Goal: Task Accomplishment & Management: Use online tool/utility

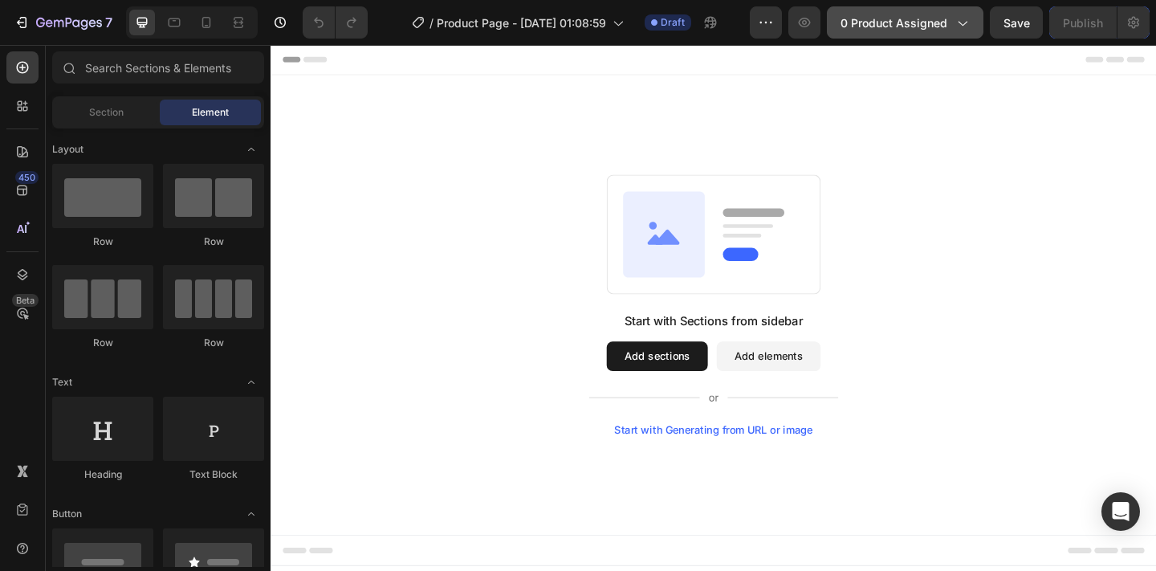
click at [940, 21] on span "0 product assigned" at bounding box center [893, 22] width 107 height 17
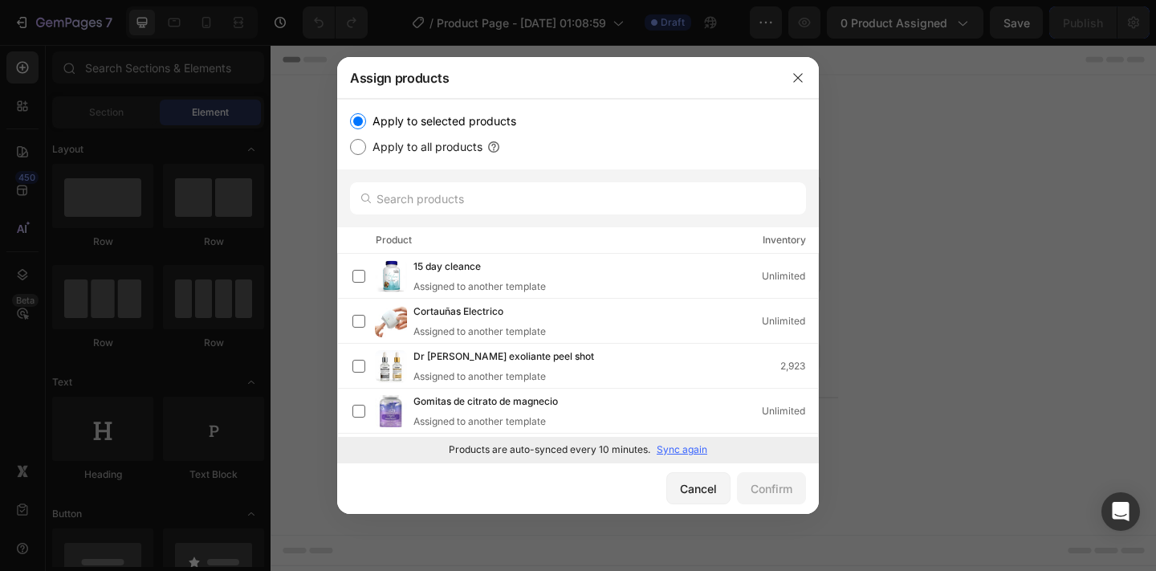
click at [689, 449] on p "Sync again" at bounding box center [681, 449] width 51 height 14
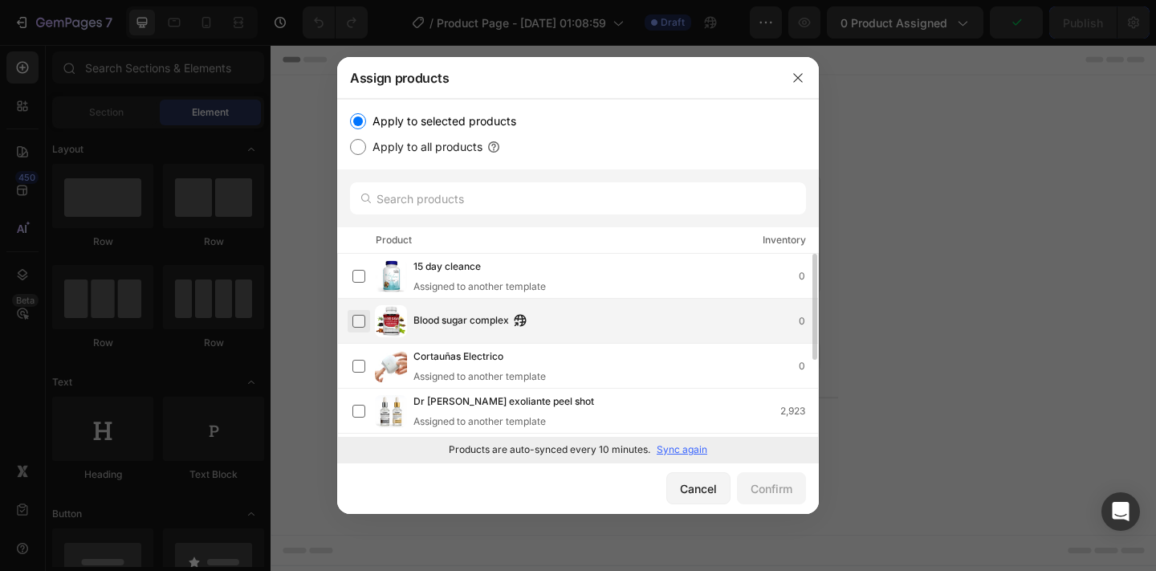
click at [357, 317] on label at bounding box center [358, 321] width 13 height 13
click at [778, 490] on div "Confirm" at bounding box center [771, 488] width 42 height 17
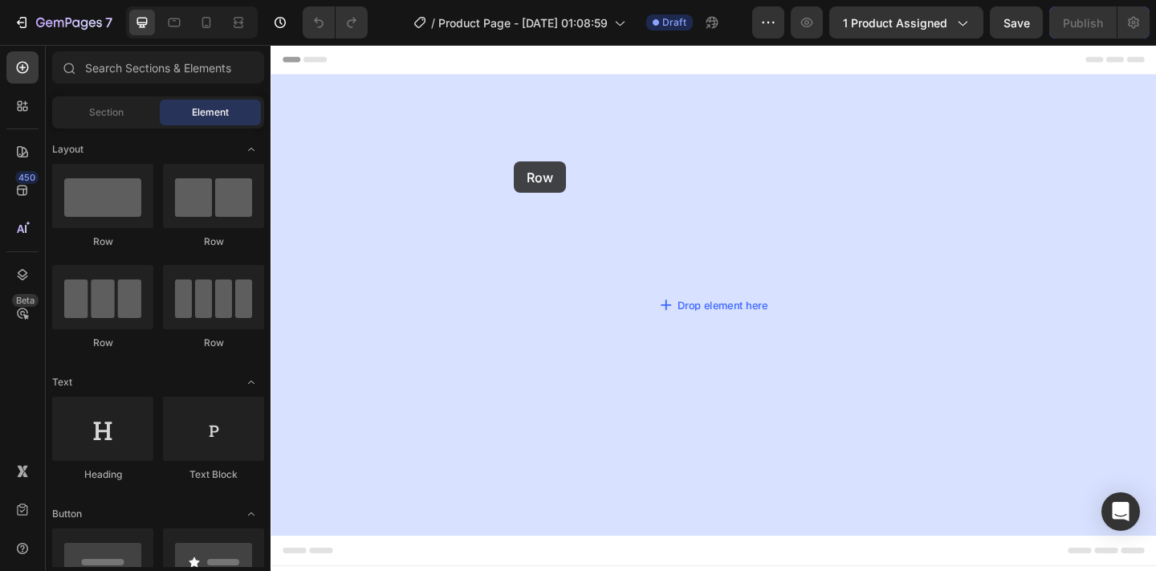
drag, startPoint x: 383, startPoint y: 235, endPoint x: 539, endPoint y: 169, distance: 170.1
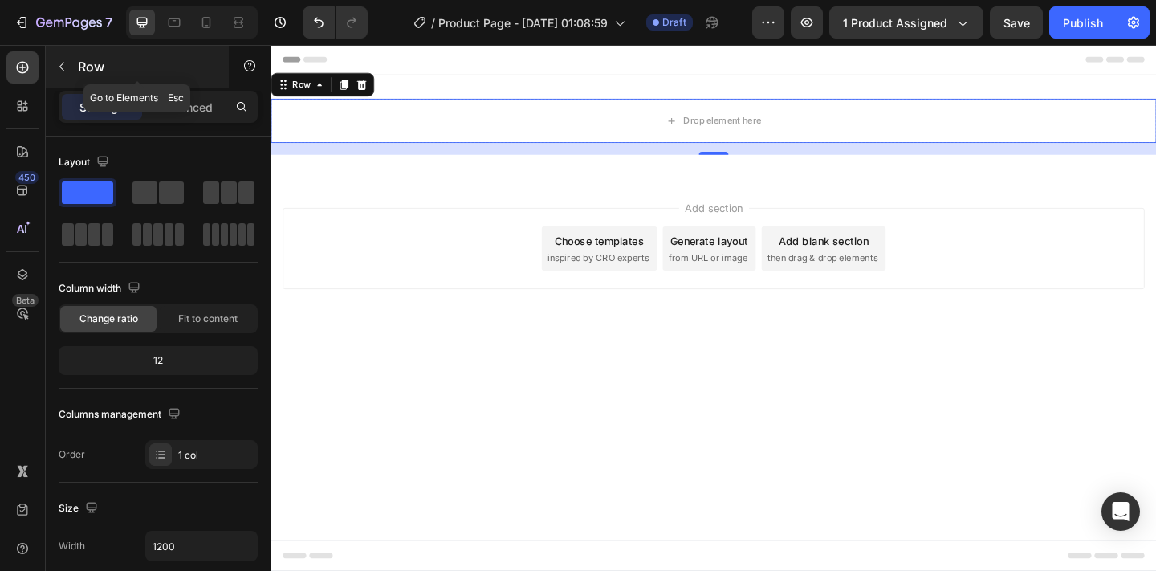
click at [57, 62] on icon "button" at bounding box center [61, 66] width 13 height 13
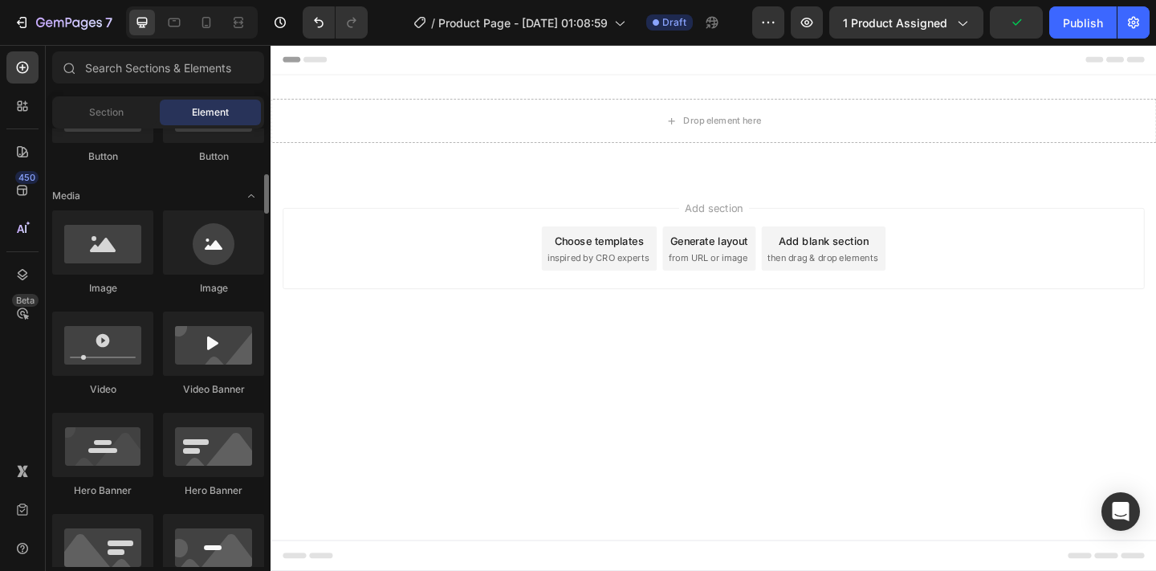
scroll to position [454, 0]
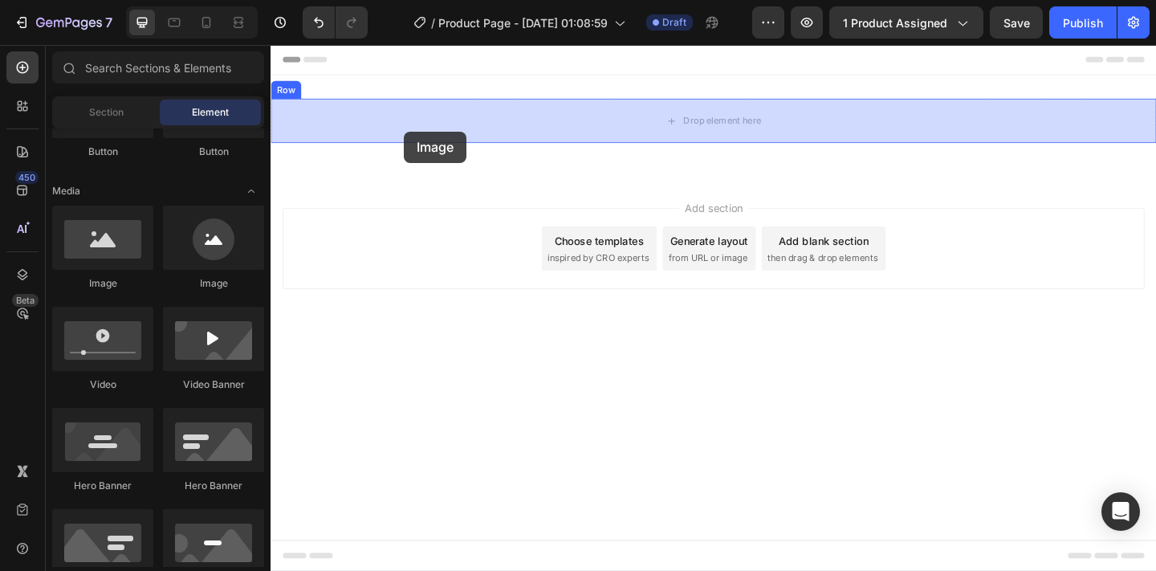
drag, startPoint x: 389, startPoint y: 307, endPoint x: 416, endPoint y: 132, distance: 177.0
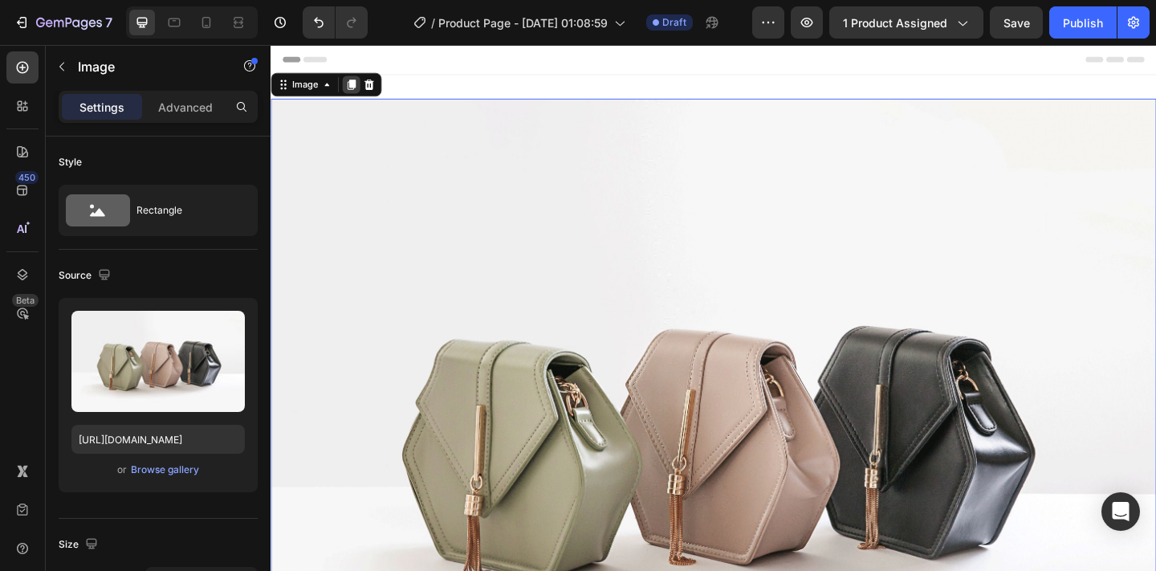
click at [359, 86] on icon at bounding box center [358, 88] width 9 height 11
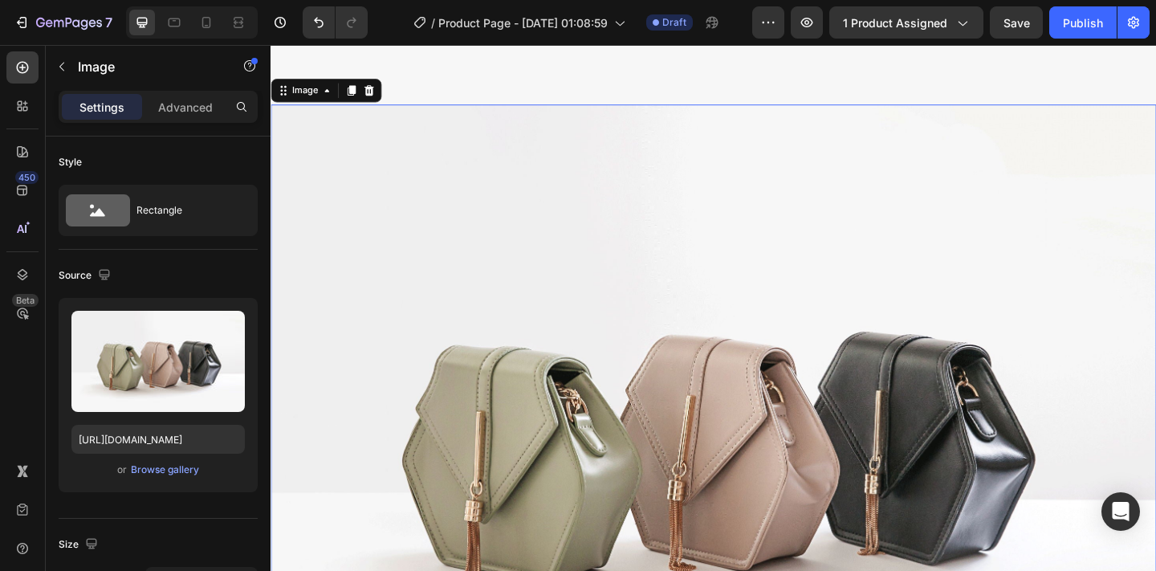
scroll to position [725, 0]
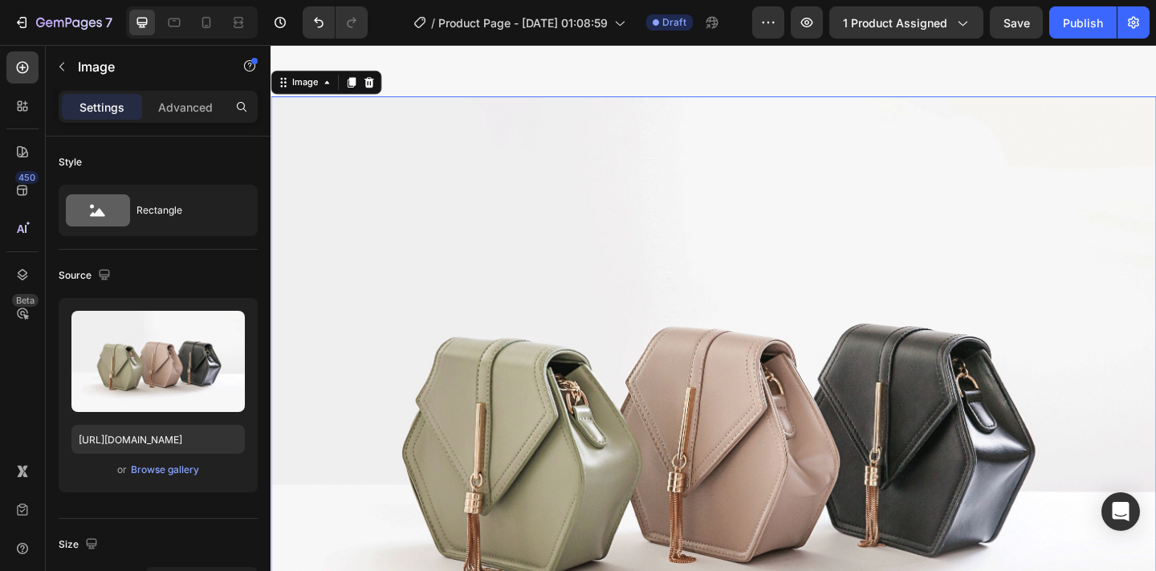
click at [359, 86] on icon at bounding box center [358, 85] width 9 height 11
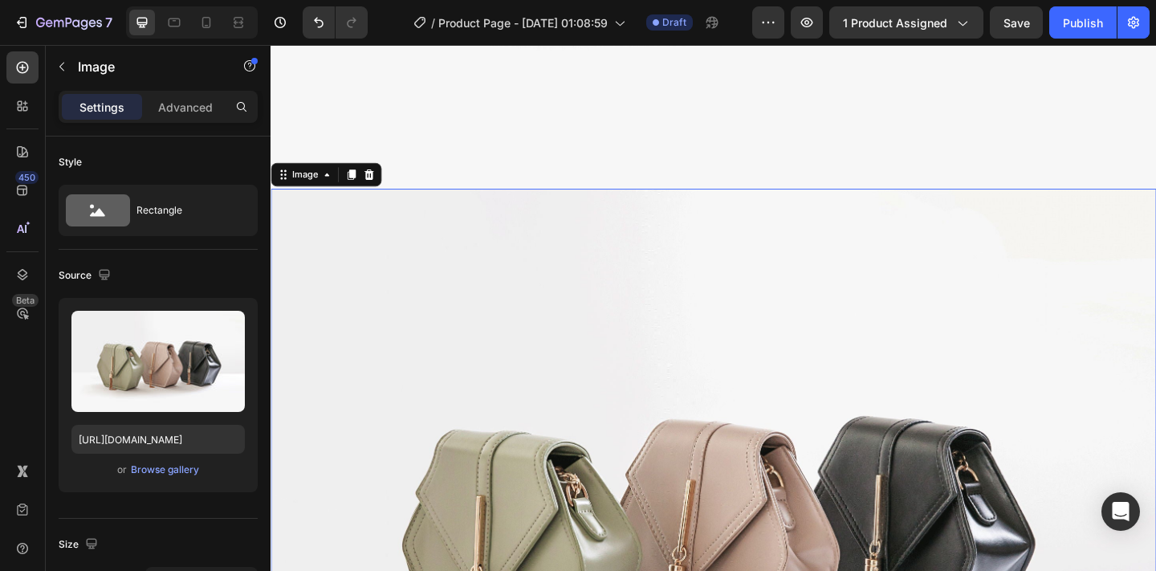
scroll to position [1991, 0]
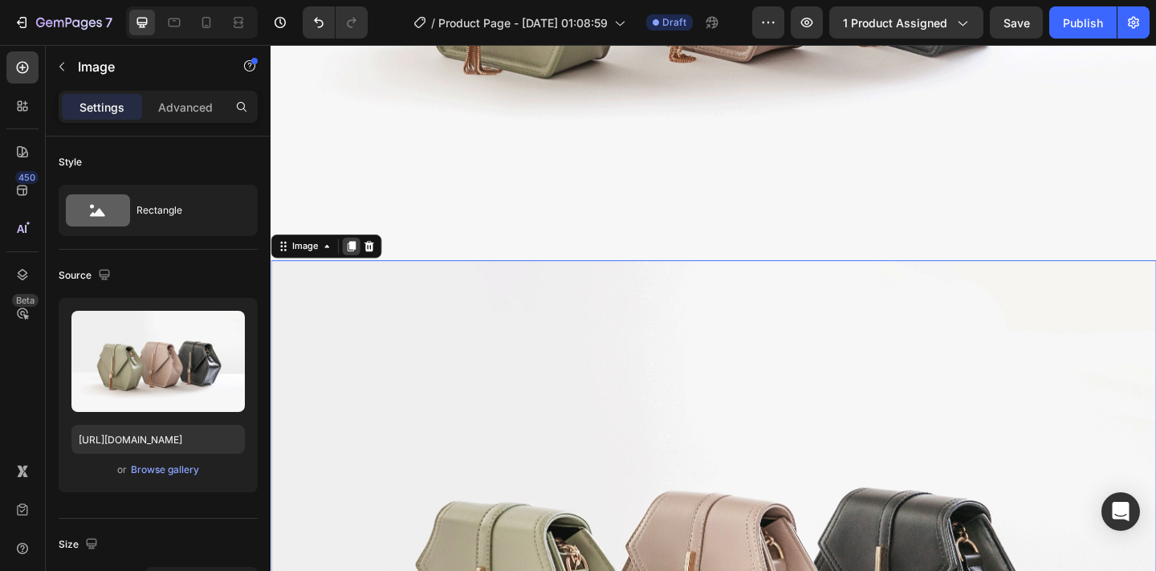
click at [362, 264] on icon at bounding box center [358, 264] width 9 height 11
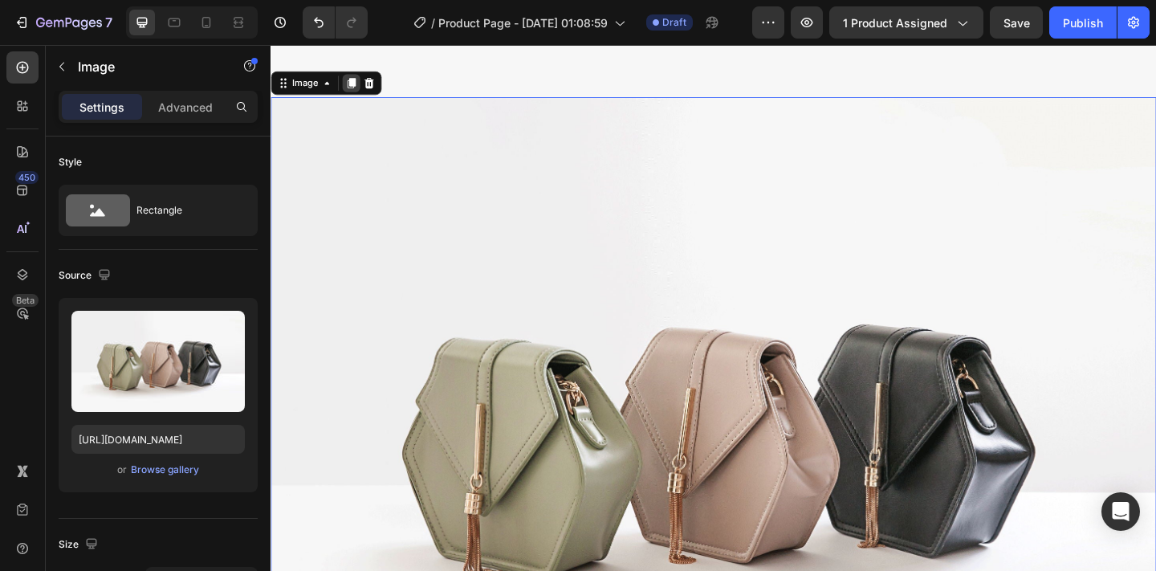
click at [353, 80] on icon at bounding box center [357, 86] width 13 height 13
click at [353, 80] on icon at bounding box center [357, 85] width 13 height 13
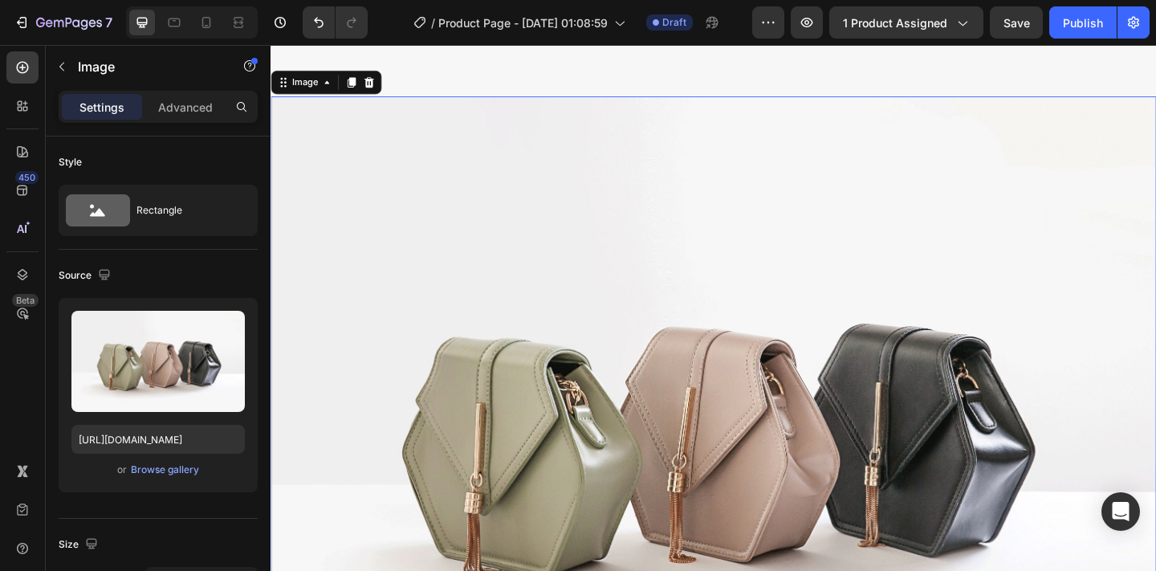
click at [353, 80] on icon at bounding box center [357, 85] width 13 height 13
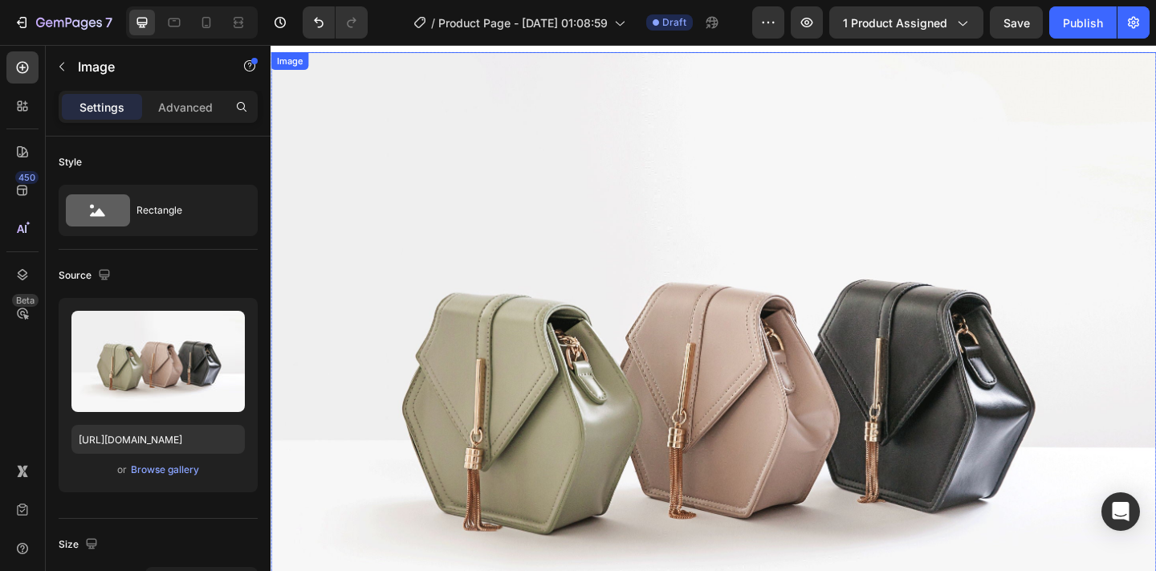
scroll to position [0, 0]
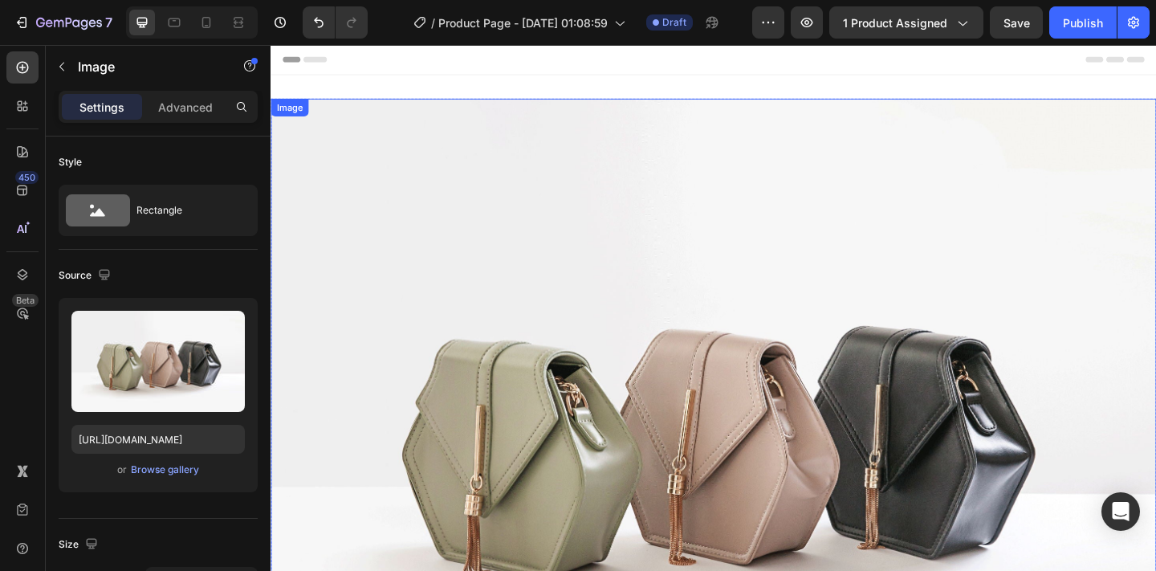
click at [506, 315] on img at bounding box center [751, 465] width 963 height 722
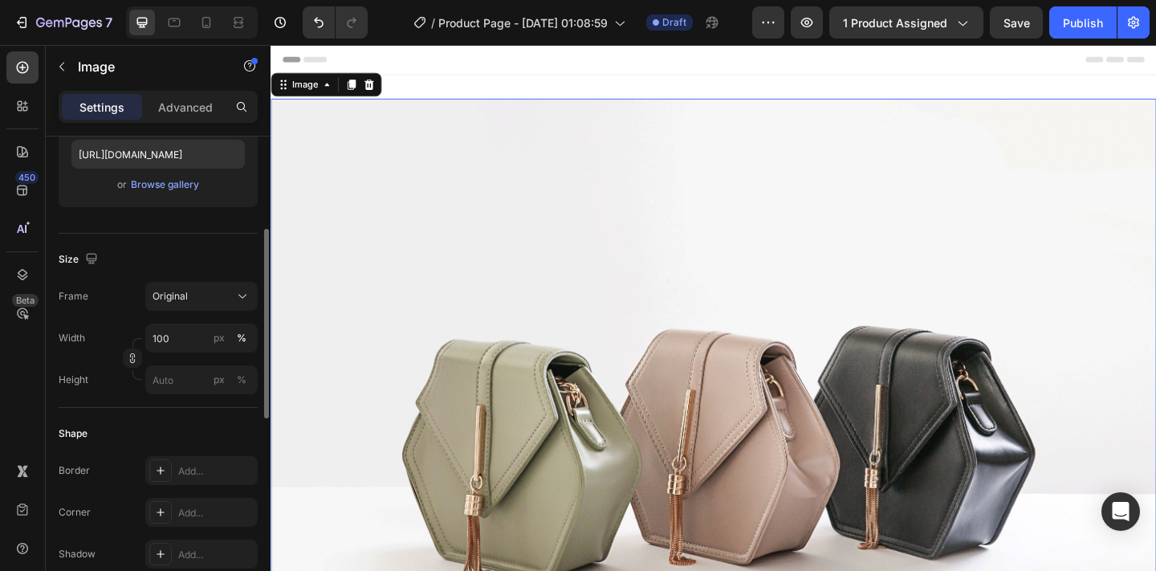
scroll to position [290, 0]
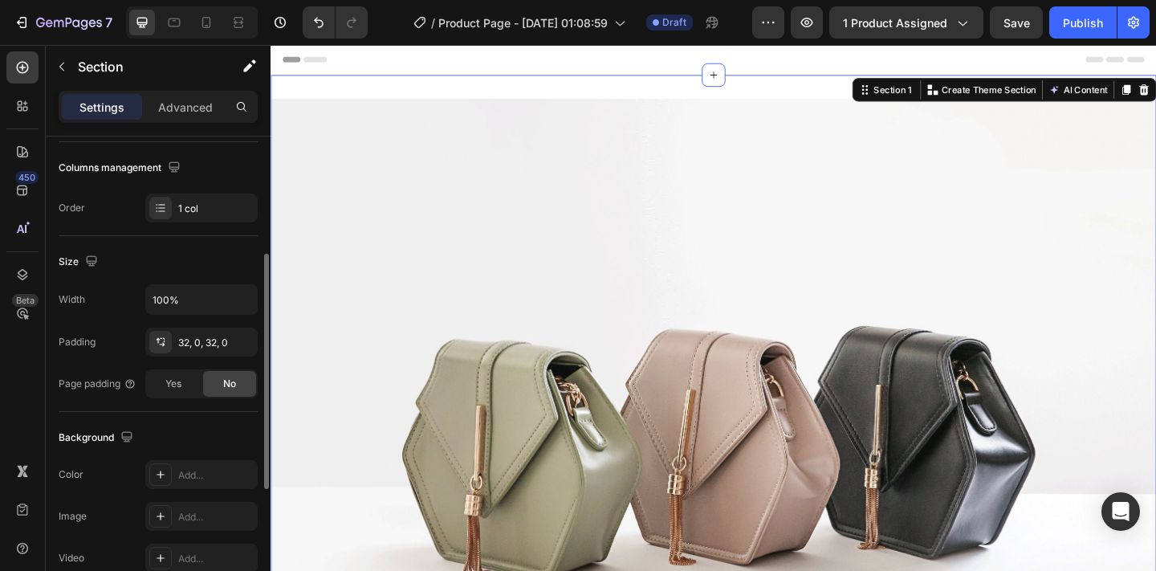
scroll to position [244, 0]
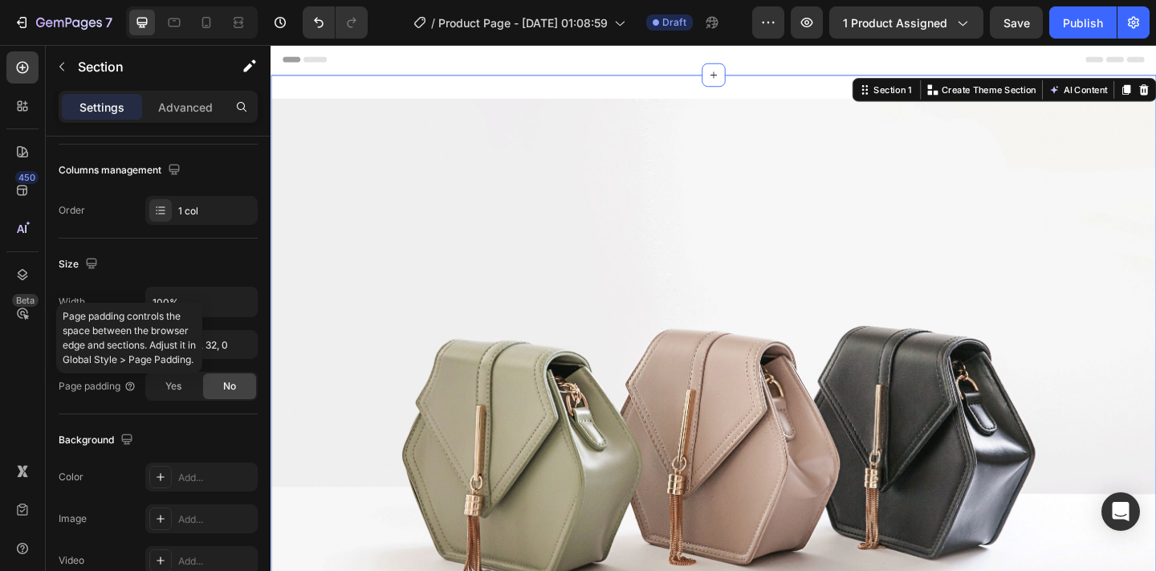
click at [188, 303] on div "Page padding controls the space between the browser edge and sections. Adjust i…" at bounding box center [129, 338] width 146 height 71
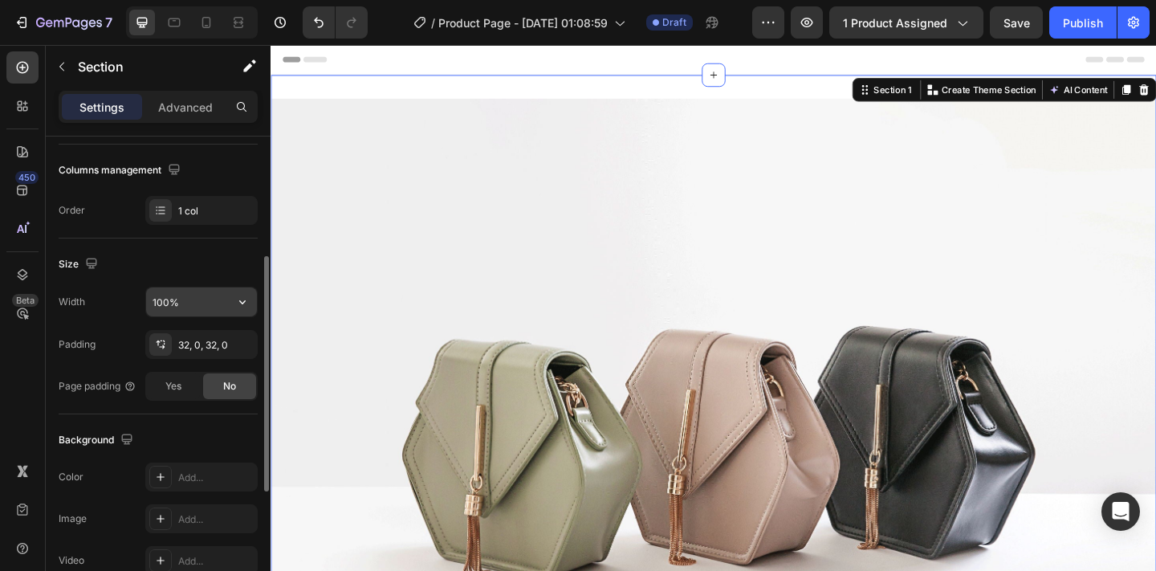
click at [214, 305] on input "100%" at bounding box center [201, 301] width 111 height 29
click at [204, 298] on input "100%" at bounding box center [201, 301] width 111 height 29
click at [242, 299] on icon "button" at bounding box center [242, 302] width 16 height 16
click at [203, 303] on input "100%" at bounding box center [201, 301] width 111 height 29
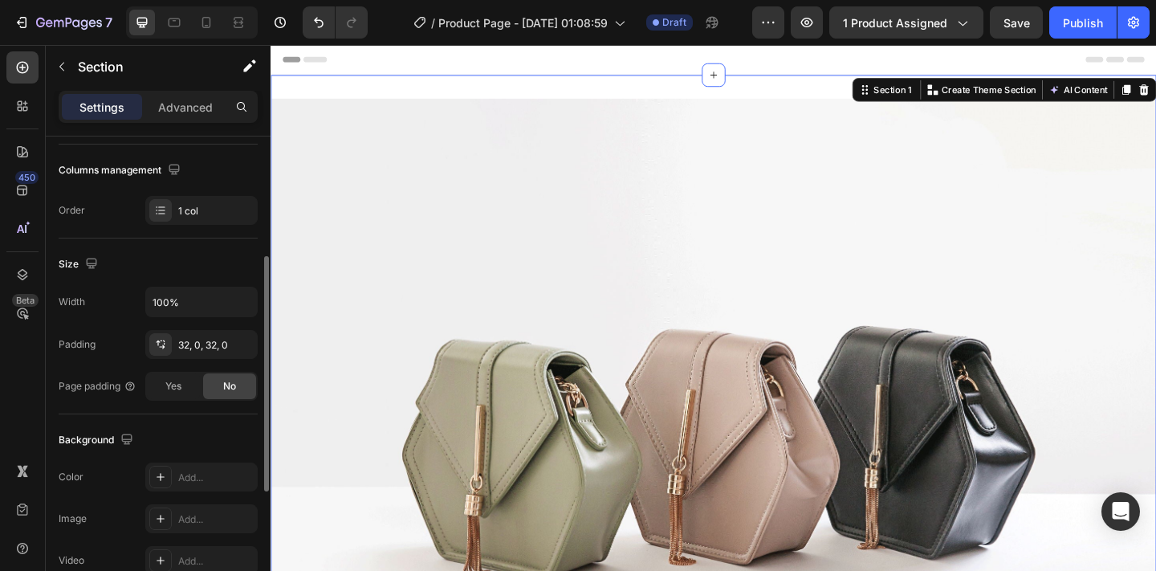
click at [147, 275] on div "Size" at bounding box center [158, 264] width 199 height 26
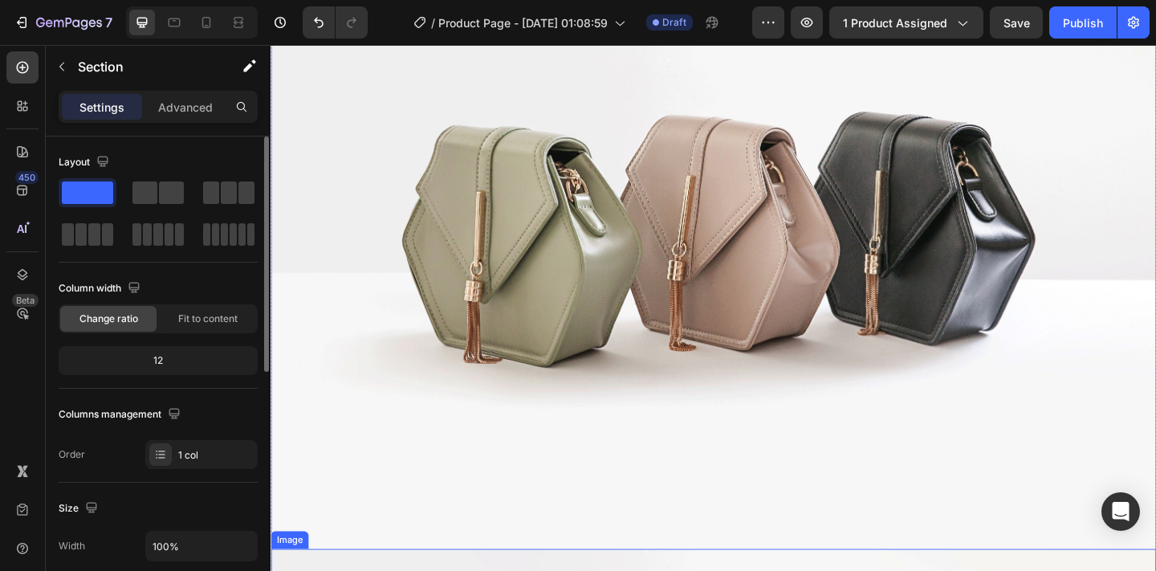
scroll to position [0, 0]
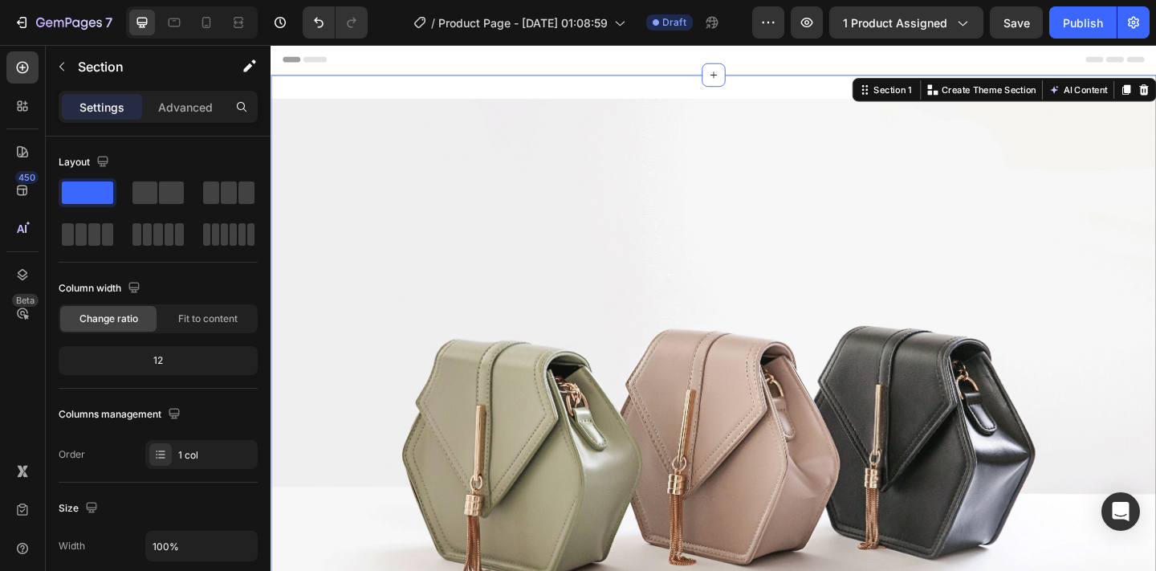
click at [937, 99] on div "Section 1" at bounding box center [946, 94] width 47 height 14
click at [418, 52] on div "Header" at bounding box center [751, 61] width 937 height 32
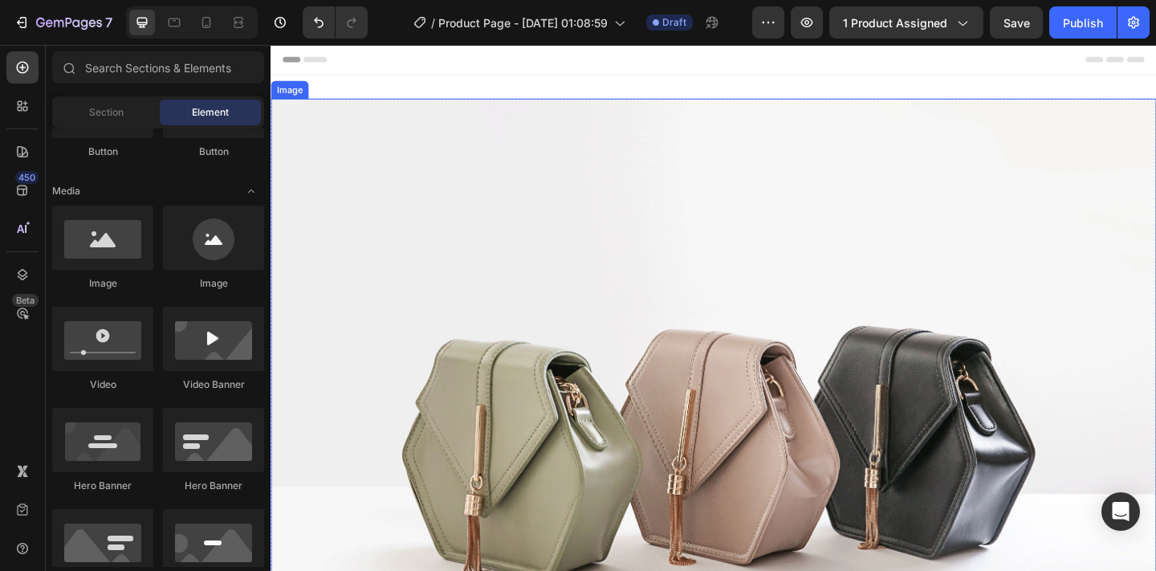
click at [361, 117] on img at bounding box center [751, 465] width 963 height 722
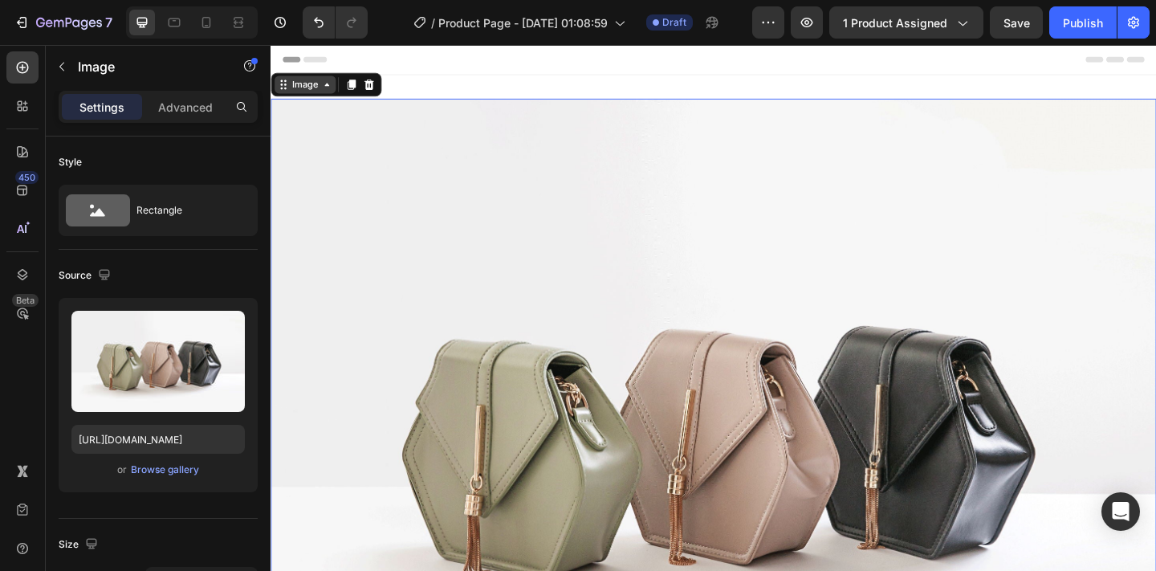
click at [323, 83] on div "Image" at bounding box center [307, 88] width 35 height 14
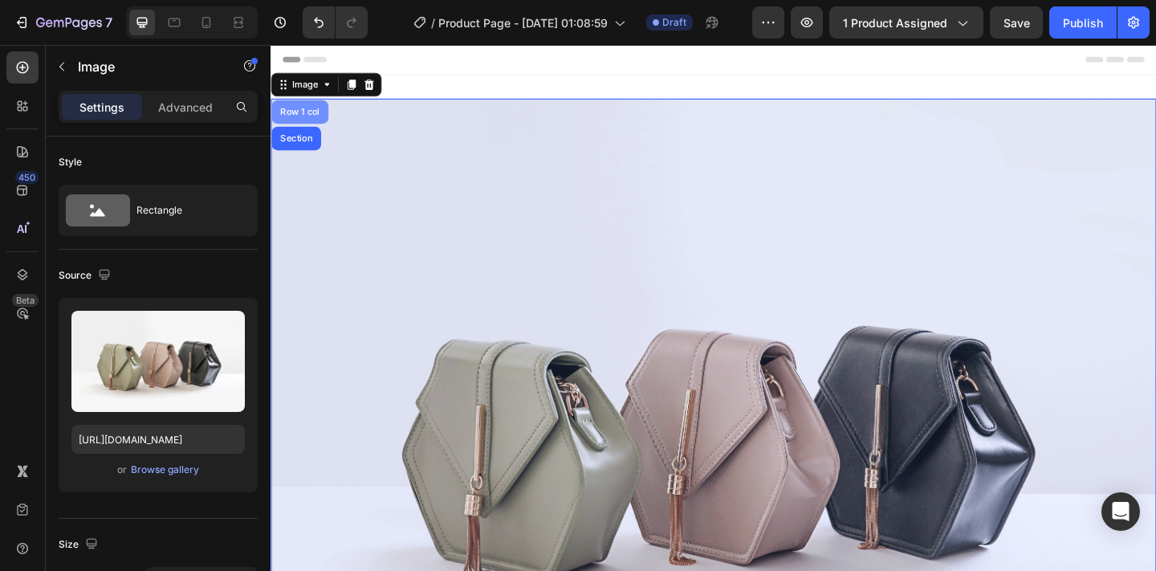
click at [319, 123] on div "Row 1 col" at bounding box center [302, 118] width 62 height 26
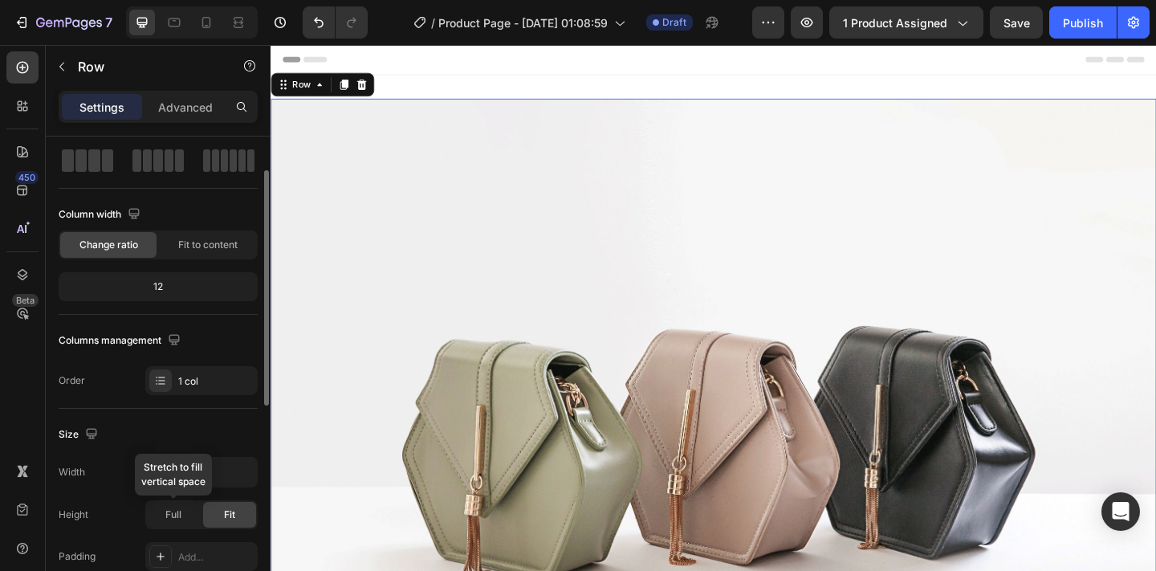
scroll to position [94, 0]
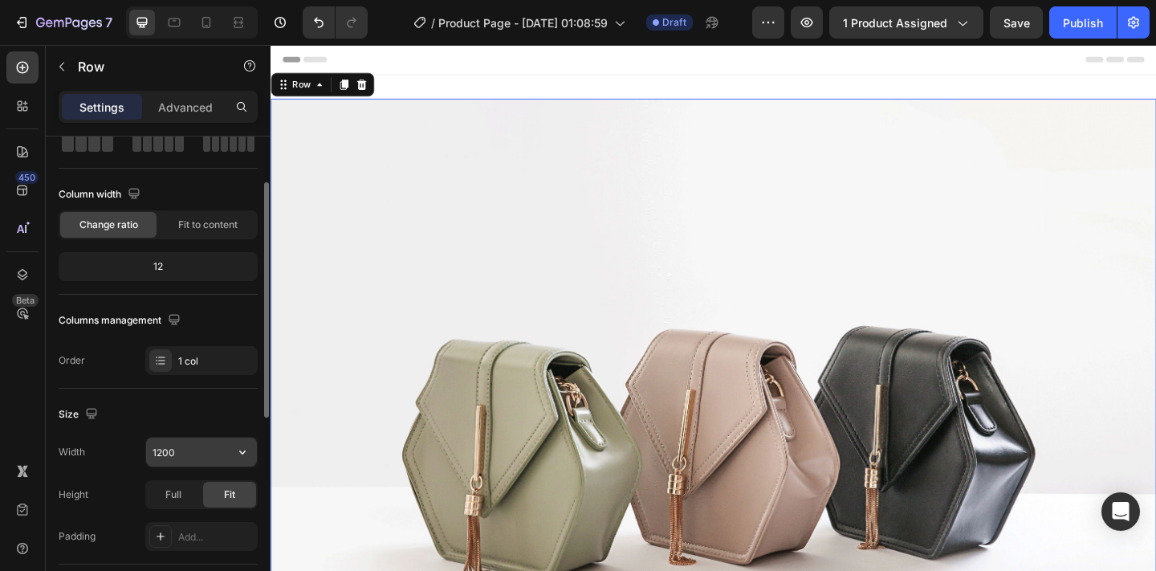
click at [205, 457] on input "1200" at bounding box center [201, 451] width 111 height 29
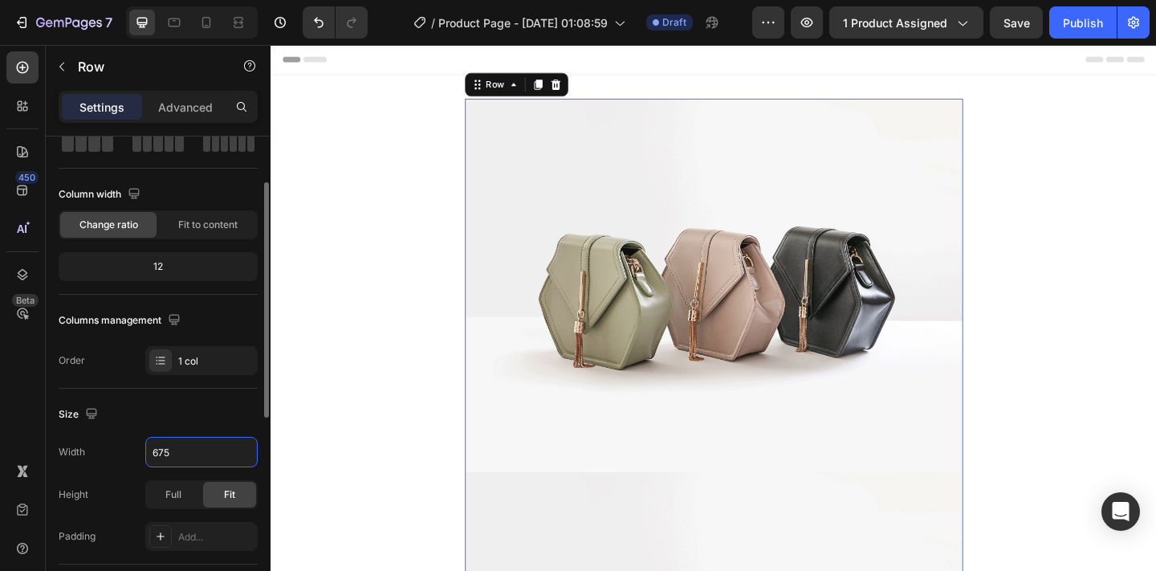
type input "675"
click at [214, 415] on div "Size" at bounding box center [158, 414] width 199 height 26
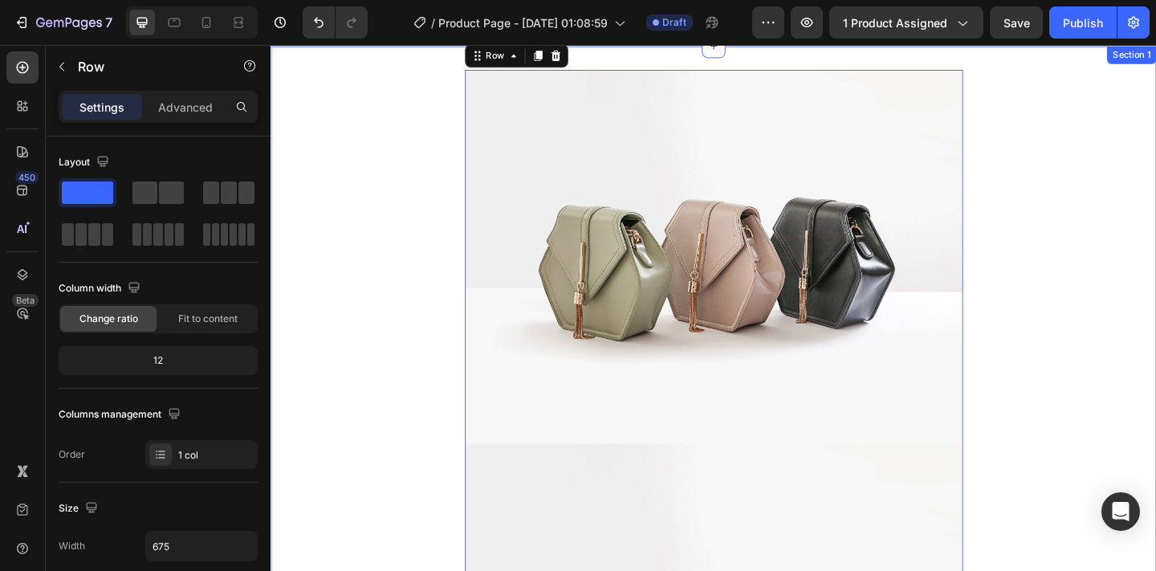
scroll to position [0, 0]
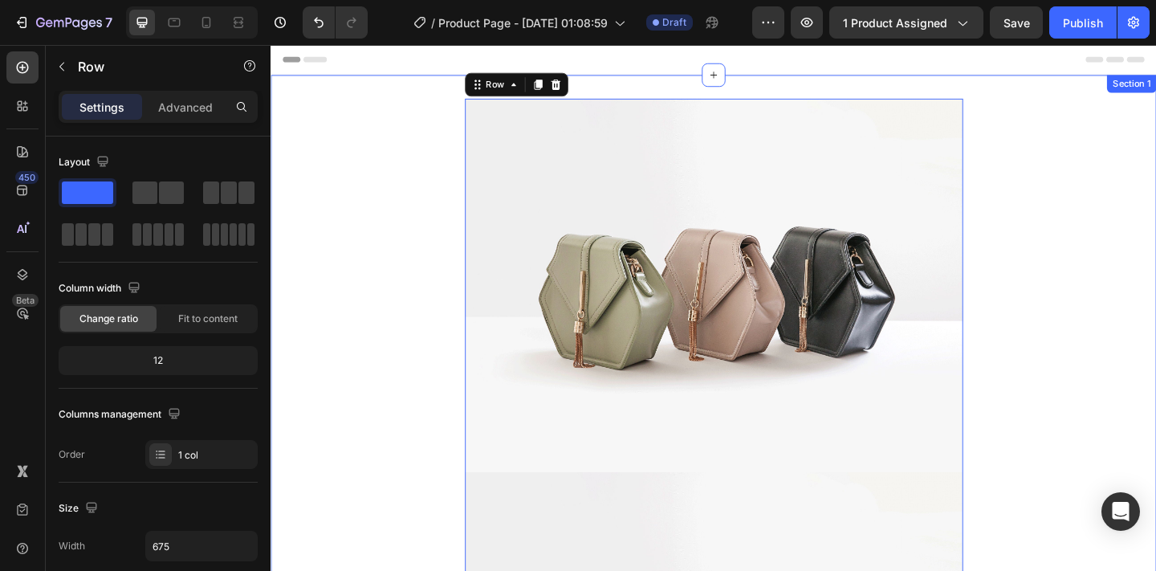
click at [615, 323] on img at bounding box center [752, 307] width 542 height 406
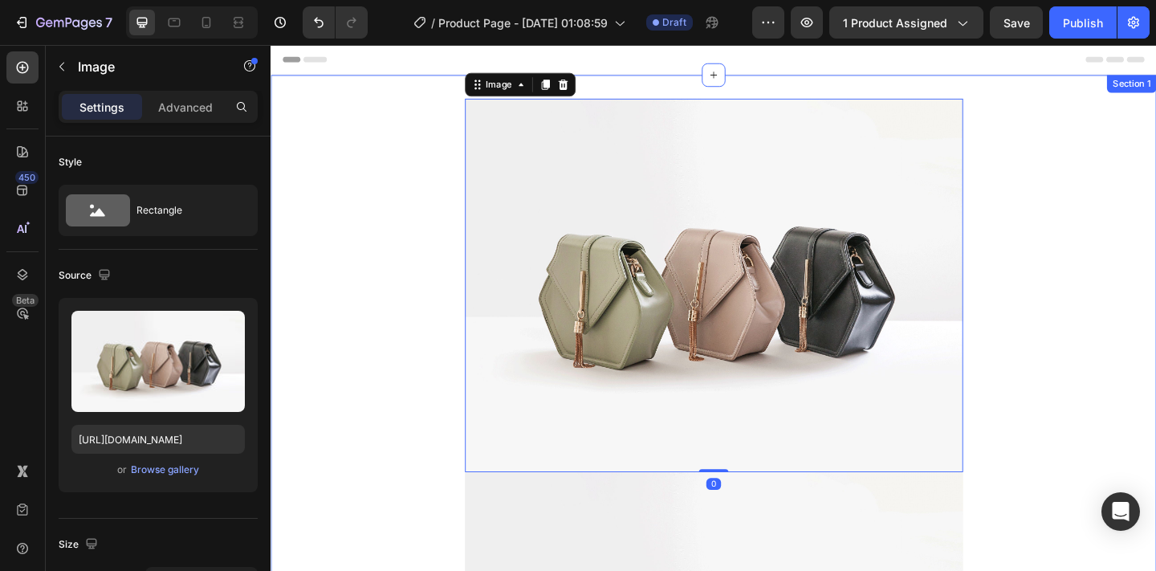
click at [664, 278] on img at bounding box center [752, 307] width 542 height 406
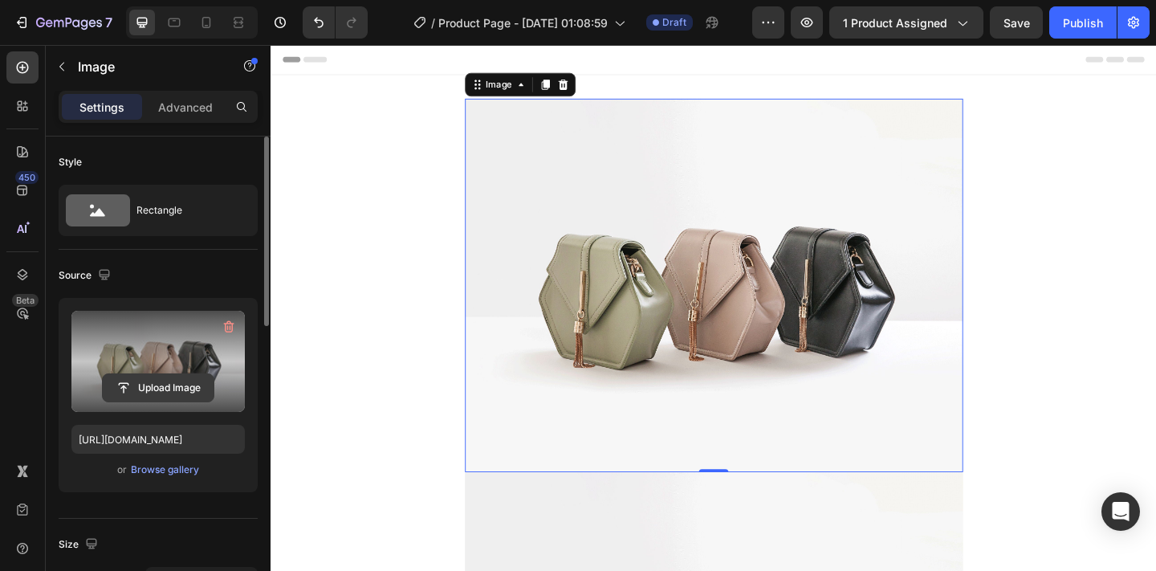
click at [180, 383] on input "file" at bounding box center [158, 387] width 111 height 27
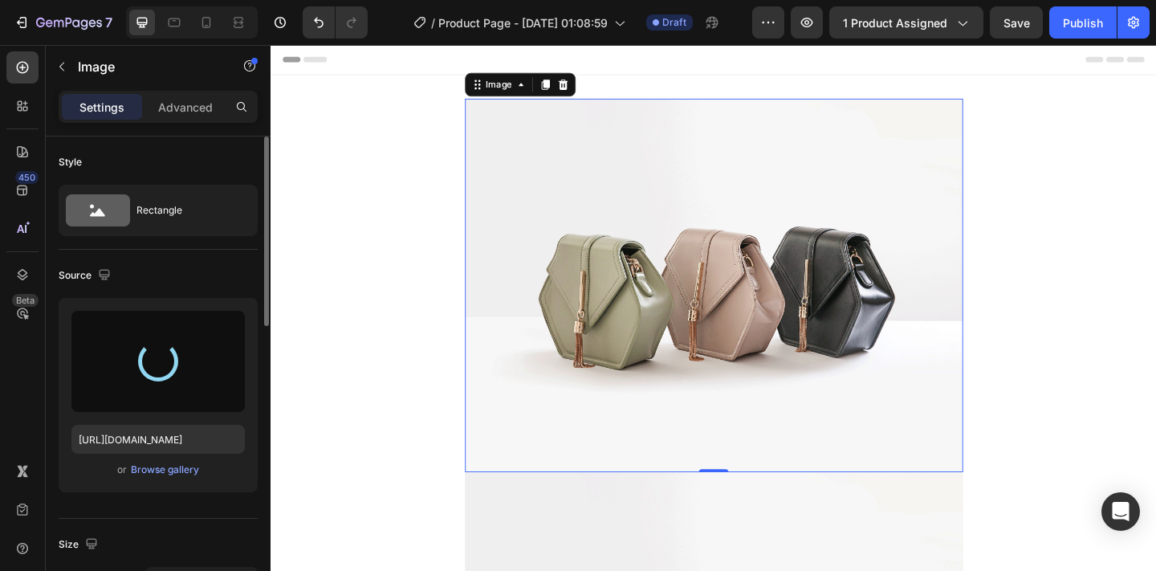
type input "https://cdn.shopify.com/s/files/1/0628/4030/7808/files/gempages_571422787156050…"
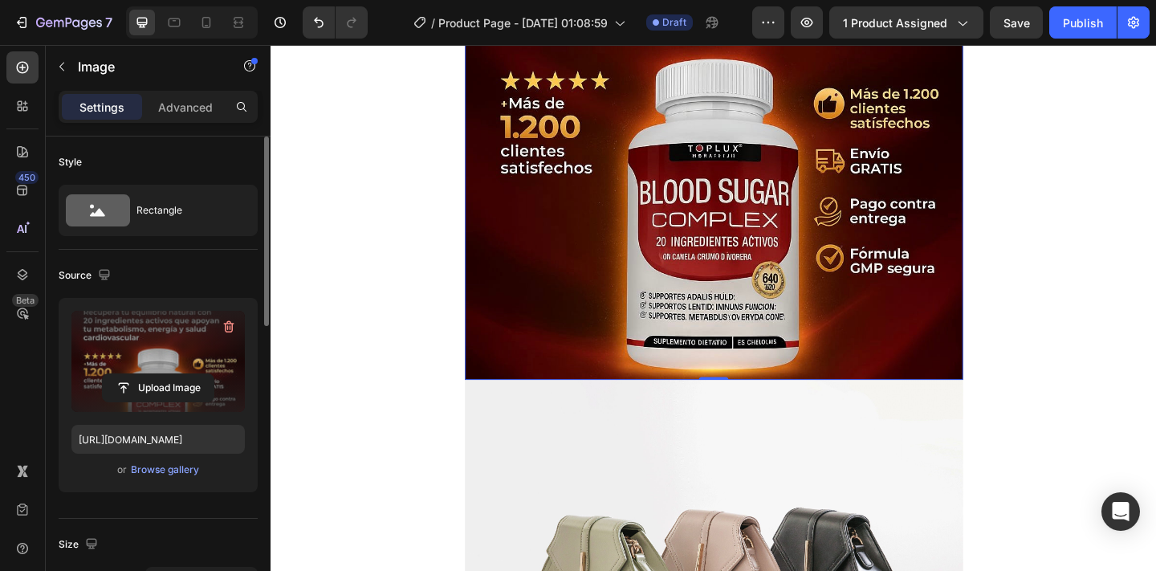
scroll to position [375, 0]
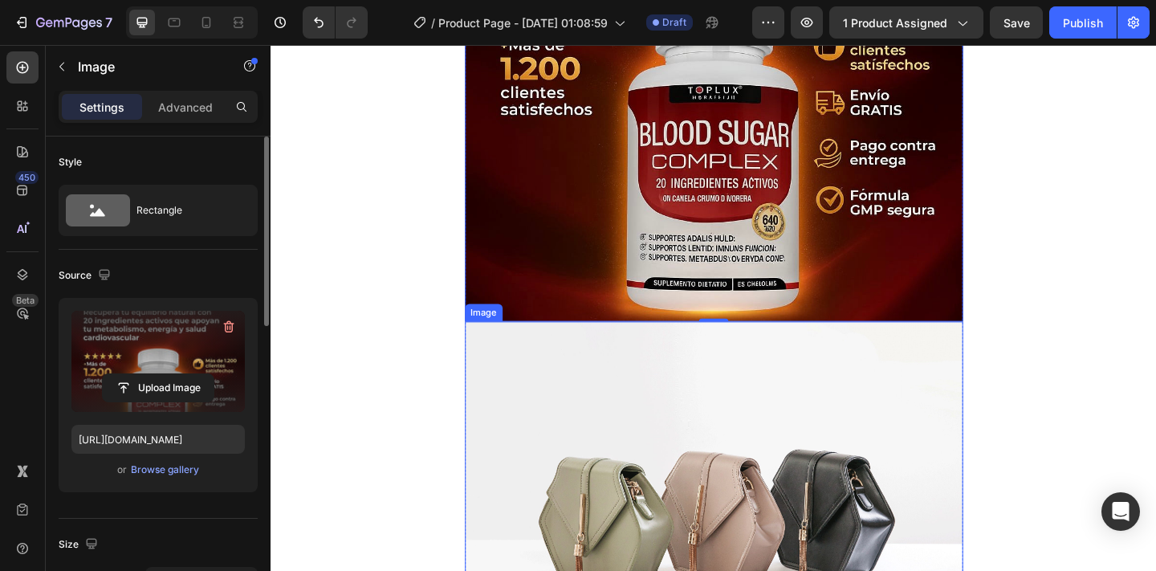
click at [900, 451] on img at bounding box center [752, 549] width 542 height 406
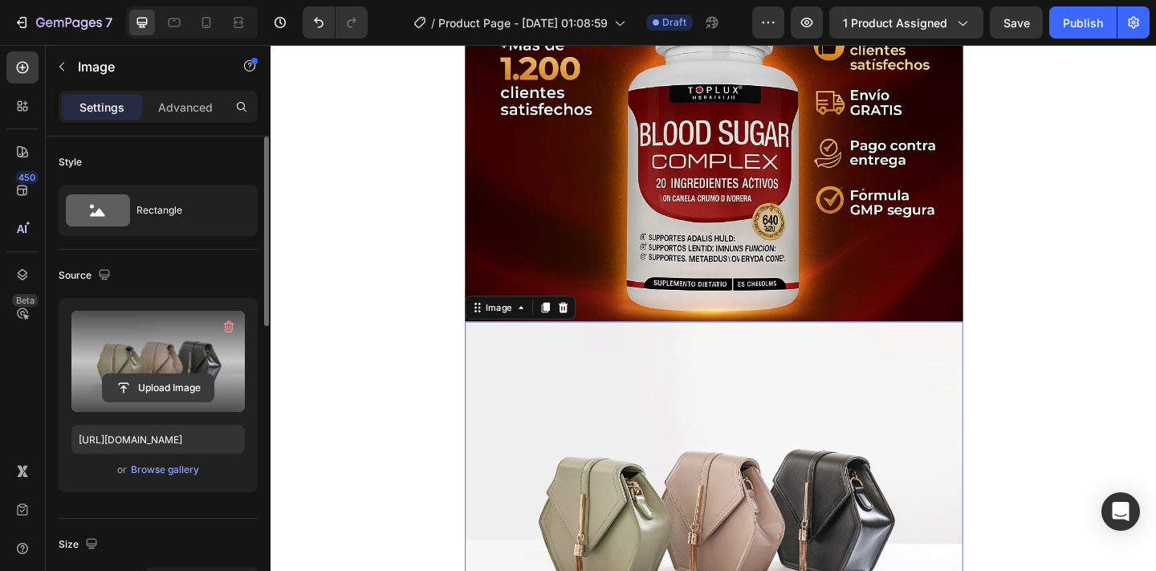
click at [185, 386] on input "file" at bounding box center [158, 387] width 111 height 27
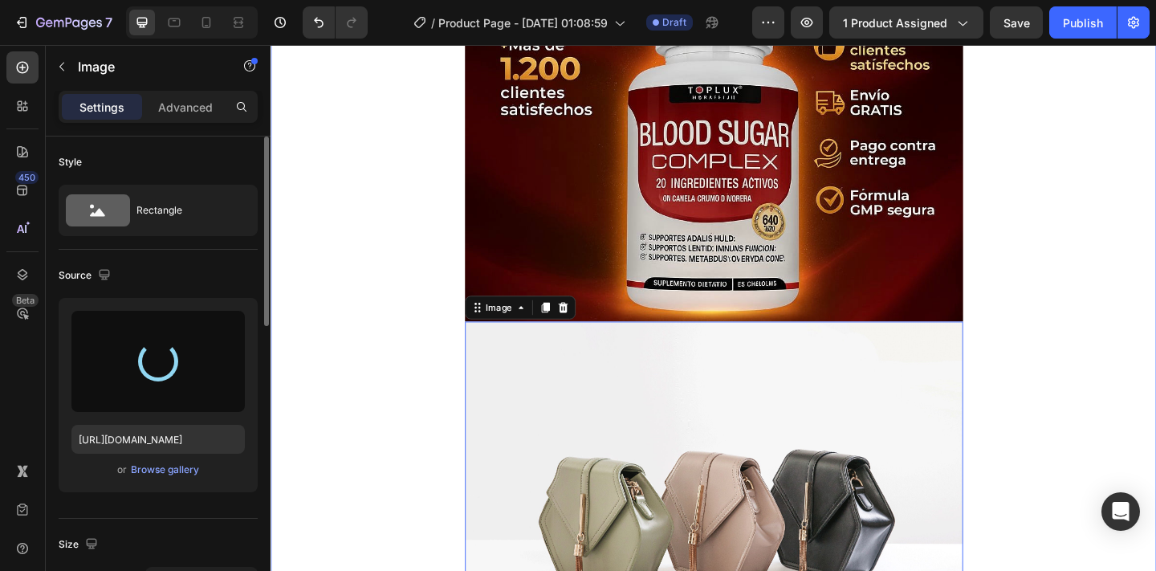
type input "https://cdn.shopify.com/s/files/1/0628/4030/7808/files/gempages_571422787156050…"
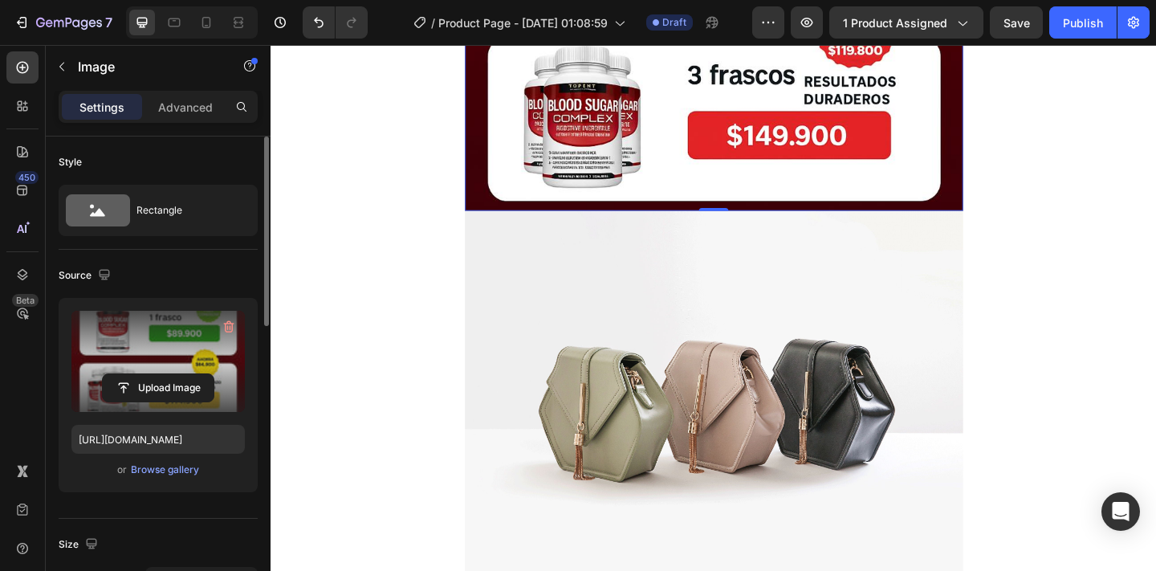
scroll to position [1314, 0]
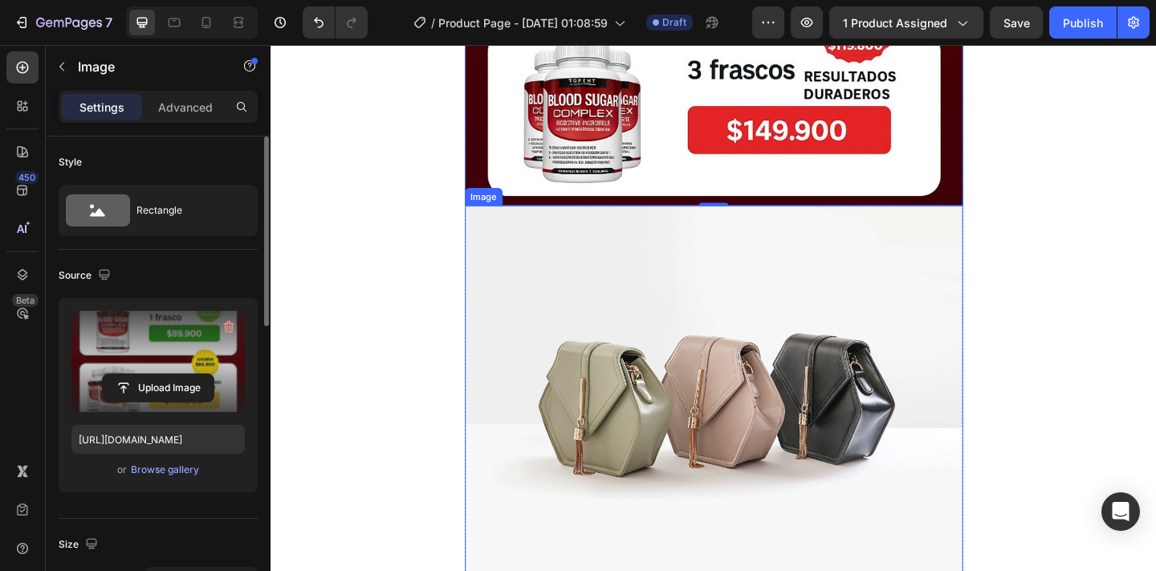
click at [850, 388] on img at bounding box center [752, 423] width 542 height 406
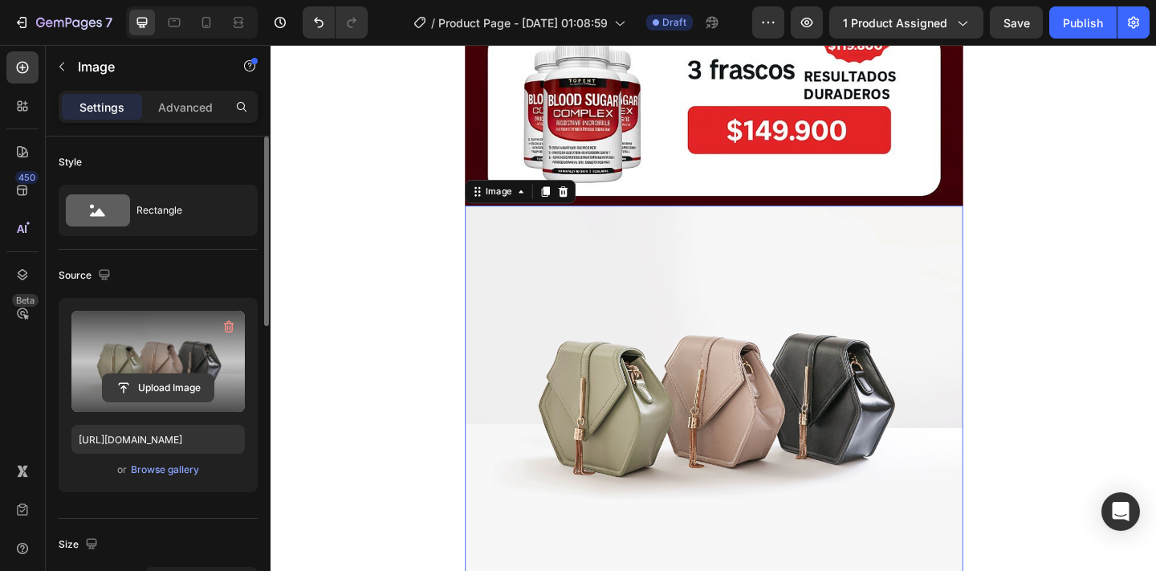
click at [205, 390] on input "file" at bounding box center [158, 387] width 111 height 27
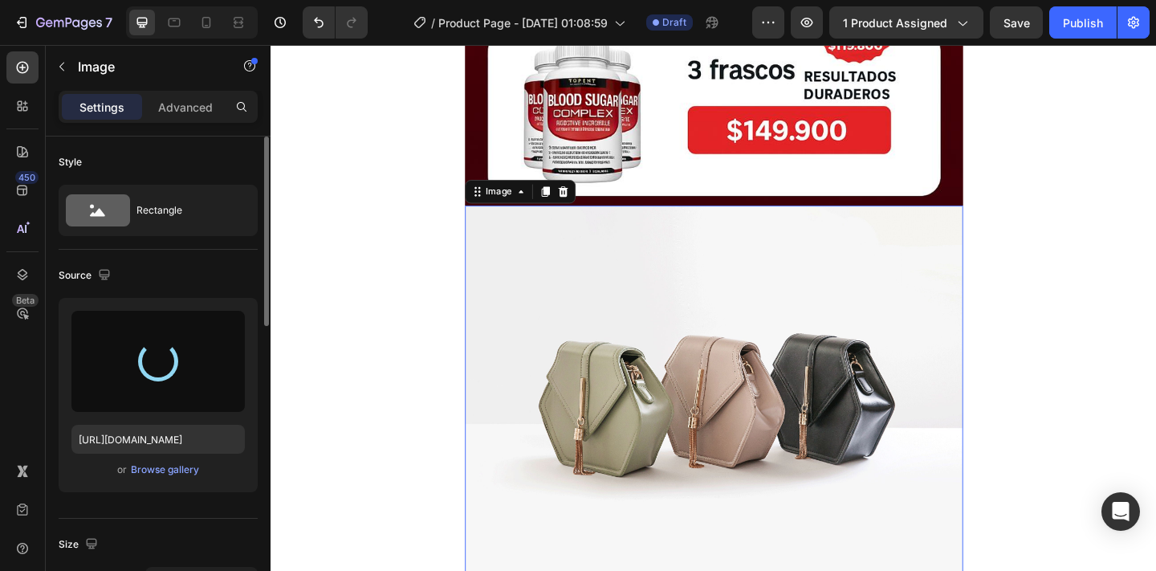
type input "https://cdn.shopify.com/s/files/1/0628/4030/7808/files/gempages_571422787156050…"
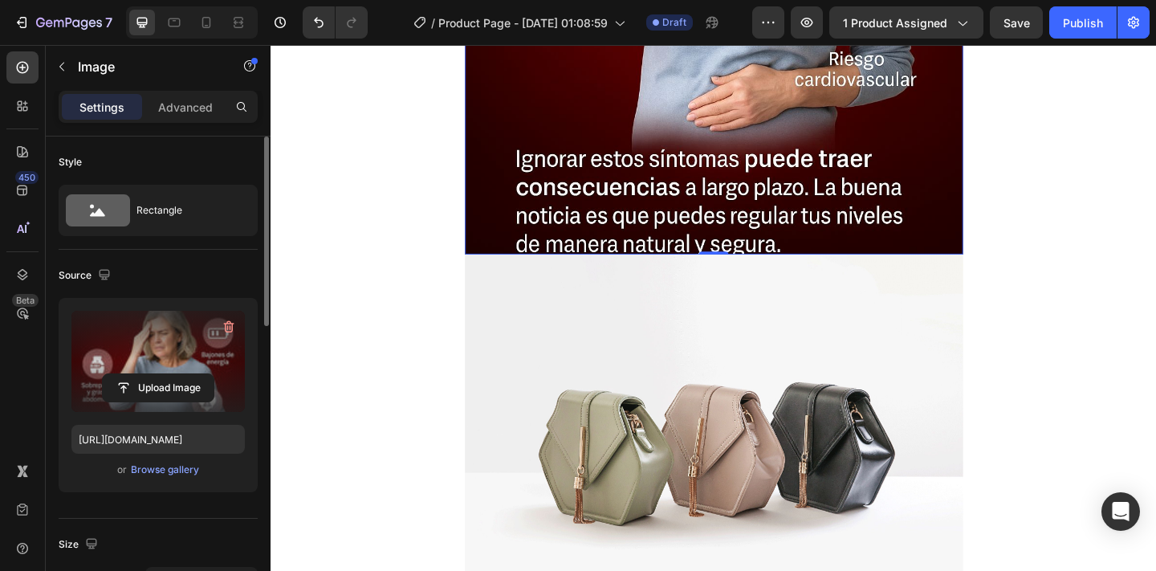
scroll to position [2086, 0]
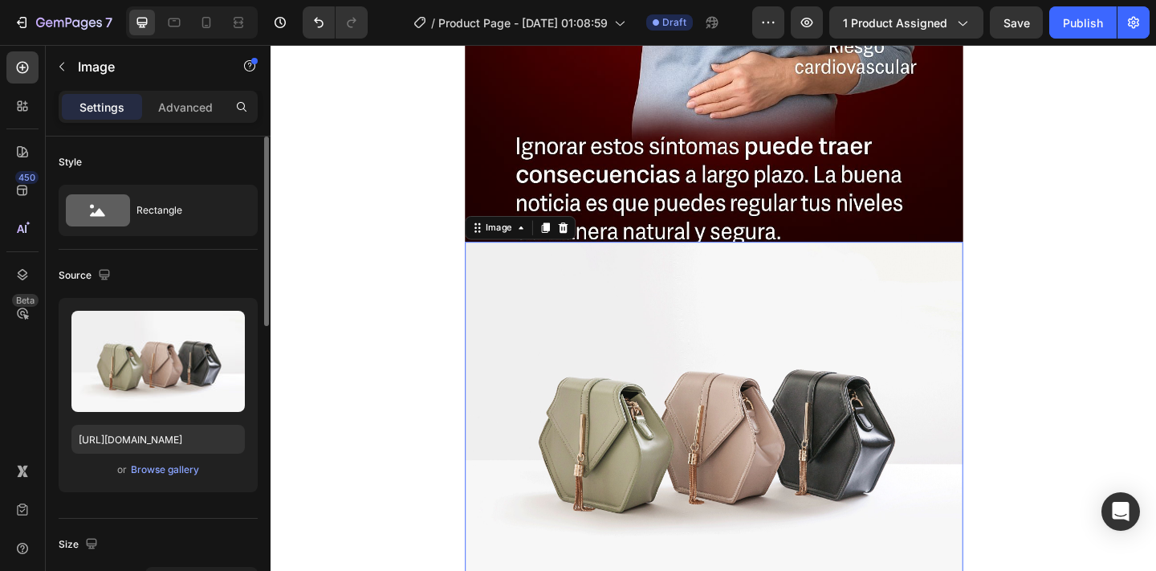
click at [584, 343] on img at bounding box center [752, 462] width 542 height 406
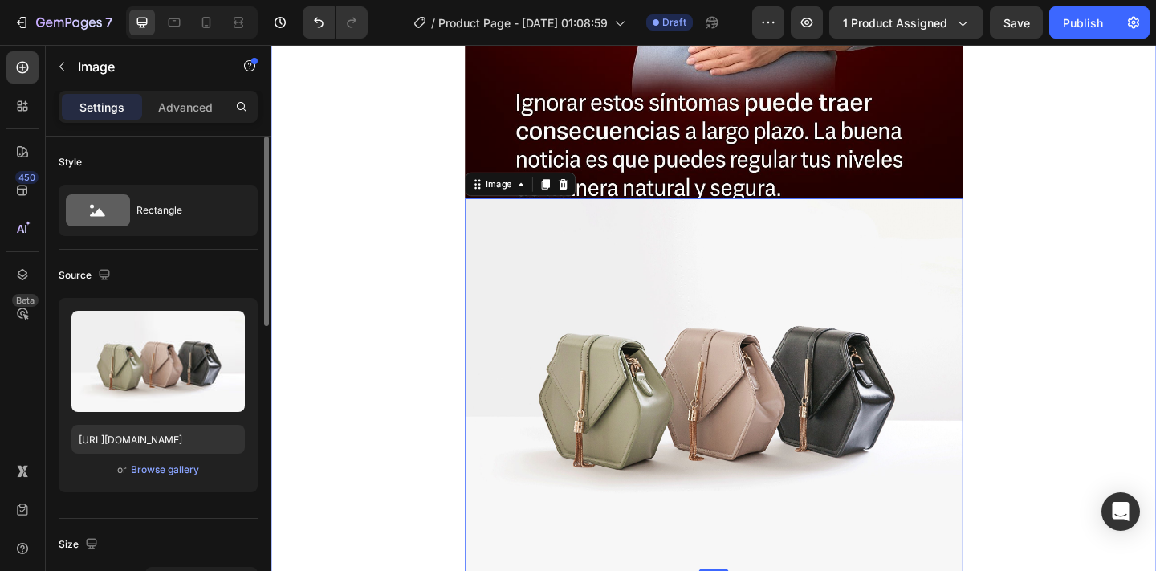
scroll to position [2144, 0]
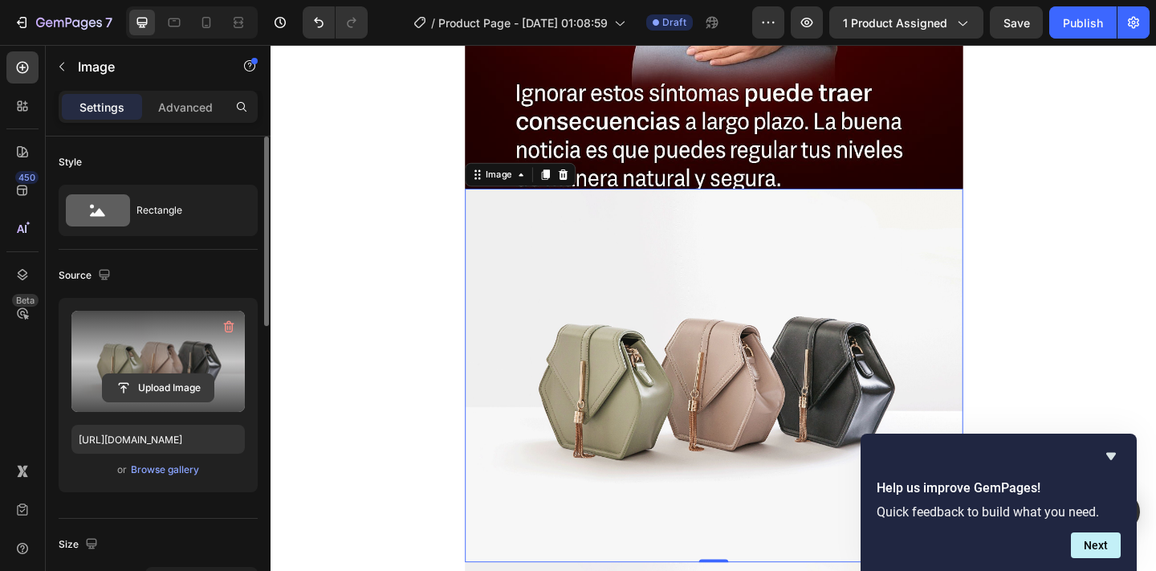
click at [200, 389] on input "file" at bounding box center [158, 387] width 111 height 27
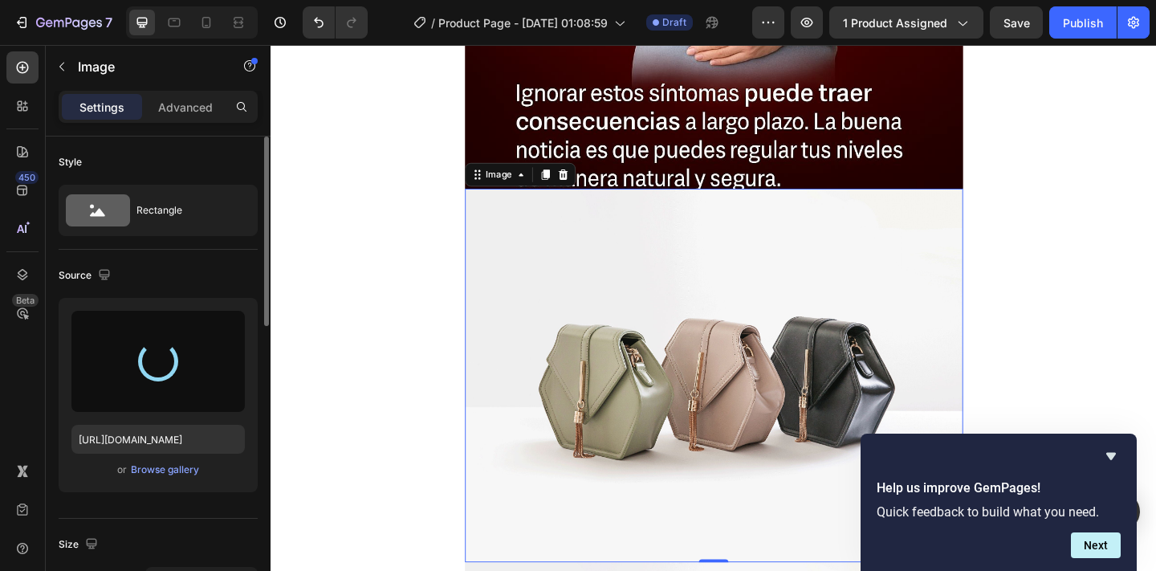
type input "https://cdn.shopify.com/s/files/1/0628/4030/7808/files/gempages_571422787156050…"
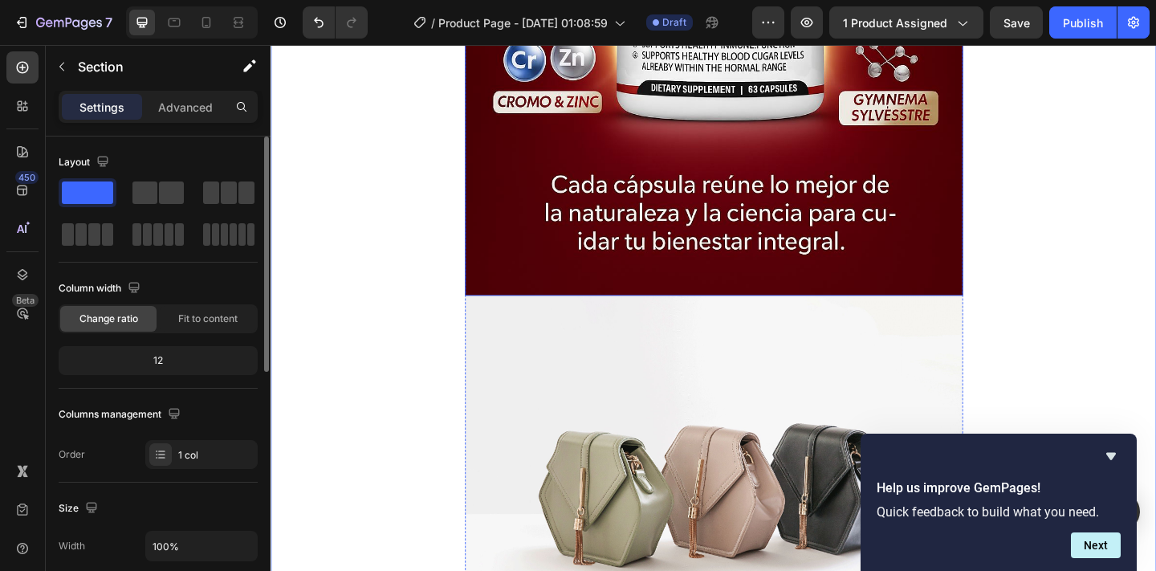
scroll to position [2854, 0]
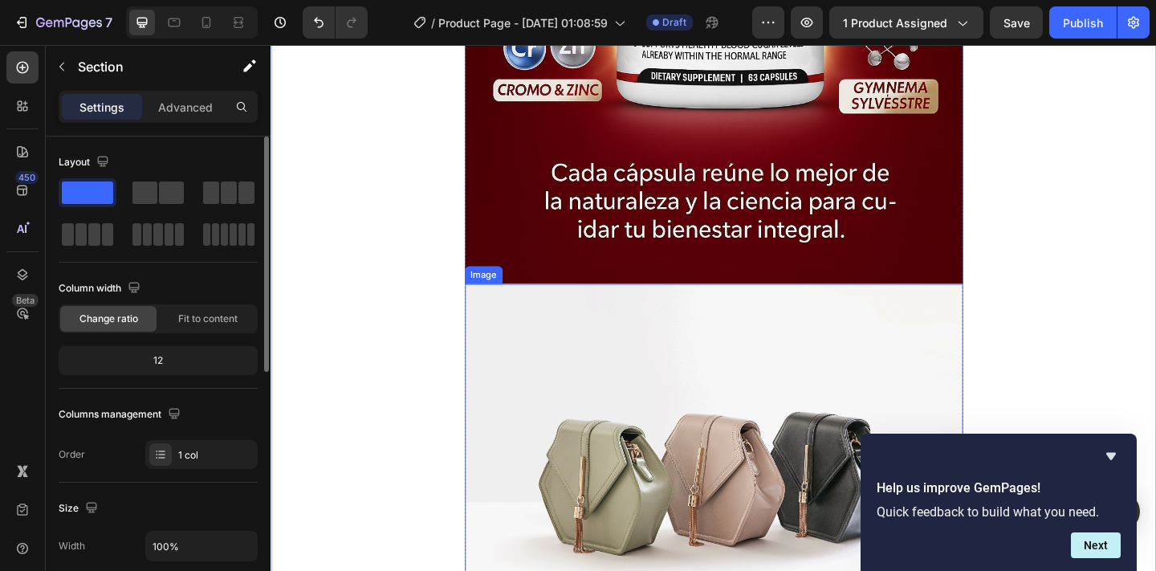
click at [805, 441] on img at bounding box center [752, 508] width 542 height 406
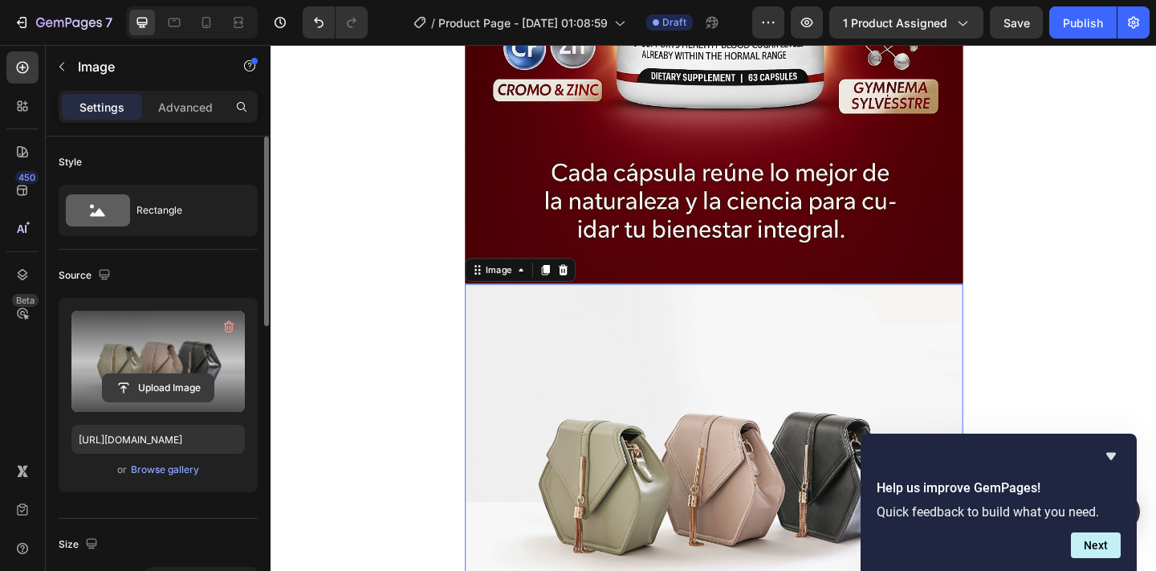
click at [183, 392] on input "file" at bounding box center [158, 387] width 111 height 27
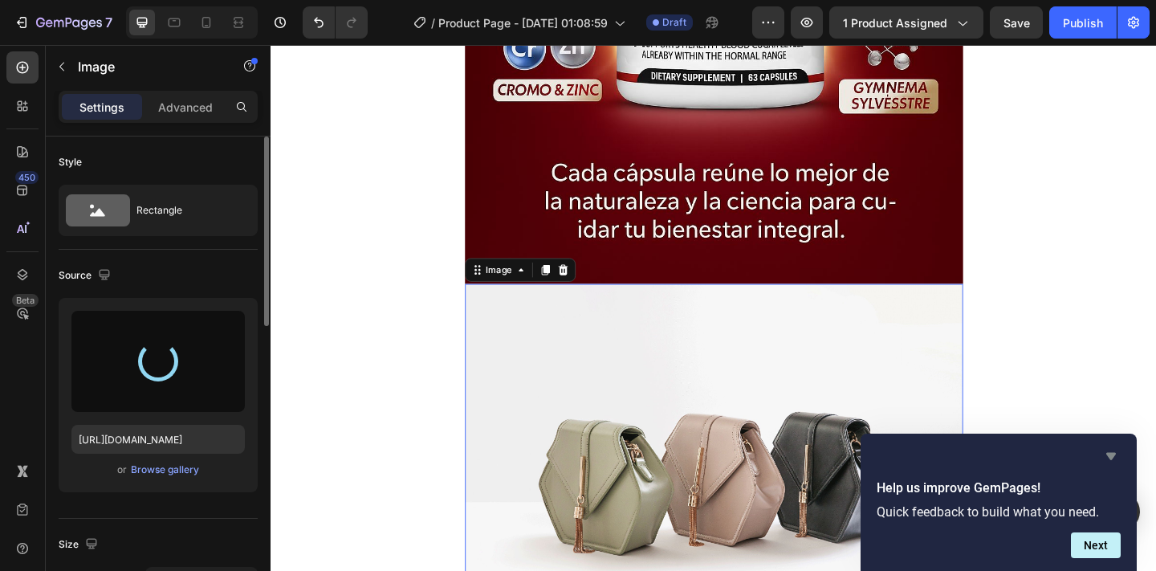
click at [1113, 457] on icon "Hide survey" at bounding box center [1110, 455] width 19 height 19
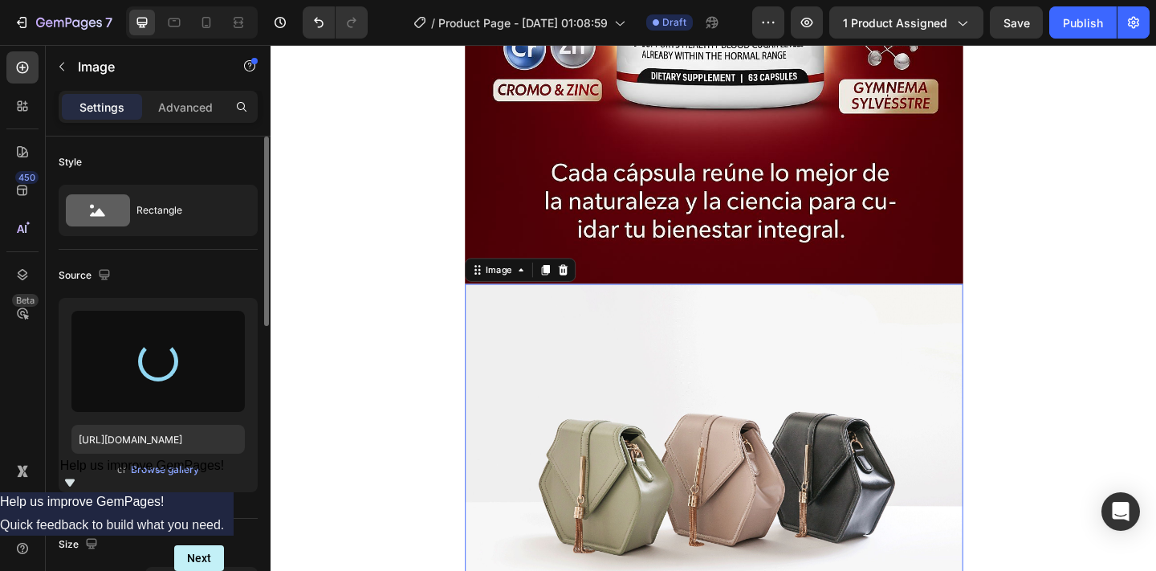
type input "https://cdn.shopify.com/s/files/1/0628/4030/7808/files/gempages_571422787156050…"
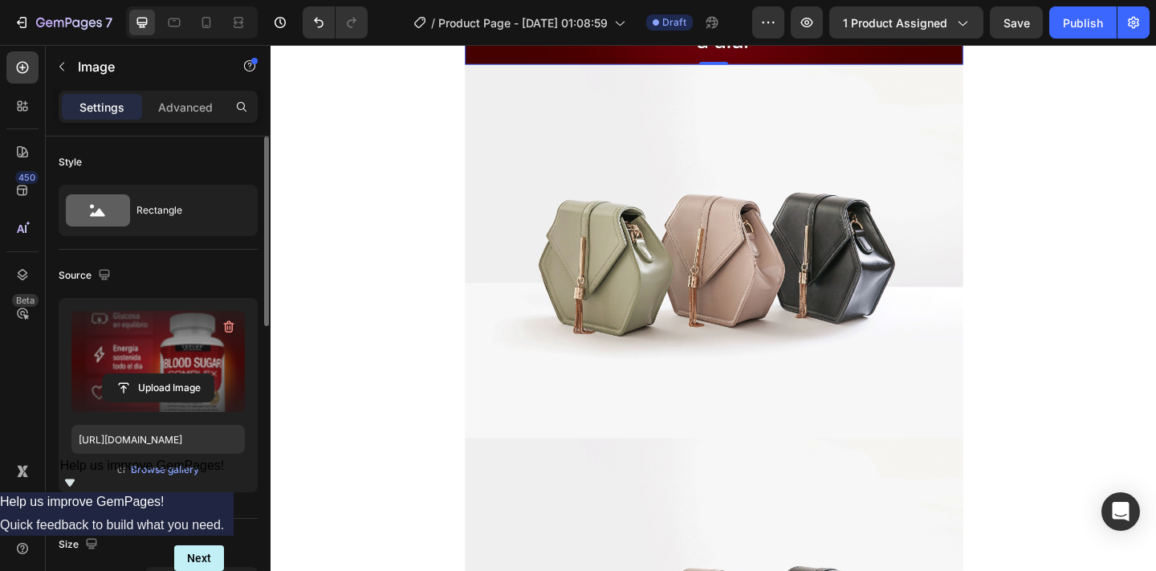
scroll to position [3916, 0]
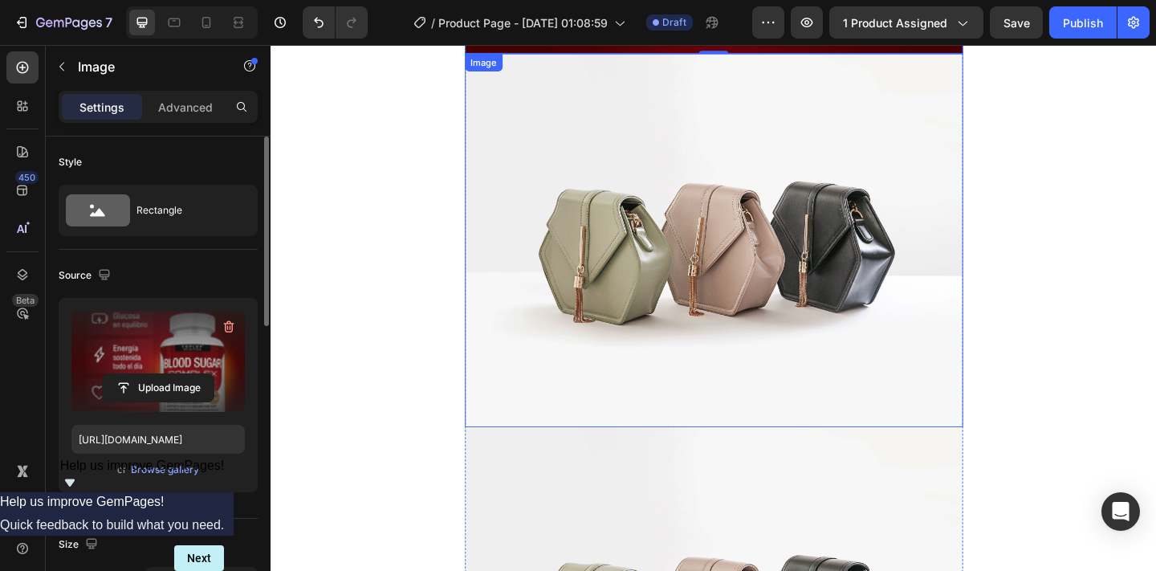
click at [818, 358] on img at bounding box center [752, 258] width 542 height 406
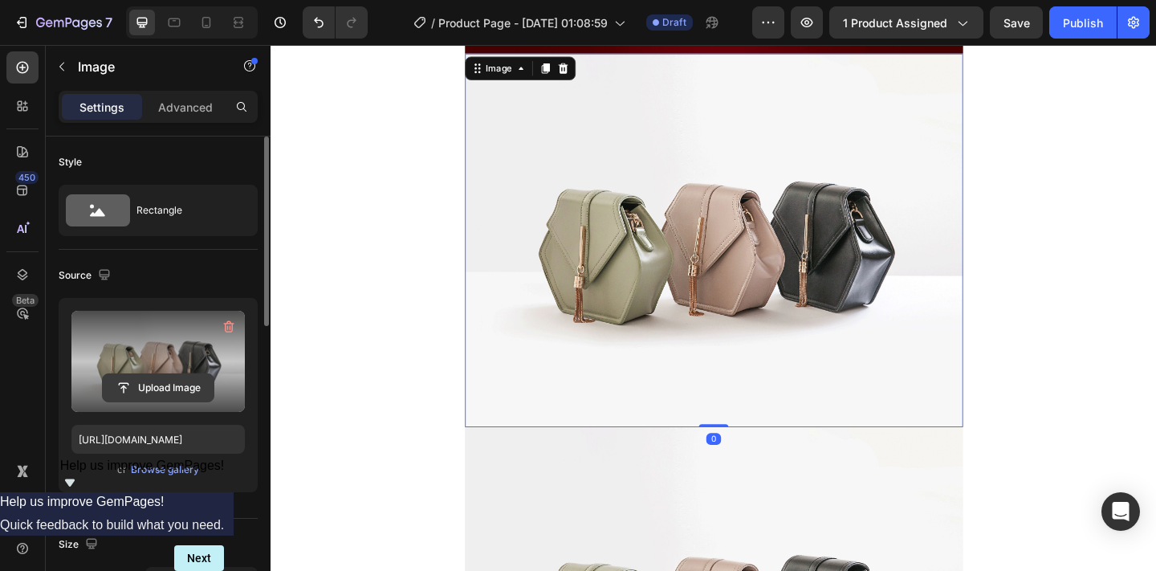
click at [174, 388] on input "file" at bounding box center [158, 387] width 111 height 27
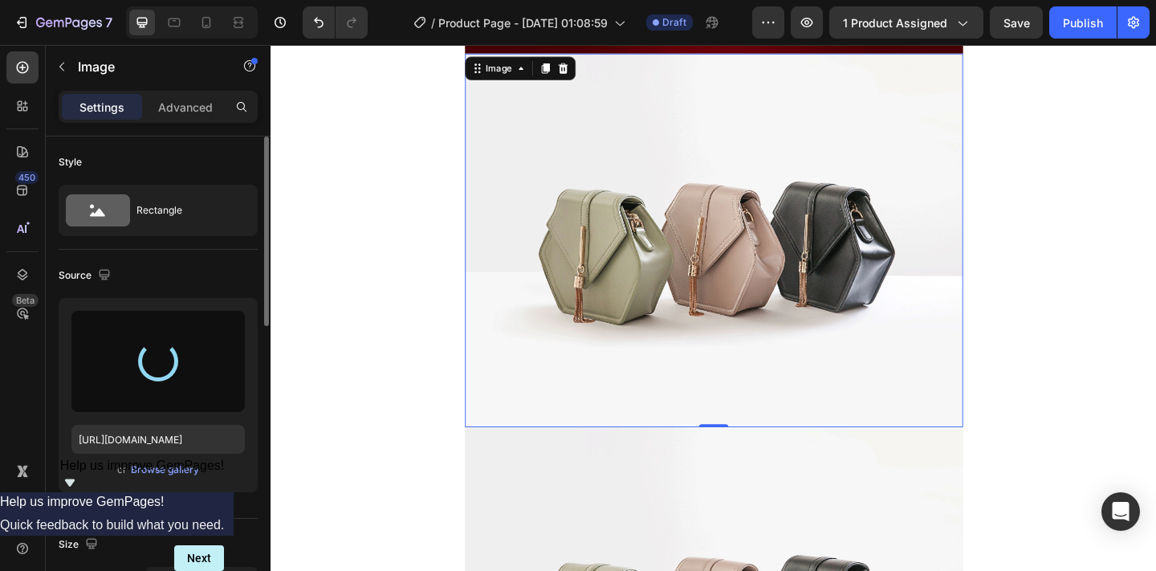
type input "https://cdn.shopify.com/s/files/1/0628/4030/7808/files/gempages_571422787156050…"
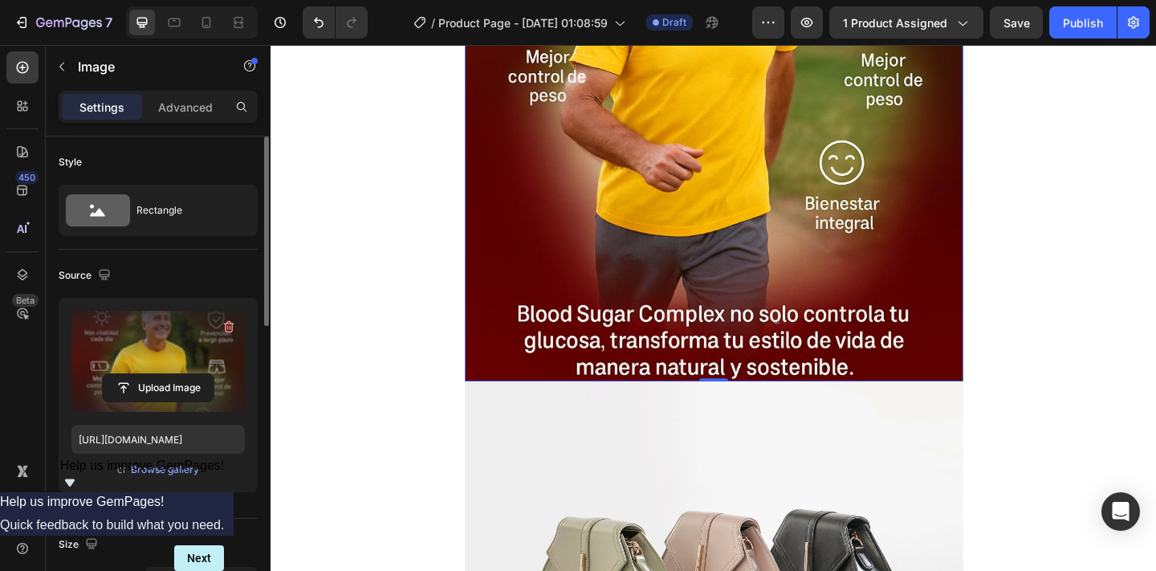
scroll to position [4403, 0]
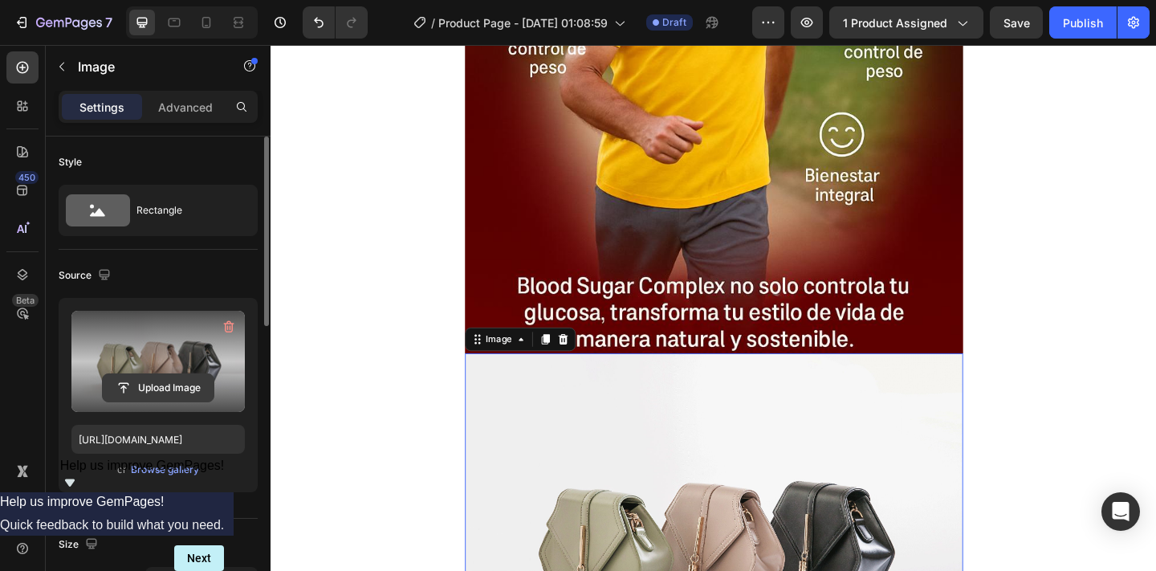
click at [161, 390] on input "file" at bounding box center [158, 387] width 111 height 27
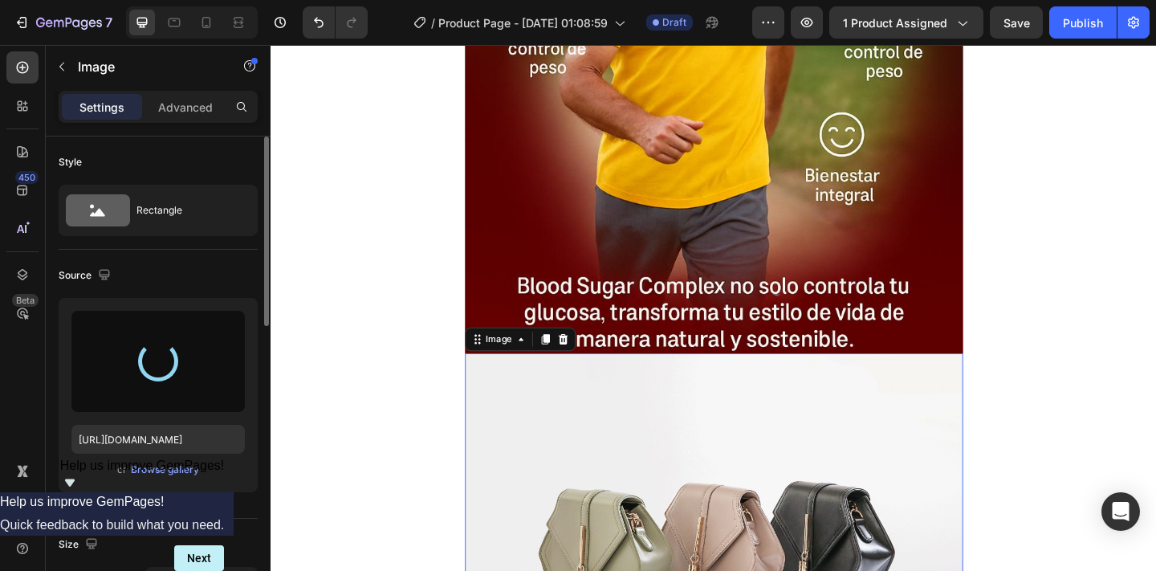
type input "https://cdn.shopify.com/s/files/1/0628/4030/7808/files/gempages_571422787156050…"
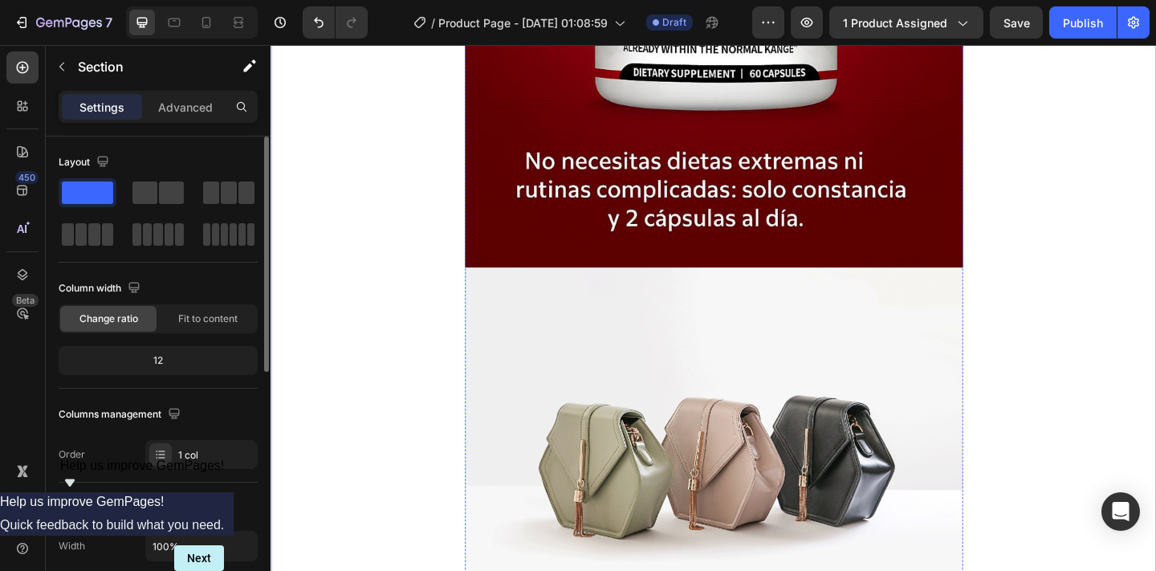
scroll to position [5365, 0]
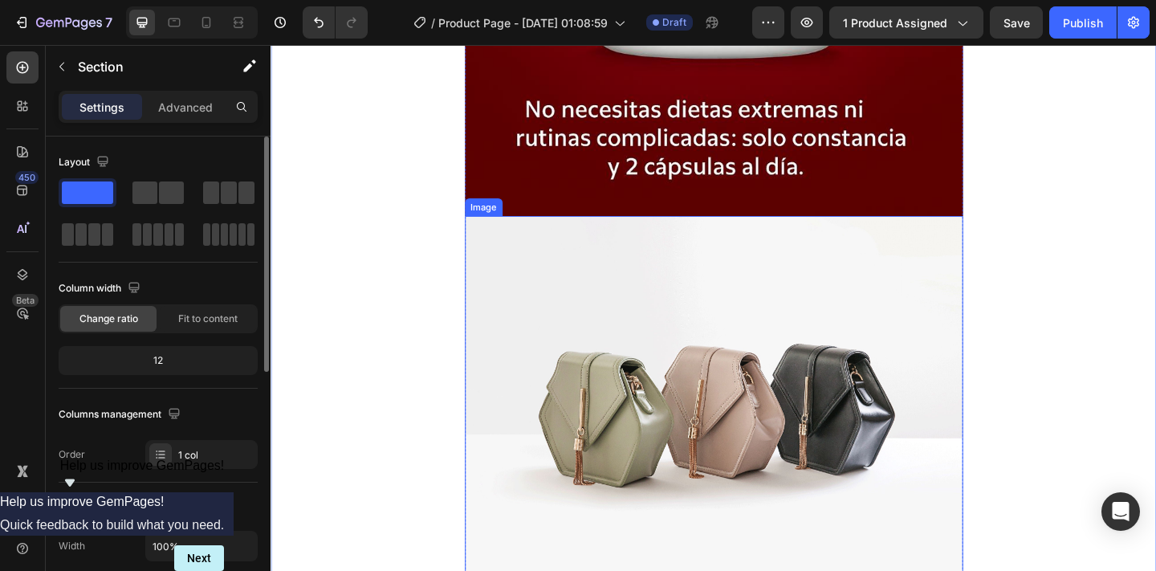
click at [827, 357] on img at bounding box center [752, 434] width 542 height 406
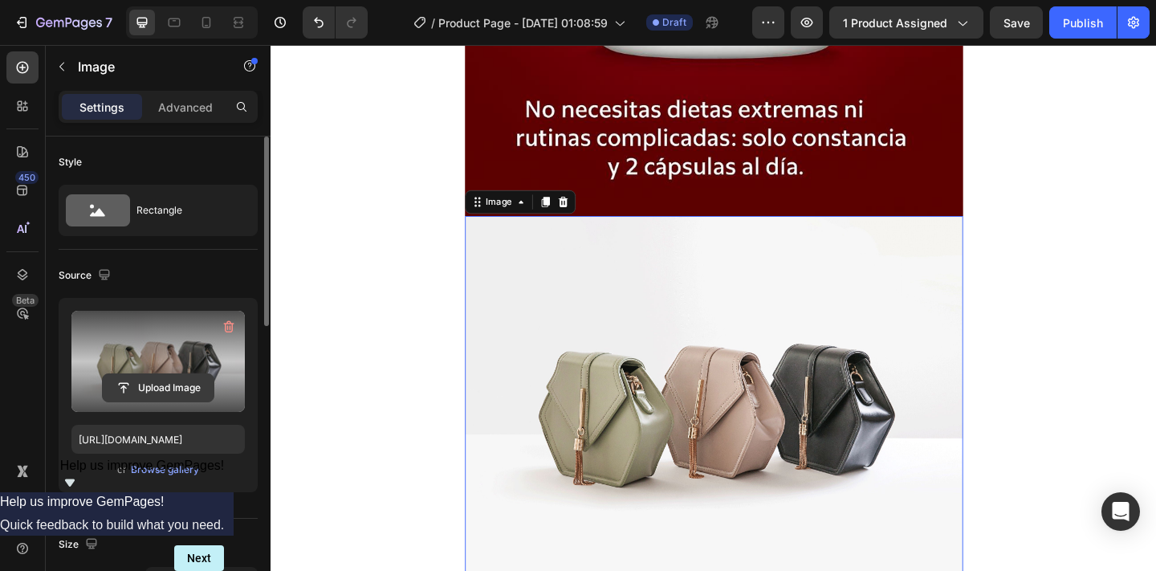
click at [160, 388] on input "file" at bounding box center [158, 387] width 111 height 27
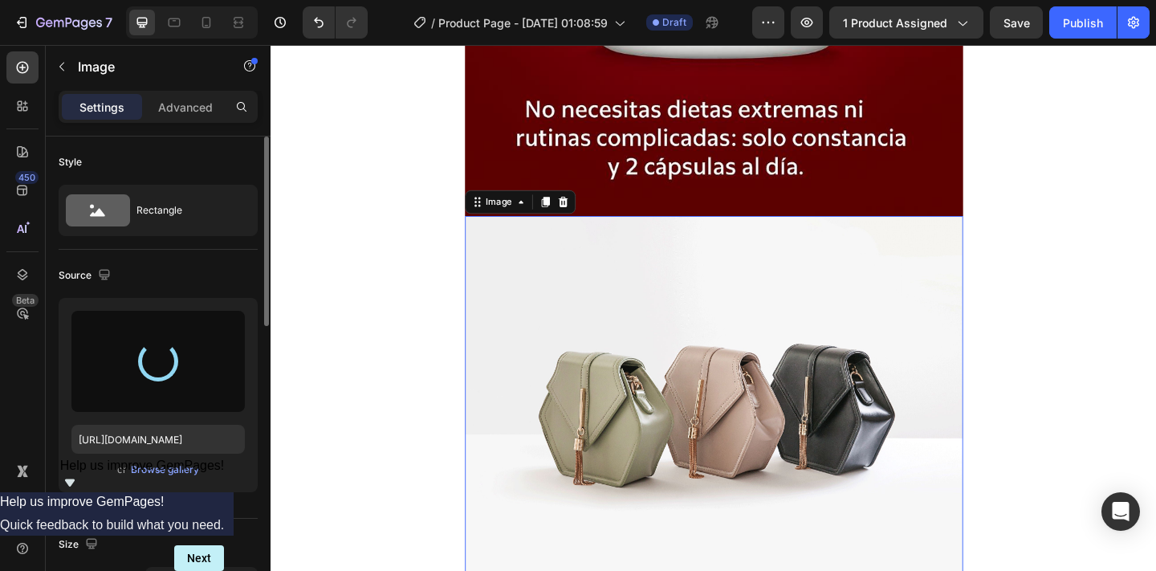
type input "https://cdn.shopify.com/s/files/1/0628/4030/7808/files/gempages_571422787156050…"
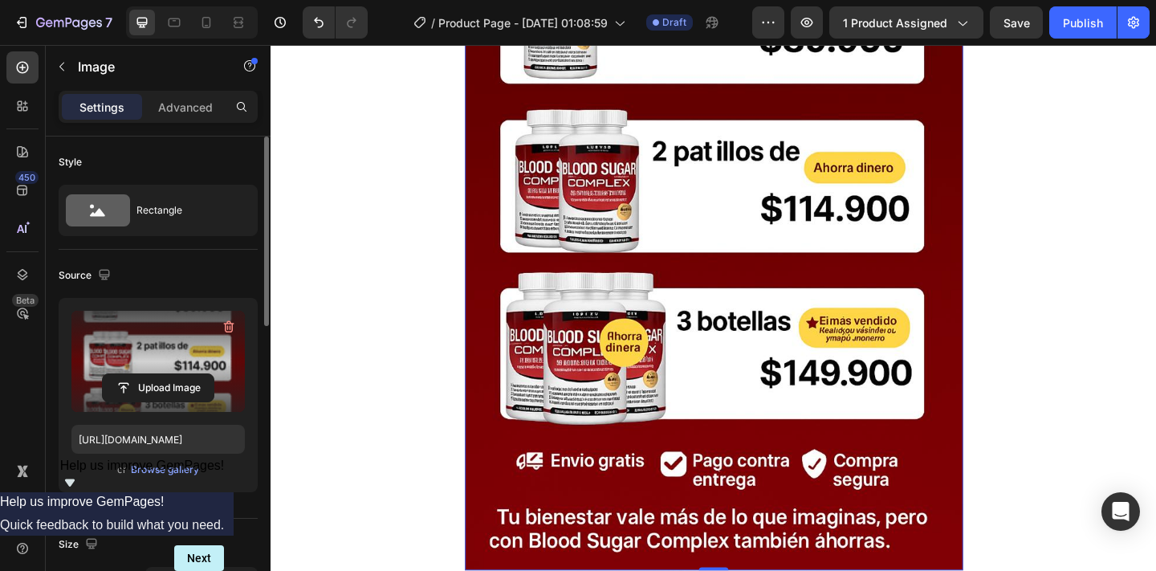
scroll to position [5802, 0]
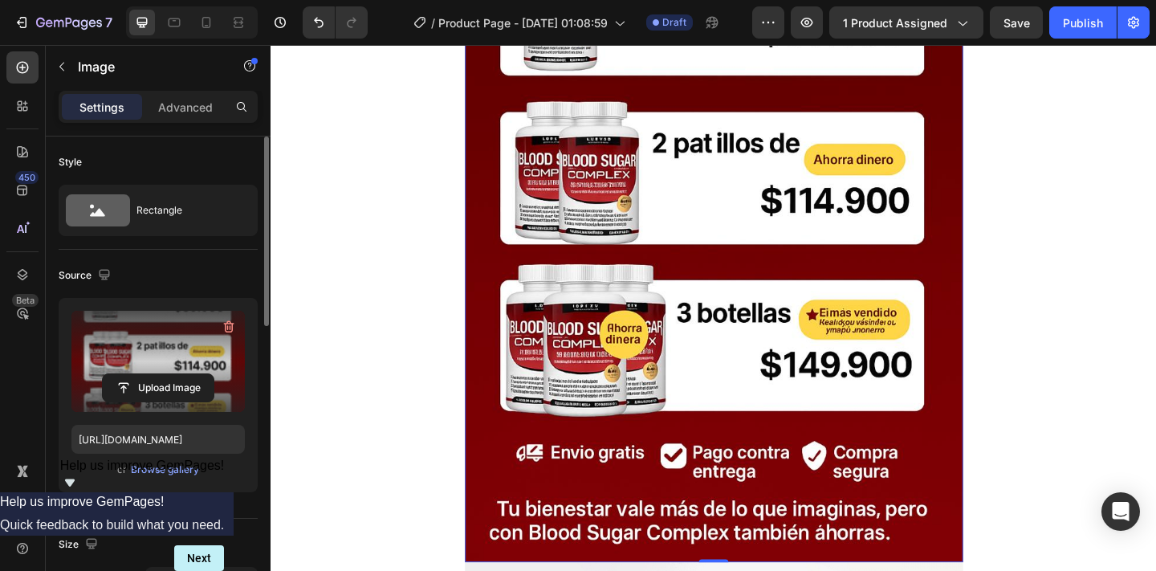
click at [786, 343] on img at bounding box center [752, 201] width 542 height 813
click at [228, 322] on icon "button" at bounding box center [229, 327] width 10 height 12
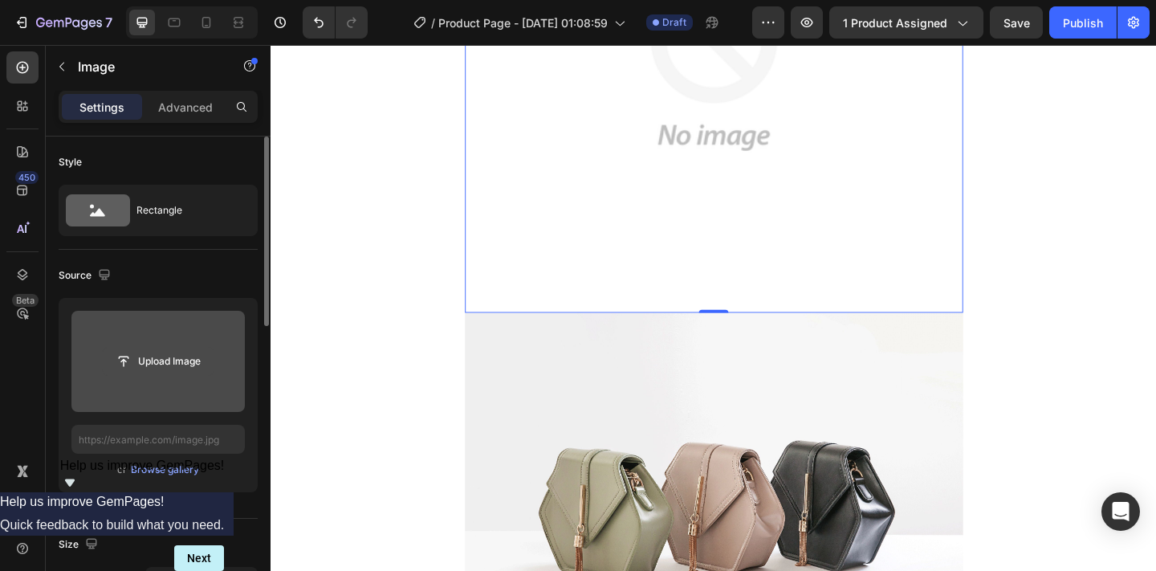
click at [160, 365] on input "file" at bounding box center [158, 360] width 111 height 27
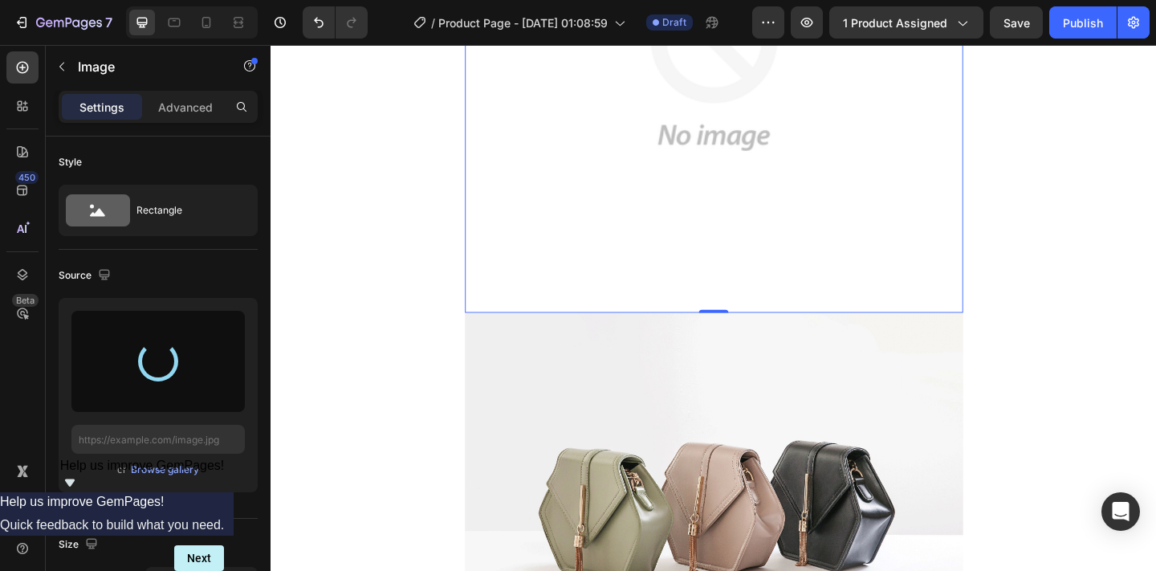
type input "https://cdn.shopify.com/s/files/1/0628/4030/7808/files/gempages_571422787156050…"
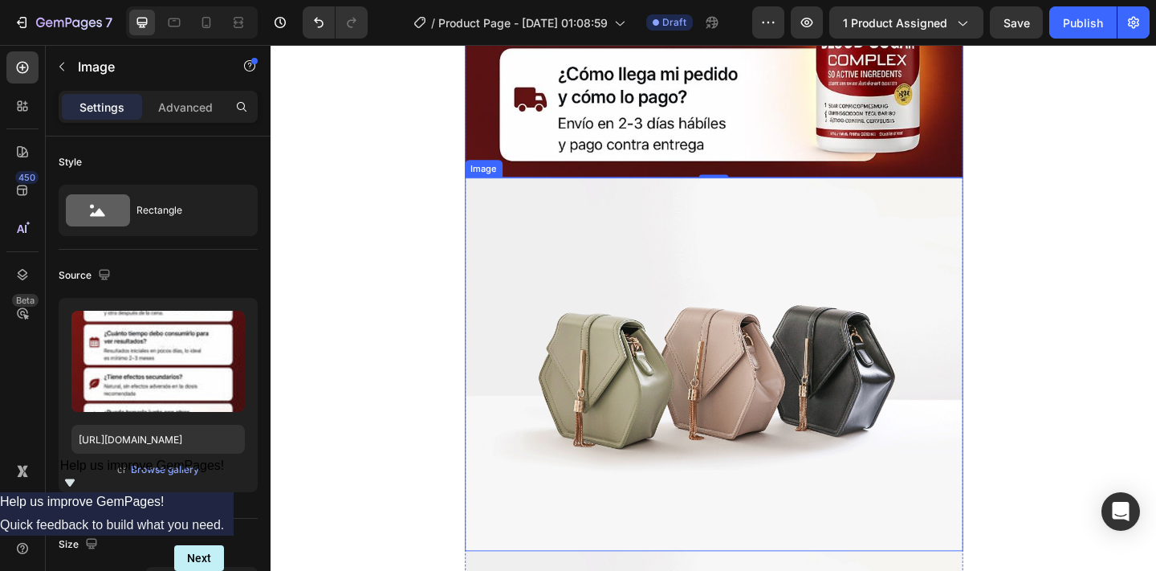
scroll to position [6225, 0]
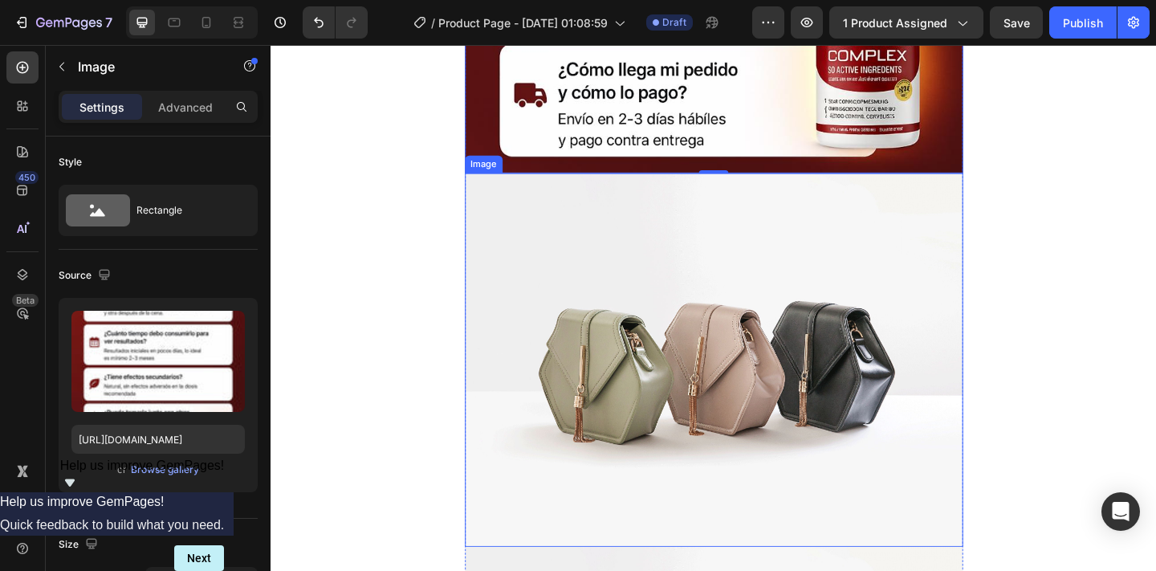
click at [748, 358] on img at bounding box center [752, 388] width 542 height 406
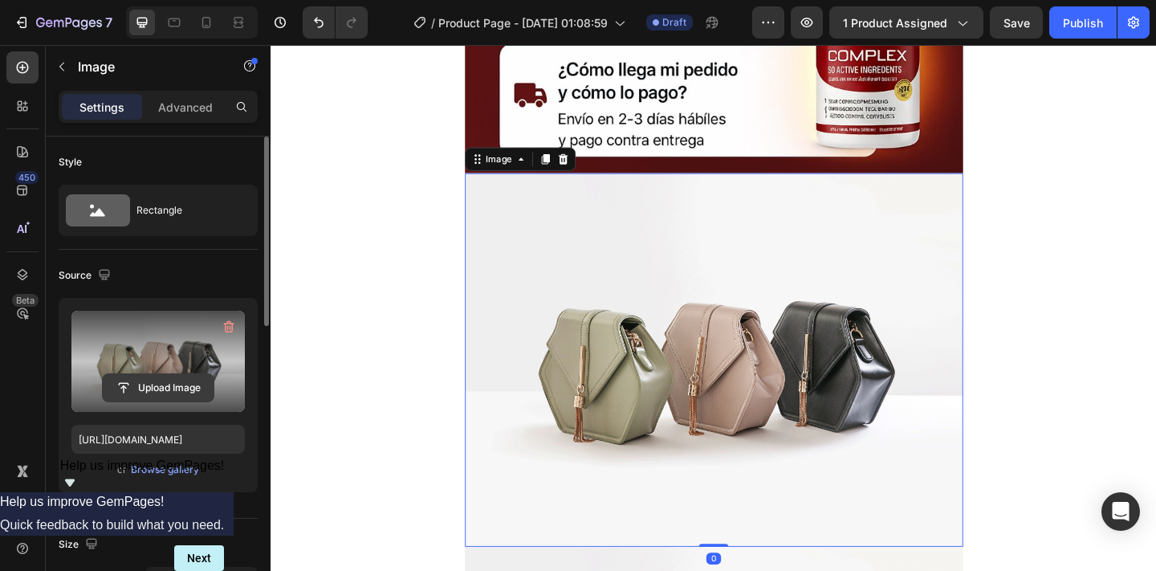
click at [170, 379] on input "file" at bounding box center [158, 387] width 111 height 27
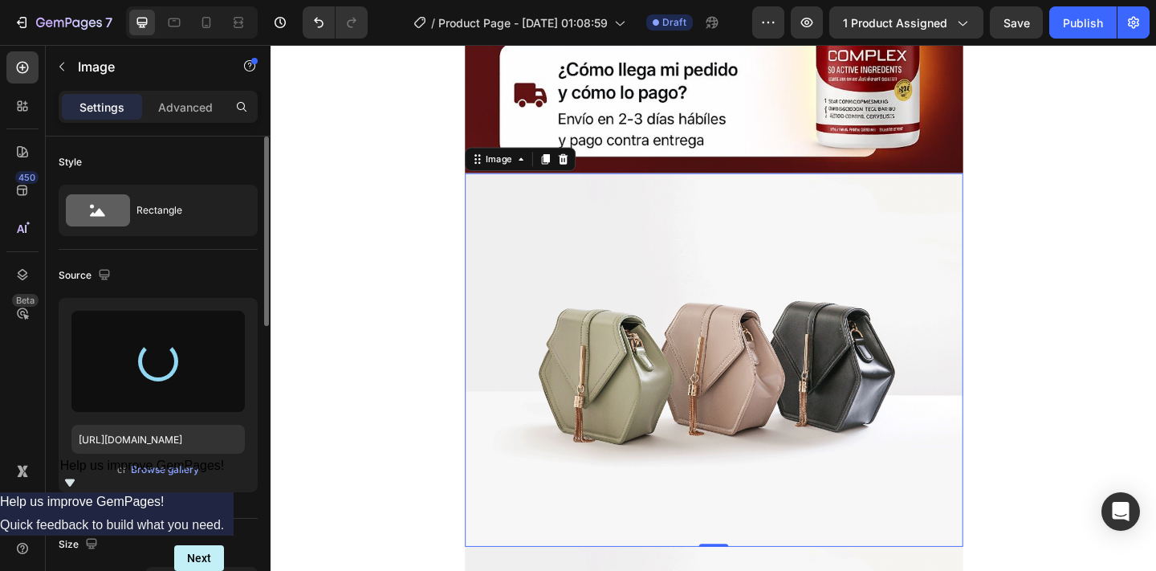
type input "https://cdn.shopify.com/s/files/1/0628/4030/7808/files/gempages_571422787156050…"
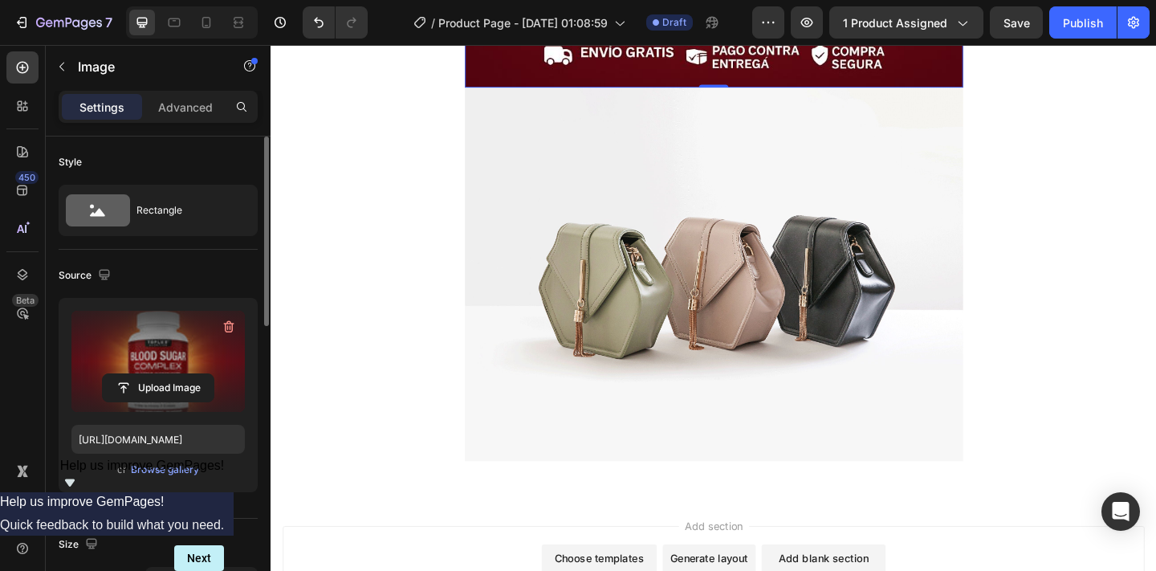
scroll to position [7139, 0]
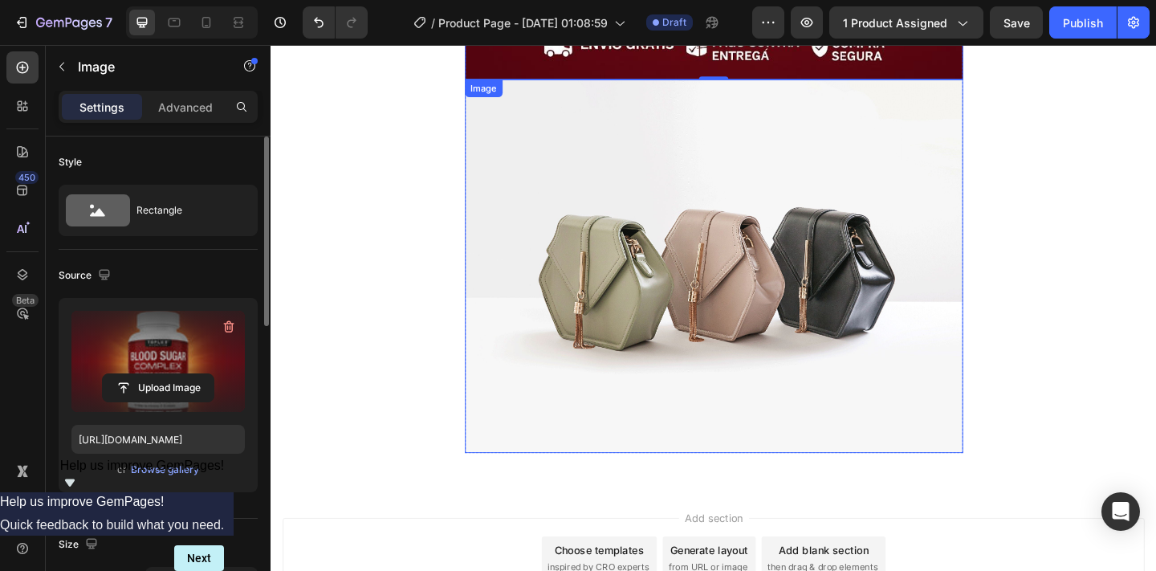
click at [901, 294] on img at bounding box center [752, 286] width 542 height 406
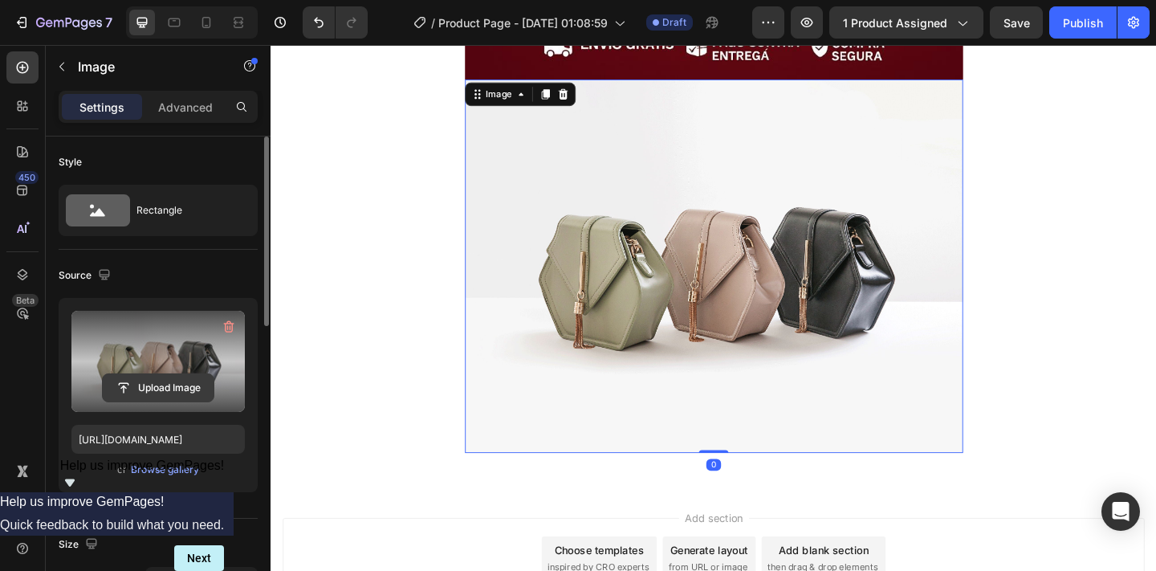
click at [201, 392] on input "file" at bounding box center [158, 387] width 111 height 27
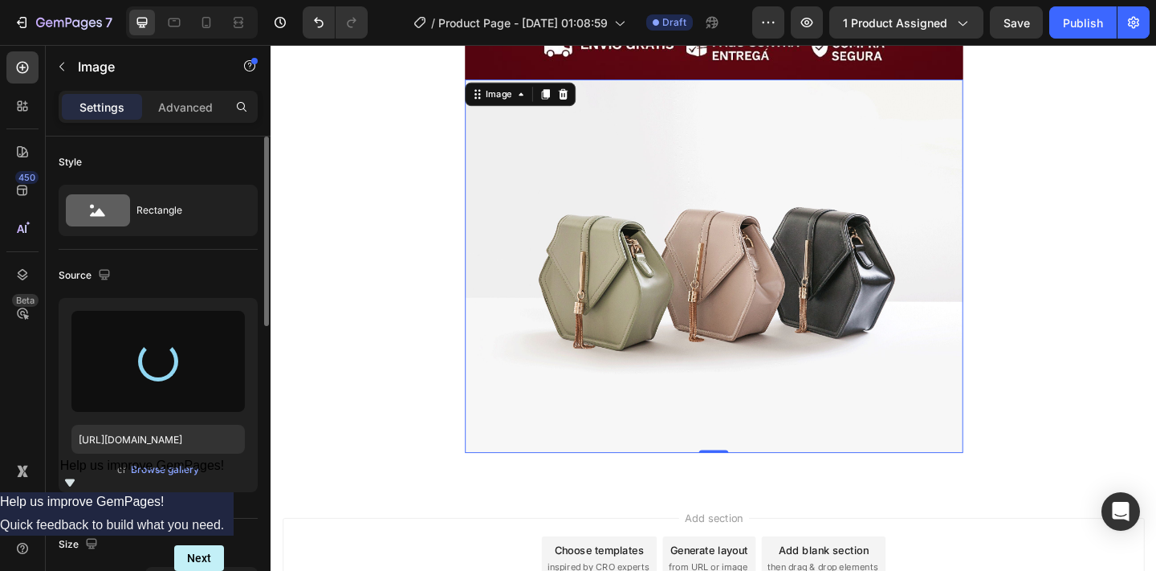
type input "https://cdn.shopify.com/s/files/1/0628/4030/7808/files/gempages_571422787156050…"
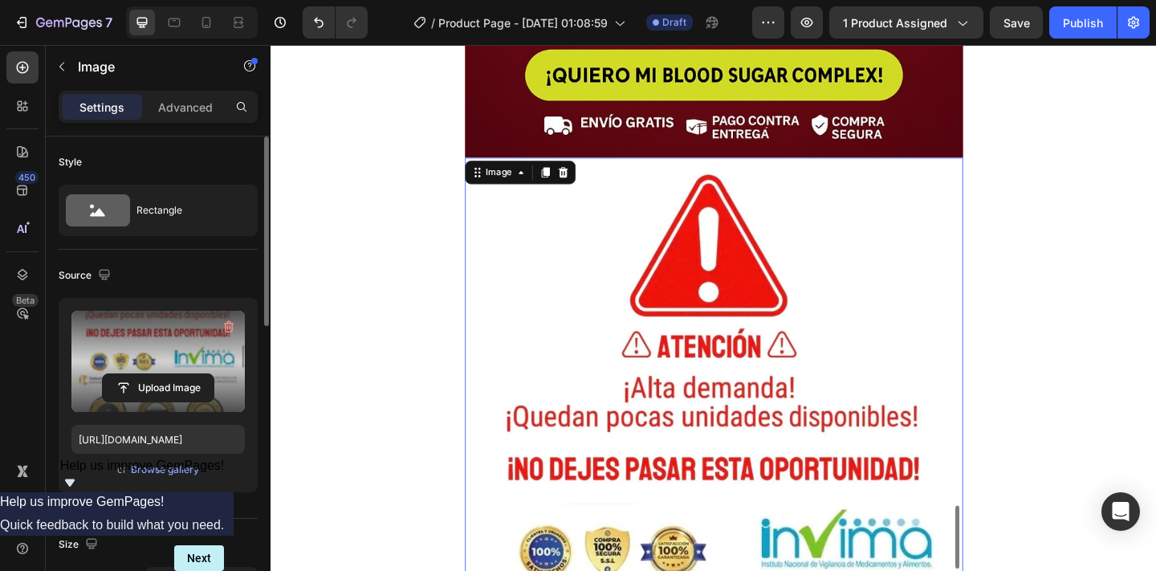
scroll to position [7054, 0]
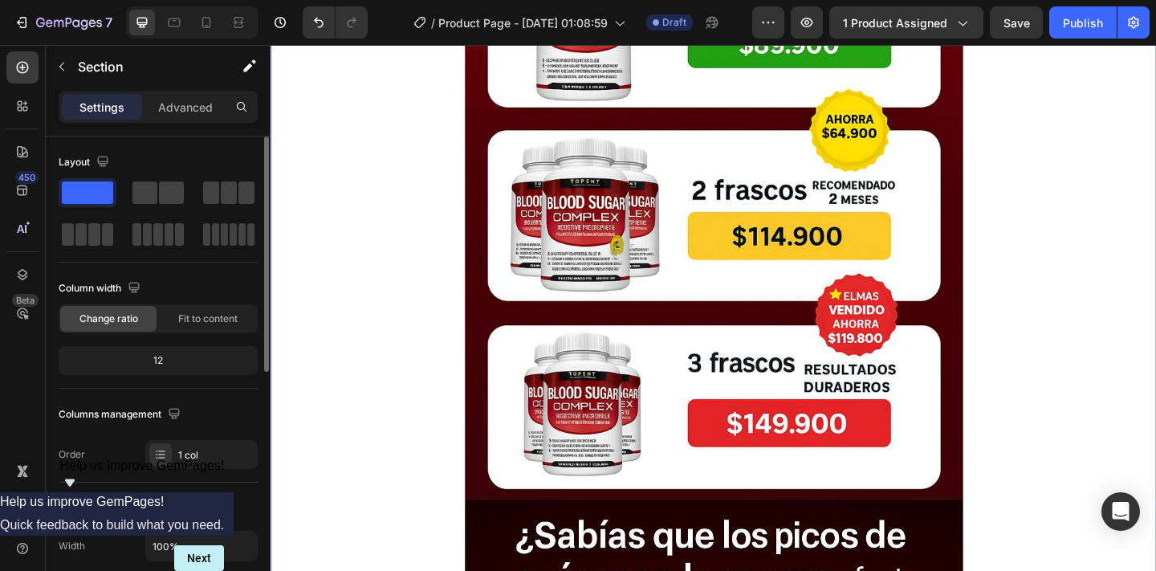
scroll to position [982, 0]
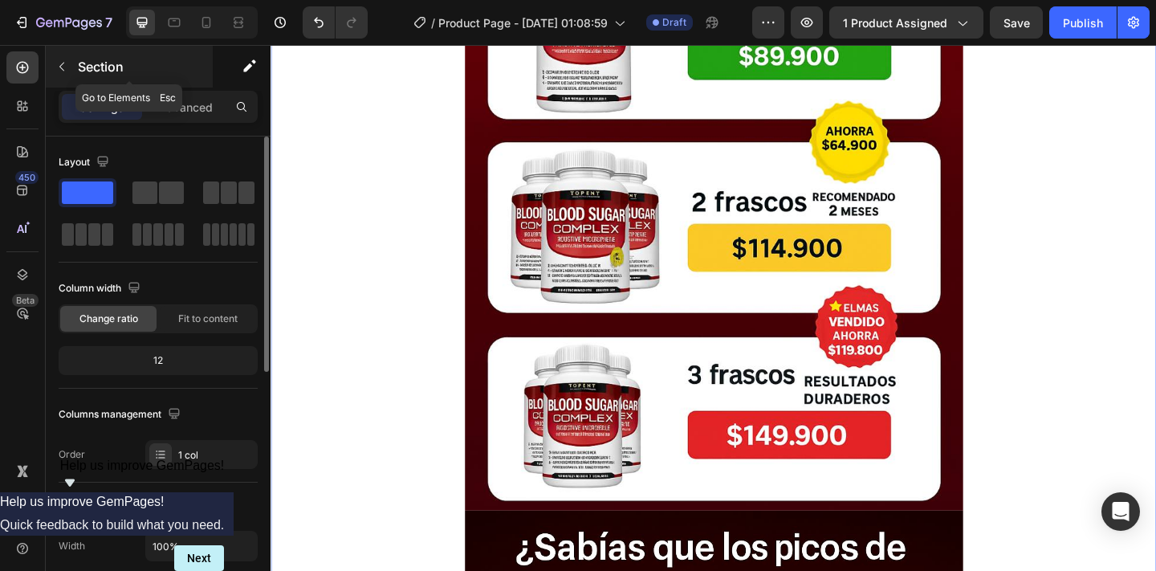
click at [63, 71] on icon "button" at bounding box center [61, 66] width 13 height 13
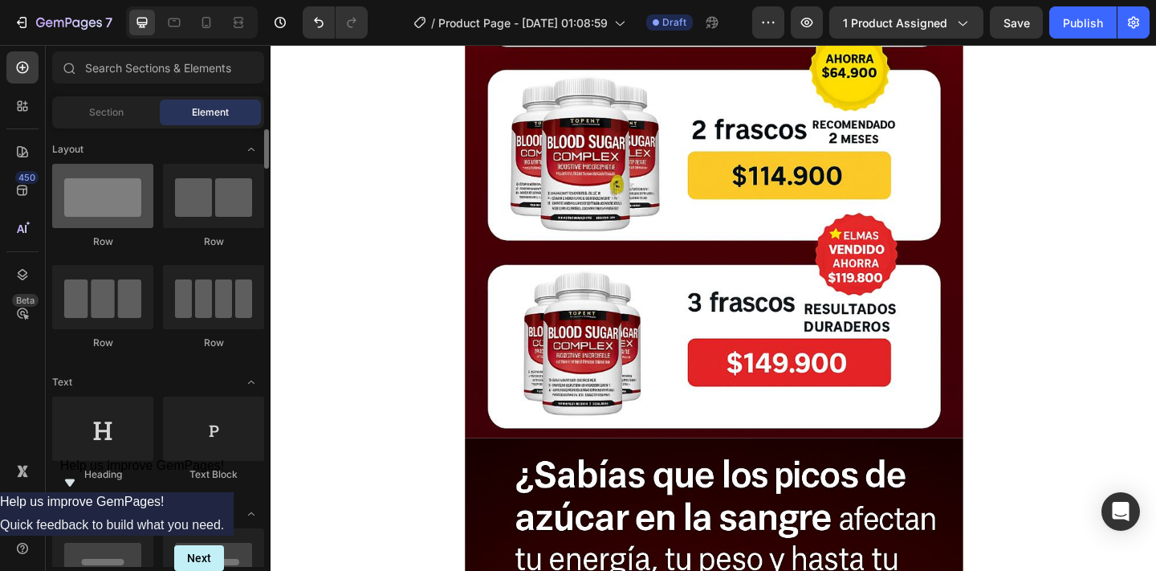
scroll to position [16, 0]
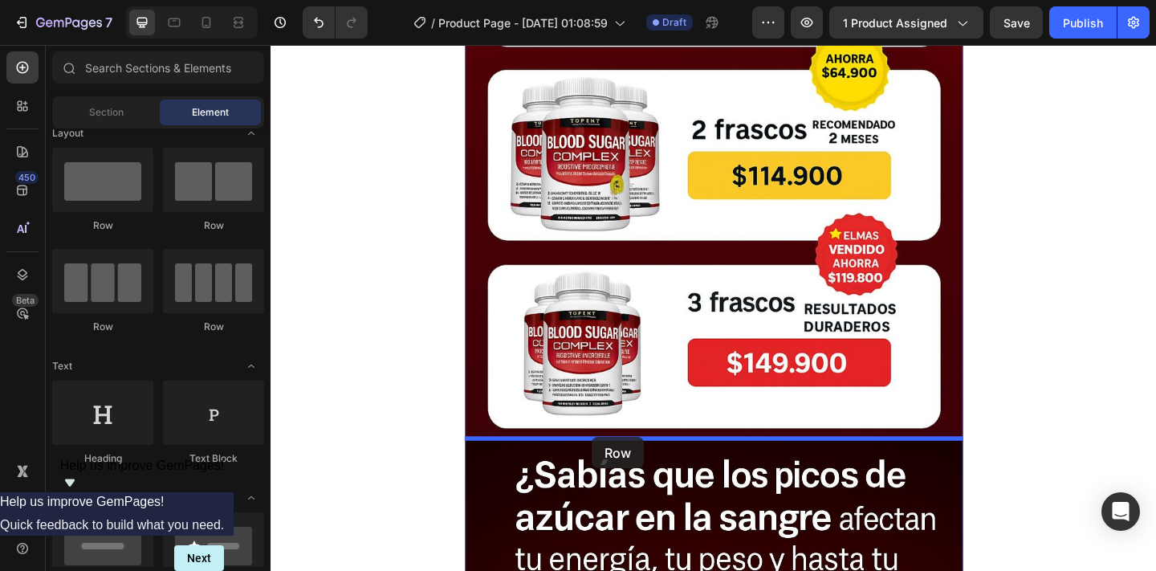
drag, startPoint x: 385, startPoint y: 249, endPoint x: 619, endPoint y: 471, distance: 323.0
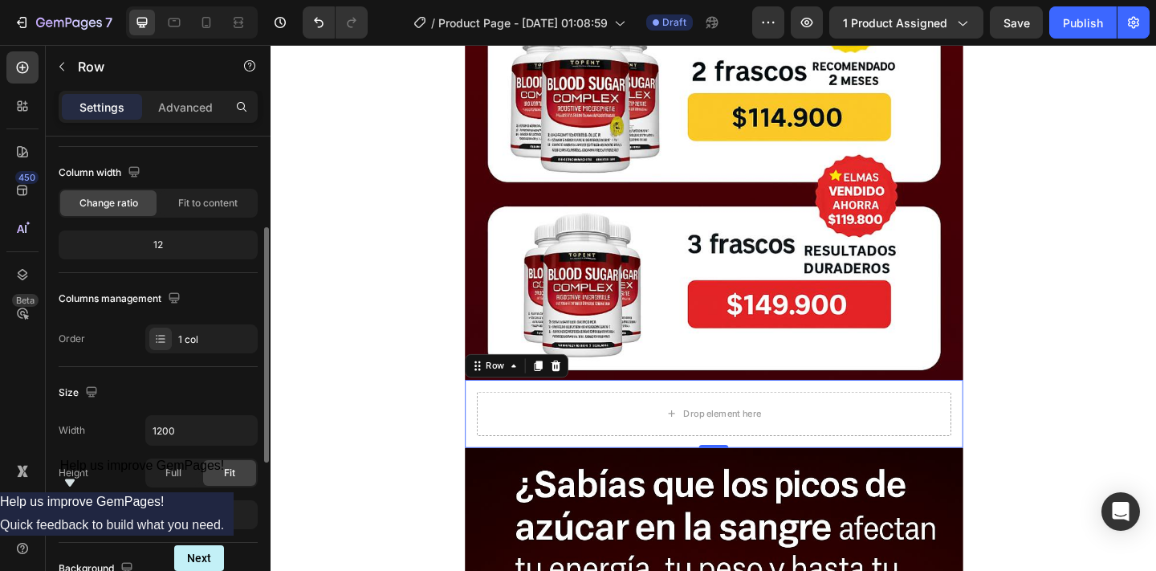
scroll to position [0, 0]
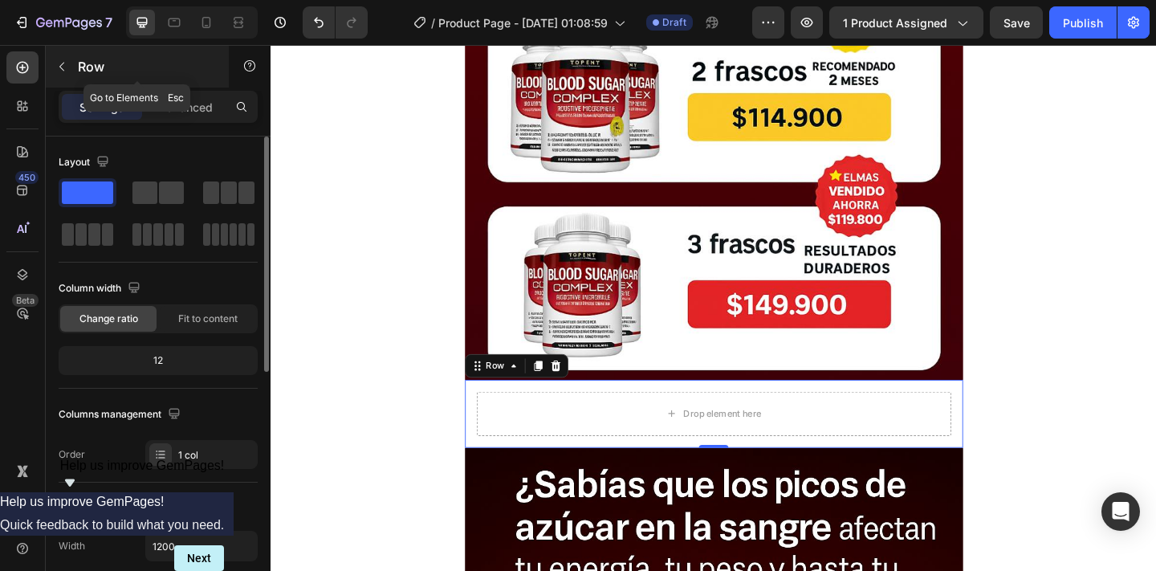
click at [74, 67] on button "button" at bounding box center [62, 67] width 26 height 26
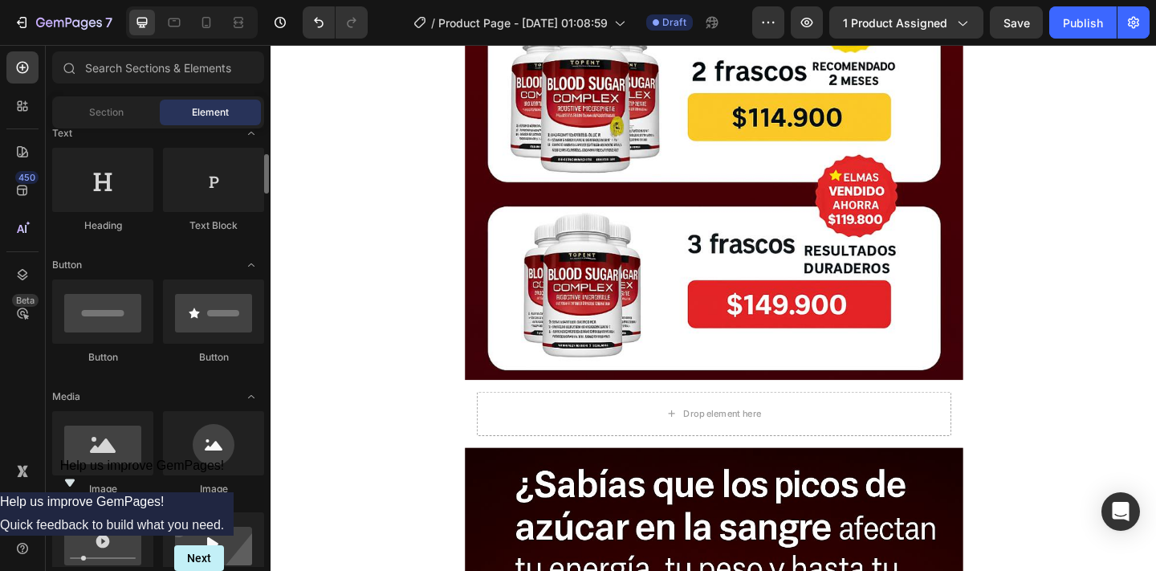
scroll to position [252, 0]
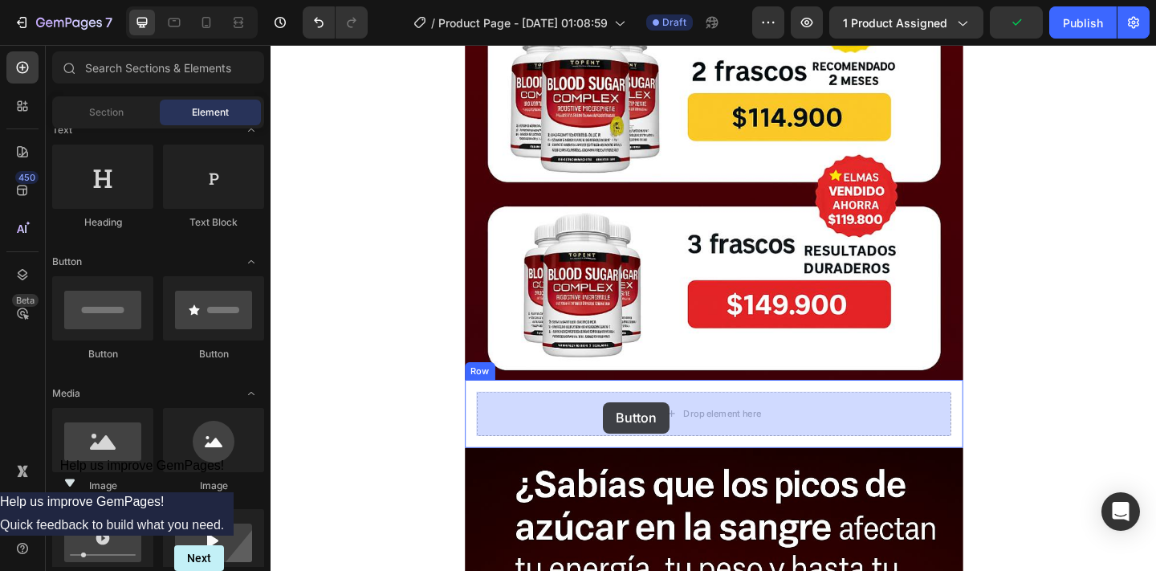
drag, startPoint x: 411, startPoint y: 347, endPoint x: 629, endPoint y: 433, distance: 234.8
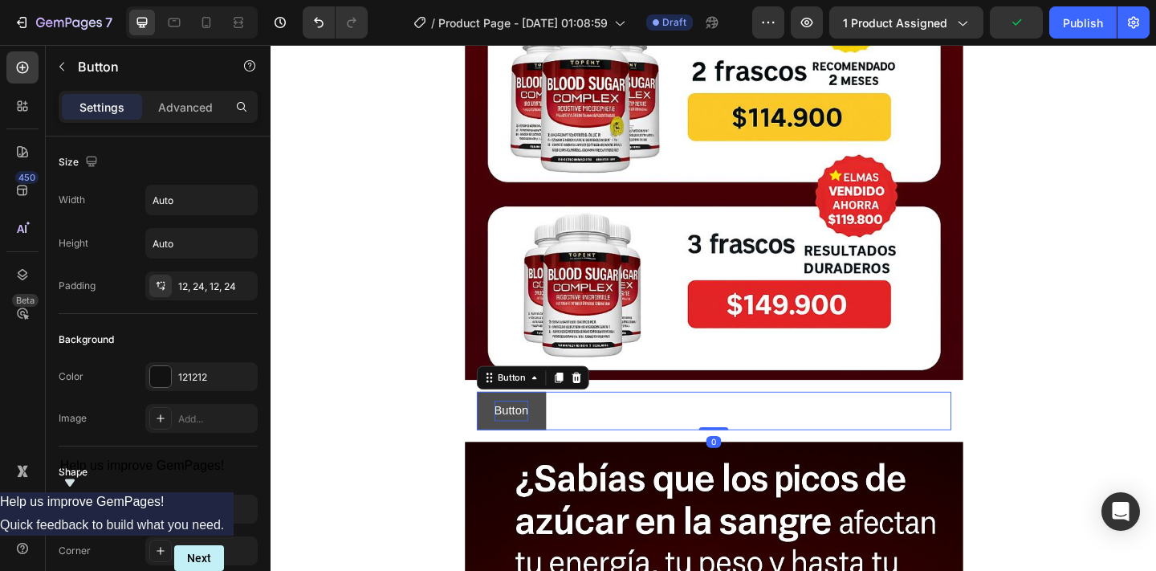
click at [544, 440] on p "Button" at bounding box center [532, 443] width 37 height 23
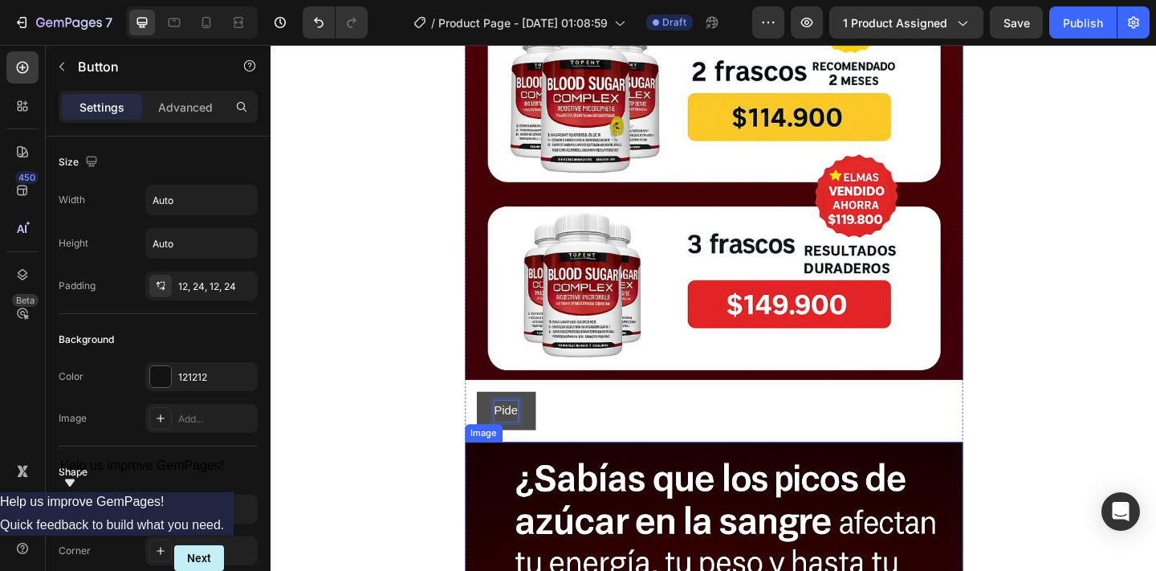
click at [494, 422] on button "Pide" at bounding box center [526, 443] width 64 height 43
click at [494, 422] on button "Pide ahora" at bounding box center [544, 443] width 100 height 43
click at [494, 422] on button "Pide ahora y" at bounding box center [549, 443] width 111 height 43
click at [494, 422] on button "Pide ahora y paga" at bounding box center [565, 443] width 143 height 43
click at [494, 422] on button "Pide ahora y paga en" at bounding box center [574, 443] width 160 height 43
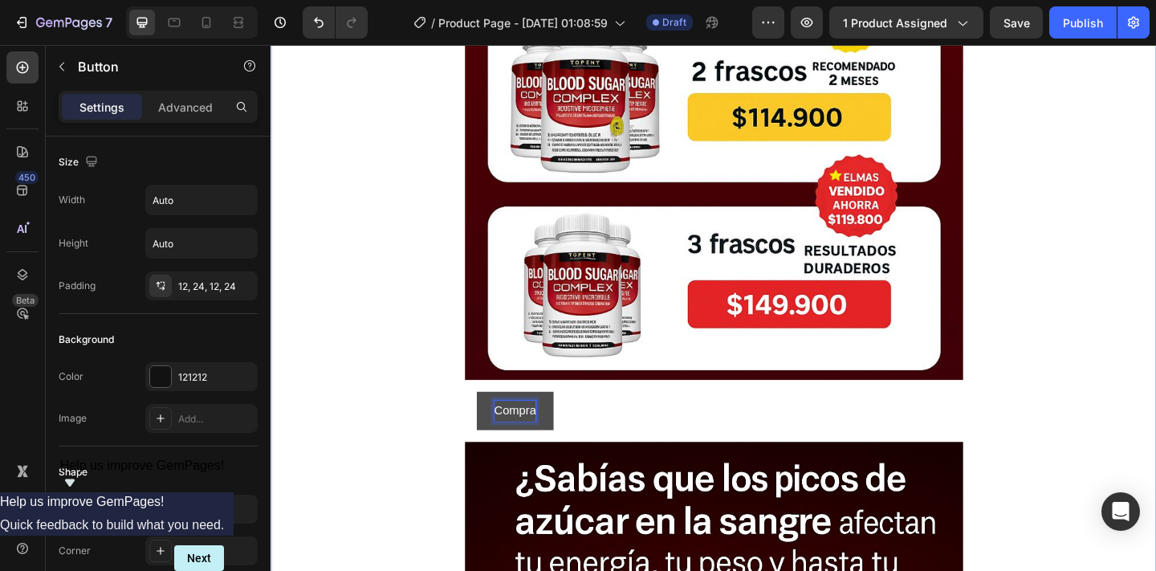
click at [494, 422] on button "Compra" at bounding box center [536, 443] width 84 height 43
click at [494, 422] on button "Compra ahor" at bounding box center [550, 443] width 113 height 43
click at [494, 422] on button "Compra ahora y" at bounding box center [559, 443] width 131 height 43
click at [494, 422] on button "Compra ahora y paga" at bounding box center [575, 443] width 163 height 43
click at [494, 422] on button "Compra ahora y paga e" at bounding box center [580, 443] width 173 height 43
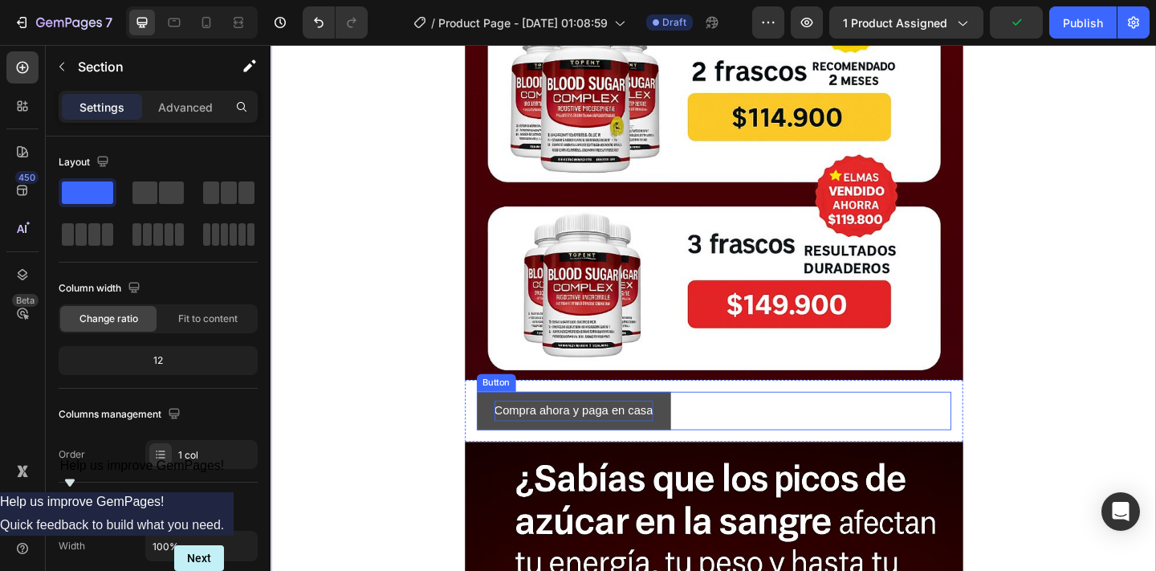
click at [770, 443] on div "Compra ahora y paga en casa Button" at bounding box center [752, 443] width 516 height 43
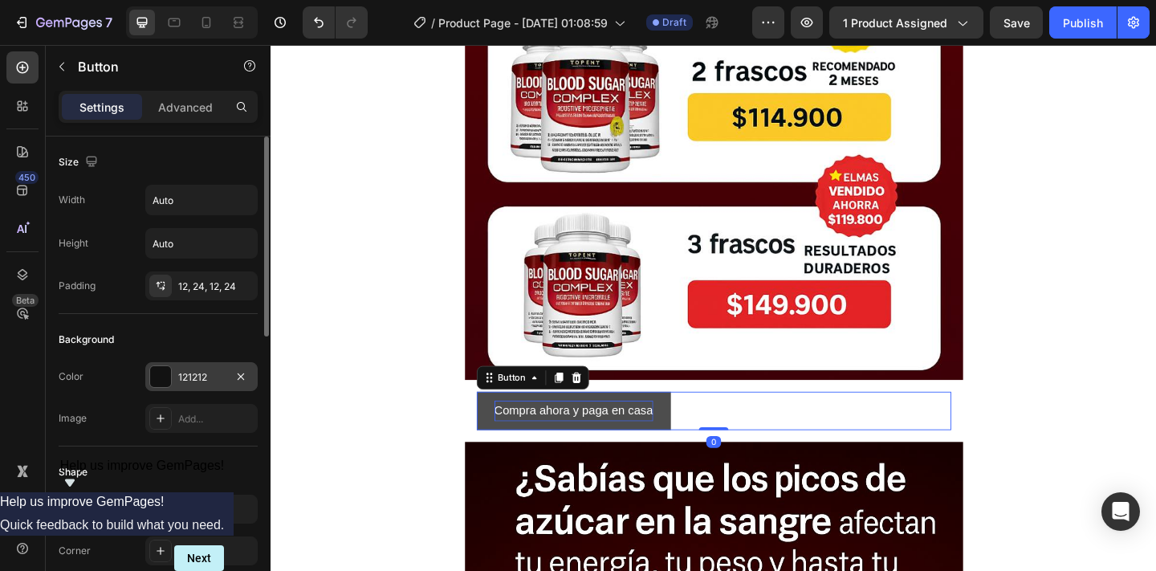
click at [156, 380] on div at bounding box center [160, 376] width 21 height 21
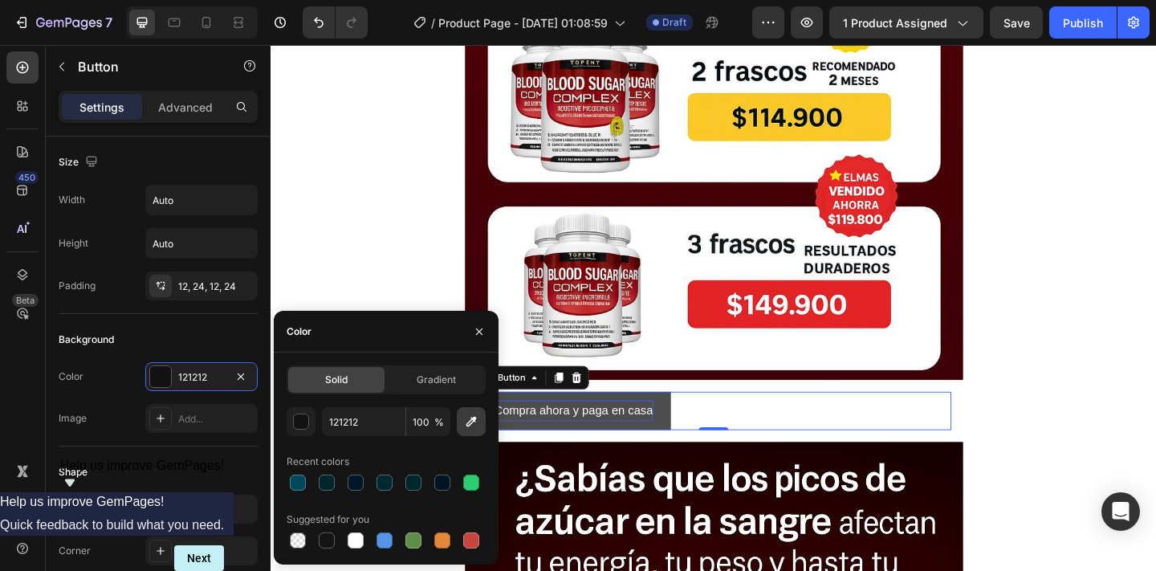
click at [476, 423] on icon "button" at bounding box center [471, 421] width 16 height 16
type input "3C0007"
type input "121212"
click at [760, 441] on div "Compra ahora y paga en casa Button 0" at bounding box center [752, 443] width 516 height 43
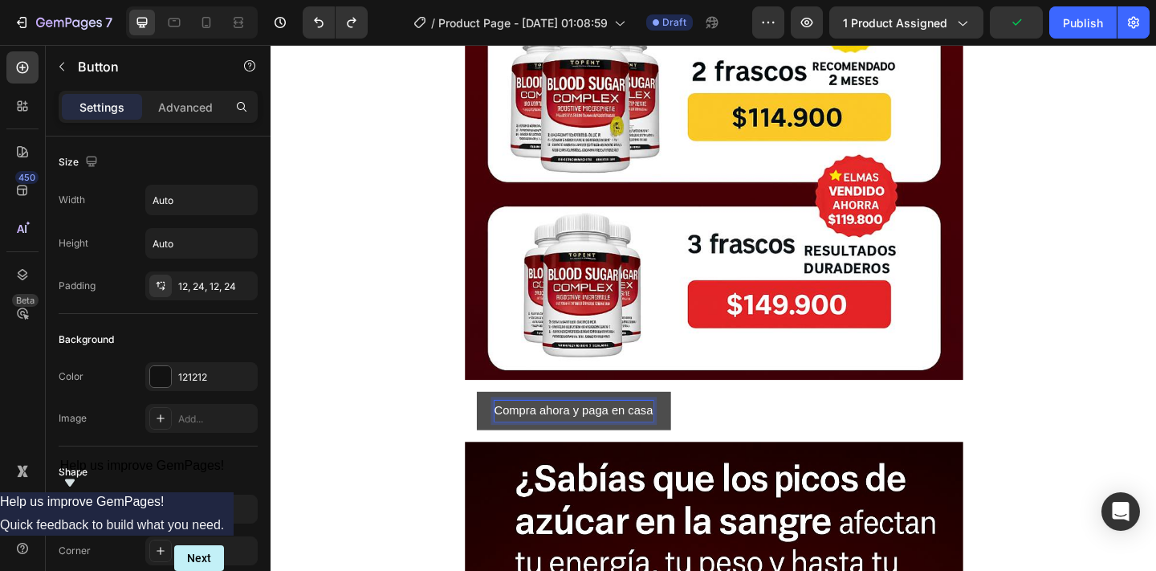
click at [705, 438] on div "Compra ahora y paga en casa Button 0" at bounding box center [752, 443] width 516 height 43
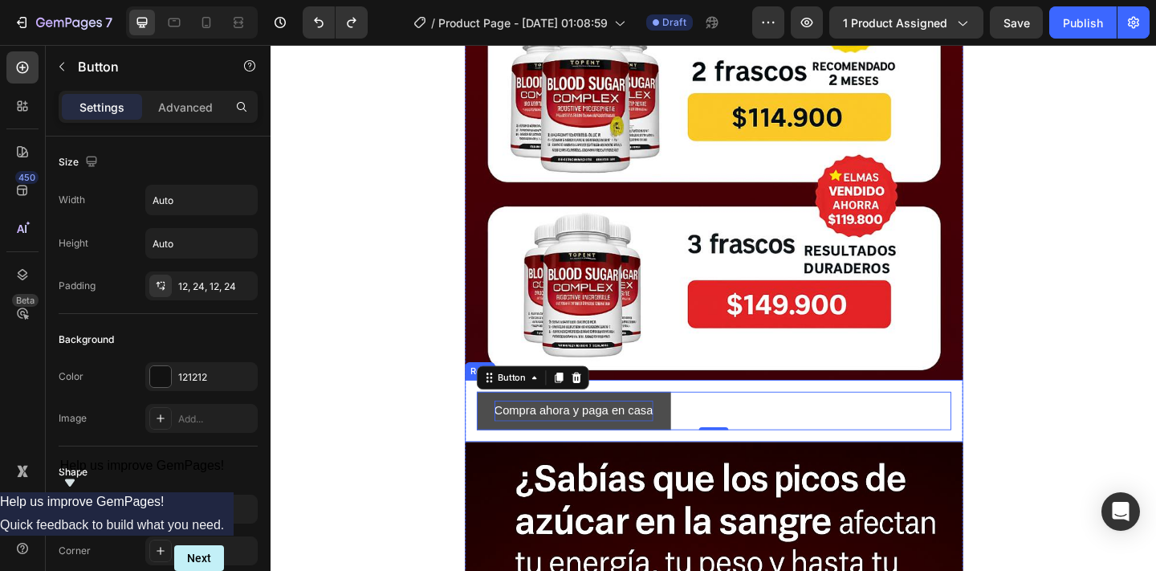
click at [702, 473] on div "Compra ahora y paga en casa Button 0 Row" at bounding box center [752, 443] width 542 height 68
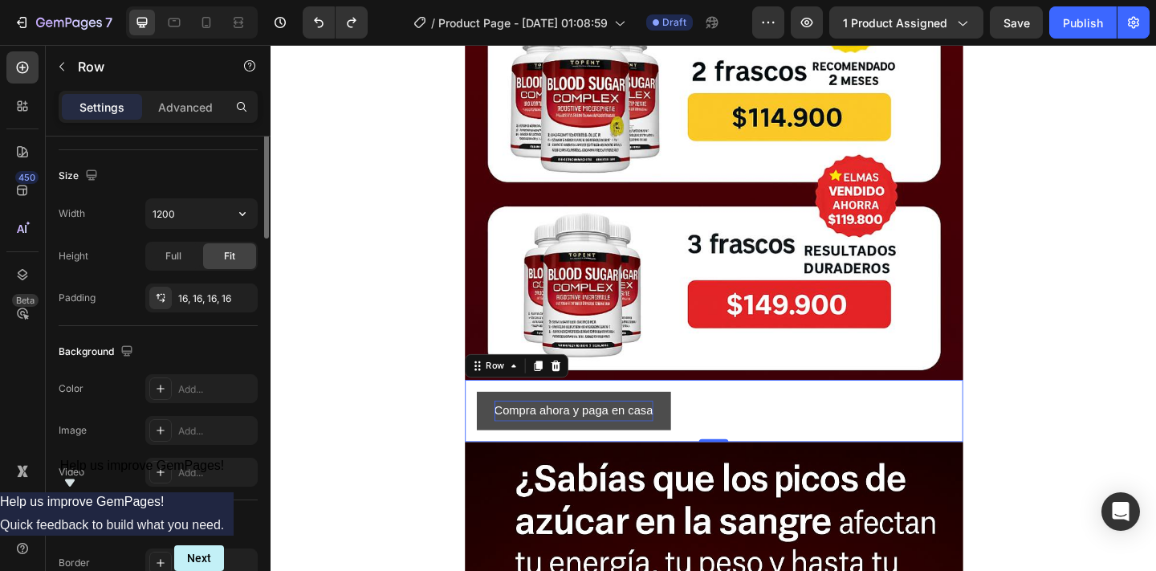
scroll to position [0, 0]
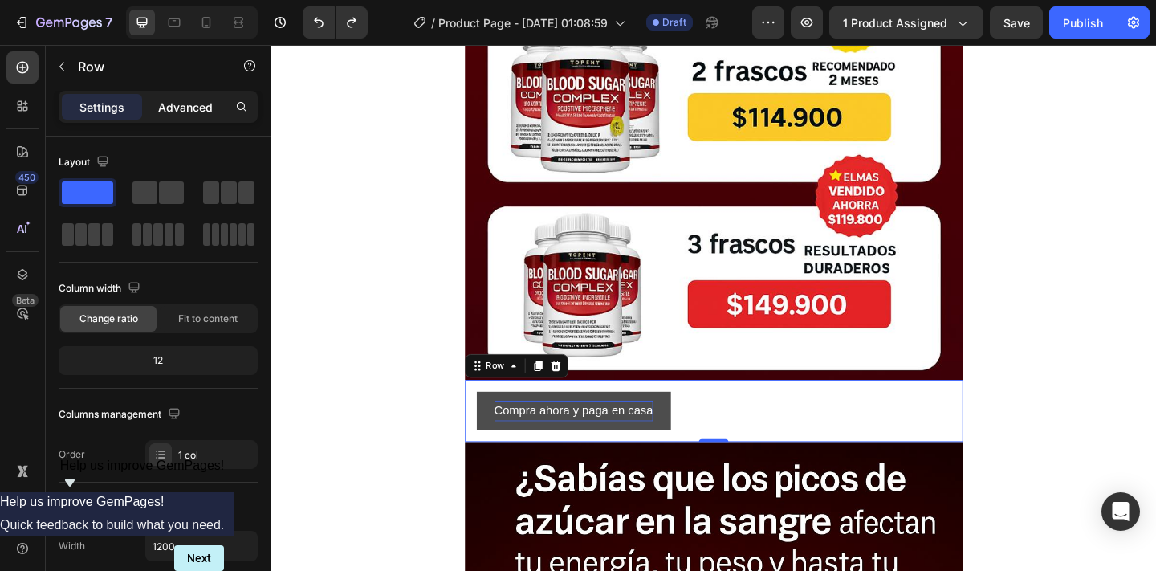
click at [187, 102] on p "Advanced" at bounding box center [185, 107] width 55 height 17
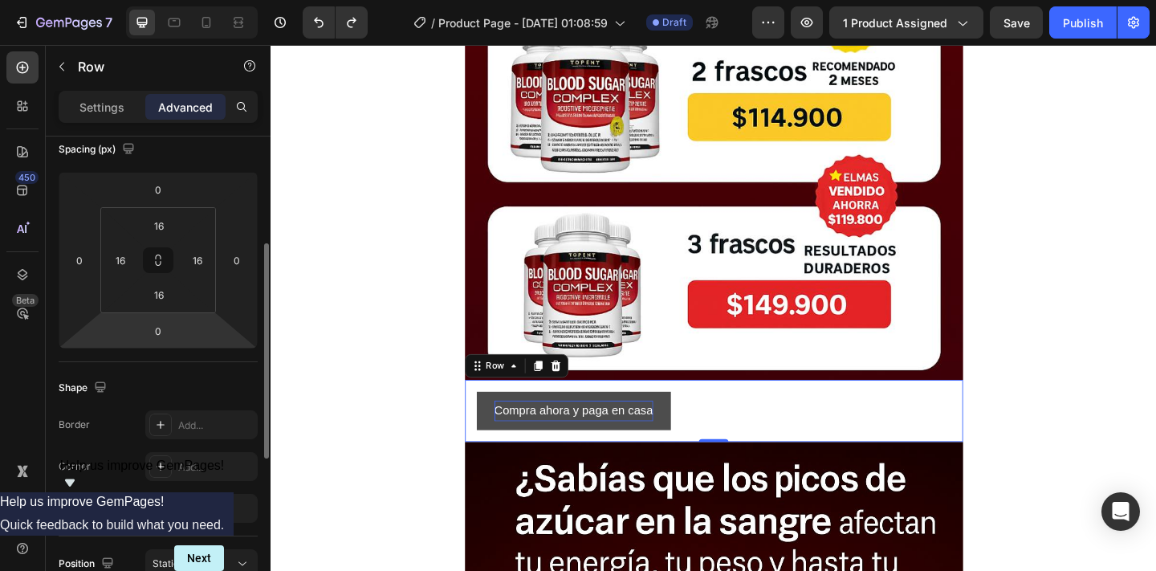
scroll to position [183, 0]
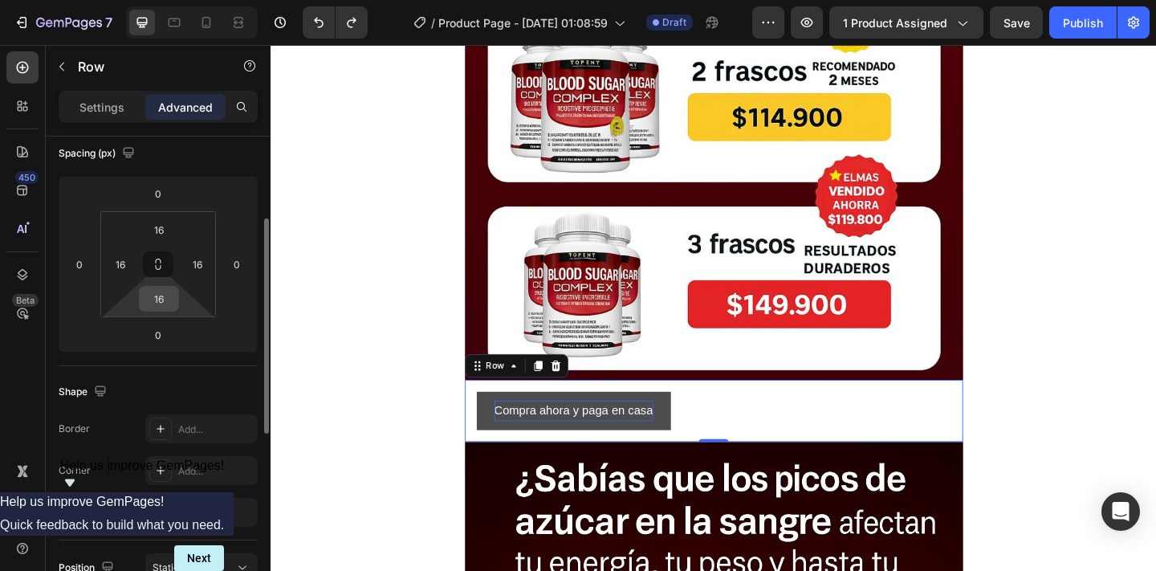
click at [167, 303] on input "16" at bounding box center [159, 298] width 32 height 24
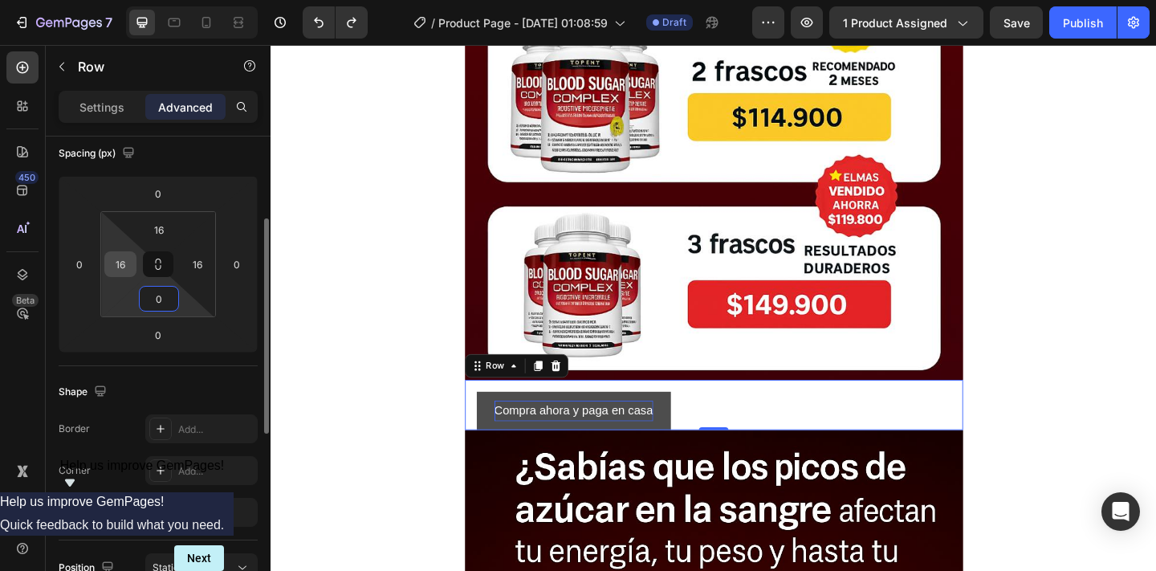
type input "0"
click at [124, 266] on input "16" at bounding box center [120, 264] width 24 height 24
type input "0"
click at [150, 218] on input "16" at bounding box center [159, 229] width 32 height 24
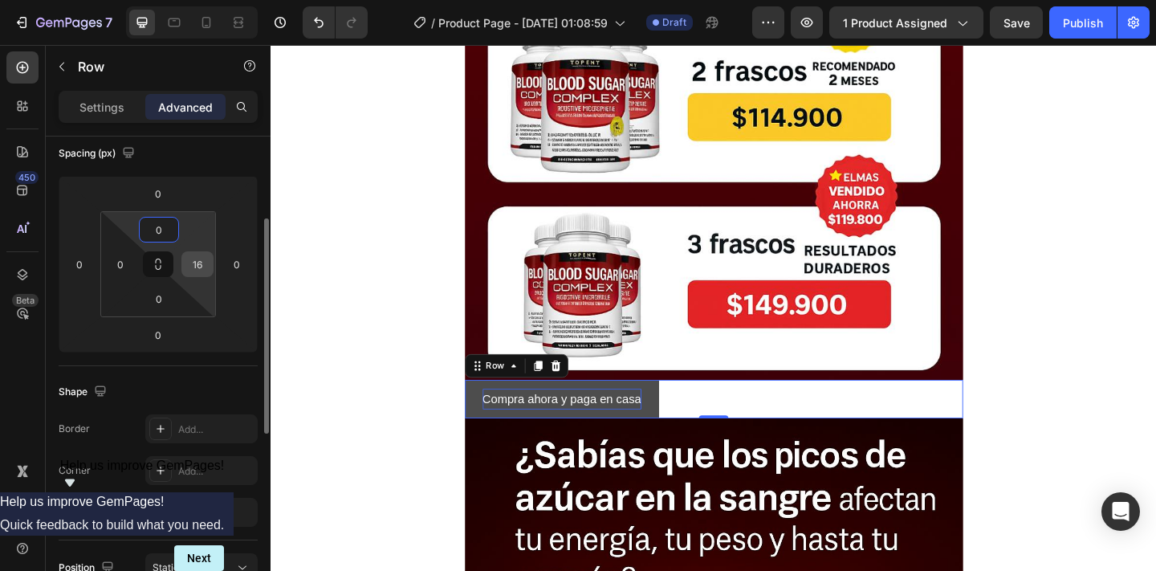
type input "0"
click at [201, 261] on input "16" at bounding box center [197, 264] width 24 height 24
type input "0"
click at [165, 303] on input "0" at bounding box center [159, 298] width 32 height 24
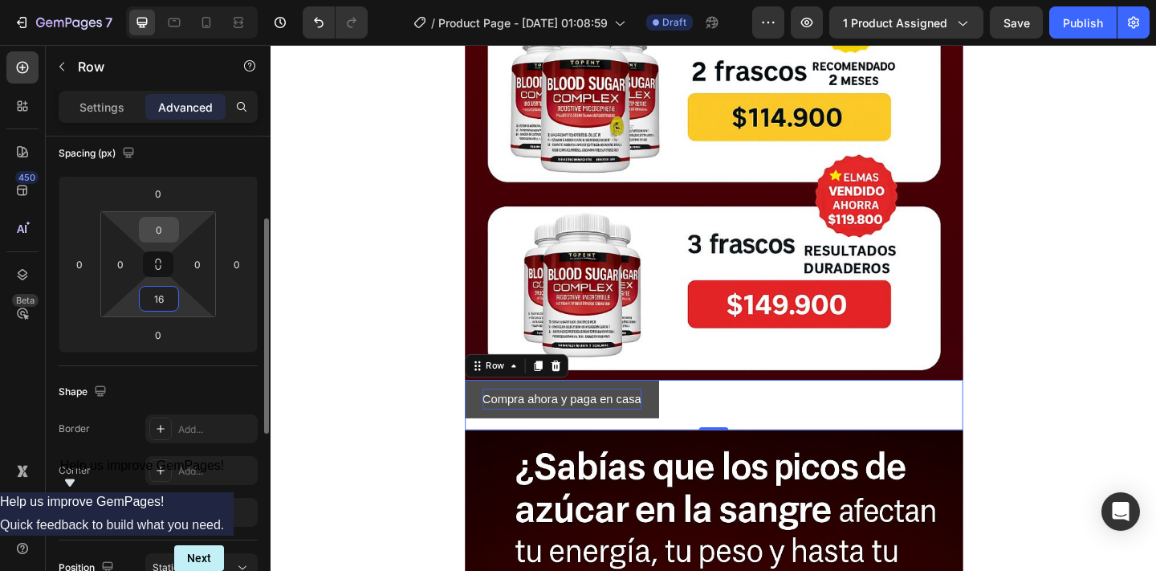
type input "16"
click at [154, 237] on input "0" at bounding box center [159, 229] width 32 height 24
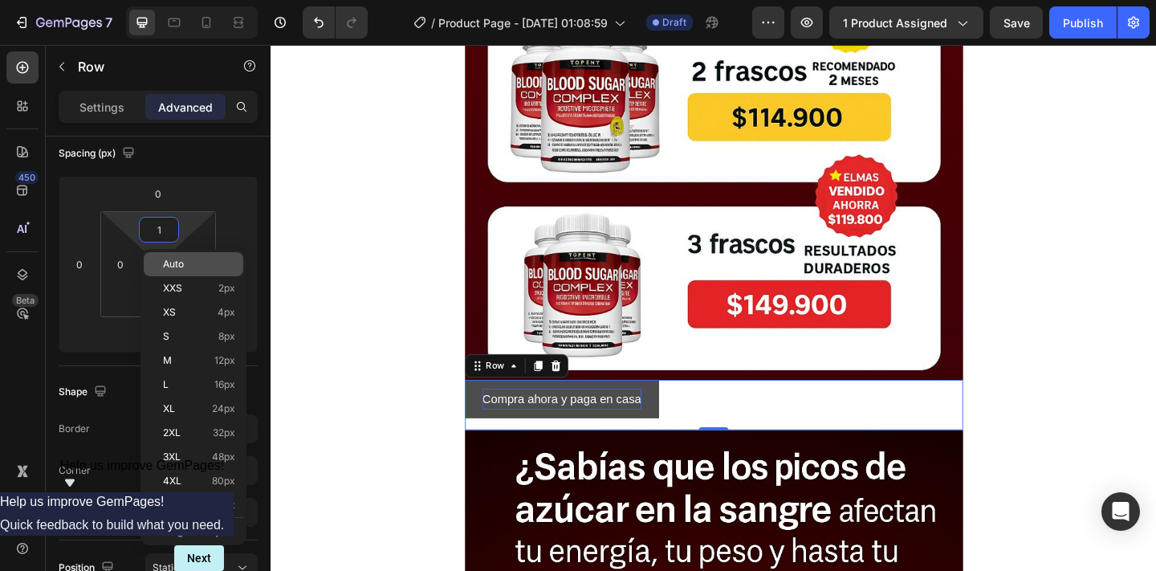
type input "16"
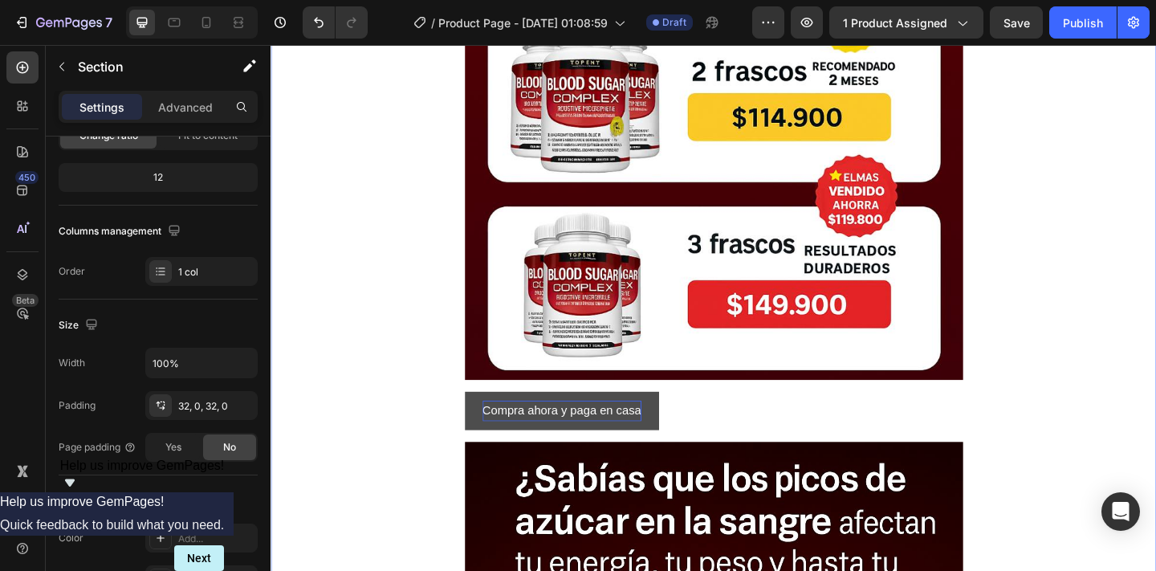
scroll to position [0, 0]
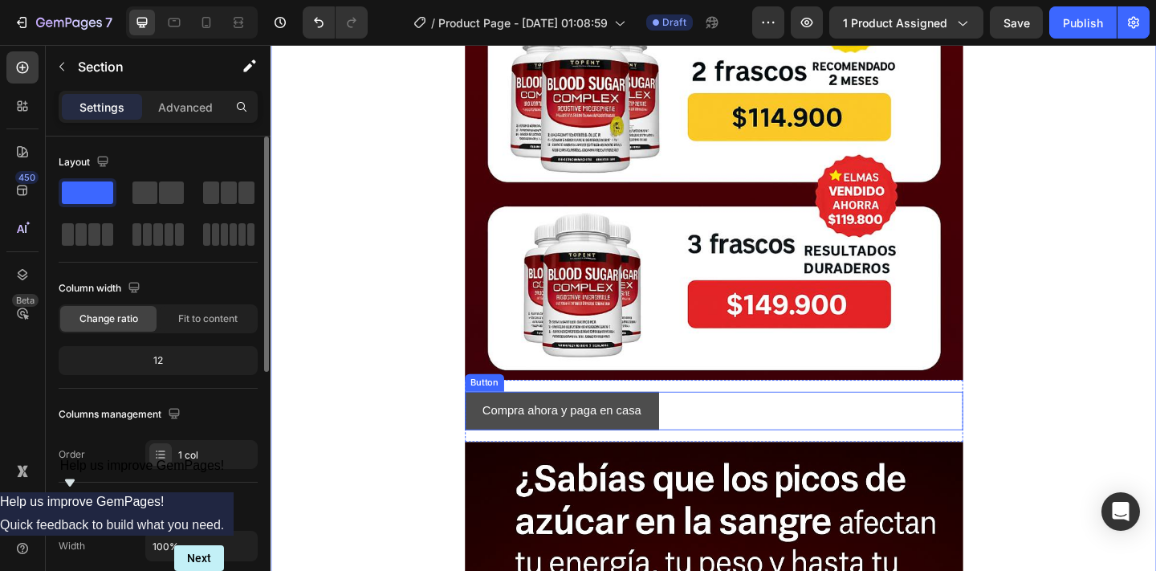
click at [681, 442] on button "Compra ahora y paga en casa" at bounding box center [586, 443] width 211 height 43
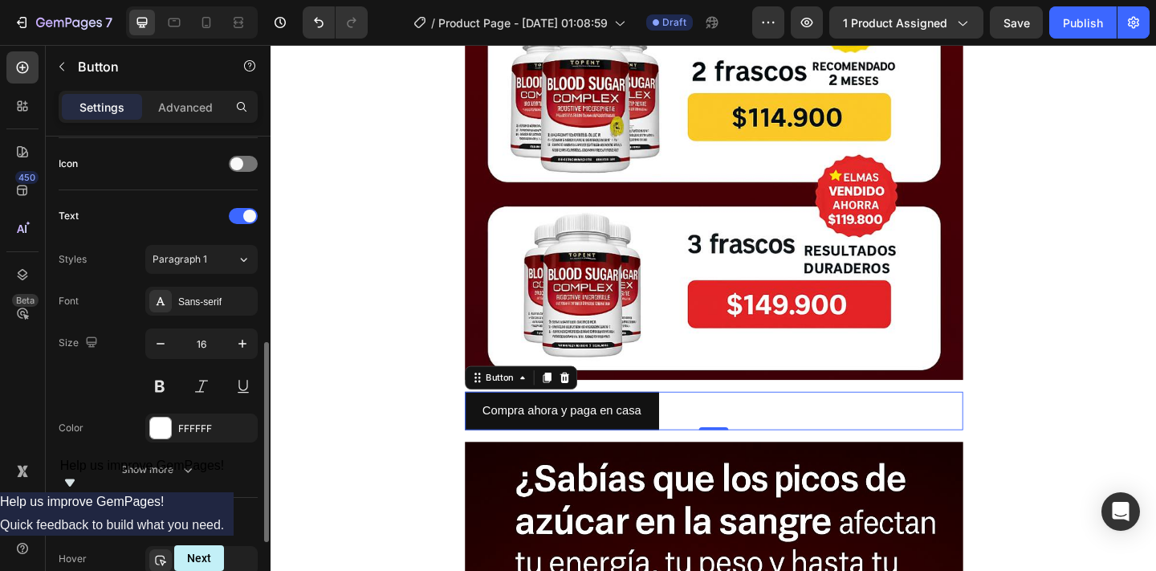
scroll to position [485, 0]
click at [164, 384] on button at bounding box center [159, 382] width 29 height 29
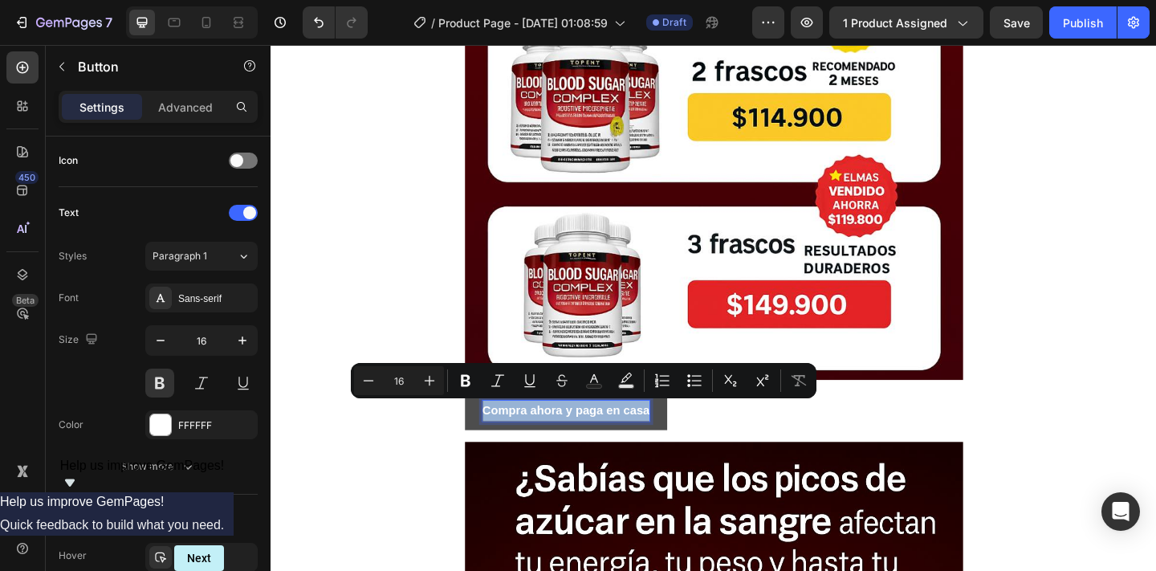
drag, startPoint x: 681, startPoint y: 437, endPoint x: 550, endPoint y: 431, distance: 131.0
click at [550, 431] on button "Compra ahora y paga en casa" at bounding box center [591, 443] width 221 height 43
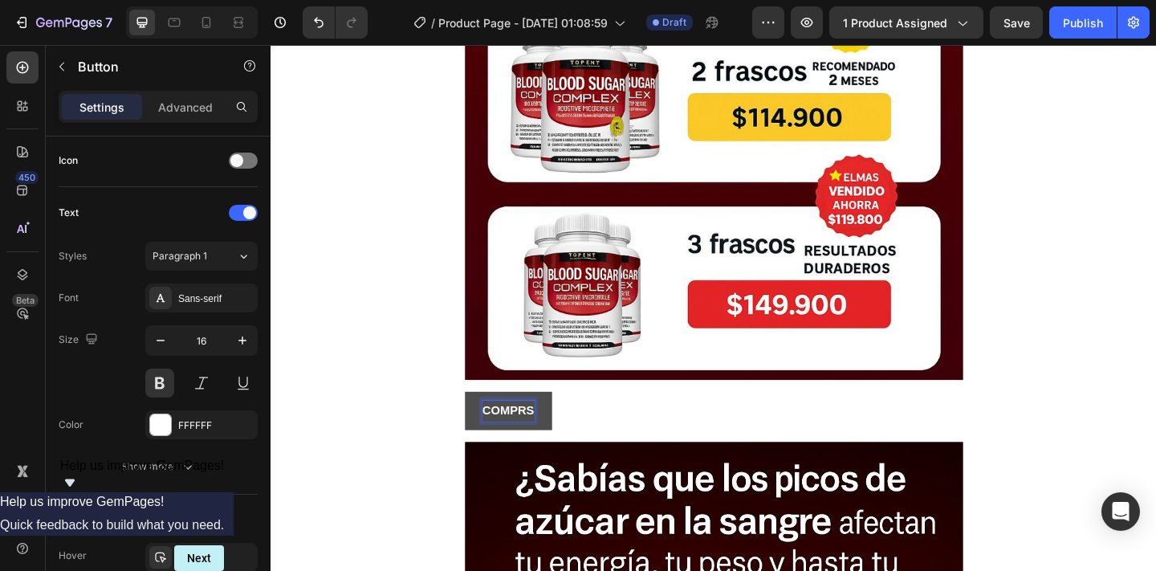
click at [481, 422] on button "COMPRS" at bounding box center [528, 443] width 95 height 43
click at [481, 422] on button "COMPRA" at bounding box center [528, 443] width 95 height 43
click at [481, 422] on button "COMPRA AHORA" at bounding box center [553, 443] width 145 height 43
click at [481, 422] on button "COMPRA AHORA Y" at bounding box center [559, 443] width 156 height 43
click at [481, 422] on button "COMPRA AHORA Y PAG" at bounding box center [574, 443] width 187 height 43
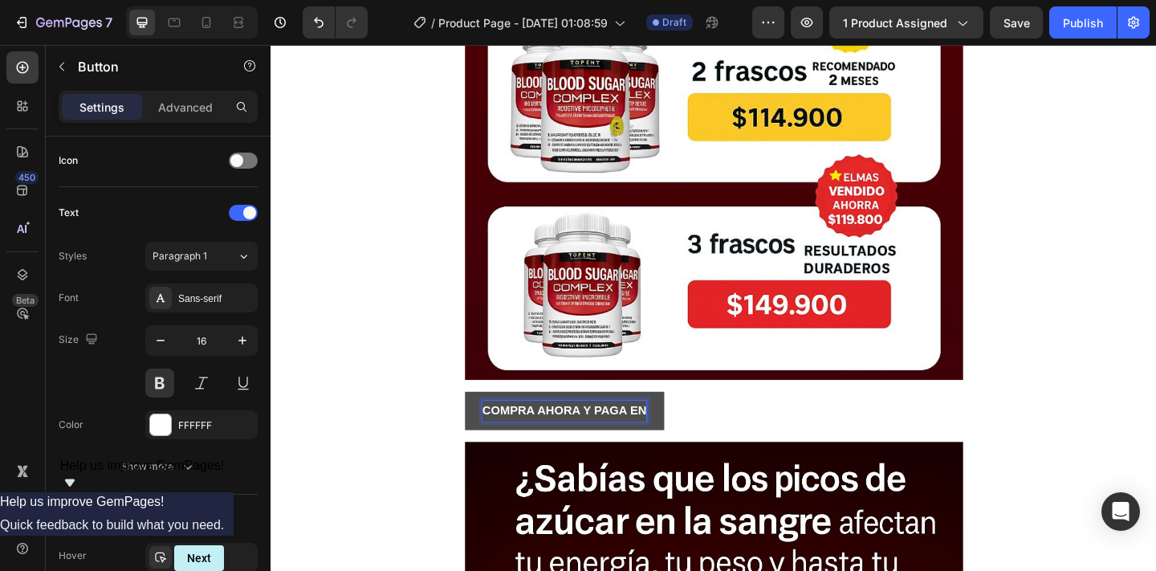
click at [481, 422] on button "COMPRA AHORA Y PAGA EN" at bounding box center [589, 443] width 217 height 43
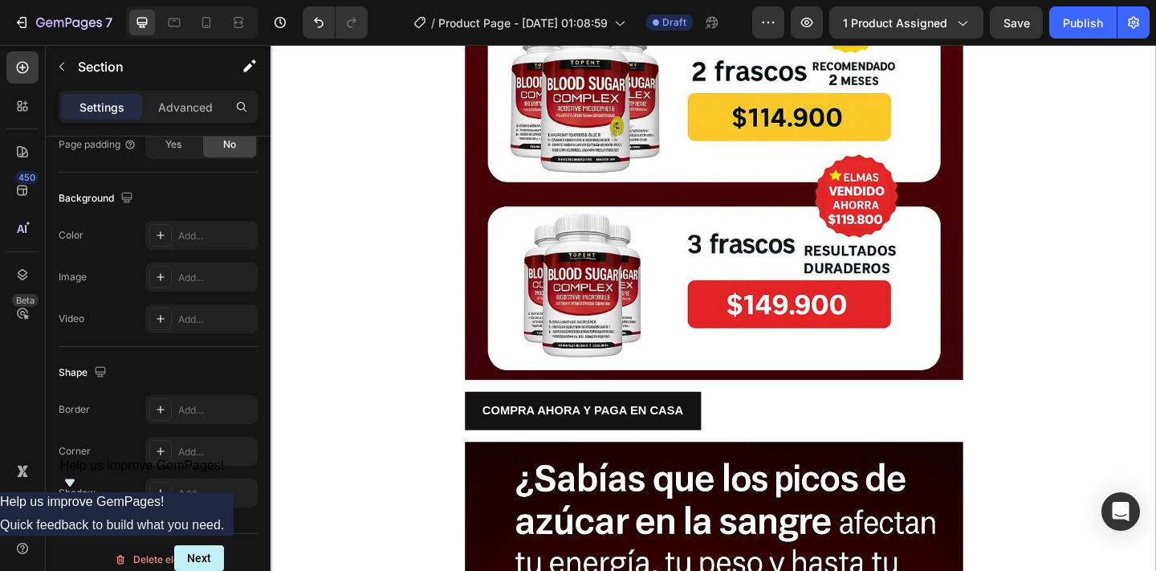
scroll to position [0, 0]
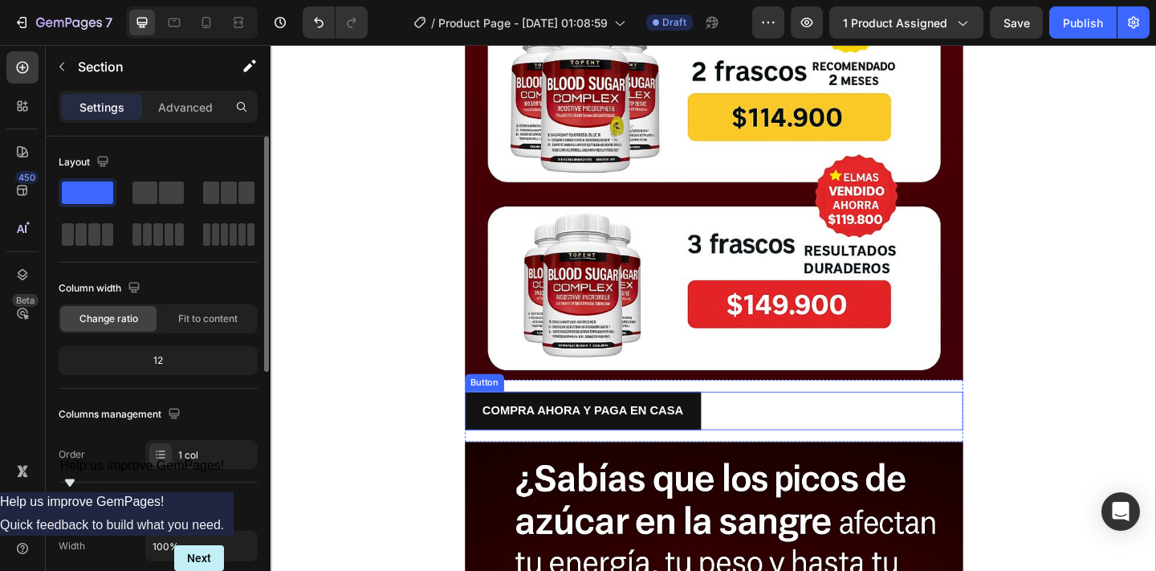
click at [786, 430] on div "COMPRA AHORA Y PAGA EN CASA Button" at bounding box center [752, 443] width 542 height 43
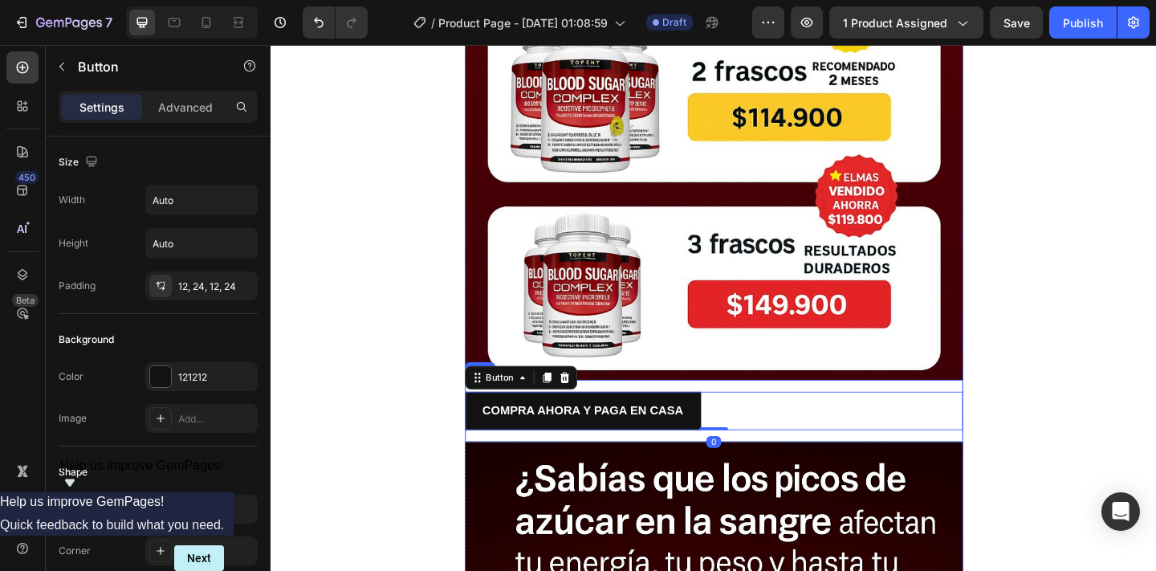
click at [772, 413] on div "COMPRA AHORA Y PAGA EN CASA Button 0 Row" at bounding box center [752, 443] width 542 height 68
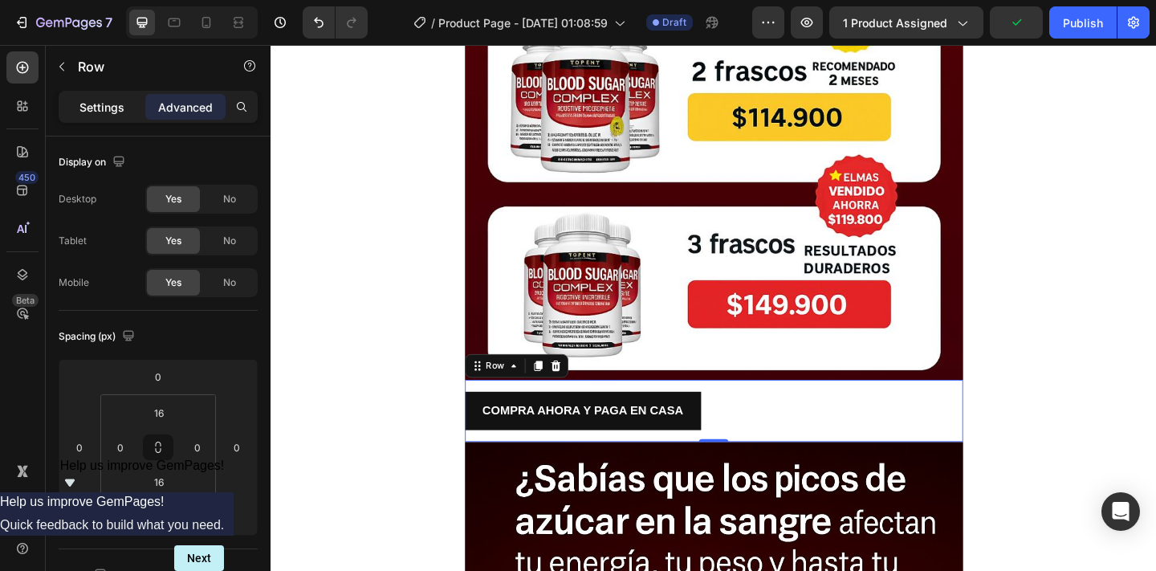
click at [106, 105] on p "Settings" at bounding box center [101, 107] width 45 height 17
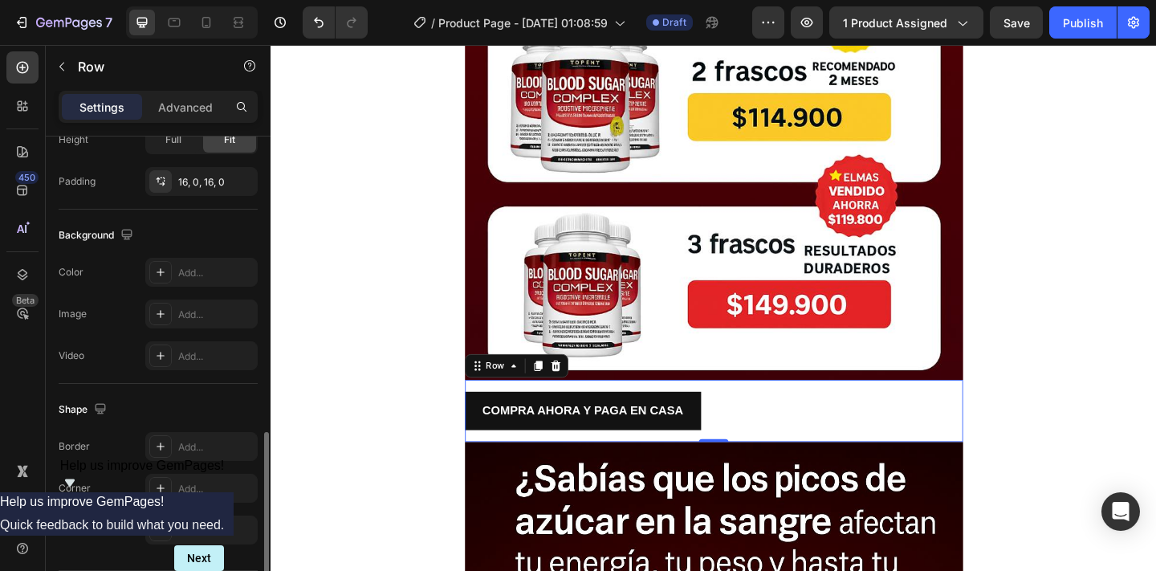
scroll to position [499, 0]
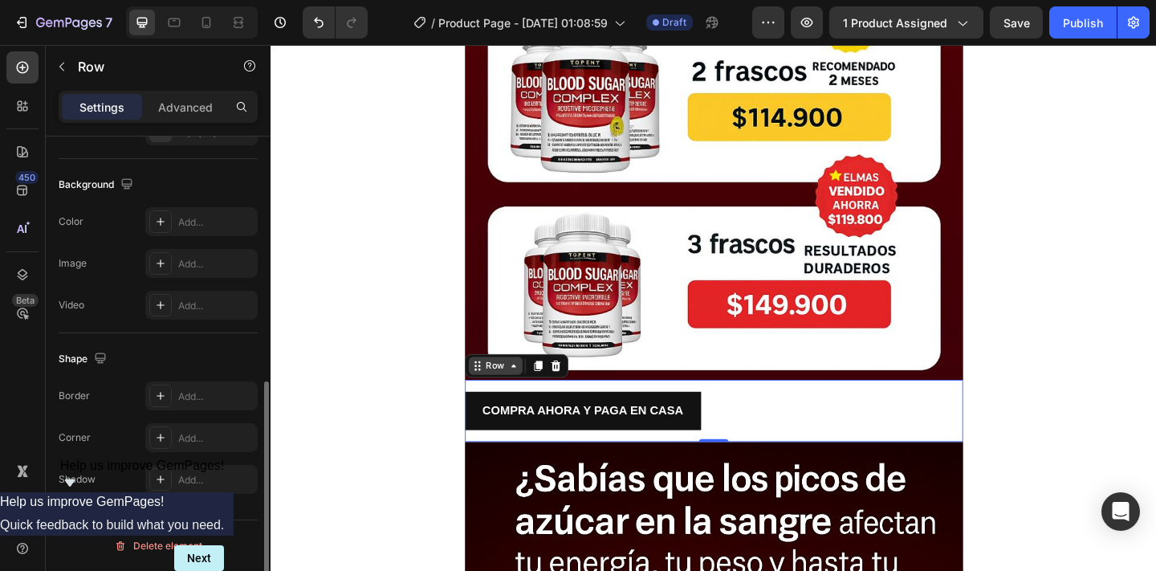
click at [535, 392] on icon at bounding box center [534, 394] width 13 height 13
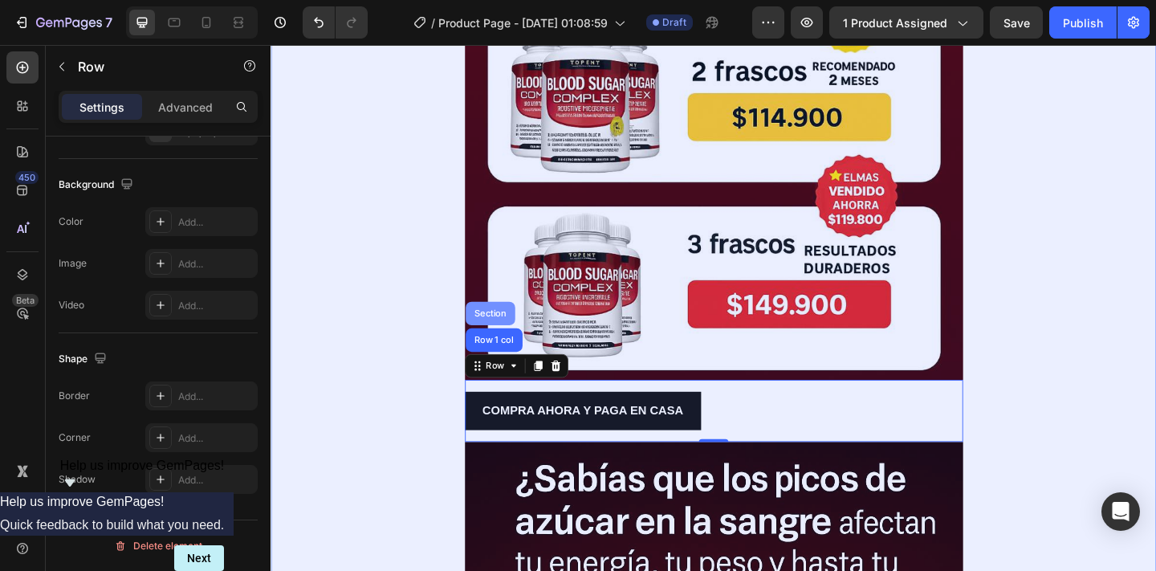
click at [517, 341] on div "Section" at bounding box center [509, 337] width 54 height 26
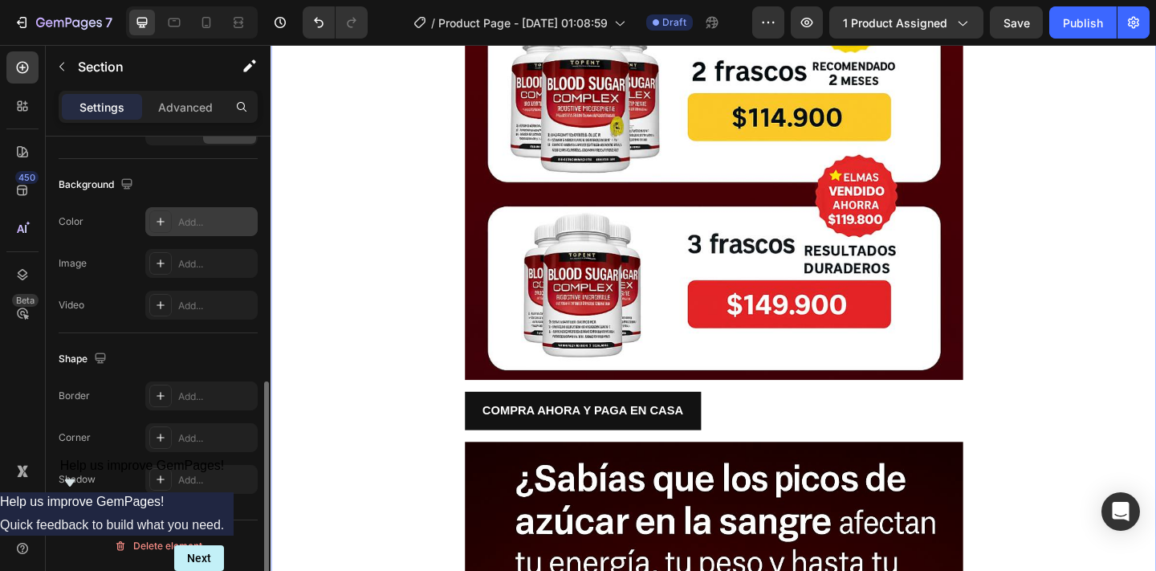
click at [163, 223] on icon at bounding box center [160, 221] width 13 height 13
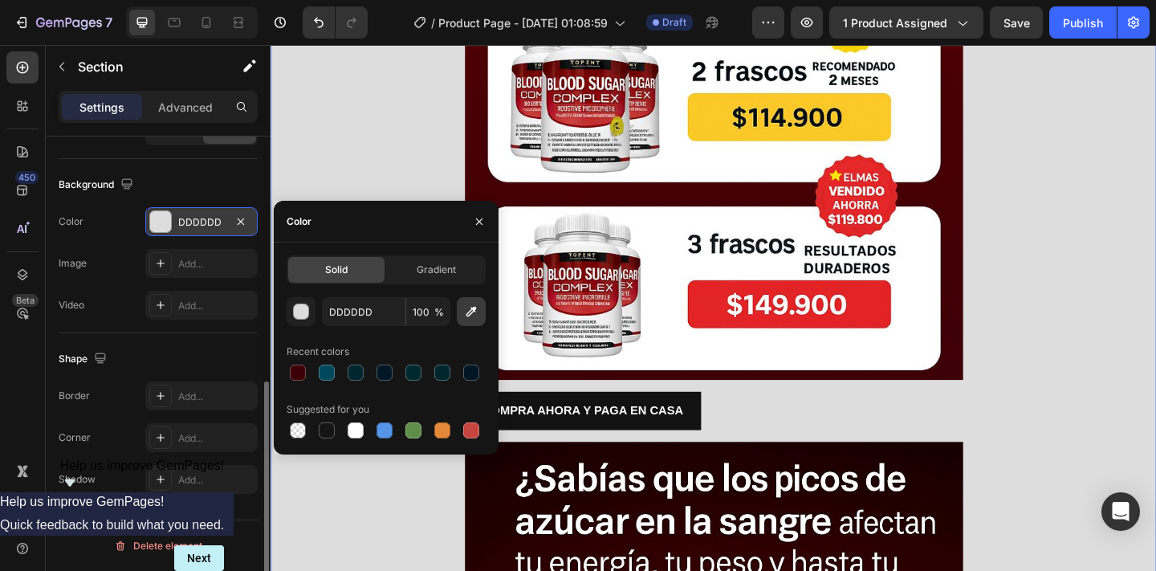
click at [473, 311] on icon "button" at bounding box center [471, 312] width 10 height 10
type input "190001"
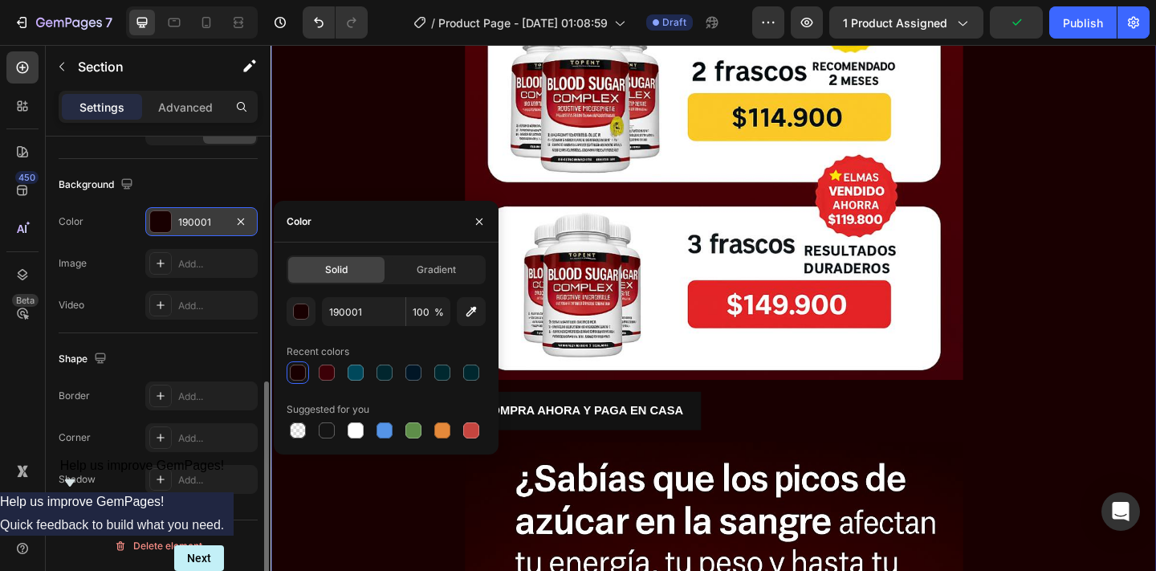
type input "DDDDDD"
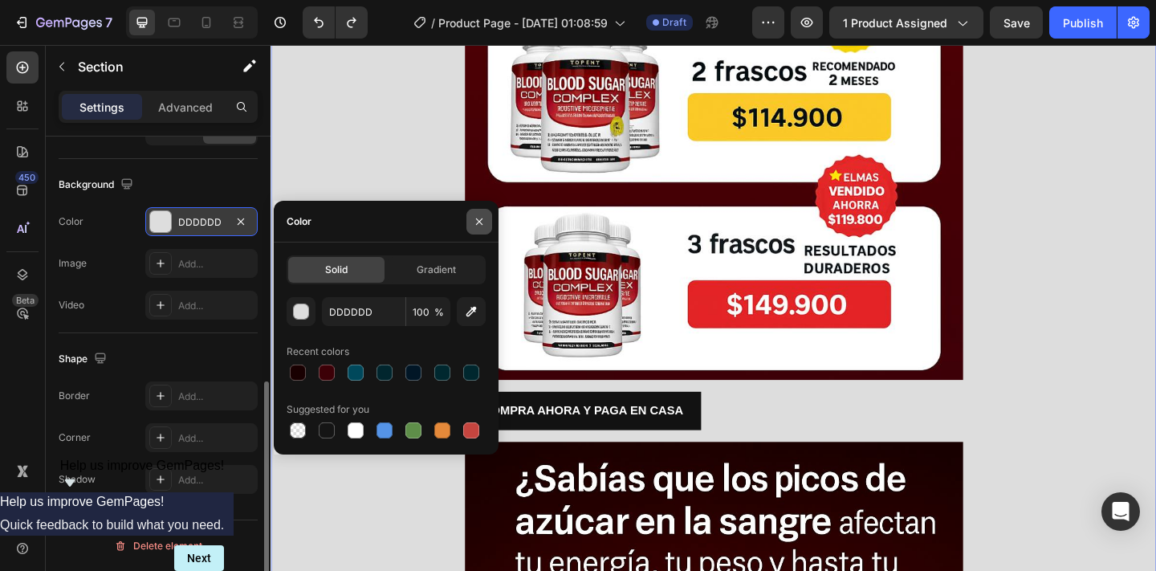
click at [483, 221] on icon "button" at bounding box center [479, 221] width 13 height 13
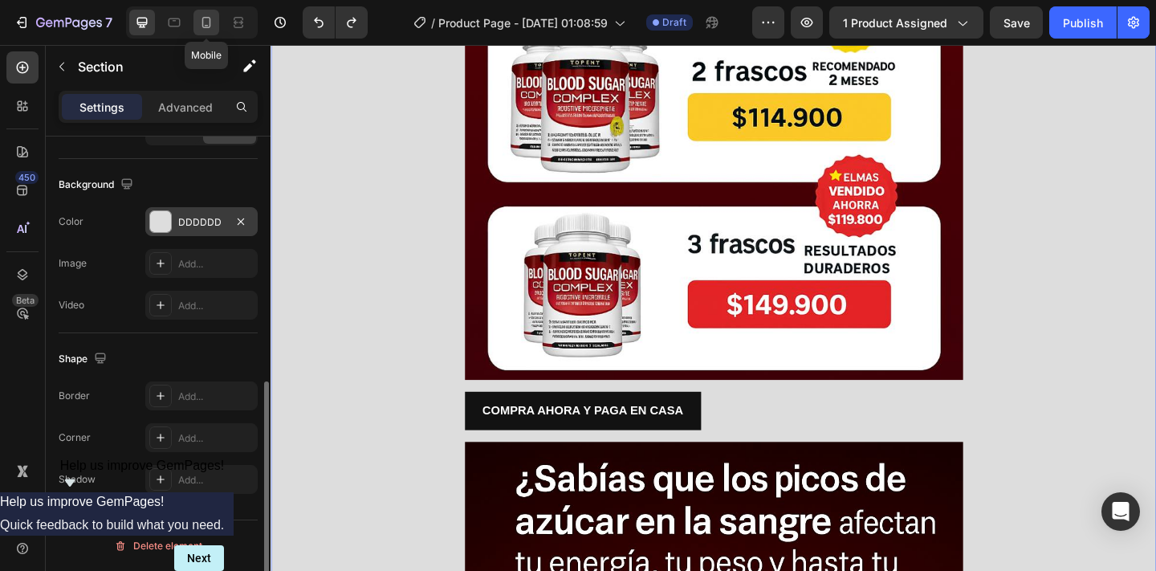
click at [212, 26] on icon at bounding box center [206, 22] width 16 height 16
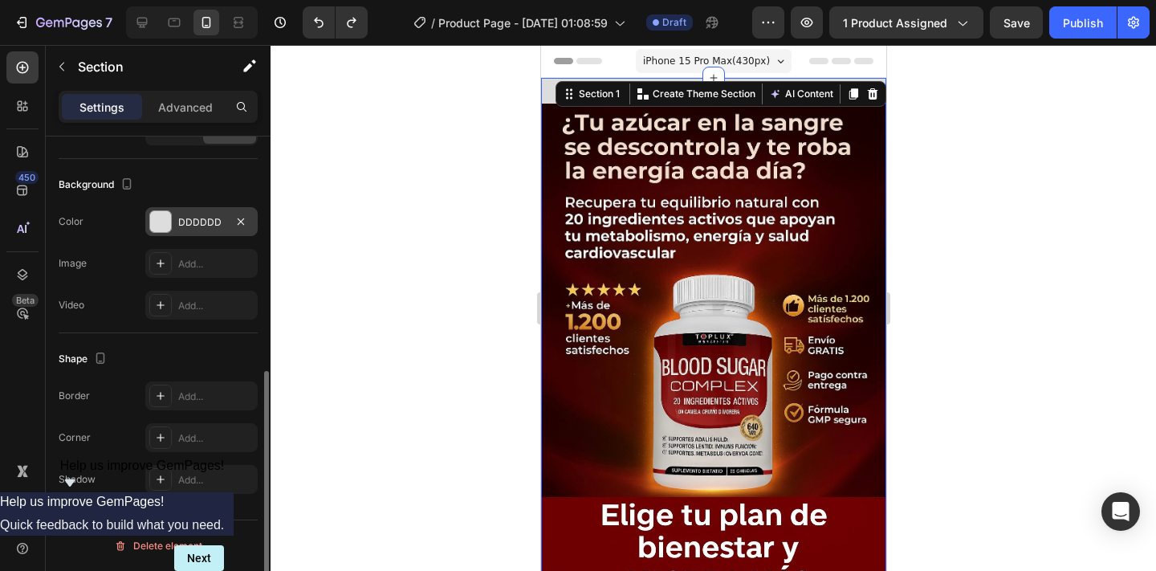
click at [374, 268] on div at bounding box center [712, 308] width 885 height 526
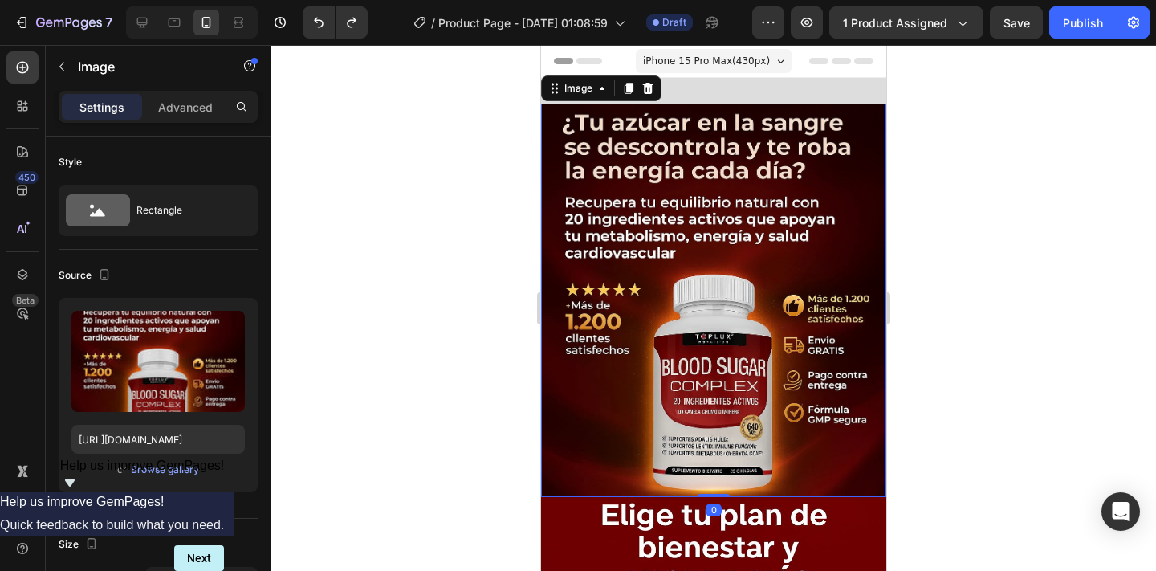
click at [639, 205] on img at bounding box center [712, 300] width 345 height 393
click at [583, 91] on div "Image" at bounding box center [577, 88] width 35 height 14
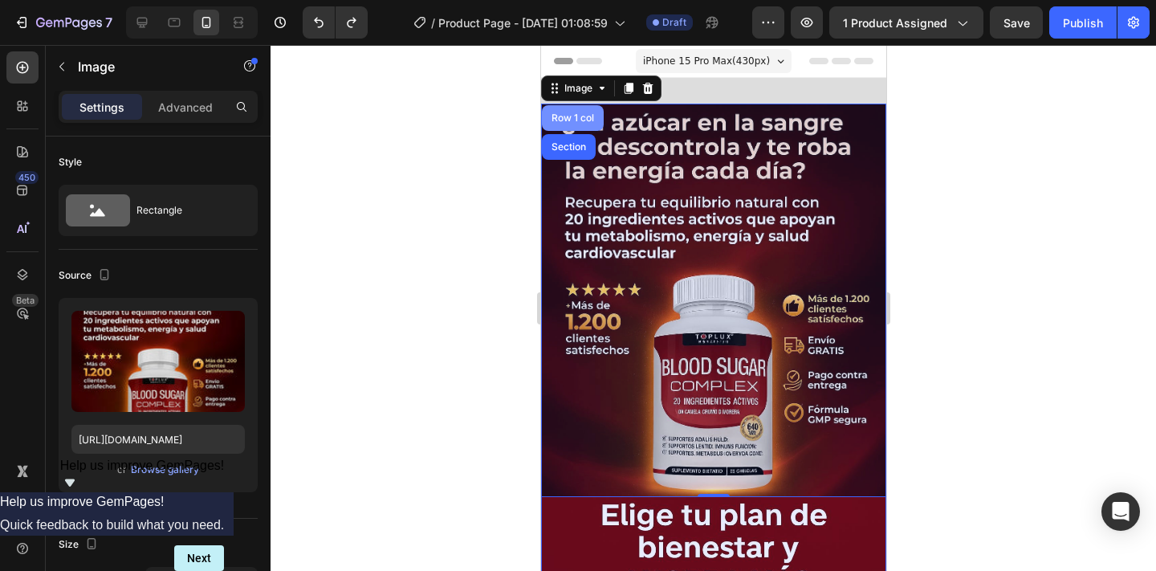
click at [574, 116] on div "Row 1 col" at bounding box center [571, 118] width 49 height 10
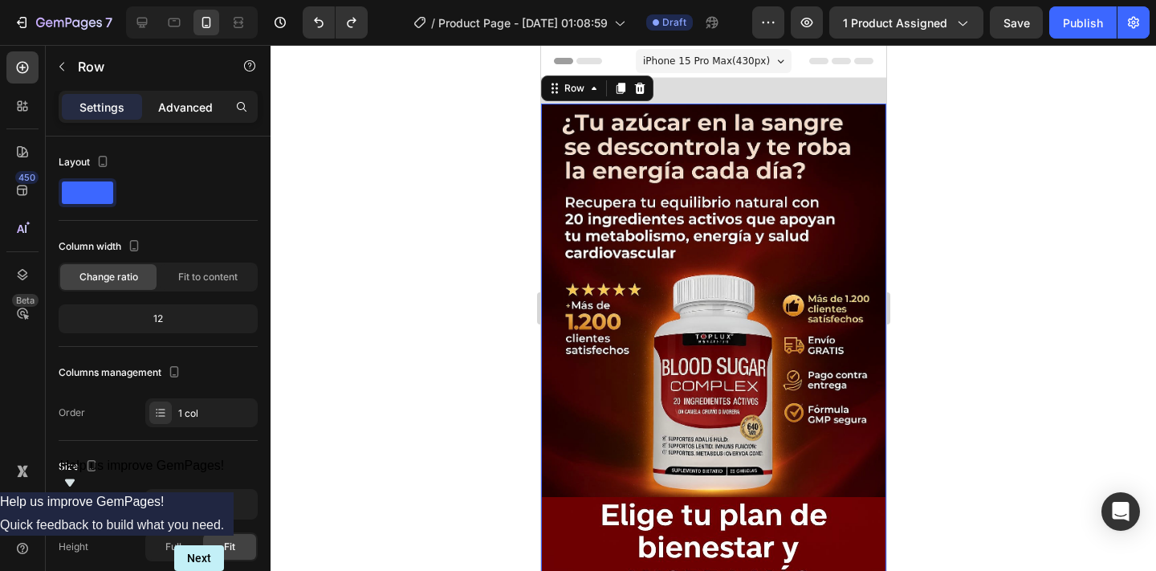
click at [188, 104] on p "Advanced" at bounding box center [185, 107] width 55 height 17
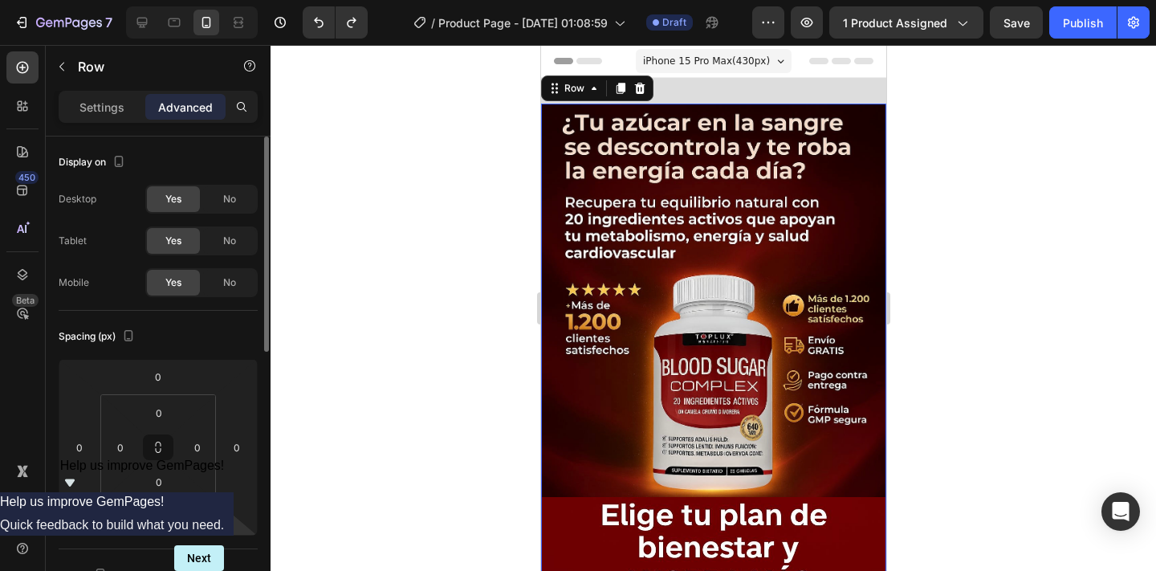
click at [166, 517] on input "16" at bounding box center [158, 518] width 32 height 24
type input "0"
click at [344, 348] on div at bounding box center [712, 308] width 885 height 526
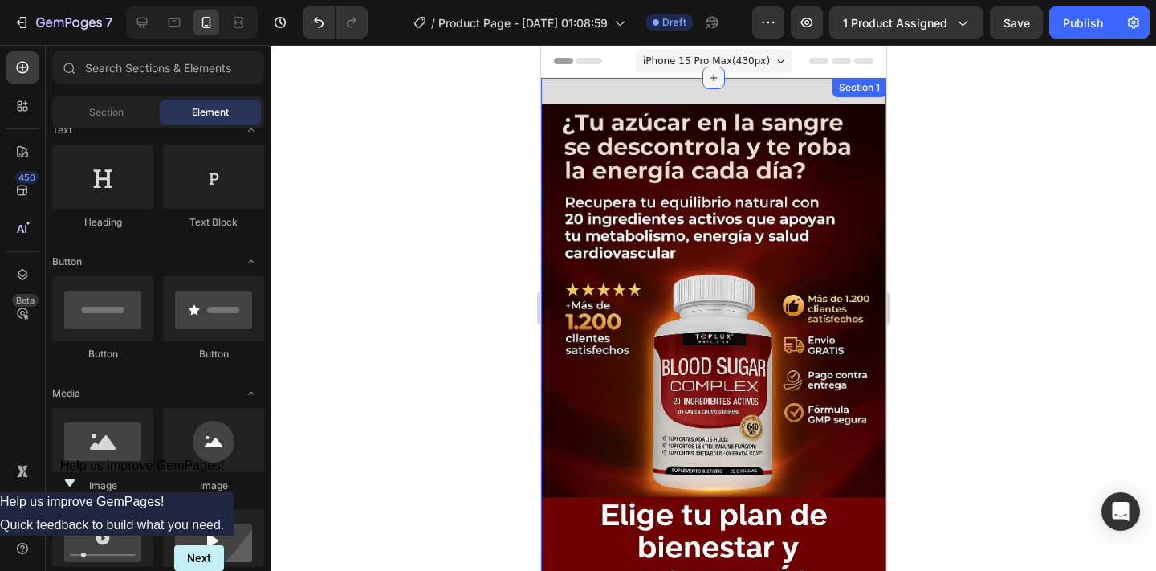
click at [705, 83] on div at bounding box center [712, 78] width 22 height 22
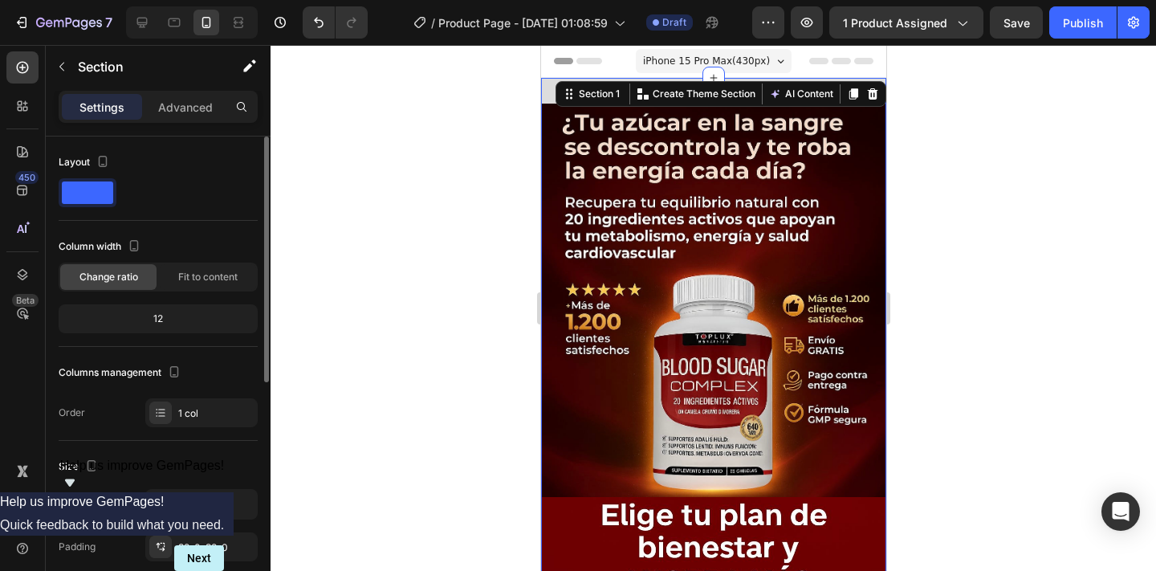
click at [173, 315] on div "12" at bounding box center [158, 318] width 193 height 22
click at [156, 314] on div "12" at bounding box center [158, 318] width 193 height 22
click at [556, 91] on div "Section 1 You can create reusable sections Create Theme Section AI Content Writ…" at bounding box center [719, 94] width 331 height 26
click at [202, 108] on p "Advanced" at bounding box center [185, 107] width 55 height 17
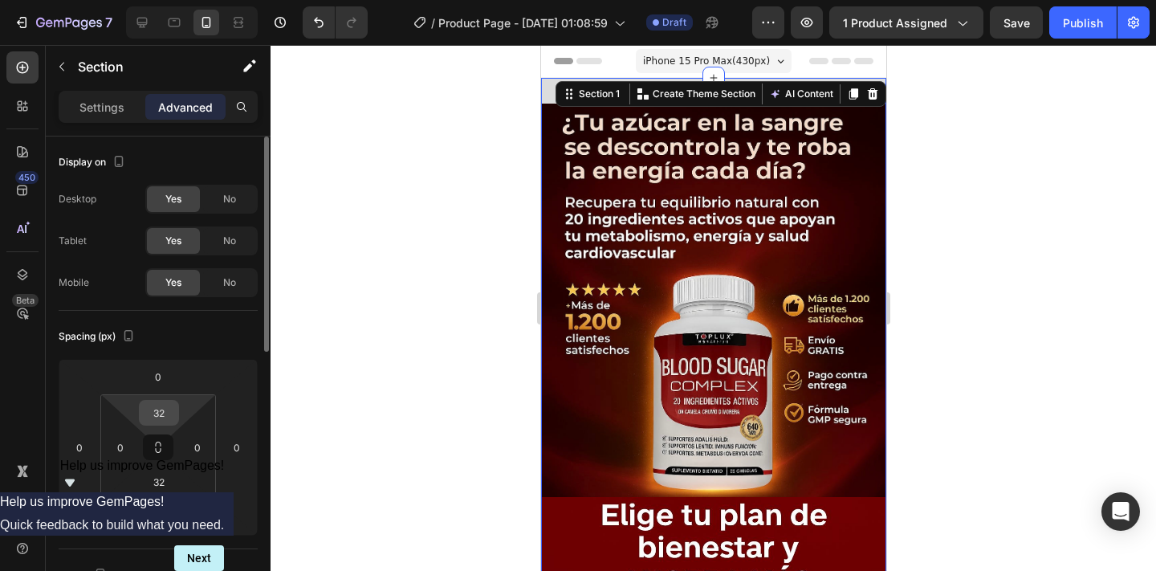
click at [166, 414] on input "32" at bounding box center [159, 412] width 32 height 24
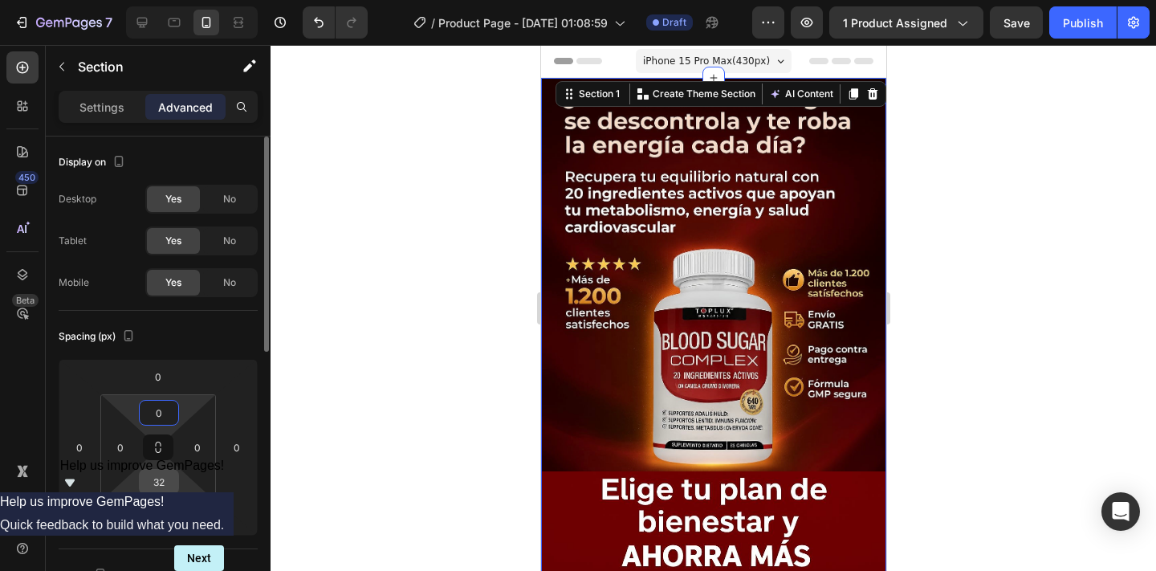
type input "0"
click at [160, 484] on input "32" at bounding box center [159, 481] width 32 height 24
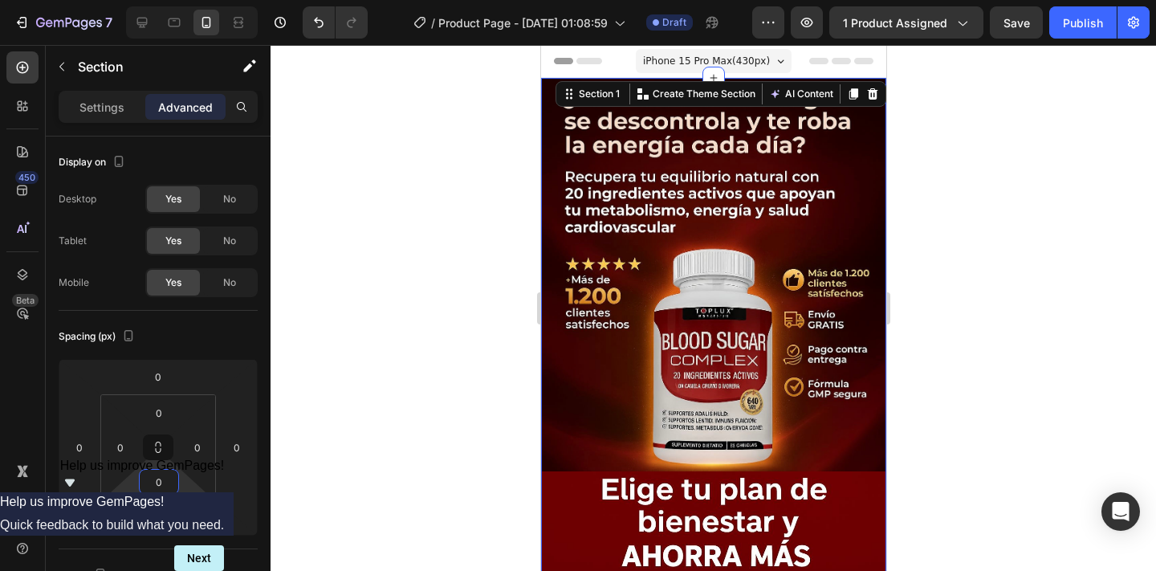
type input "0"
click at [379, 392] on div at bounding box center [712, 308] width 885 height 526
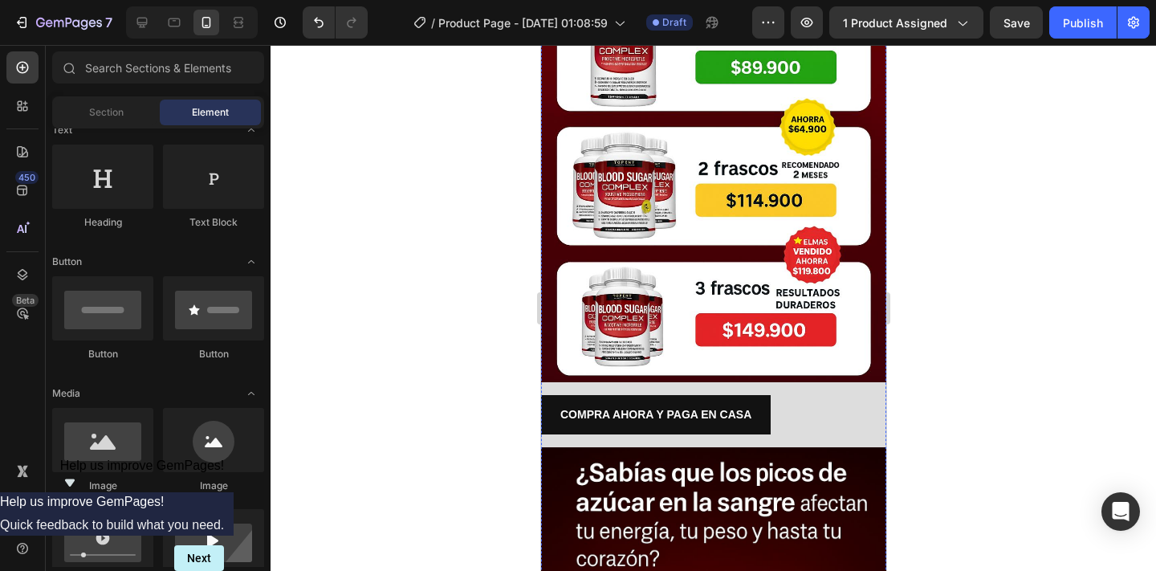
scroll to position [655, 0]
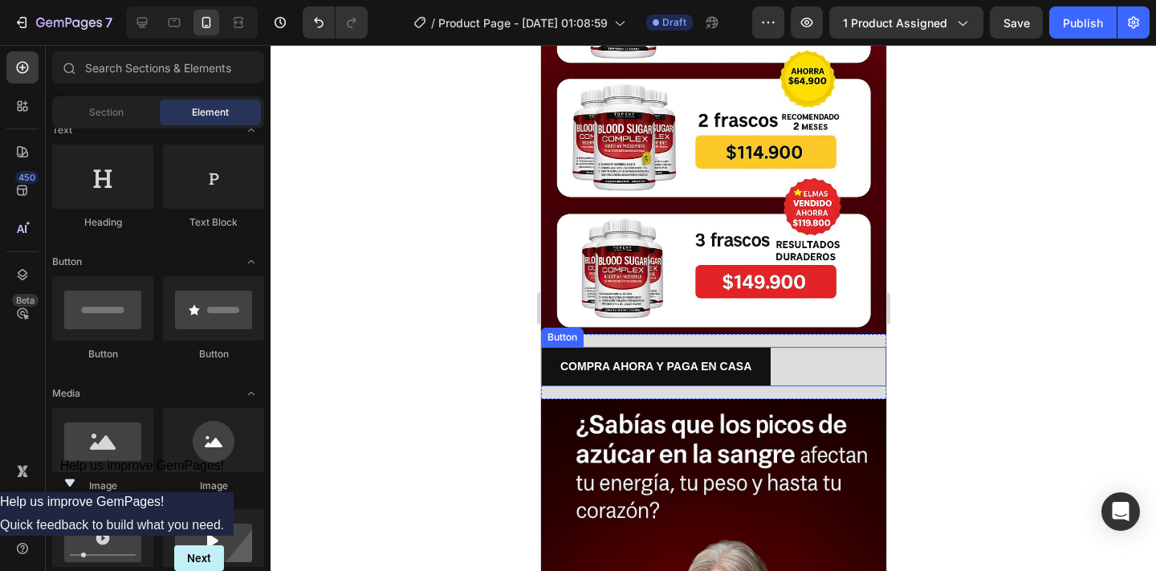
click at [820, 355] on div "COMPRA AHORA Y PAGA EN CASA Button" at bounding box center [712, 366] width 345 height 39
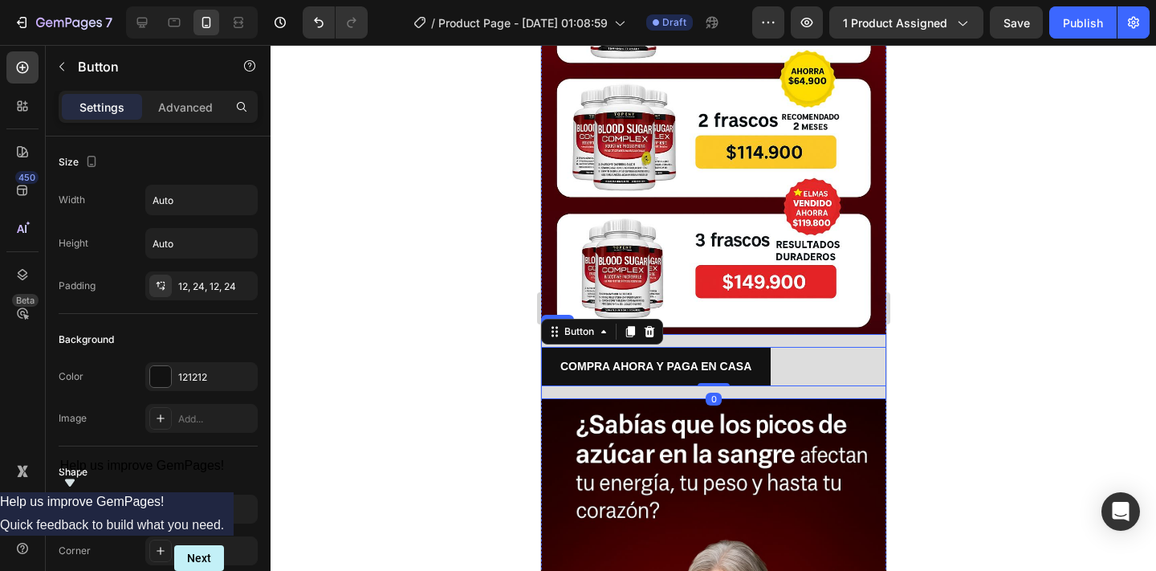
click at [809, 337] on div "COMPRA AHORA Y PAGA EN CASA Button 0 Row" at bounding box center [712, 366] width 345 height 65
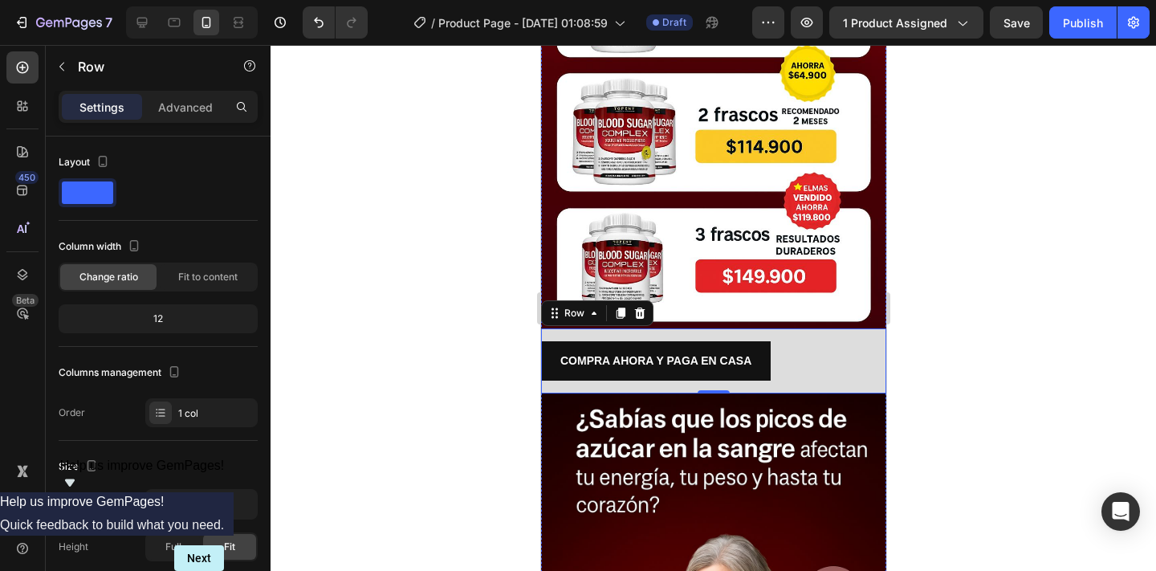
scroll to position [662, 0]
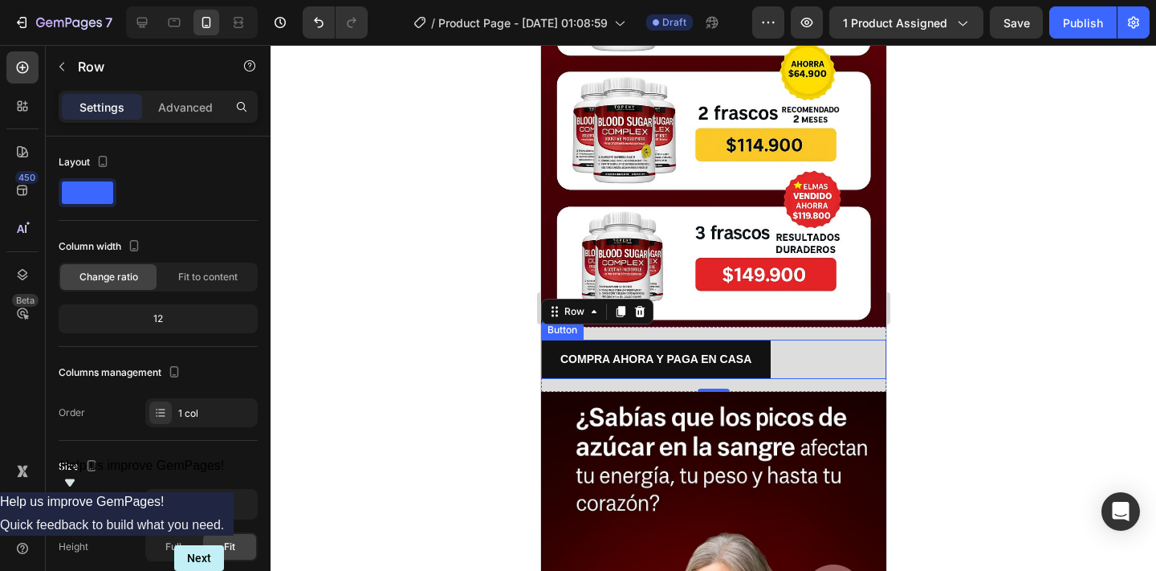
click at [803, 339] on div "COMPRA AHORA Y PAGA EN CASA Button" at bounding box center [712, 358] width 345 height 39
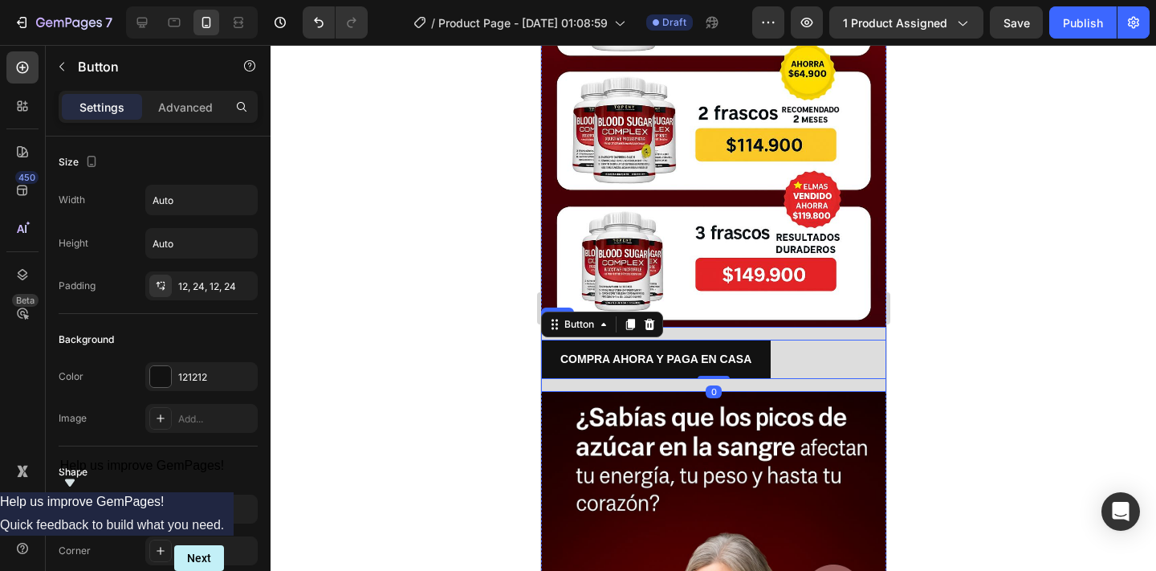
click at [768, 331] on div "COMPRA AHORA Y PAGA EN CASA Button 0 Row" at bounding box center [712, 359] width 345 height 65
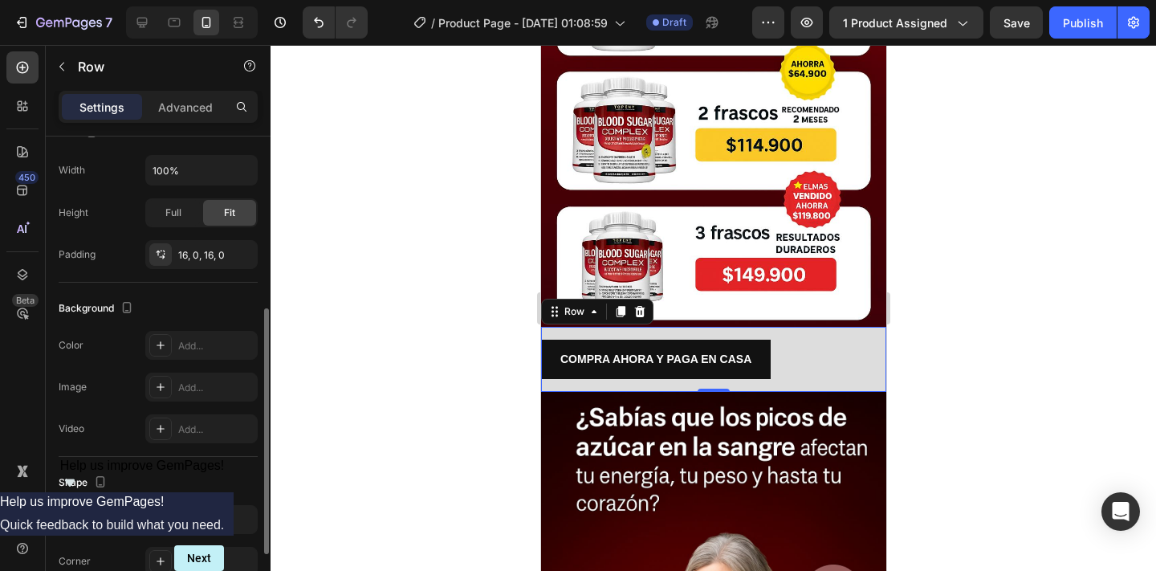
scroll to position [335, 0]
click at [165, 351] on div at bounding box center [160, 344] width 22 height 22
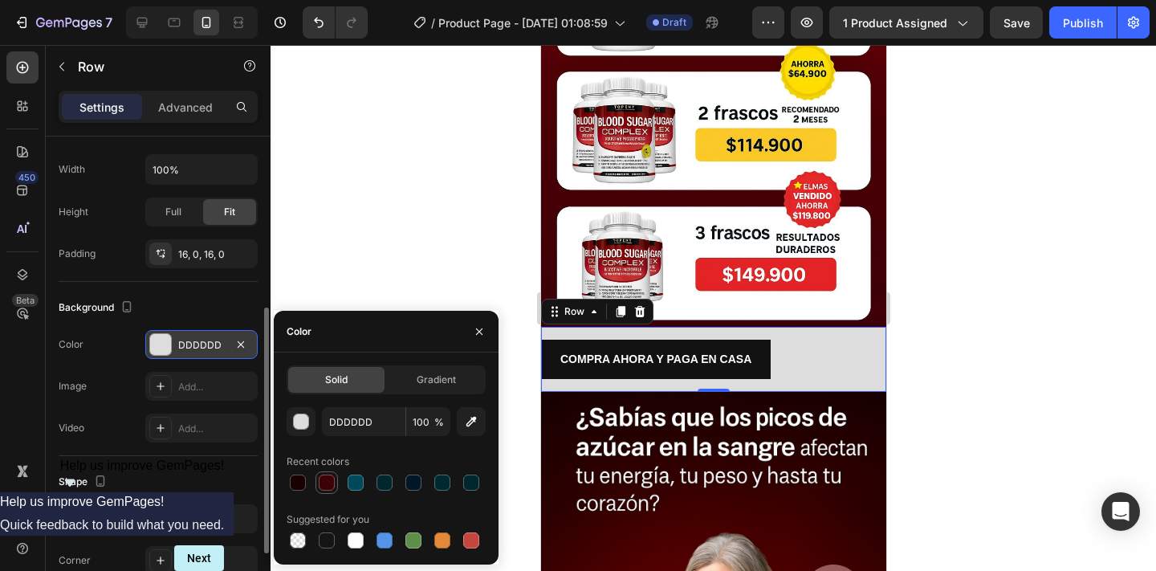
click at [319, 481] on div at bounding box center [327, 482] width 16 height 16
type input "3C0007"
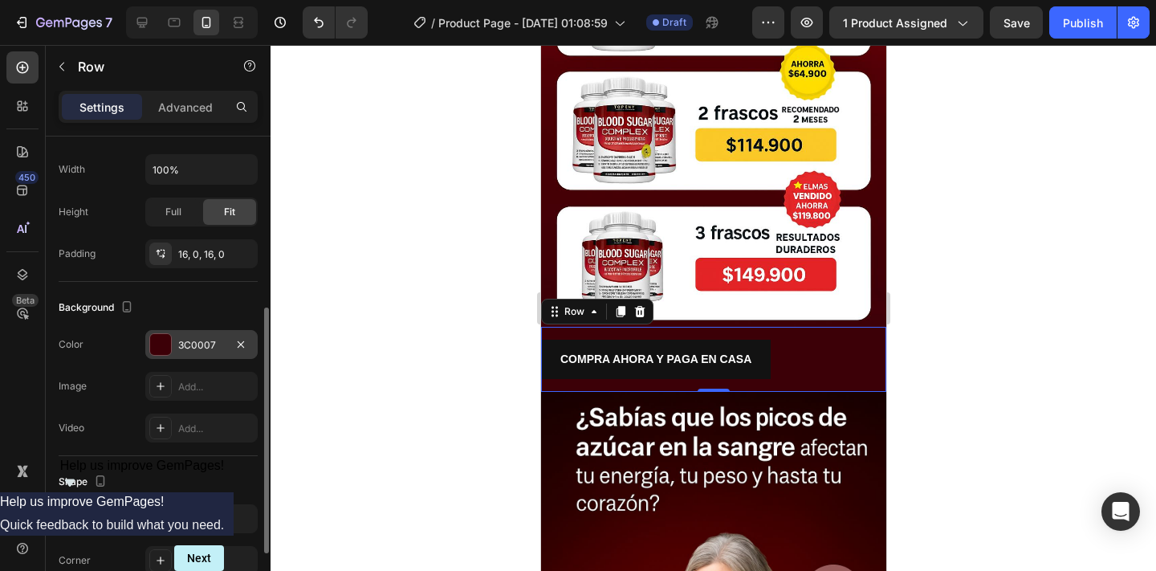
click at [425, 242] on div at bounding box center [712, 308] width 885 height 526
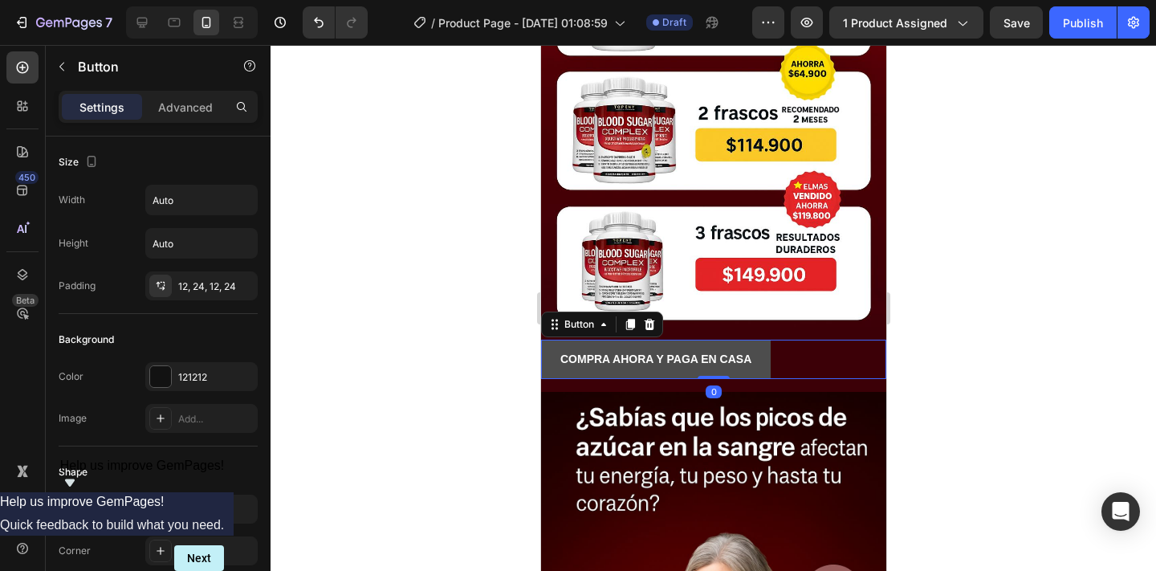
click at [762, 361] on button "COMPRA AHORA Y PAGA EN CASA" at bounding box center [655, 358] width 230 height 39
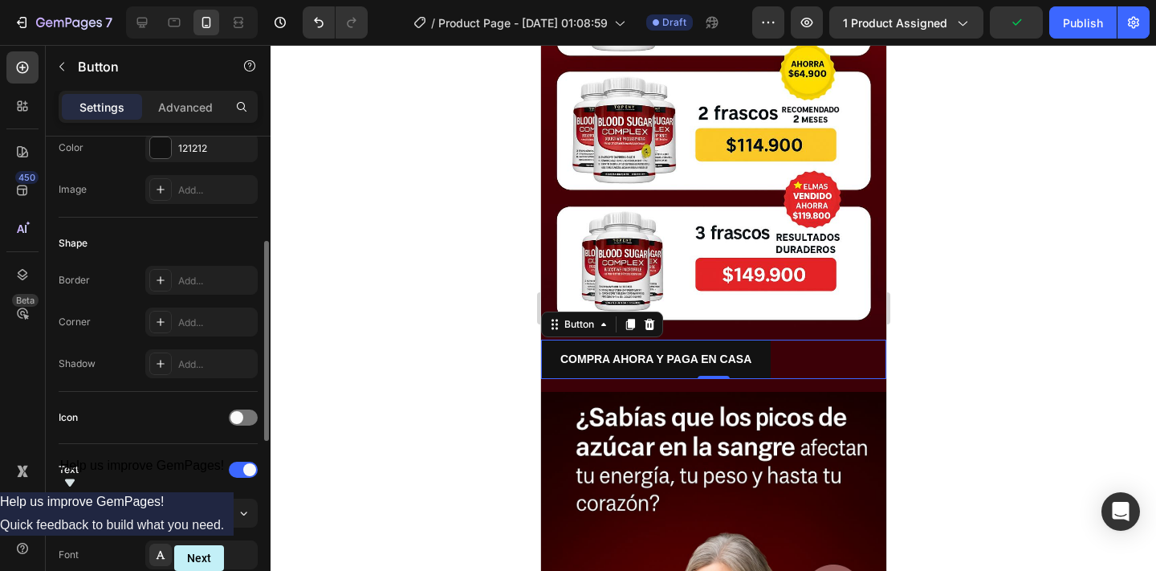
scroll to position [235, 0]
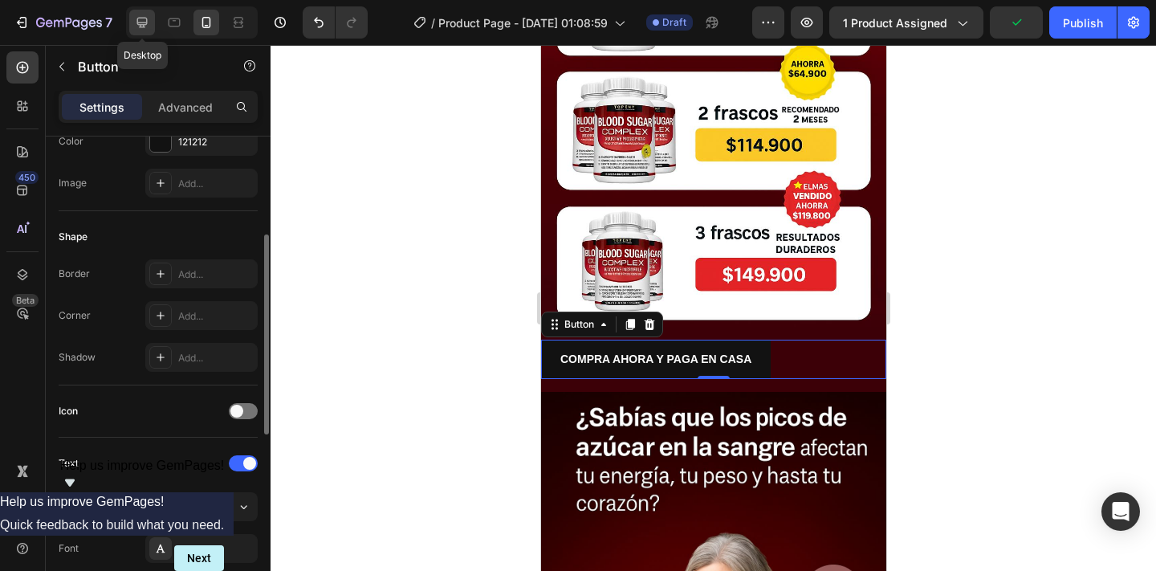
click at [148, 20] on icon at bounding box center [142, 22] width 16 height 16
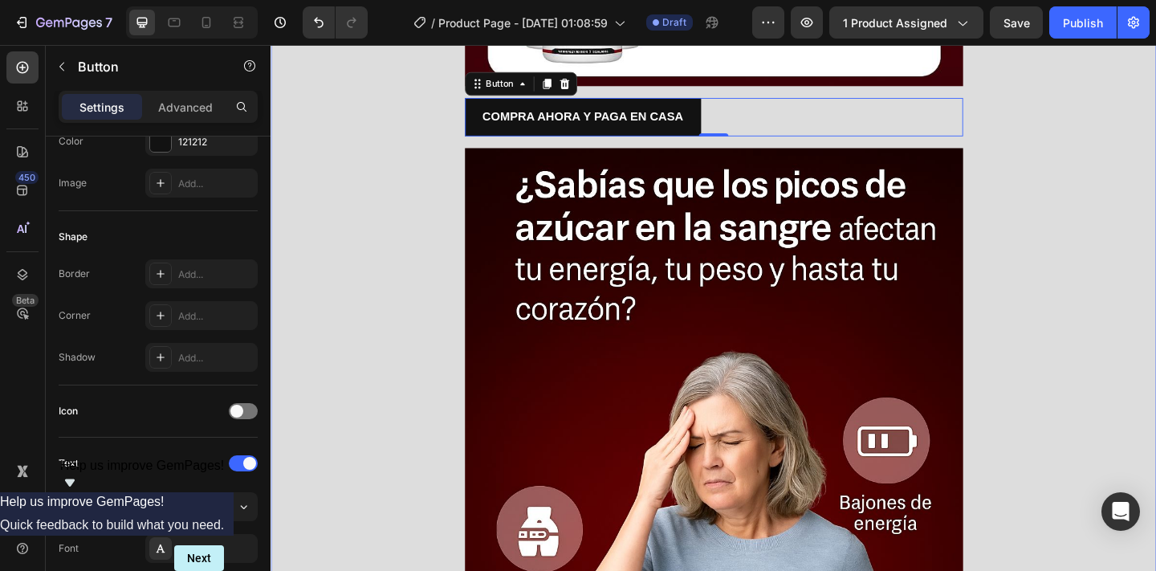
scroll to position [1444, 0]
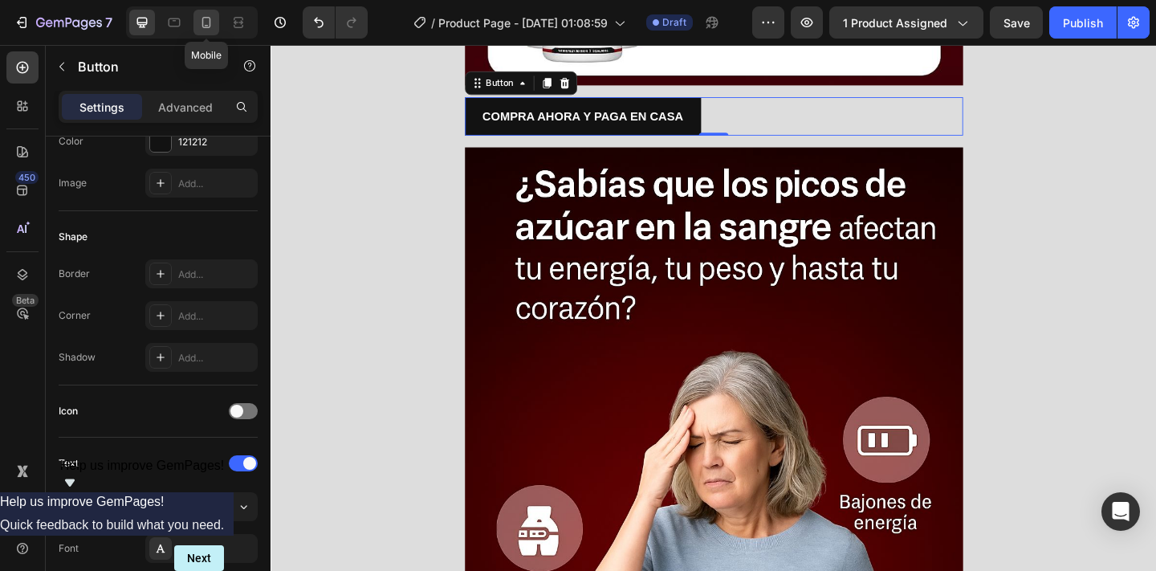
click at [203, 27] on icon at bounding box center [206, 22] width 16 height 16
type input "14"
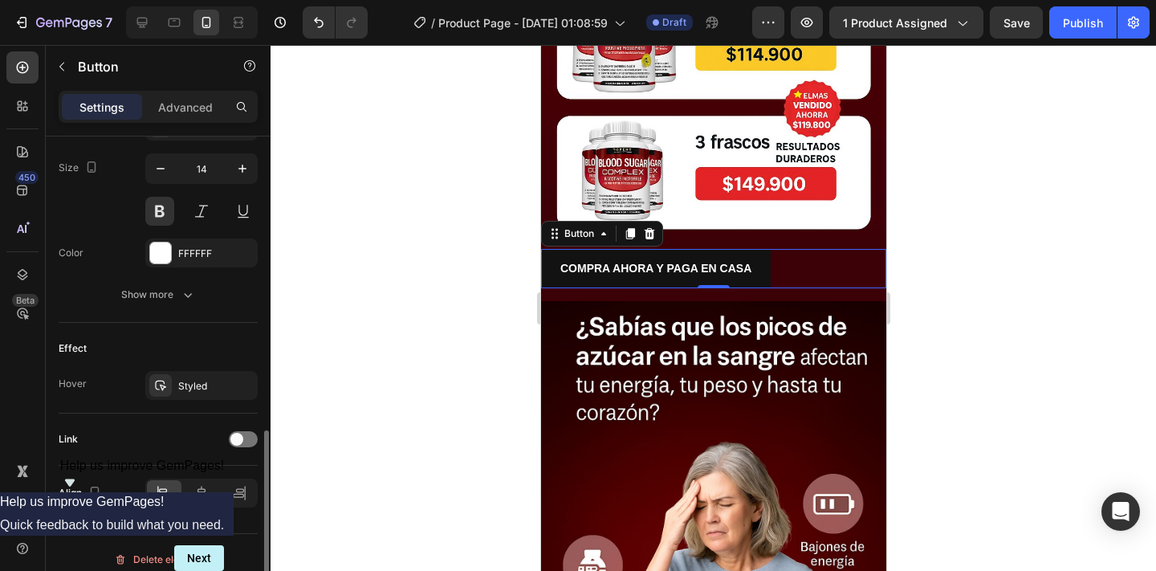
scroll to position [671, 0]
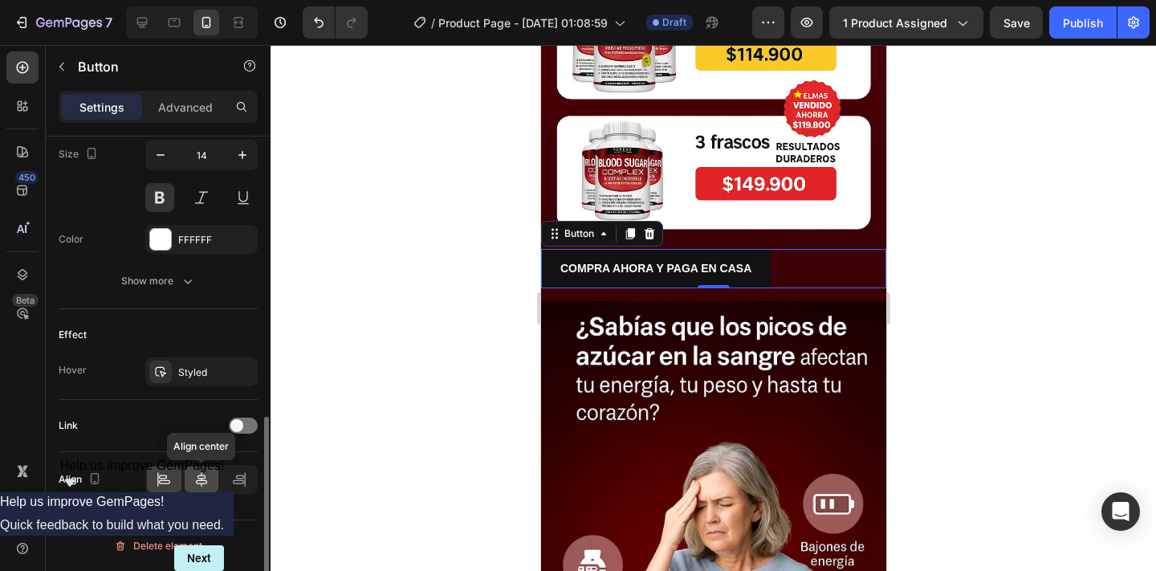
click at [194, 477] on icon at bounding box center [201, 479] width 16 height 16
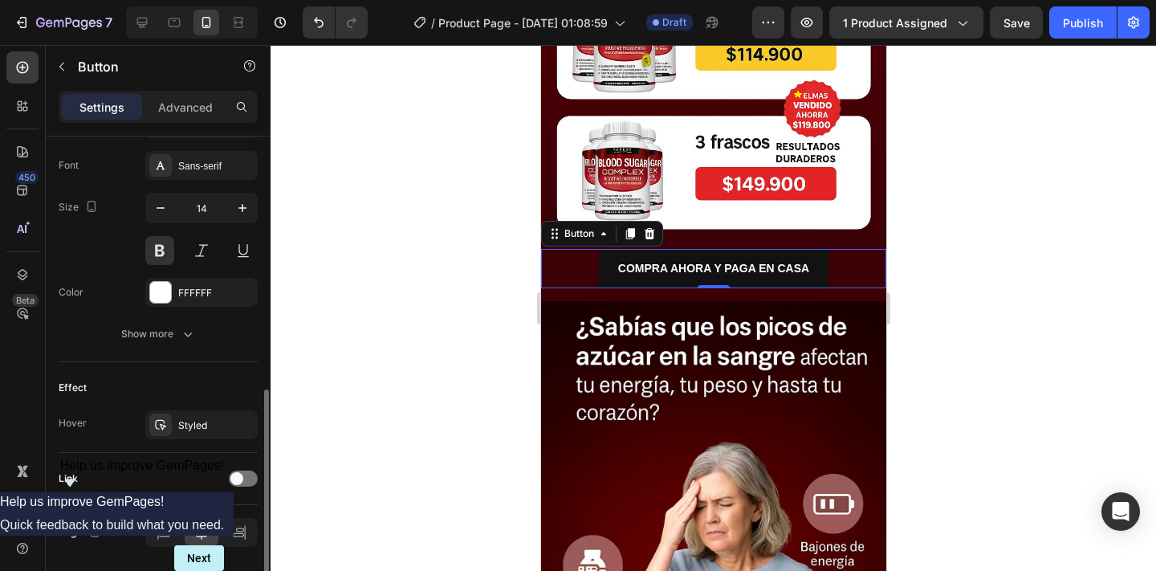
scroll to position [610, 0]
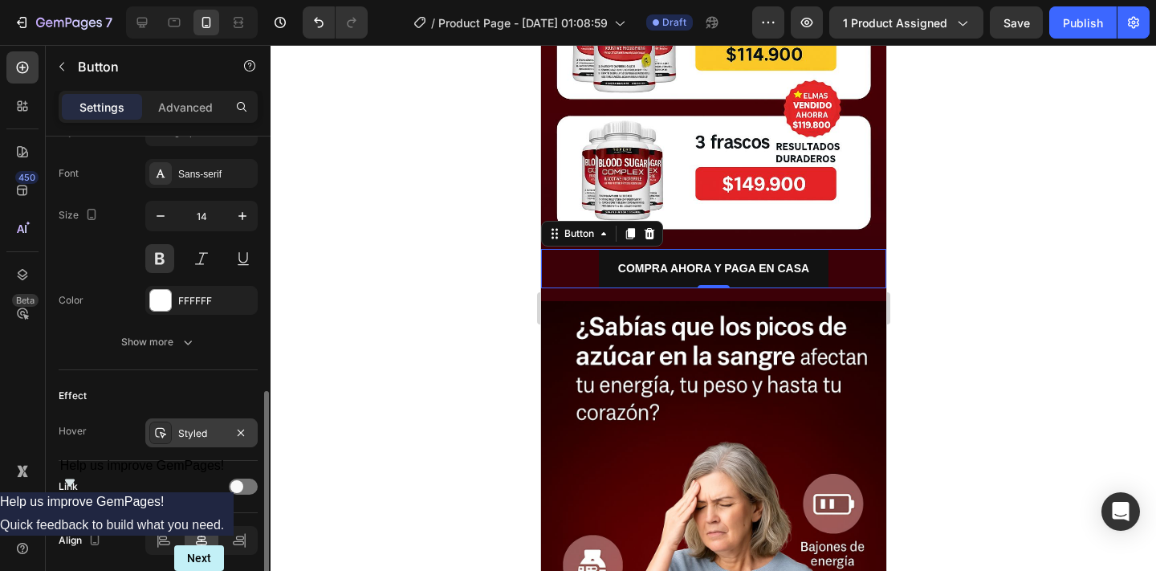
click at [188, 437] on div "Styled" at bounding box center [201, 433] width 47 height 14
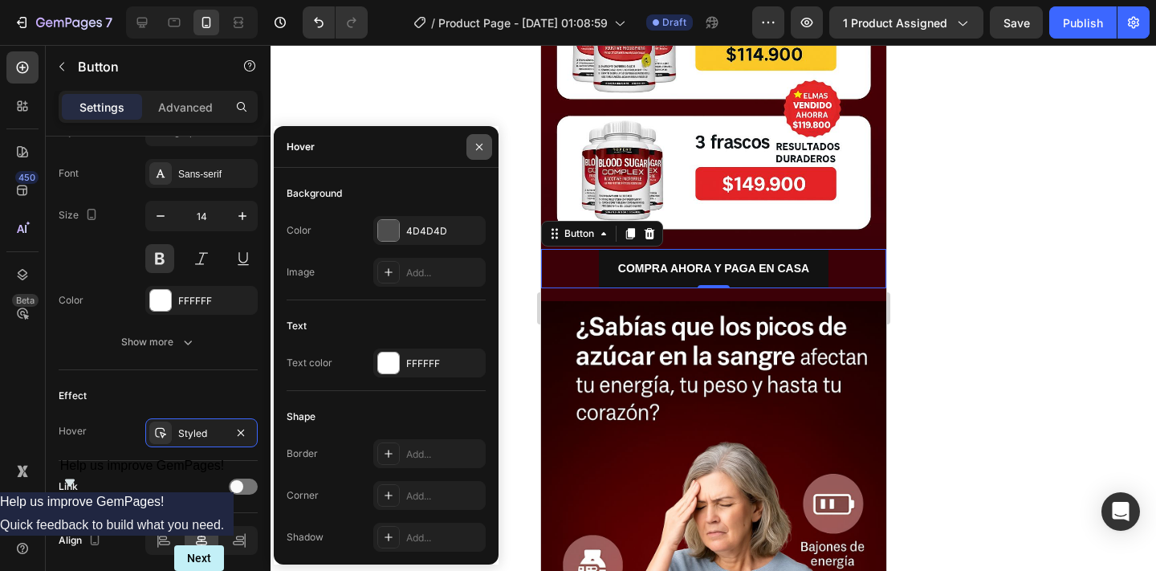
click at [476, 148] on icon "button" at bounding box center [479, 146] width 13 height 13
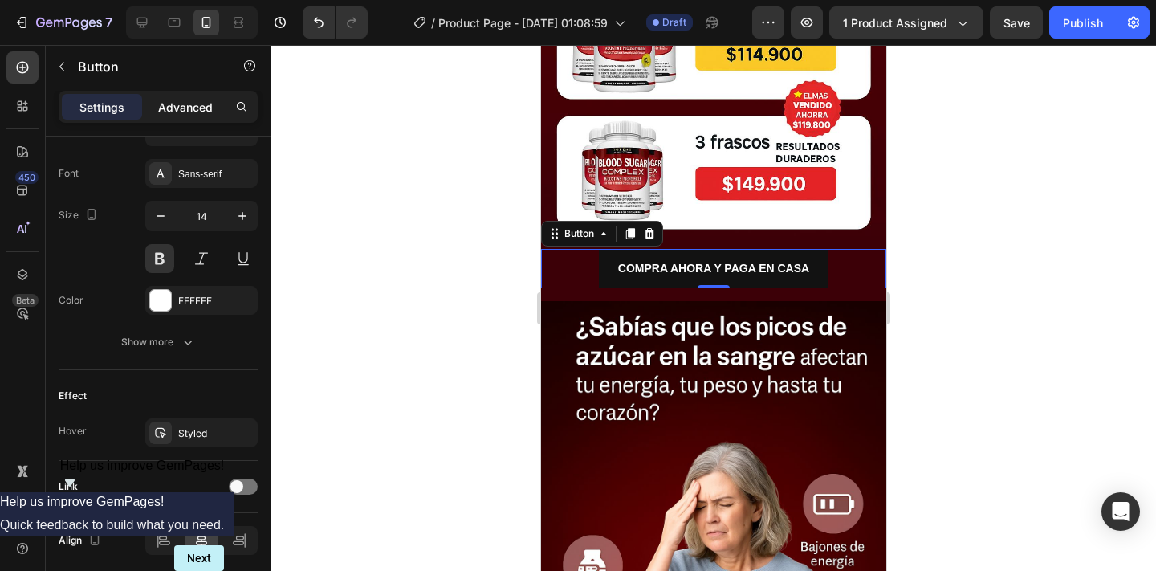
click at [194, 111] on p "Advanced" at bounding box center [185, 107] width 55 height 17
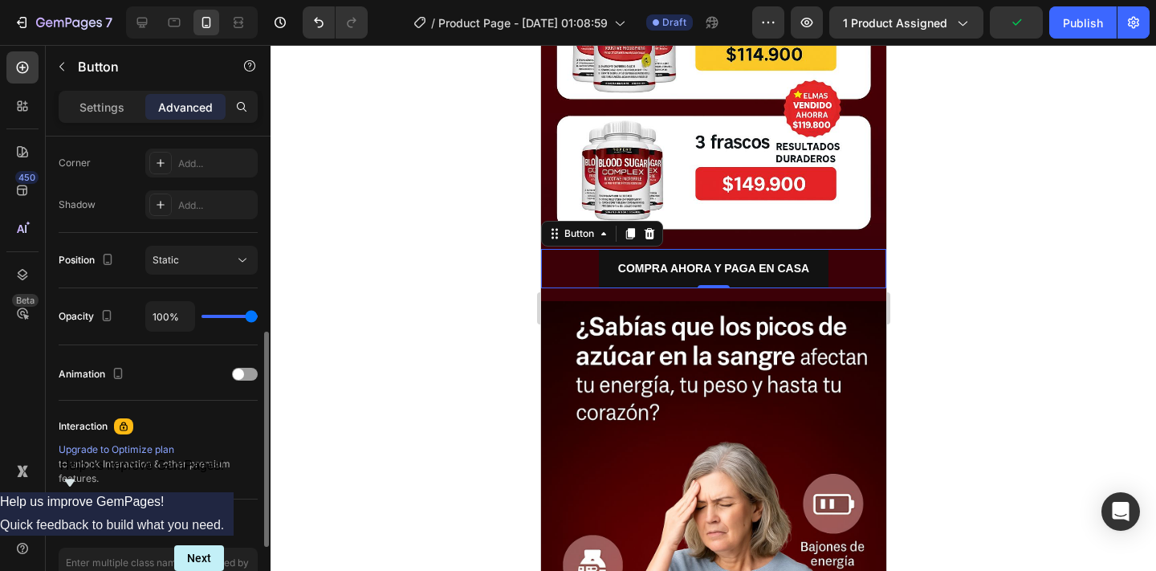
scroll to position [473, 0]
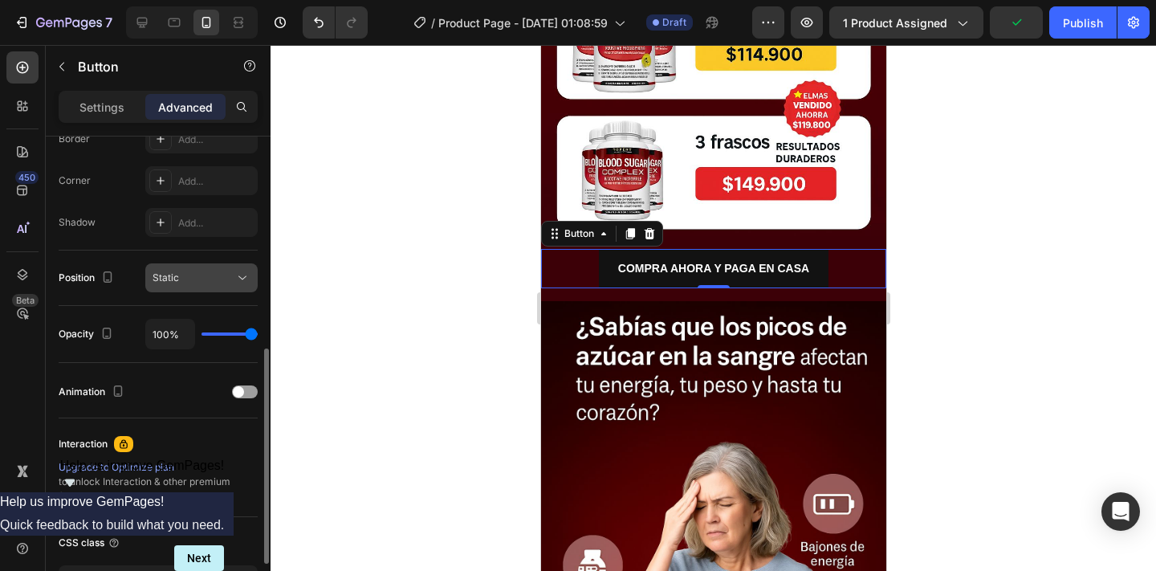
click at [240, 280] on icon at bounding box center [242, 278] width 16 height 16
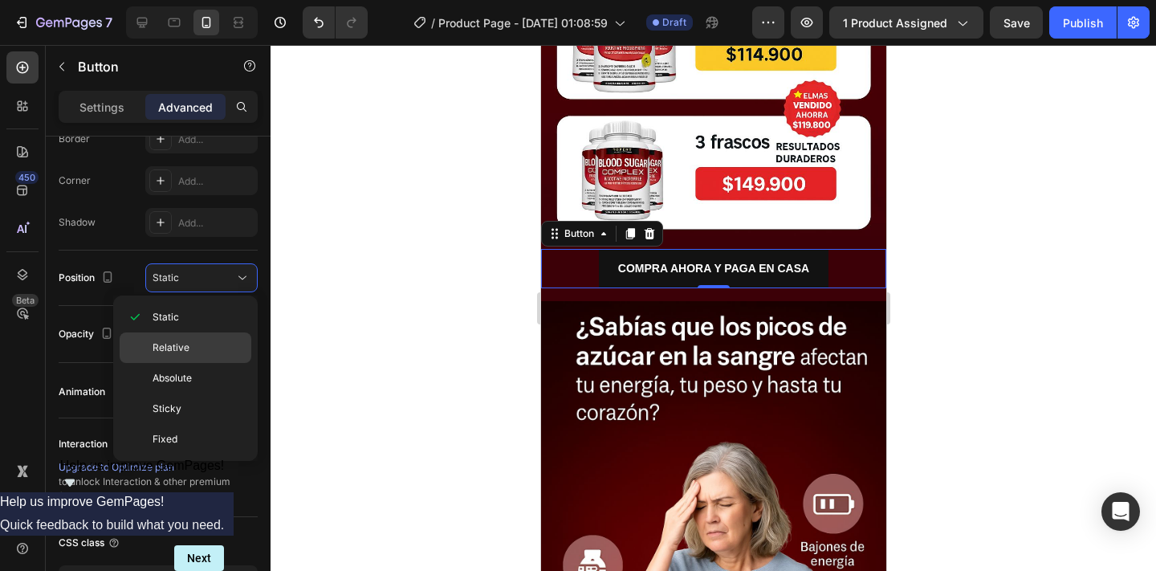
click at [202, 352] on p "Relative" at bounding box center [197, 347] width 91 height 14
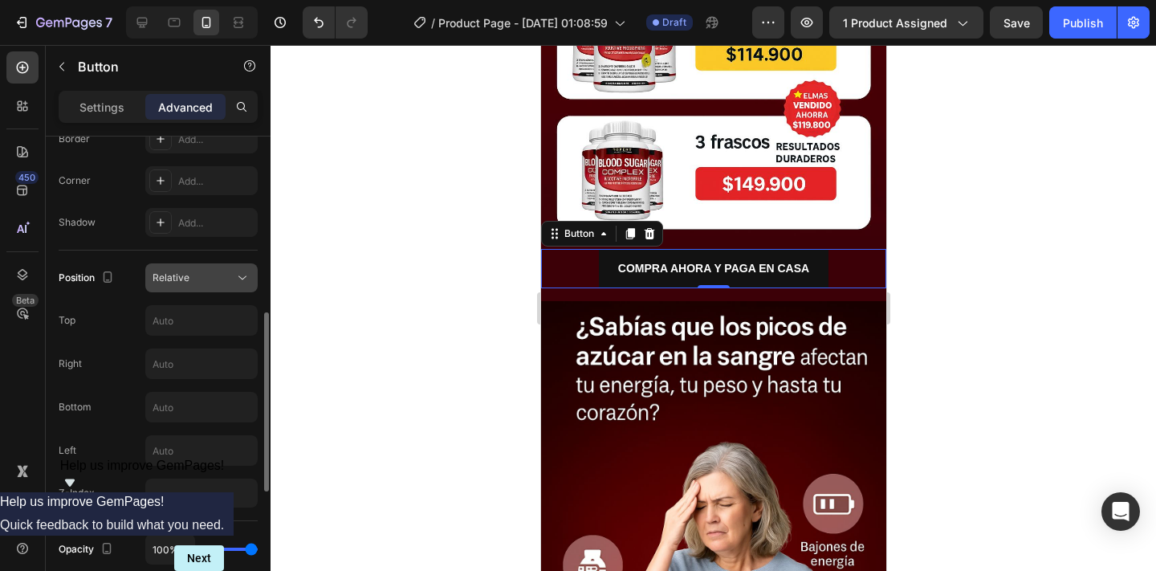
click at [215, 278] on div "Relative" at bounding box center [193, 277] width 82 height 14
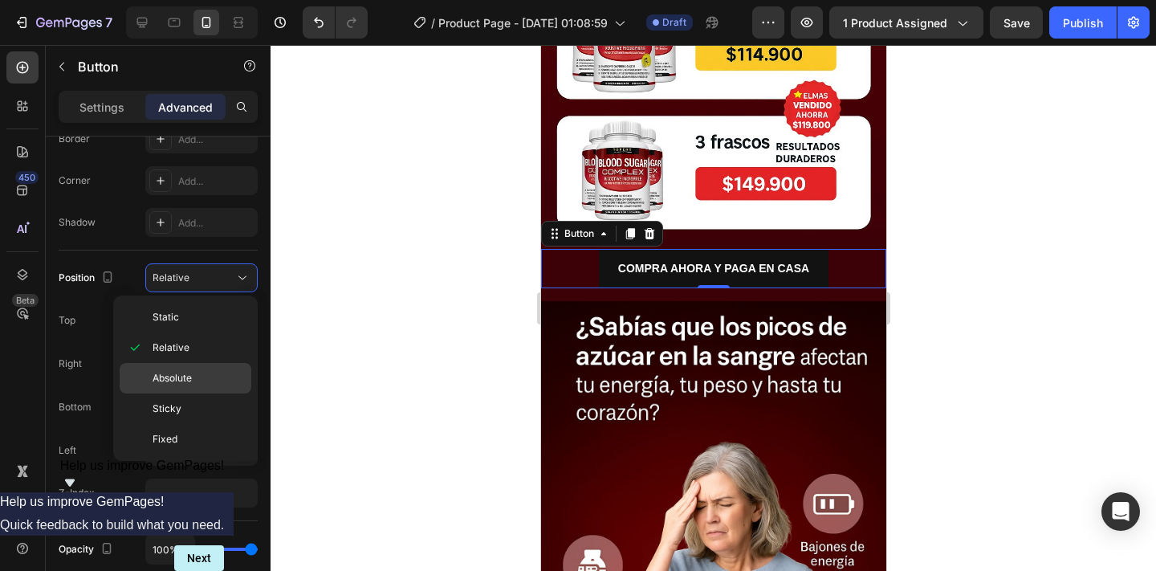
click at [199, 379] on p "Absolute" at bounding box center [197, 378] width 91 height 14
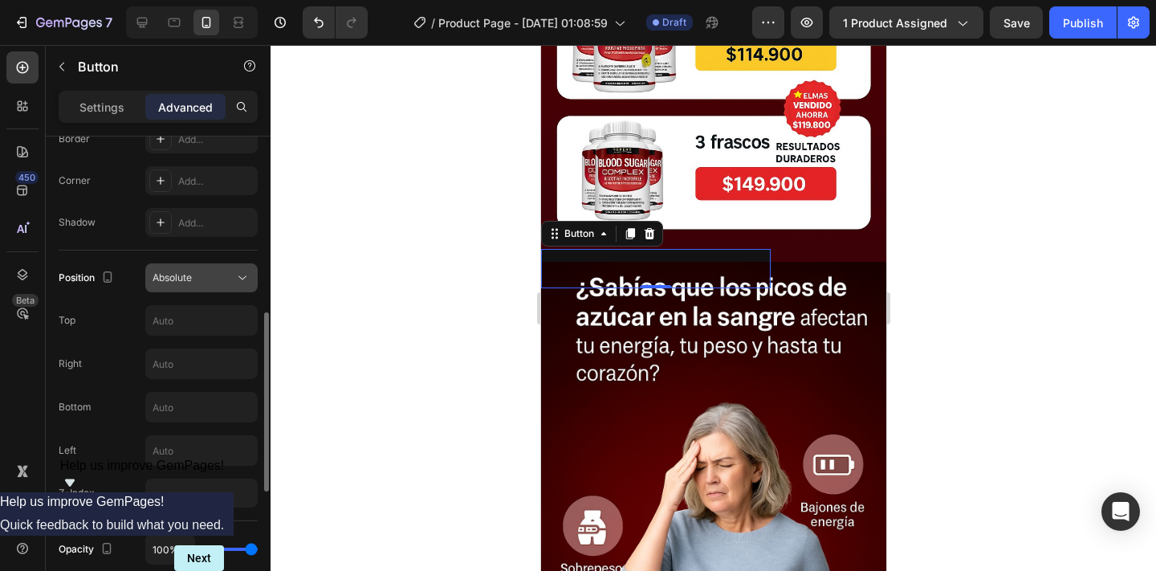
click at [231, 277] on div "Absolute" at bounding box center [193, 277] width 82 height 14
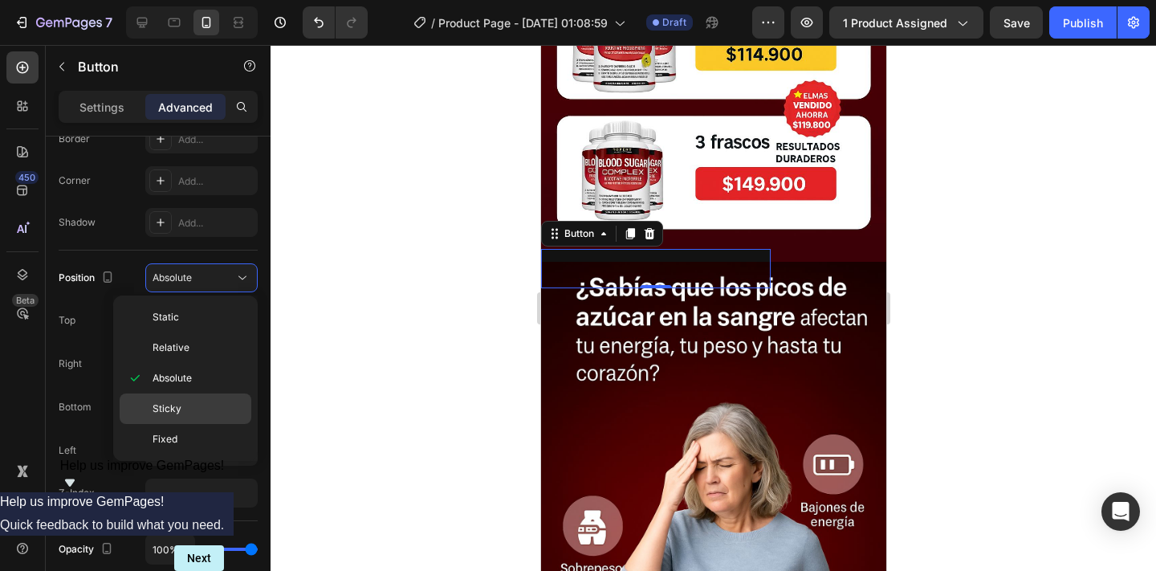
click at [212, 398] on div "Sticky" at bounding box center [186, 408] width 132 height 30
type input "0"
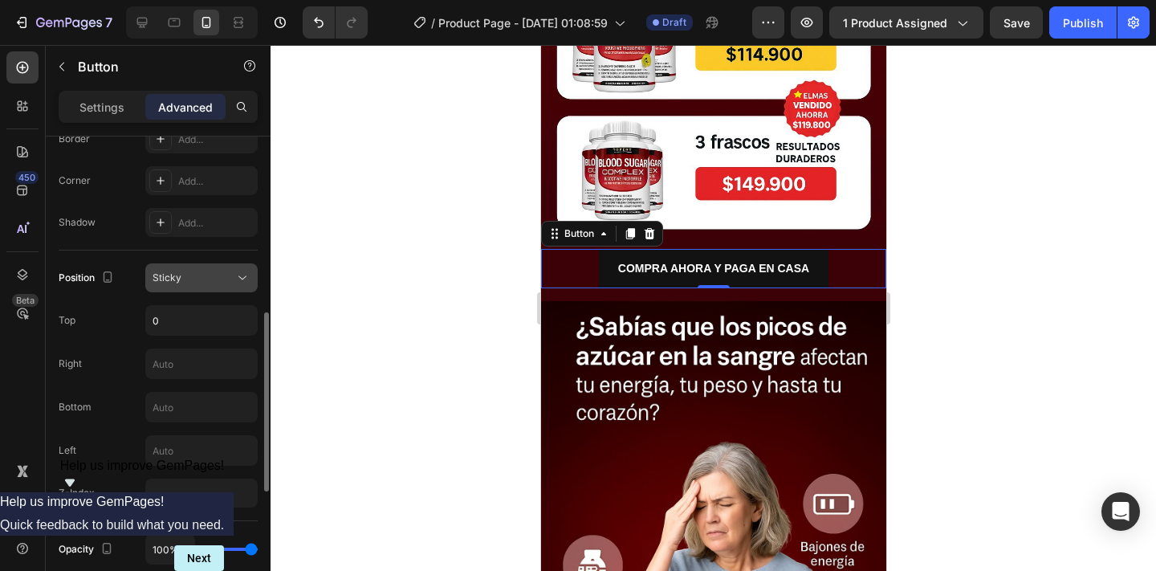
click at [231, 276] on div "Sticky" at bounding box center [193, 277] width 82 height 14
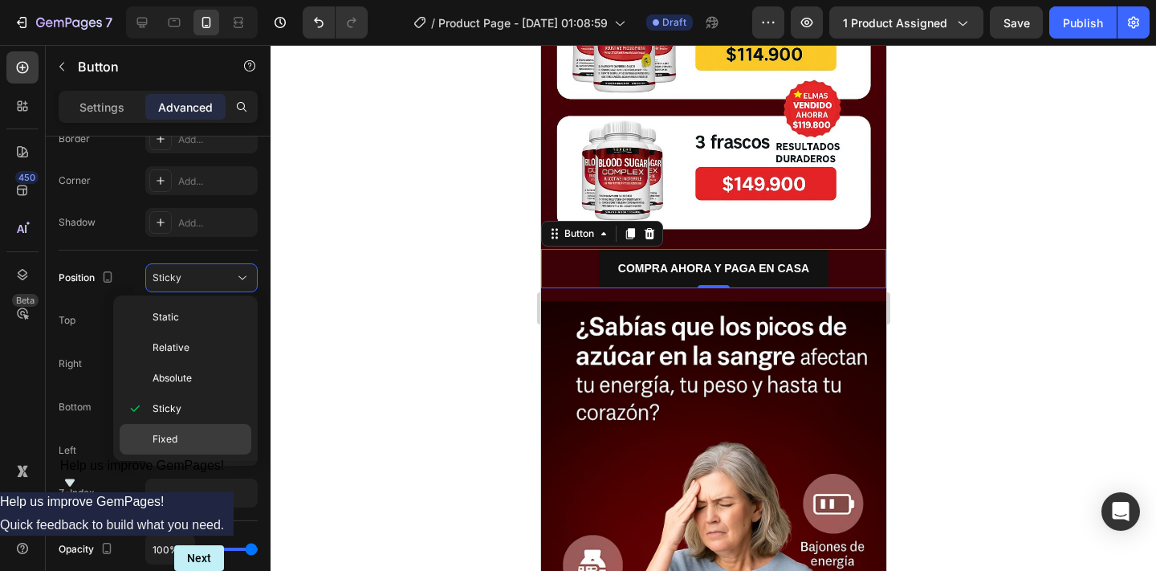
click at [221, 446] on div "Fixed" at bounding box center [186, 439] width 132 height 30
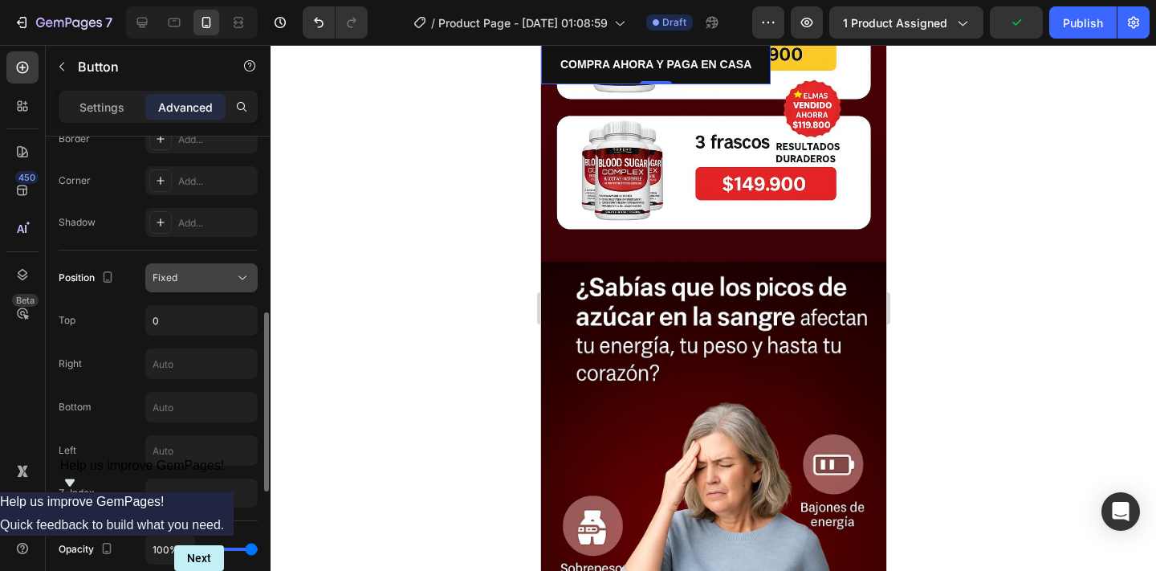
click at [217, 270] on div "Fixed" at bounding box center [193, 277] width 82 height 14
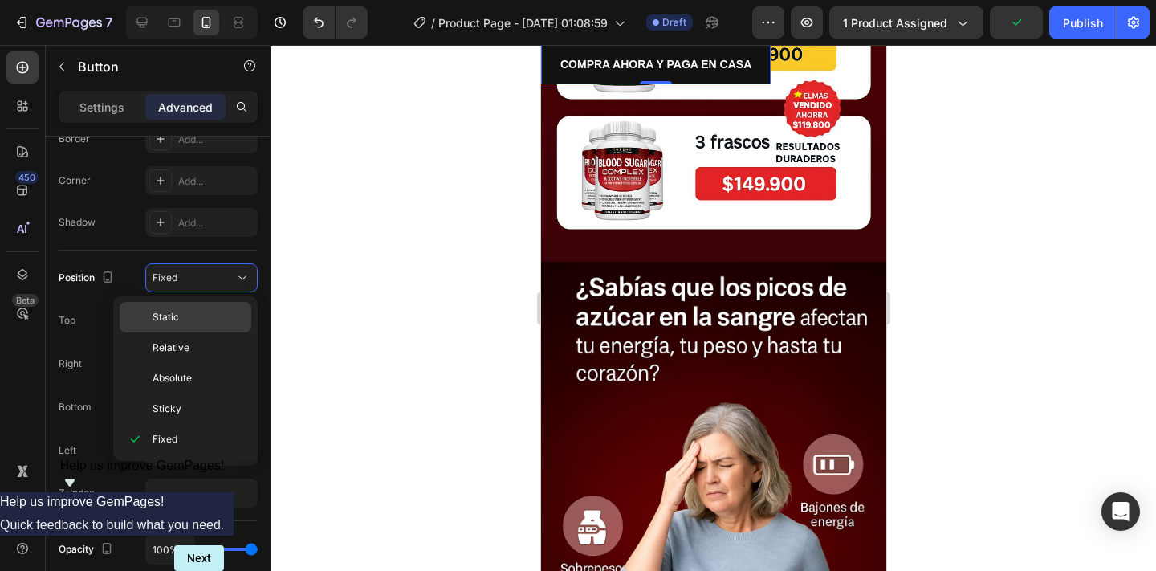
click at [221, 314] on p "Static" at bounding box center [197, 317] width 91 height 14
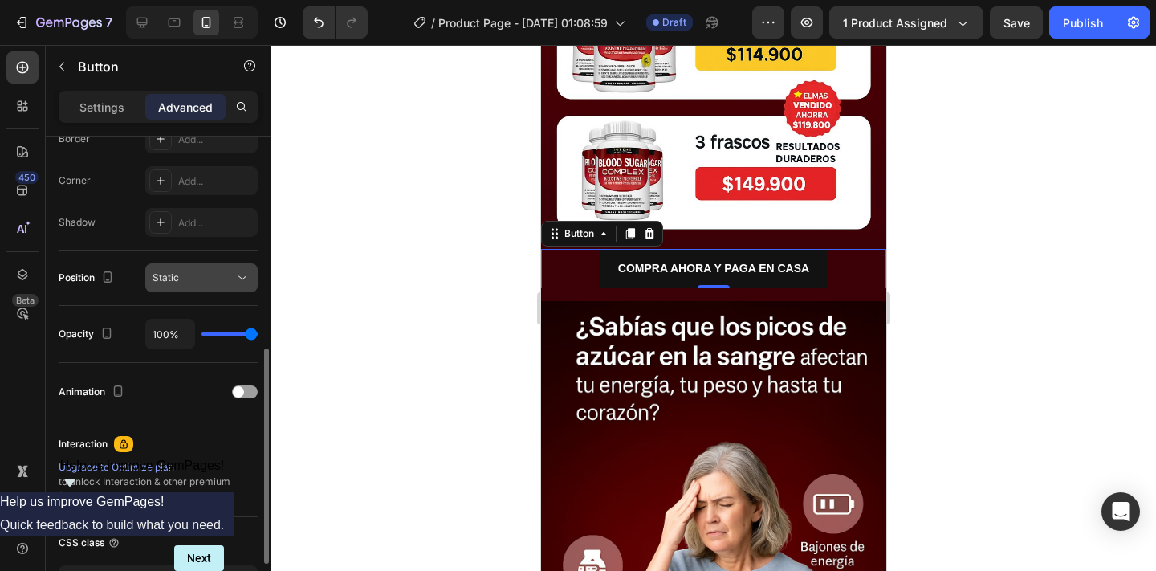
click at [237, 282] on icon at bounding box center [242, 278] width 16 height 16
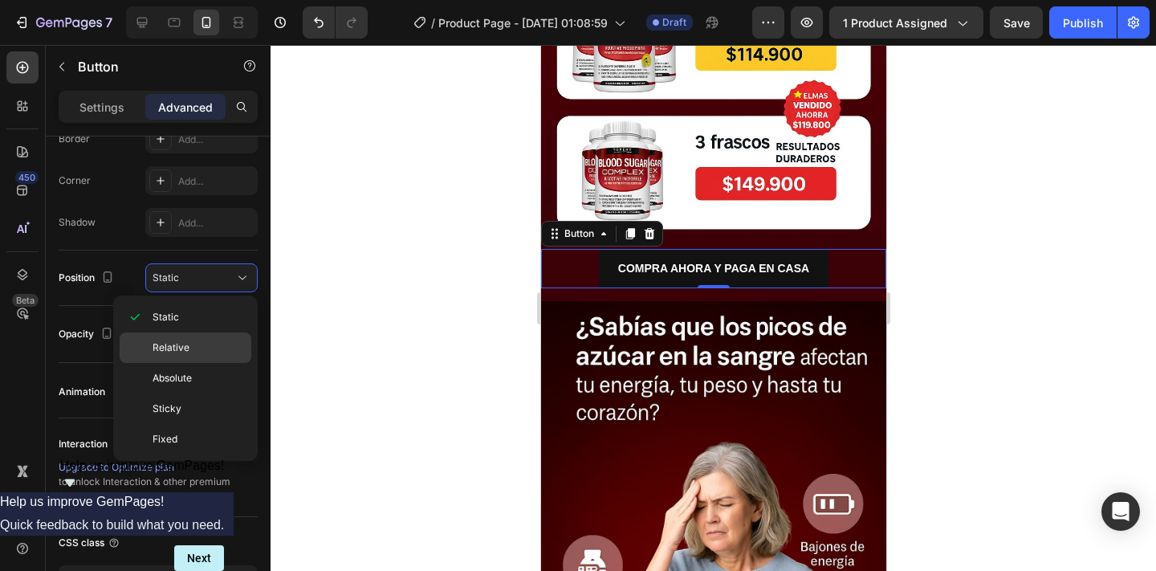
click at [217, 340] on p "Relative" at bounding box center [197, 347] width 91 height 14
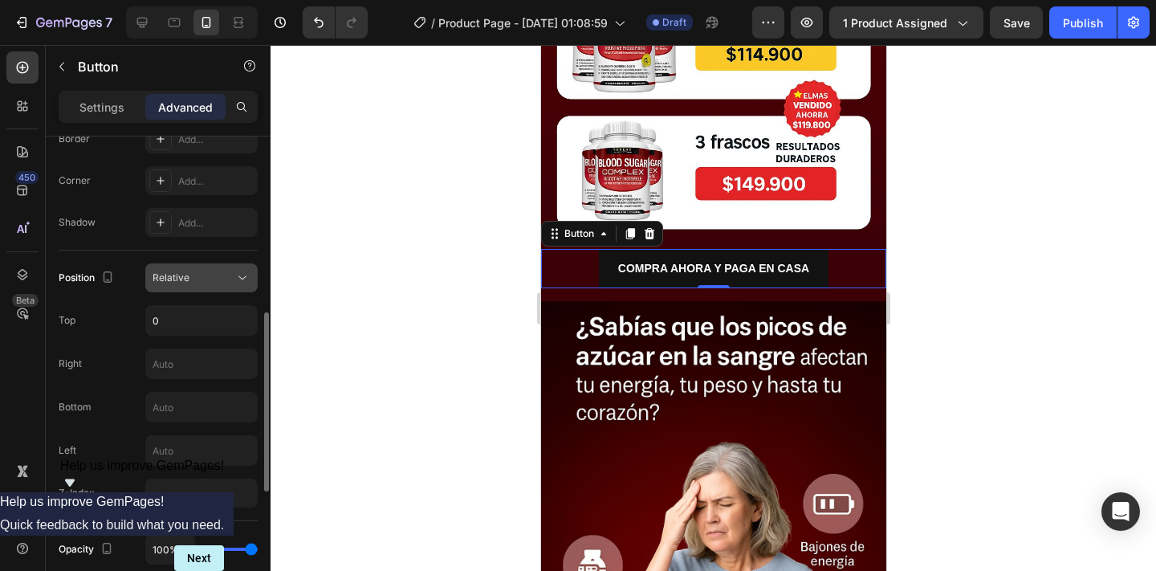
click at [214, 280] on div "Relative" at bounding box center [193, 277] width 82 height 14
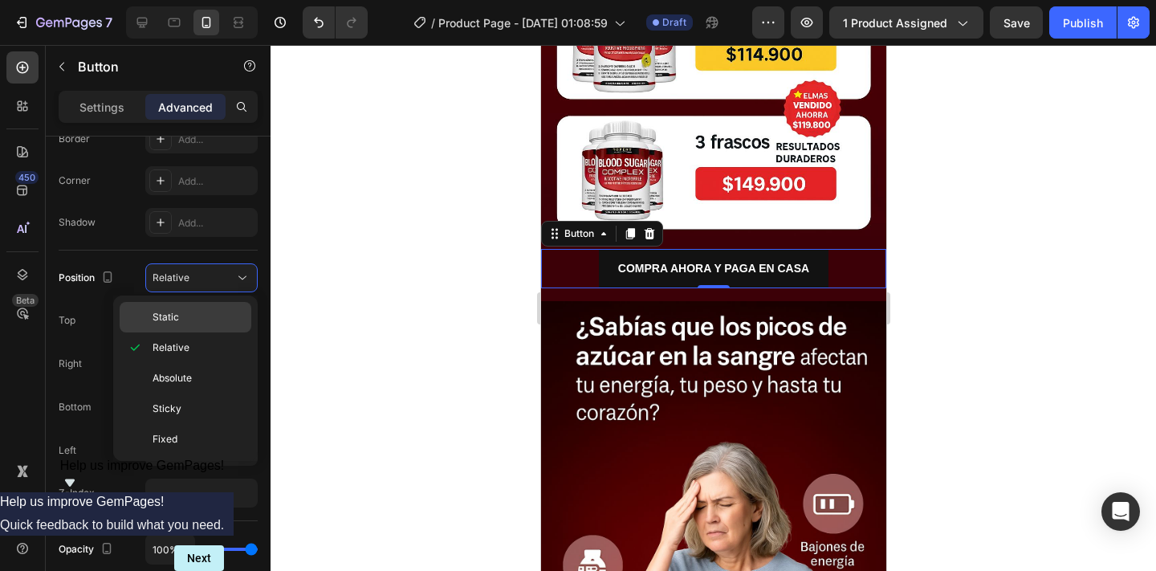
click at [210, 311] on p "Static" at bounding box center [197, 317] width 91 height 14
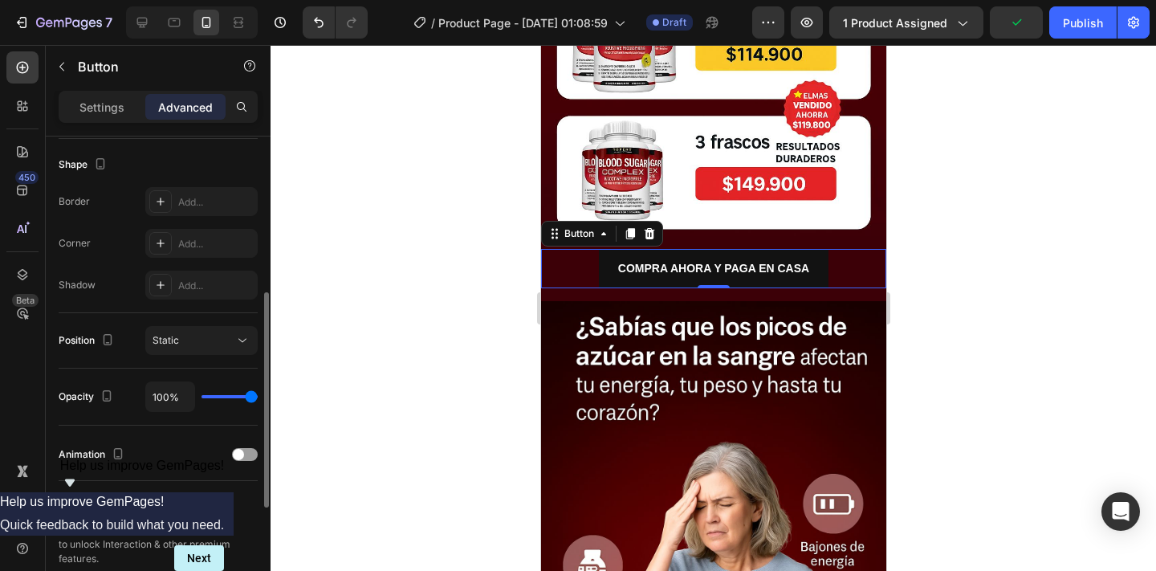
scroll to position [419, 0]
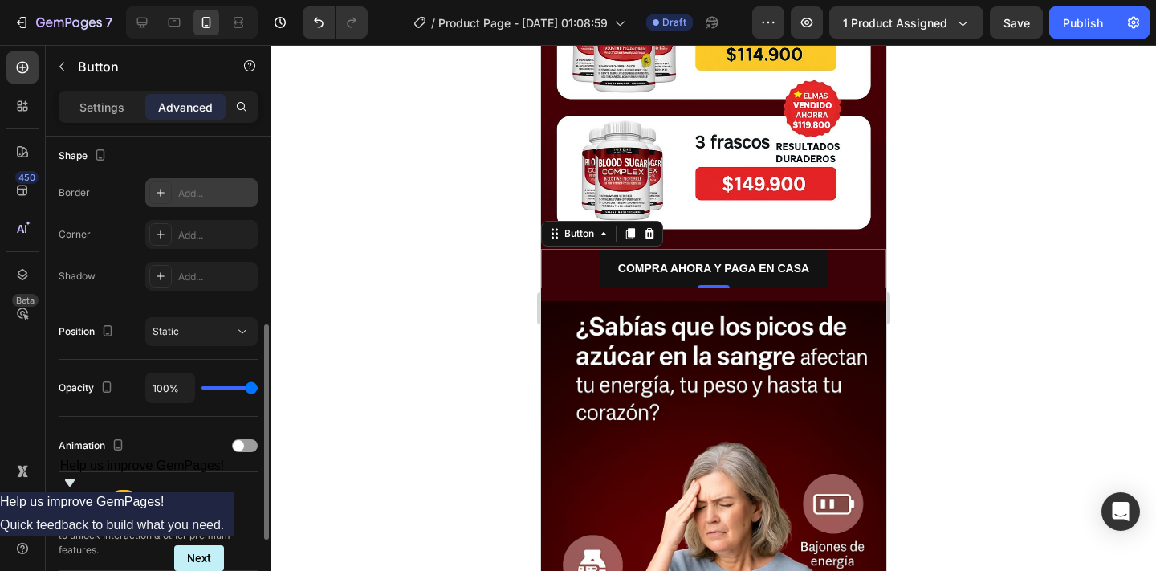
click at [191, 194] on div "Add..." at bounding box center [215, 193] width 75 height 14
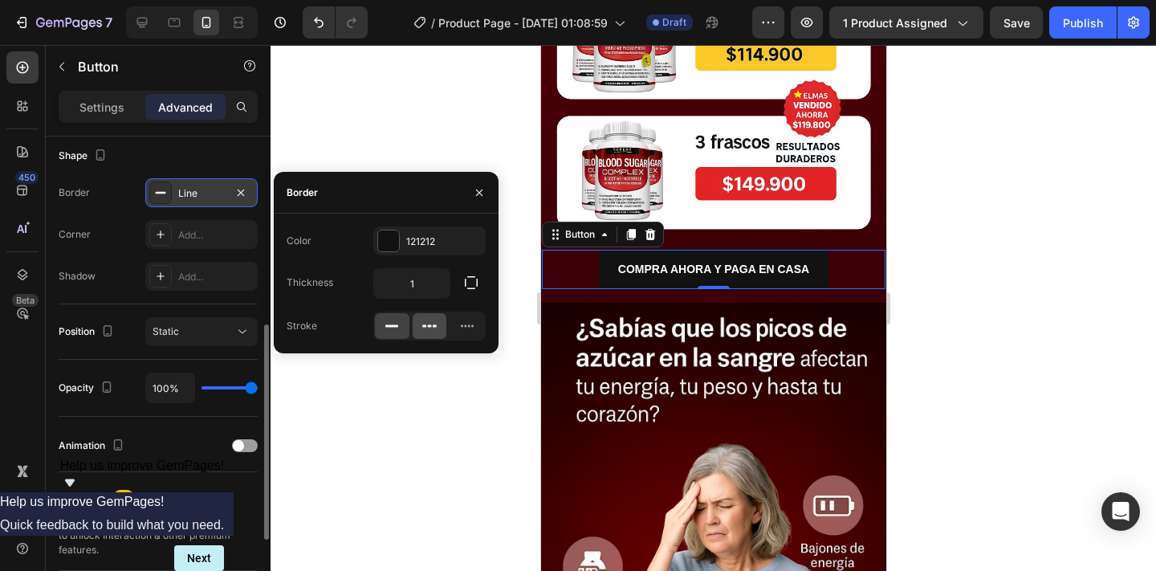
click at [440, 328] on div at bounding box center [429, 326] width 35 height 26
click at [390, 327] on icon at bounding box center [392, 326] width 16 height 16
click at [229, 239] on div "Add..." at bounding box center [215, 235] width 75 height 14
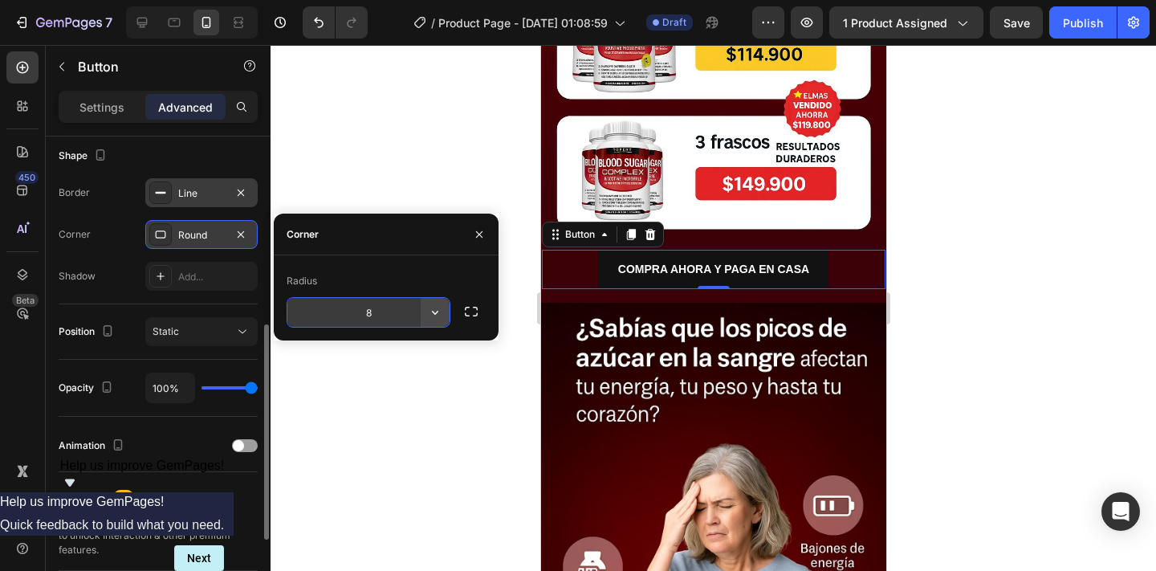
click at [444, 313] on button "button" at bounding box center [434, 312] width 29 height 29
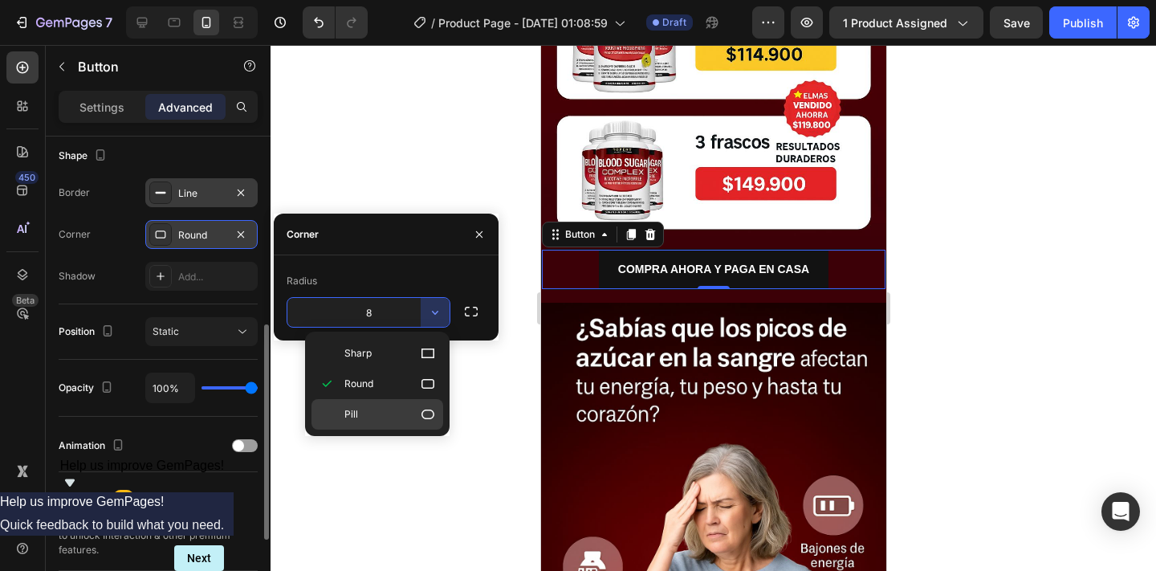
click at [426, 412] on icon at bounding box center [428, 414] width 16 height 16
type input "9999"
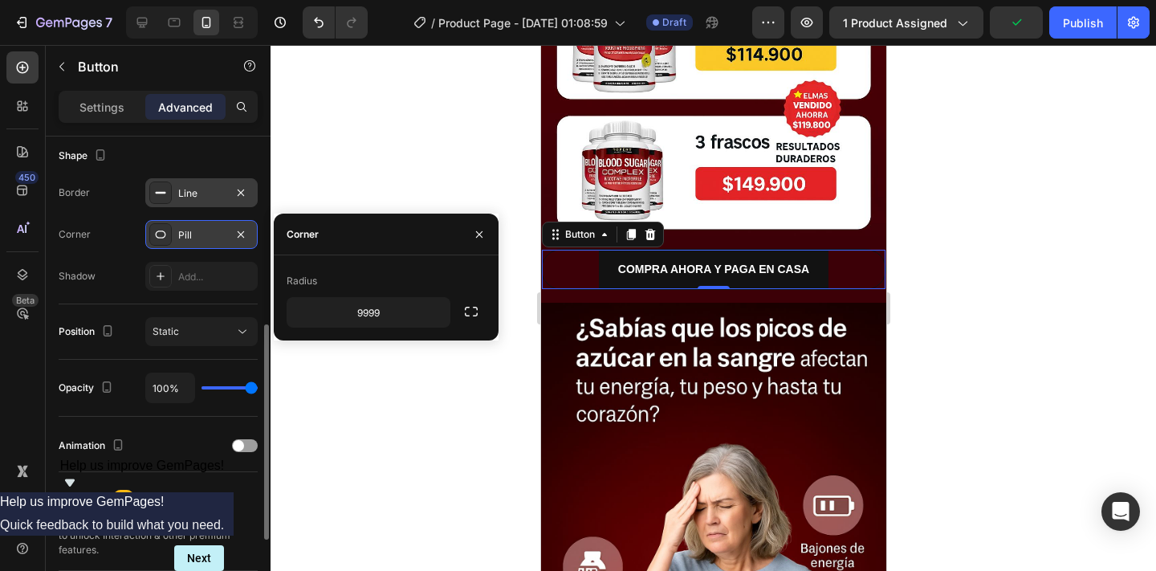
click at [441, 394] on div at bounding box center [712, 308] width 885 height 526
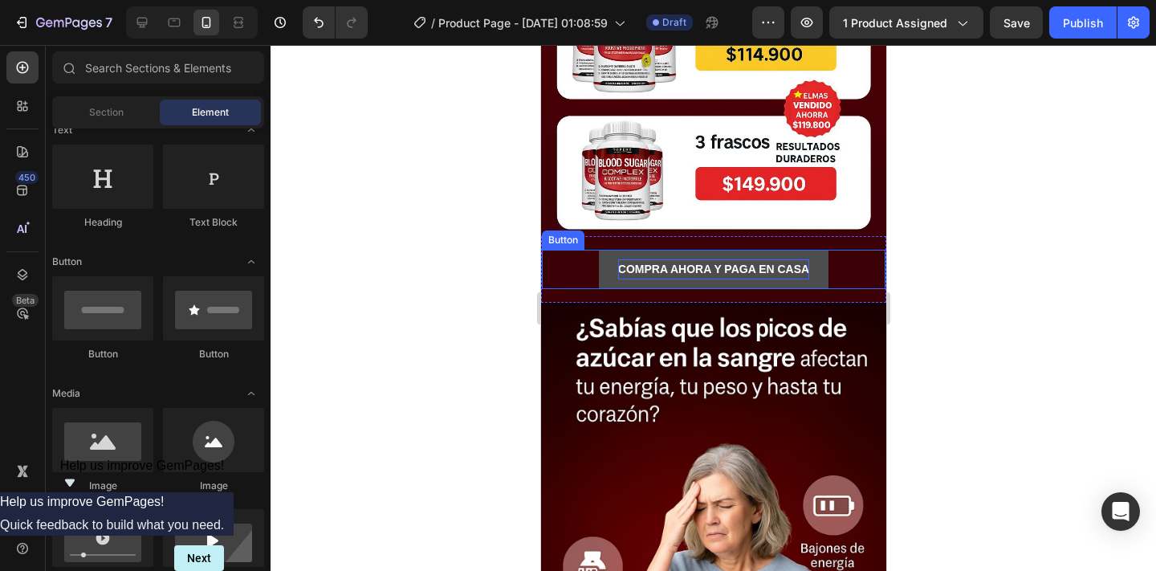
click at [636, 276] on p "COMPRA AHORA Y PAGA EN CASA" at bounding box center [712, 269] width 191 height 20
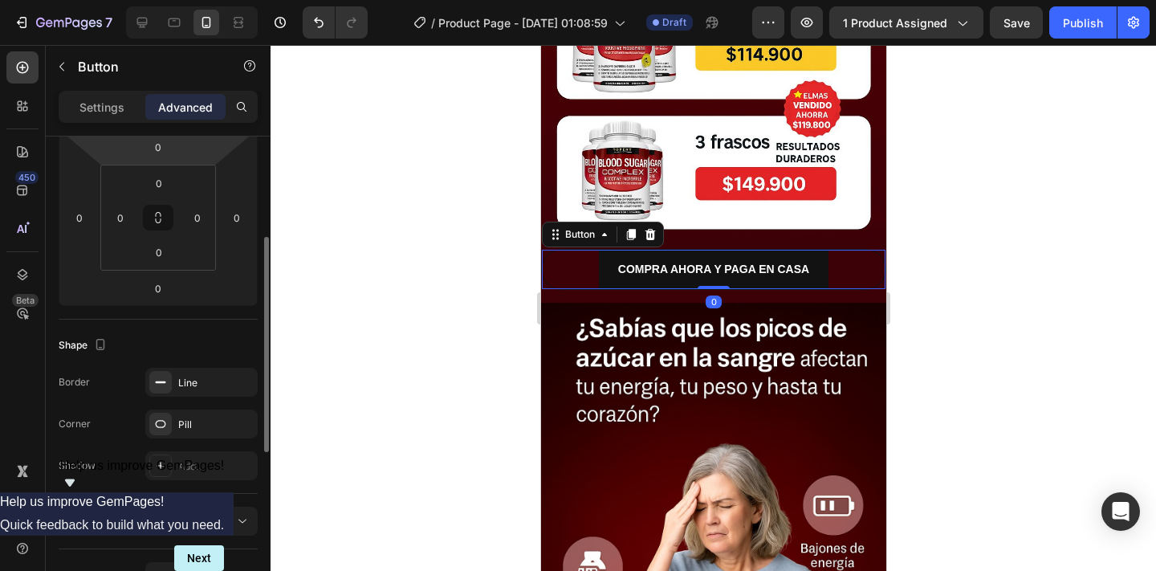
scroll to position [234, 0]
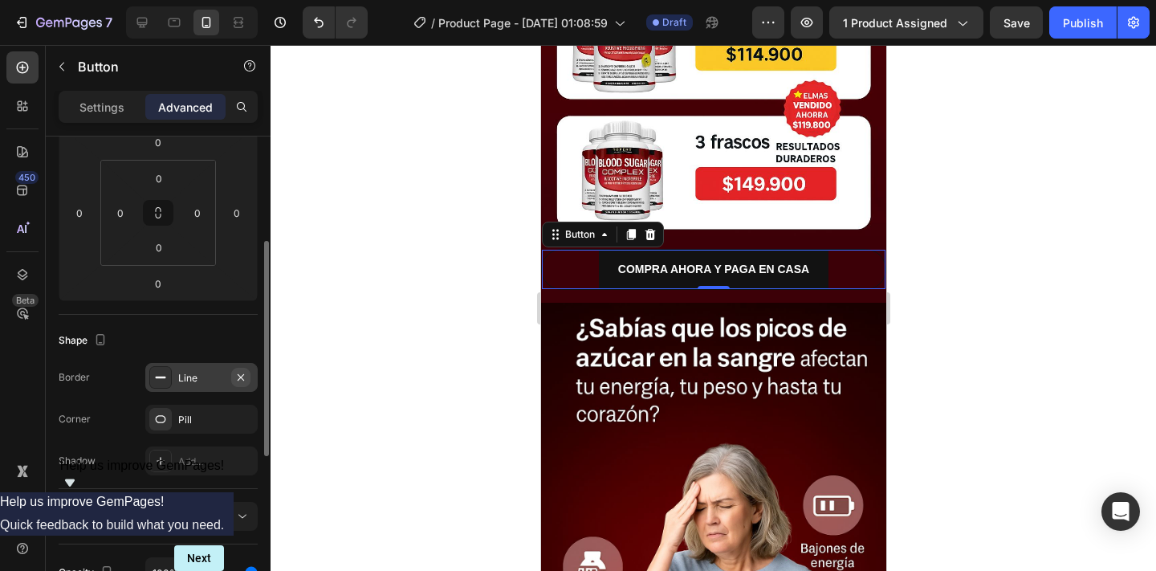
click at [239, 376] on icon "button" at bounding box center [240, 377] width 13 height 13
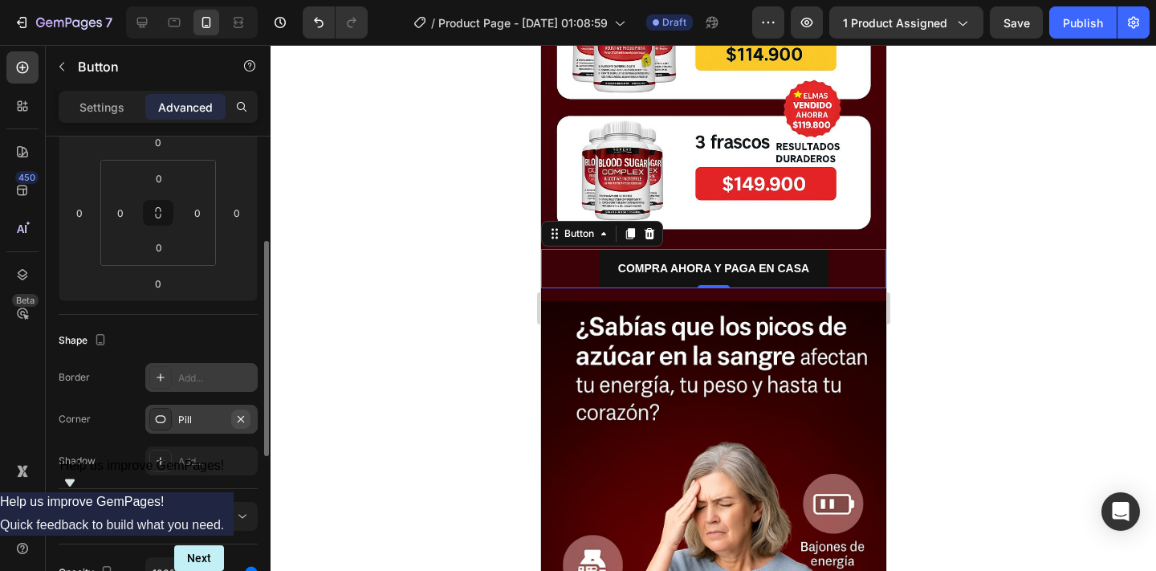
click at [242, 417] on icon "button" at bounding box center [240, 418] width 13 height 13
click at [243, 417] on div "Add..." at bounding box center [215, 419] width 75 height 14
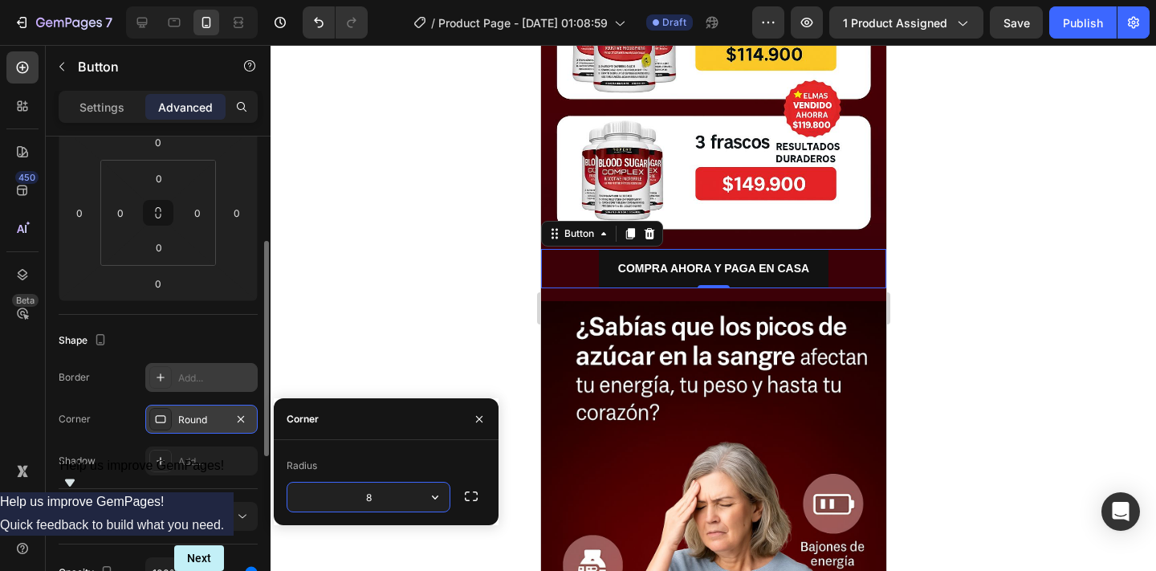
click at [105, 420] on div "Corner Round" at bounding box center [158, 418] width 199 height 29
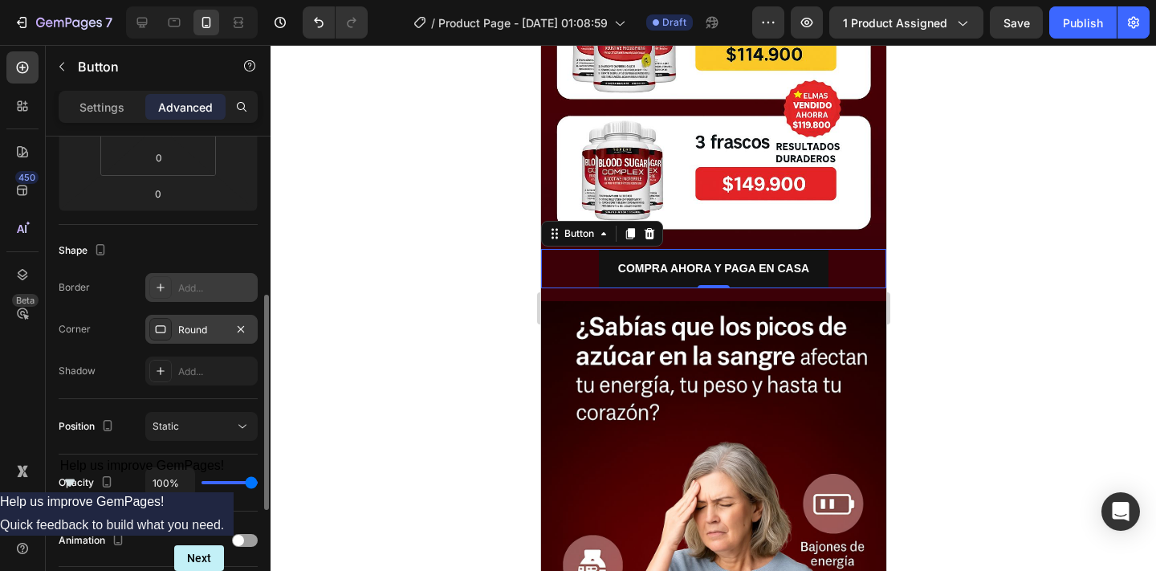
scroll to position [342, 0]
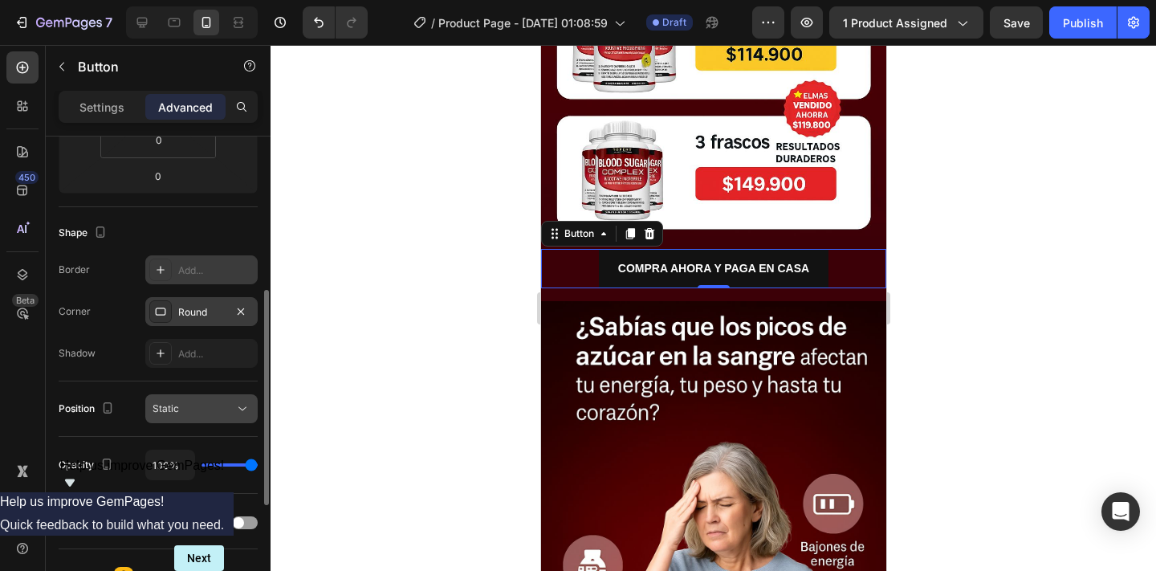
click at [201, 403] on div "Static" at bounding box center [193, 408] width 82 height 14
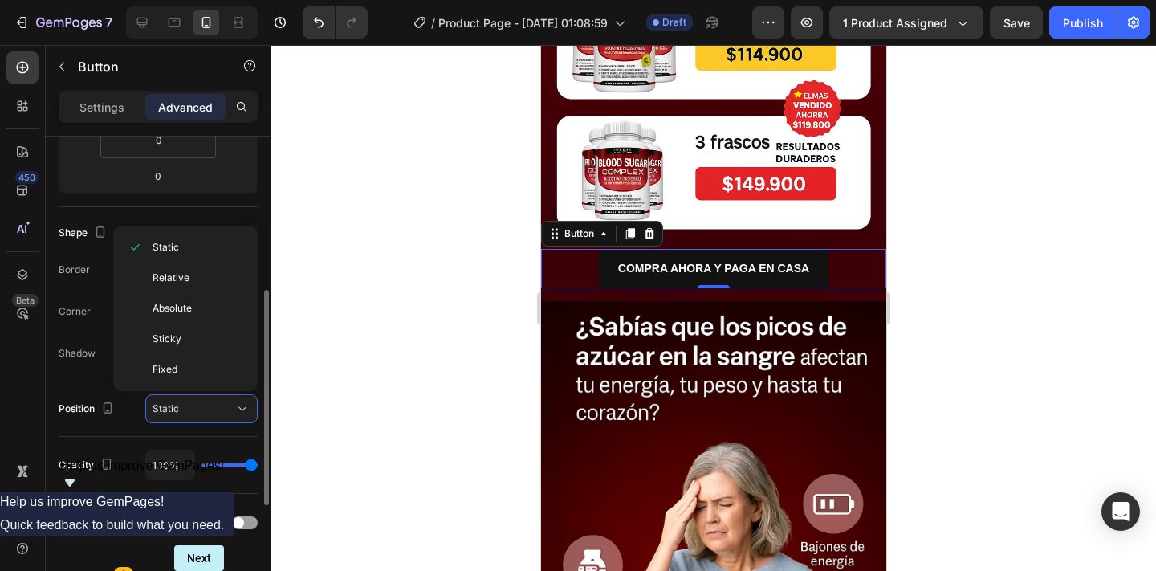
click at [81, 400] on div "Position" at bounding box center [88, 409] width 59 height 22
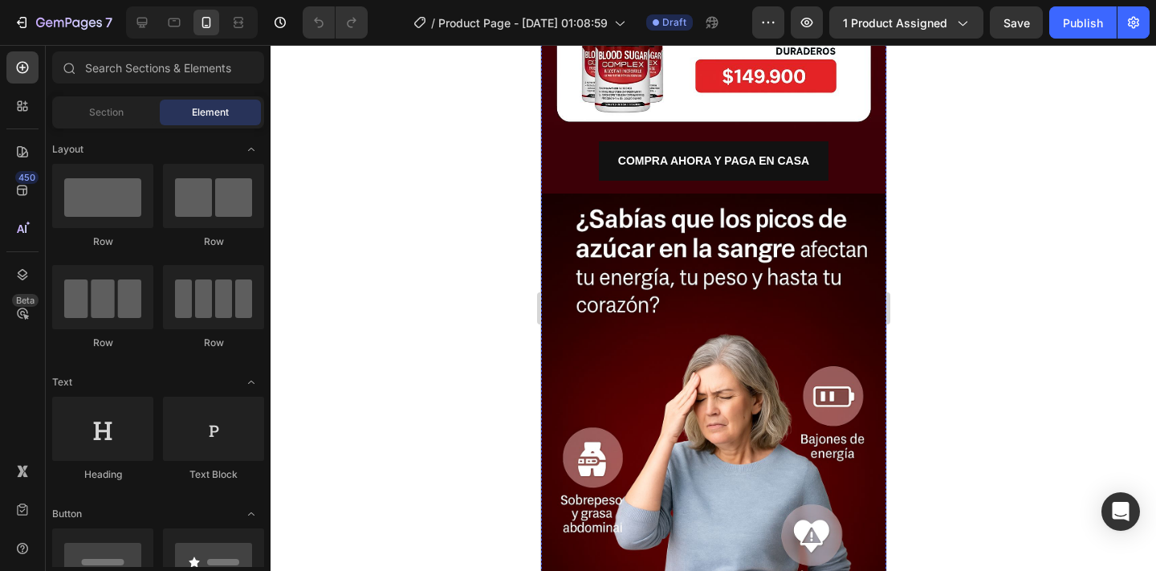
scroll to position [859, 0]
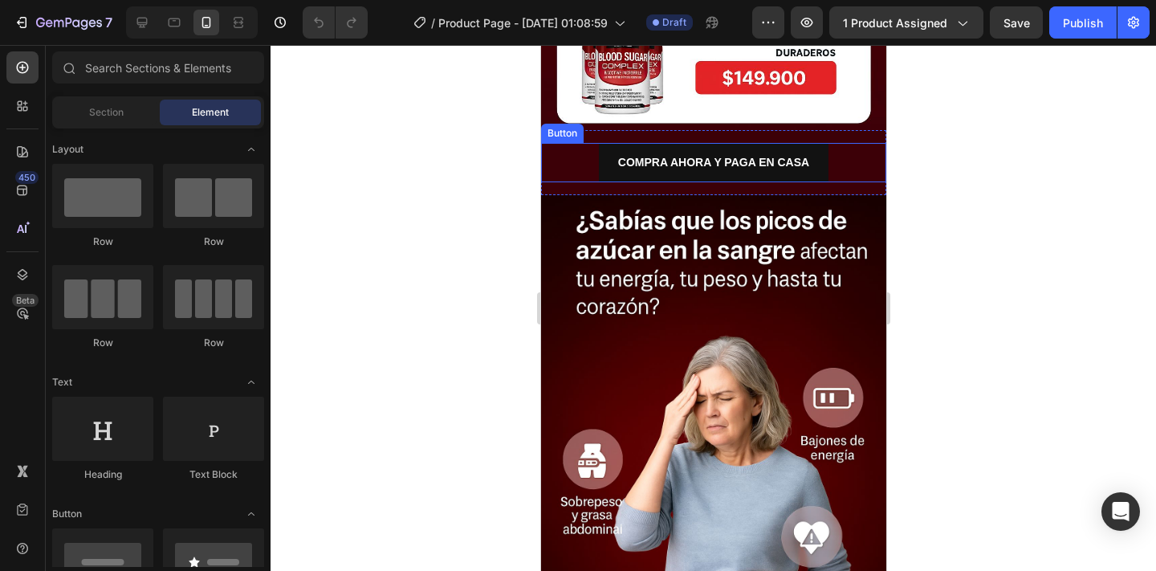
click at [585, 173] on div "COMPRA AHORA Y PAGA EN CASA Button" at bounding box center [712, 162] width 345 height 39
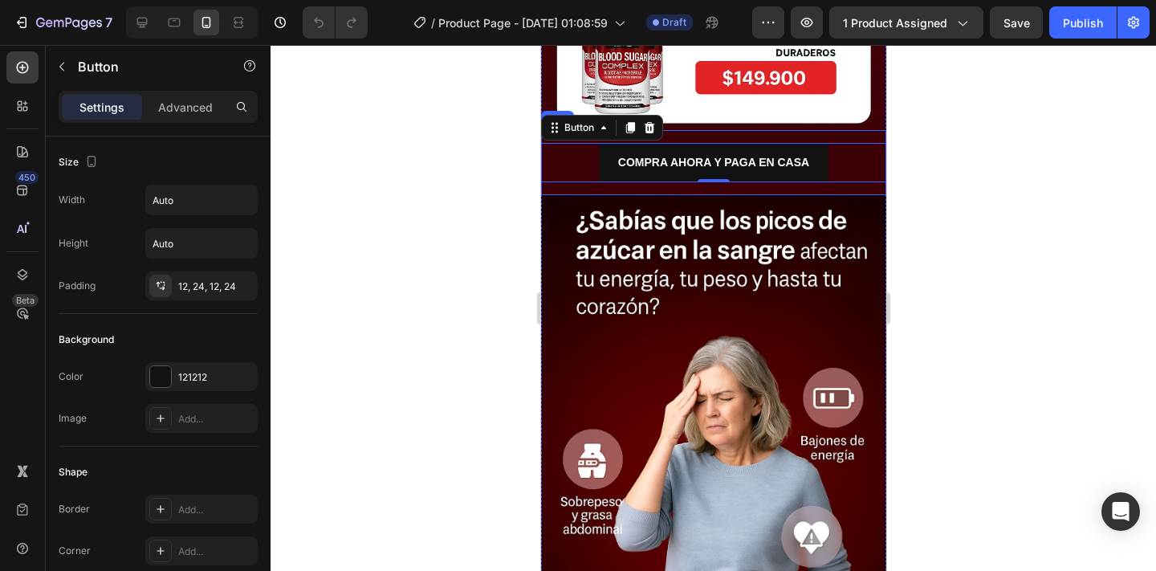
click at [580, 189] on div "COMPRA AHORA Y PAGA EN CASA Button 0 Row" at bounding box center [712, 162] width 345 height 65
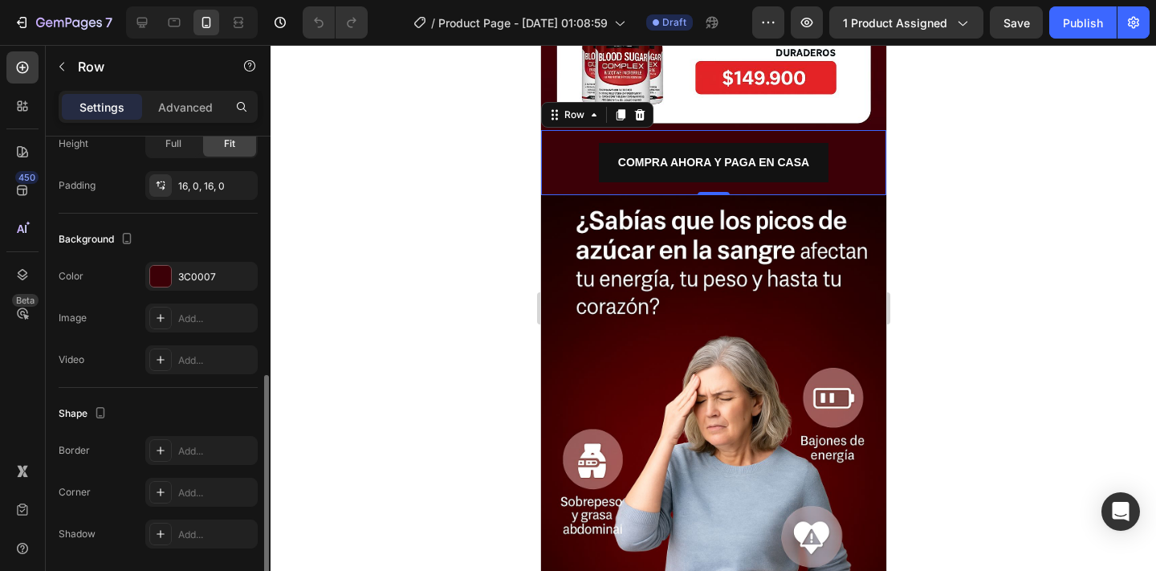
scroll to position [457, 0]
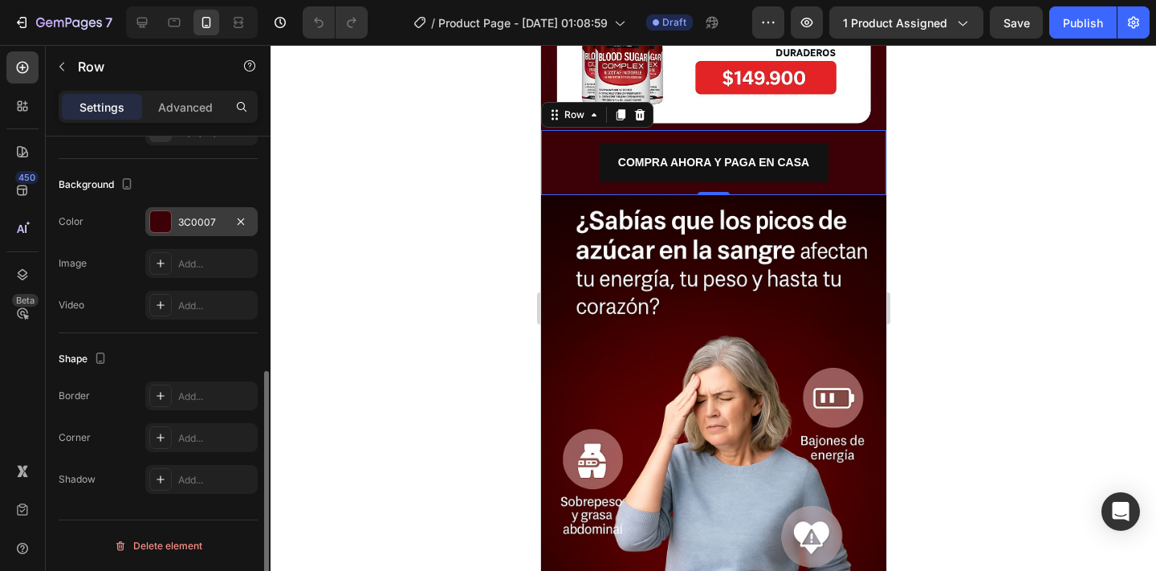
click at [192, 221] on div "3C0007" at bounding box center [201, 222] width 47 height 14
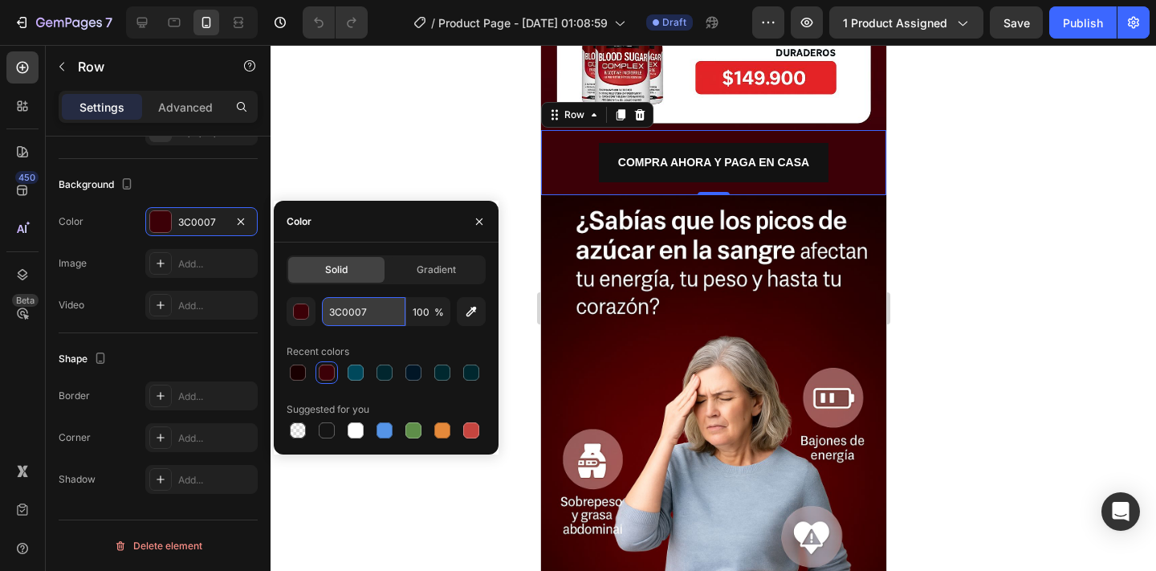
drag, startPoint x: 376, startPoint y: 309, endPoint x: 339, endPoint y: 314, distance: 37.2
click at [339, 314] on input "3C0007" at bounding box center [363, 311] width 83 height 29
click at [385, 311] on input "3C0007" at bounding box center [363, 311] width 83 height 29
drag, startPoint x: 385, startPoint y: 313, endPoint x: 330, endPoint y: 312, distance: 55.4
click at [330, 312] on input "3C0007" at bounding box center [363, 311] width 83 height 29
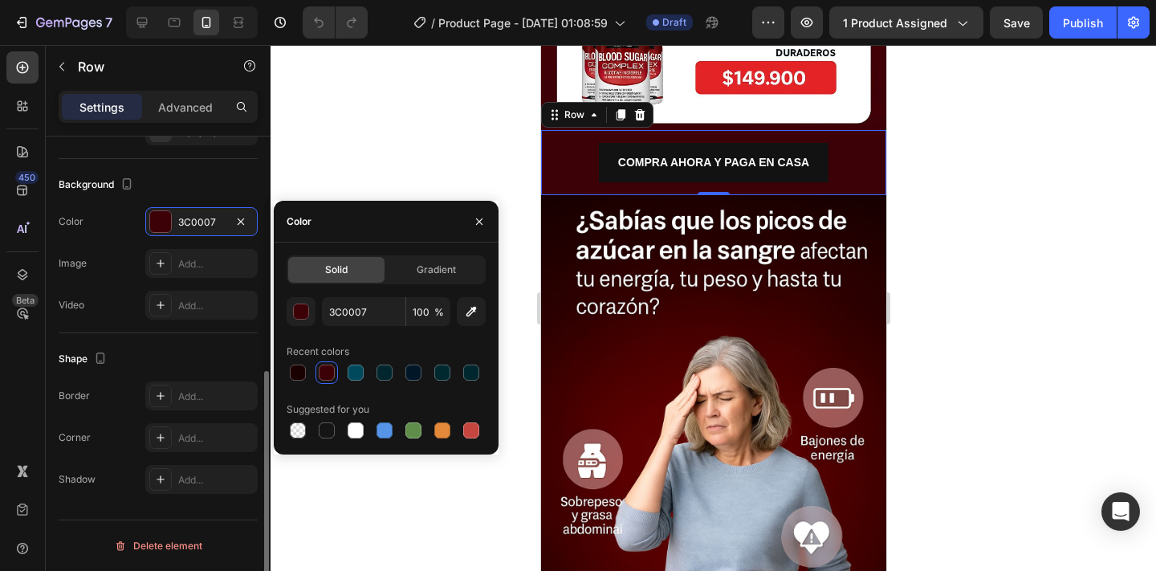
click at [225, 179] on div "Background" at bounding box center [158, 185] width 199 height 26
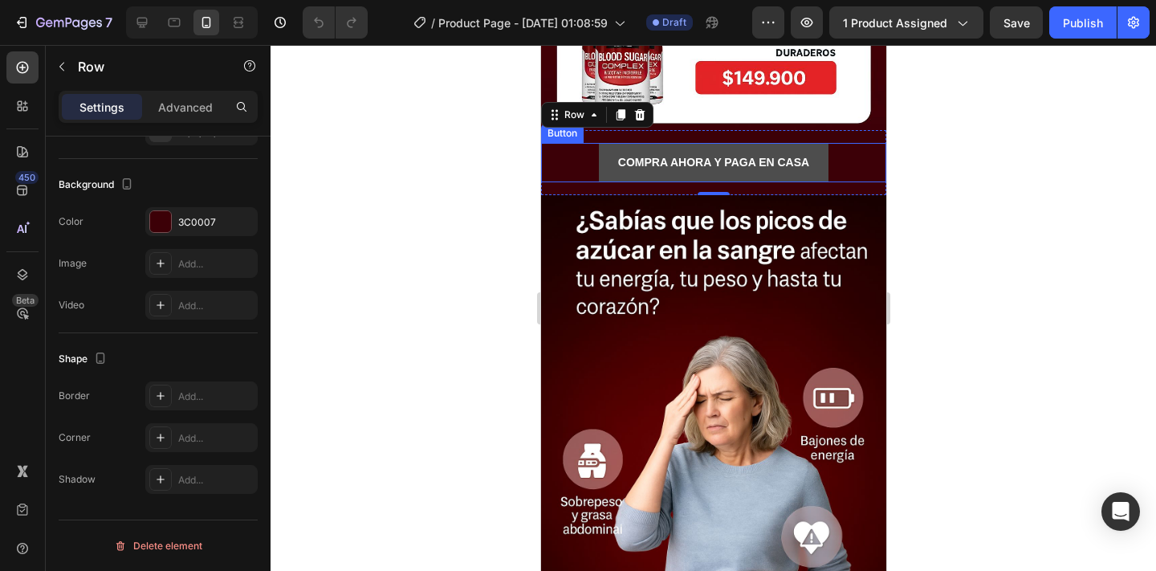
click at [823, 166] on button "COMPRA AHORA Y PAGA EN CASA" at bounding box center [713, 162] width 230 height 39
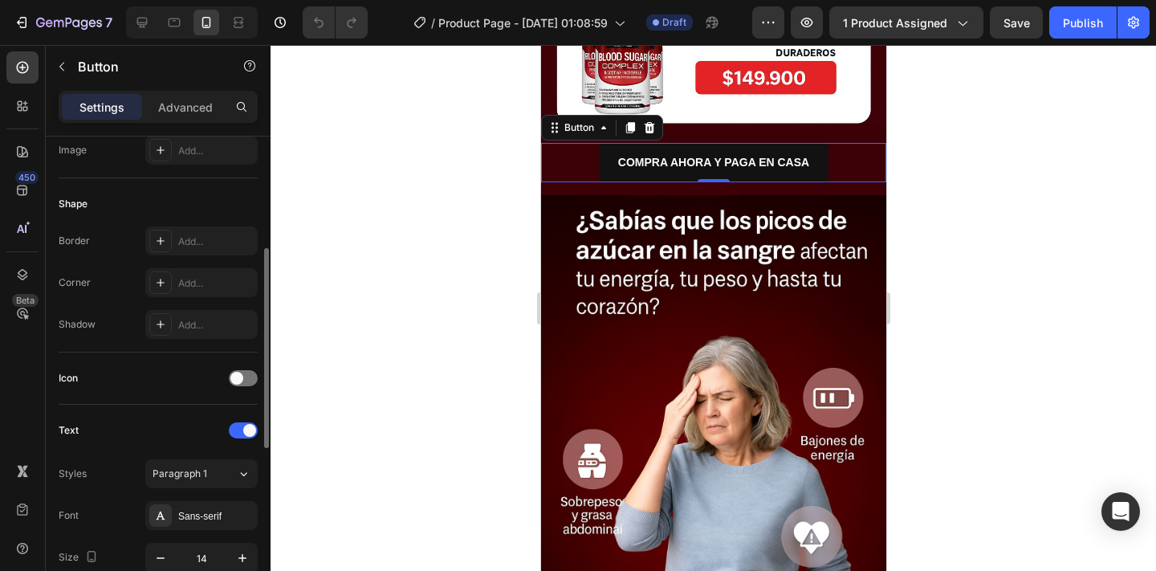
scroll to position [269, 0]
click at [163, 250] on div at bounding box center [160, 240] width 22 height 22
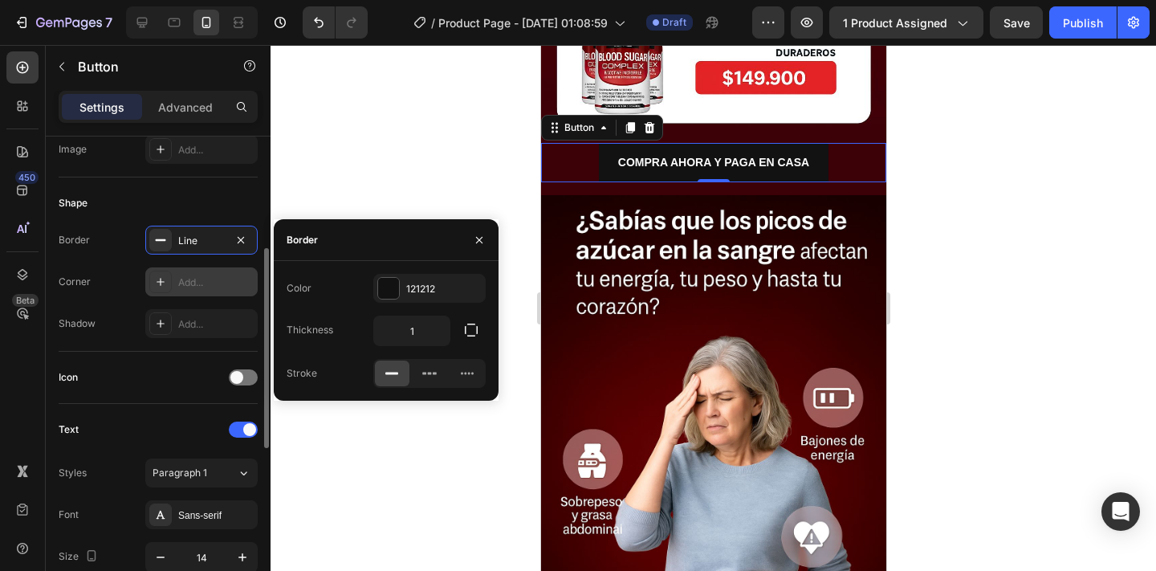
click at [164, 270] on div "Add..." at bounding box center [201, 281] width 112 height 29
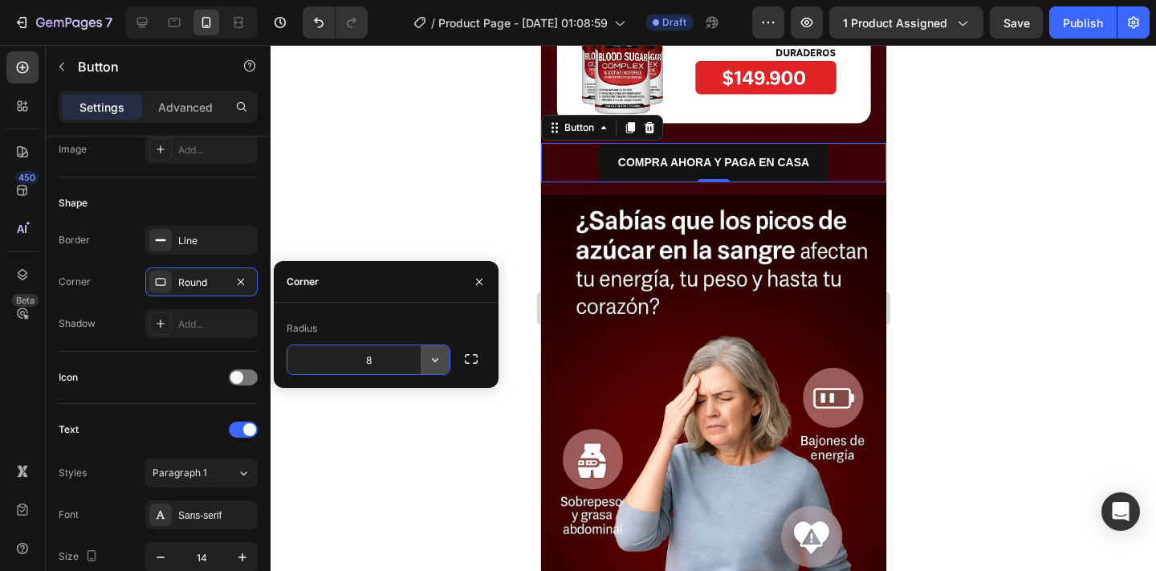
click at [428, 367] on icon "button" at bounding box center [435, 359] width 16 height 16
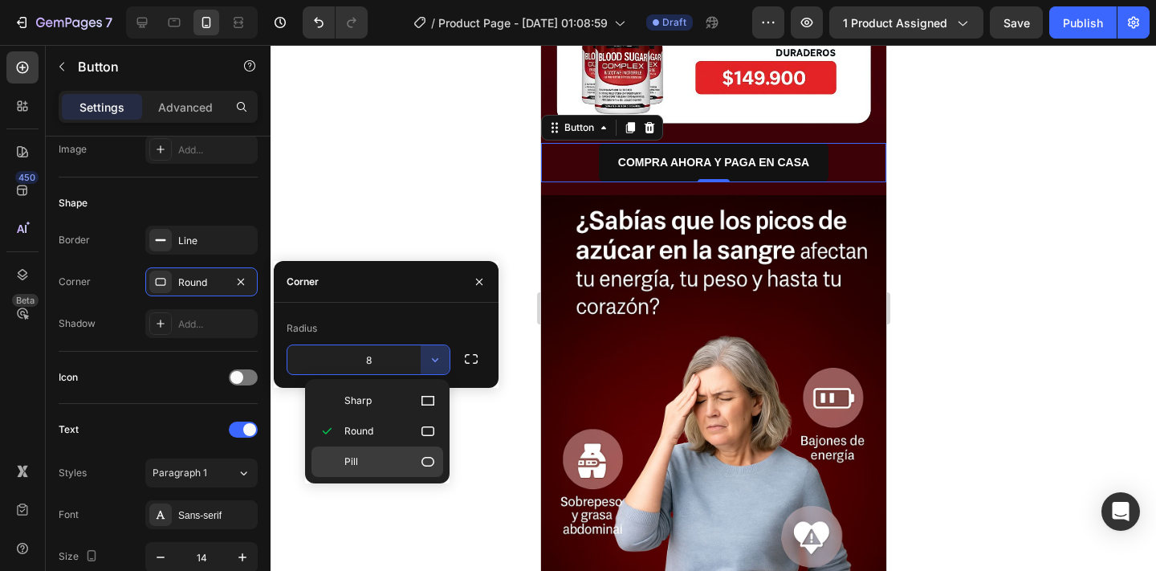
click at [376, 463] on p "Pill" at bounding box center [389, 461] width 91 height 16
type input "9999"
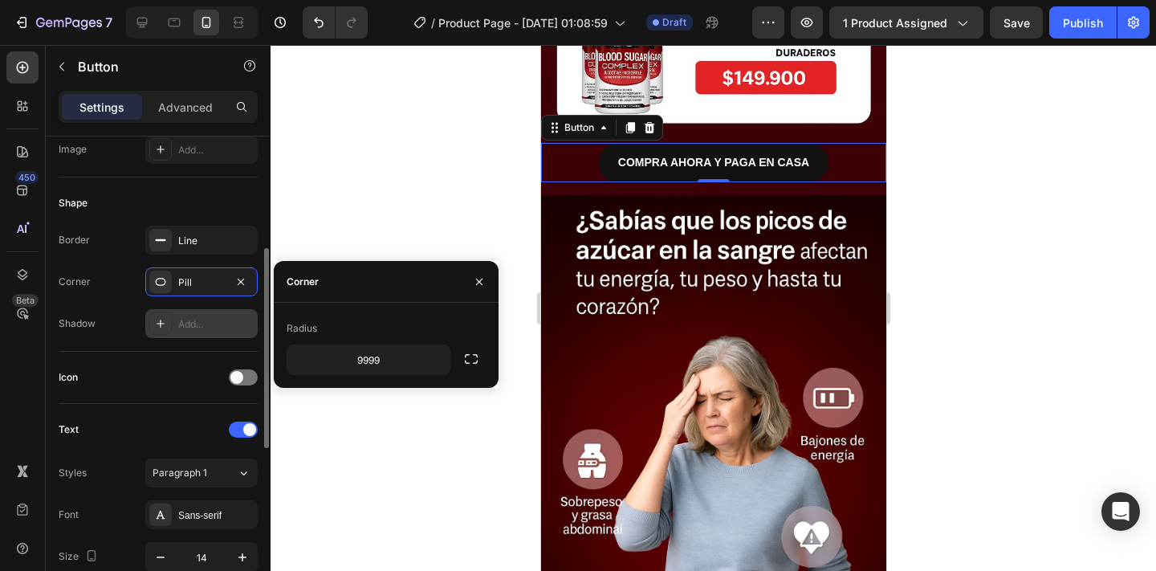
click at [222, 323] on div "Add..." at bounding box center [215, 324] width 75 height 14
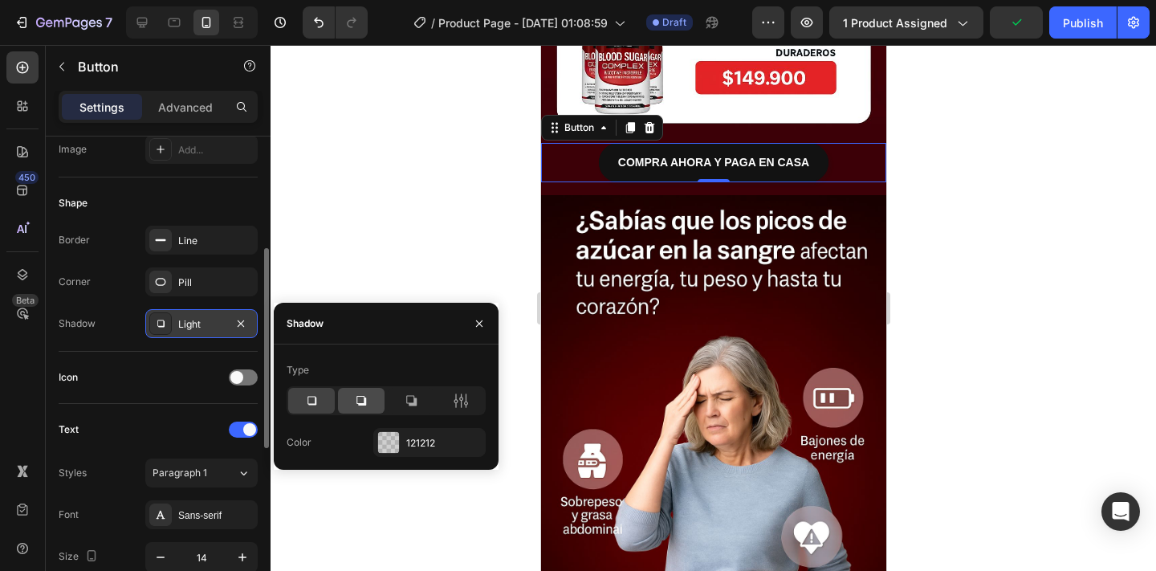
click at [375, 404] on div at bounding box center [361, 401] width 47 height 26
click at [313, 393] on icon at bounding box center [311, 400] width 16 height 16
click at [246, 322] on icon "button" at bounding box center [240, 323] width 13 height 13
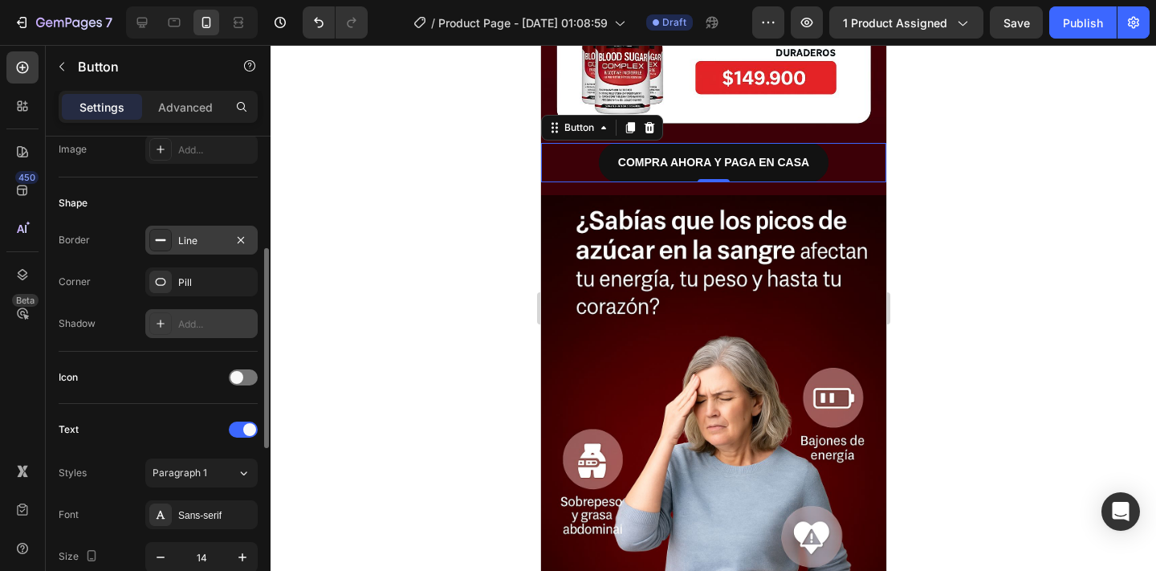
click at [215, 251] on div "Line" at bounding box center [201, 239] width 112 height 29
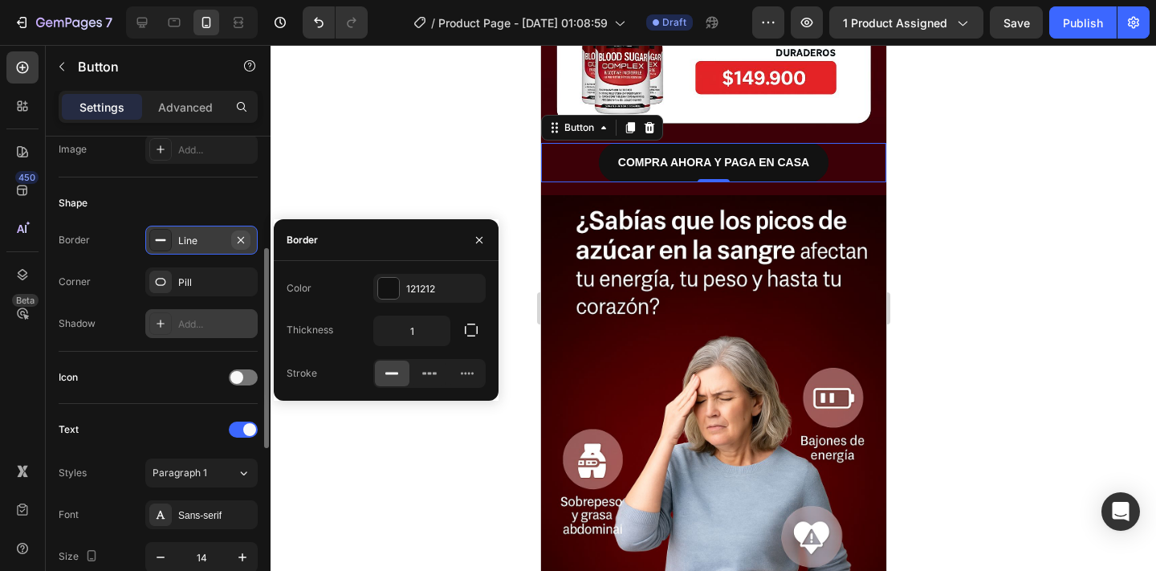
click at [242, 240] on icon "button" at bounding box center [240, 240] width 13 height 13
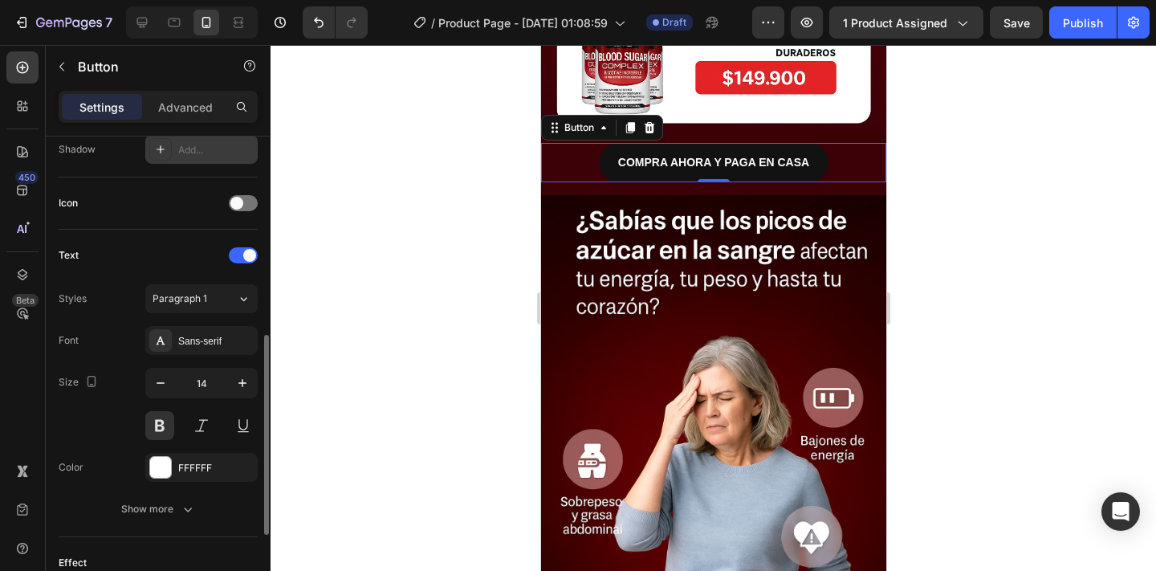
scroll to position [453, 0]
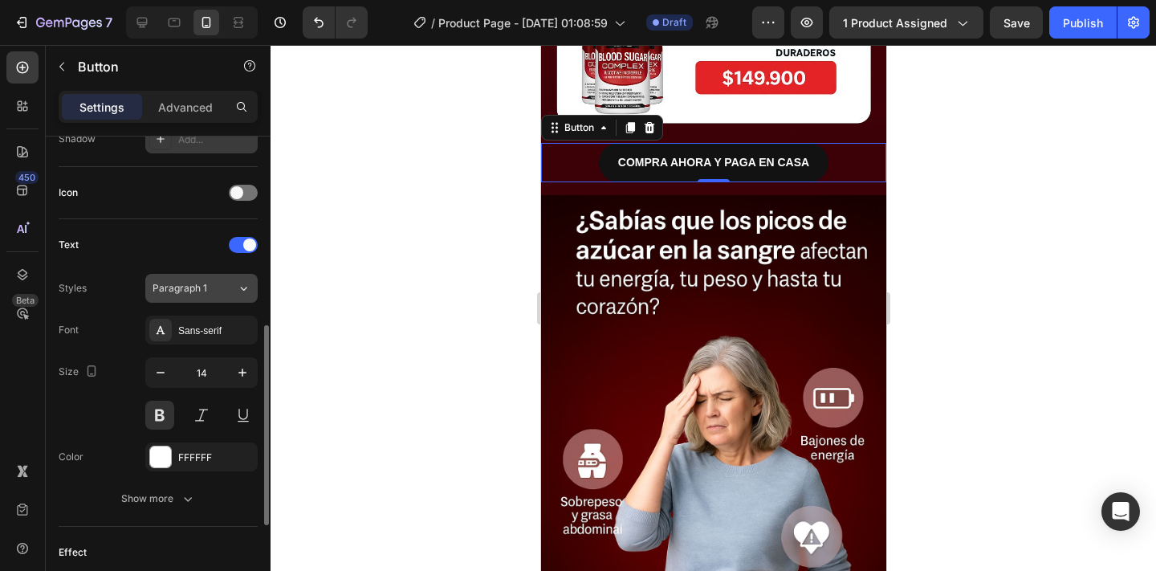
click at [224, 290] on div "Paragraph 1" at bounding box center [194, 288] width 84 height 14
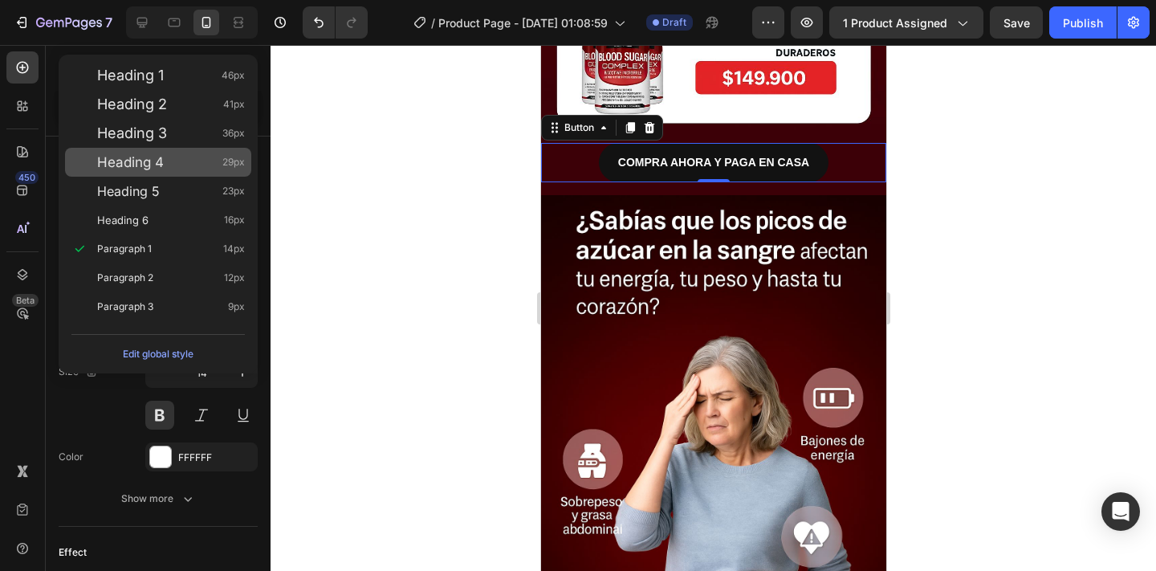
click at [212, 162] on div "Heading 4 29px" at bounding box center [171, 162] width 148 height 16
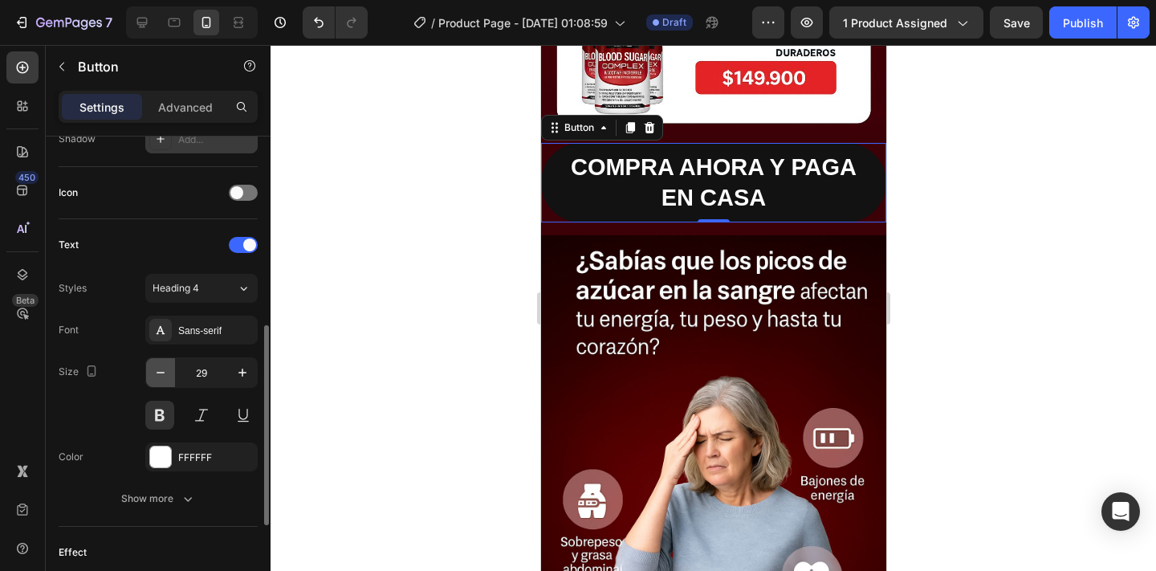
click at [173, 384] on button "button" at bounding box center [160, 372] width 29 height 29
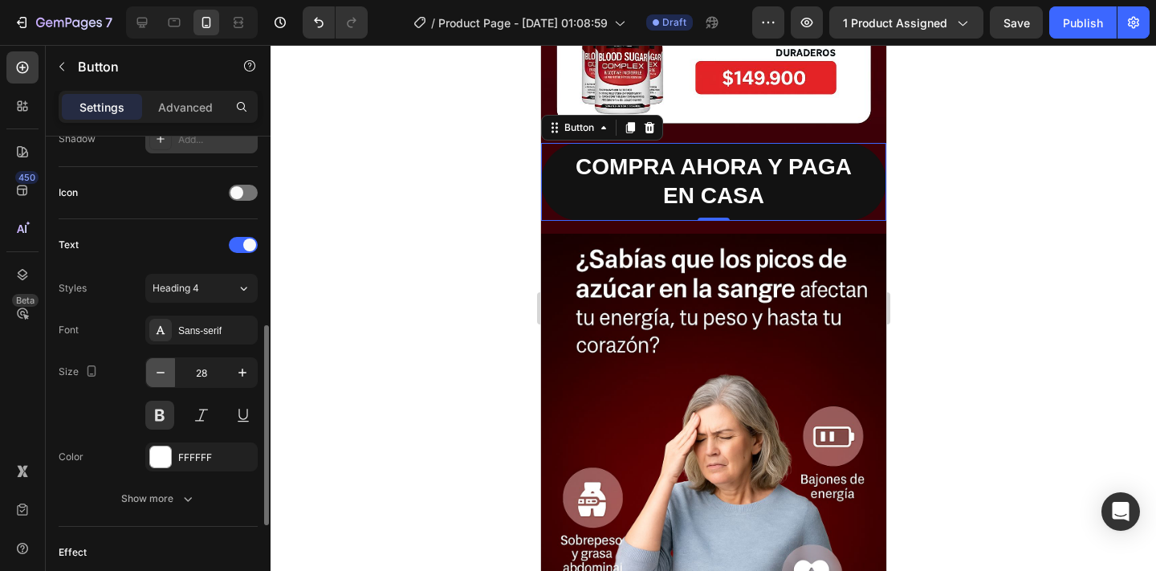
click at [165, 373] on icon "button" at bounding box center [160, 372] width 16 height 16
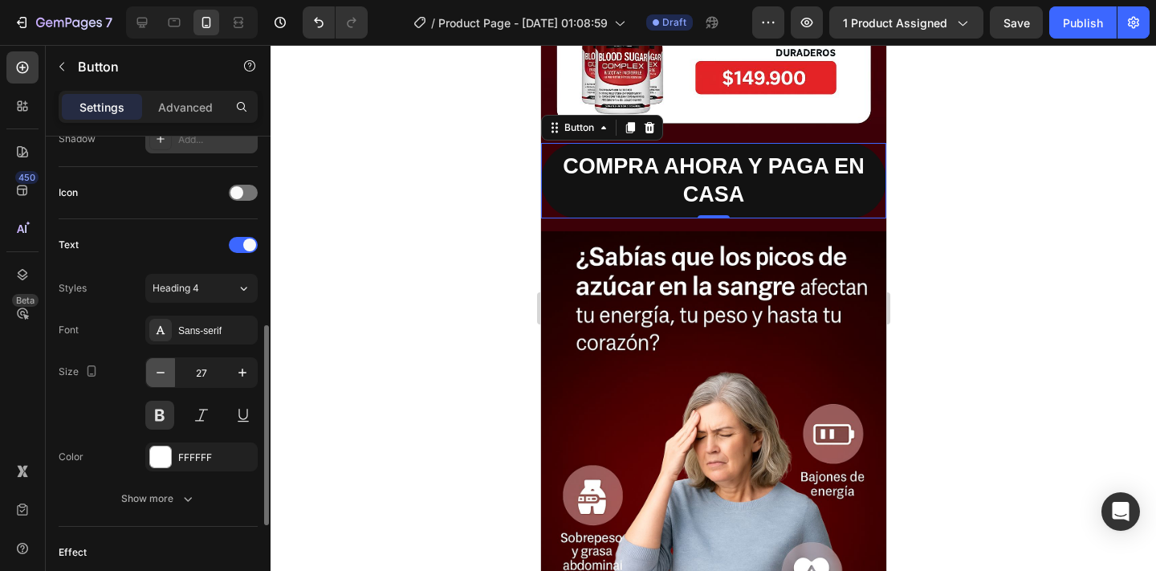
click at [165, 373] on icon "button" at bounding box center [160, 372] width 16 height 16
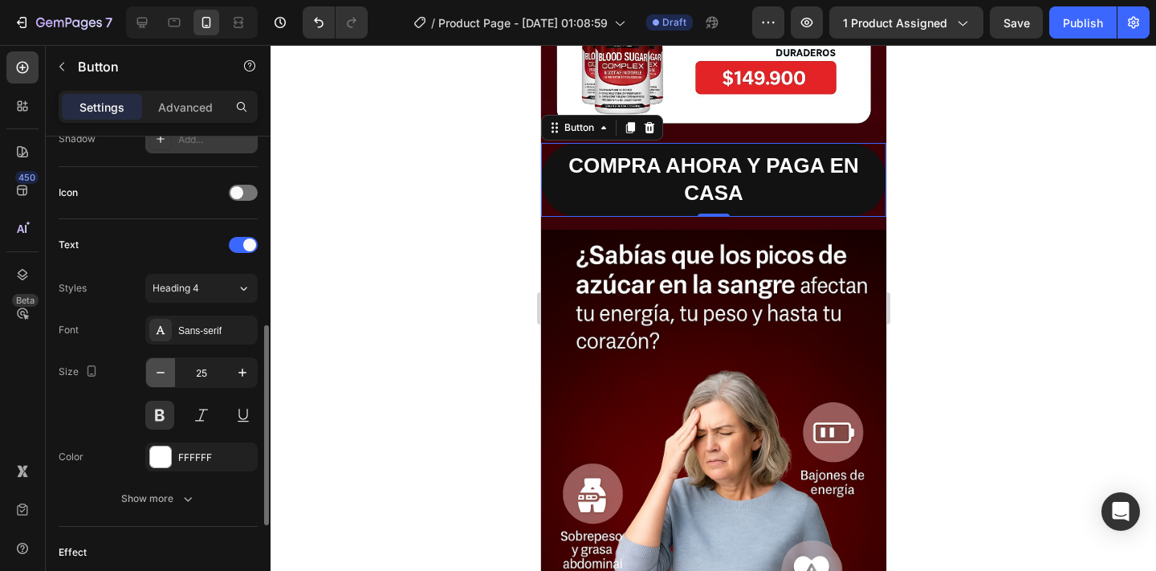
click at [165, 373] on icon "button" at bounding box center [160, 372] width 16 height 16
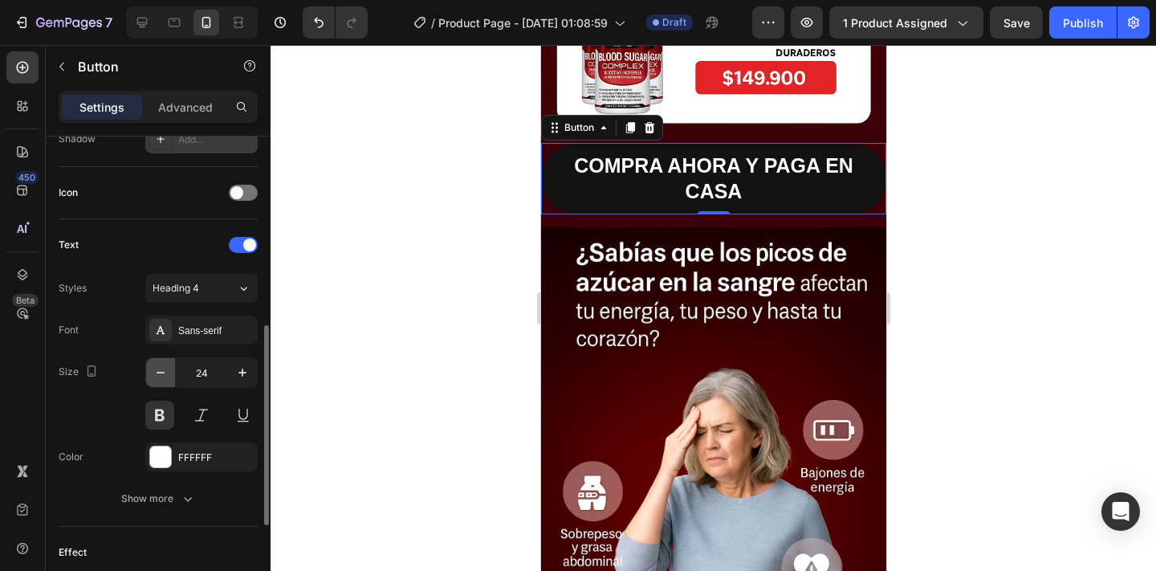
click at [165, 373] on icon "button" at bounding box center [160, 372] width 16 height 16
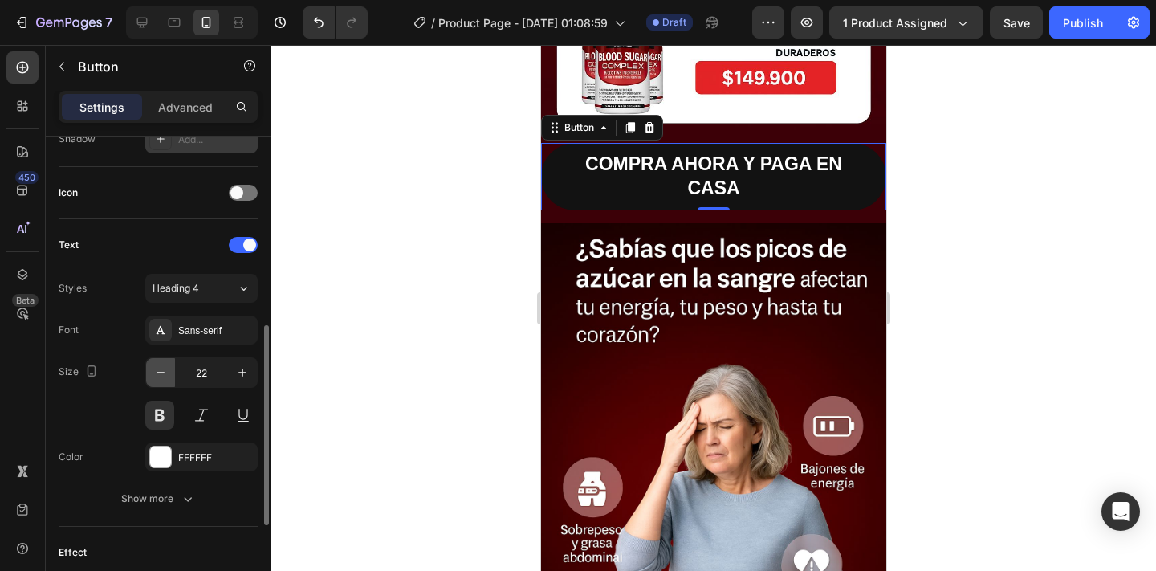
click at [165, 373] on icon "button" at bounding box center [160, 372] width 16 height 16
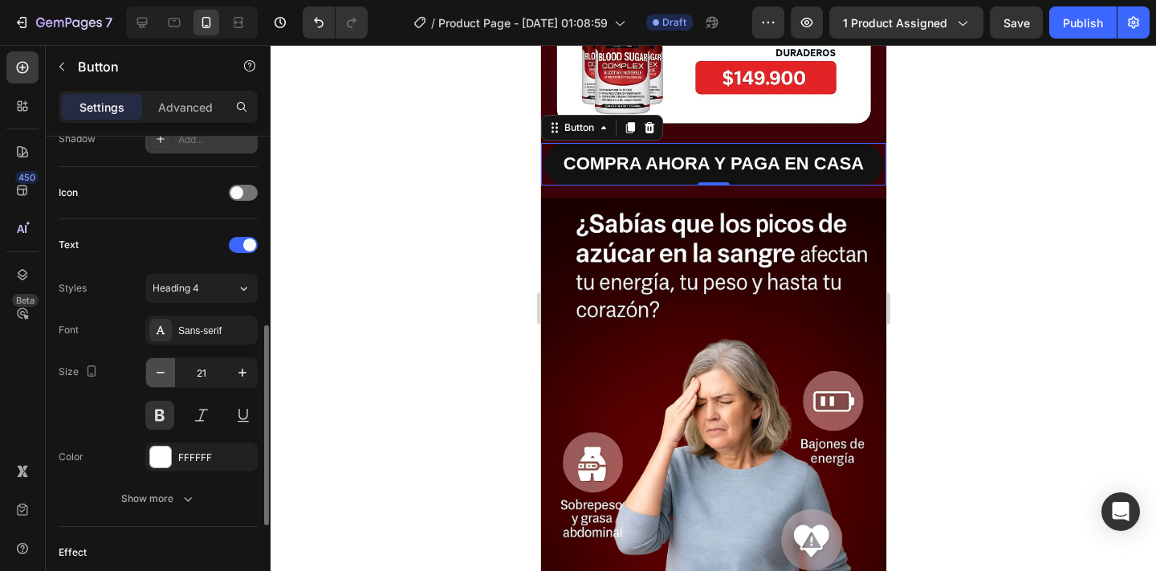
click at [165, 373] on icon "button" at bounding box center [160, 372] width 16 height 16
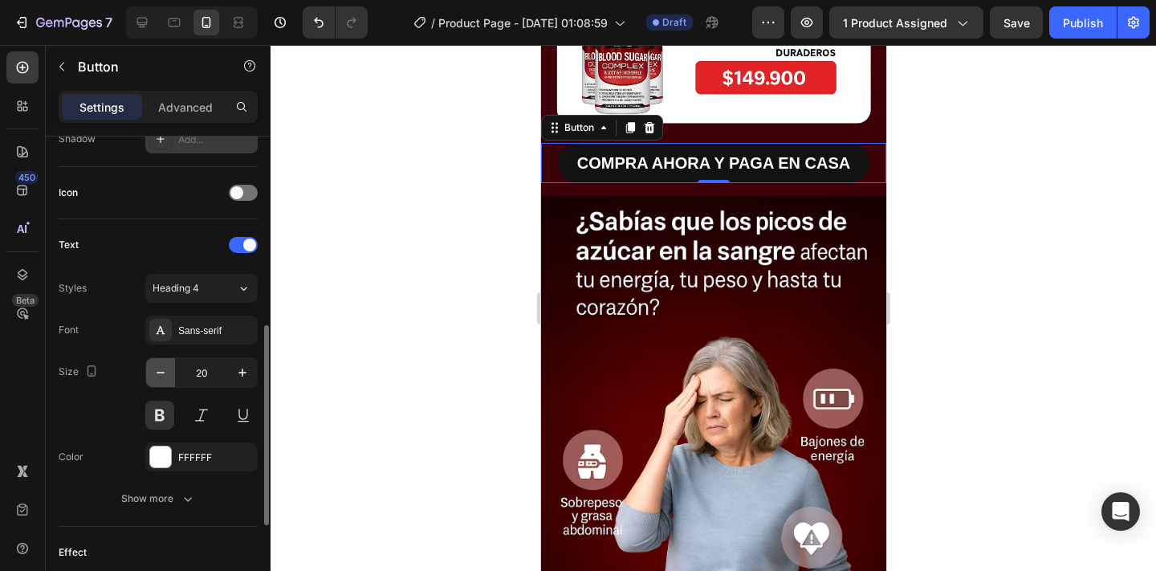
click at [157, 373] on icon "button" at bounding box center [160, 372] width 16 height 16
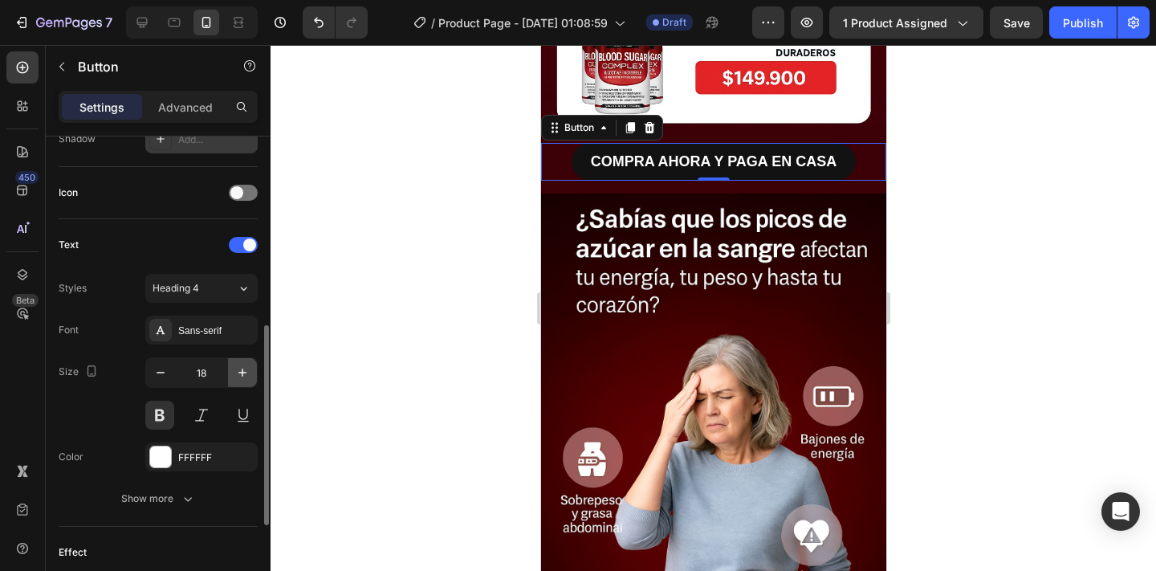
click at [236, 364] on icon "button" at bounding box center [242, 372] width 16 height 16
type input "19"
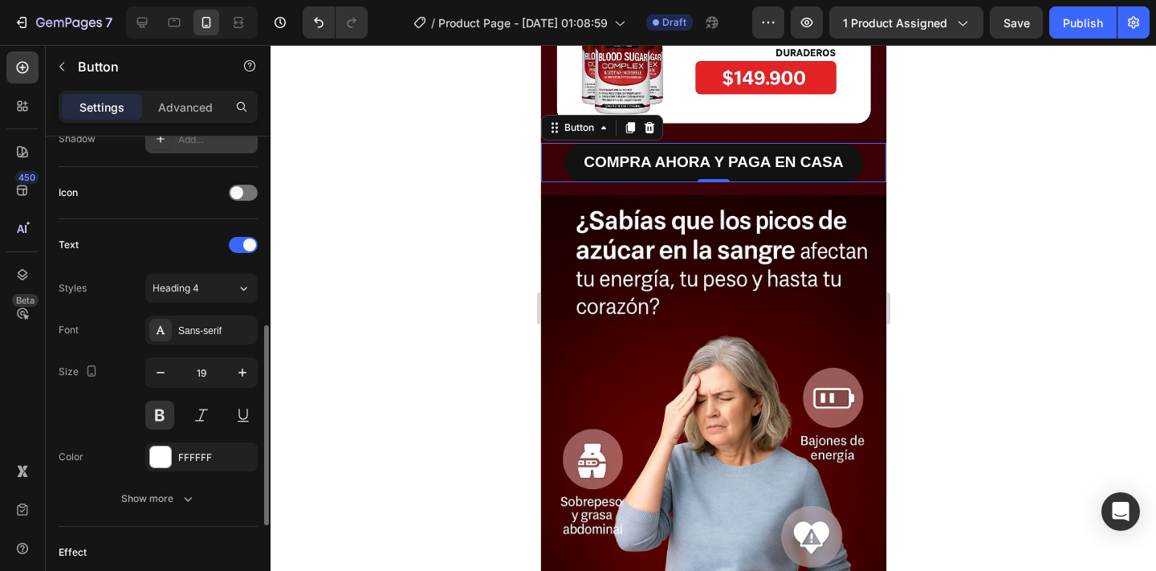
click at [100, 388] on div "Size 19" at bounding box center [158, 393] width 199 height 72
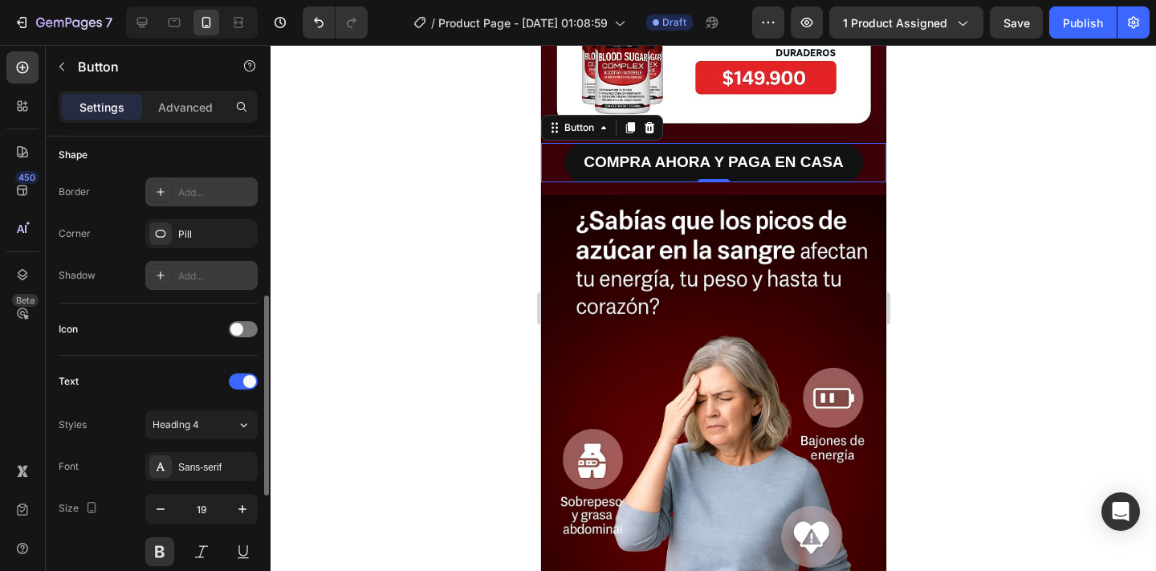
scroll to position [286, 0]
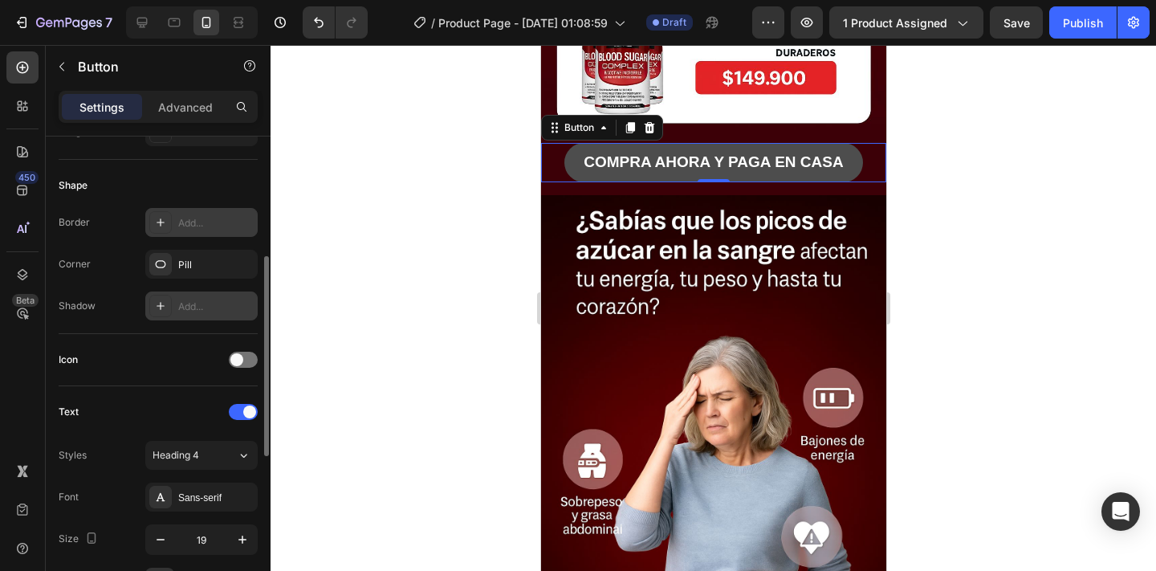
click at [571, 159] on button "COMPRA AHORA Y PAGA EN CASA" at bounding box center [712, 162] width 298 height 39
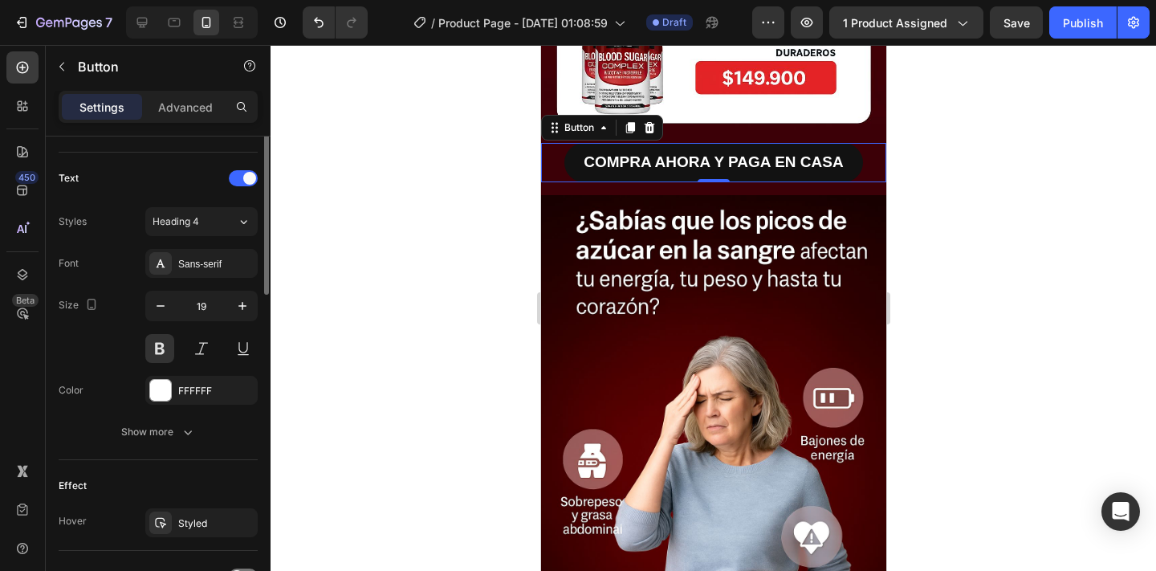
scroll to position [136, 0]
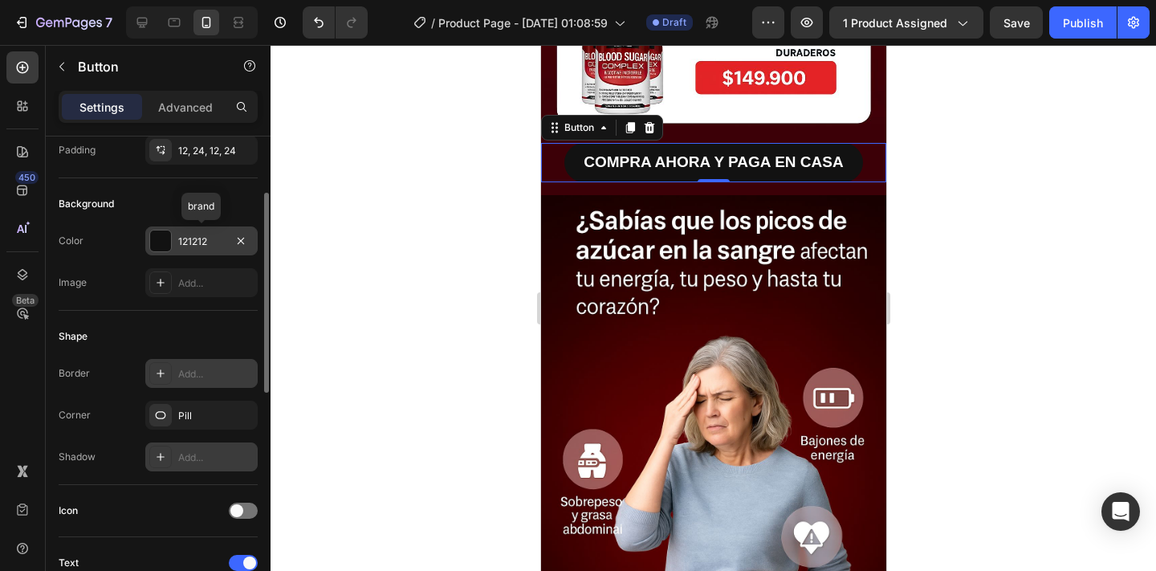
click at [160, 246] on div at bounding box center [160, 240] width 21 height 21
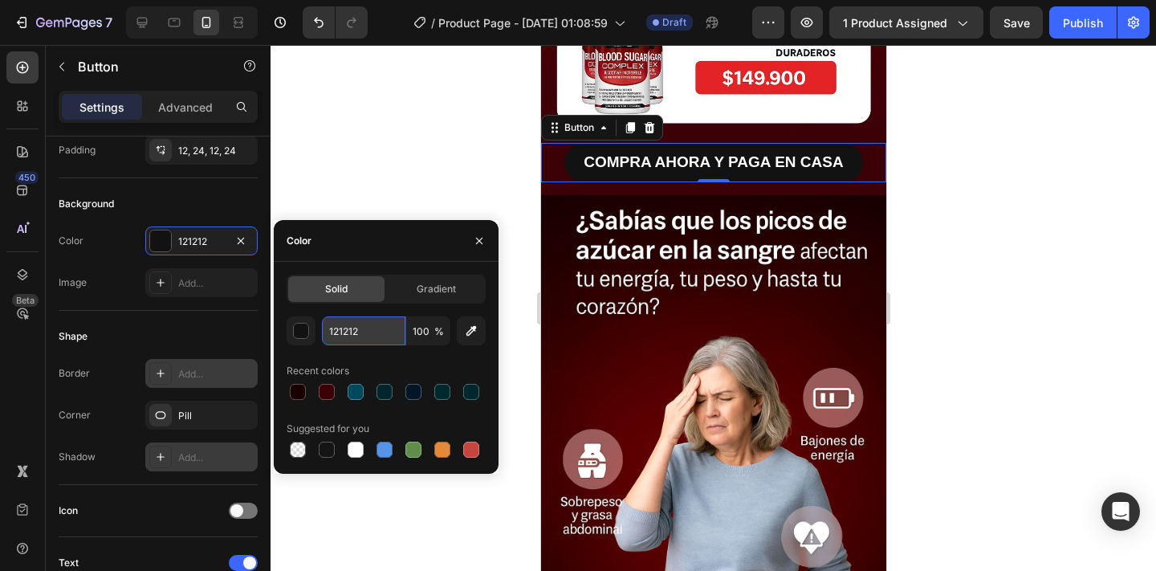
click at [370, 334] on input "121212" at bounding box center [363, 330] width 83 height 29
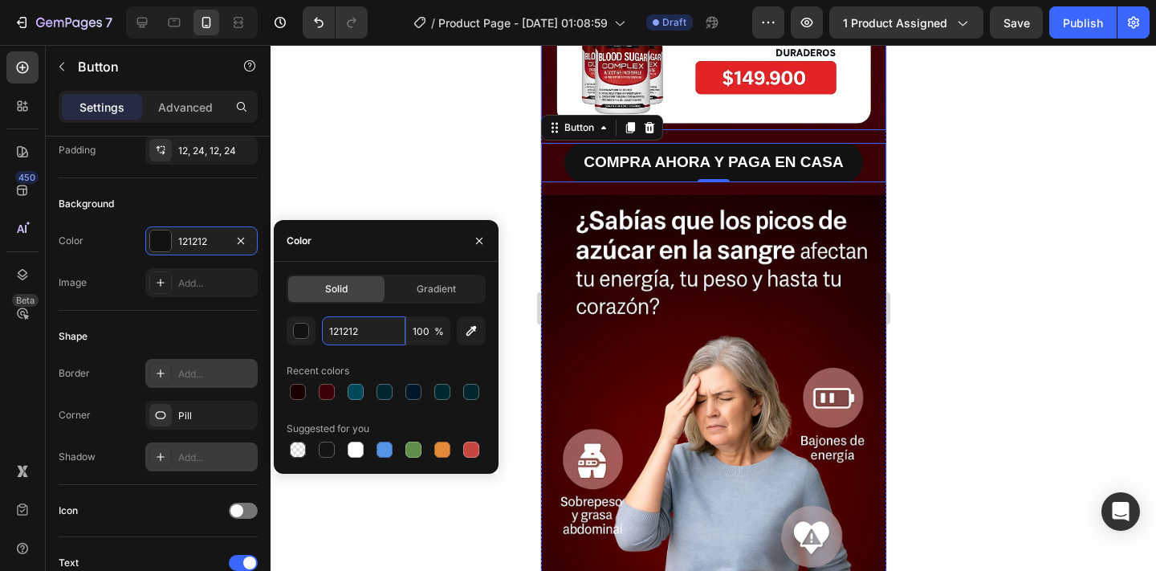
paste input "#4CAF50"
type input "#4CAF50"
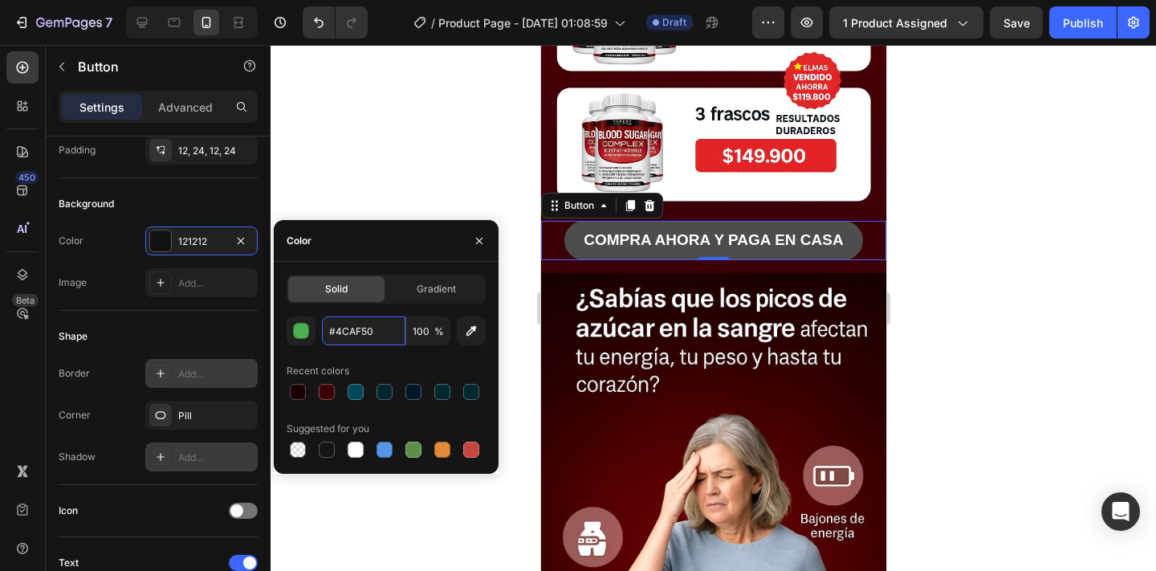
scroll to position [742, 0]
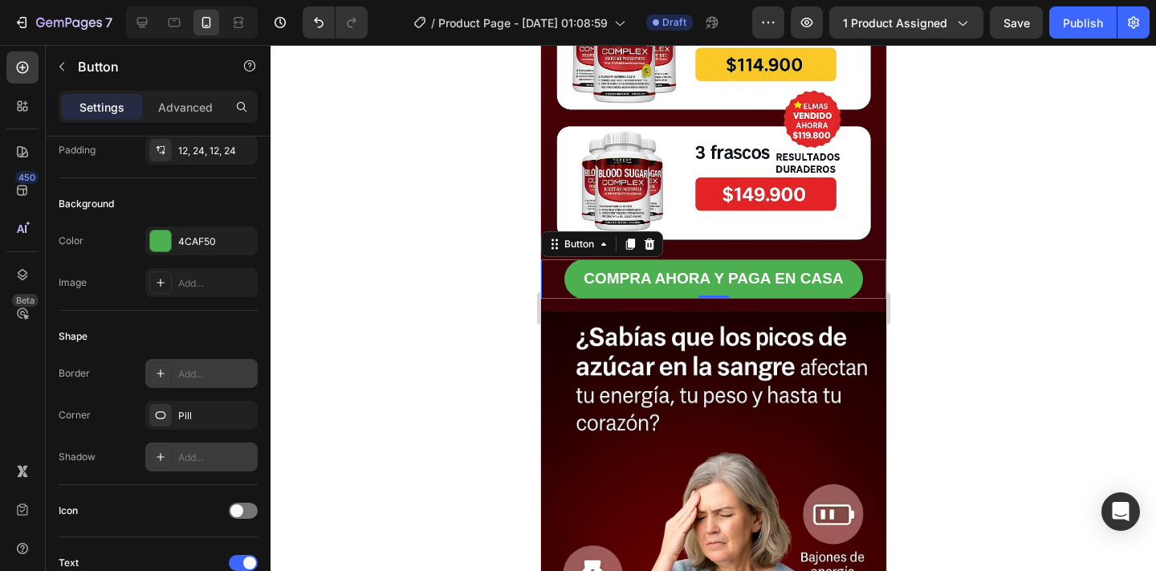
click at [964, 219] on div at bounding box center [712, 308] width 885 height 526
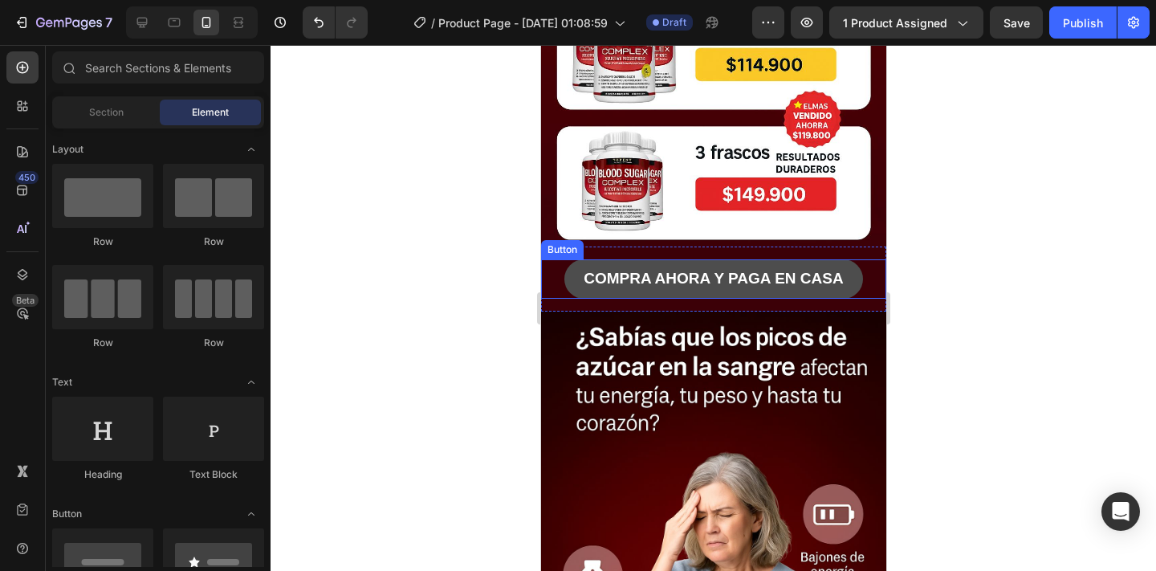
click at [572, 271] on button "COMPRA AHORA Y PAGA EN CASA" at bounding box center [712, 278] width 298 height 39
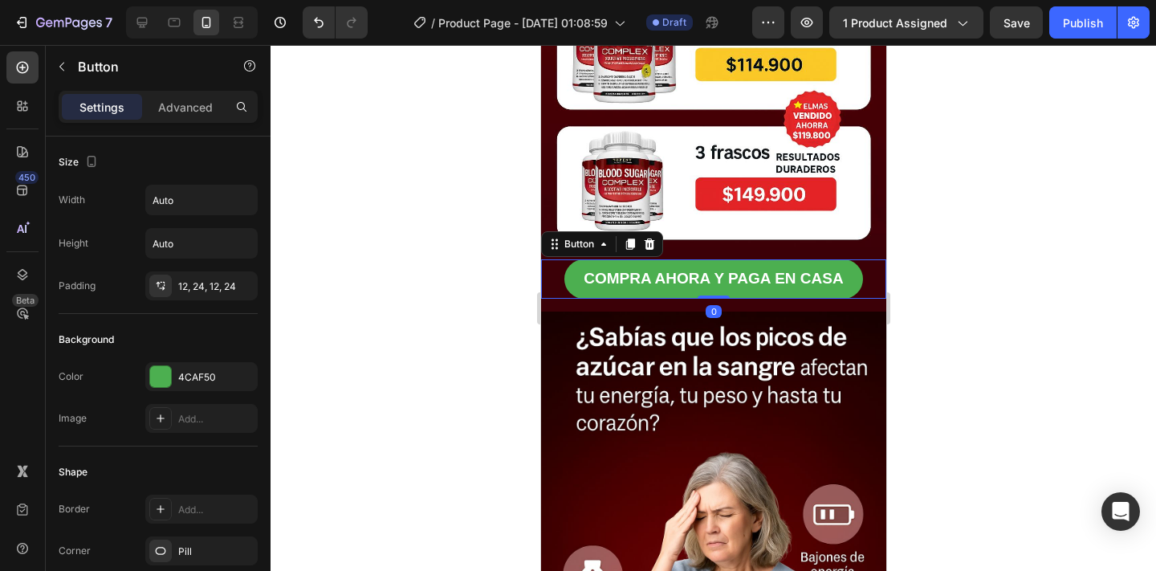
click at [379, 248] on div at bounding box center [712, 308] width 885 height 526
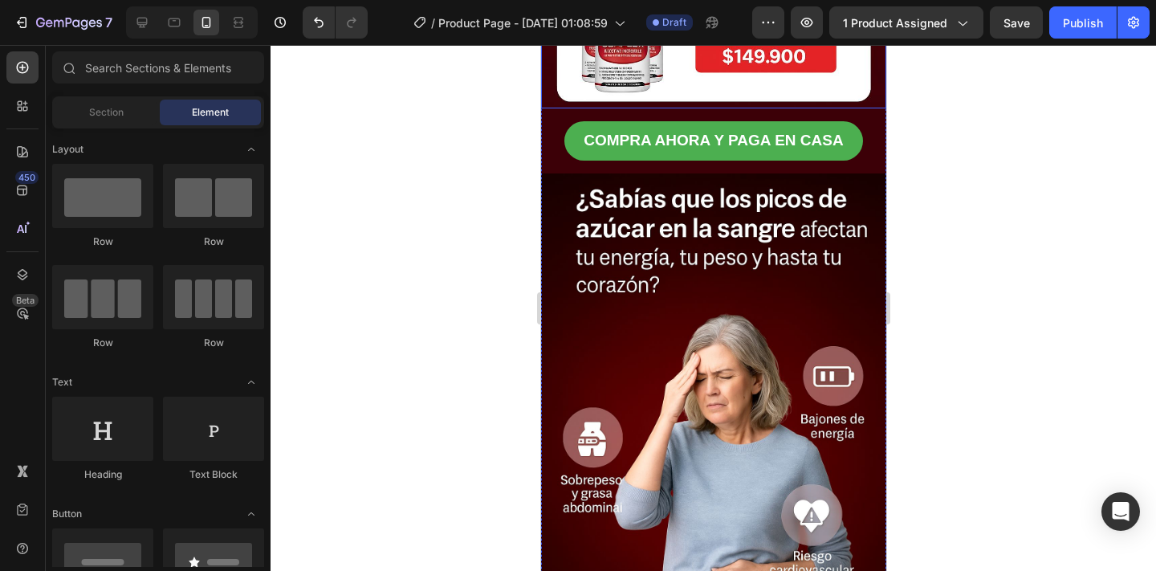
scroll to position [885, 0]
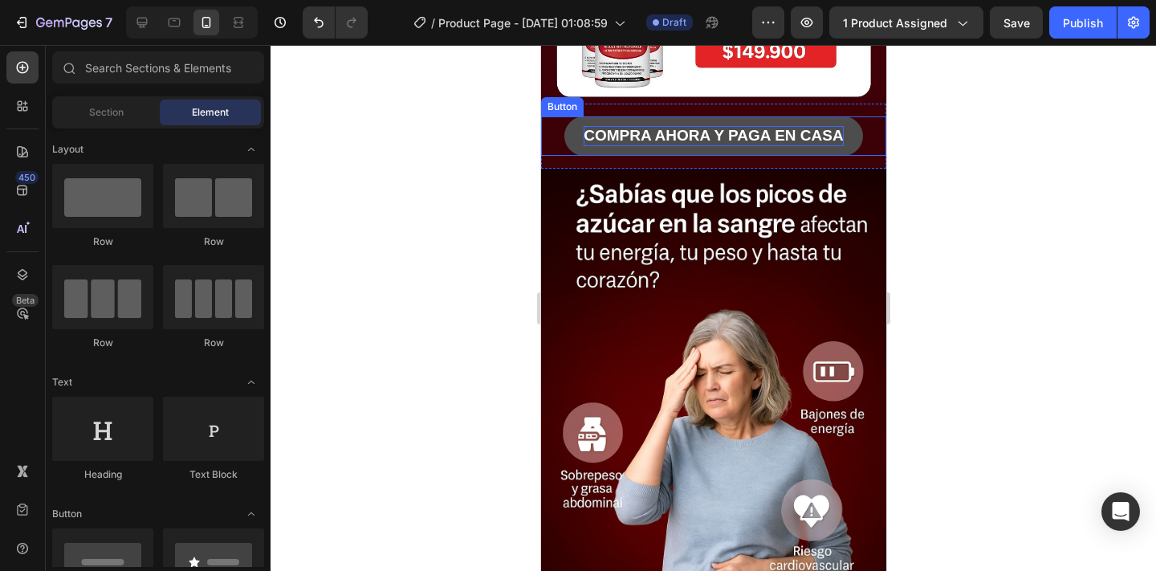
click at [592, 133] on p "COMPRA AHORA Y PAGA EN CASA" at bounding box center [712, 136] width 259 height 20
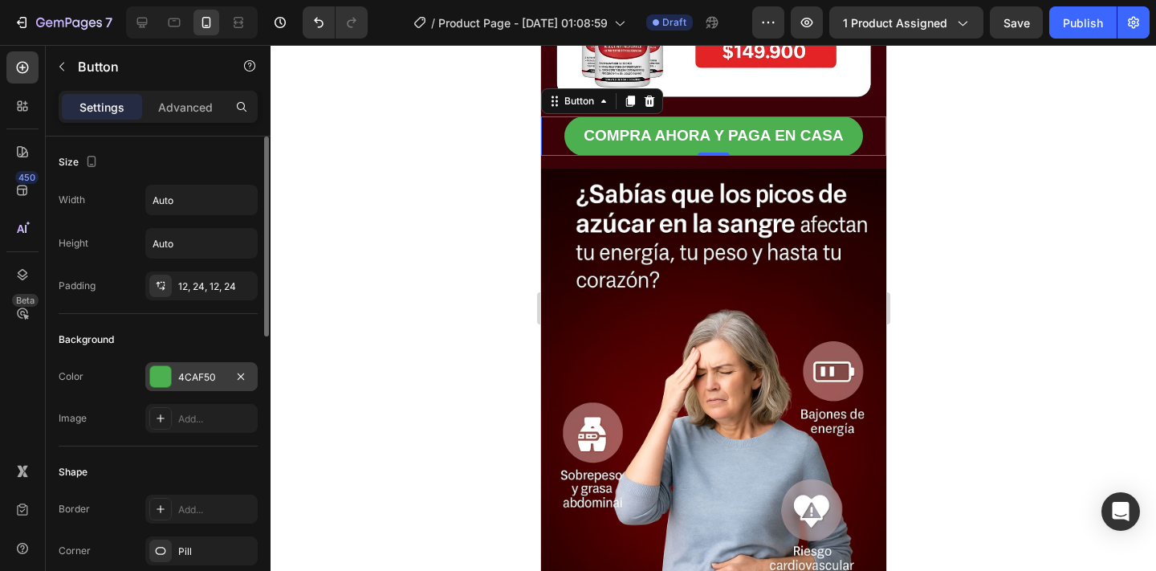
click at [161, 376] on div at bounding box center [160, 376] width 21 height 21
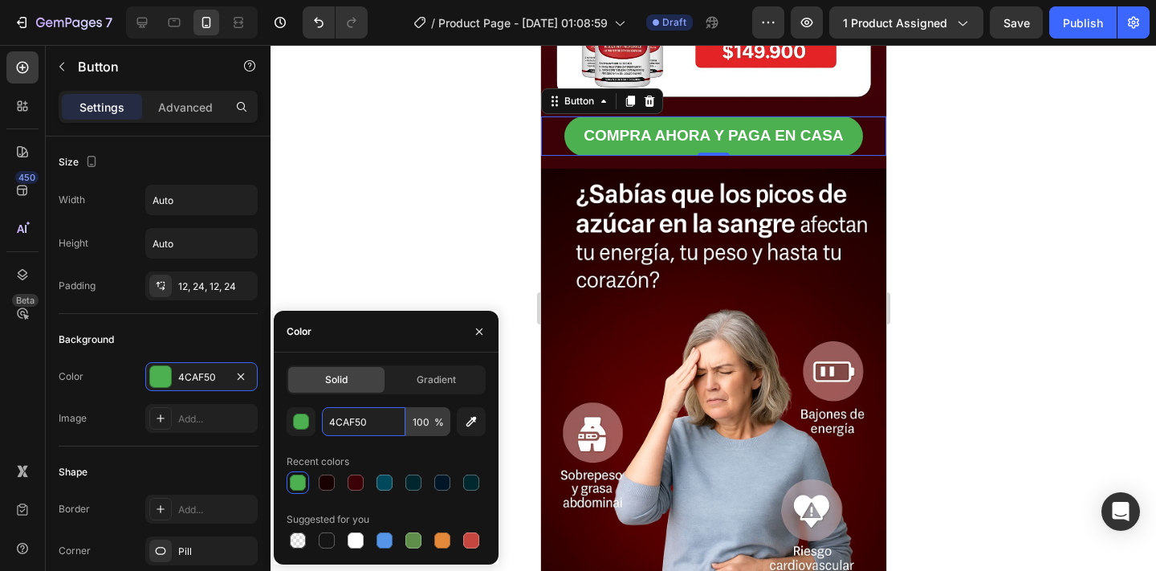
drag, startPoint x: 372, startPoint y: 417, endPoint x: 415, endPoint y: 425, distance: 43.3
paste input "#FFC857"
drag, startPoint x: 331, startPoint y: 421, endPoint x: 419, endPoint y: 420, distance: 87.5
click at [419, 420] on div "#FFC857AF50 100 %" at bounding box center [386, 421] width 128 height 29
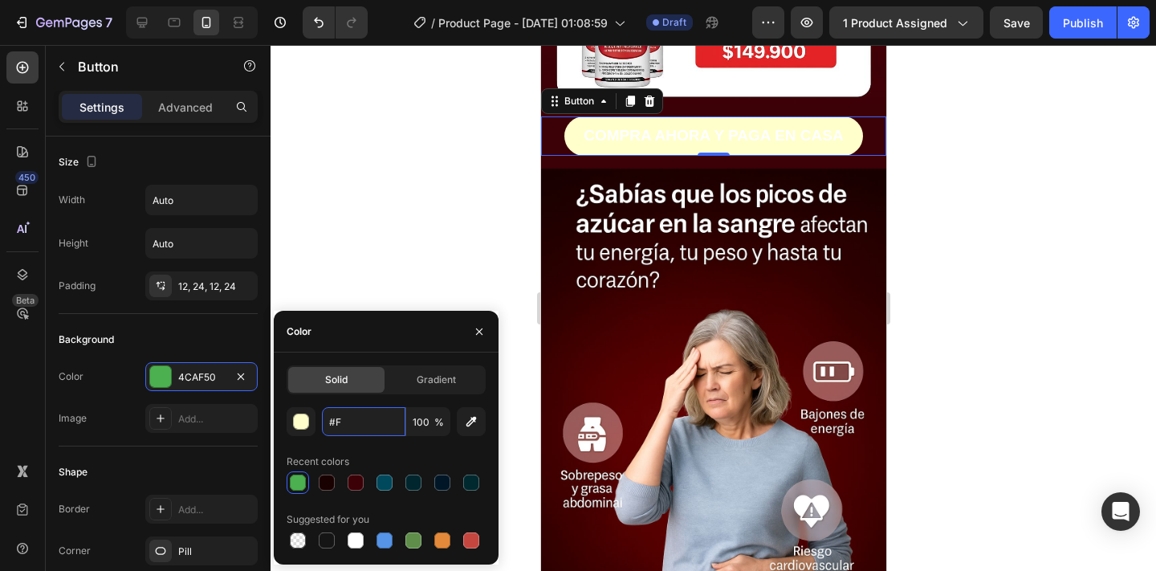
type input "#"
paste input "#FFC857"
type input "#FFC857"
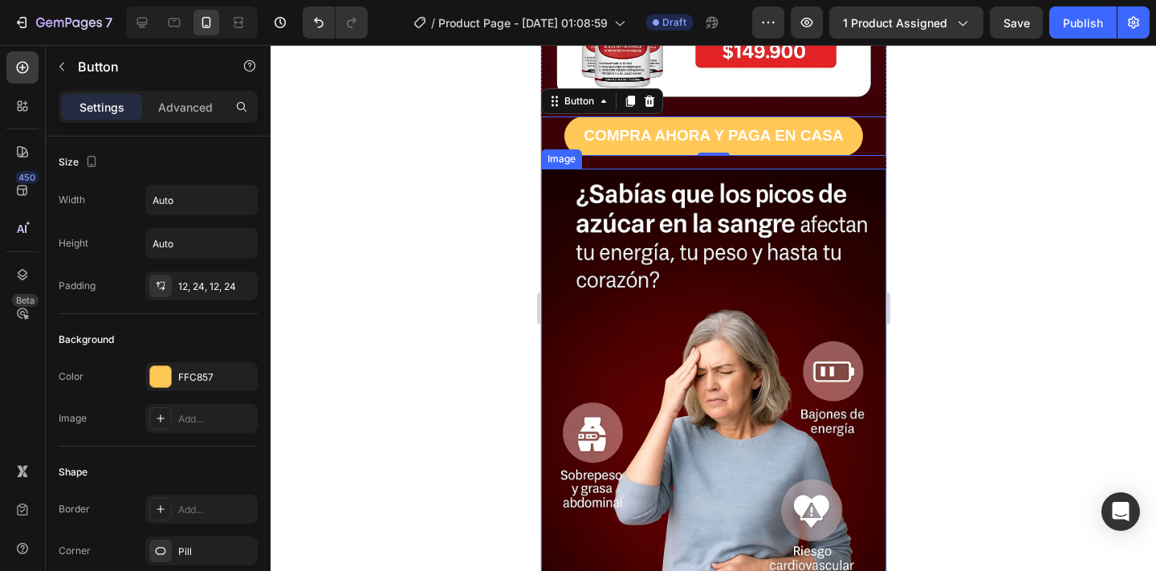
click at [481, 233] on div at bounding box center [712, 308] width 885 height 526
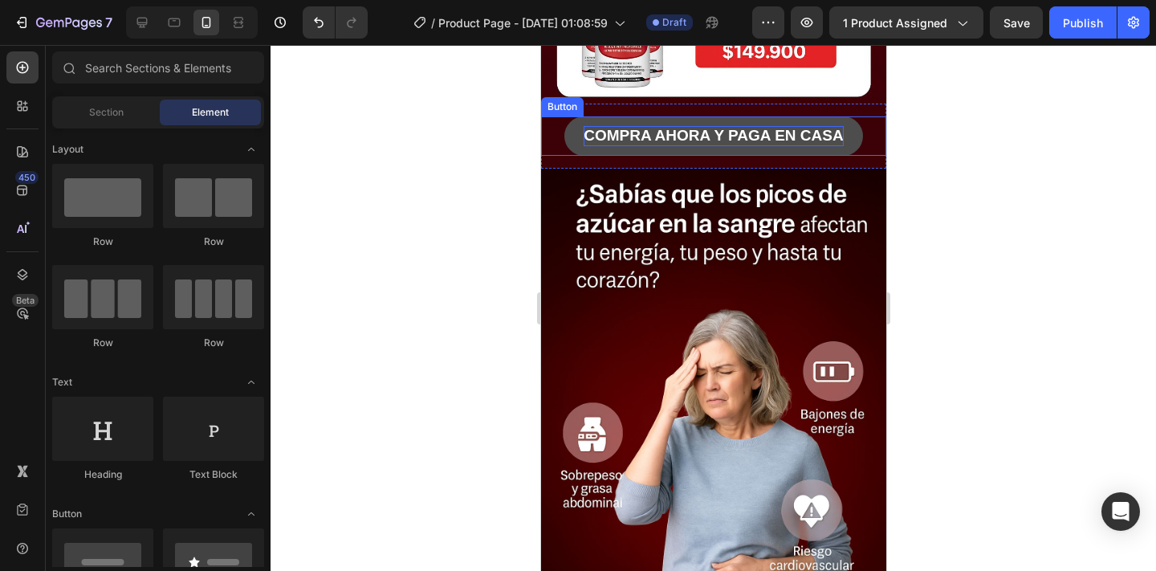
click at [591, 132] on p "COMPRA AHORA Y PAGA EN CASA" at bounding box center [712, 136] width 259 height 20
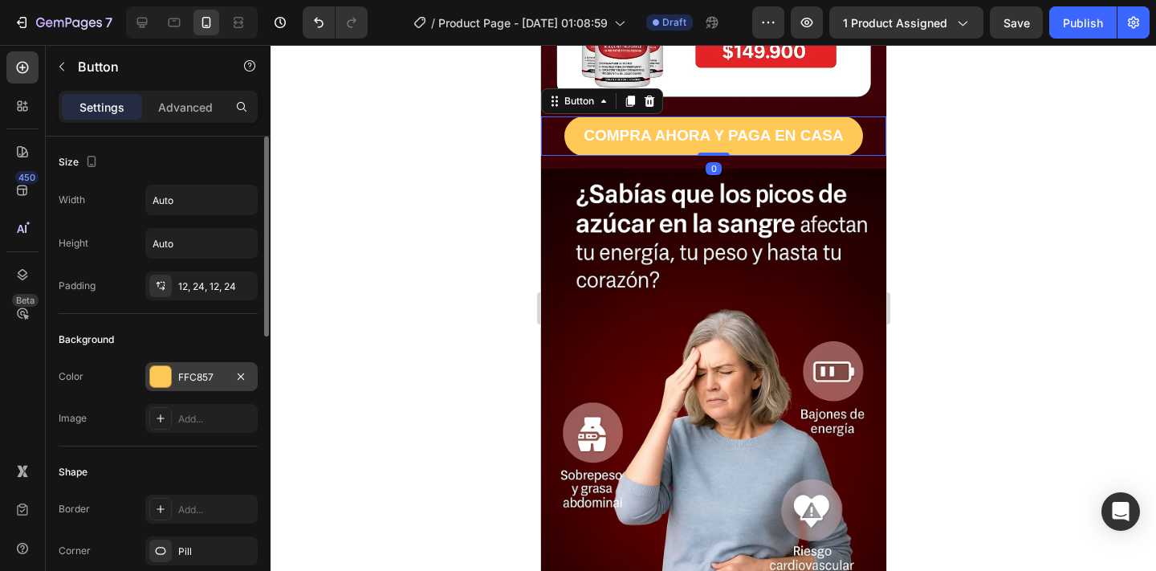
click at [203, 389] on div "FFC857" at bounding box center [201, 376] width 112 height 29
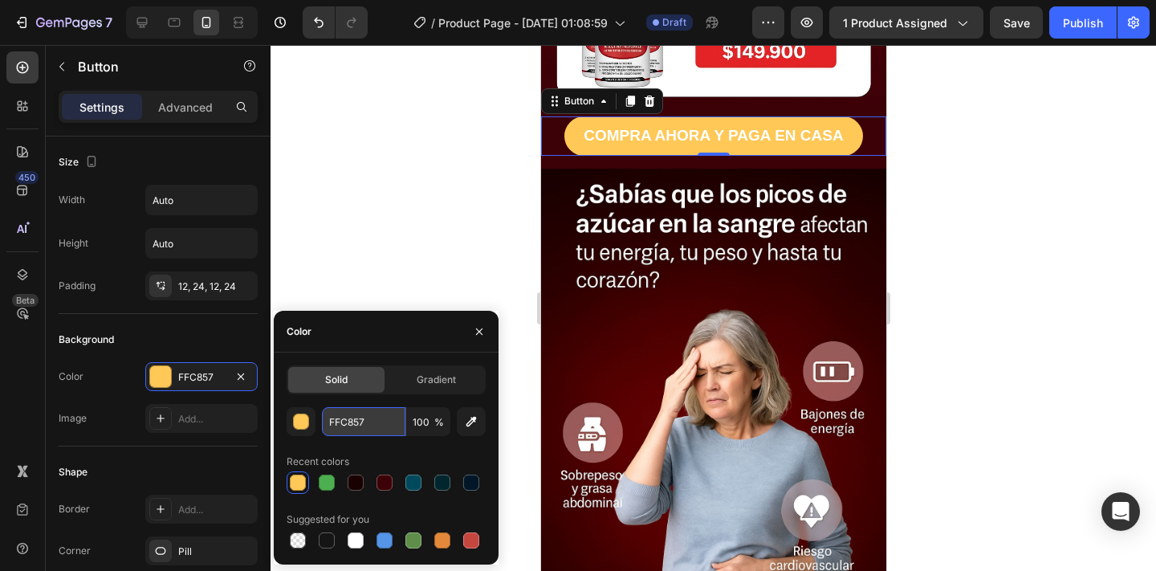
drag, startPoint x: 373, startPoint y: 419, endPoint x: 335, endPoint y: 419, distance: 38.5
paste input "#F4B400"
type input "#F4B400FC857"
drag, startPoint x: 330, startPoint y: 422, endPoint x: 430, endPoint y: 424, distance: 100.3
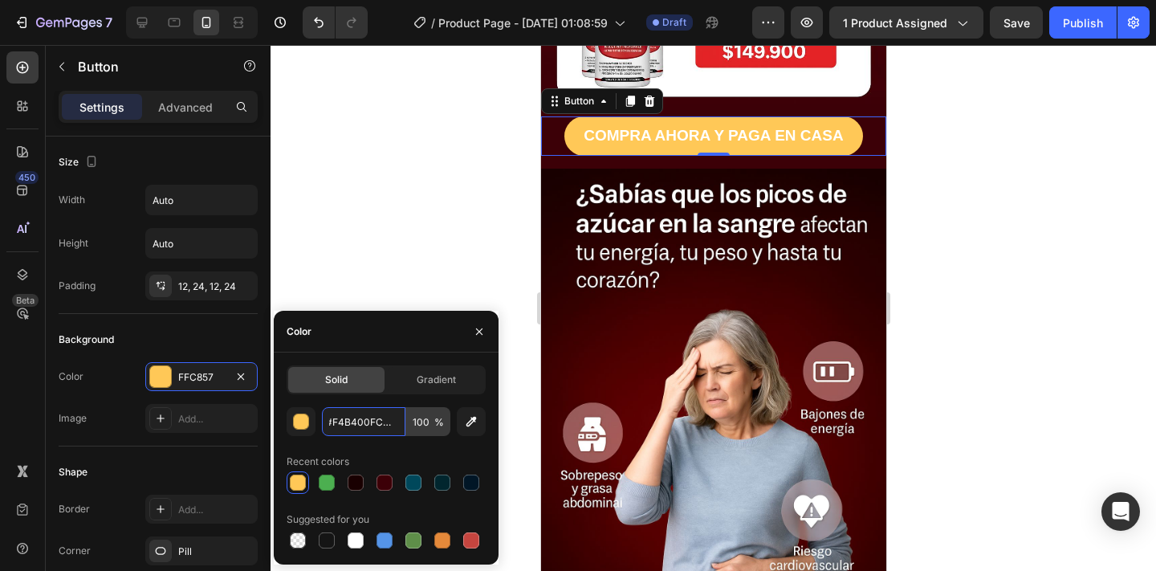
click at [430, 424] on div "#F4B400FC857 100 %" at bounding box center [386, 421] width 128 height 29
paste input "#F4B400"
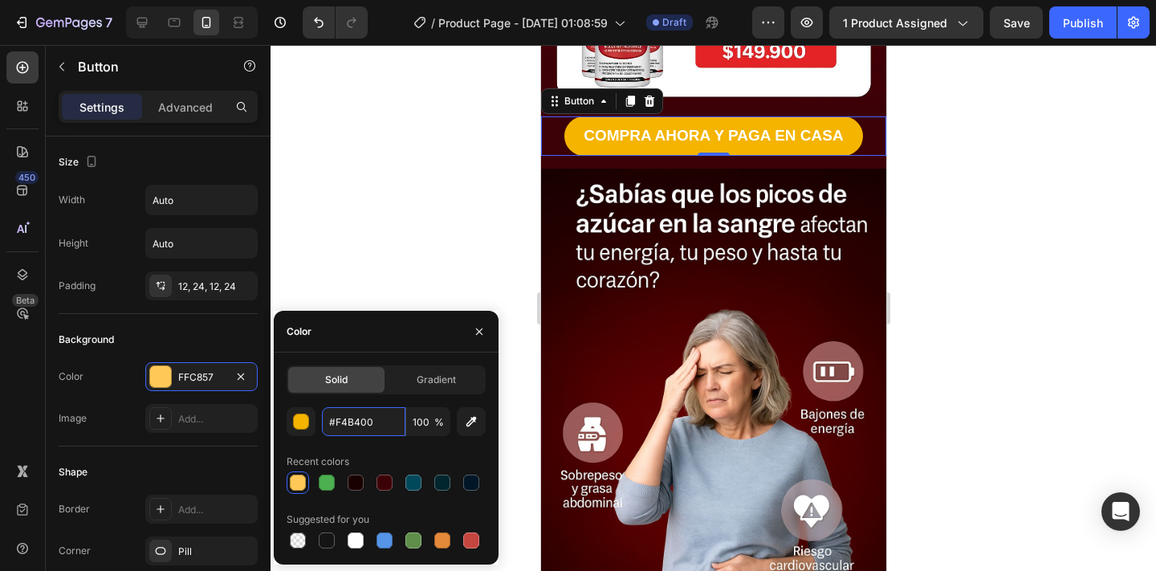
type input "F4B400"
paste input "#2EC4B6"
type input "#2EC4B6"
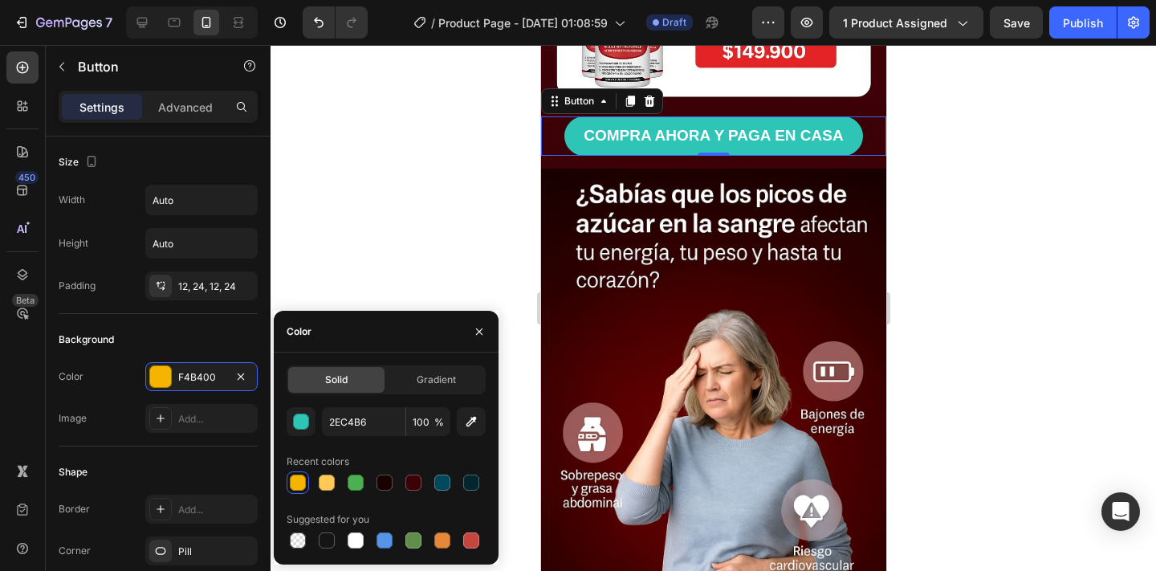
click at [520, 368] on div at bounding box center [712, 308] width 885 height 526
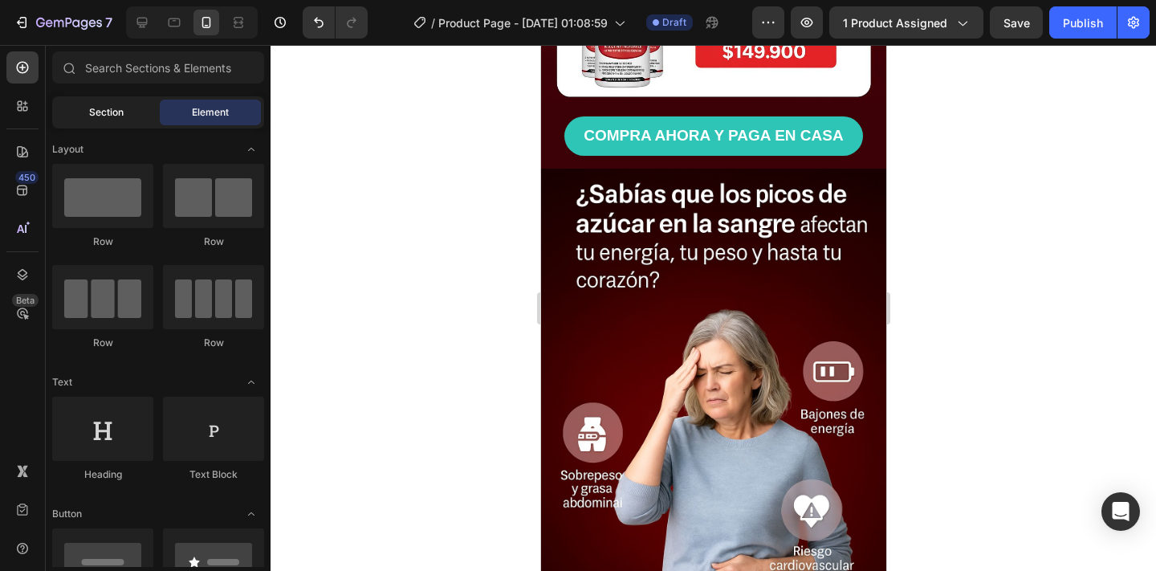
click at [131, 104] on div "Section" at bounding box center [105, 113] width 101 height 26
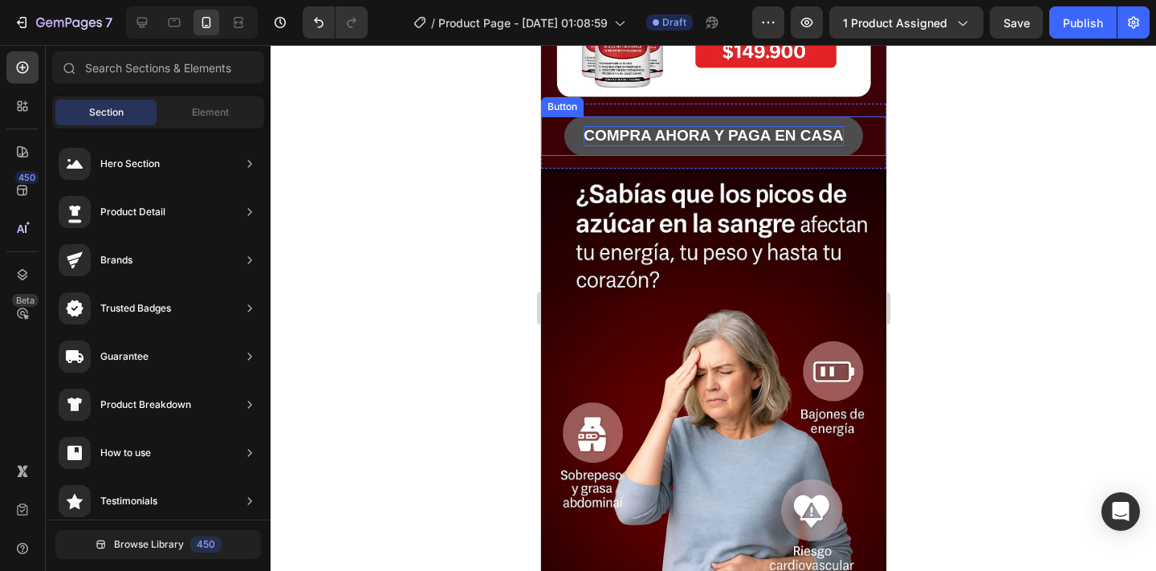
click at [617, 131] on p "COMPRA AHORA Y PAGA EN CASA" at bounding box center [712, 136] width 259 height 20
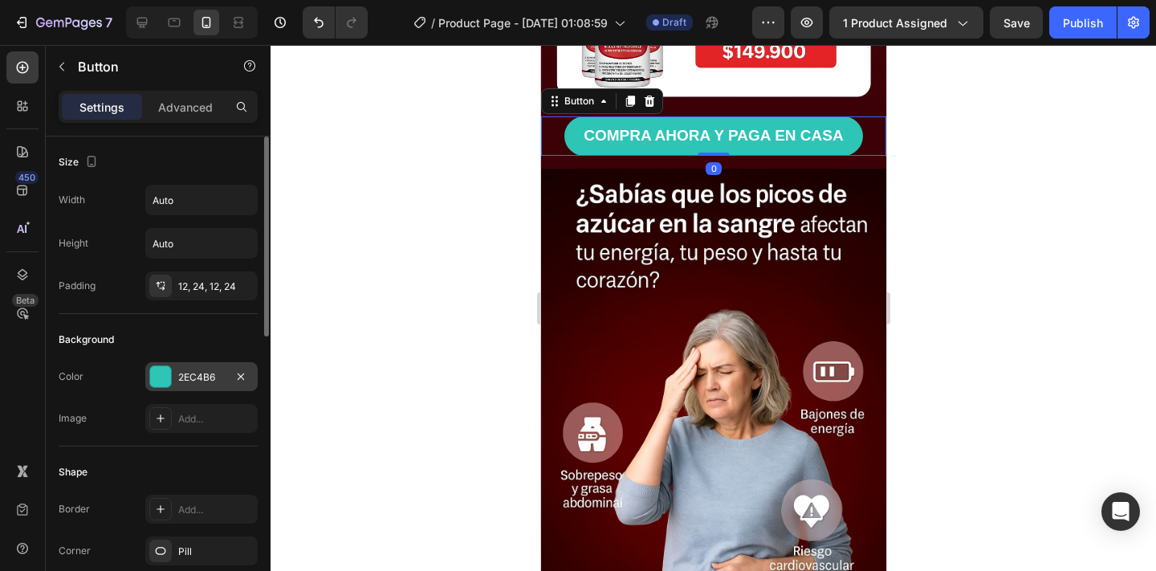
click at [180, 380] on div "2EC4B6" at bounding box center [201, 377] width 47 height 14
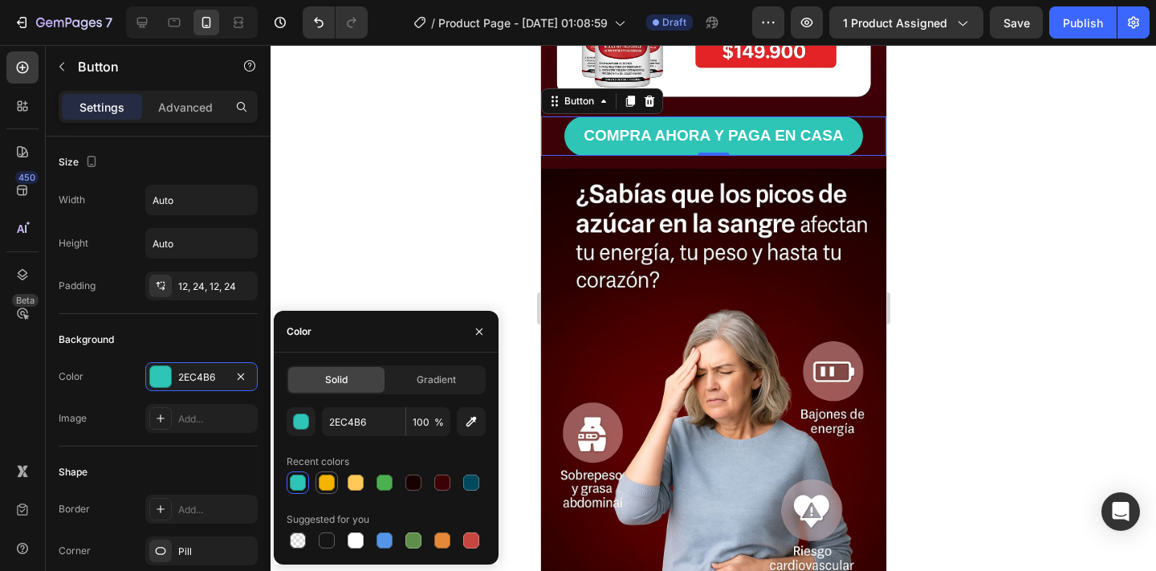
click at [335, 482] on div at bounding box center [326, 482] width 19 height 19
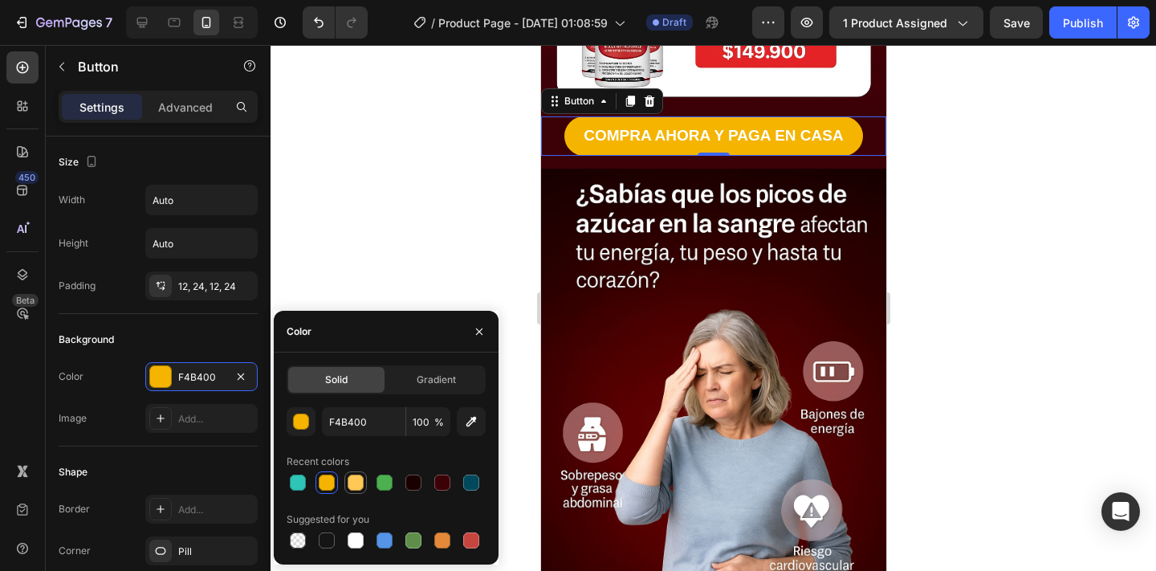
click at [361, 481] on div at bounding box center [355, 482] width 16 height 16
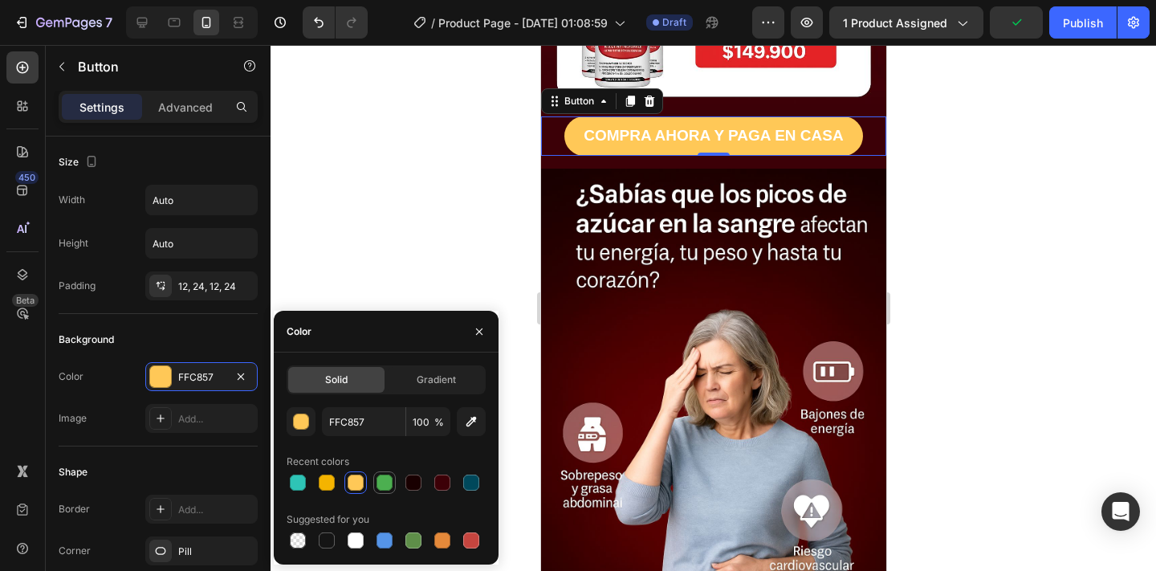
click at [387, 489] on div at bounding box center [384, 482] width 16 height 16
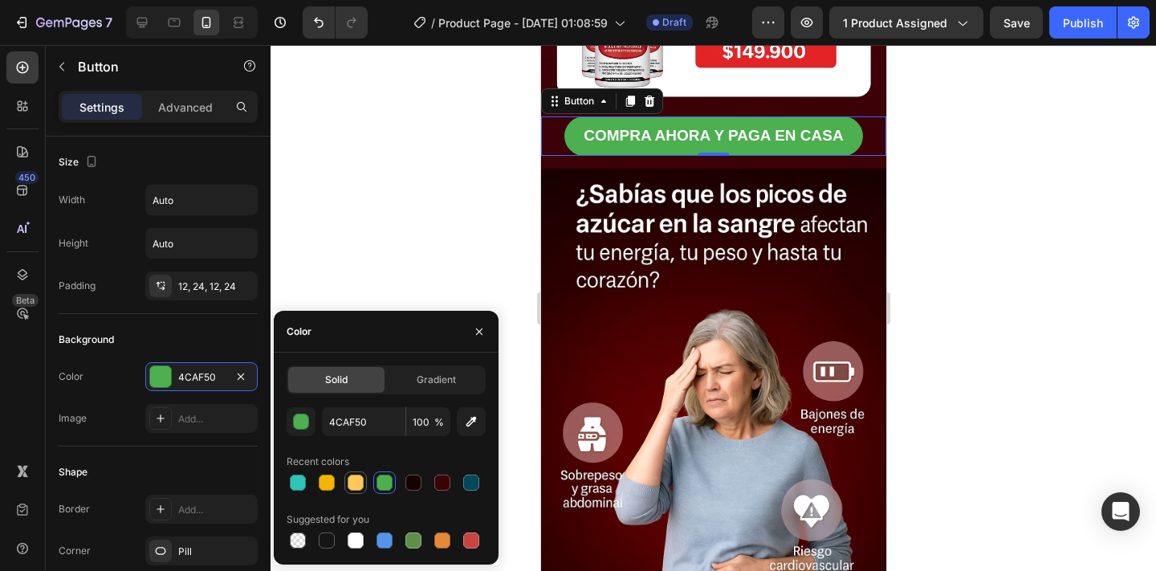
click at [355, 491] on div at bounding box center [355, 482] width 19 height 19
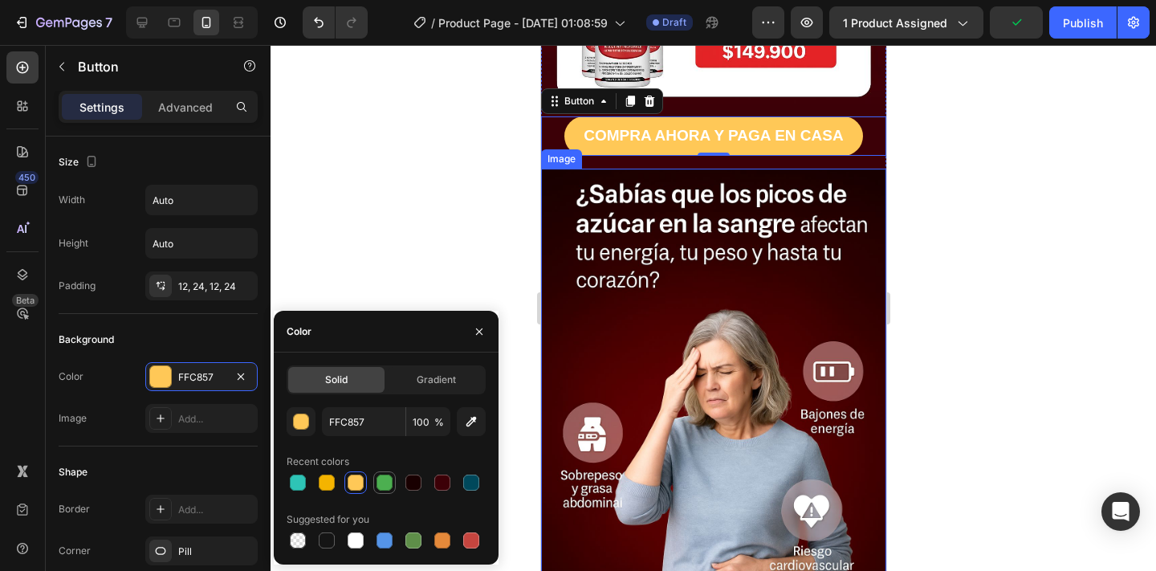
click at [391, 480] on div at bounding box center [384, 482] width 16 height 16
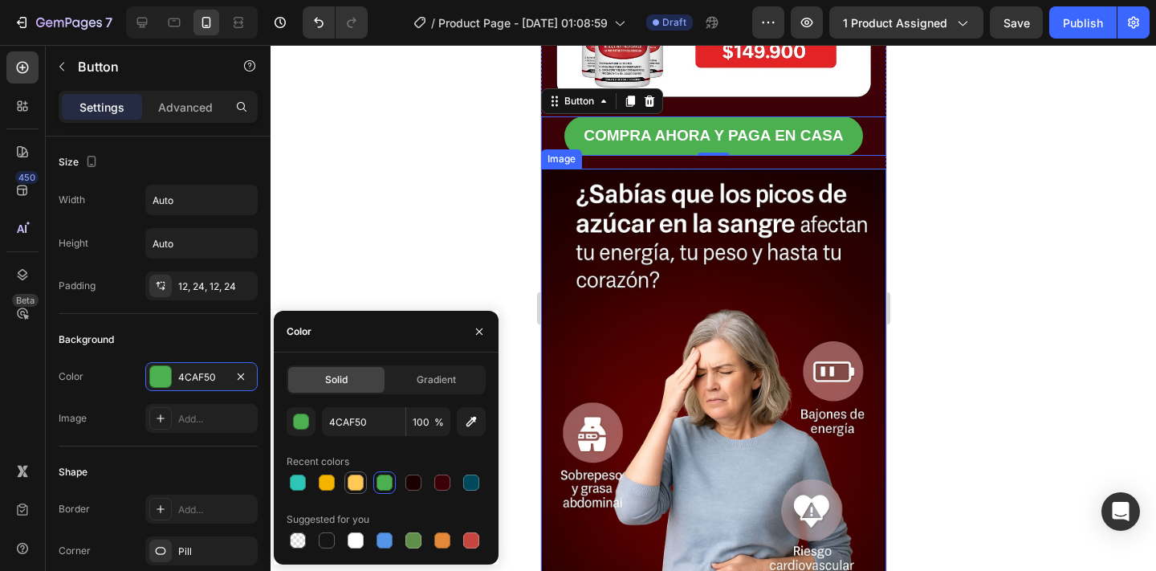
click at [357, 476] on div at bounding box center [355, 482] width 16 height 16
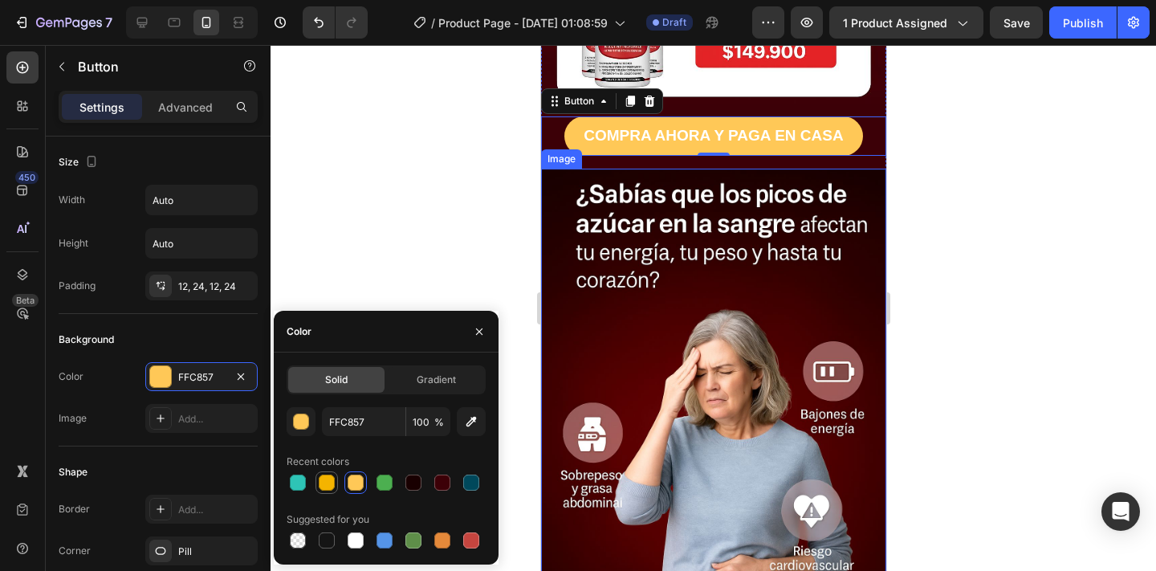
click at [326, 478] on div at bounding box center [327, 482] width 16 height 16
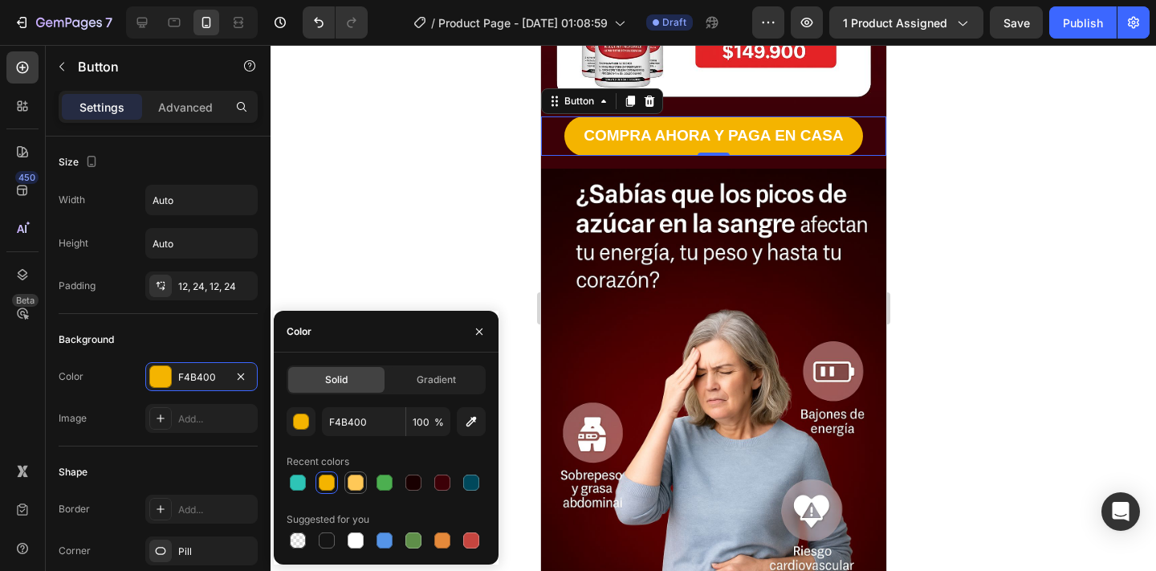
click at [354, 487] on div at bounding box center [355, 482] width 16 height 16
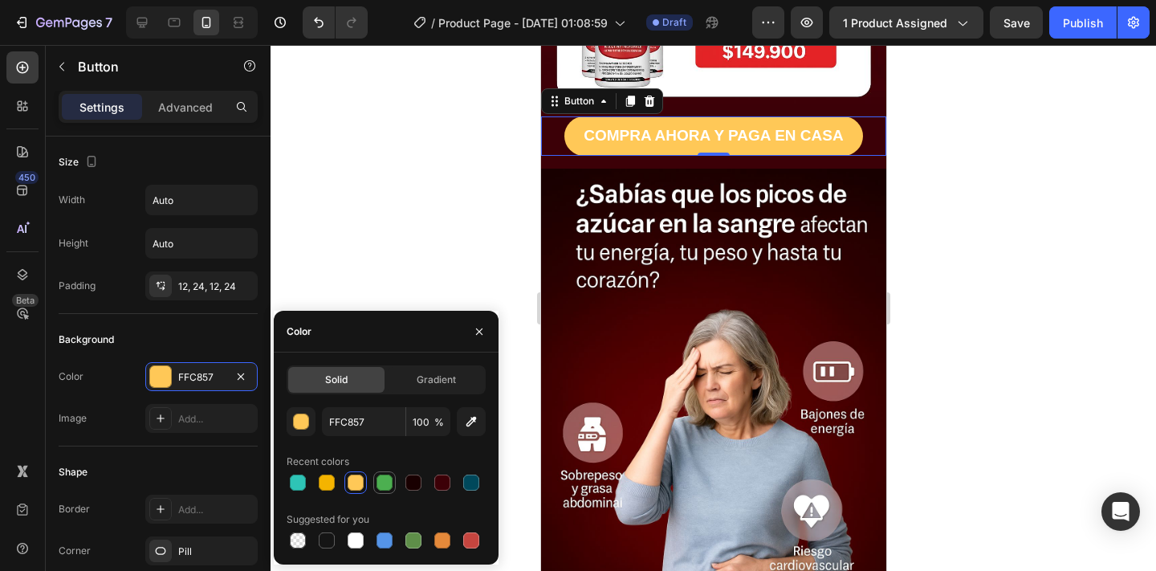
click at [384, 485] on div at bounding box center [384, 482] width 16 height 16
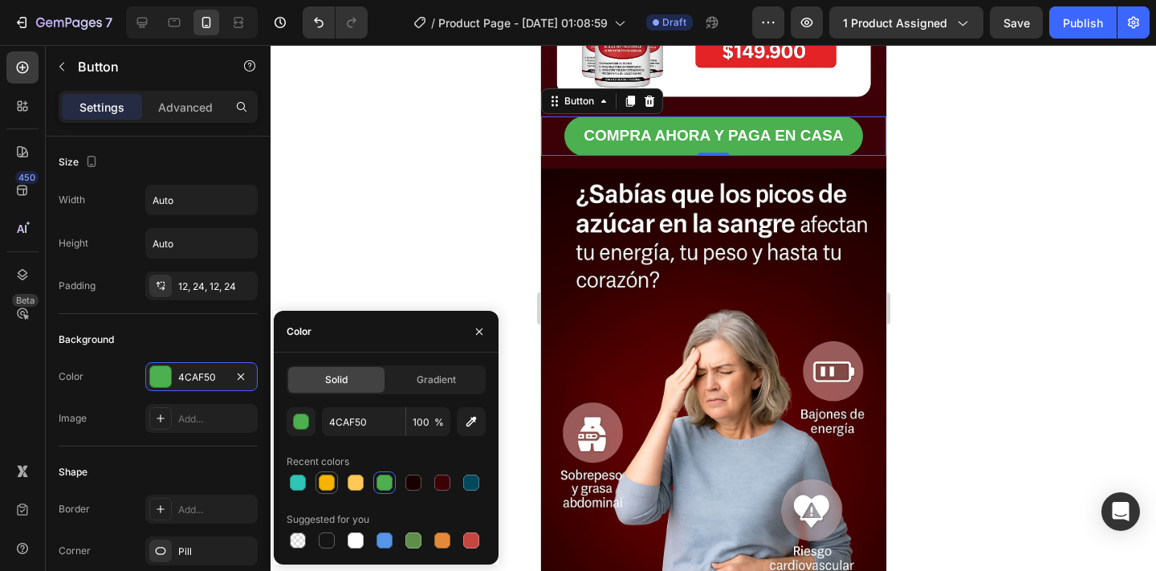
click at [323, 483] on div at bounding box center [327, 482] width 16 height 16
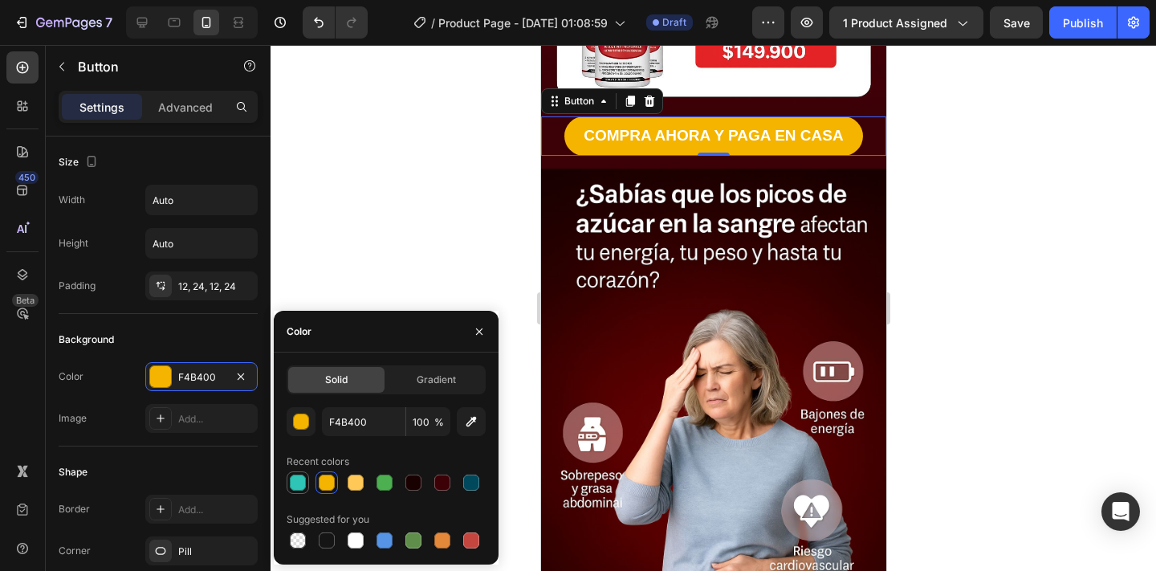
click at [294, 482] on div at bounding box center [298, 482] width 16 height 16
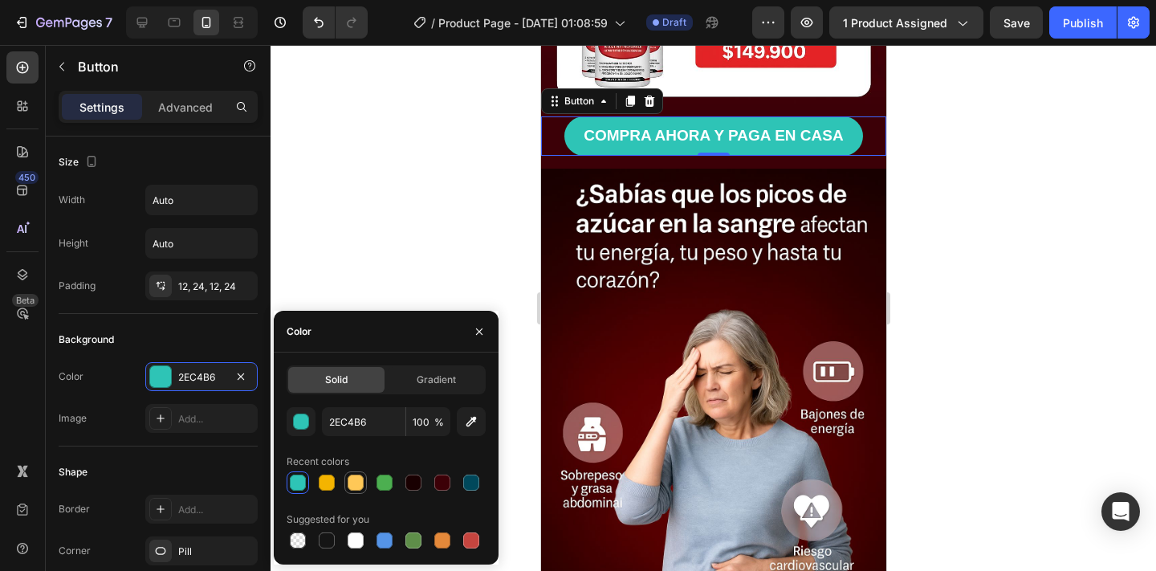
click at [359, 481] on div at bounding box center [355, 482] width 16 height 16
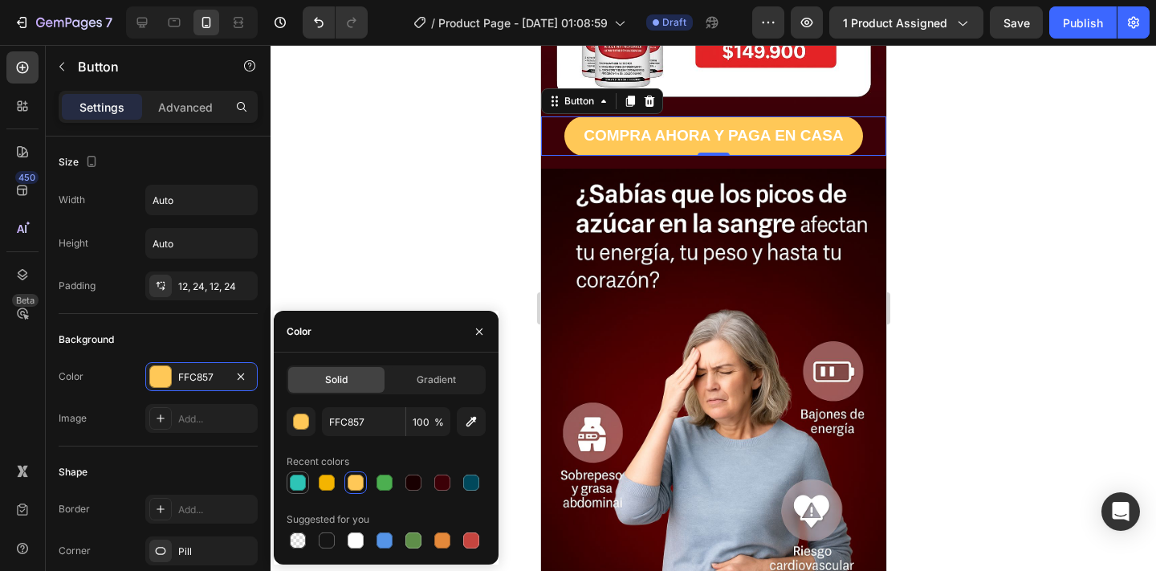
click at [307, 481] on div at bounding box center [297, 482] width 22 height 22
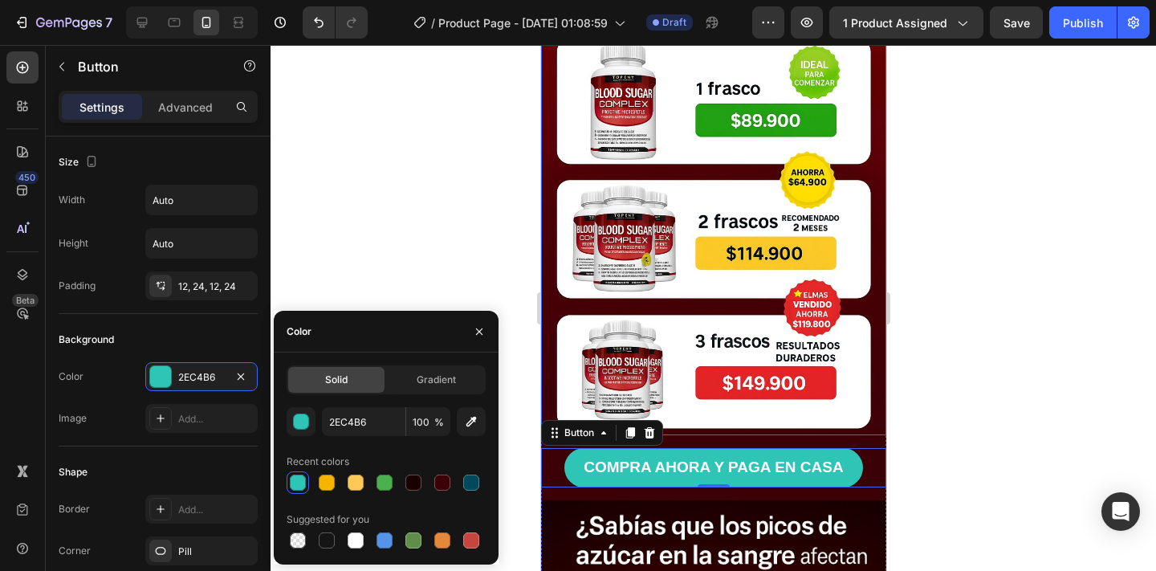
scroll to position [558, 0]
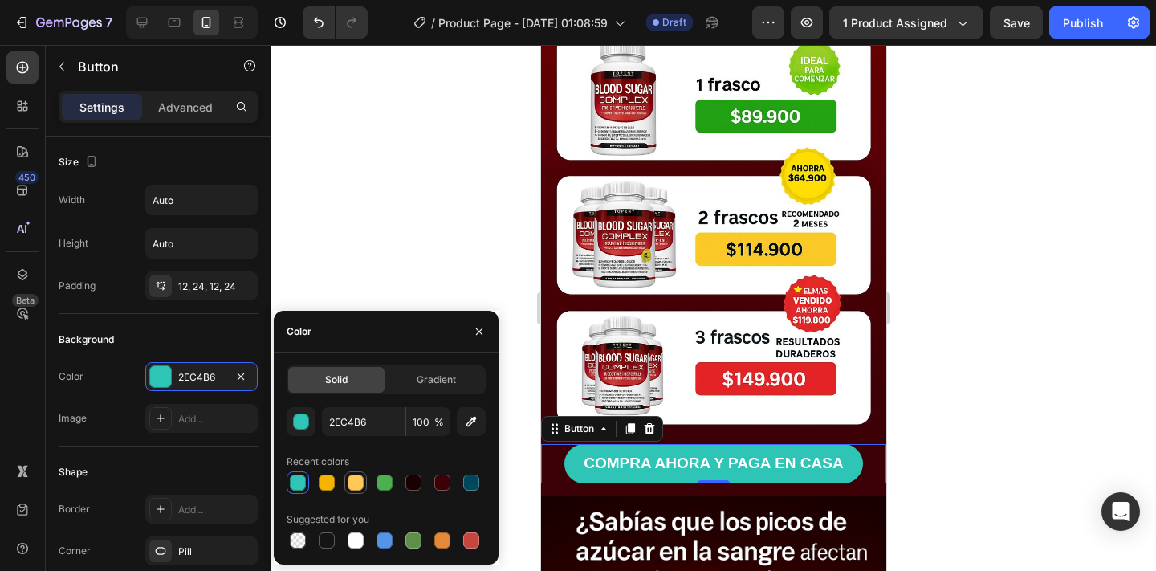
click at [364, 485] on div at bounding box center [355, 482] width 19 height 19
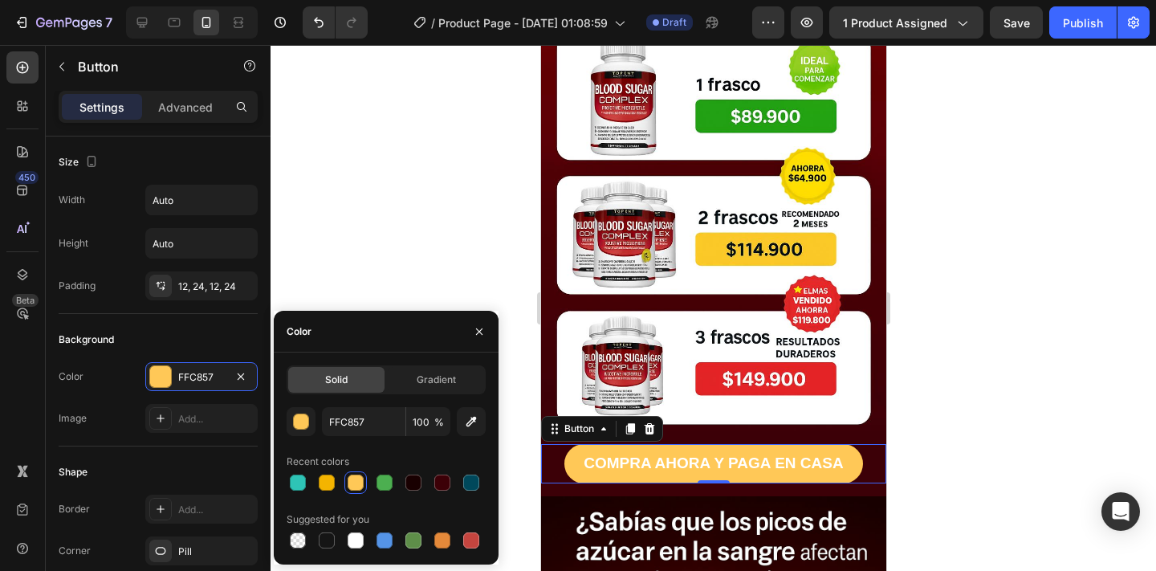
click at [341, 485] on div at bounding box center [385, 482] width 199 height 22
click at [335, 485] on div at bounding box center [326, 482] width 19 height 19
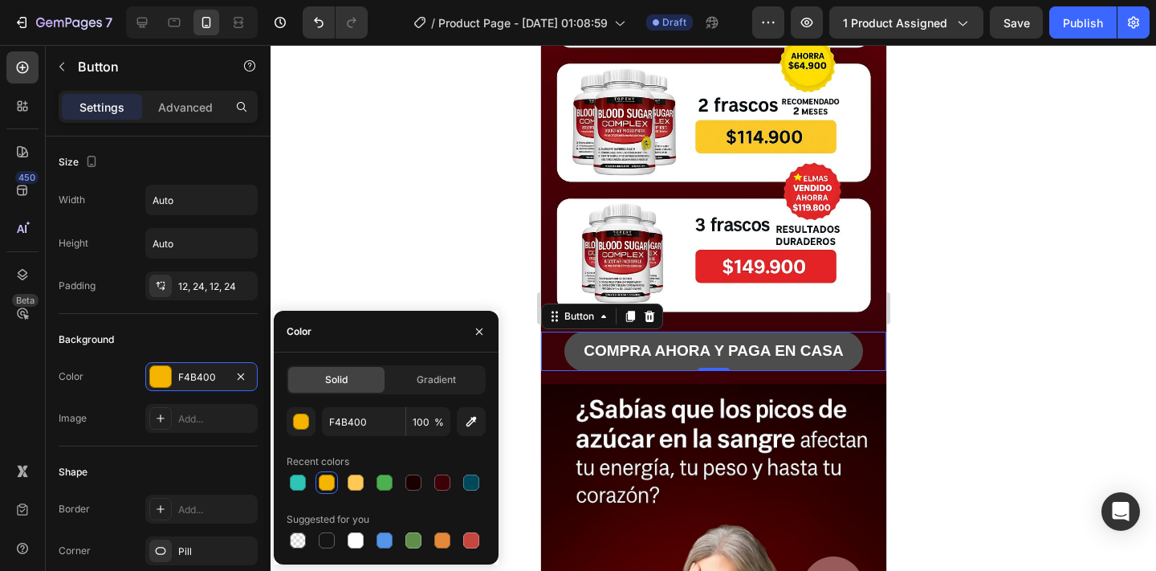
scroll to position [672, 0]
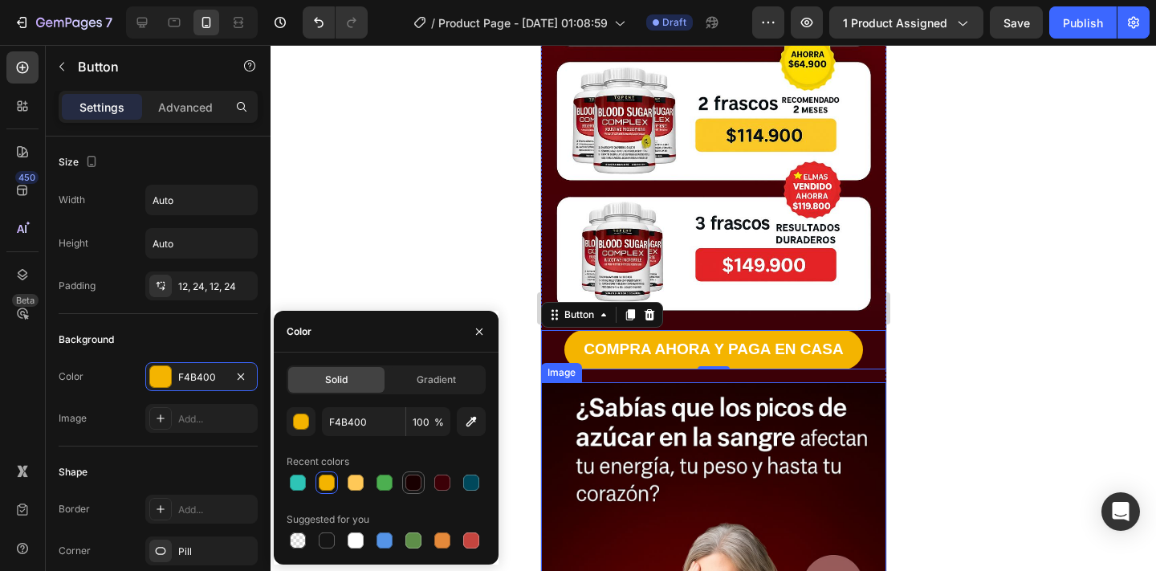
click at [414, 487] on div at bounding box center [413, 482] width 16 height 16
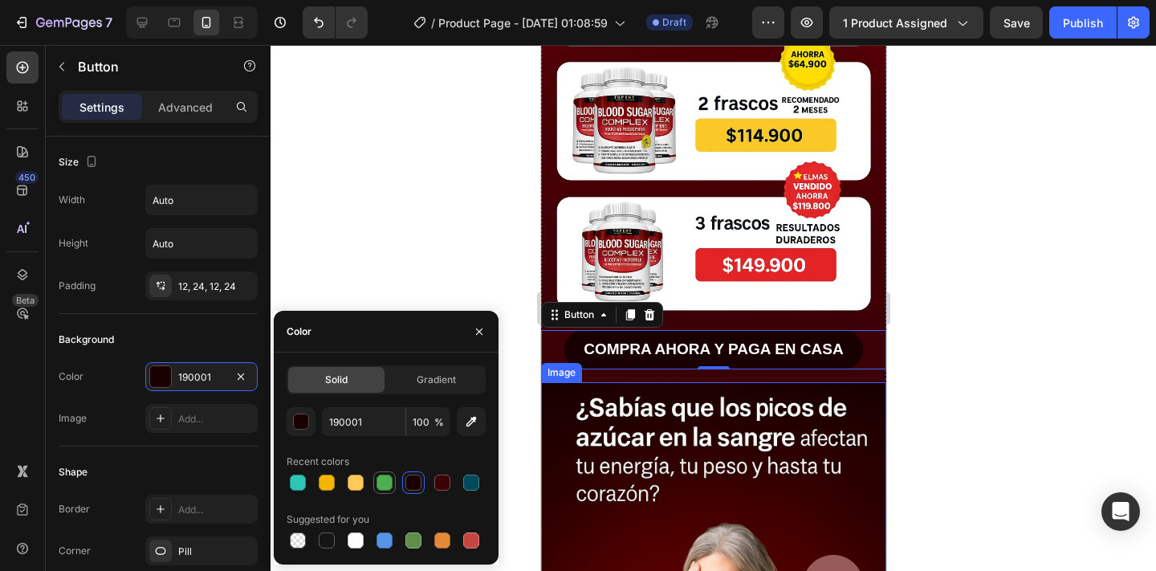
click at [373, 481] on div at bounding box center [384, 482] width 22 height 22
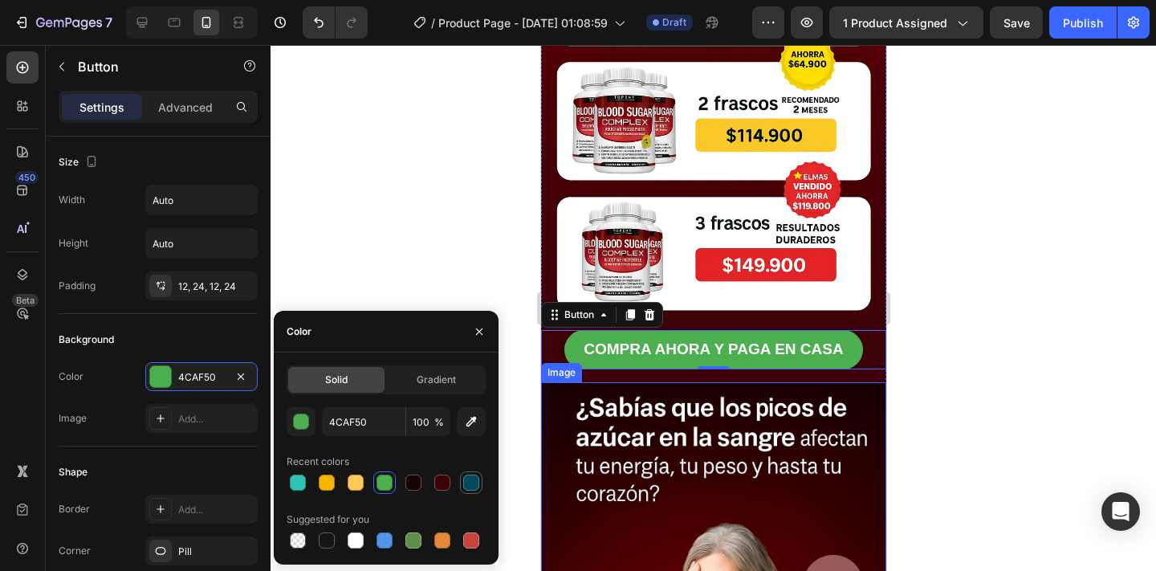
click at [468, 485] on div at bounding box center [471, 482] width 16 height 16
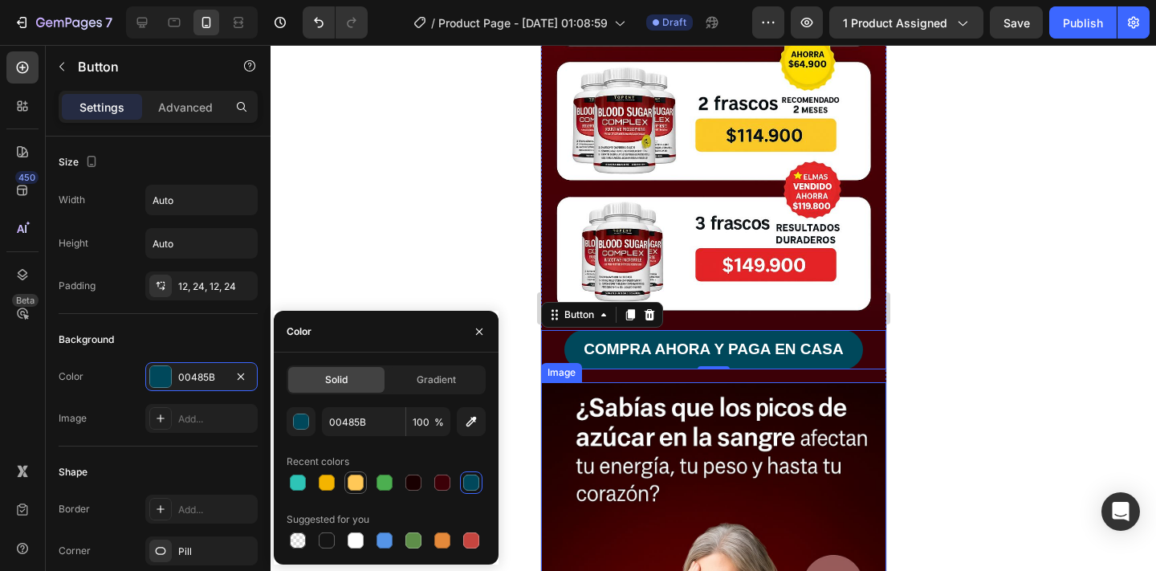
click at [361, 485] on div at bounding box center [355, 482] width 16 height 16
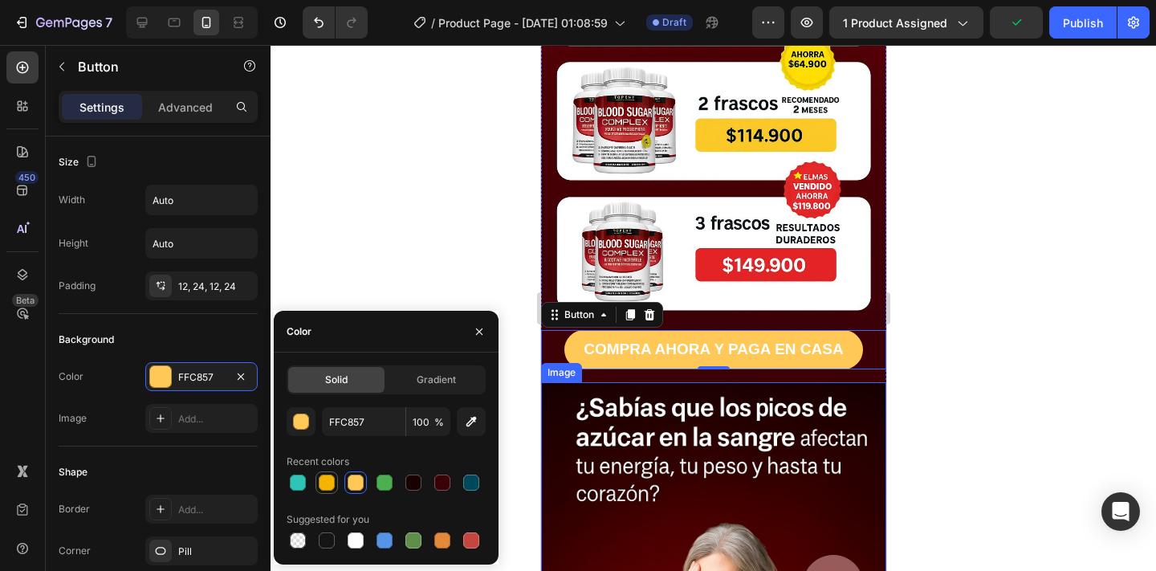
click at [331, 482] on div at bounding box center [327, 482] width 16 height 16
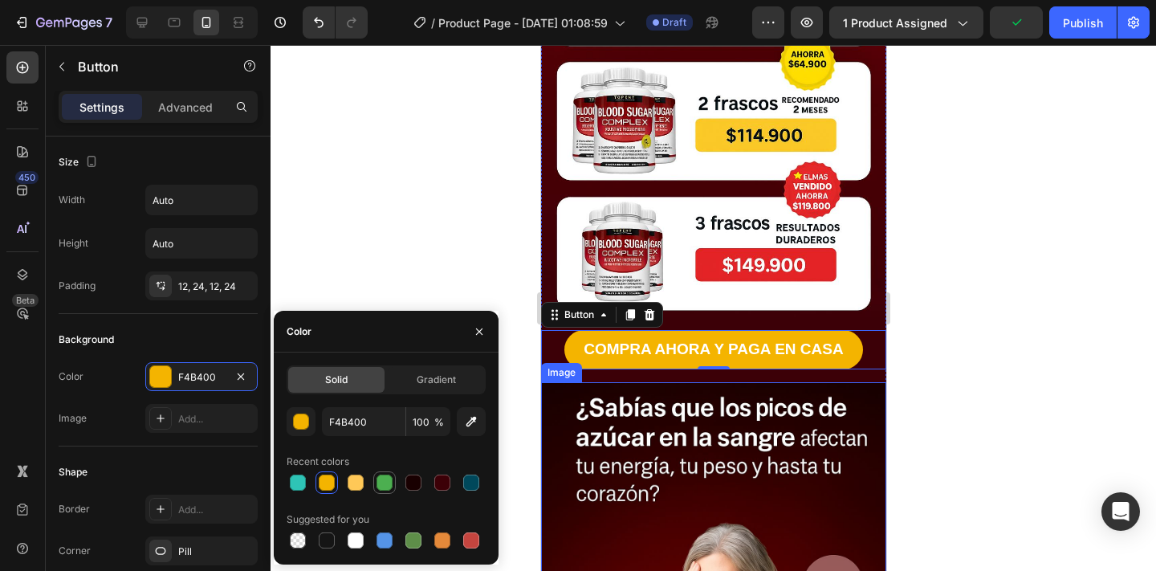
click at [379, 486] on div at bounding box center [384, 482] width 16 height 16
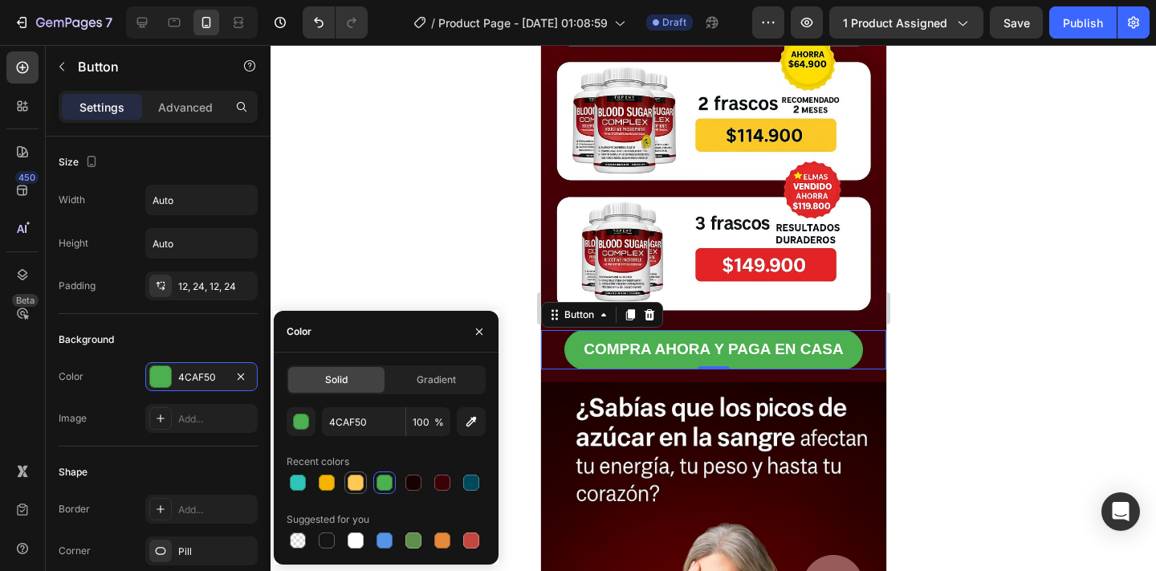
click at [355, 488] on div at bounding box center [355, 482] width 16 height 16
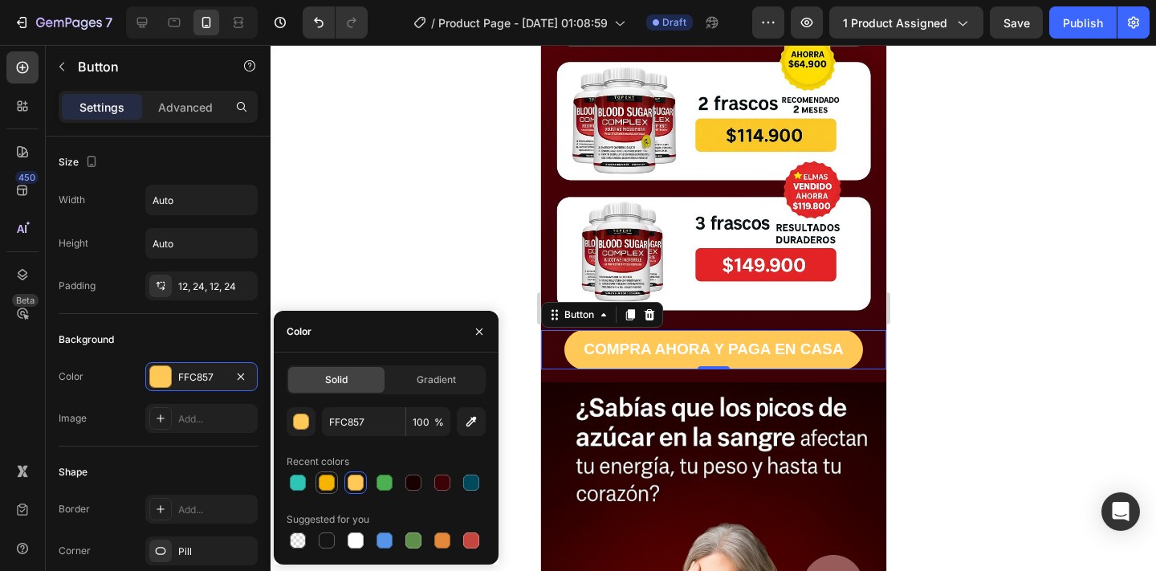
click at [326, 487] on div at bounding box center [327, 482] width 16 height 16
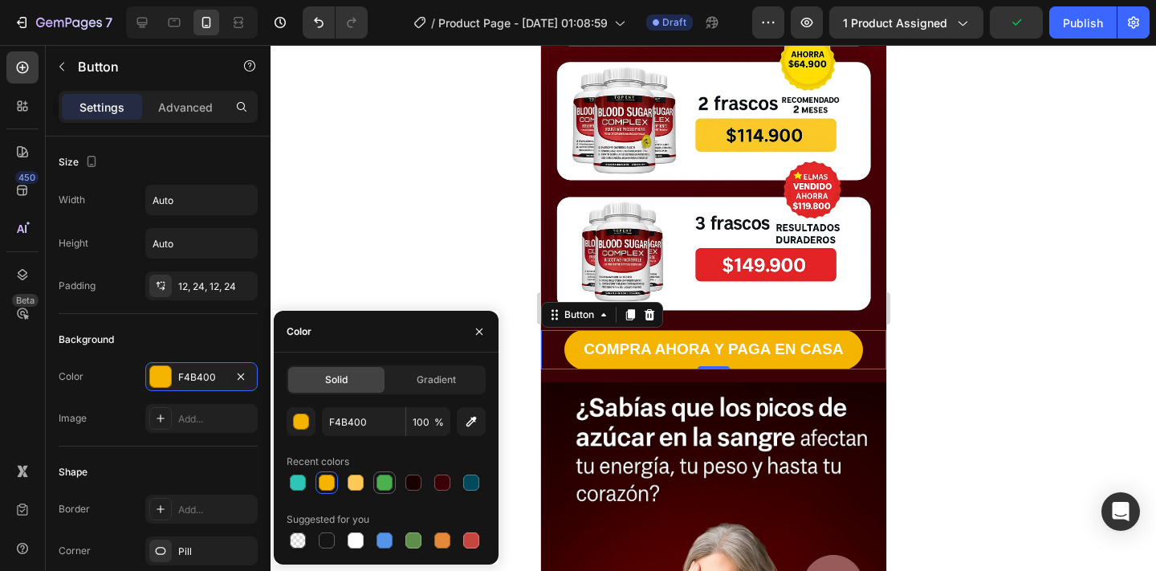
click at [376, 477] on div at bounding box center [384, 482] width 16 height 16
type input "4CAF50"
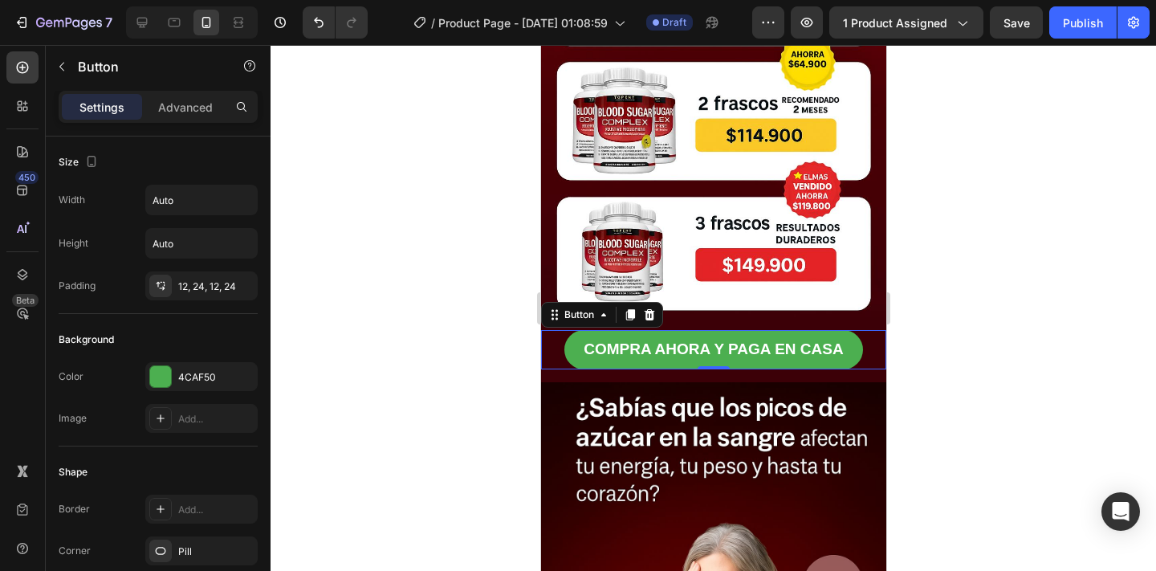
click at [392, 188] on div at bounding box center [712, 308] width 885 height 526
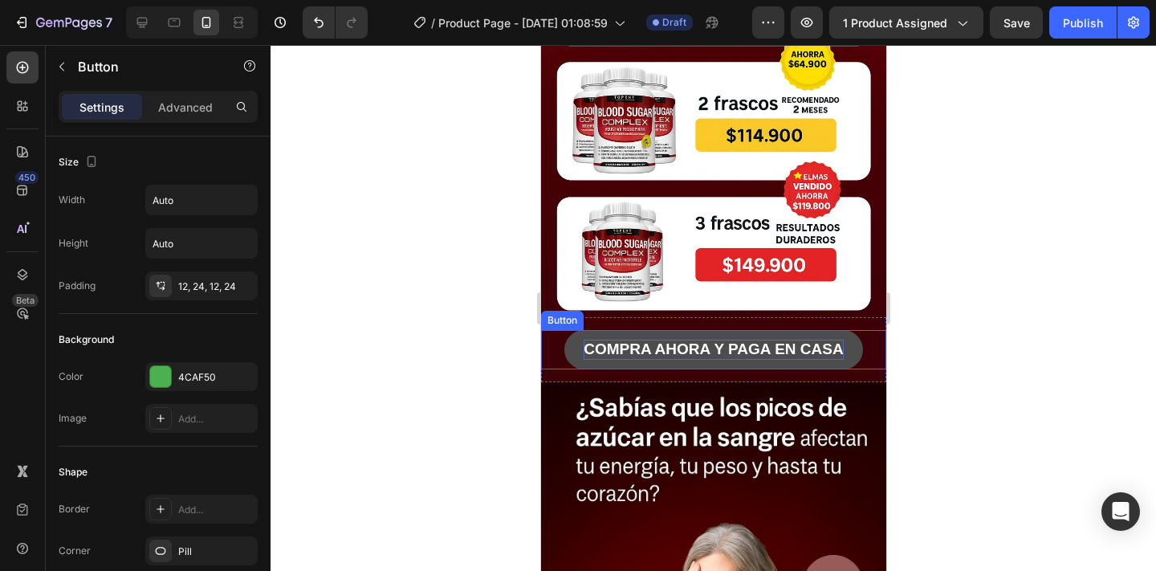
click at [594, 350] on p "COMPRA AHORA Y PAGA EN CASA" at bounding box center [712, 349] width 259 height 20
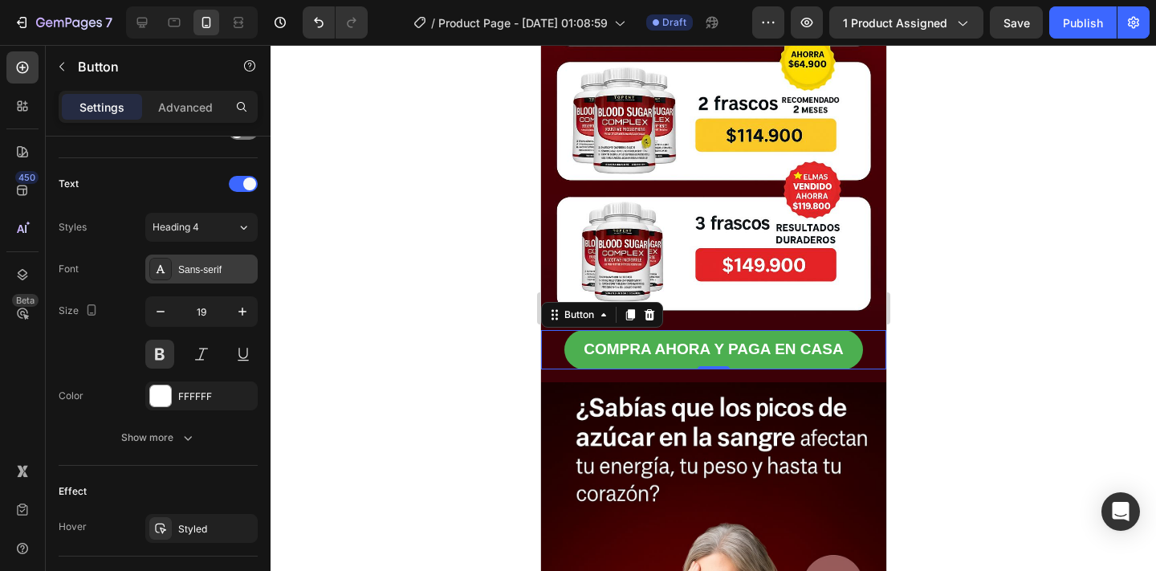
scroll to position [0, 0]
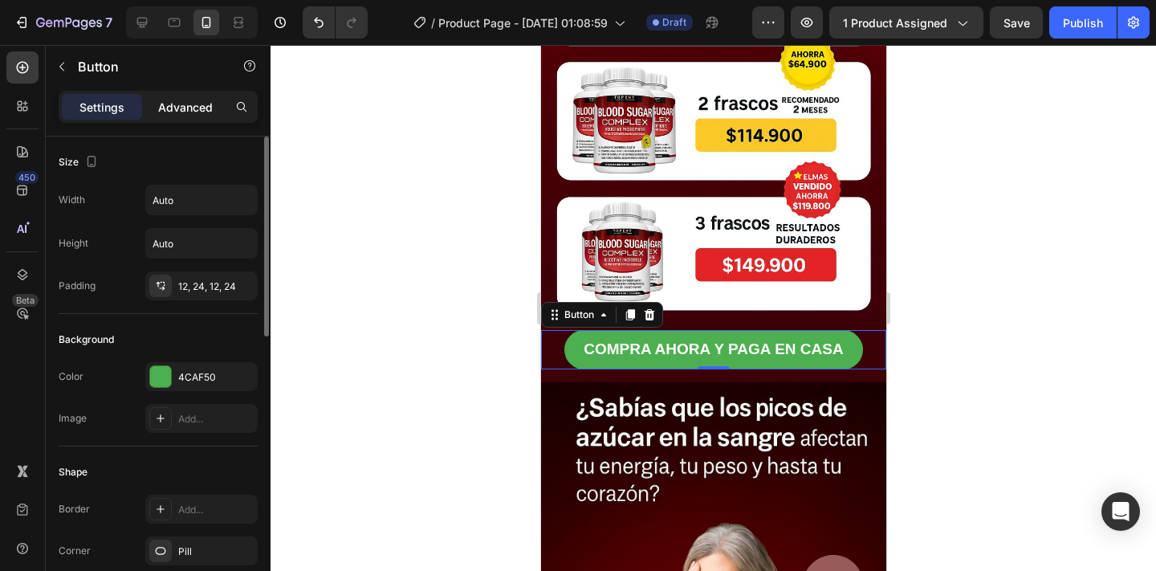
click at [201, 107] on p "Advanced" at bounding box center [185, 107] width 55 height 17
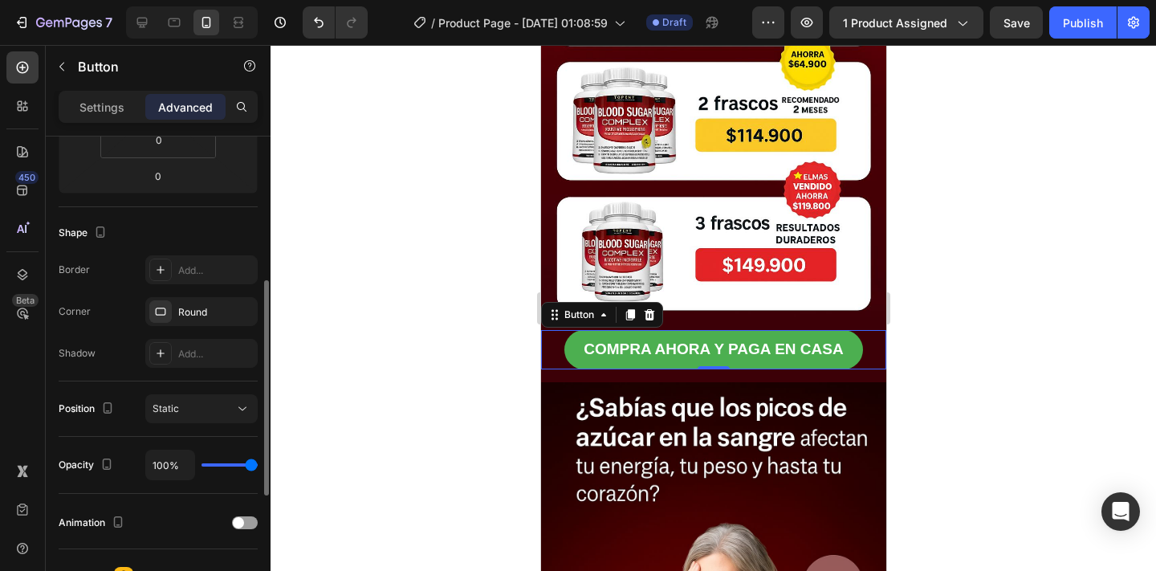
scroll to position [396, 0]
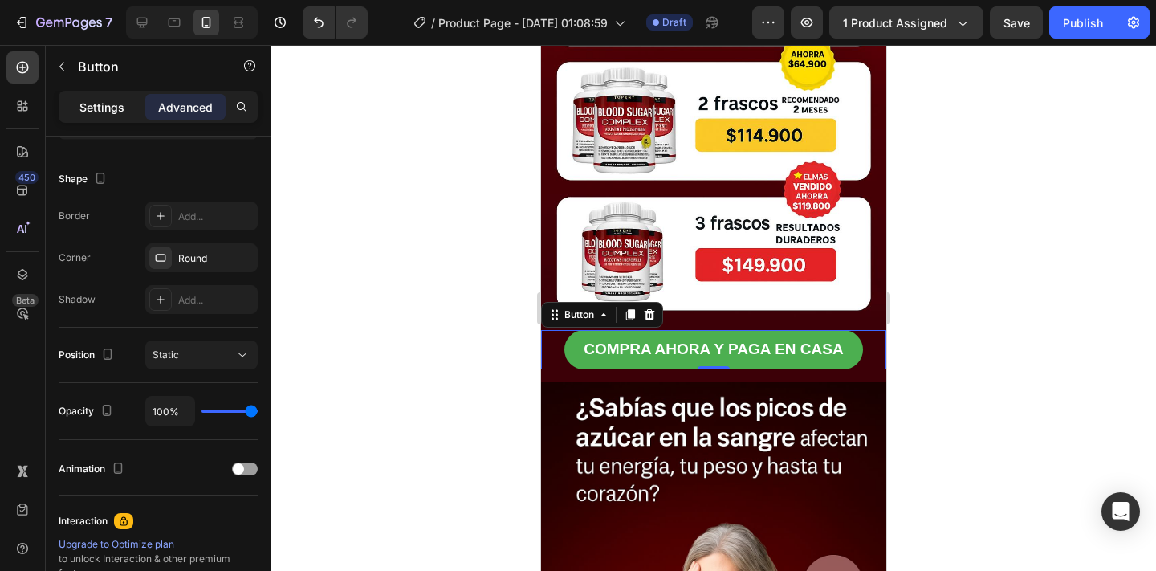
click at [108, 119] on div "Settings" at bounding box center [102, 107] width 80 height 26
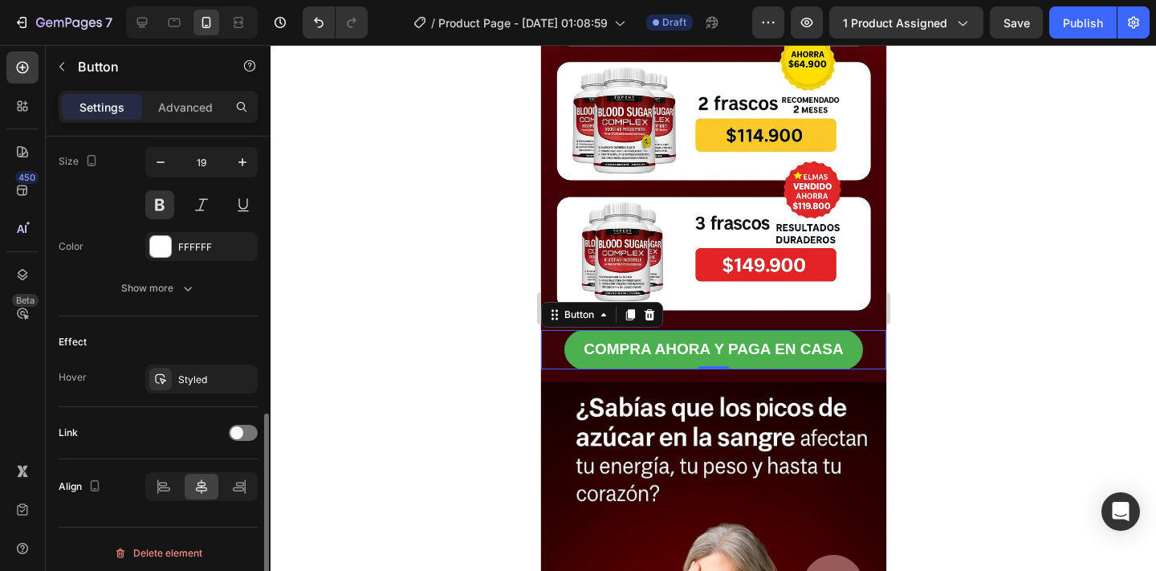
scroll to position [671, 0]
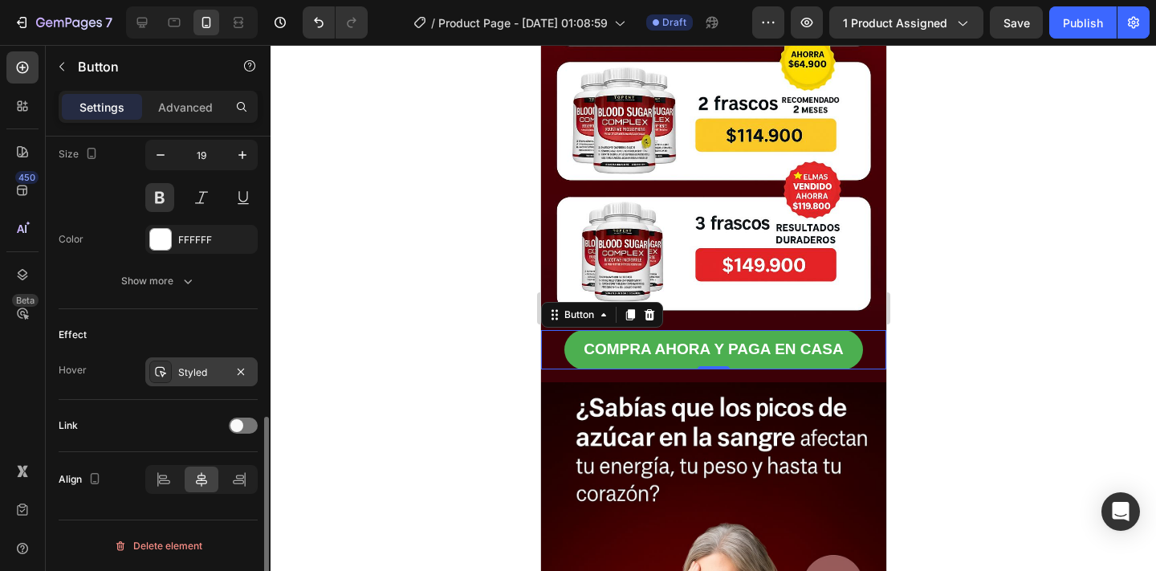
click at [192, 374] on div "Styled" at bounding box center [201, 372] width 47 height 14
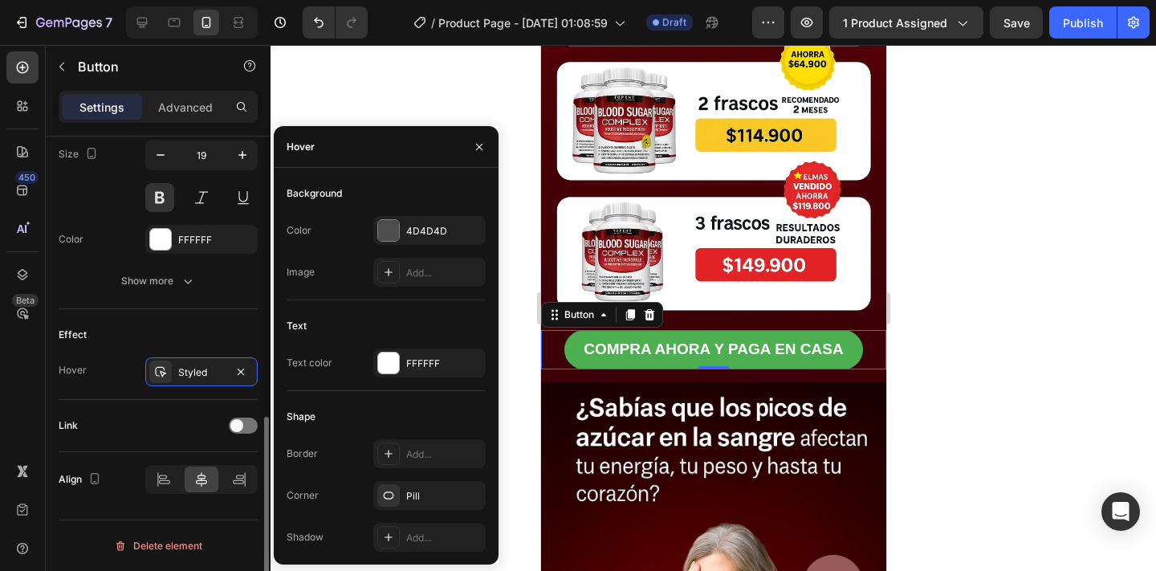
click at [86, 341] on div "Effect" at bounding box center [158, 335] width 199 height 26
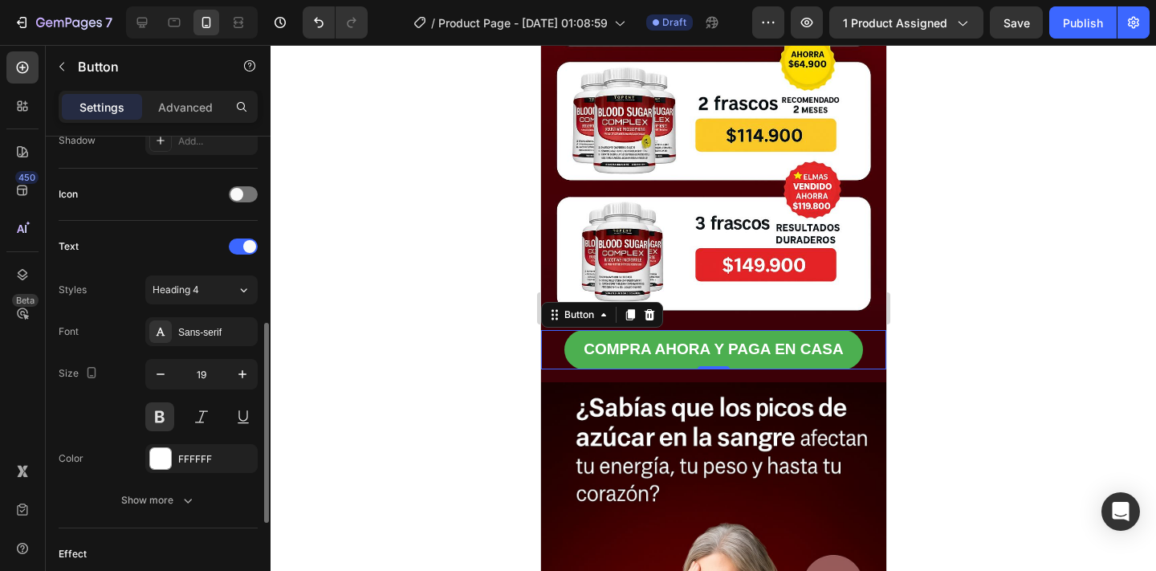
scroll to position [449, 0]
click at [180, 341] on div "Sans-serif" at bounding box center [215, 335] width 75 height 14
click at [99, 328] on div "Font Sans-serif" at bounding box center [158, 334] width 199 height 29
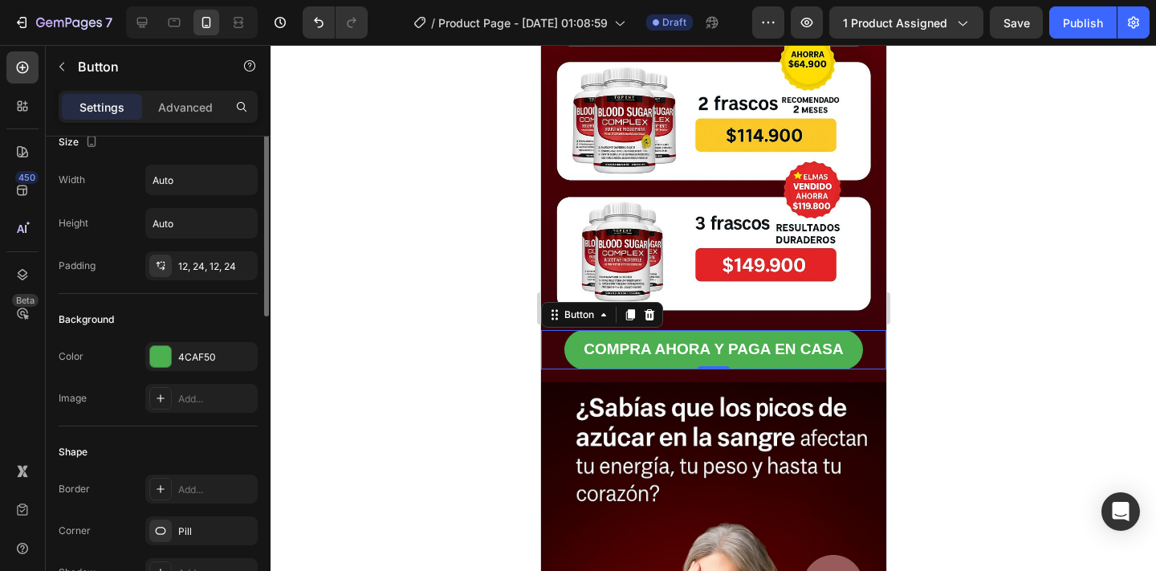
scroll to position [0, 0]
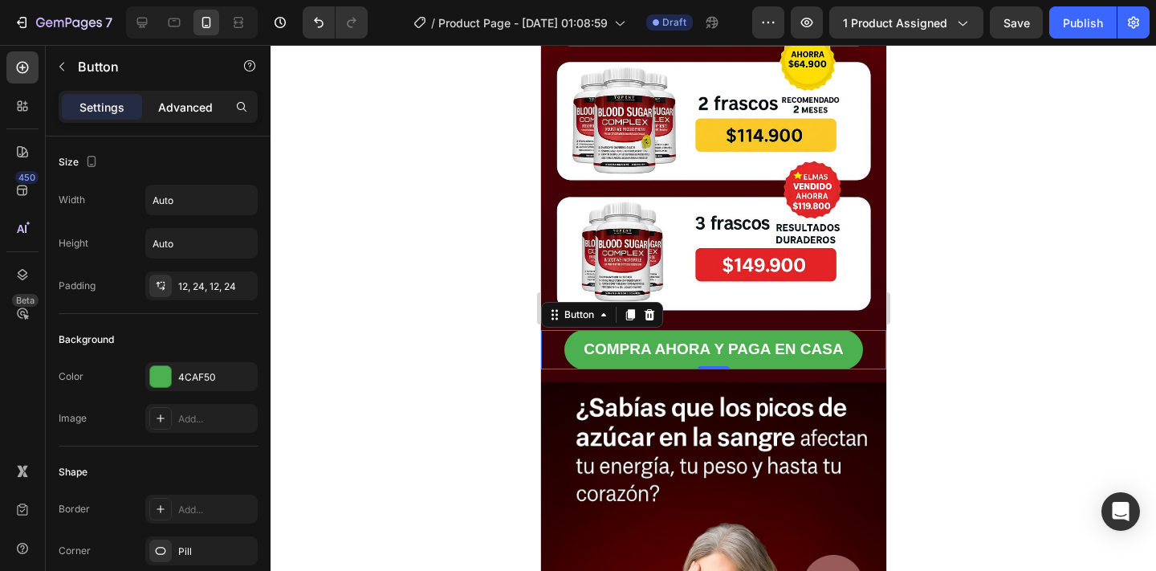
click at [165, 102] on p "Advanced" at bounding box center [185, 107] width 55 height 17
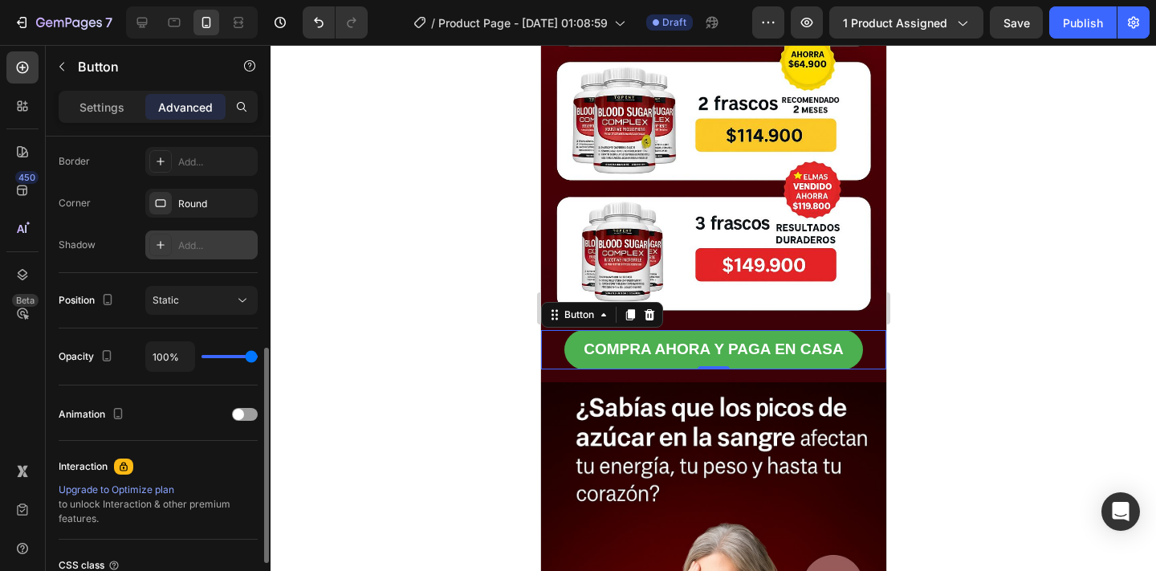
scroll to position [457, 0]
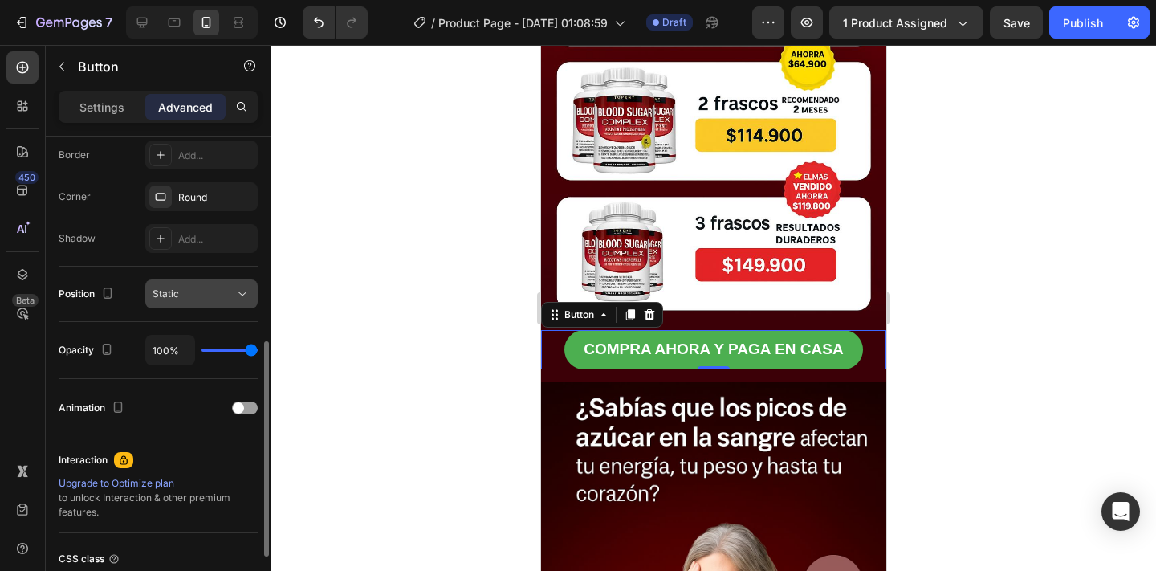
click at [193, 294] on div "Static" at bounding box center [193, 293] width 82 height 14
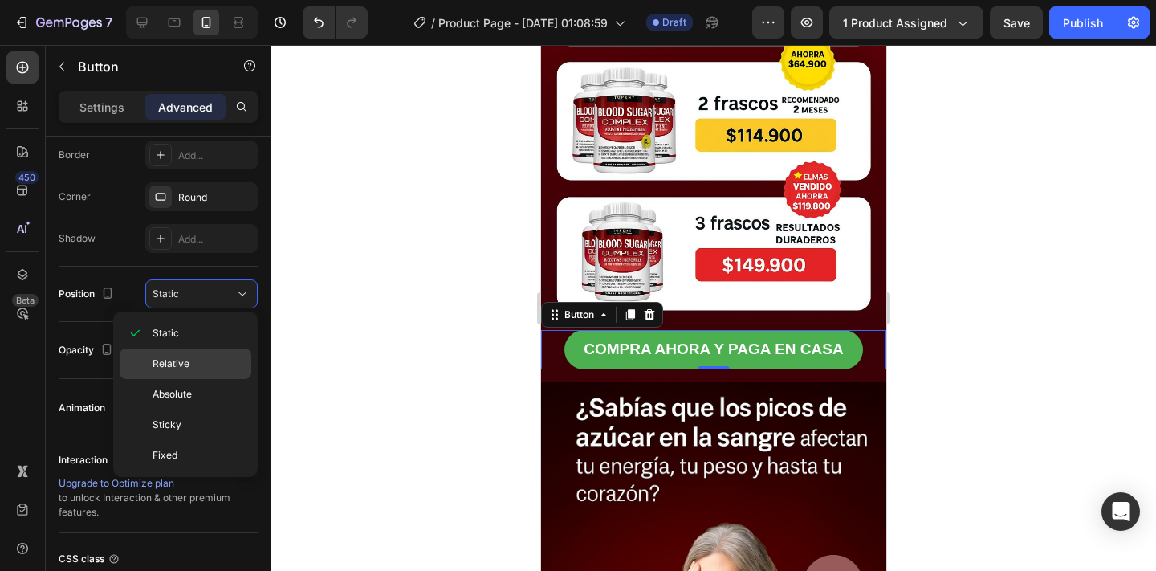
click at [219, 376] on div "Relative" at bounding box center [186, 363] width 132 height 30
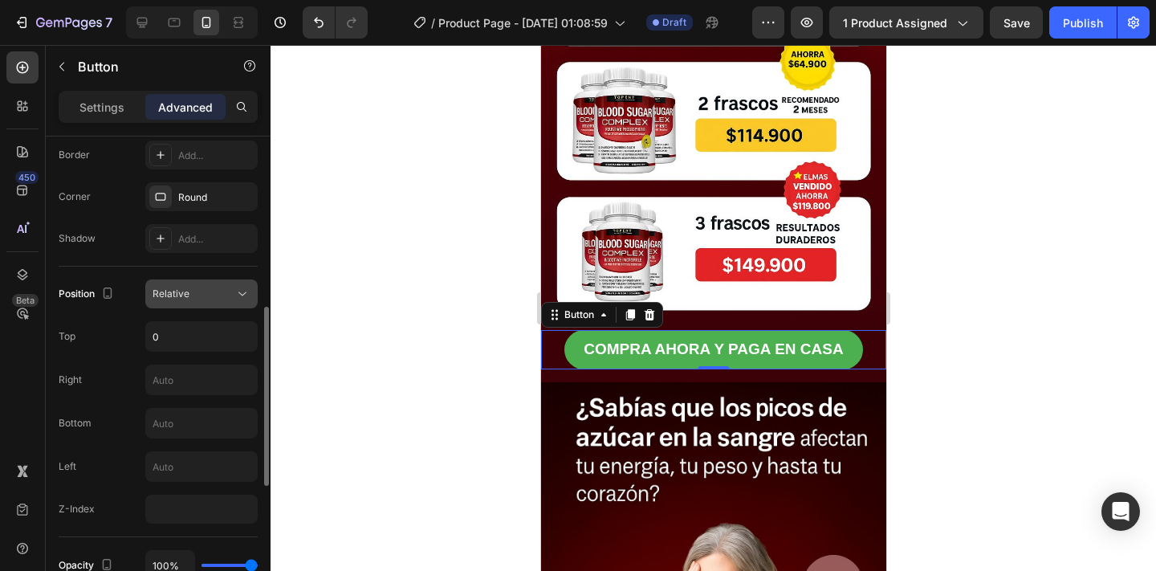
click at [202, 299] on div "Relative" at bounding box center [193, 293] width 82 height 14
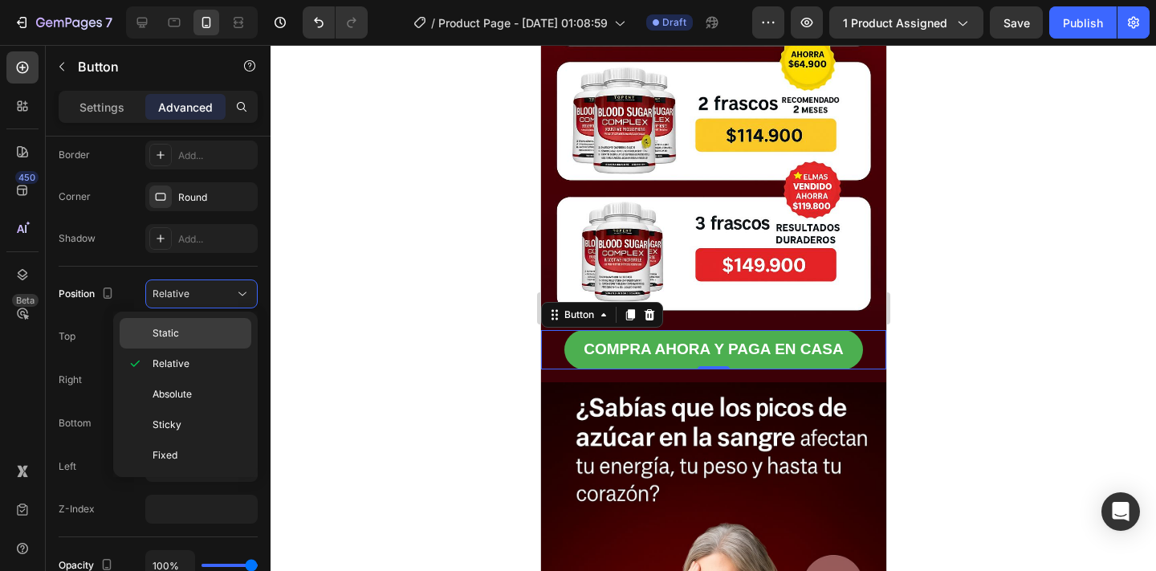
click at [199, 340] on div "Static" at bounding box center [186, 333] width 132 height 30
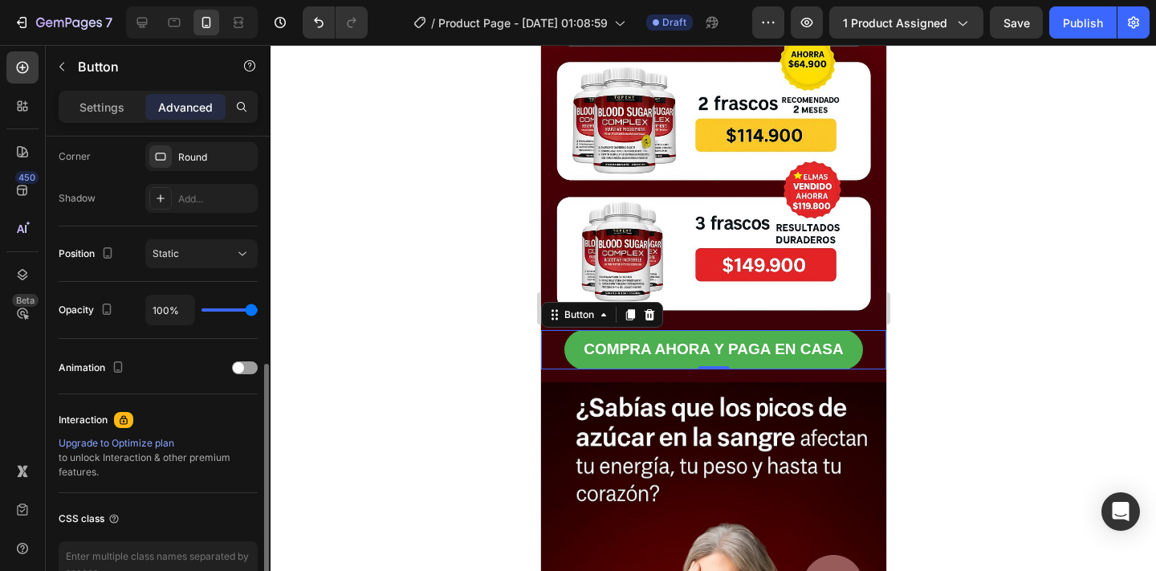
scroll to position [507, 0]
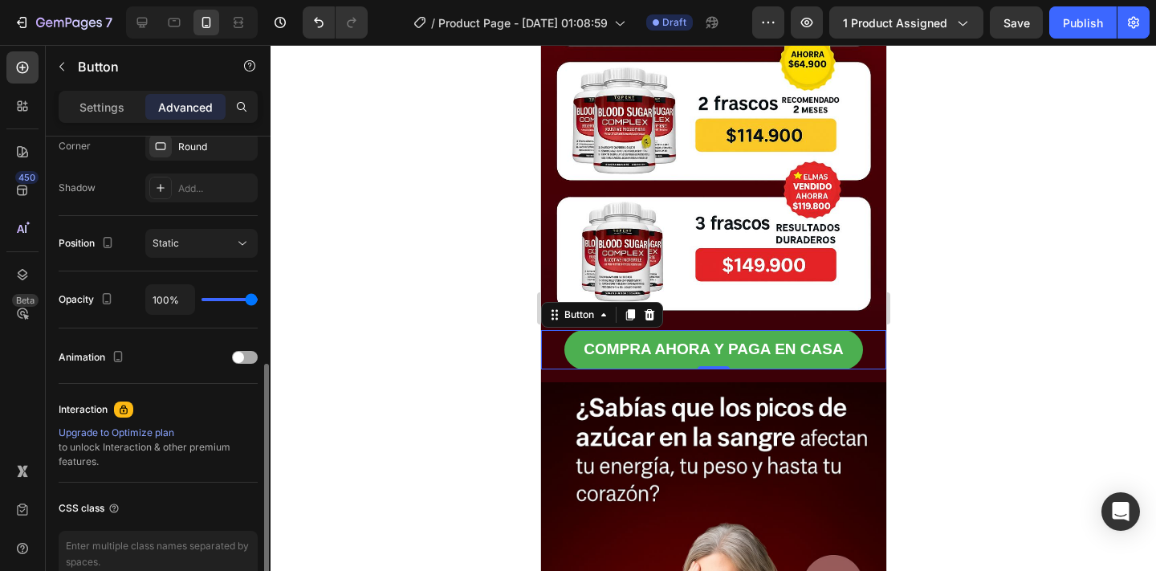
click at [250, 360] on div at bounding box center [245, 357] width 26 height 13
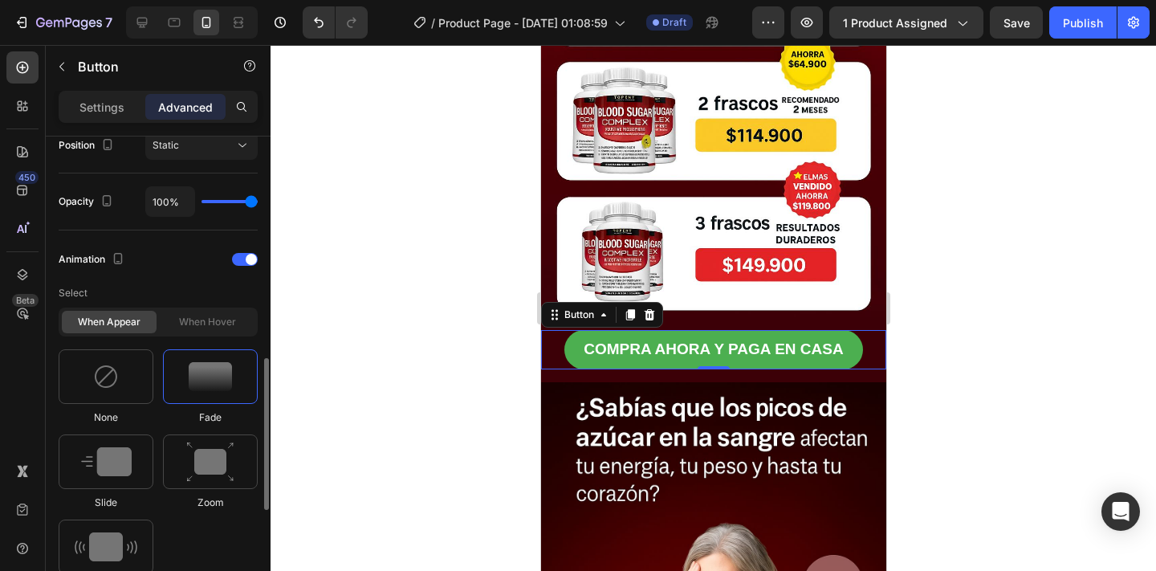
scroll to position [635, 0]
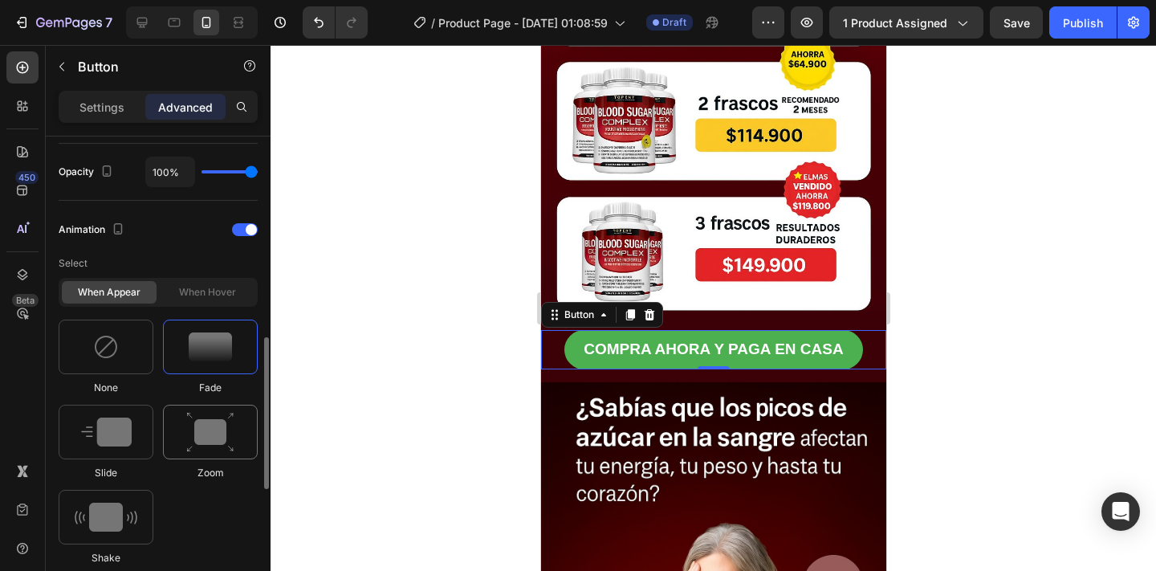
click at [181, 439] on div at bounding box center [210, 431] width 95 height 55
click at [124, 431] on img at bounding box center [106, 431] width 51 height 29
click at [219, 349] on img at bounding box center [210, 346] width 43 height 29
click at [116, 506] on img at bounding box center [106, 516] width 63 height 29
type input "0.7"
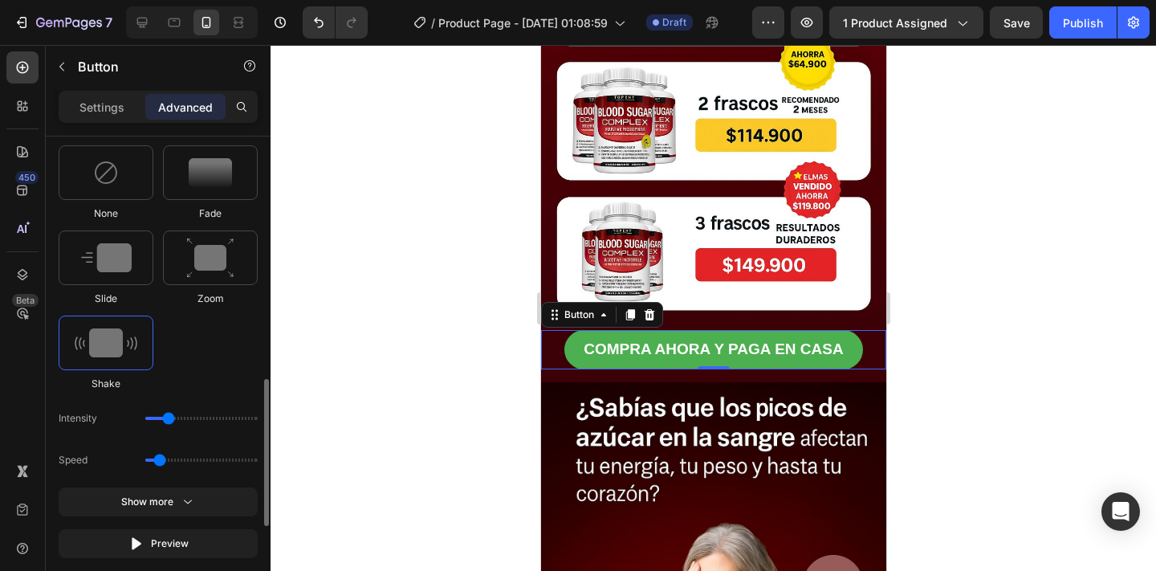
scroll to position [810, 0]
drag, startPoint x: 173, startPoint y: 416, endPoint x: 197, endPoint y: 416, distance: 23.3
click at [197, 416] on input "range" at bounding box center [201, 416] width 112 height 3
drag, startPoint x: 205, startPoint y: 415, endPoint x: 163, endPoint y: 416, distance: 42.6
click at [163, 416] on input "range" at bounding box center [201, 416] width 112 height 3
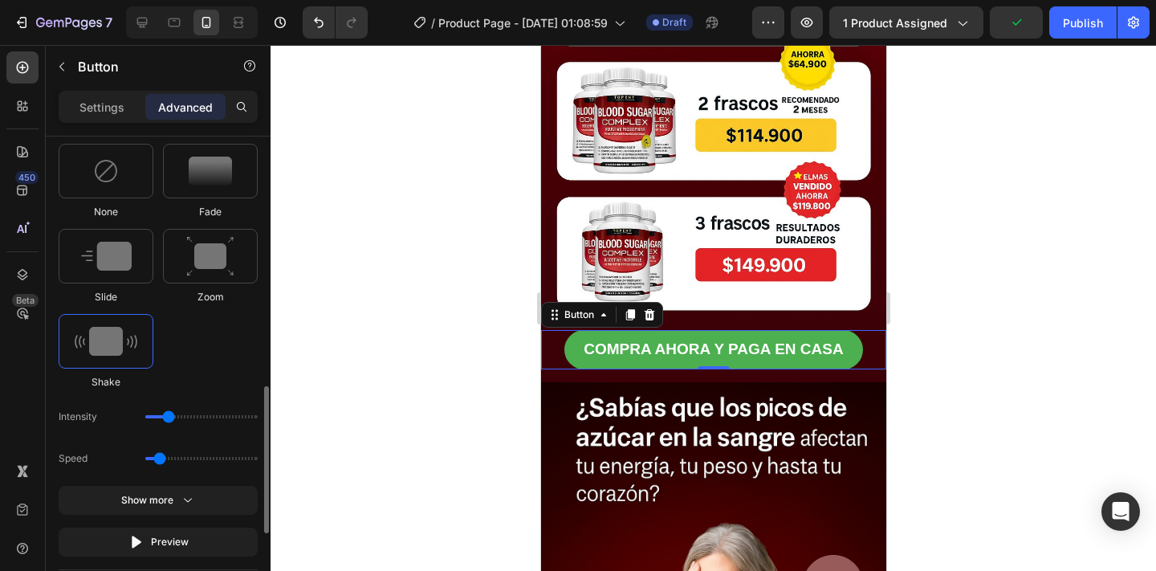
click at [227, 377] on div "None Fade Slide Zoom Shake" at bounding box center [158, 267] width 199 height 246
click at [169, 496] on div "Show more" at bounding box center [158, 500] width 75 height 16
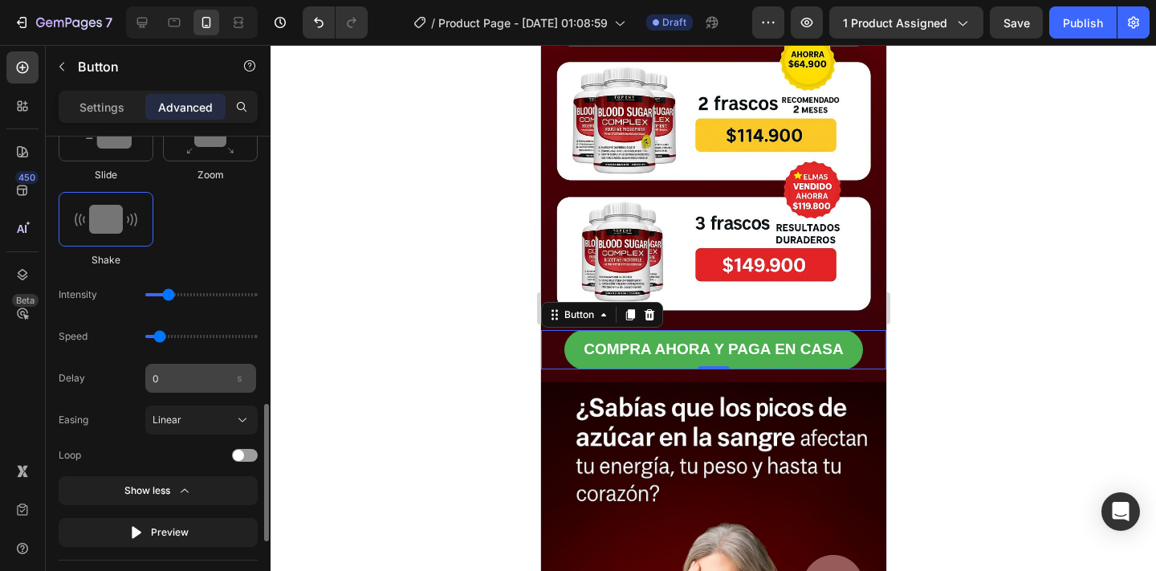
scroll to position [944, 0]
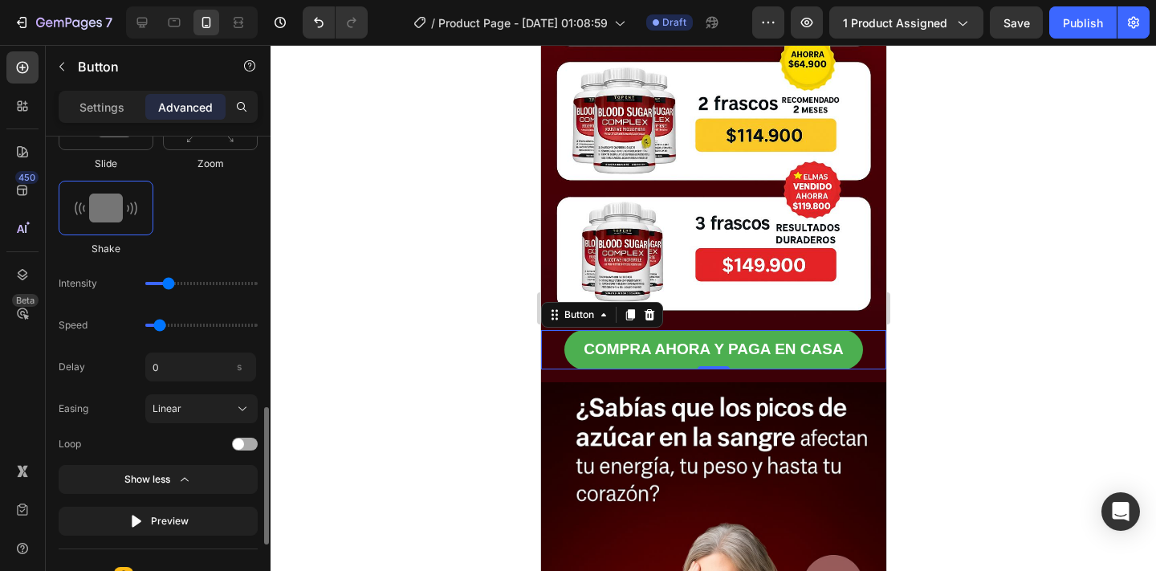
click at [240, 442] on span at bounding box center [238, 443] width 11 height 11
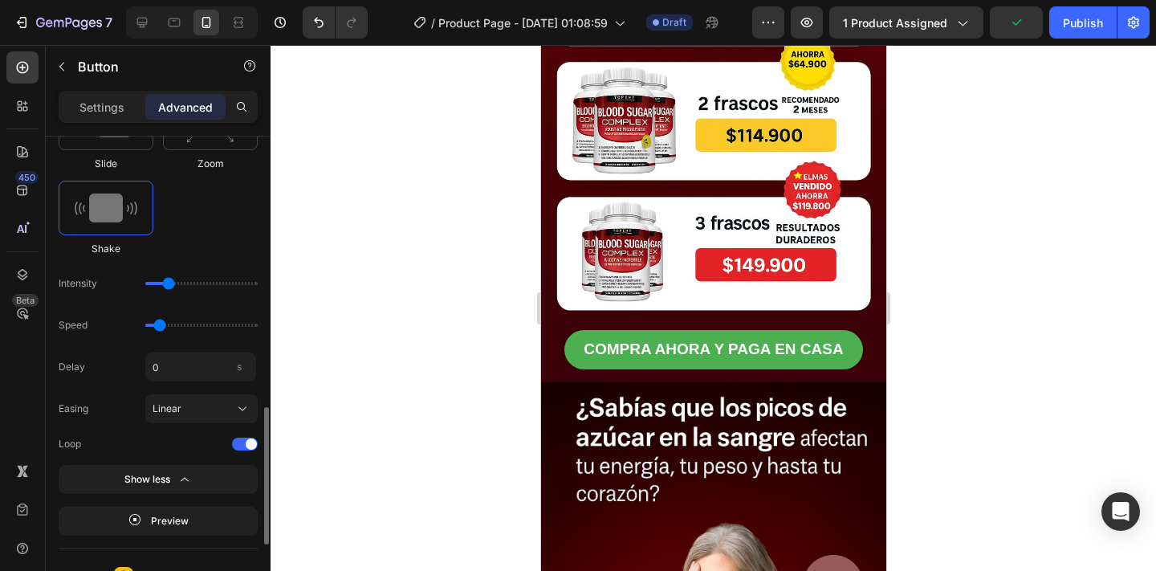
click at [160, 284] on input "range" at bounding box center [201, 283] width 112 height 3
click at [169, 285] on input "range" at bounding box center [201, 283] width 112 height 3
drag, startPoint x: 169, startPoint y: 287, endPoint x: 150, endPoint y: 288, distance: 19.3
click at [150, 285] on input "range" at bounding box center [201, 283] width 112 height 3
click at [159, 284] on input "range" at bounding box center [201, 283] width 112 height 3
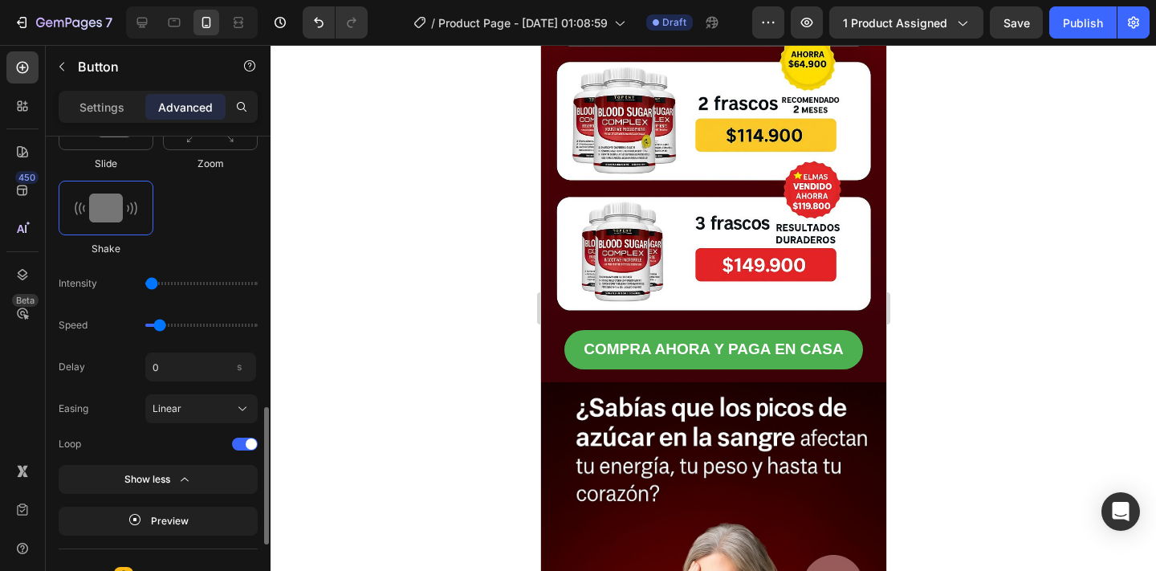
click at [157, 285] on div "Intensity" at bounding box center [158, 283] width 199 height 29
type input "11"
click at [162, 285] on input "range" at bounding box center [201, 283] width 112 height 3
type input "0.5"
click at [152, 323] on input "range" at bounding box center [201, 324] width 112 height 3
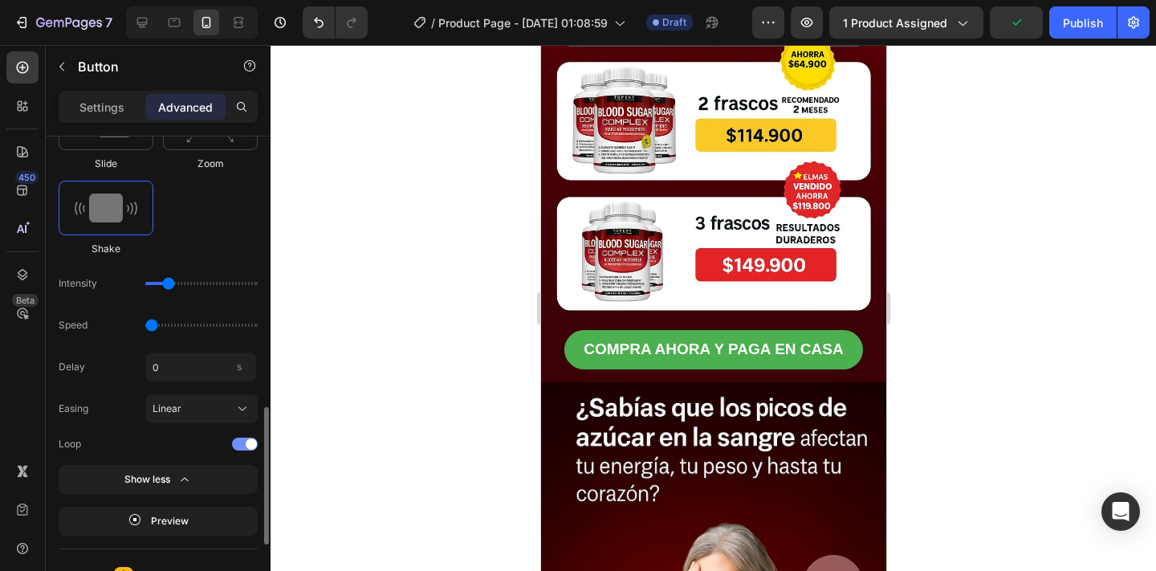
click at [248, 448] on span at bounding box center [251, 443] width 11 height 11
click at [250, 442] on div at bounding box center [245, 443] width 26 height 13
click at [226, 415] on div "Linear" at bounding box center [191, 408] width 79 height 14
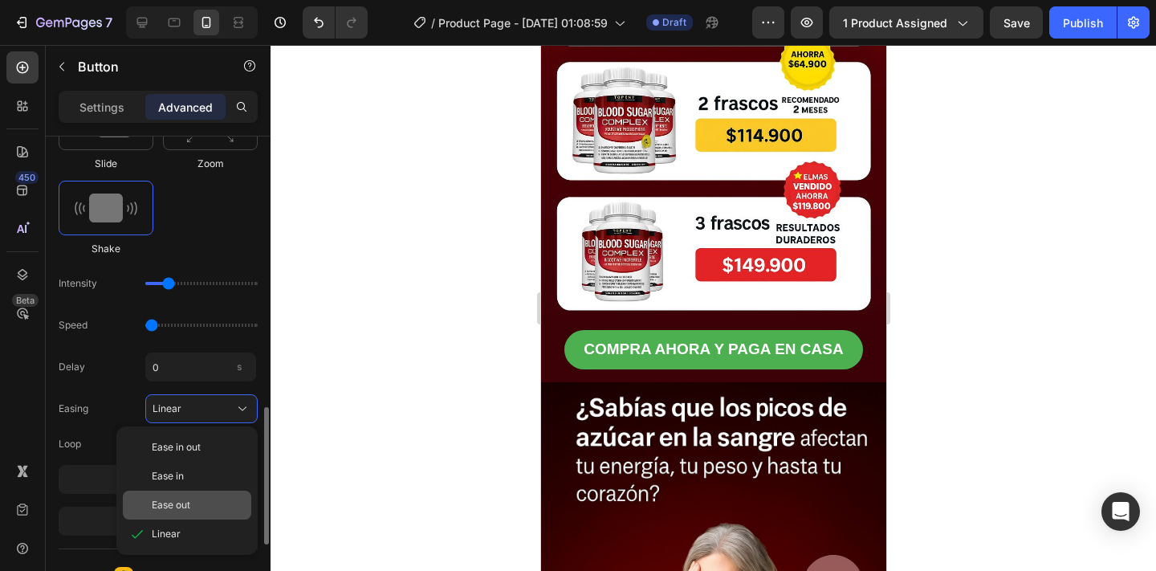
click at [213, 498] on div "Ease out" at bounding box center [198, 505] width 93 height 14
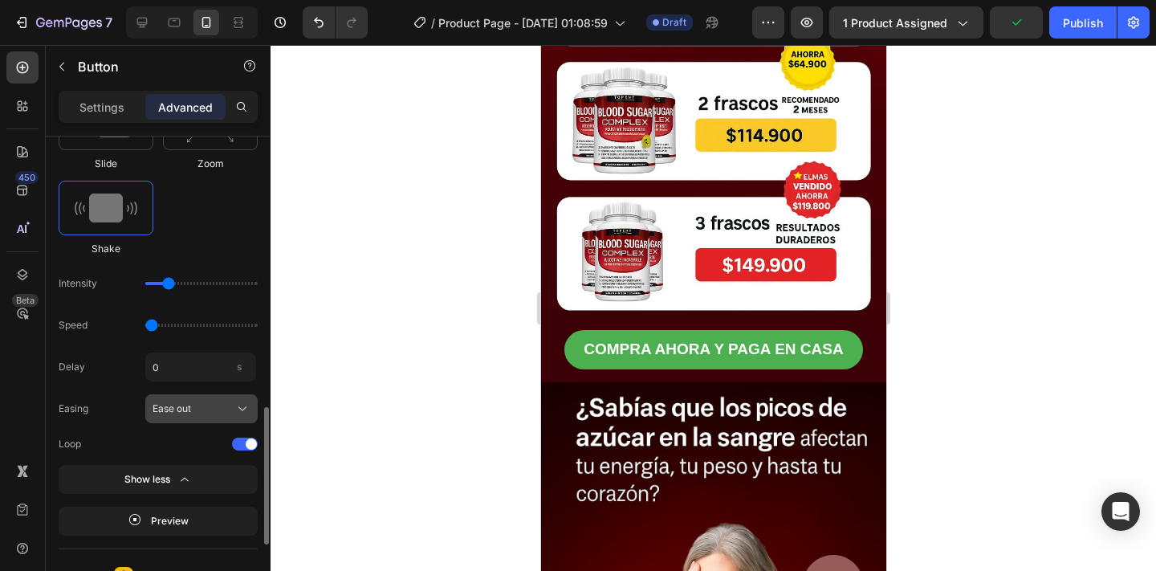
click at [225, 409] on div "Ease out" at bounding box center [191, 408] width 79 height 14
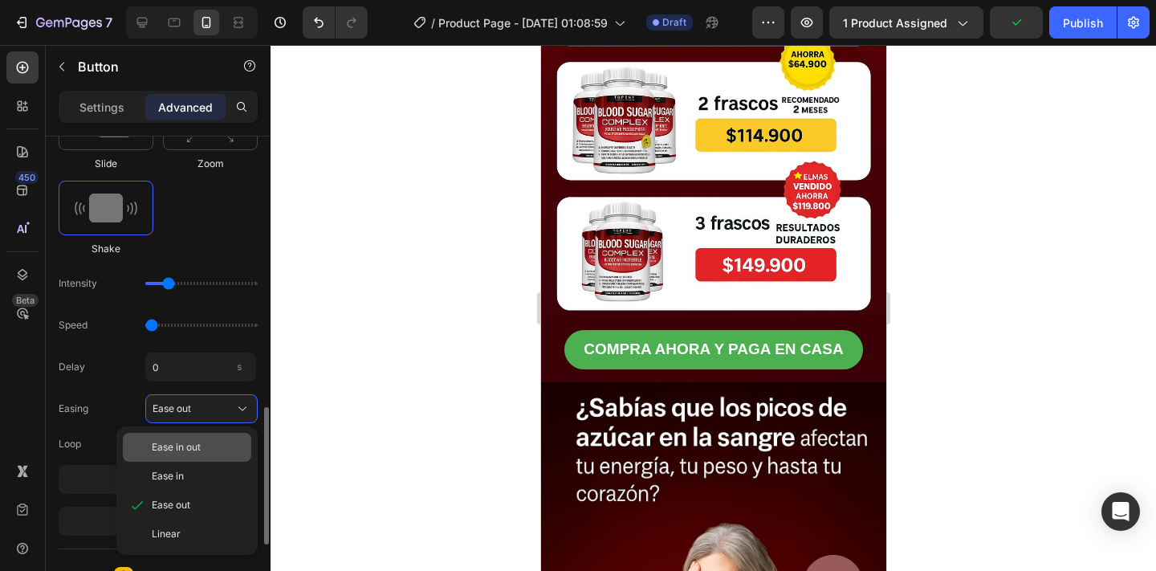
click at [221, 444] on div "Ease in out" at bounding box center [198, 447] width 93 height 14
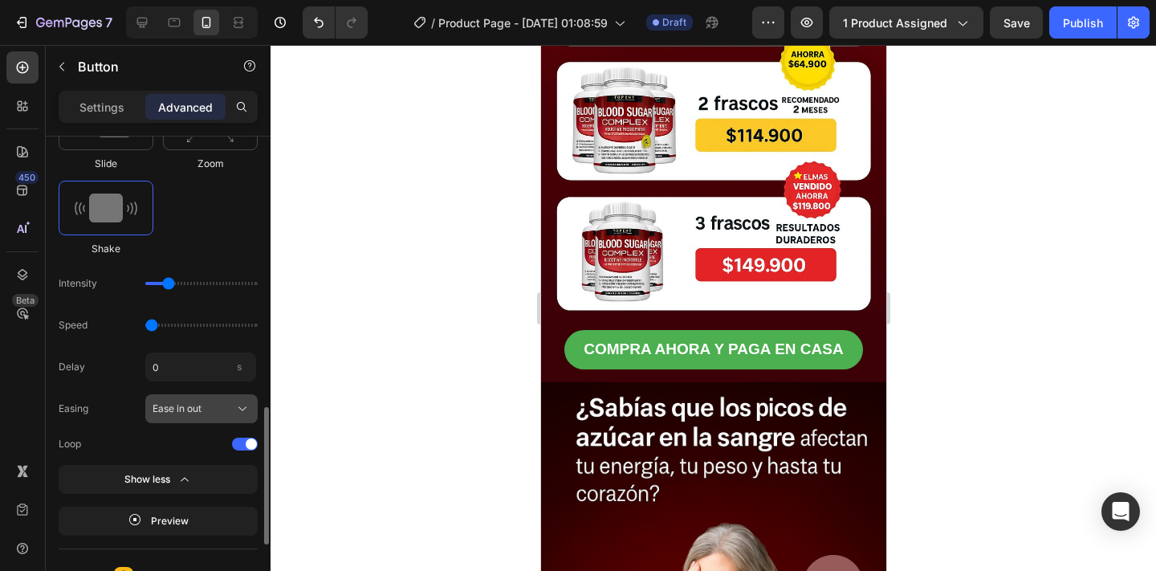
click at [235, 407] on icon at bounding box center [242, 408] width 16 height 16
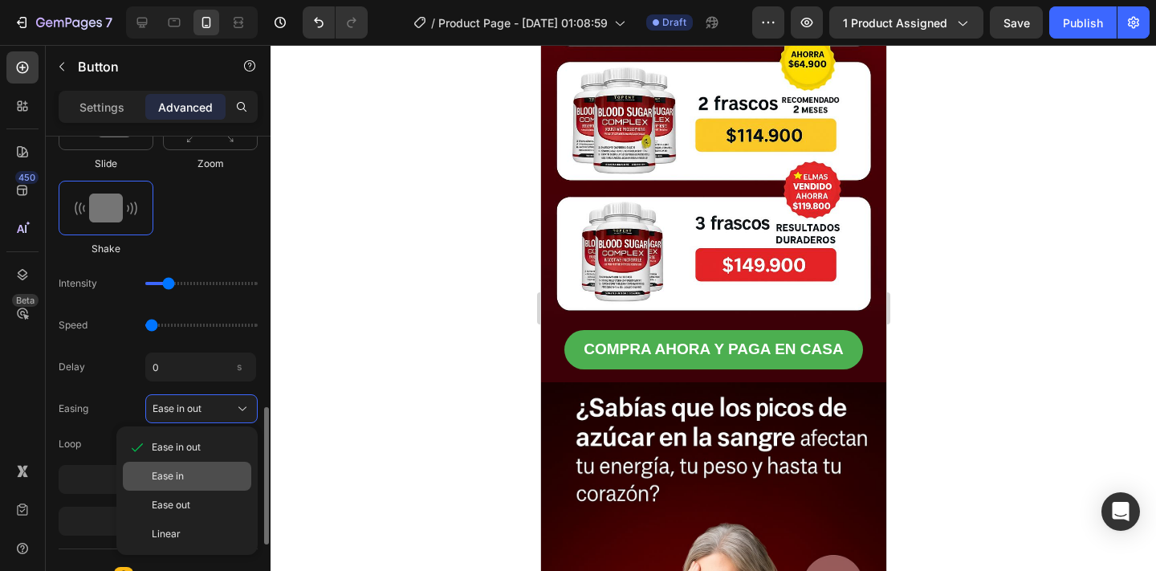
click at [223, 475] on div "Ease in" at bounding box center [198, 476] width 93 height 14
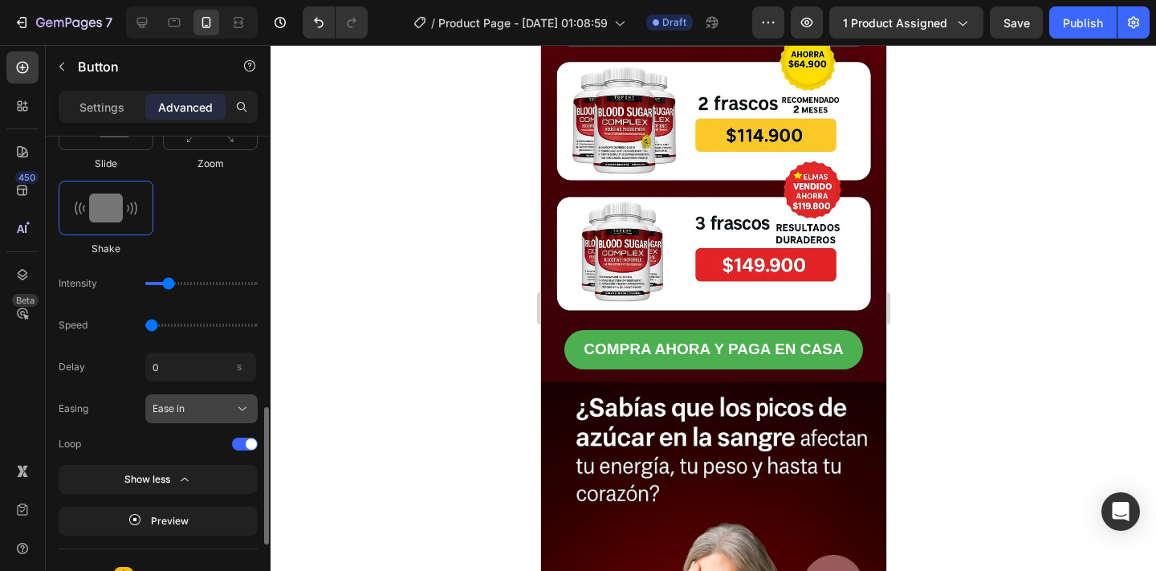
click at [239, 411] on icon at bounding box center [242, 408] width 16 height 16
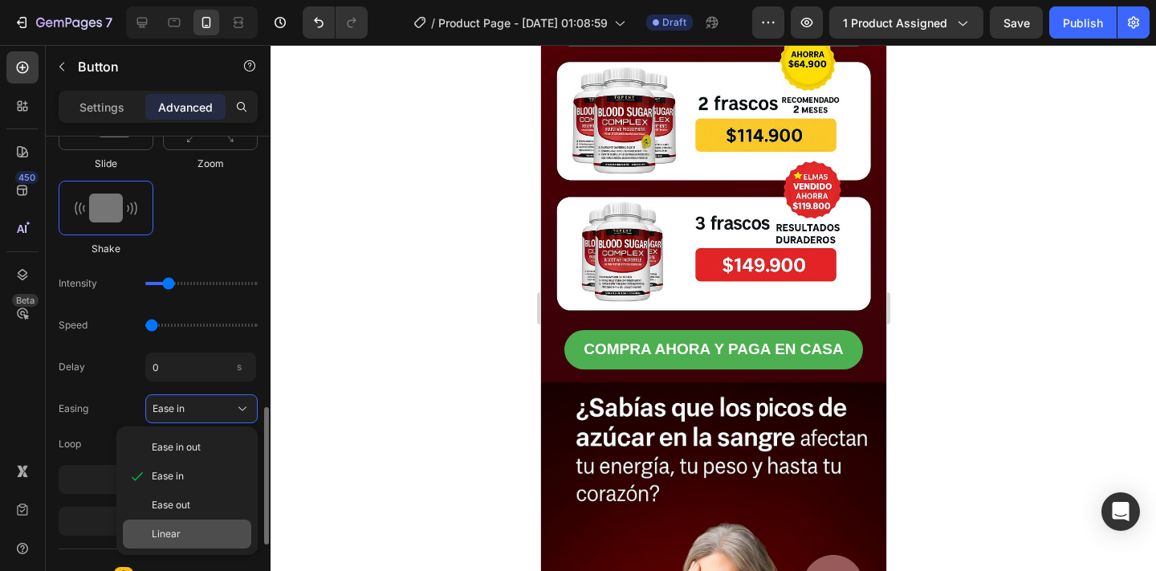
click at [215, 523] on div "Linear" at bounding box center [187, 533] width 128 height 29
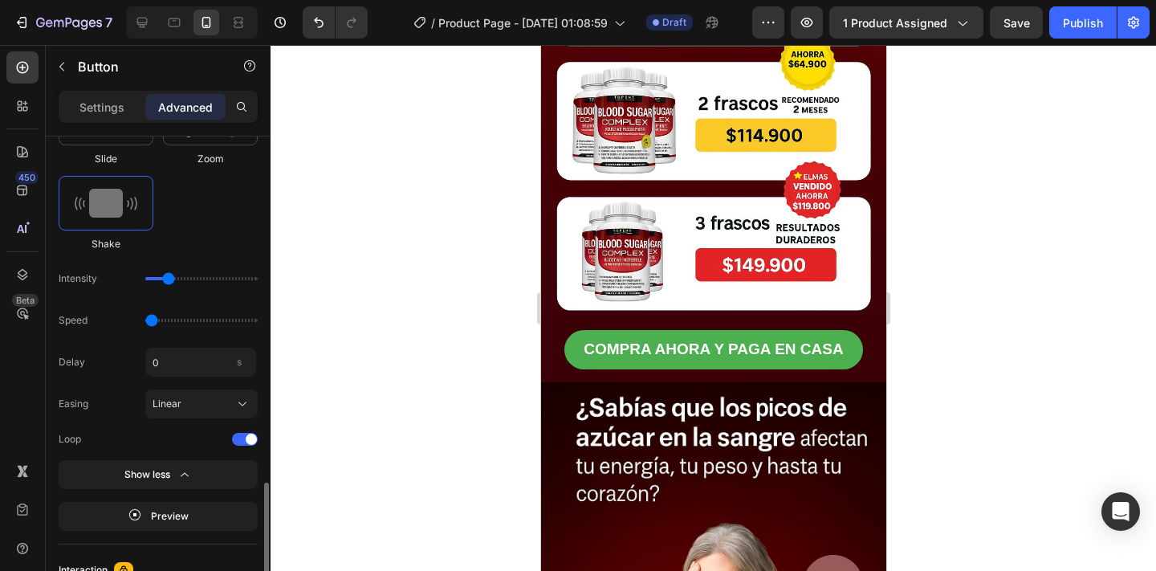
scroll to position [1192, 0]
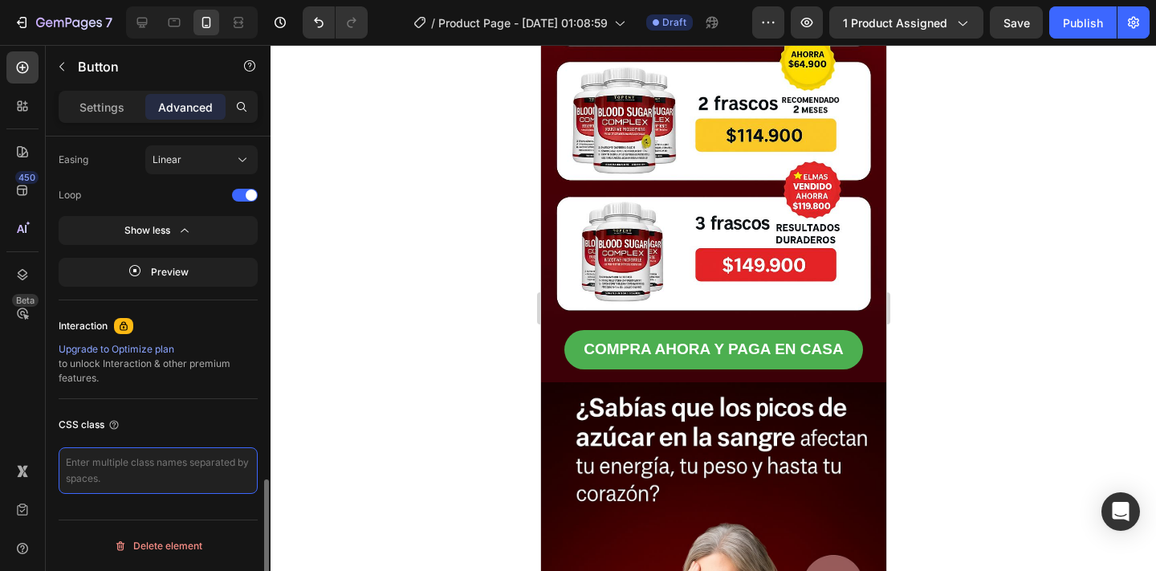
click at [131, 457] on textarea at bounding box center [158, 470] width 199 height 47
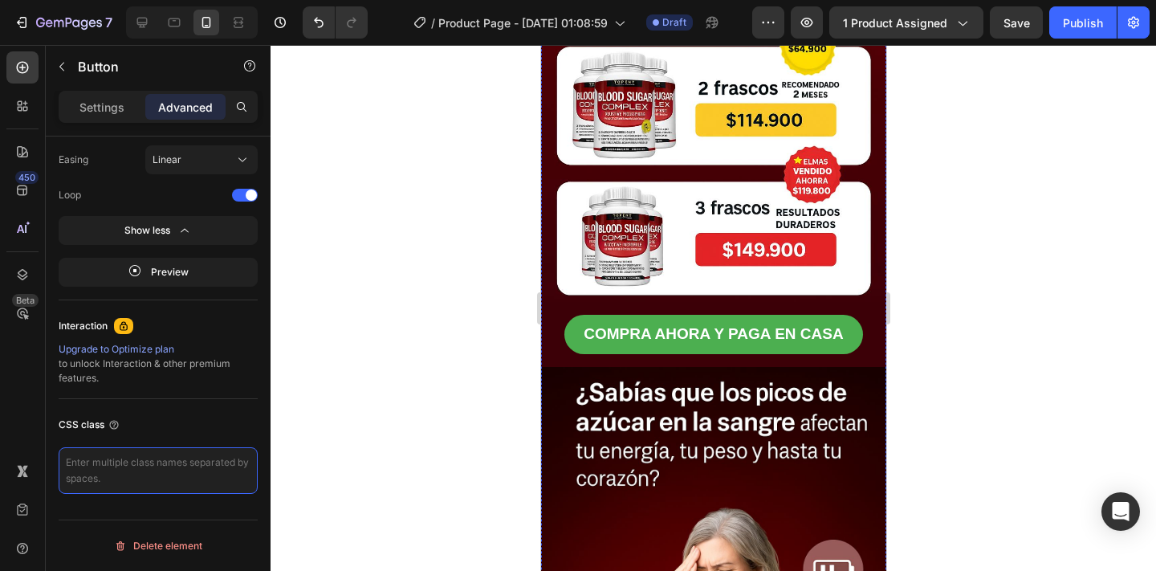
scroll to position [688, 0]
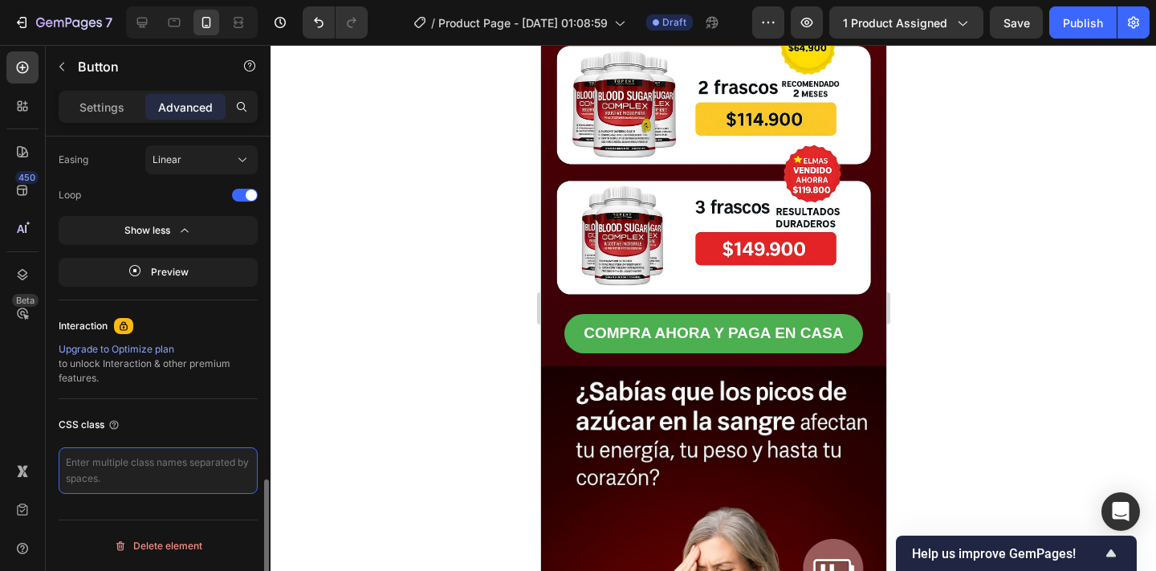
click at [153, 449] on textarea at bounding box center [158, 470] width 199 height 47
paste textarea "_rsi-cod-form-gempages-button-overwrite _rsi-cod-form-is-gempage"
type textarea "_rsi-cod-form-gempages-button-overwrite _rsi-cod-form-is-gempage"
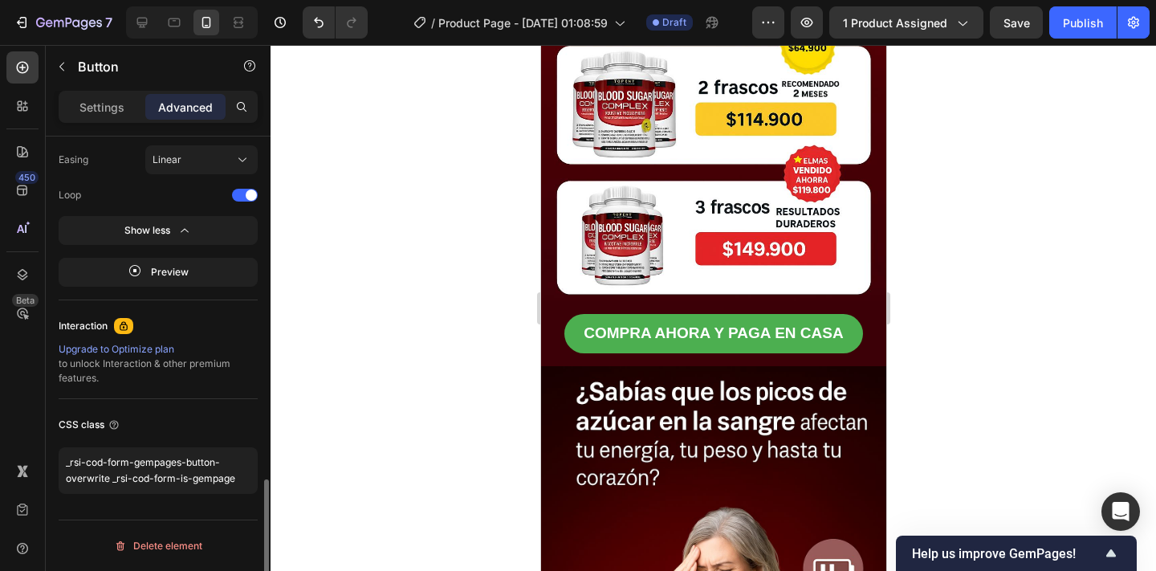
click at [213, 419] on div "CSS class" at bounding box center [158, 425] width 199 height 26
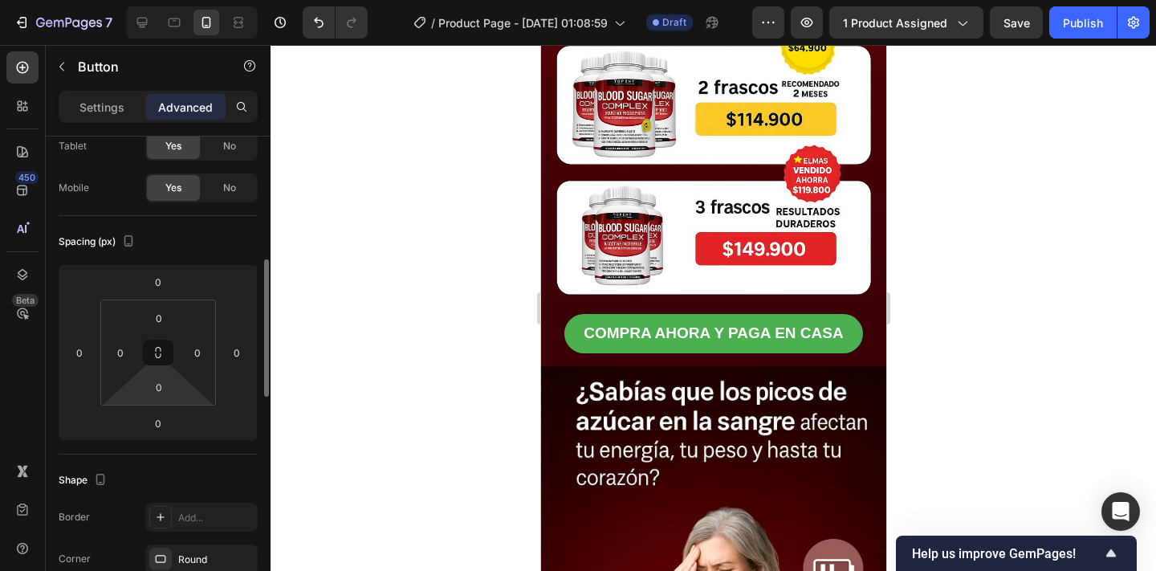
scroll to position [0, 0]
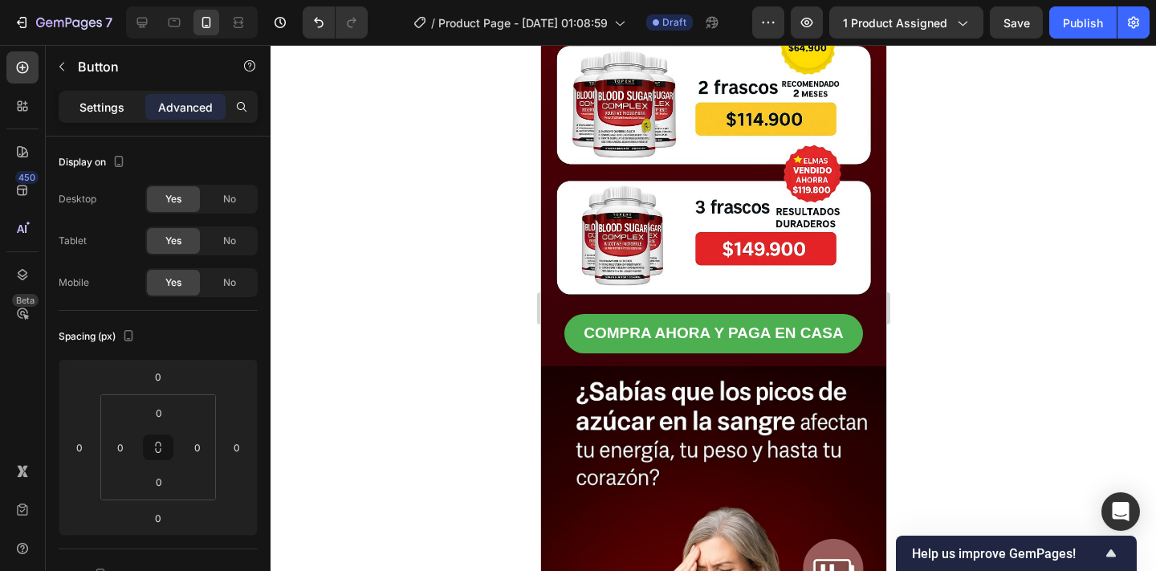
click at [93, 111] on p "Settings" at bounding box center [101, 107] width 45 height 17
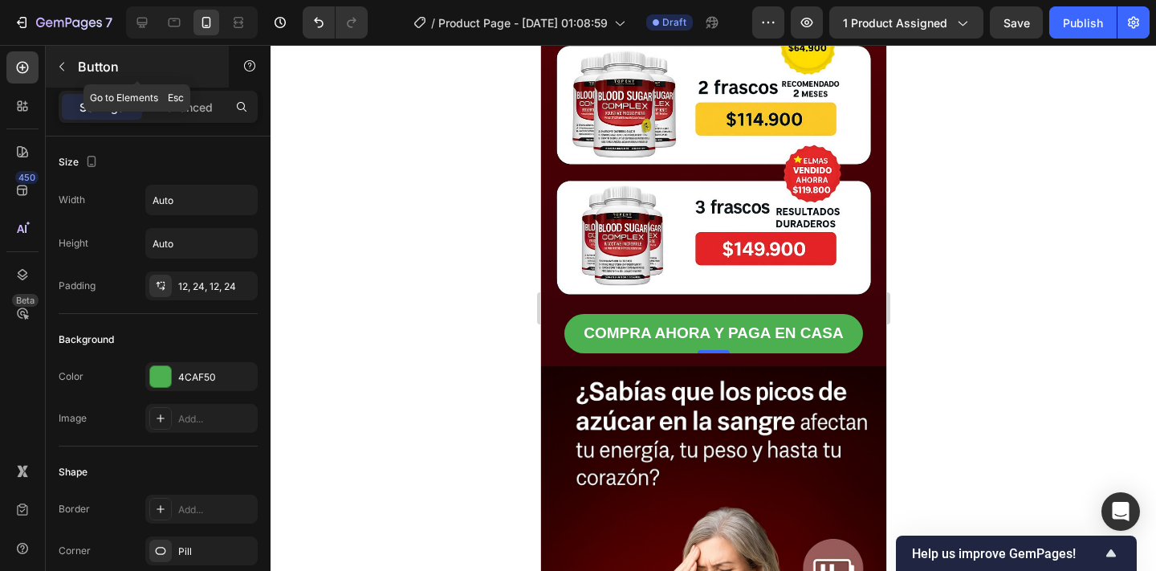
click at [55, 67] on icon "button" at bounding box center [61, 66] width 13 height 13
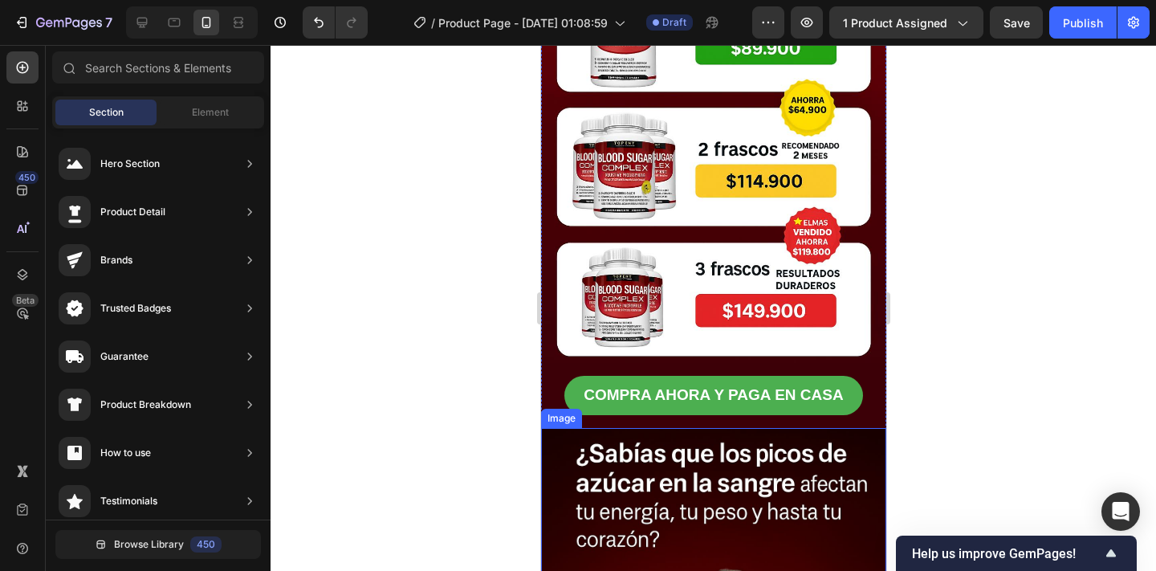
scroll to position [629, 0]
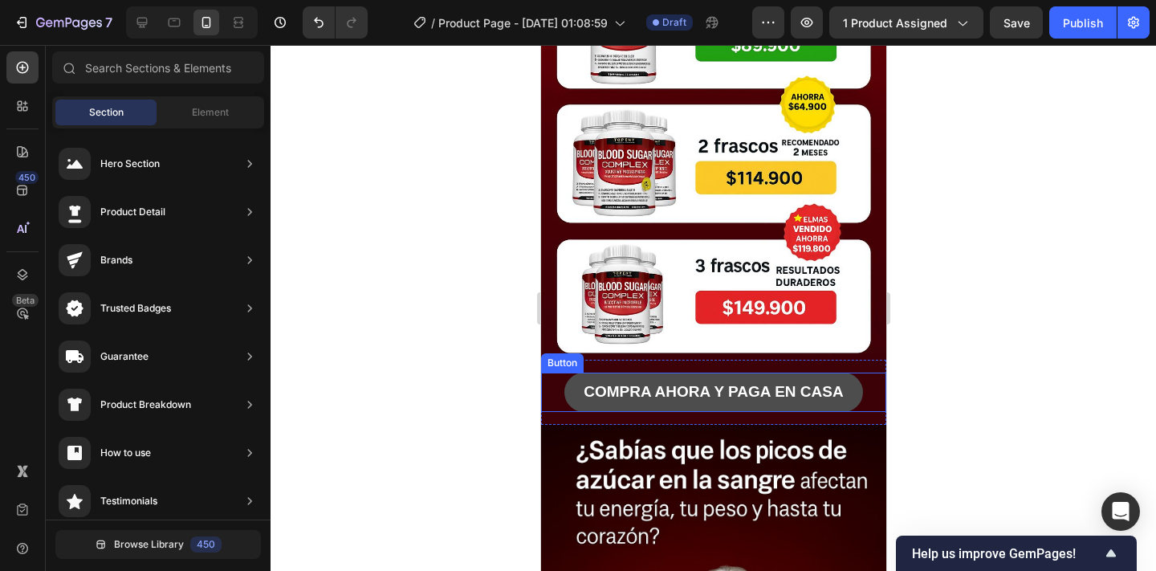
click at [578, 382] on button "COMPRA AHORA Y PAGA EN CASA" at bounding box center [712, 391] width 298 height 39
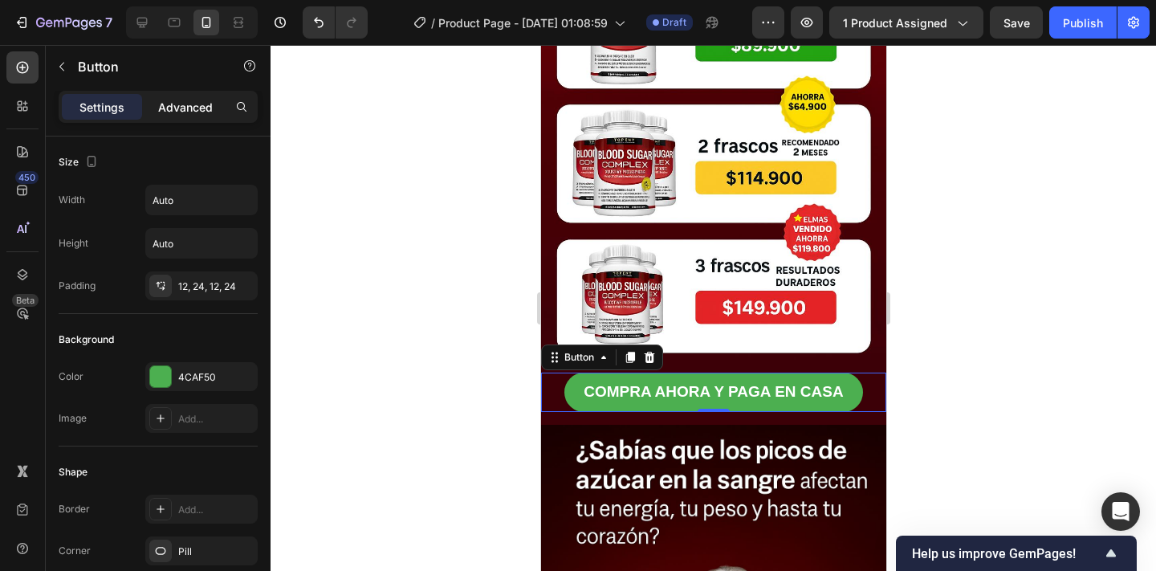
click at [202, 110] on p "Advanced" at bounding box center [185, 107] width 55 height 17
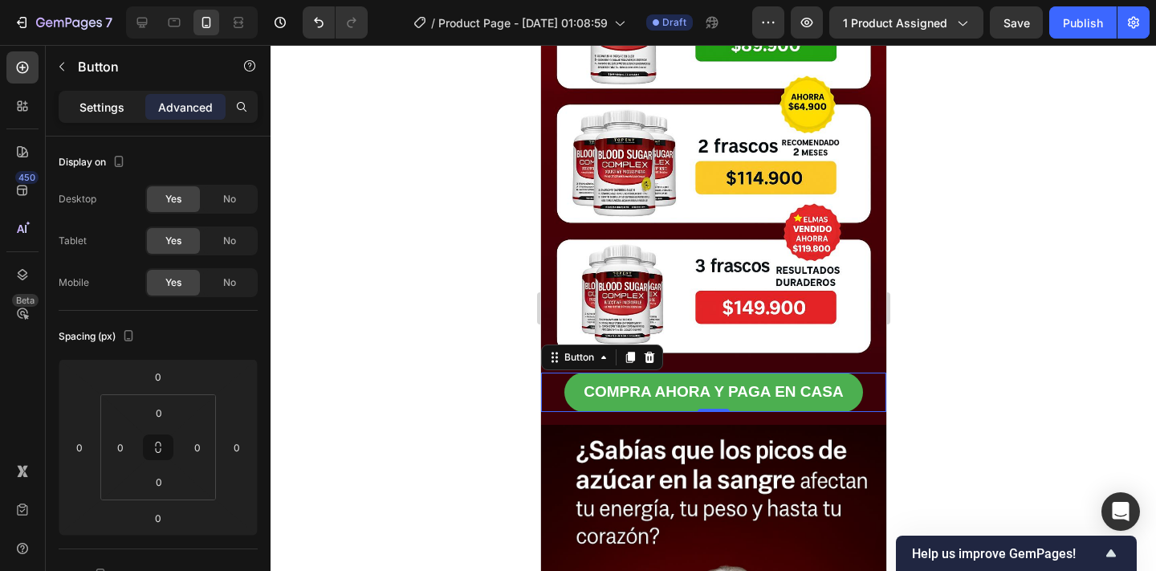
click at [71, 111] on div "Settings" at bounding box center [102, 107] width 80 height 26
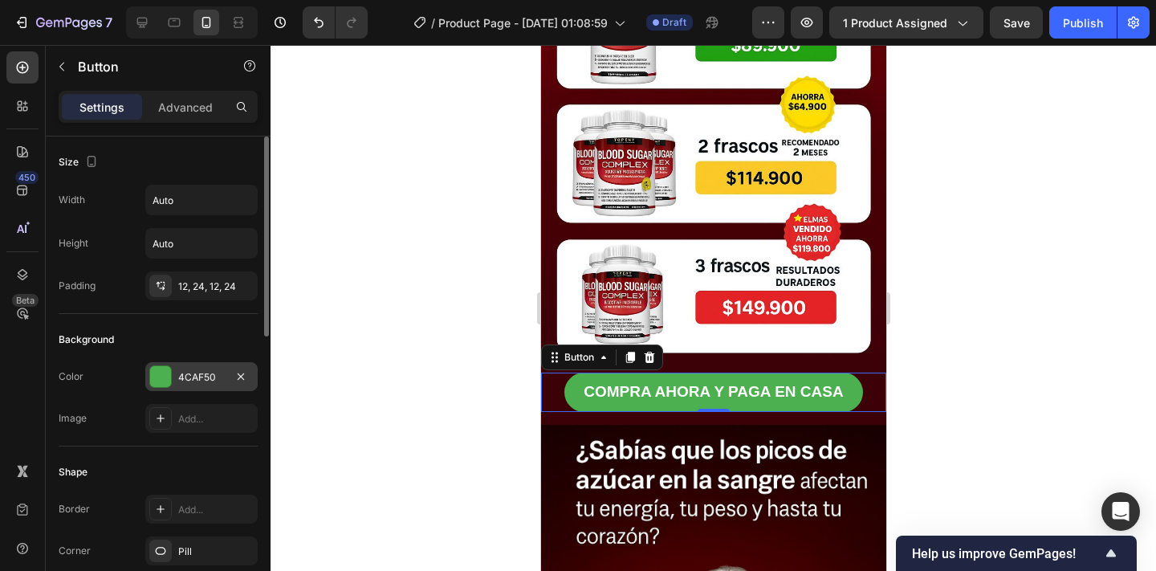
click at [152, 378] on div at bounding box center [160, 376] width 21 height 21
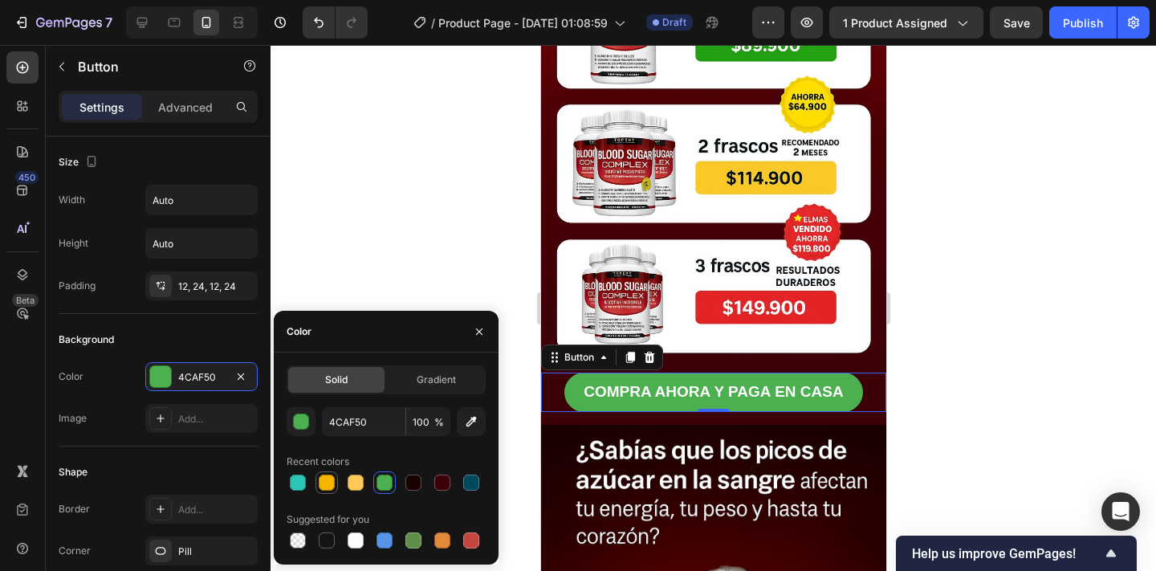
click at [327, 480] on div at bounding box center [327, 482] width 16 height 16
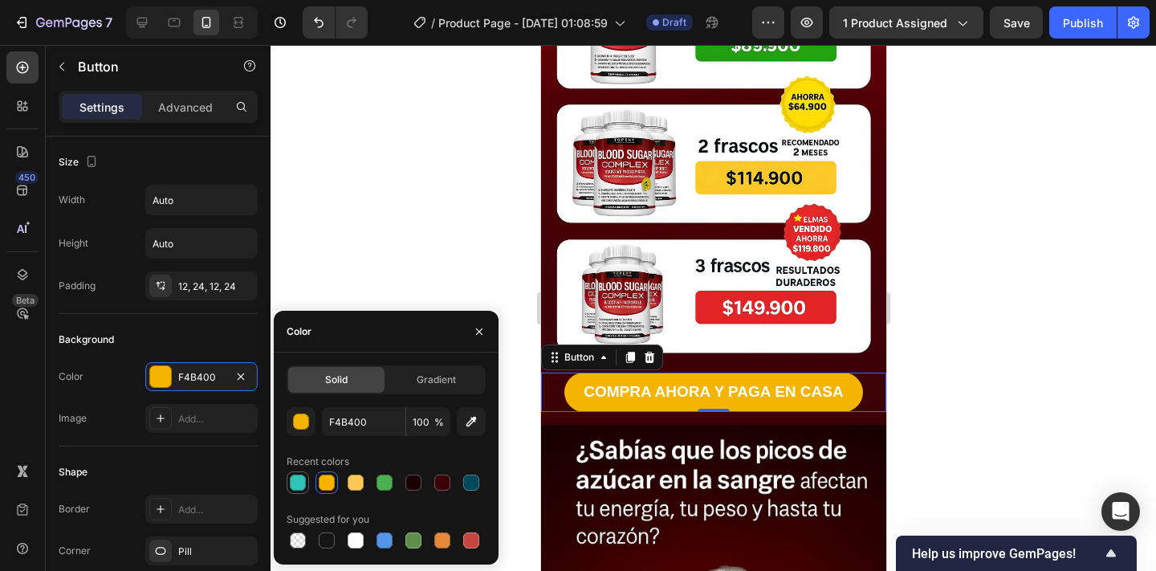
click at [294, 477] on div at bounding box center [298, 482] width 16 height 16
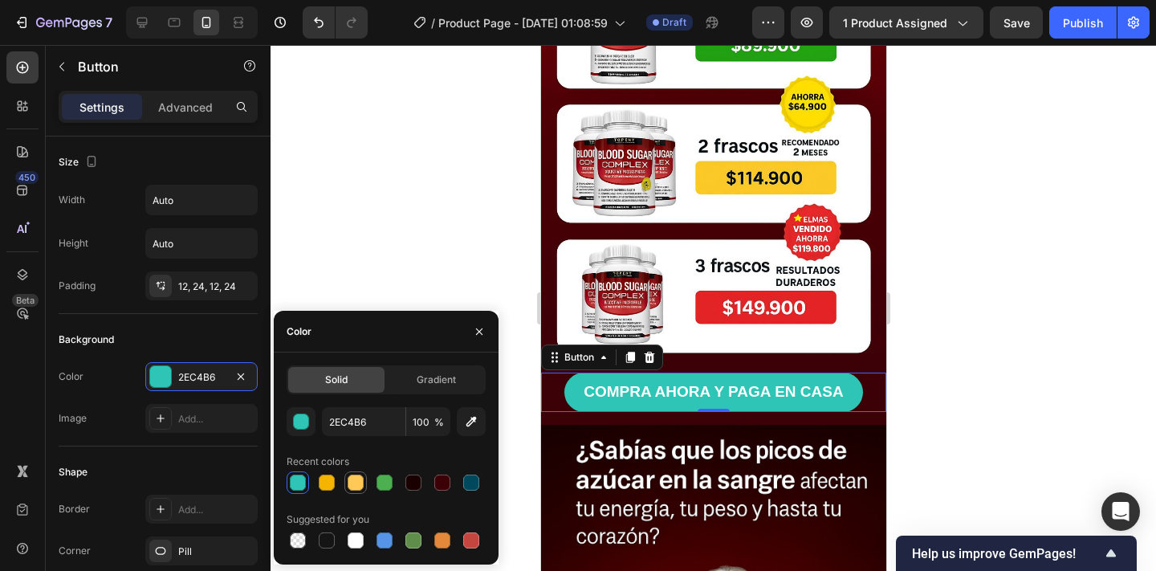
click at [357, 477] on div at bounding box center [355, 482] width 16 height 16
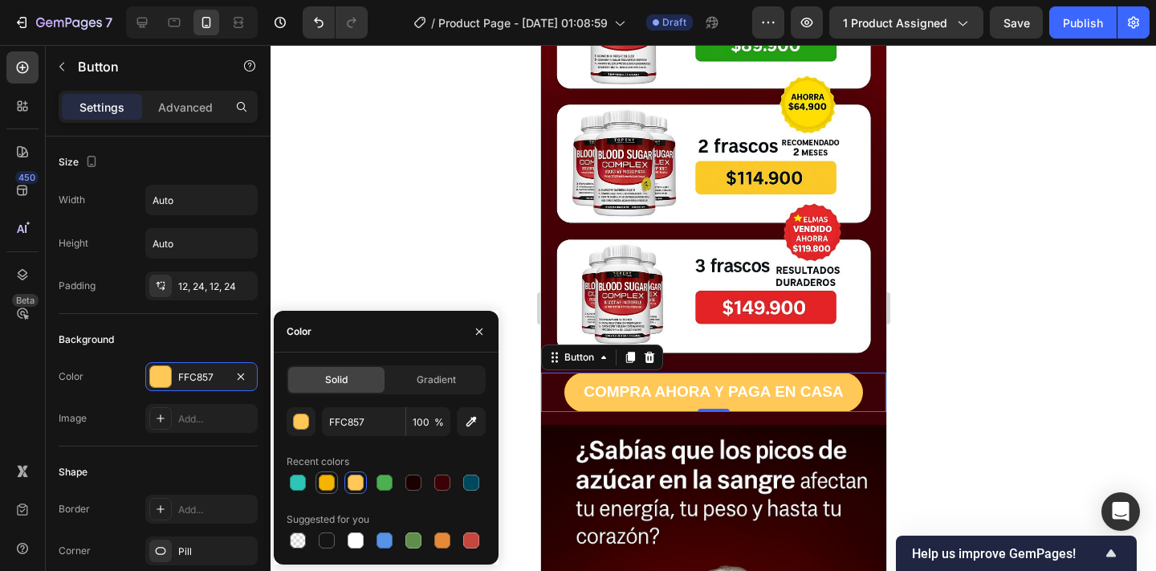
click at [327, 485] on div at bounding box center [327, 482] width 16 height 16
type input "F4B400"
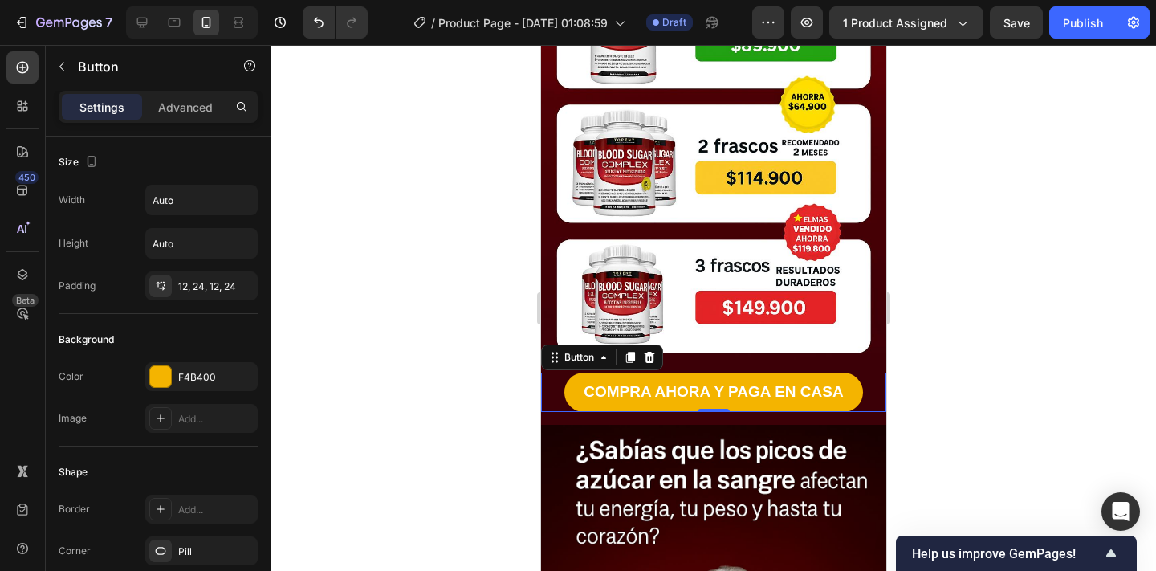
click at [343, 221] on div at bounding box center [712, 308] width 885 height 526
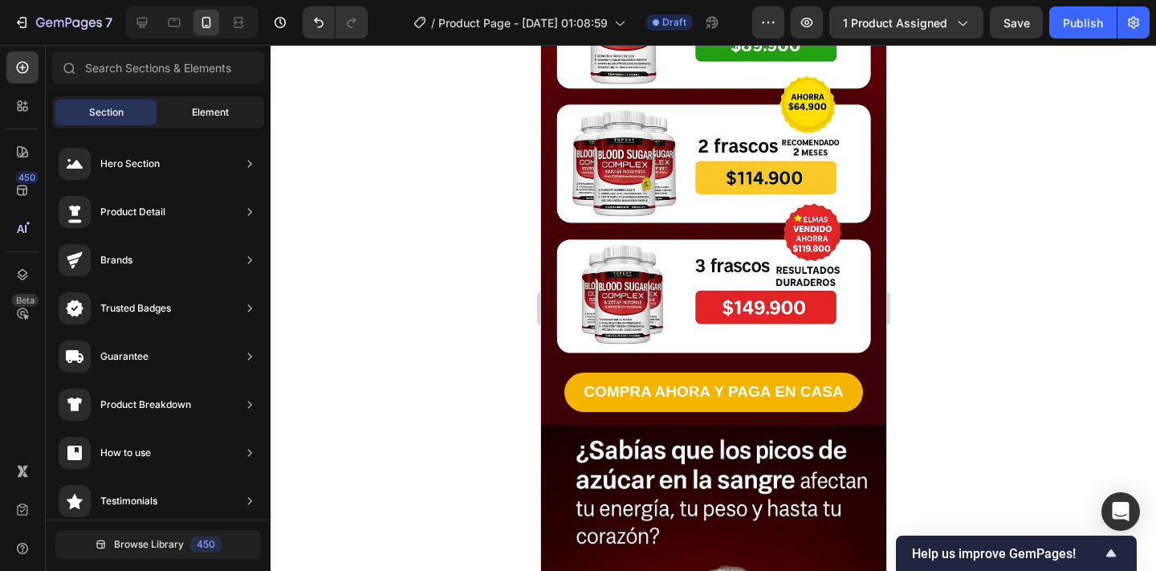
click at [219, 102] on div "Element" at bounding box center [210, 113] width 101 height 26
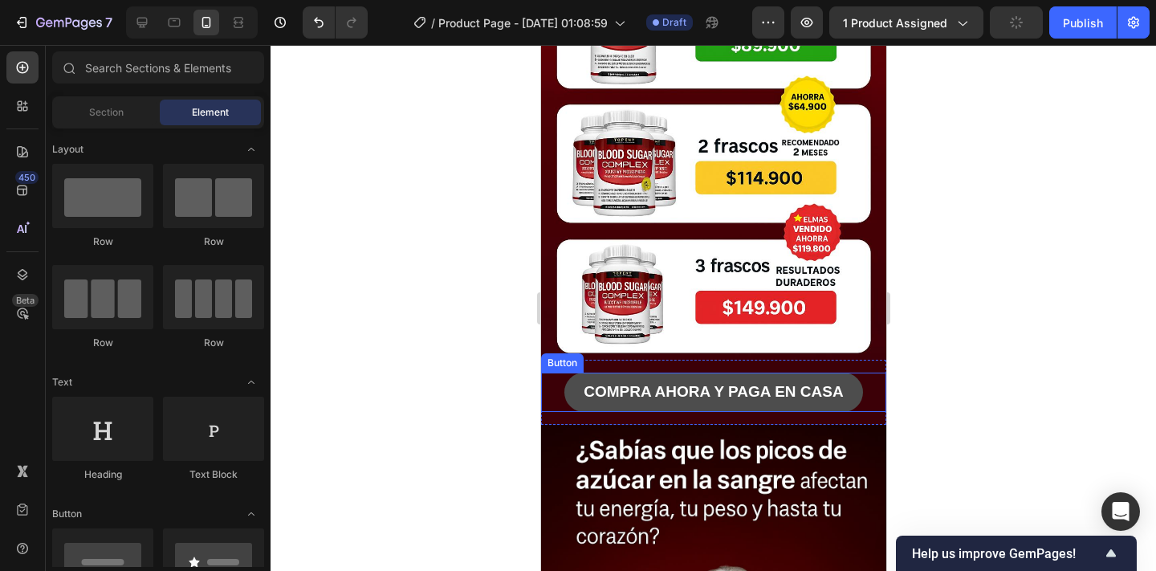
click at [579, 399] on button "COMPRA AHORA Y PAGA EN CASA" at bounding box center [712, 391] width 298 height 39
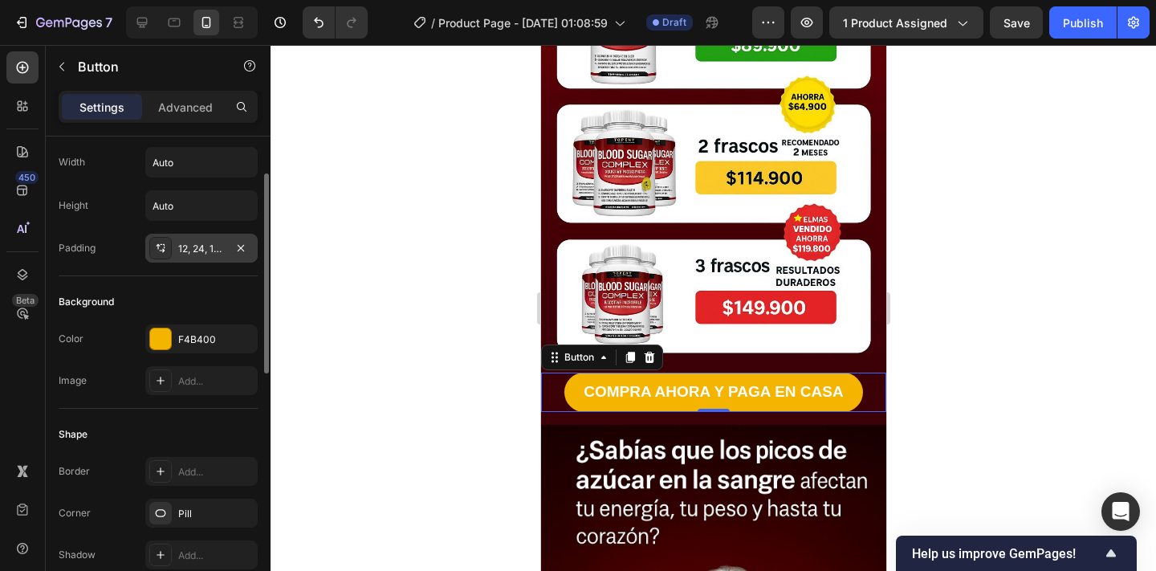
scroll to position [0, 0]
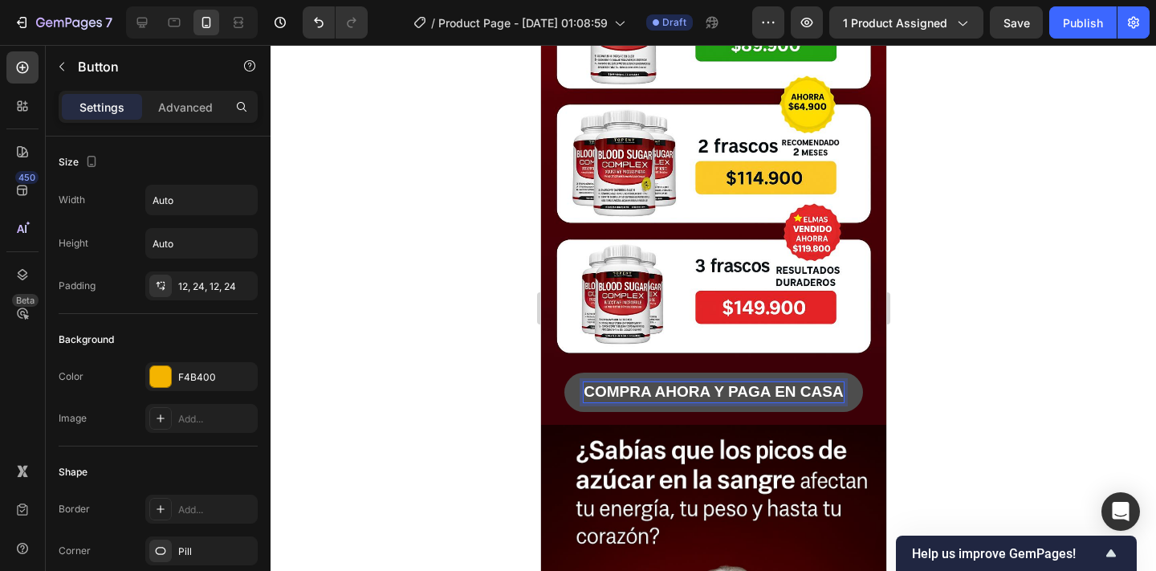
click at [677, 394] on p "COMPRA AHORA Y PAGA EN CASA" at bounding box center [712, 392] width 259 height 20
drag, startPoint x: 843, startPoint y: 389, endPoint x: 833, endPoint y: 389, distance: 9.6
click at [833, 389] on button "COMPRA AHORA Y PAGA EN CASA" at bounding box center [712, 391] width 298 height 39
click at [602, 384] on p "COMPRA AHORA Y PAGA EN CASA" at bounding box center [712, 392] width 259 height 20
click at [588, 388] on p "COMPRA AHORA Y PAGA EN CASA" at bounding box center [712, 392] width 259 height 20
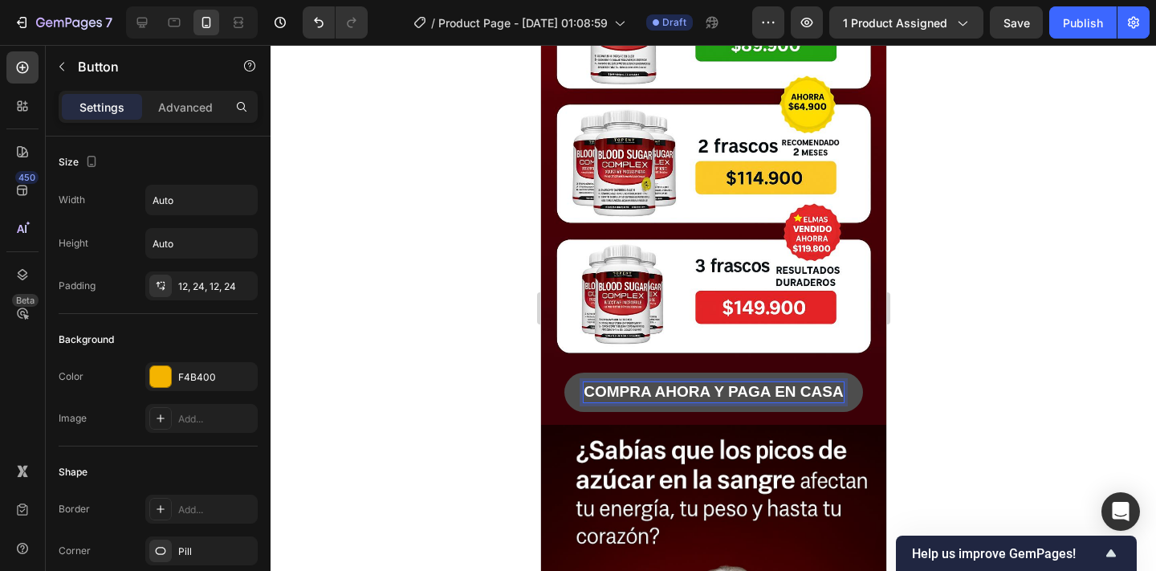
click at [584, 390] on p "COMPRA AHORA Y PAGA EN CASA" at bounding box center [712, 392] width 259 height 20
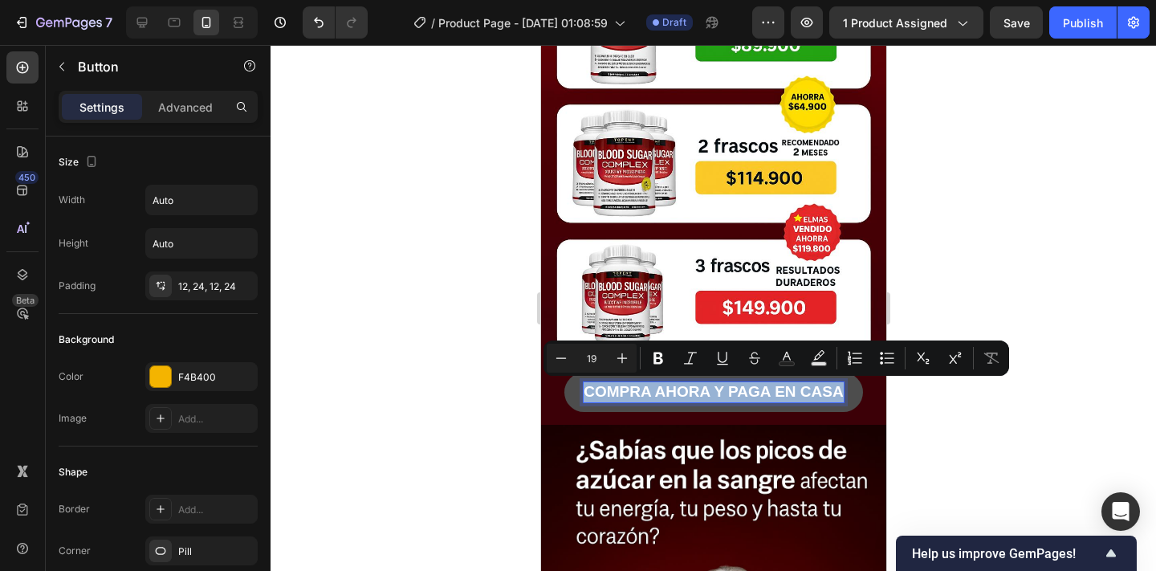
drag, startPoint x: 586, startPoint y: 391, endPoint x: 843, endPoint y: 397, distance: 257.7
click at [843, 397] on button "COMPRA AHORA Y PAGA EN CASA" at bounding box center [712, 391] width 298 height 39
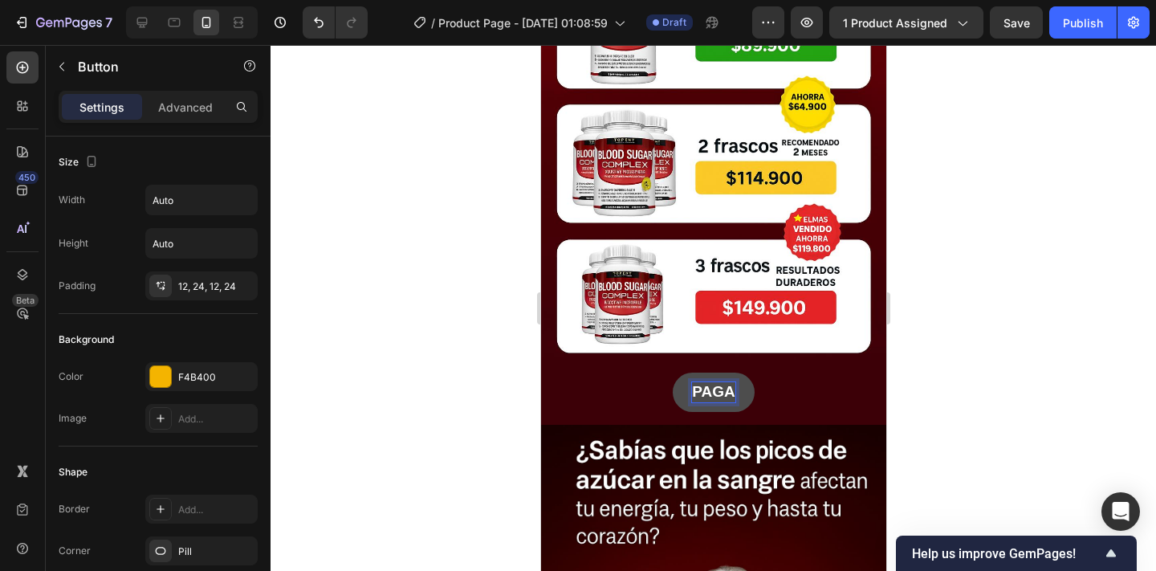
click at [672, 372] on button "PAGA" at bounding box center [712, 391] width 81 height 39
click at [660, 372] on button "PAGA EN" at bounding box center [713, 391] width 106 height 39
click at [647, 372] on button "PAGA EN TU" at bounding box center [712, 391] width 131 height 39
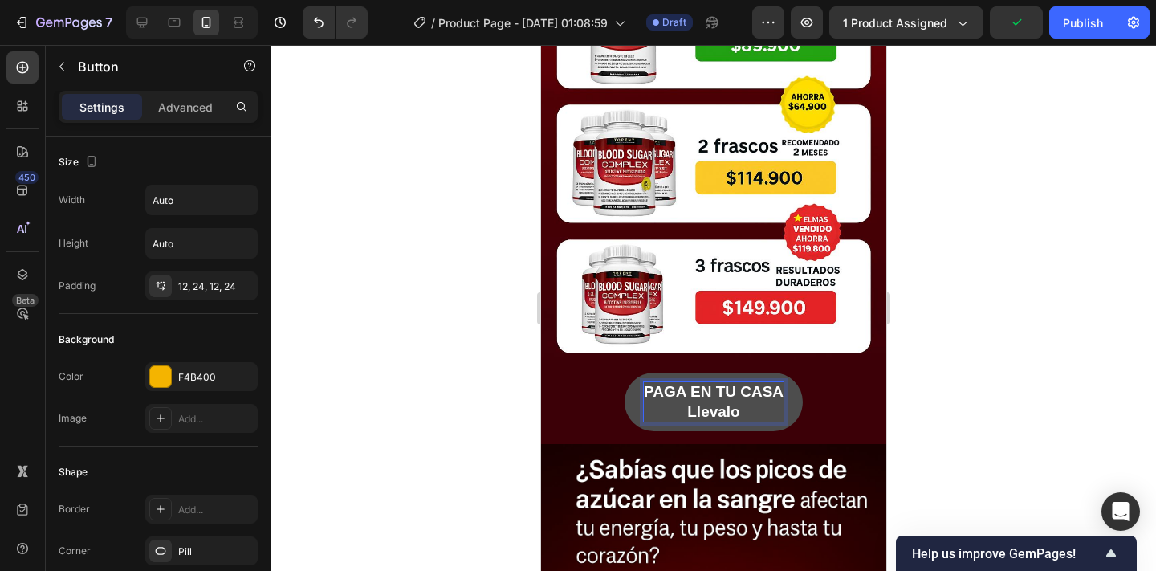
click at [624, 372] on button "PAGA EN TU CASA Llevalo" at bounding box center [713, 401] width 178 height 59
click at [624, 372] on button "PAGA EN TU CASA Llevalo con" at bounding box center [713, 401] width 178 height 59
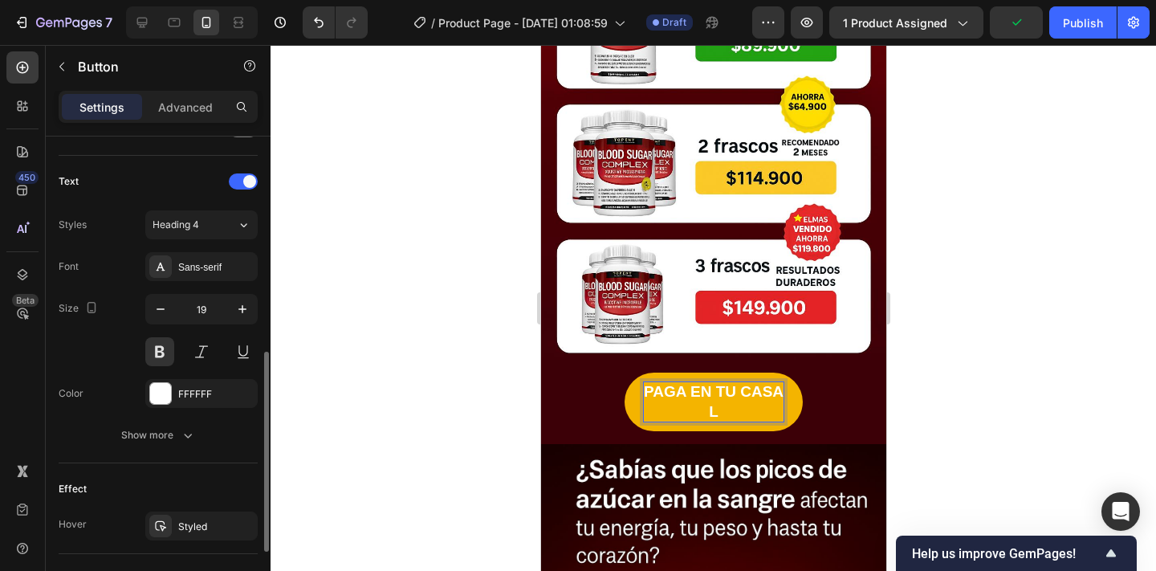
scroll to position [522, 0]
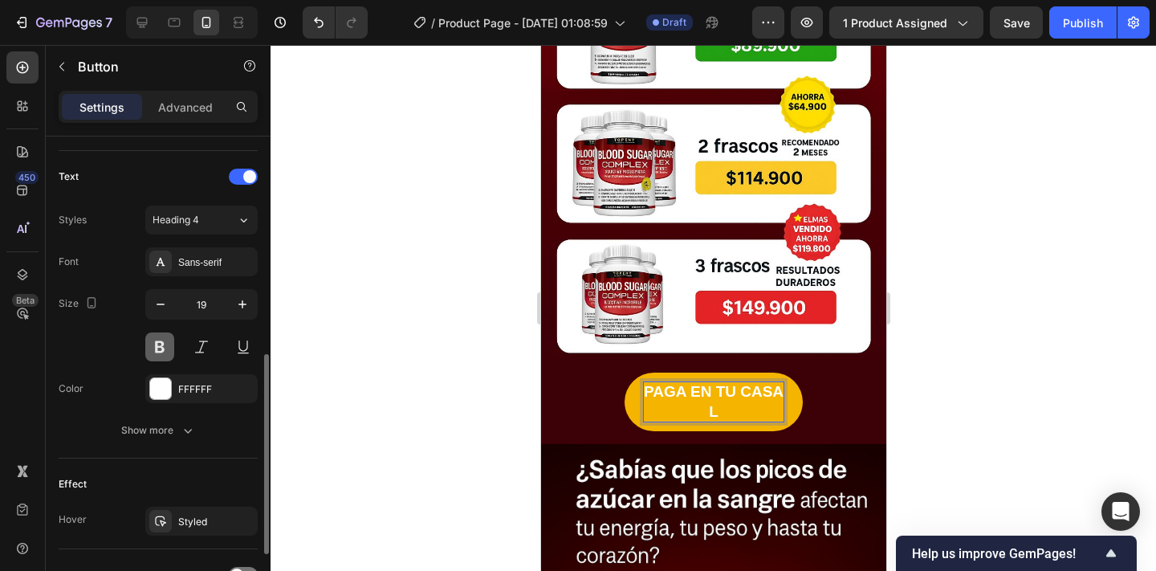
click at [155, 348] on button at bounding box center [159, 346] width 29 height 29
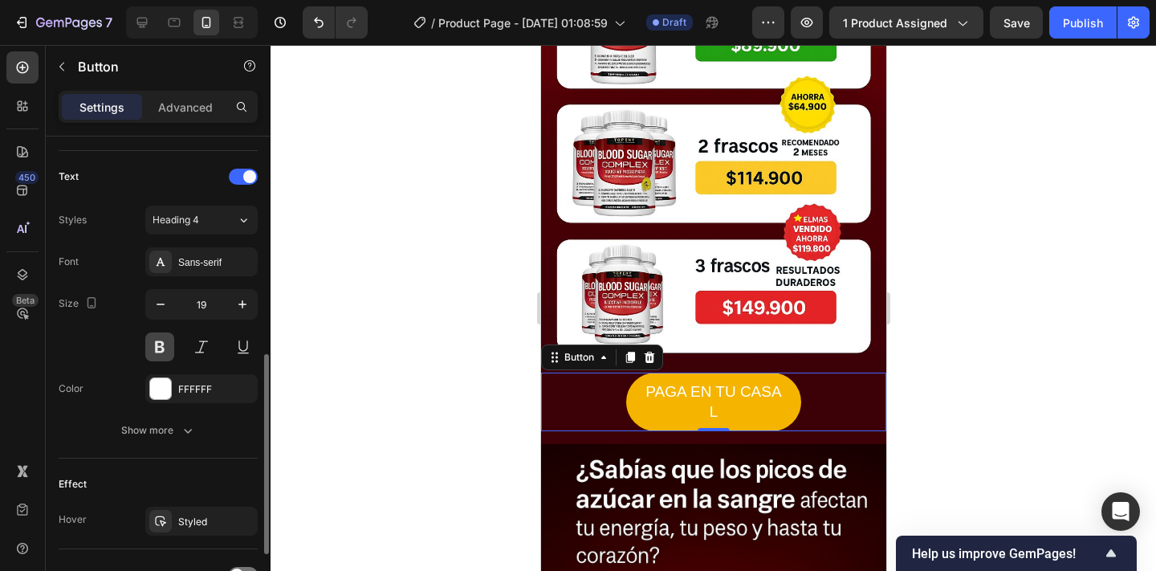
click at [167, 335] on button at bounding box center [159, 346] width 29 height 29
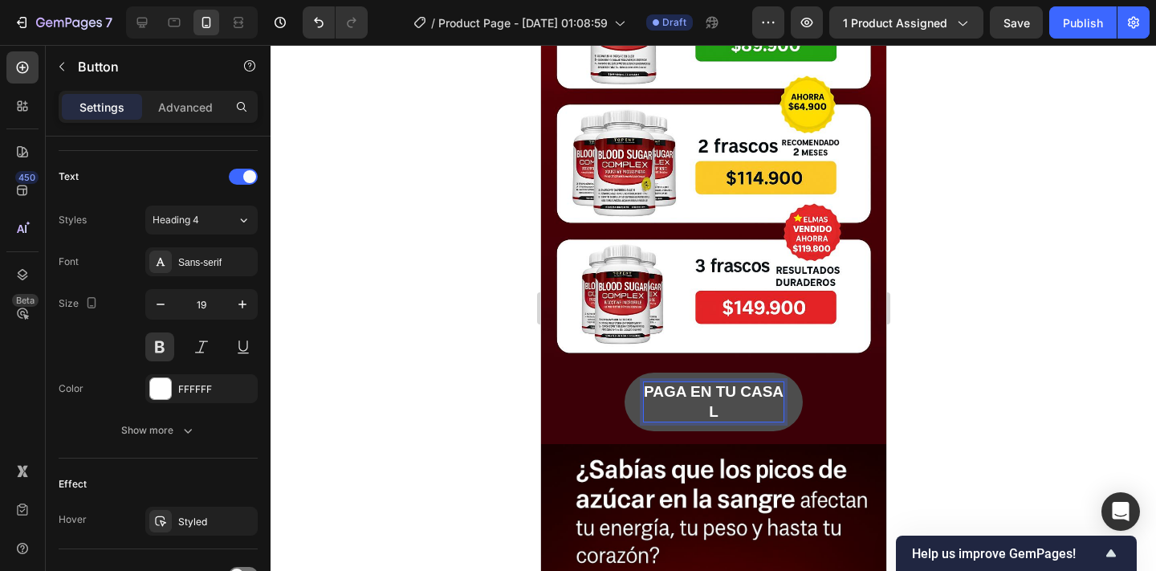
click at [722, 400] on p "PAGA EN TU CASA L" at bounding box center [713, 401] width 140 height 39
click at [724, 417] on p "PAGA EN TU CASA L" at bounding box center [713, 401] width 140 height 39
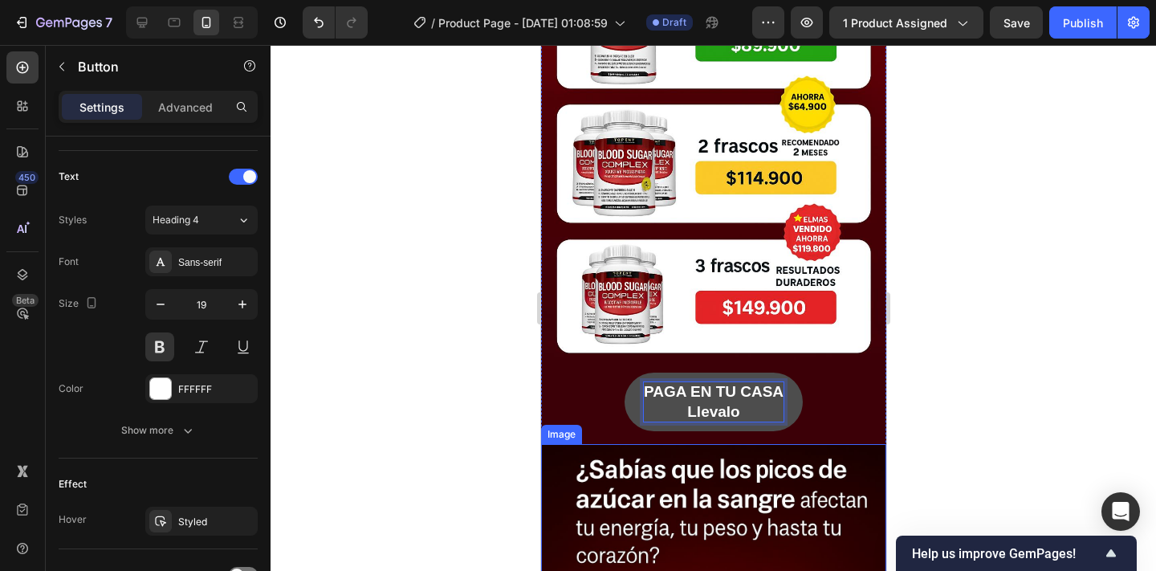
click at [624, 372] on button "PAGA EN TU CASA Llevalo" at bounding box center [713, 401] width 178 height 59
click at [624, 372] on button "PAGA EN TU CASA Llevalo con" at bounding box center [713, 401] width 178 height 59
click at [624, 372] on button "PAGA EN TU CASA Llevalo con envio" at bounding box center [713, 401] width 178 height 59
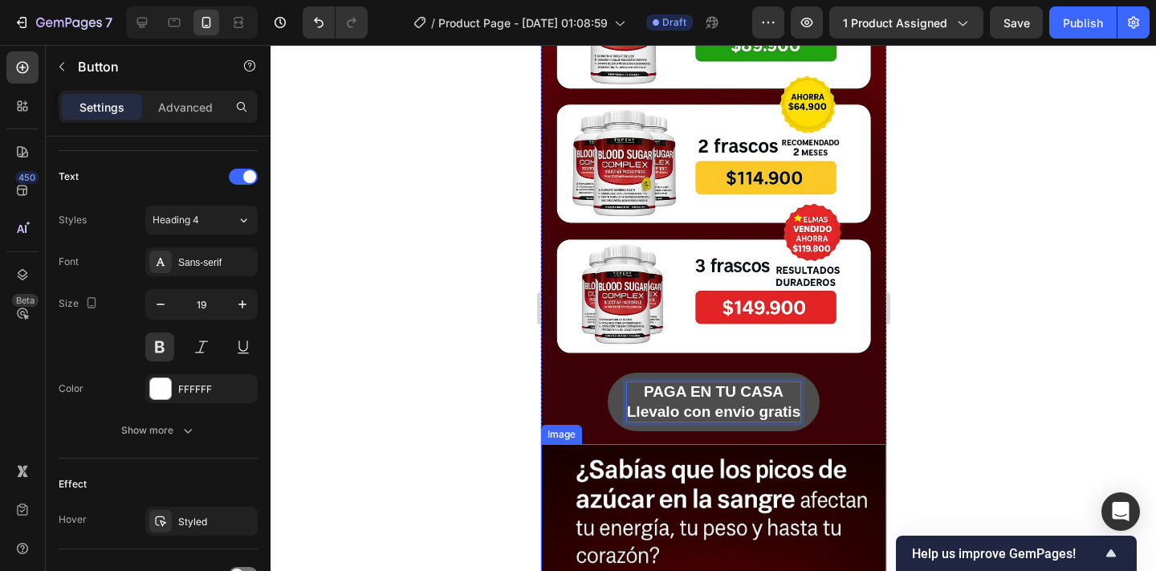
click at [388, 408] on div at bounding box center [712, 308] width 885 height 526
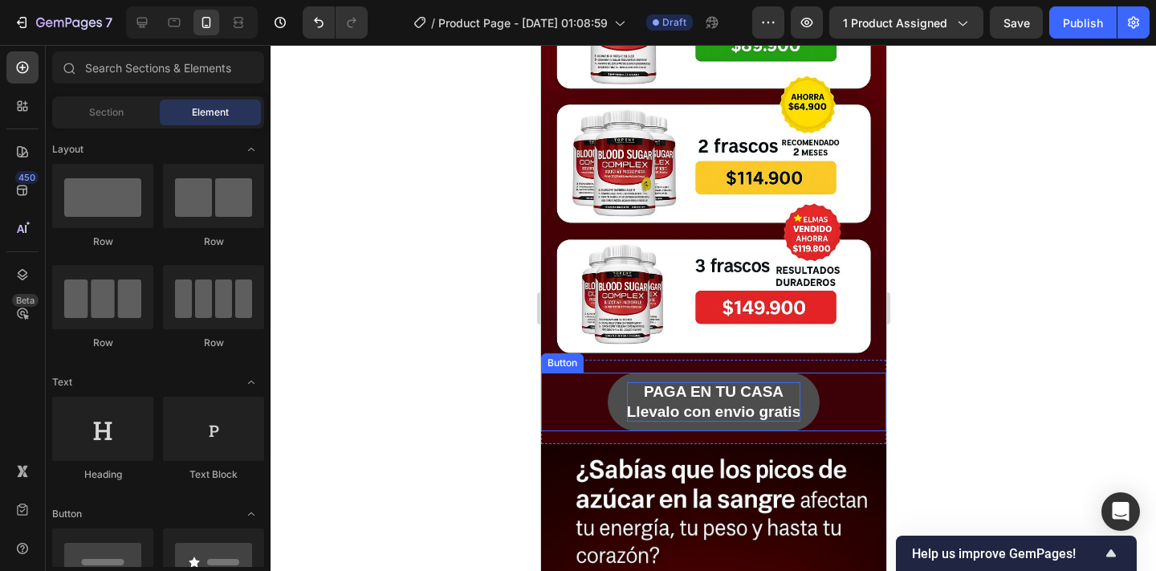
click at [622, 398] on button "PAGA EN TU CASA Llevalo con envio gratis" at bounding box center [713, 401] width 212 height 59
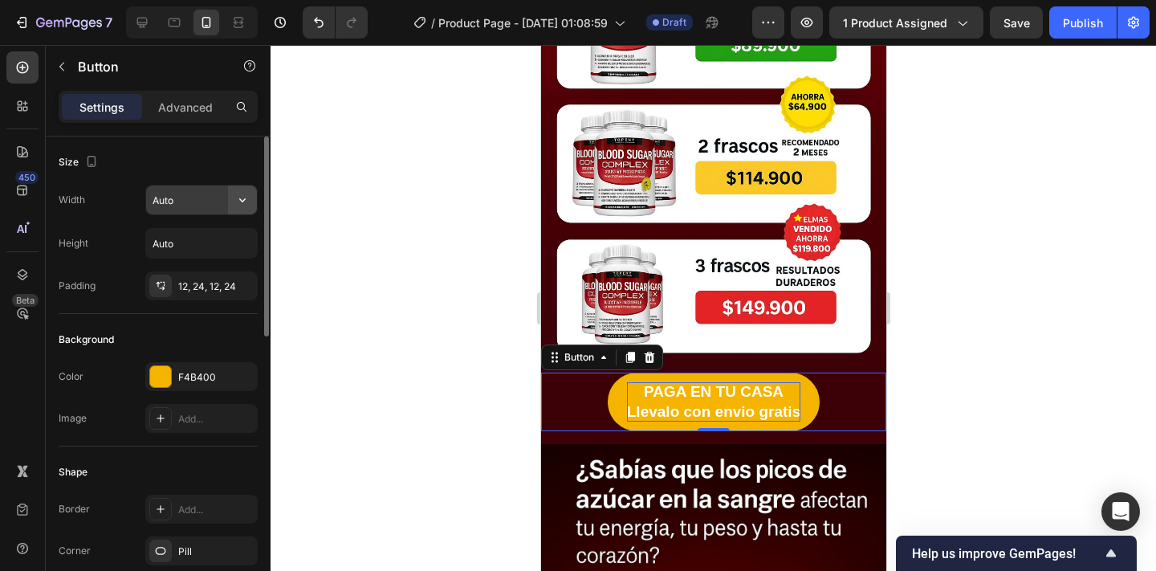
click at [236, 202] on icon "button" at bounding box center [242, 200] width 16 height 16
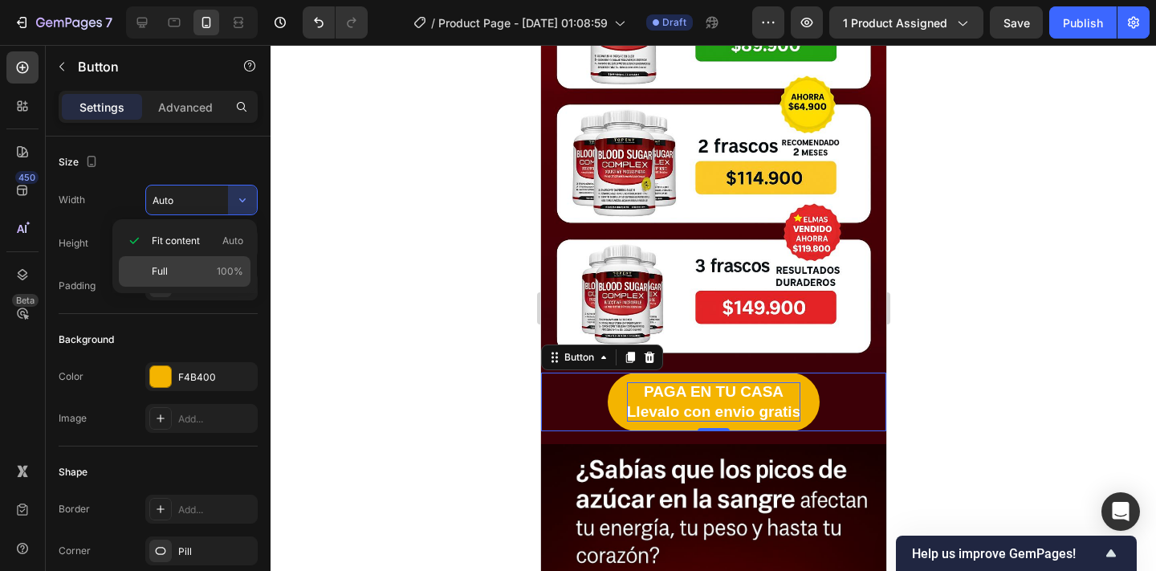
click at [217, 271] on p "Full 100%" at bounding box center [197, 271] width 91 height 14
type input "100%"
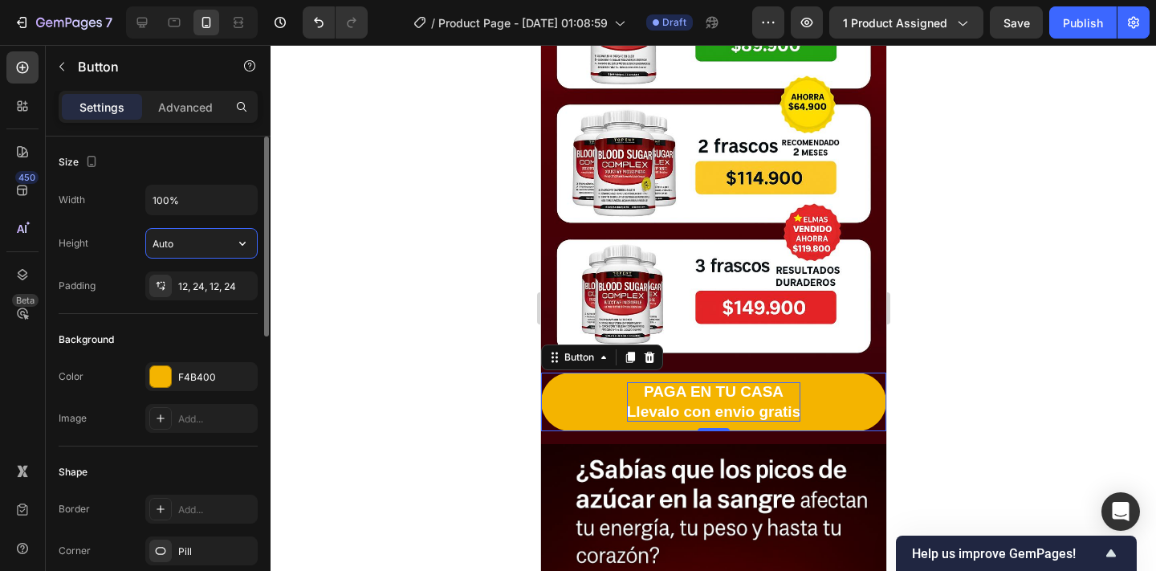
click at [205, 246] on input "Auto" at bounding box center [201, 243] width 111 height 29
click at [346, 272] on div at bounding box center [712, 308] width 885 height 526
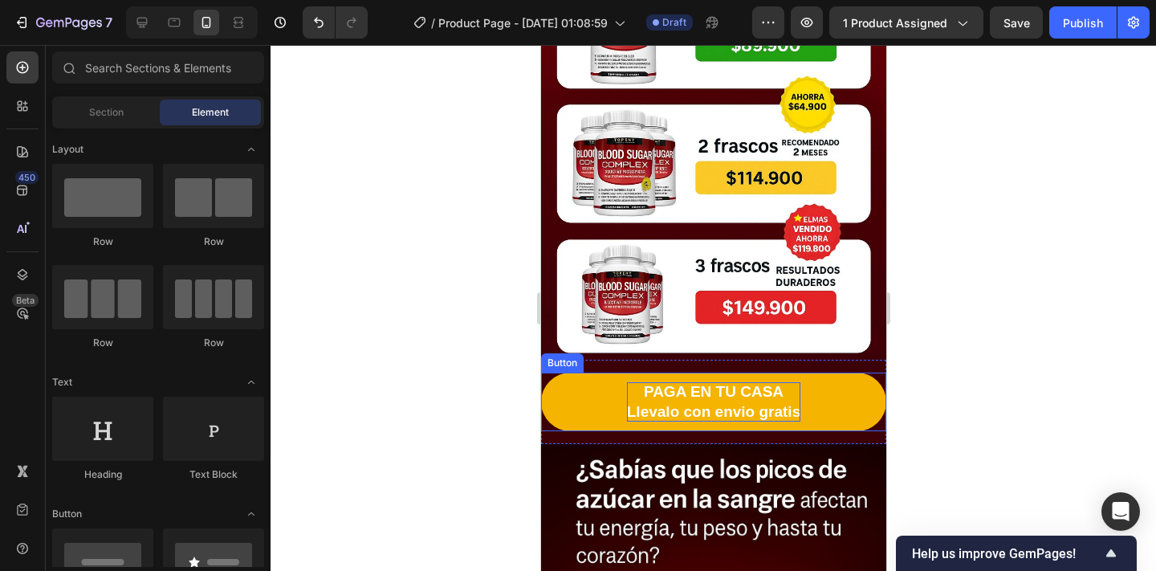
click at [658, 400] on p "PAGA EN TU CASA Llevalo con envio gratis" at bounding box center [712, 401] width 173 height 39
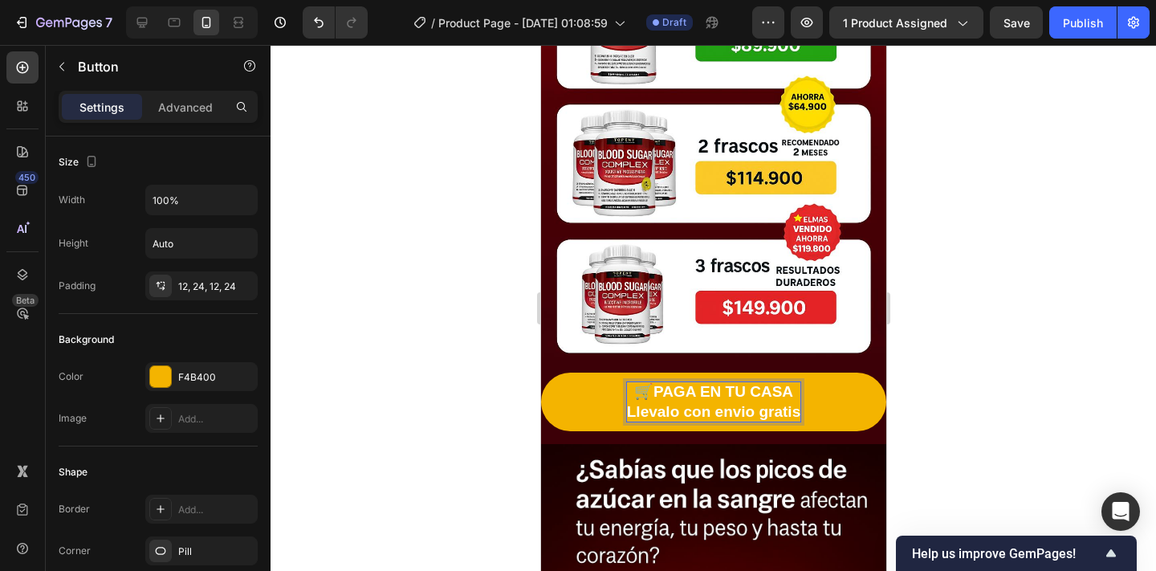
click at [799, 412] on p "🛒PAGA EN TU CASA Llevalo con envio gratis" at bounding box center [712, 401] width 173 height 39
click at [404, 358] on div at bounding box center [712, 308] width 885 height 526
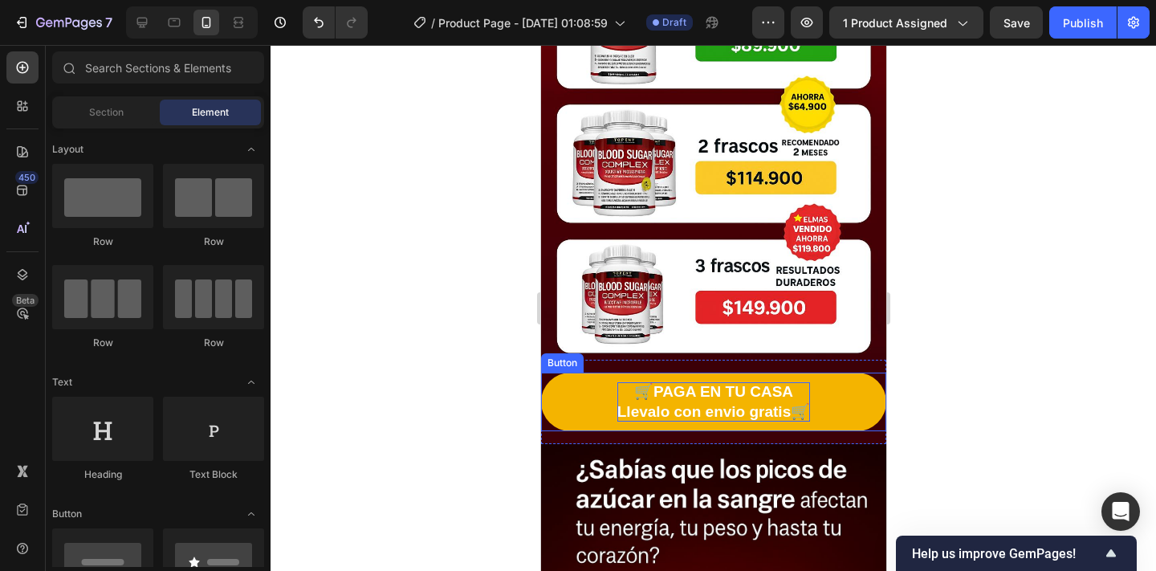
click at [646, 385] on p "🛒PAGA EN TU CASA Llevalo con envio gratis🛒" at bounding box center [712, 401] width 193 height 39
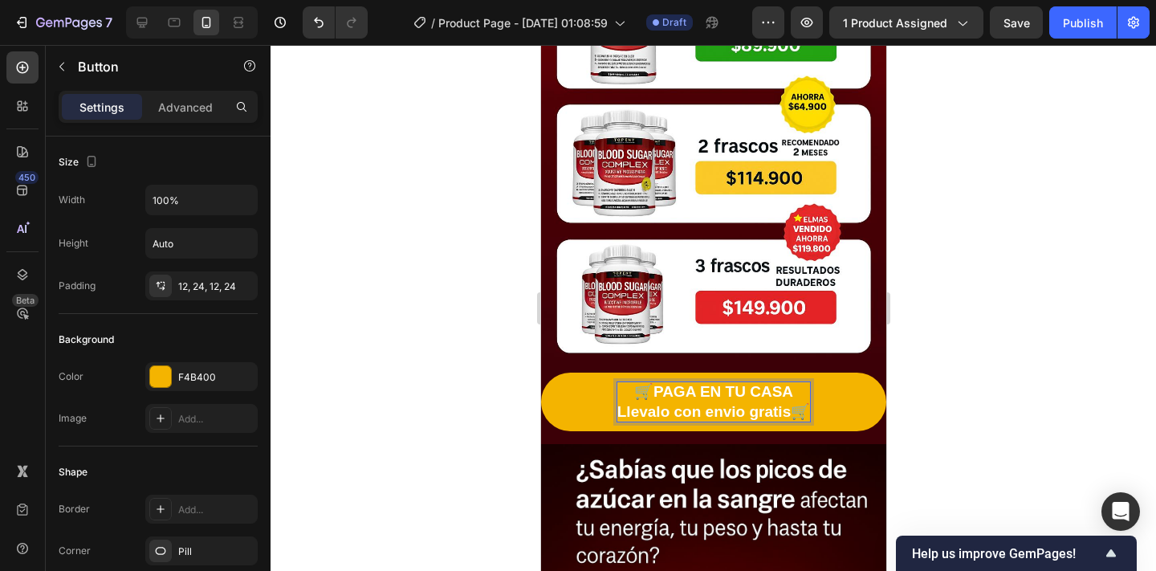
click at [540, 372] on button "🛒PAGA EN TU CASA Llevalo con envio gratis🛒" at bounding box center [712, 401] width 345 height 59
click at [791, 412] on p "🛒 PAGA EN TU CASA Llevalo con envio gratis🛒" at bounding box center [712, 401] width 193 height 39
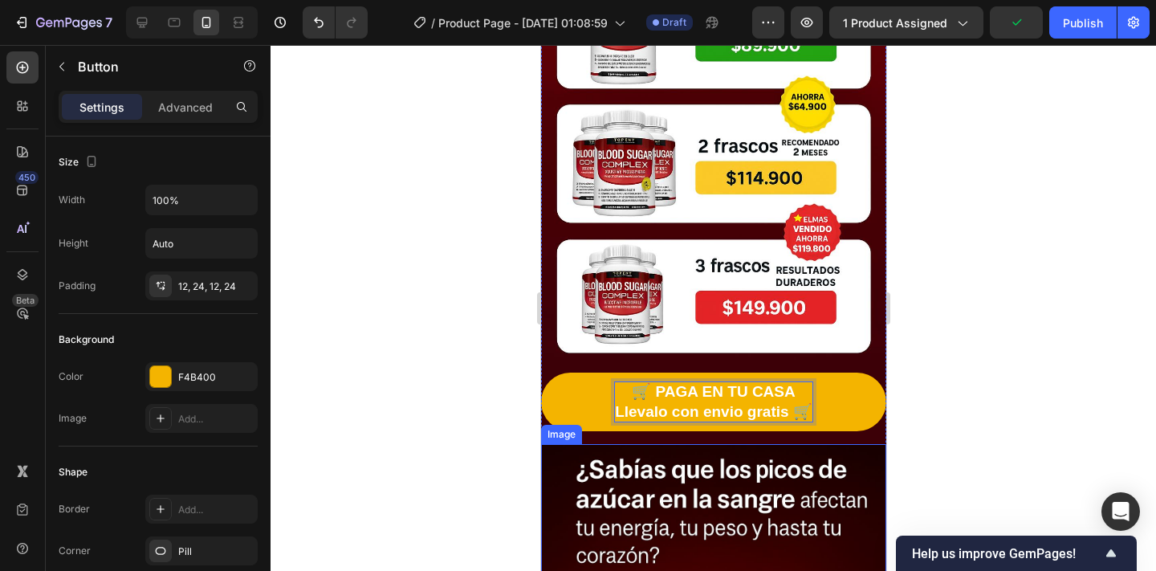
click at [540, 372] on button "🛒 PAGA EN TU CASA Llevalo con envio gratis 🛒" at bounding box center [712, 401] width 345 height 59
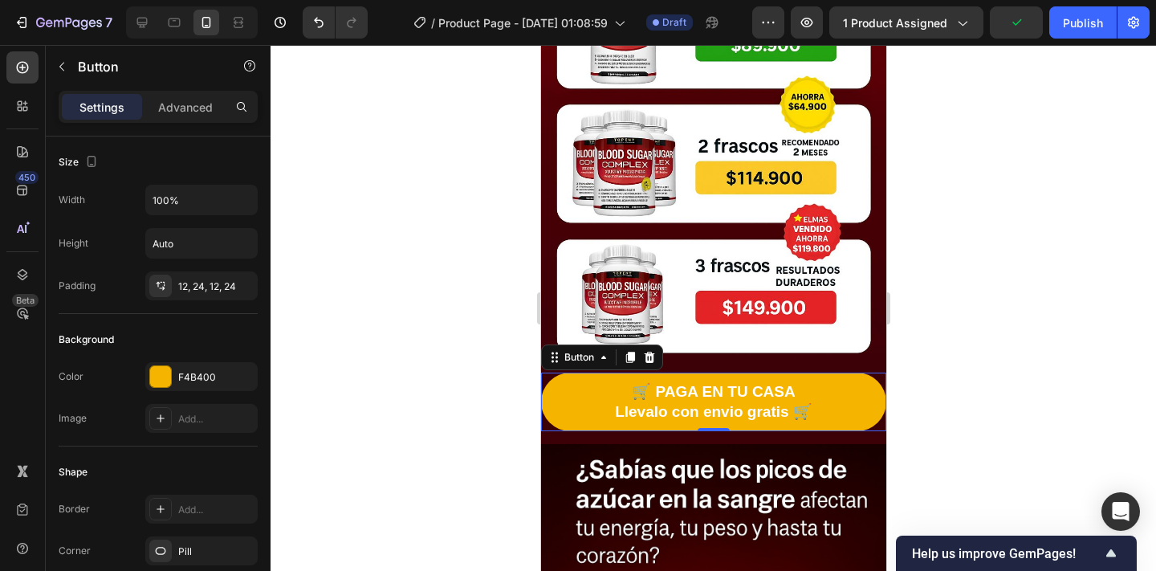
click at [904, 376] on div at bounding box center [712, 308] width 885 height 526
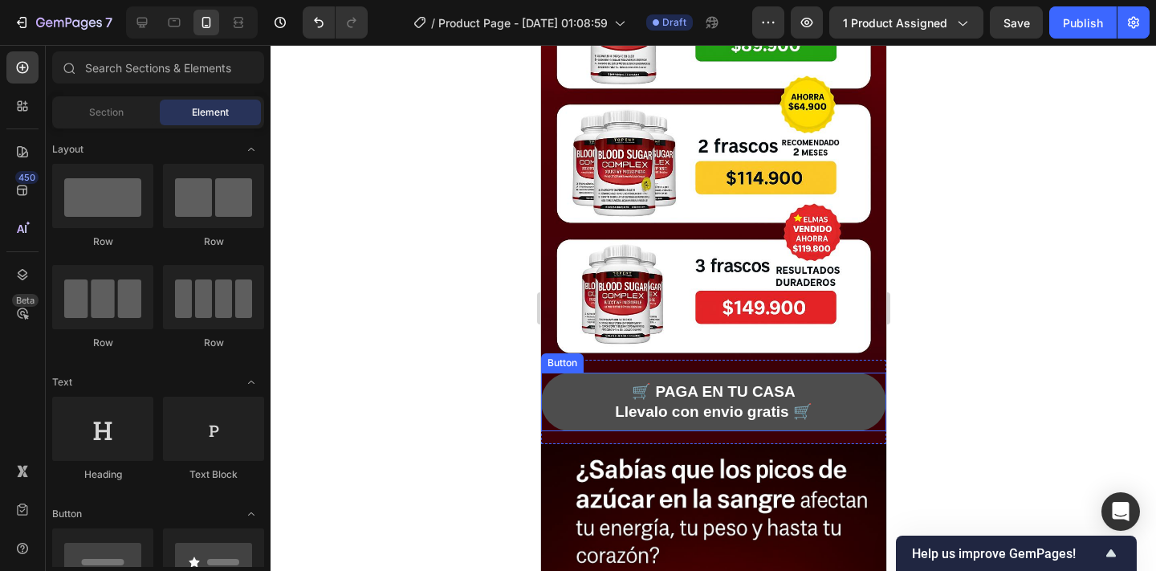
click at [579, 376] on button "🛒 PAGA EN TU CASA Llevalo con envio gratis 🛒" at bounding box center [712, 401] width 345 height 59
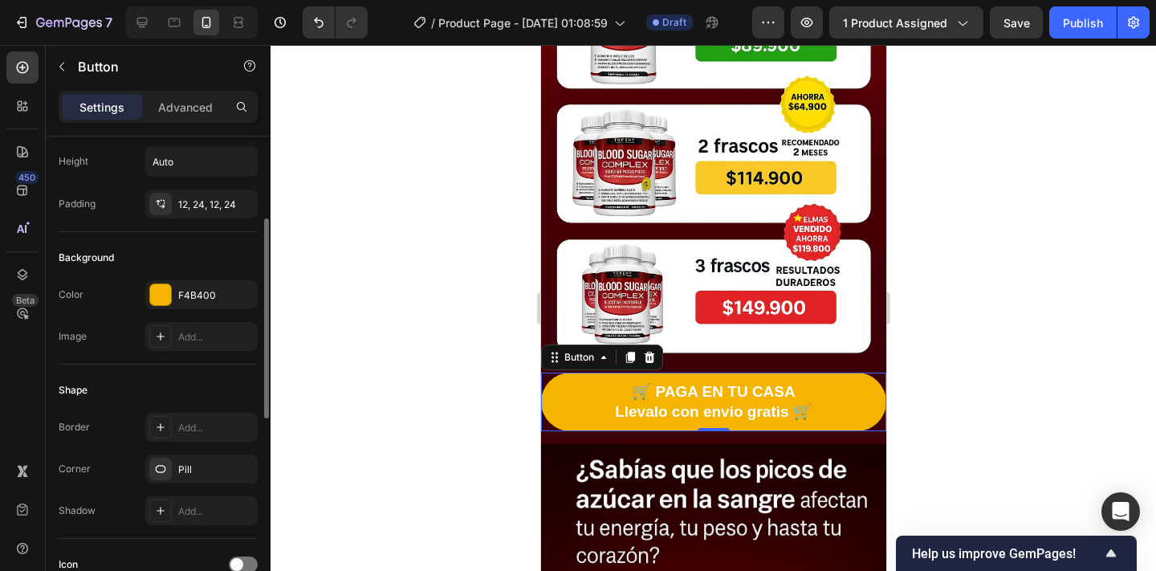
scroll to position [137, 0]
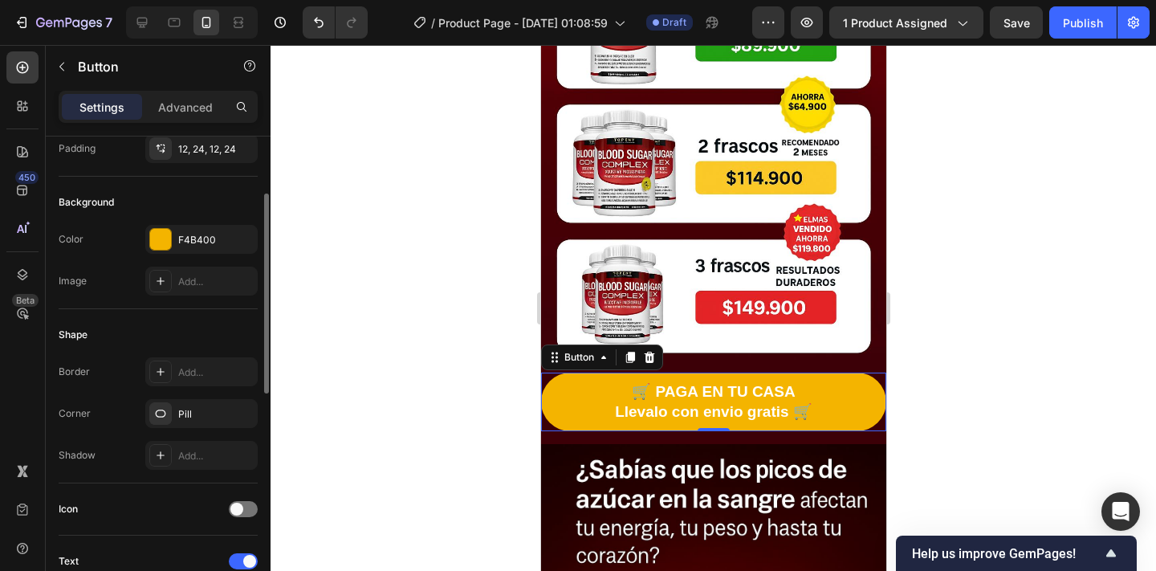
click at [172, 429] on div "Border Add... Corner Pill Shadow Add..." at bounding box center [158, 413] width 199 height 112
click at [179, 424] on div "Pill" at bounding box center [201, 413] width 112 height 29
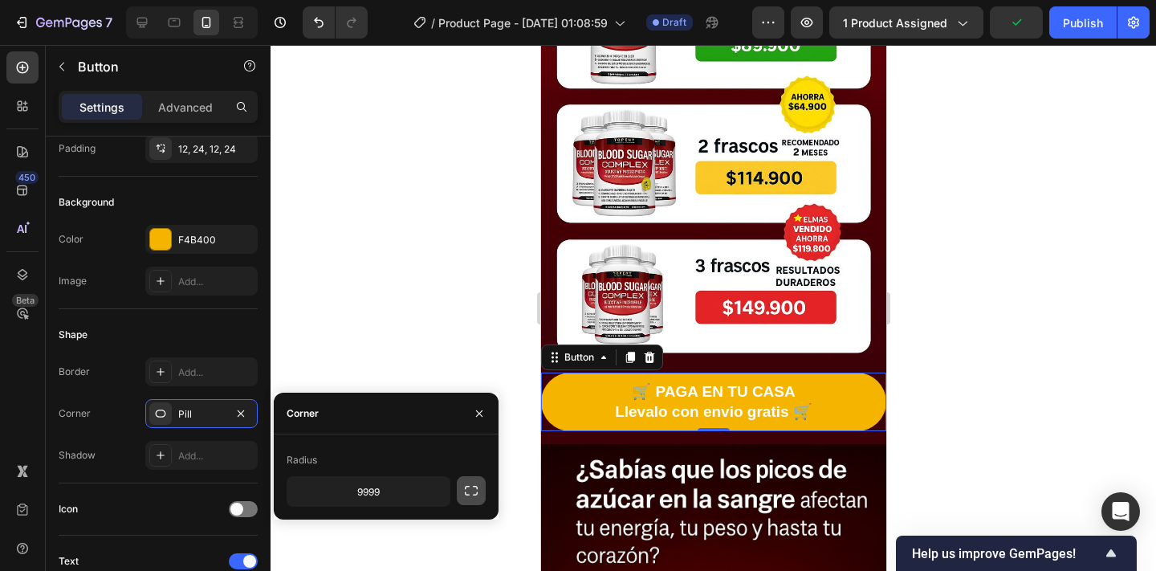
click at [473, 498] on button "button" at bounding box center [471, 490] width 29 height 29
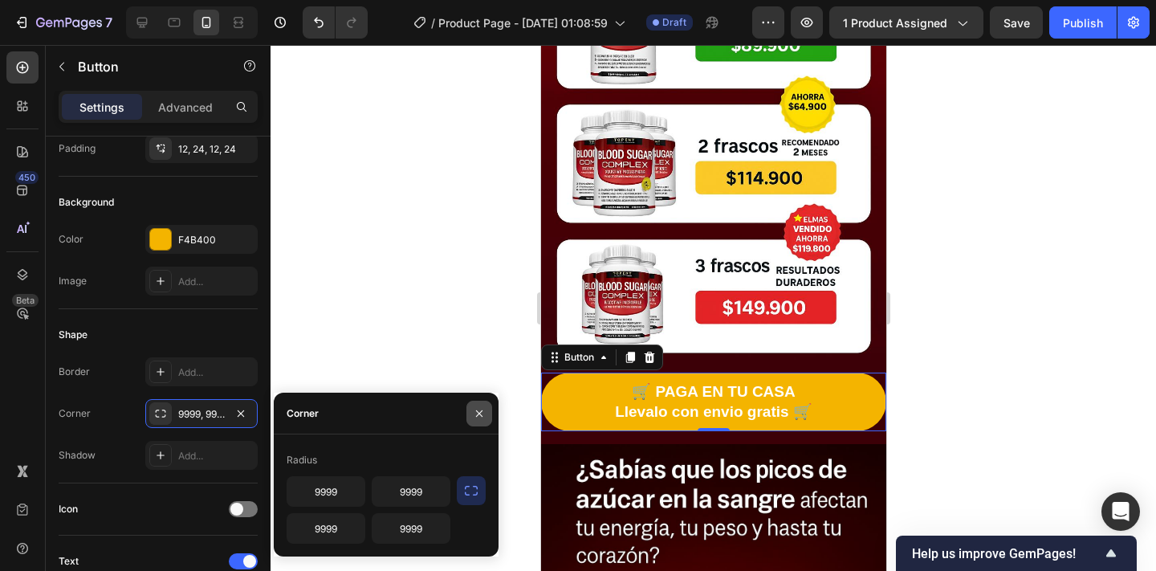
click at [473, 414] on icon "button" at bounding box center [479, 413] width 13 height 13
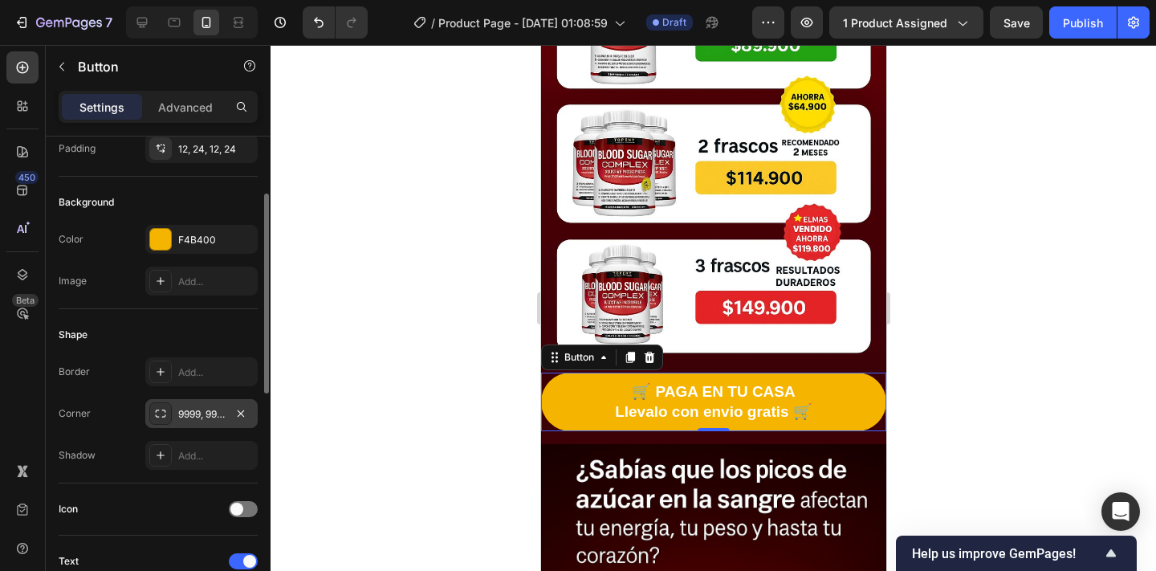
click at [189, 415] on div "9999, 9999, 9999, 9999" at bounding box center [201, 414] width 47 height 14
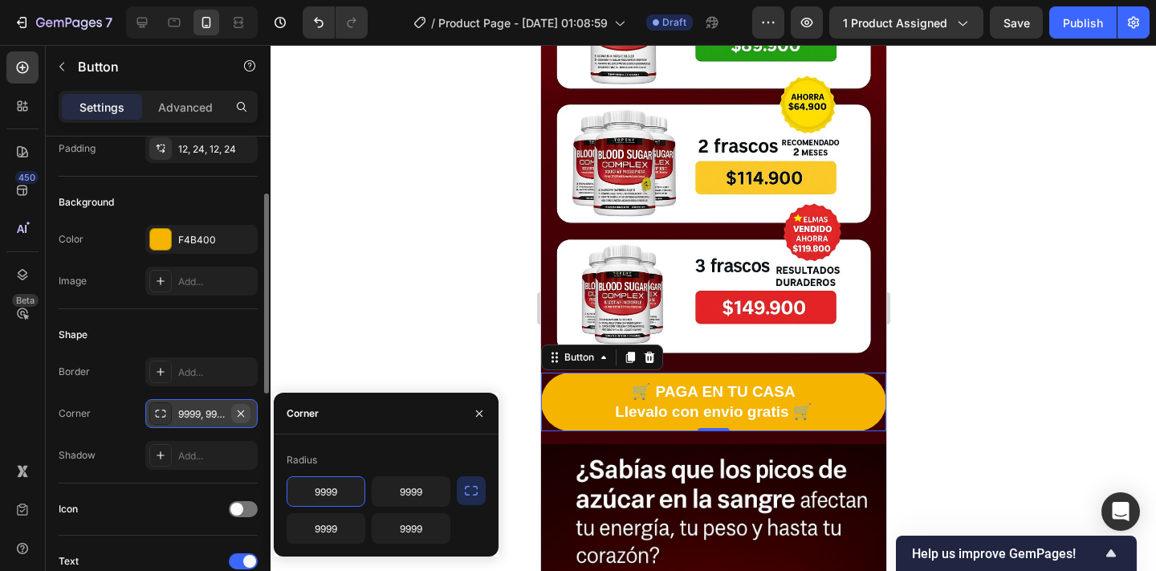
click at [244, 407] on icon "button" at bounding box center [240, 413] width 13 height 13
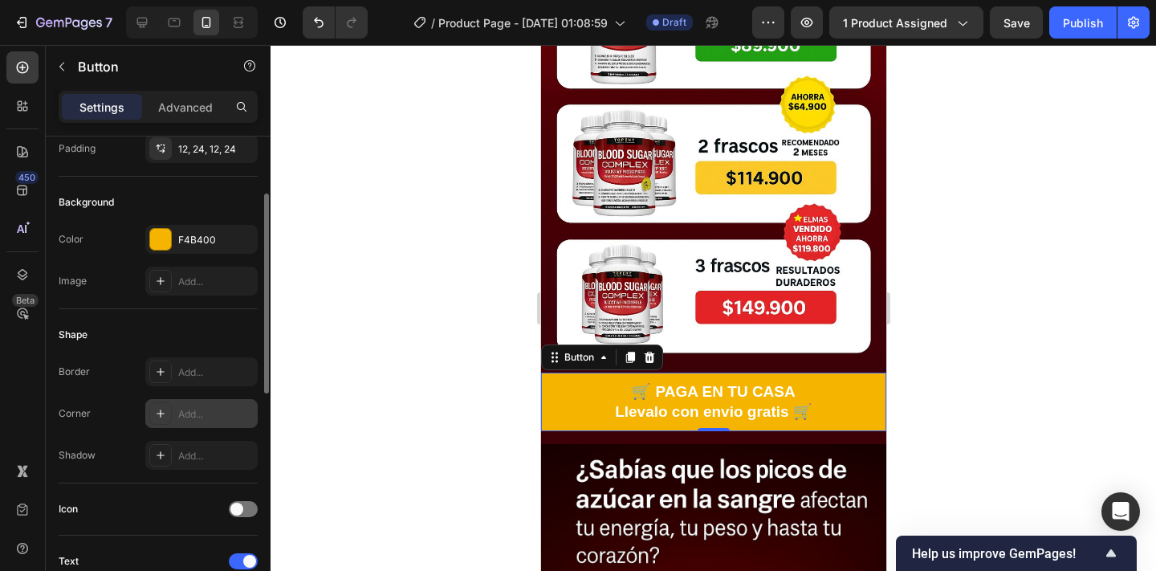
click at [207, 405] on div "Add..." at bounding box center [201, 413] width 112 height 29
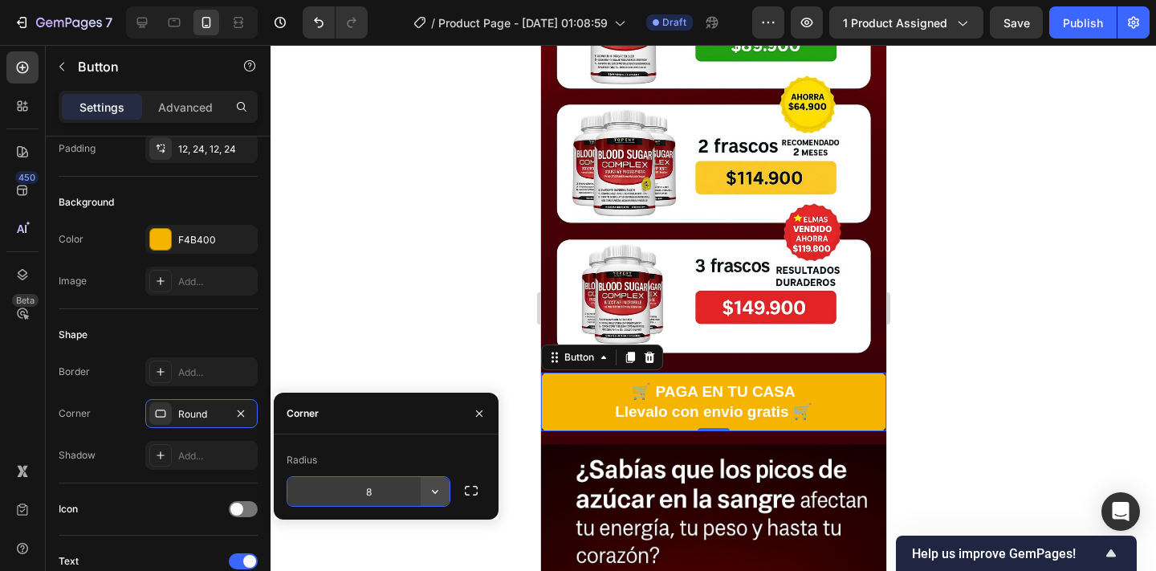
click at [437, 493] on icon "button" at bounding box center [435, 491] width 16 height 16
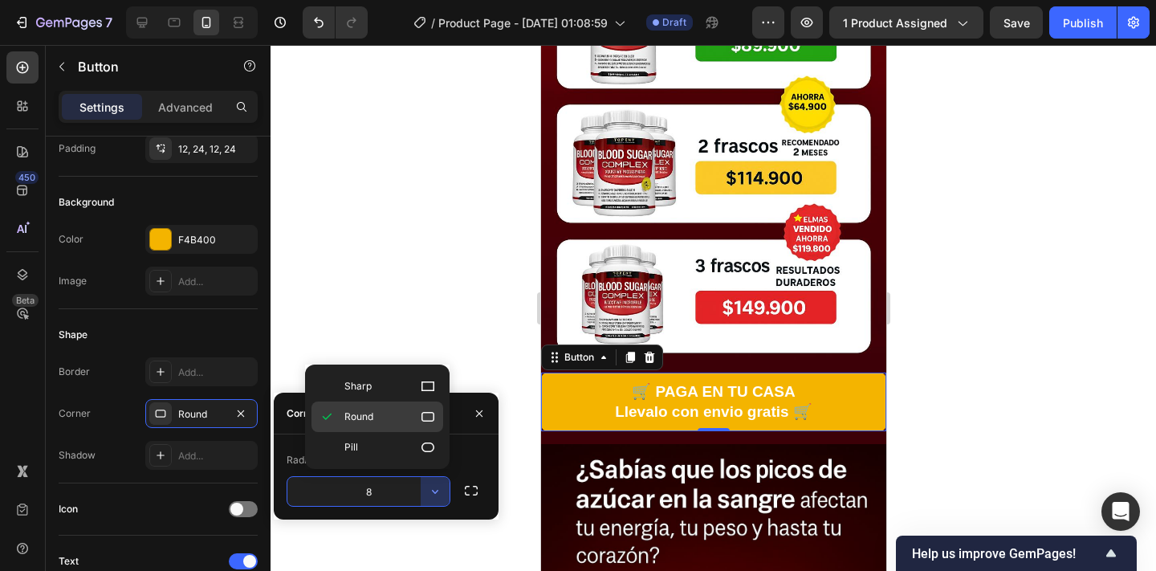
click at [400, 412] on p "Round" at bounding box center [389, 416] width 91 height 16
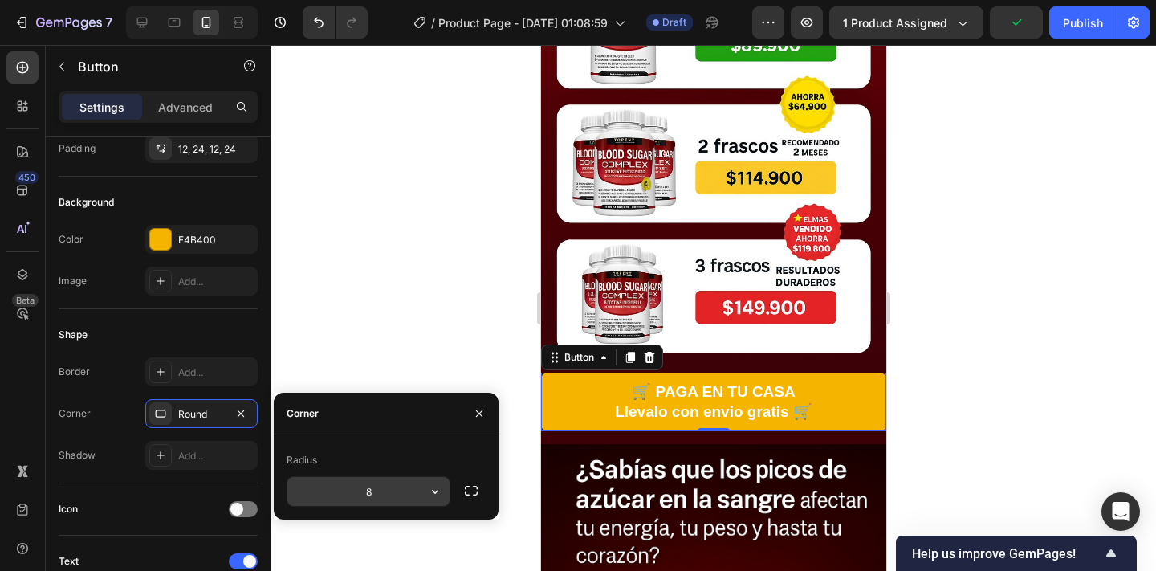
click at [433, 484] on icon "button" at bounding box center [435, 491] width 16 height 16
type input "8"
type input "9"
type input "0"
type input "1"
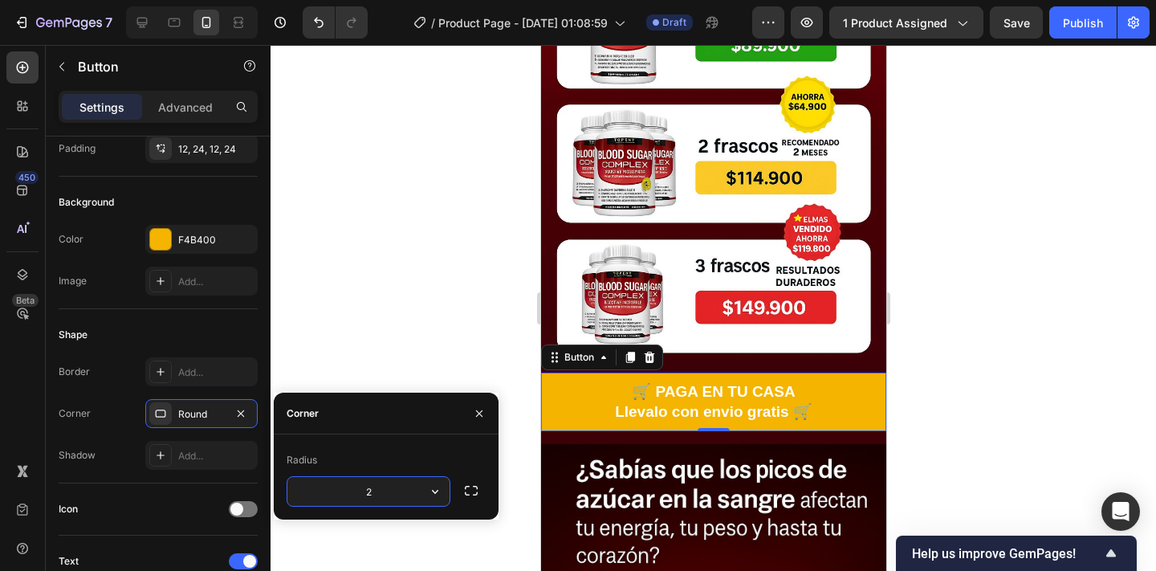
type input "20"
click at [319, 337] on div at bounding box center [712, 308] width 885 height 526
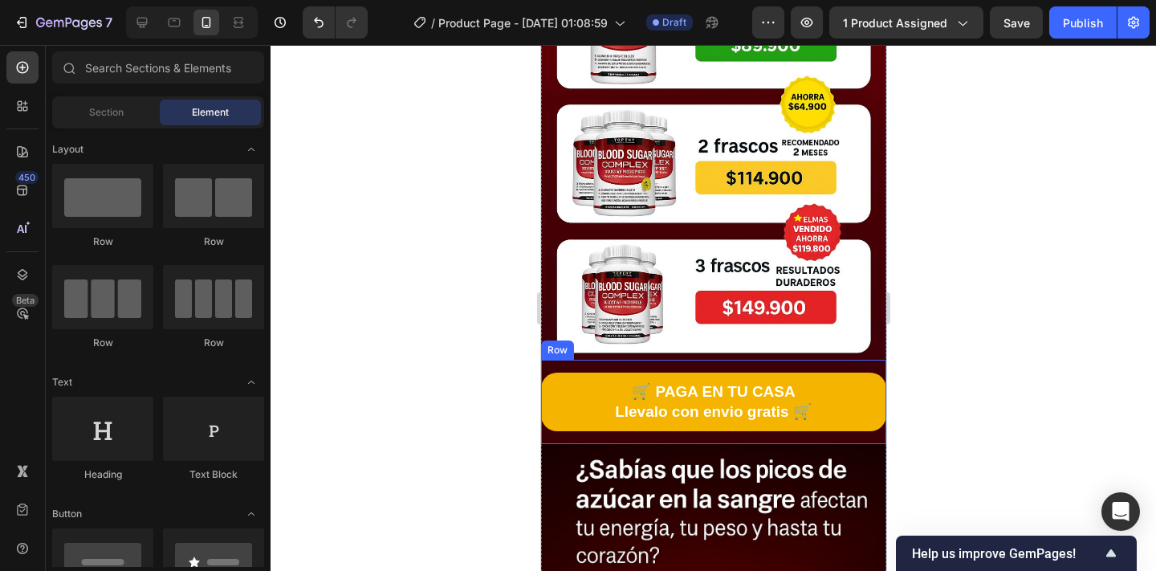
click at [573, 437] on div "🛒 PAGA EN TU CASA Llevalo con envio gratis 🛒 Button Row" at bounding box center [712, 401] width 345 height 84
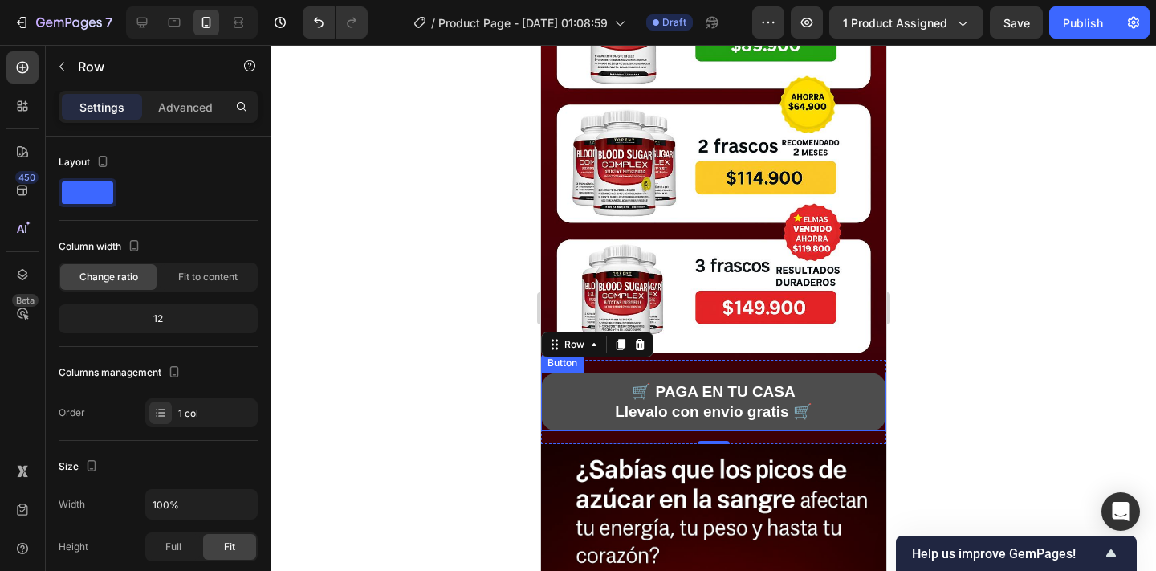
click at [554, 412] on button "🛒 PAGA EN TU CASA Llevalo con envio gratis 🛒" at bounding box center [712, 401] width 345 height 59
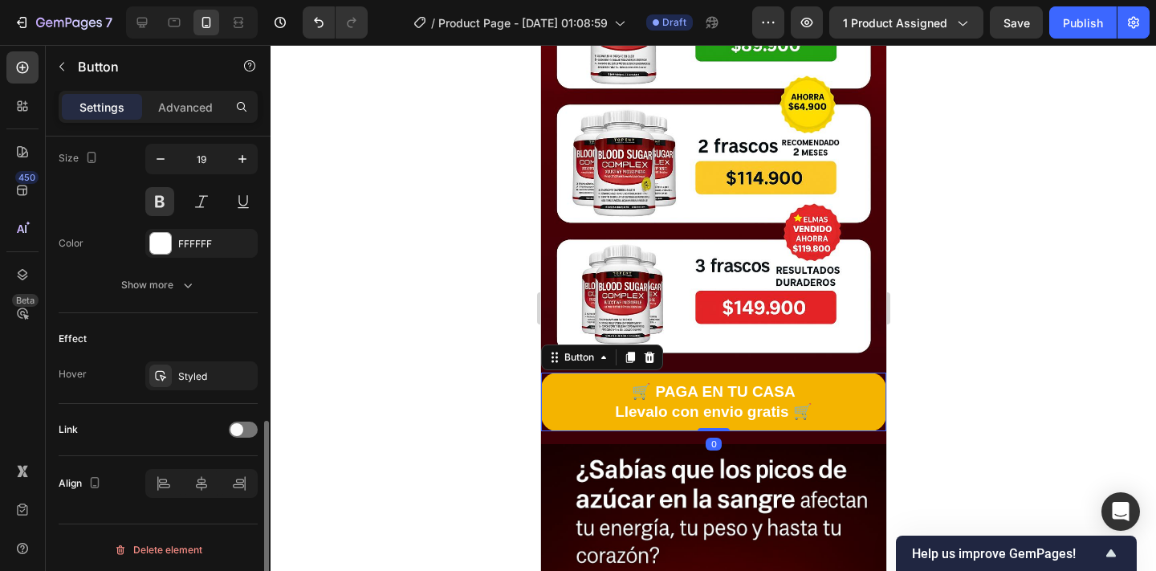
scroll to position [671, 0]
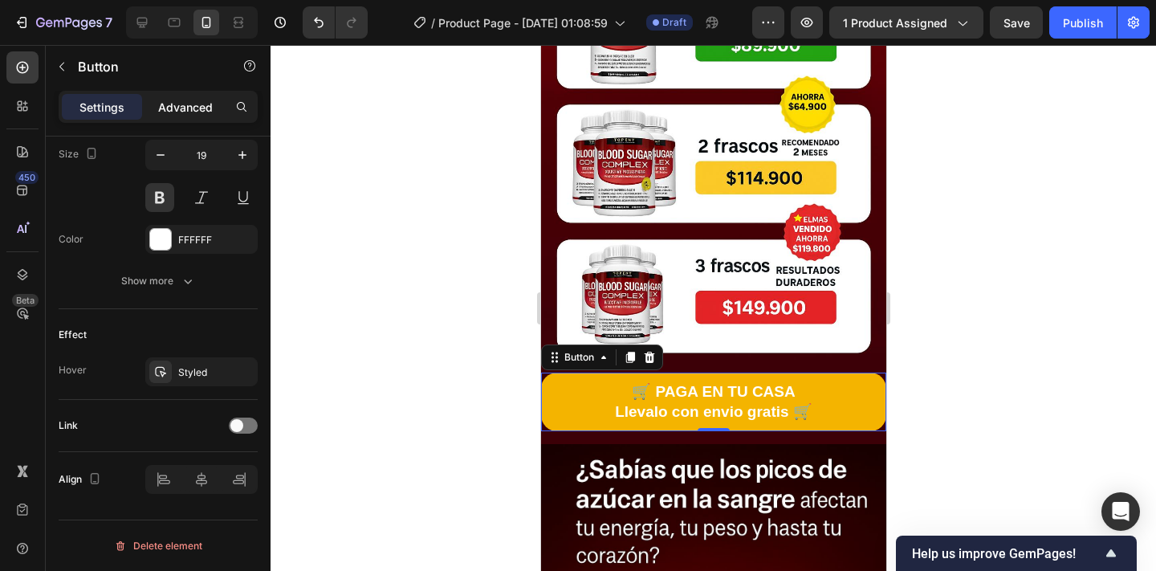
click at [190, 100] on p "Advanced" at bounding box center [185, 107] width 55 height 17
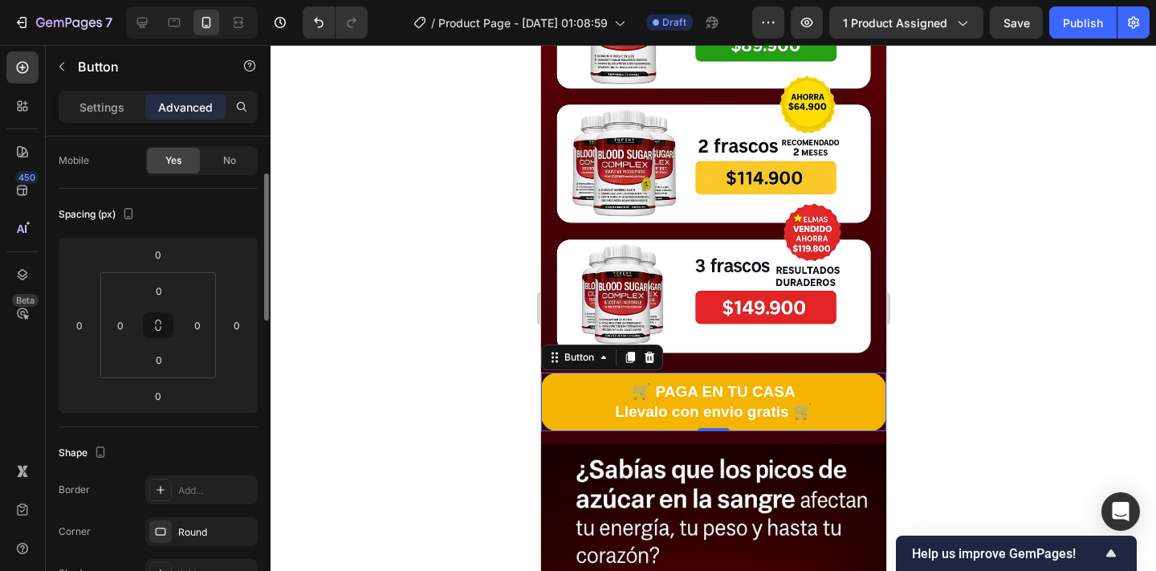
scroll to position [0, 0]
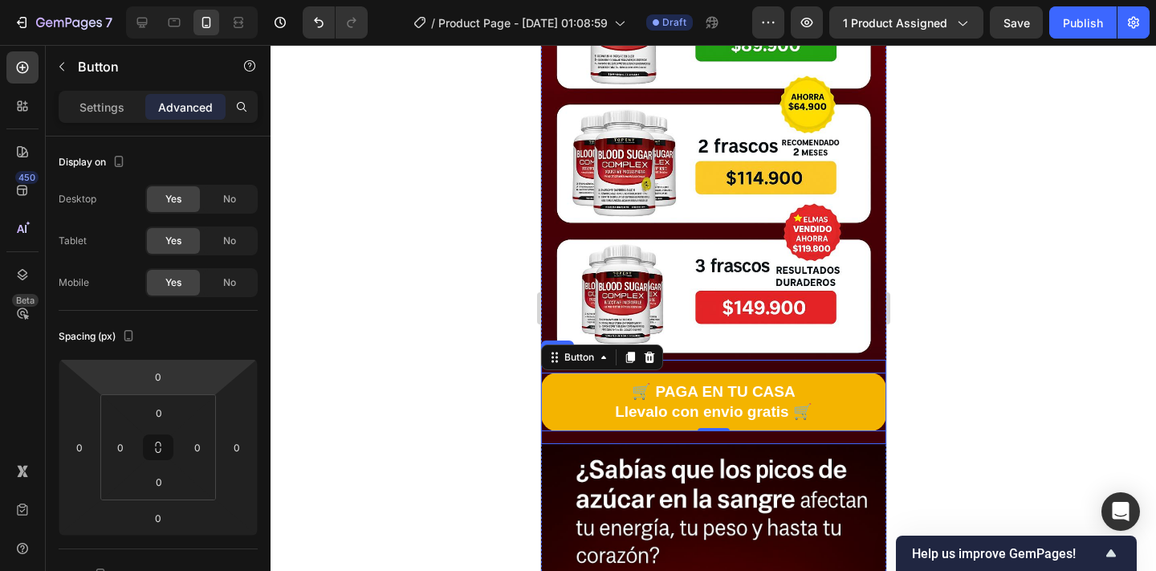
click at [867, 438] on div "🛒 PAGA EN TU CASA Llevalo con envio gratis 🛒 Button 0 Row" at bounding box center [712, 401] width 345 height 84
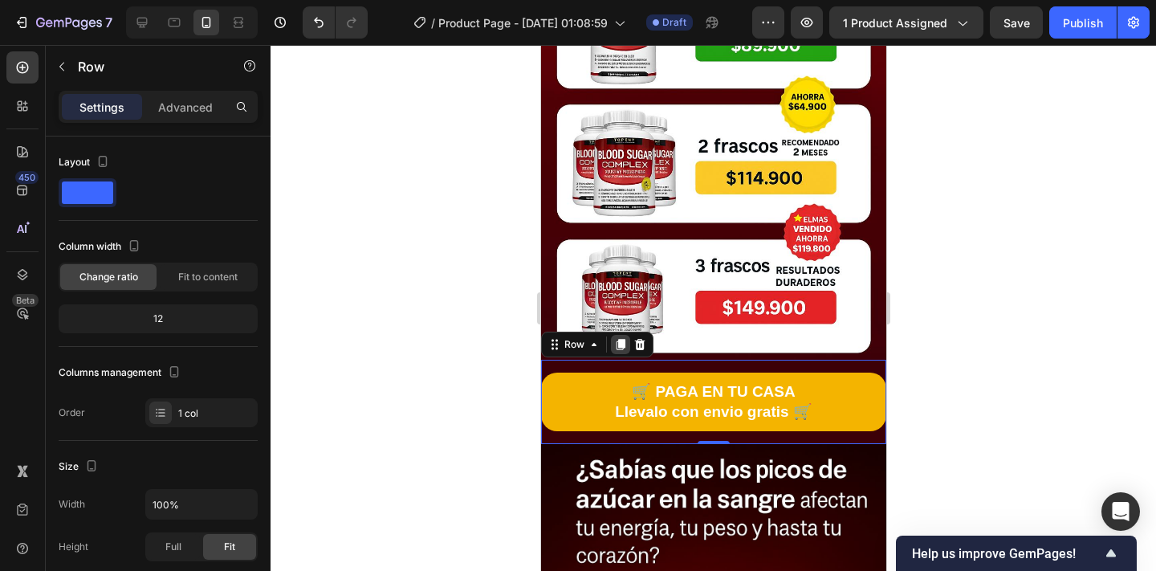
click at [619, 346] on icon at bounding box center [619, 344] width 9 height 11
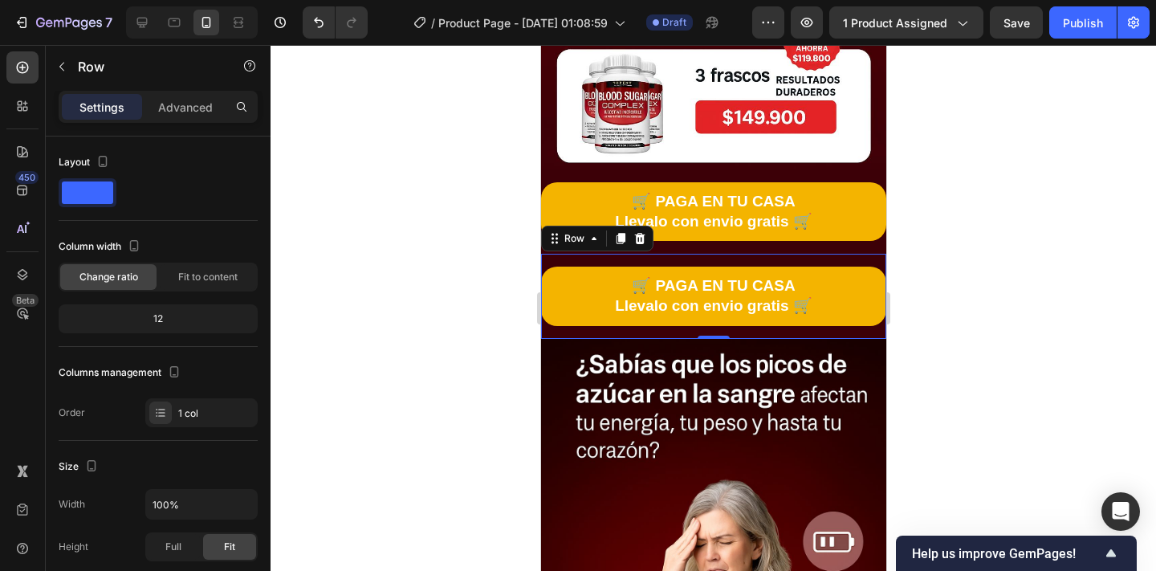
scroll to position [820, 0]
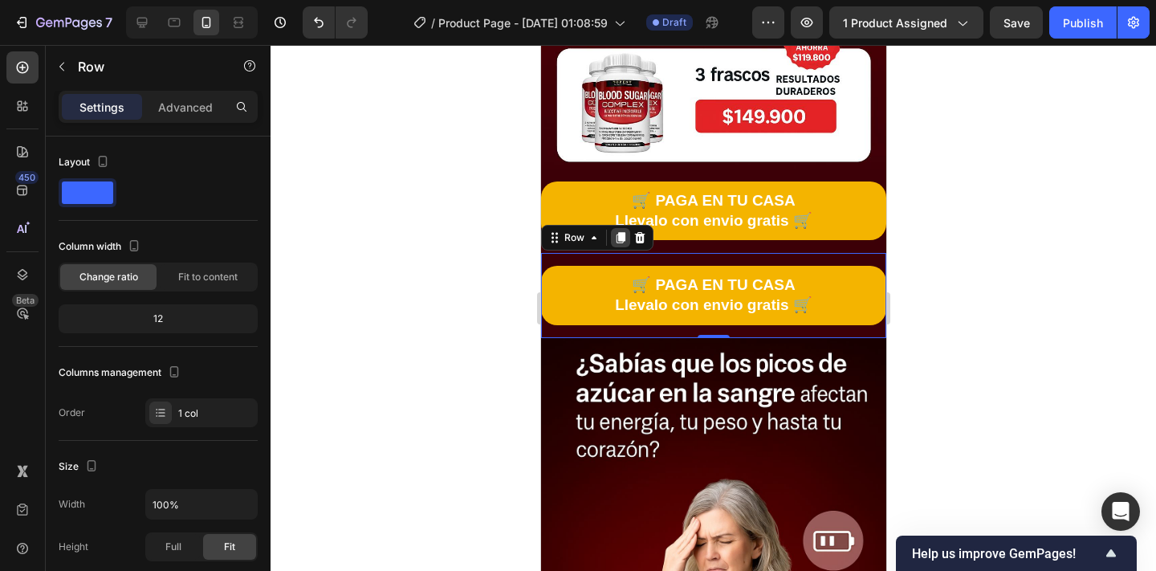
click at [620, 233] on icon at bounding box center [619, 238] width 9 height 11
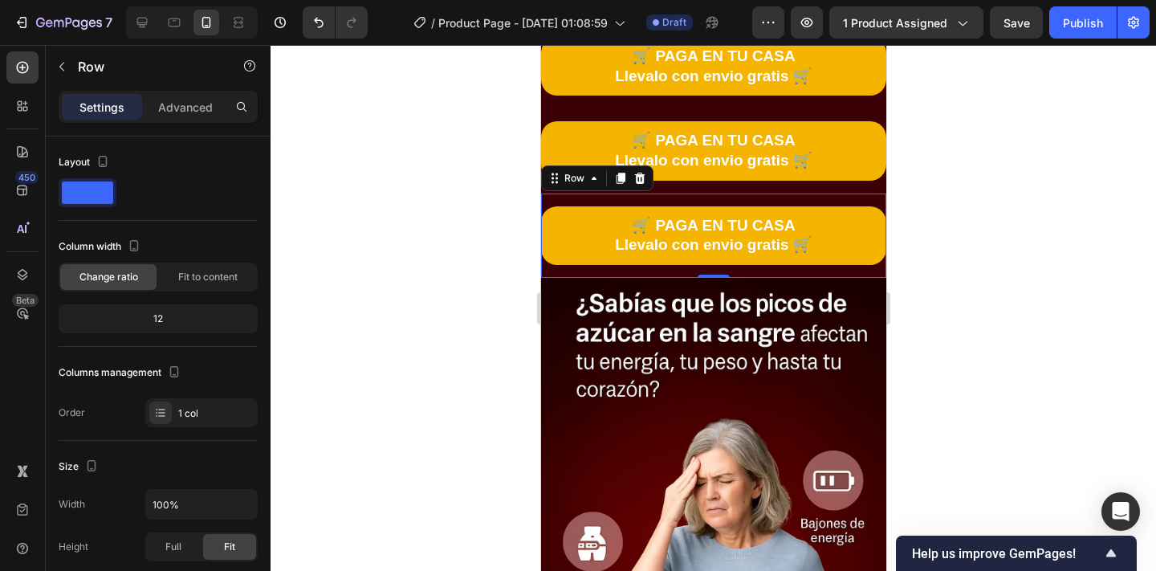
scroll to position [967, 0]
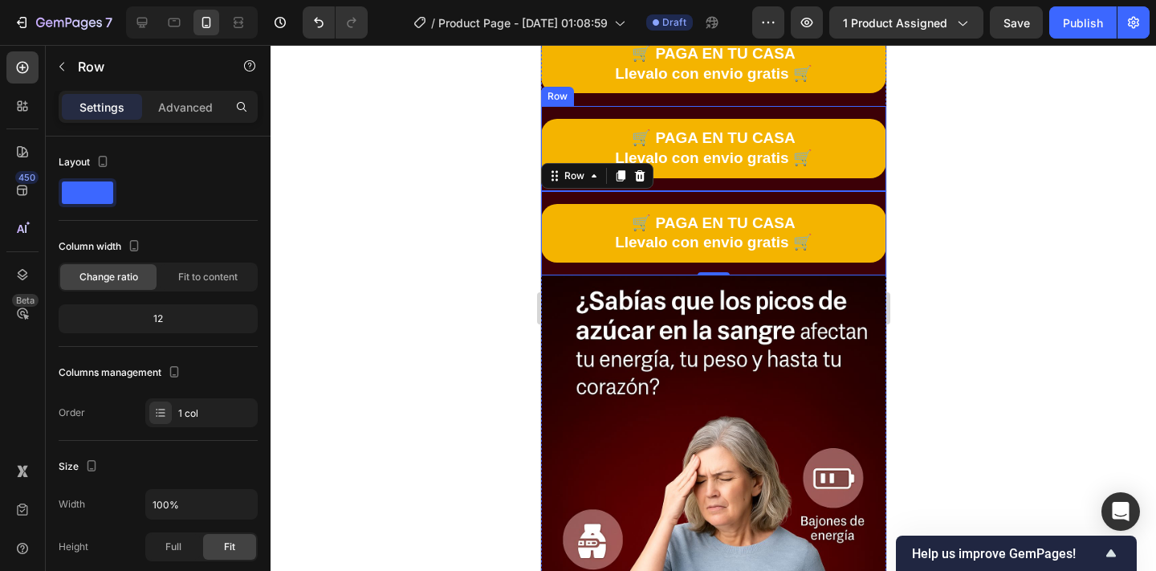
click at [599, 113] on div "🛒 PAGA EN TU CASA Llevalo con envio gratis 🛒 Button Row" at bounding box center [712, 148] width 345 height 84
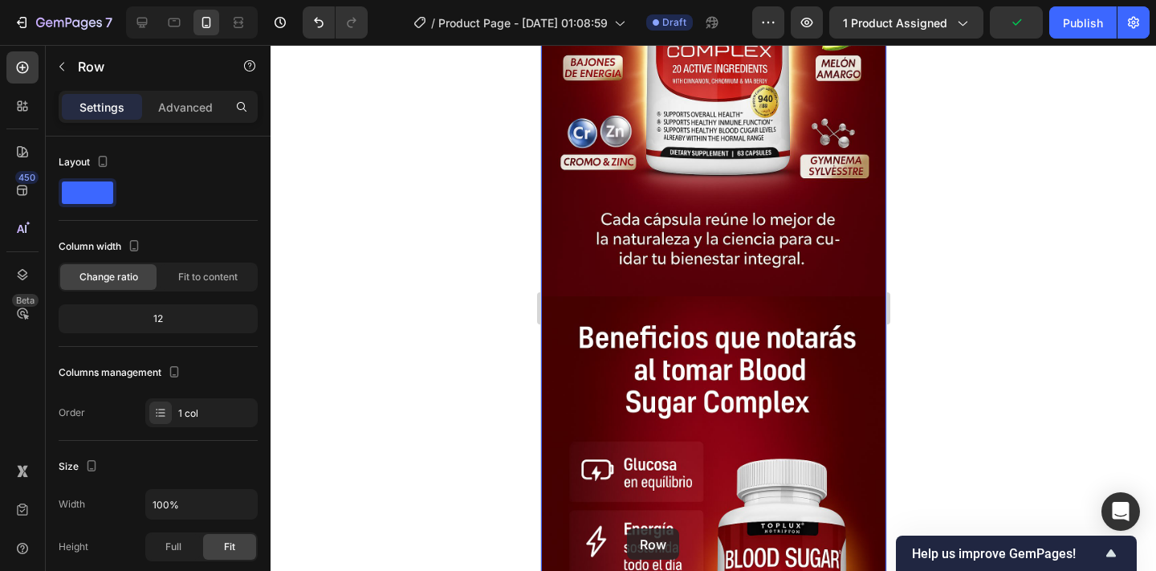
scroll to position [2004, 0]
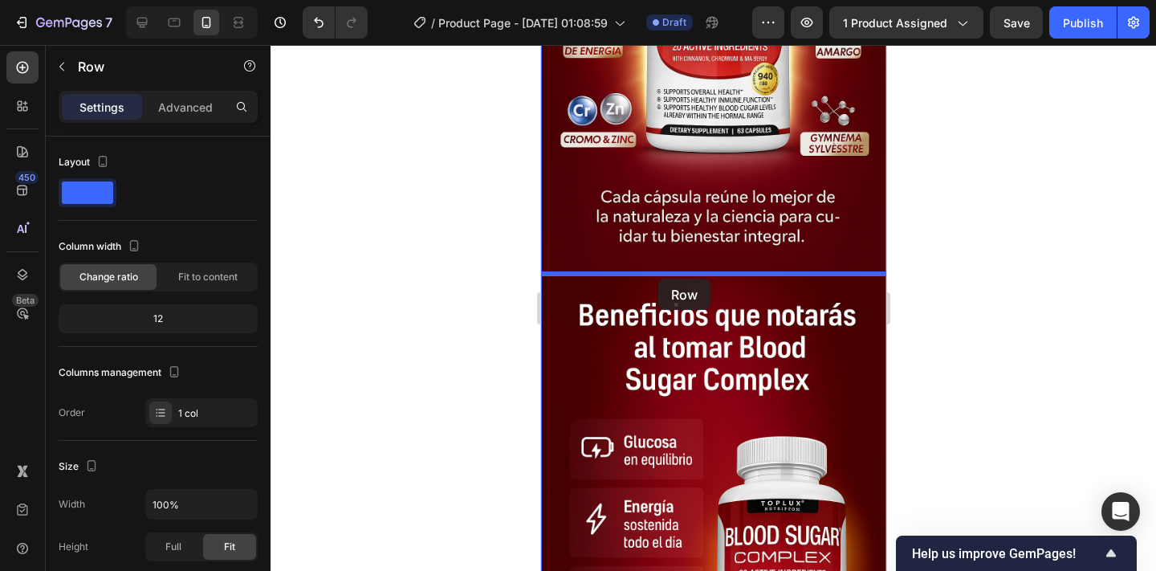
drag, startPoint x: 599, startPoint y: 113, endPoint x: 657, endPoint y: 278, distance: 175.4
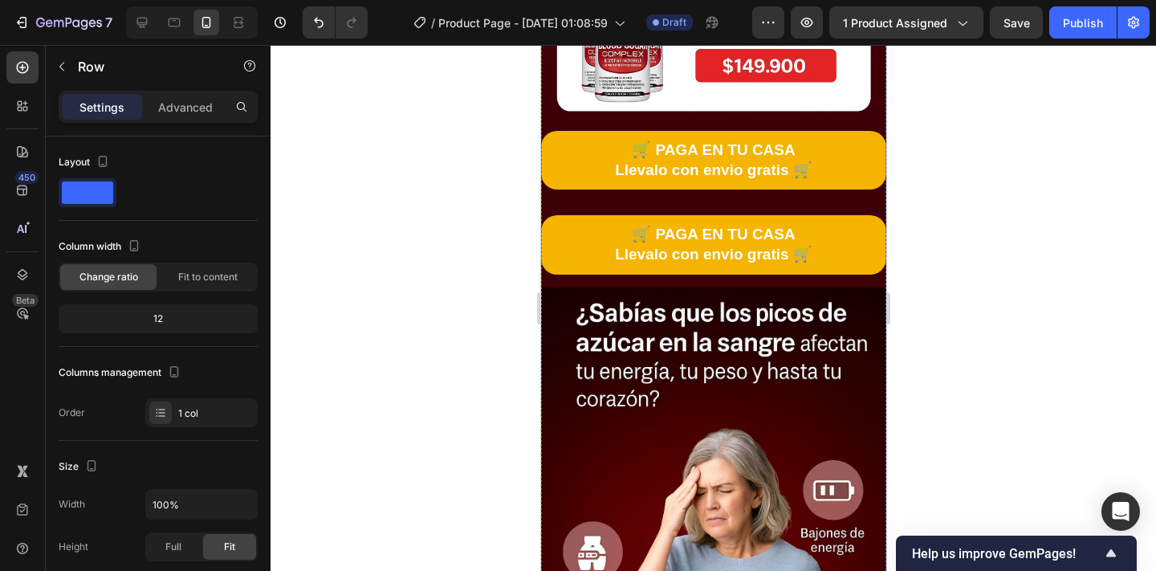
scroll to position [870, 0]
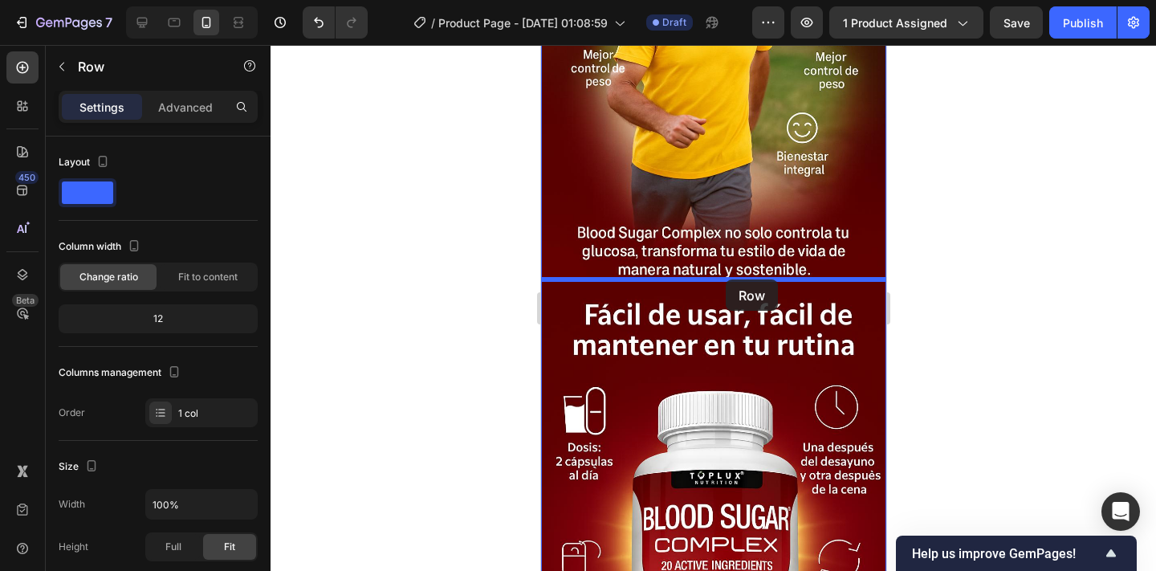
drag, startPoint x: 782, startPoint y: 209, endPoint x: 724, endPoint y: 278, distance: 89.4
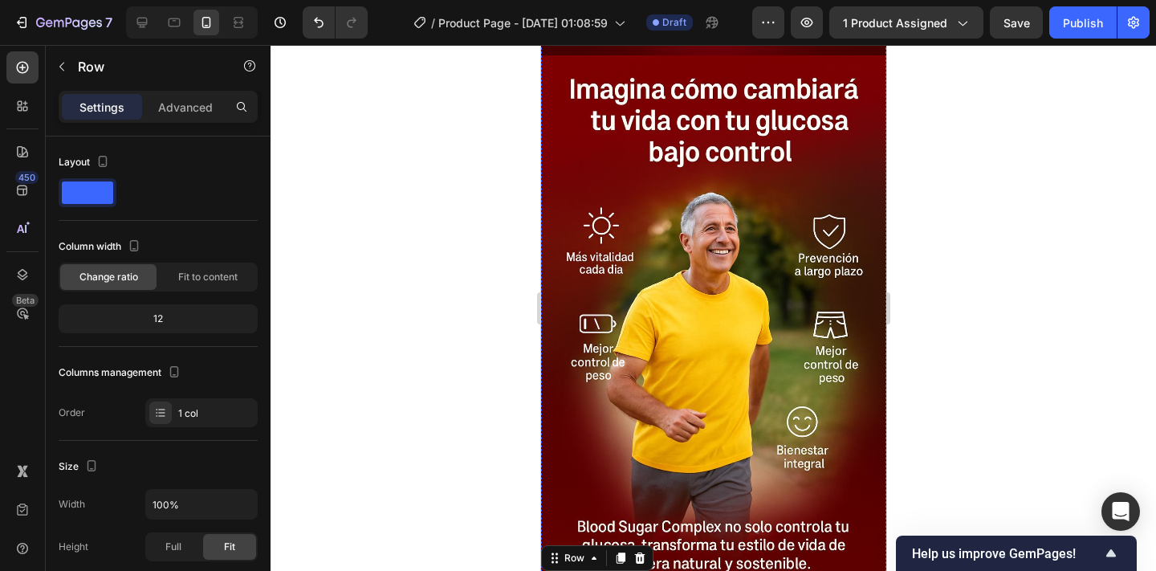
scroll to position [2672, 0]
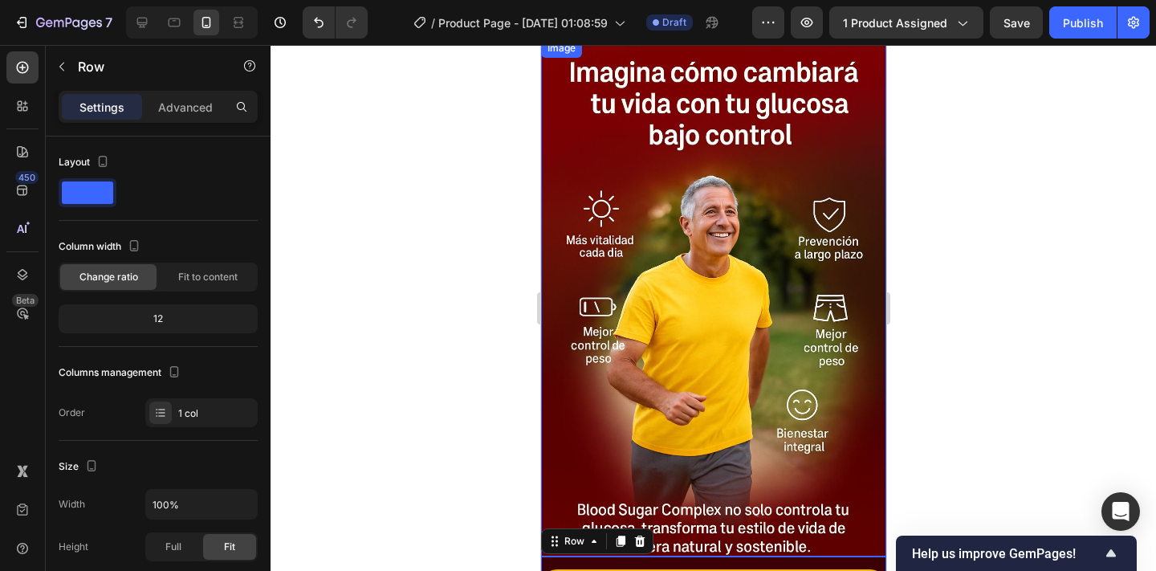
click at [944, 343] on div at bounding box center [712, 308] width 885 height 526
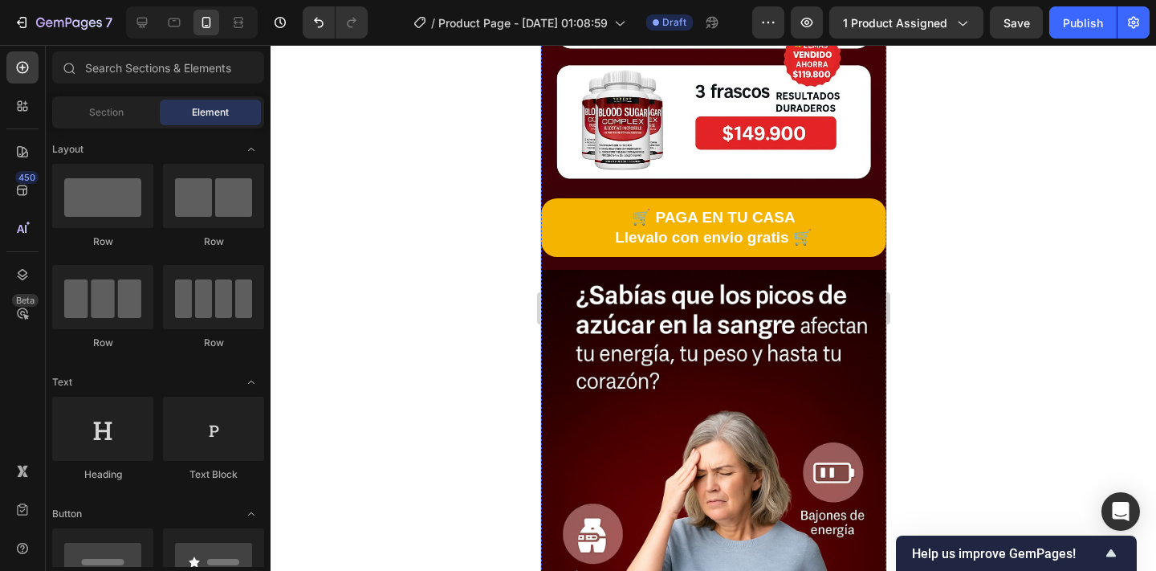
scroll to position [811, 0]
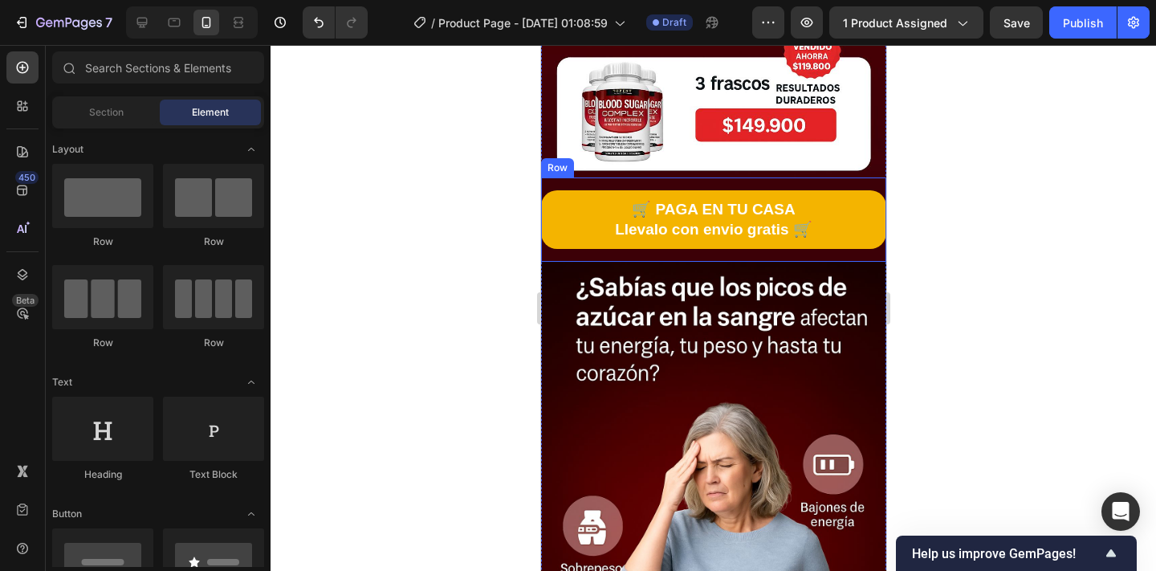
click at [697, 255] on div "🛒 PAGA EN TU CASA Llevalo con envio gratis 🛒 Button Row" at bounding box center [712, 219] width 345 height 84
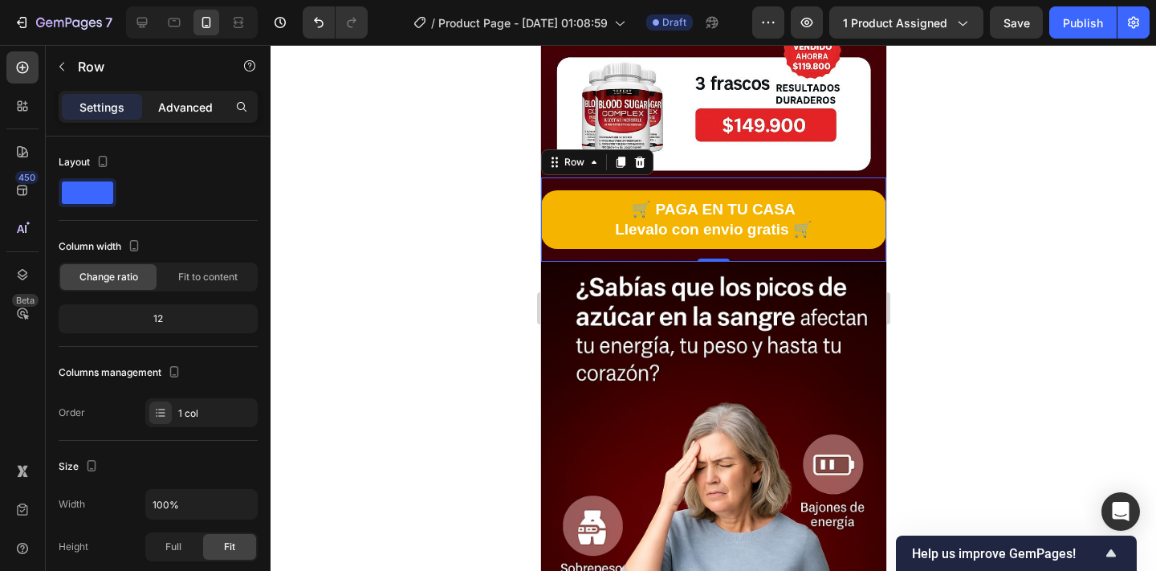
click at [186, 100] on p "Advanced" at bounding box center [185, 107] width 55 height 17
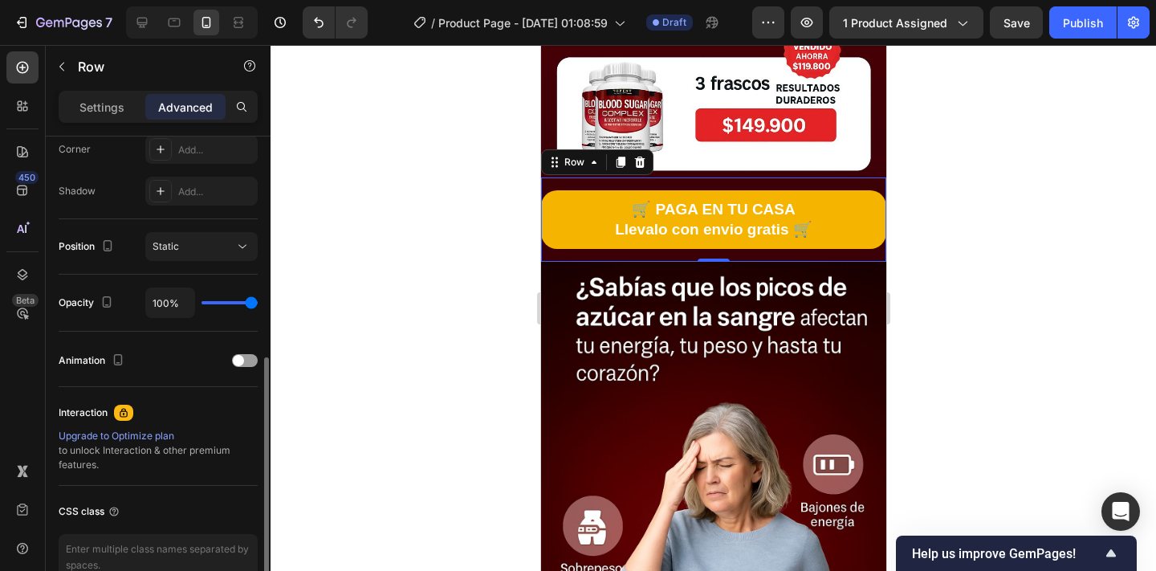
scroll to position [502, 0]
click at [248, 370] on div "Animation" at bounding box center [158, 363] width 199 height 26
click at [247, 365] on div at bounding box center [245, 362] width 26 height 13
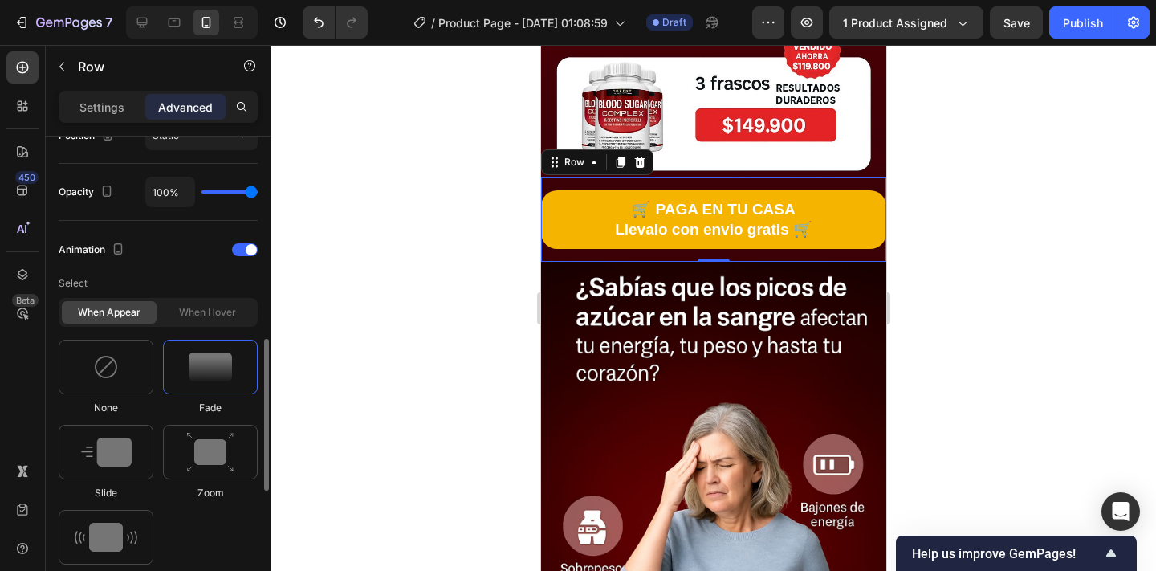
scroll to position [621, 0]
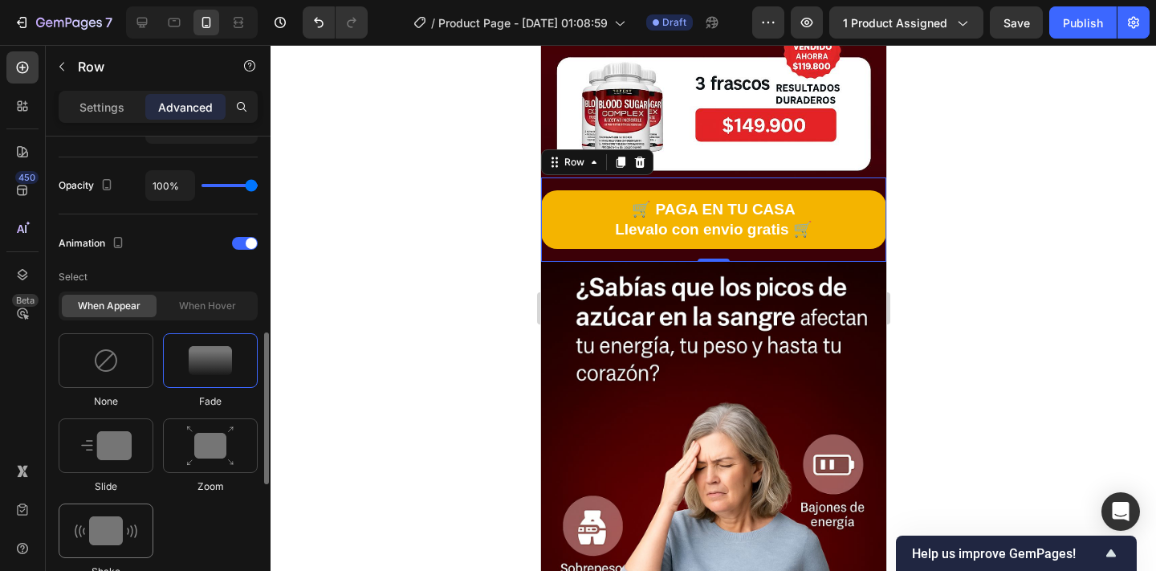
click at [108, 522] on img at bounding box center [106, 530] width 63 height 29
type input "0.7"
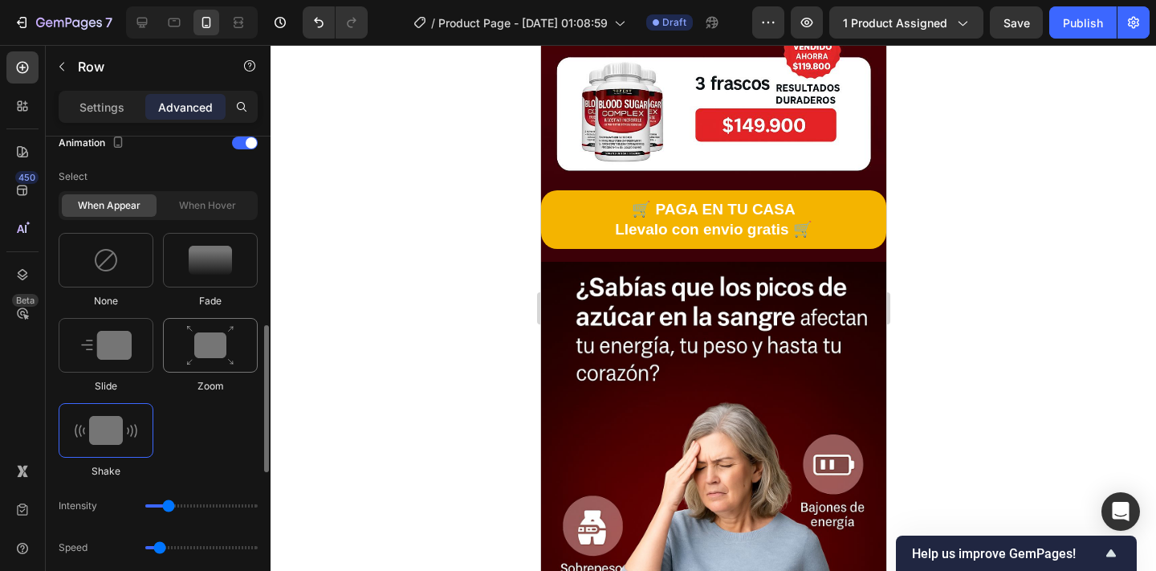
scroll to position [737, 0]
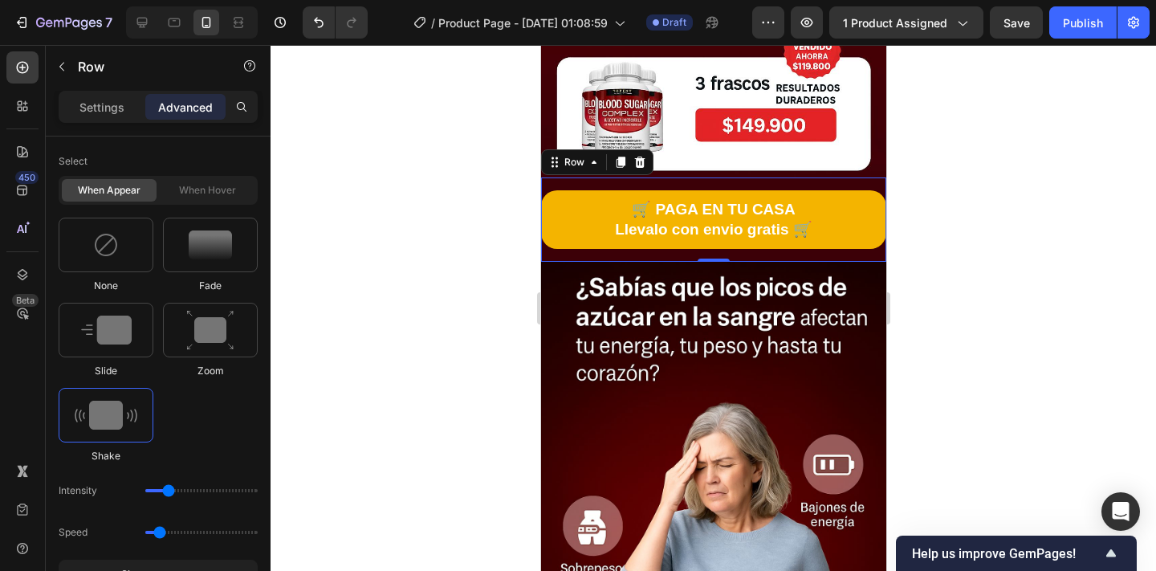
click at [409, 312] on div at bounding box center [712, 308] width 885 height 526
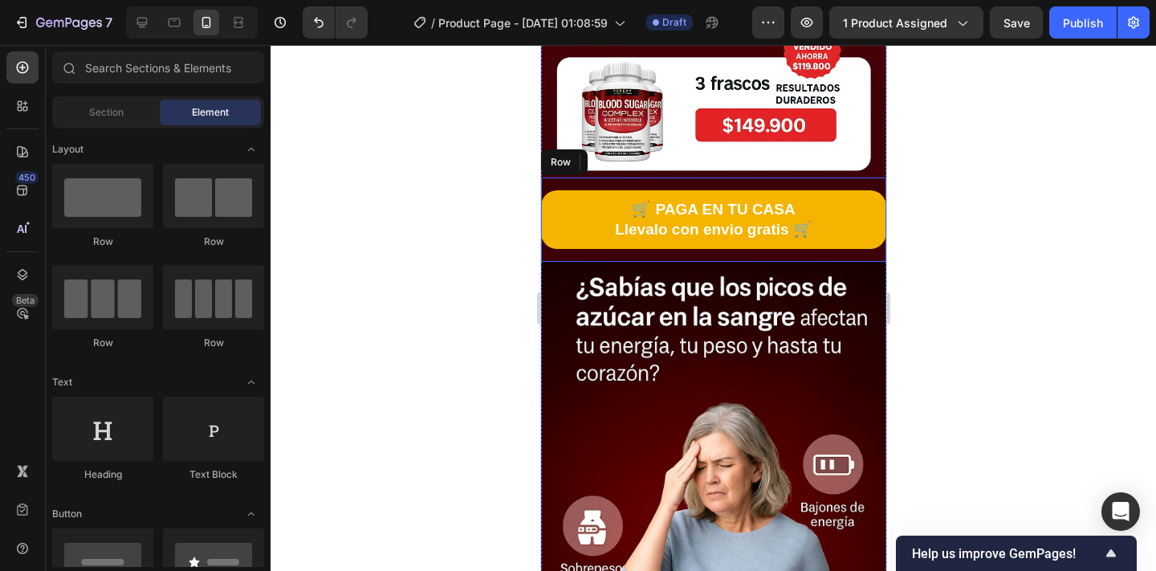
click at [593, 180] on div "🛒 PAGA EN TU CASA Llevalo con envio gratis 🛒 Button Row" at bounding box center [712, 219] width 345 height 84
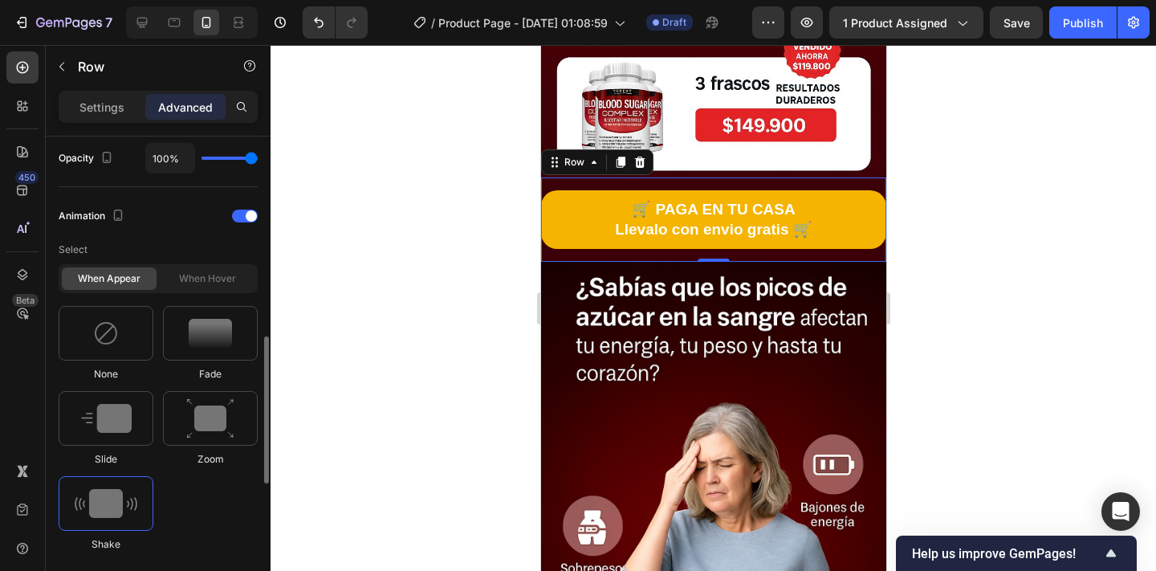
scroll to position [628, 0]
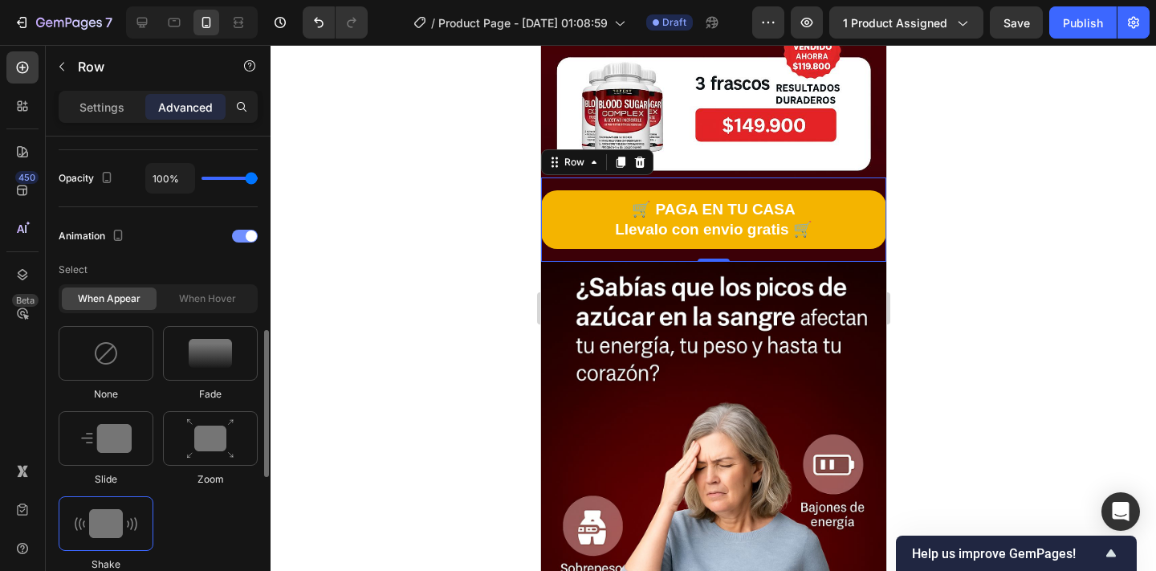
click at [255, 243] on div "Animation" at bounding box center [158, 236] width 199 height 26
click at [246, 238] on span at bounding box center [251, 235] width 11 height 11
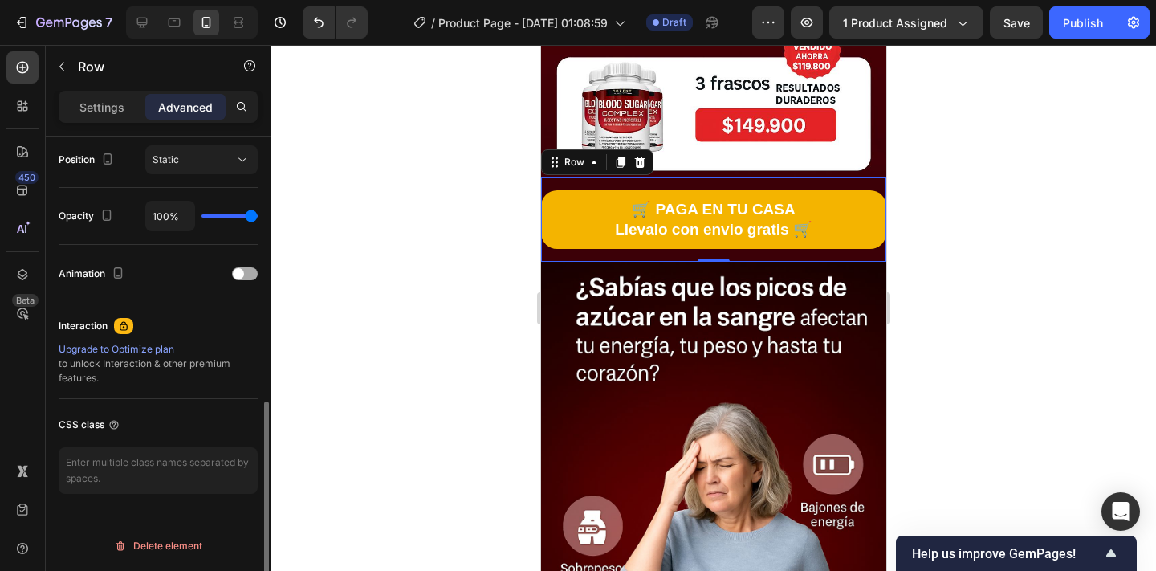
scroll to position [591, 0]
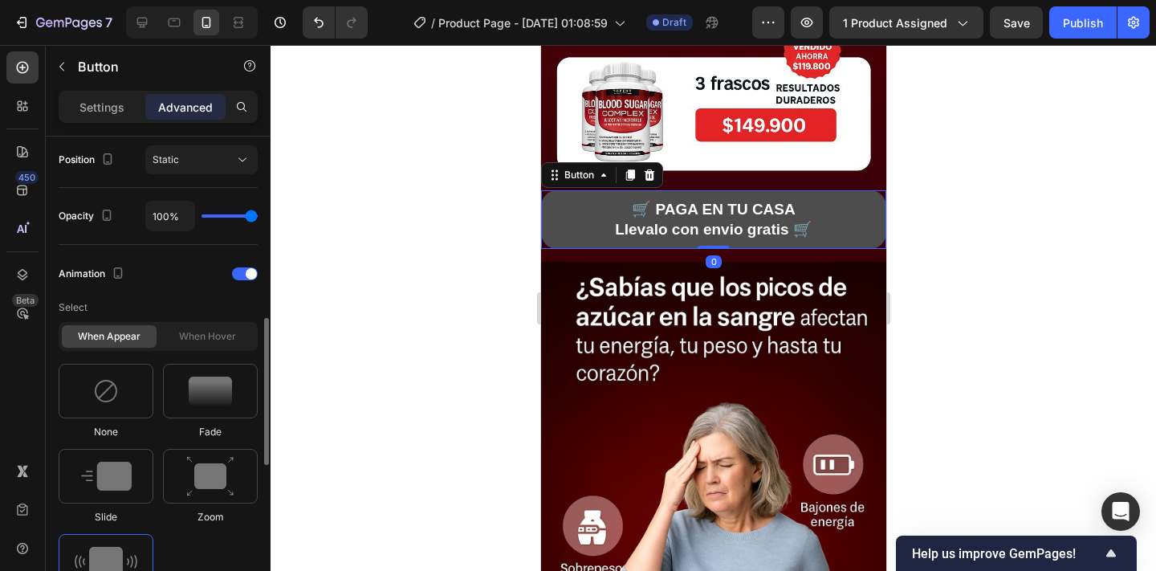
click at [599, 224] on button "🛒 PAGA EN TU CASA Llevalo con envio gratis 🛒" at bounding box center [712, 219] width 345 height 59
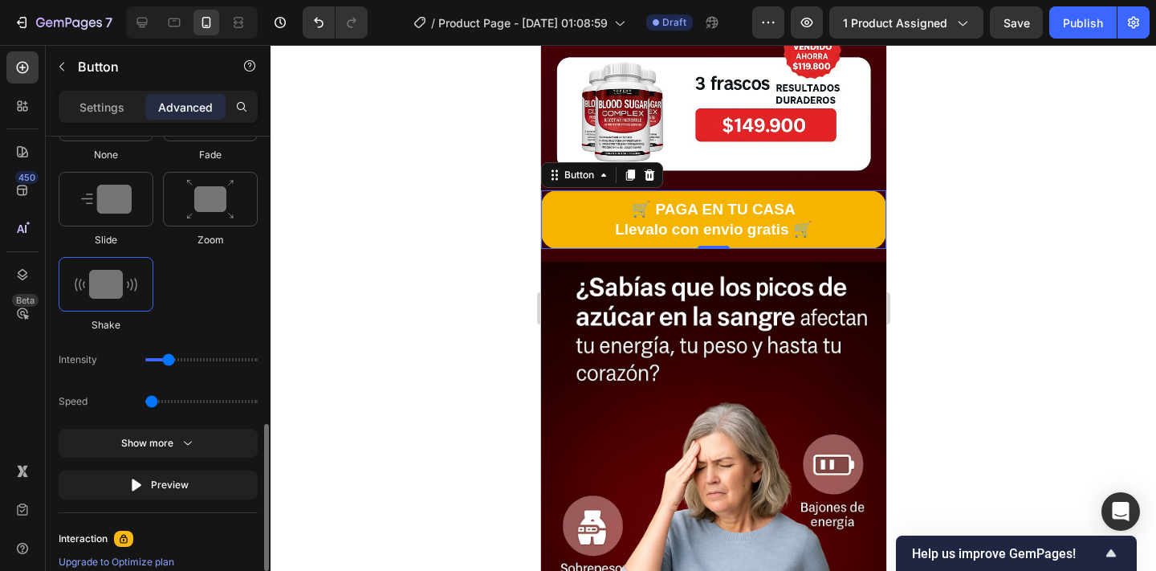
scroll to position [884, 0]
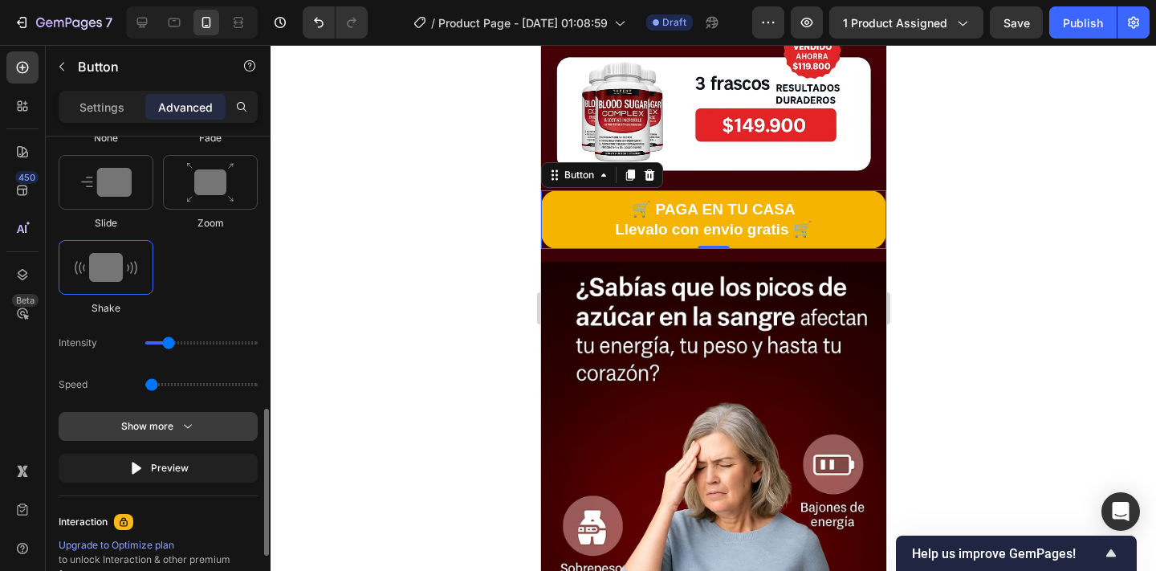
click at [177, 426] on div "Show more" at bounding box center [158, 426] width 75 height 16
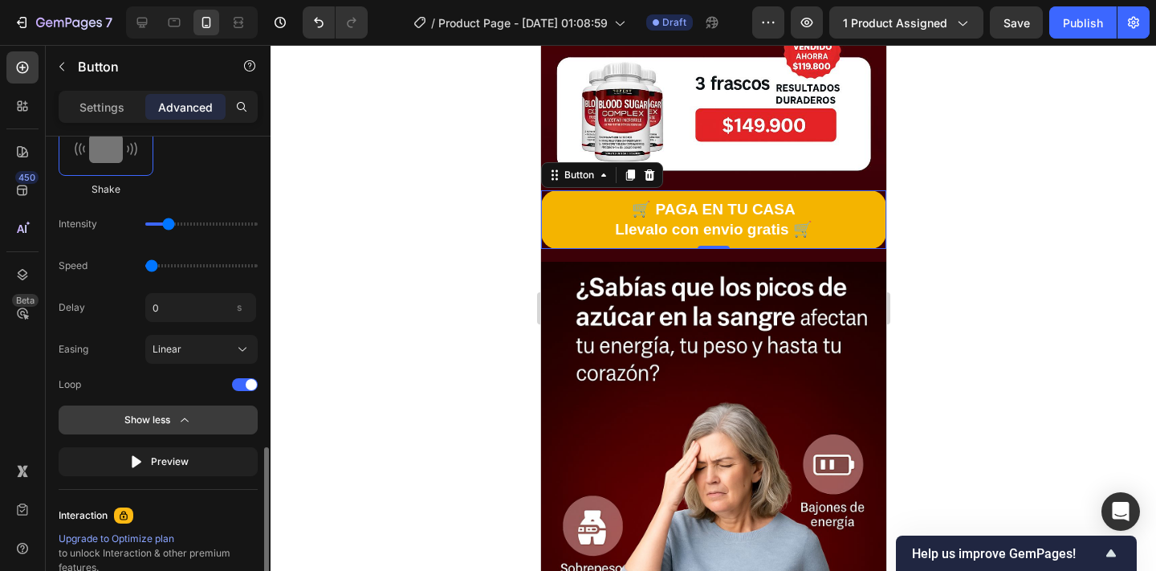
scroll to position [1024, 0]
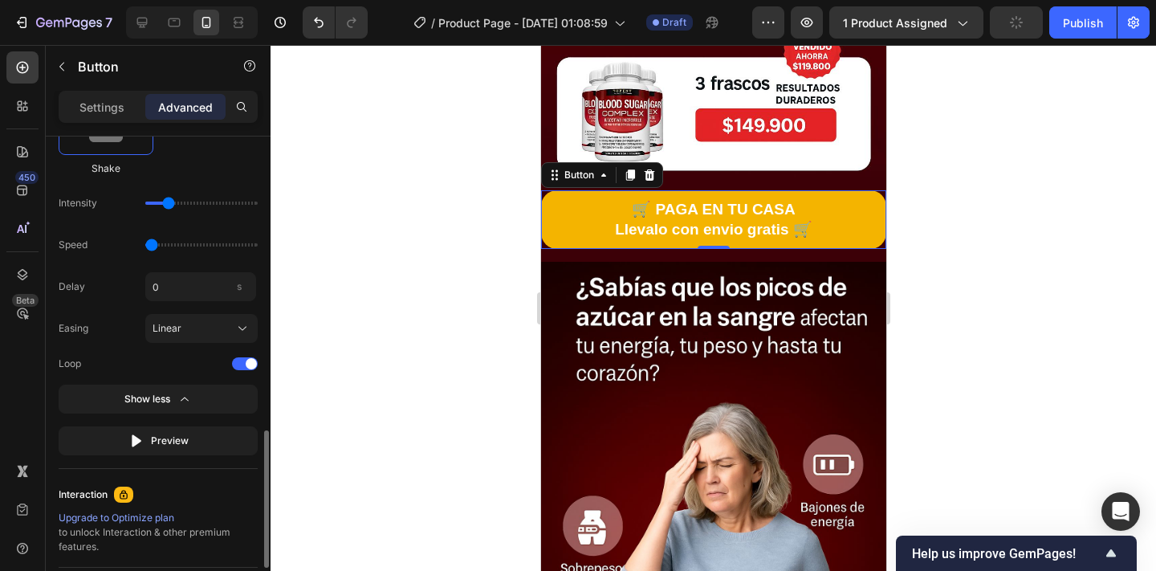
click at [171, 205] on input "range" at bounding box center [201, 202] width 112 height 3
click at [178, 205] on input "range" at bounding box center [201, 202] width 112 height 3
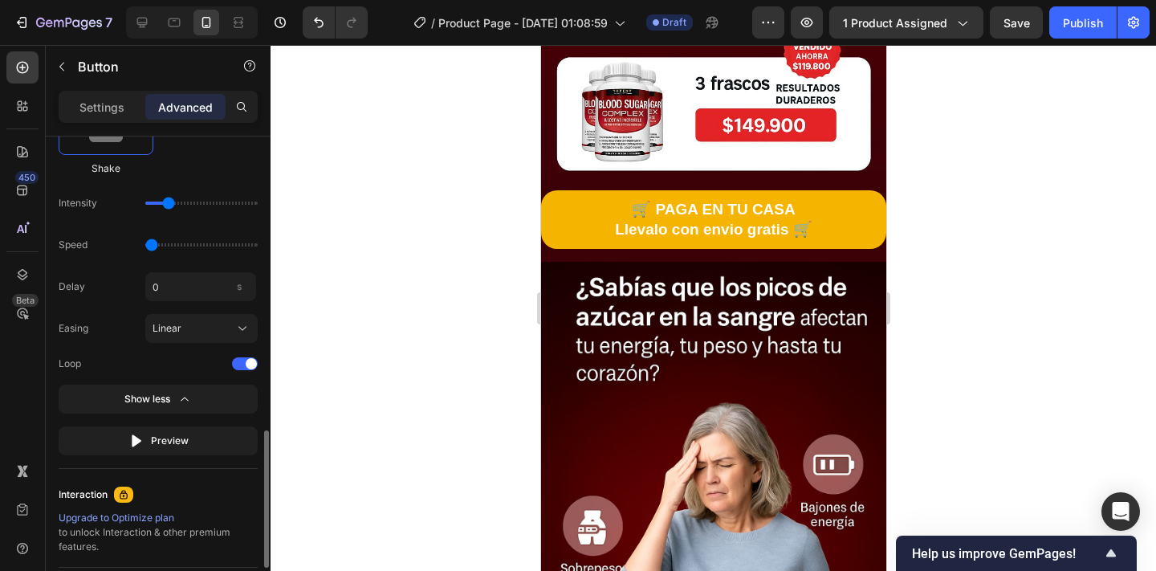
drag, startPoint x: 185, startPoint y: 200, endPoint x: 175, endPoint y: 201, distance: 9.7
type input "11"
click at [175, 201] on input "range" at bounding box center [201, 202] width 112 height 3
click at [238, 173] on div "None Fade Slide Zoom Shake" at bounding box center [158, 53] width 199 height 246
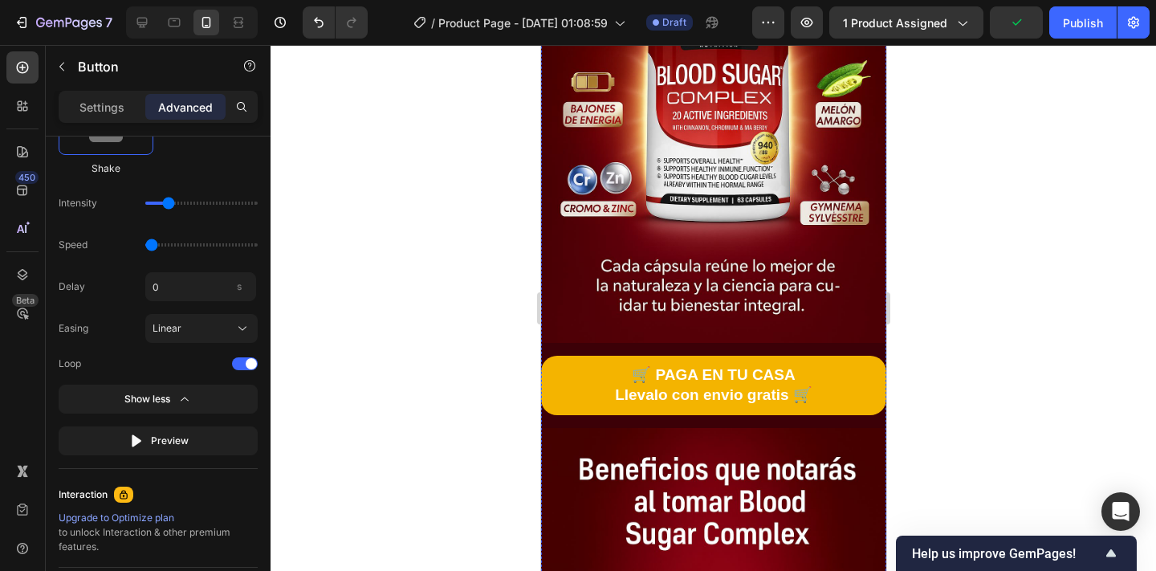
scroll to position [1769, 0]
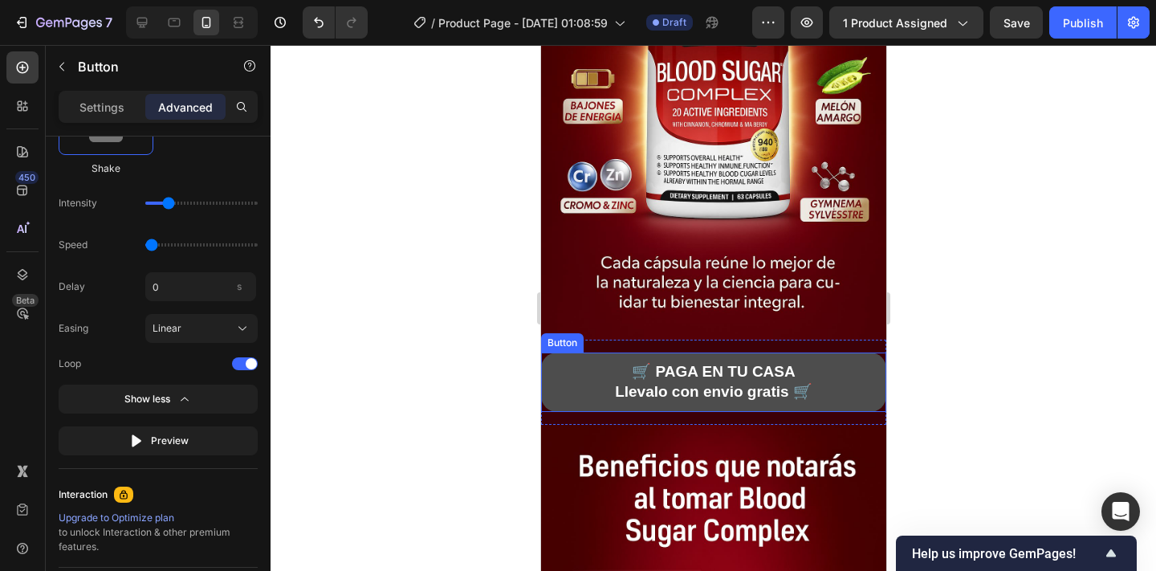
click at [571, 363] on button "🛒 PAGA EN TU CASA Llevalo con envio gratis 🛒" at bounding box center [712, 381] width 345 height 59
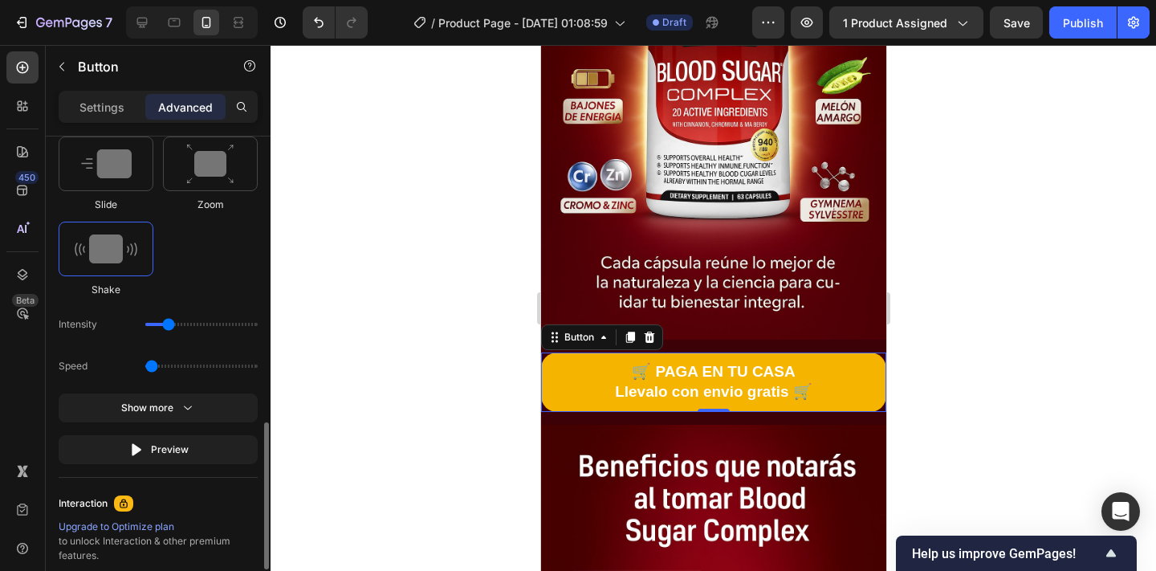
scroll to position [908, 0]
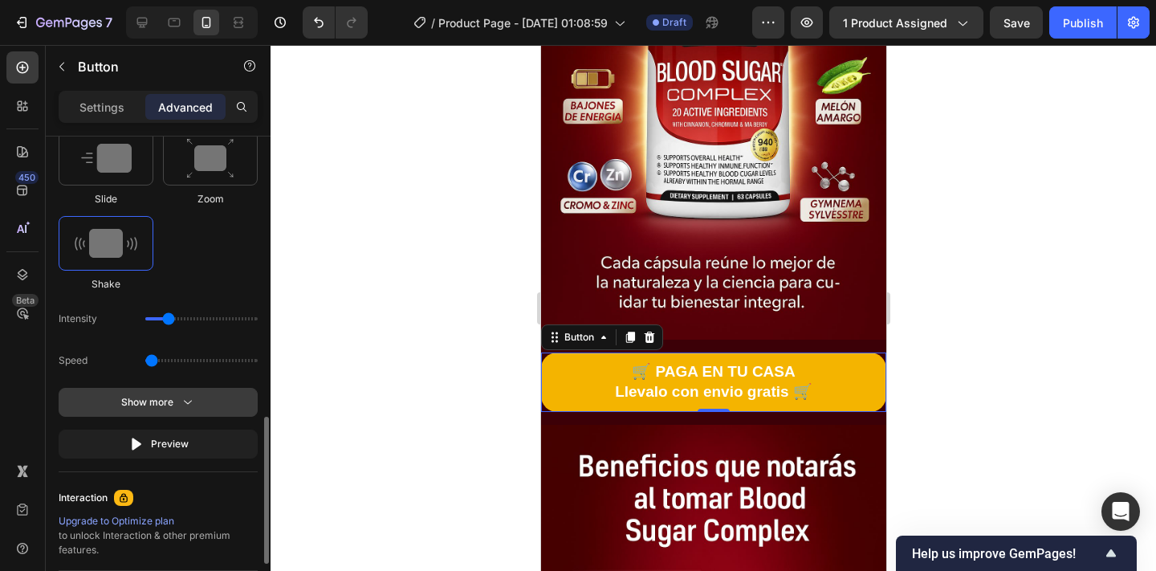
click at [197, 399] on button "Show more" at bounding box center [158, 402] width 199 height 29
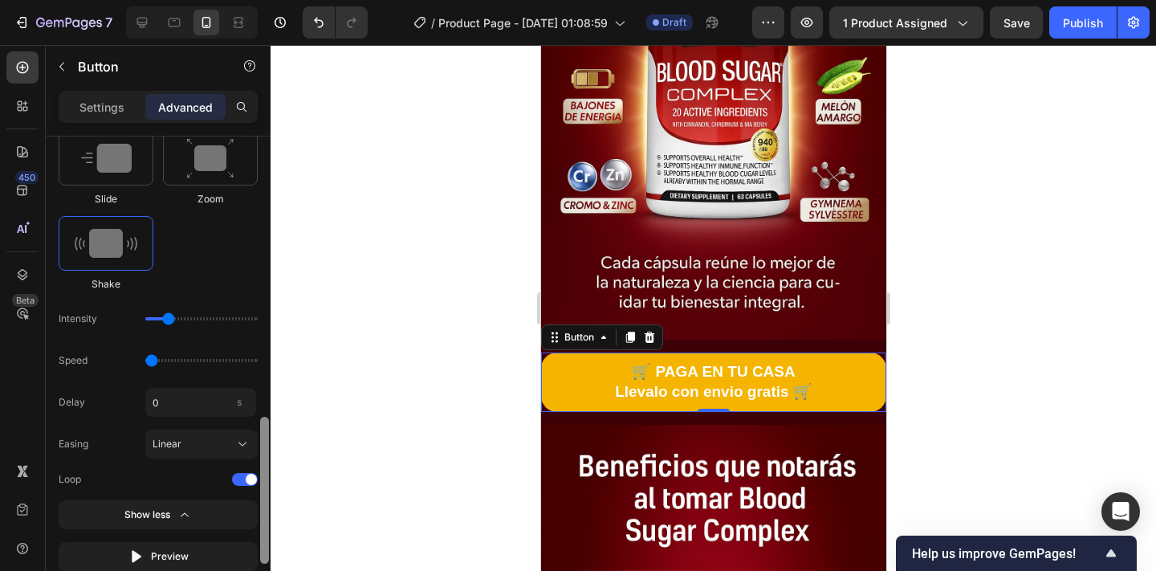
click at [262, 485] on div at bounding box center [264, 489] width 9 height 147
click at [249, 481] on span at bounding box center [251, 478] width 11 height 11
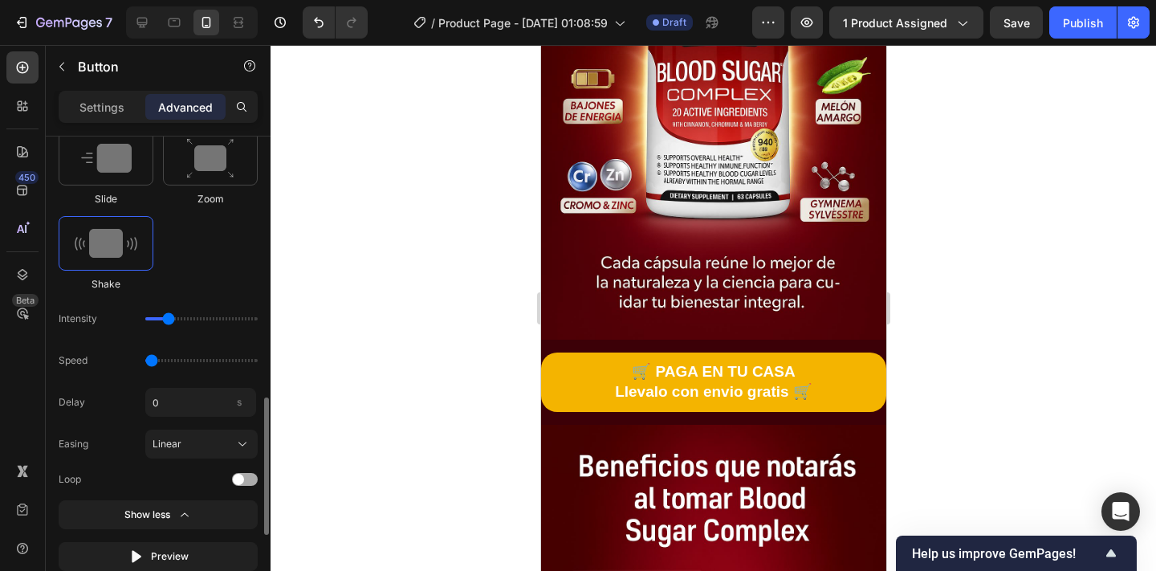
click at [247, 481] on div at bounding box center [245, 479] width 26 height 13
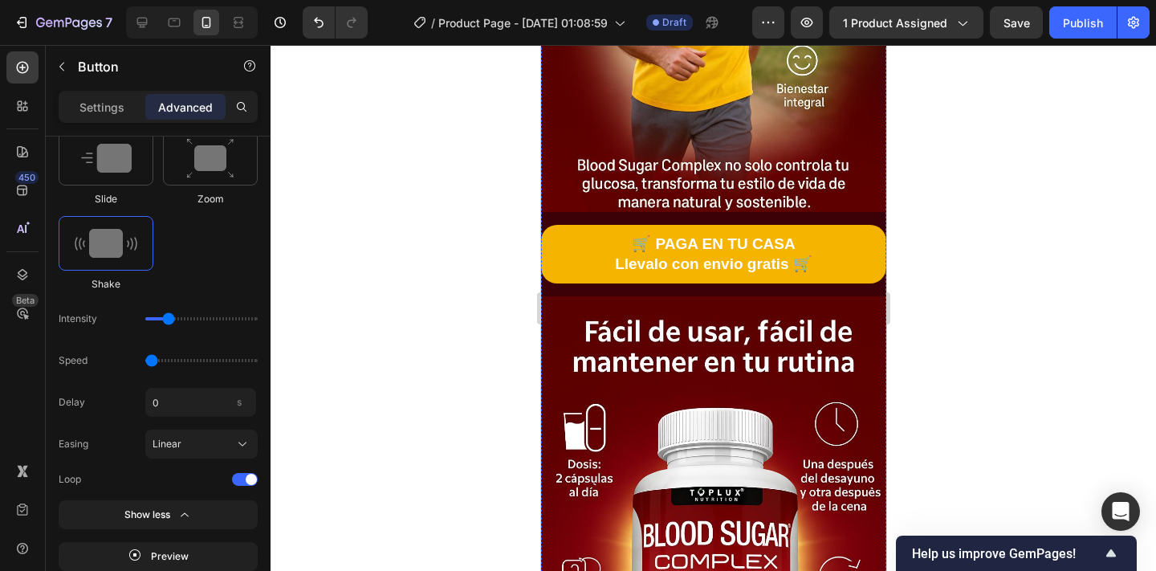
scroll to position [3024, 0]
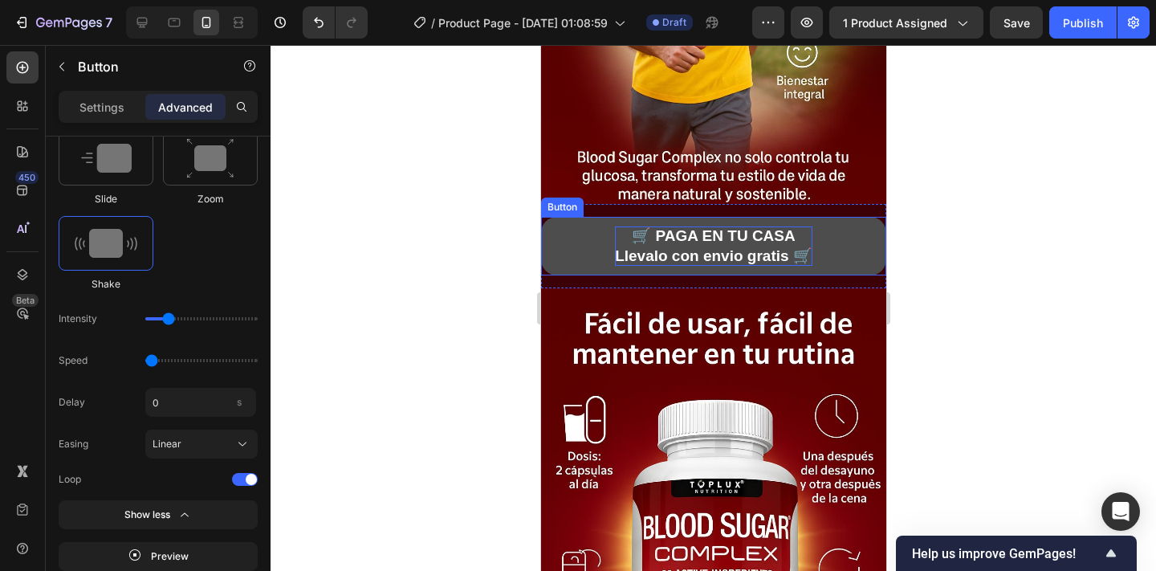
click at [641, 234] on p "🛒 PAGA EN TU CASA Llevalo con envio gratis 🛒" at bounding box center [712, 245] width 197 height 39
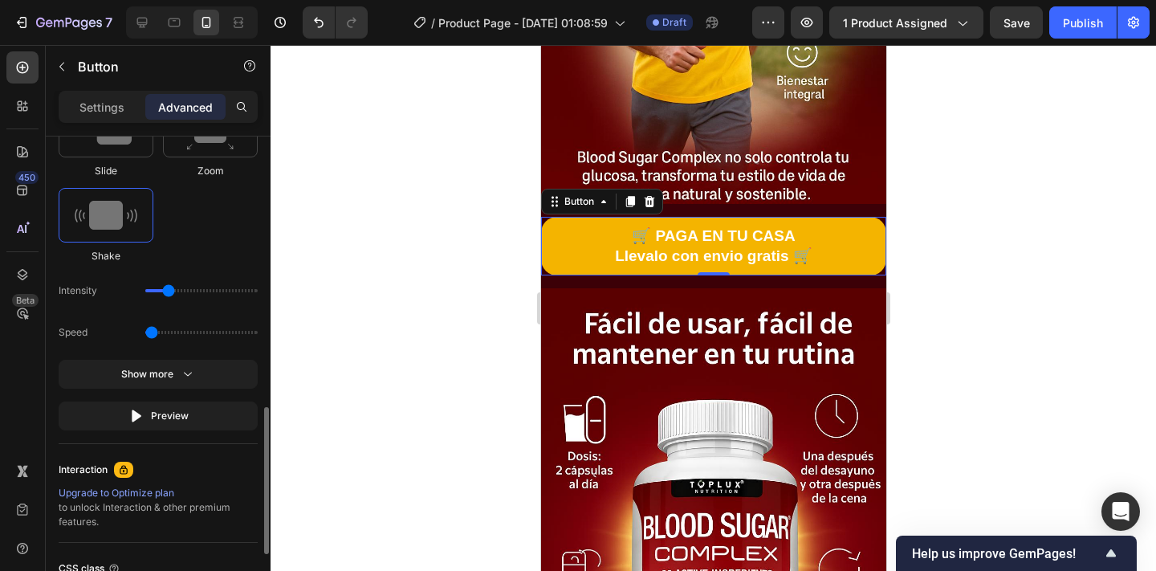
scroll to position [921, 0]
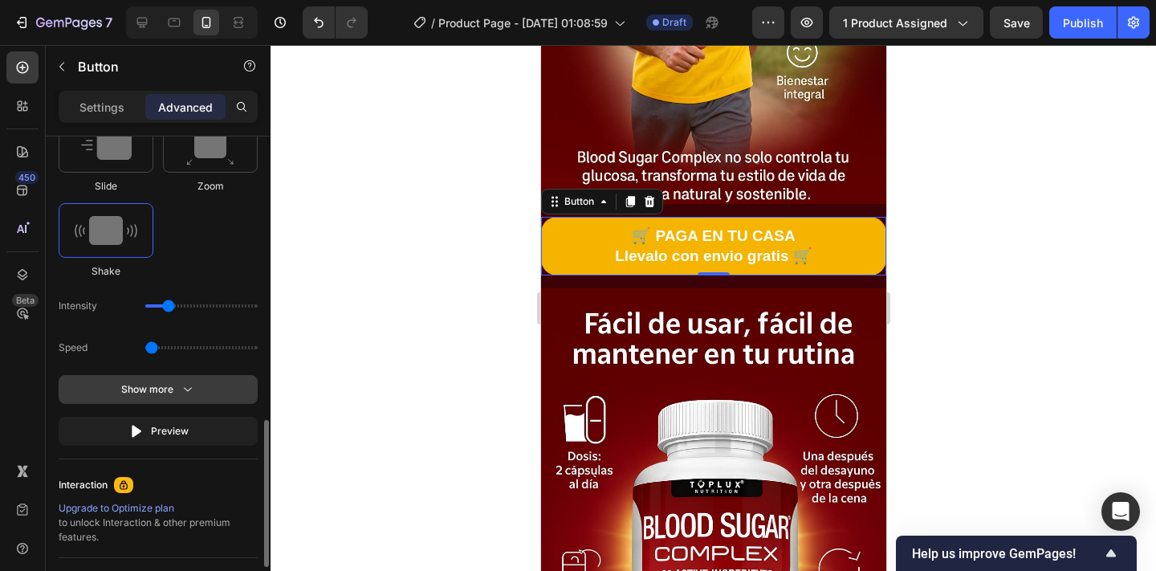
click at [177, 397] on button "Show more" at bounding box center [158, 389] width 199 height 29
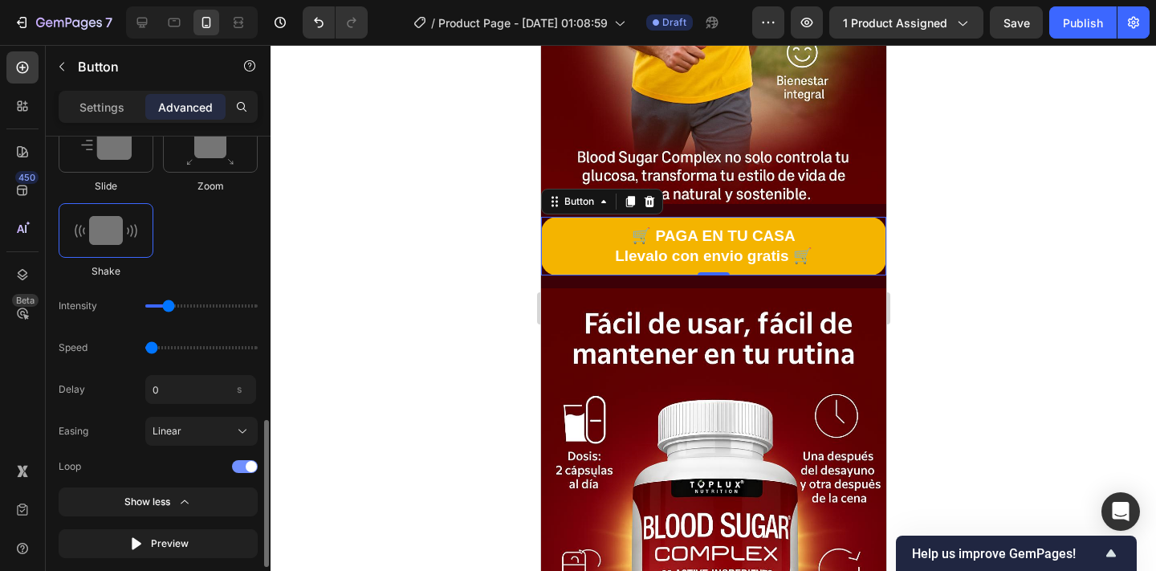
click at [243, 463] on div at bounding box center [245, 466] width 26 height 13
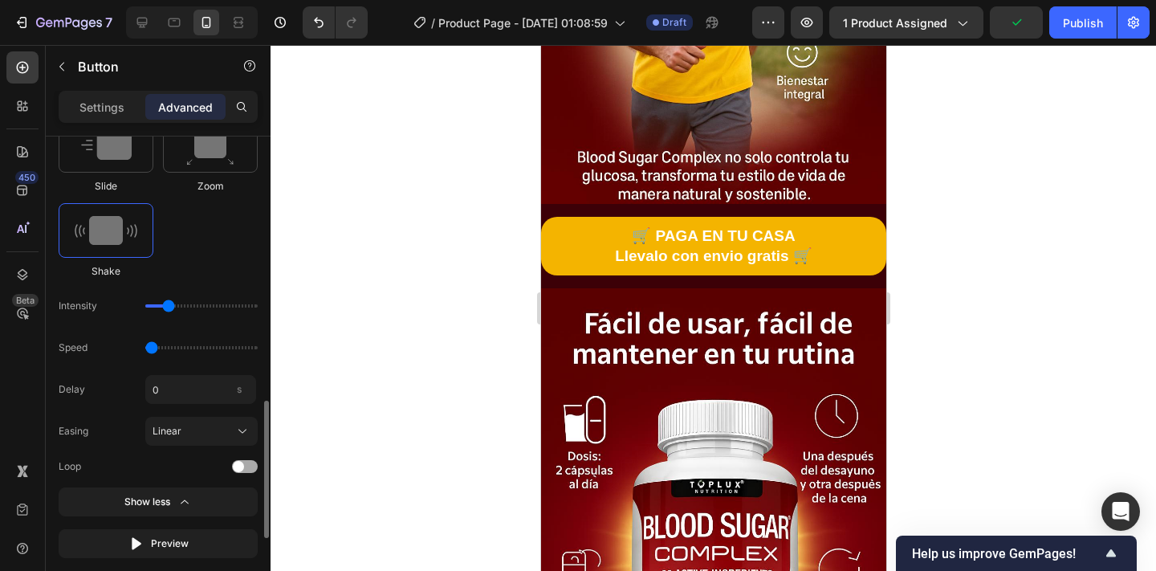
click at [243, 463] on div at bounding box center [245, 466] width 26 height 13
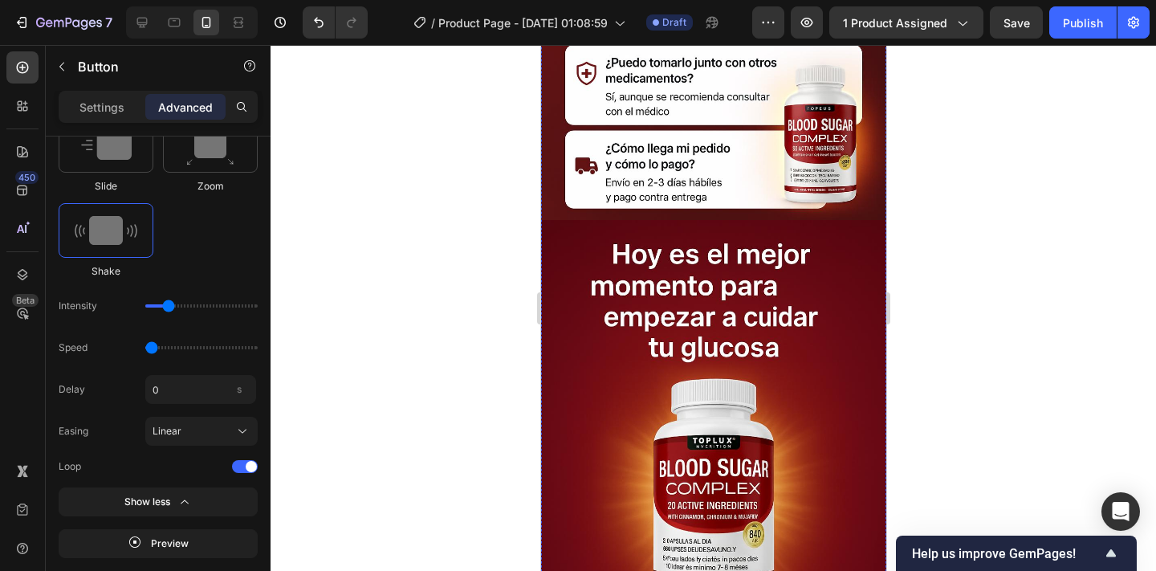
scroll to position [4143, 0]
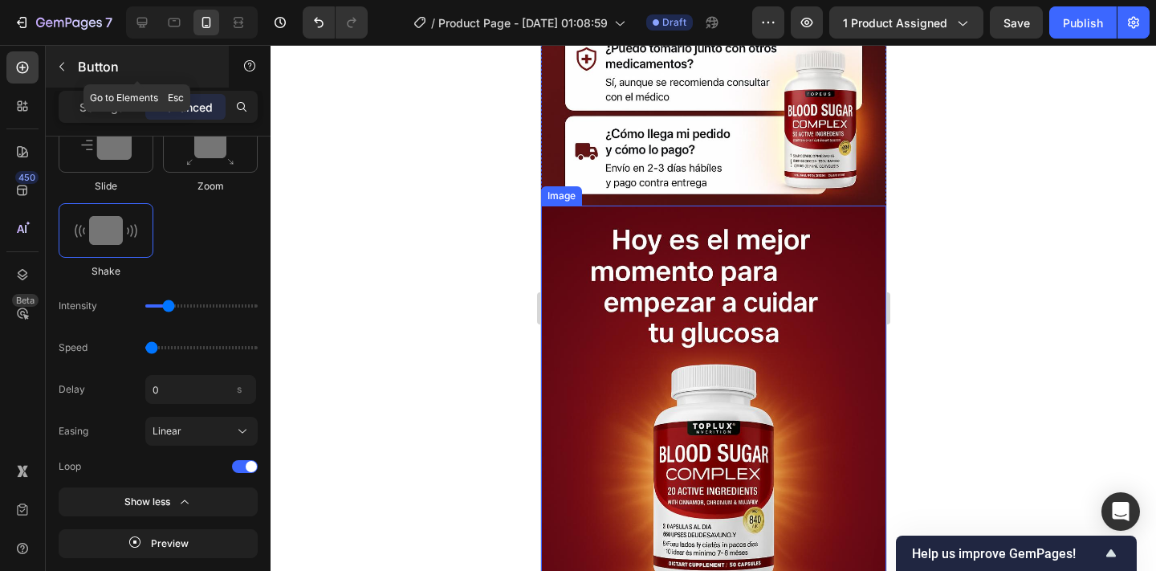
click at [67, 68] on icon "button" at bounding box center [61, 66] width 13 height 13
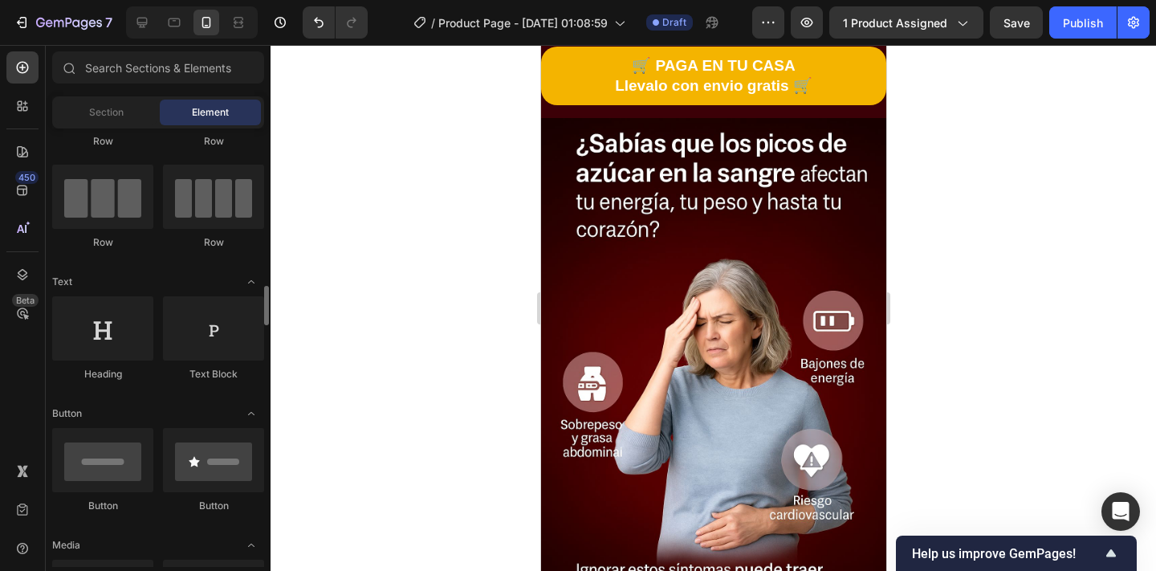
scroll to position [0, 0]
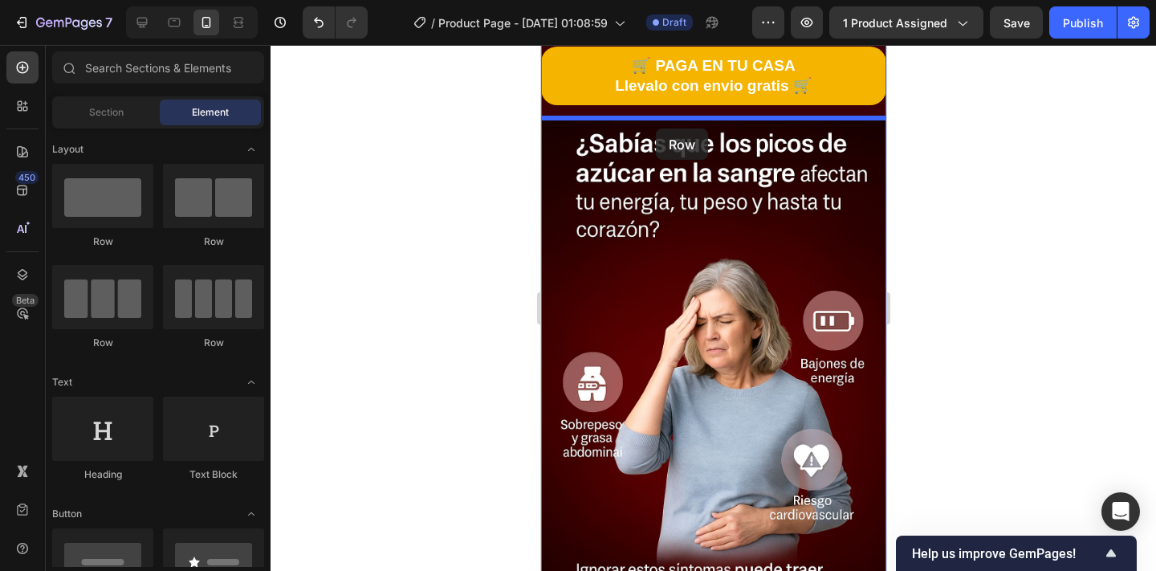
drag, startPoint x: 650, startPoint y: 254, endPoint x: 655, endPoint y: 128, distance: 125.3
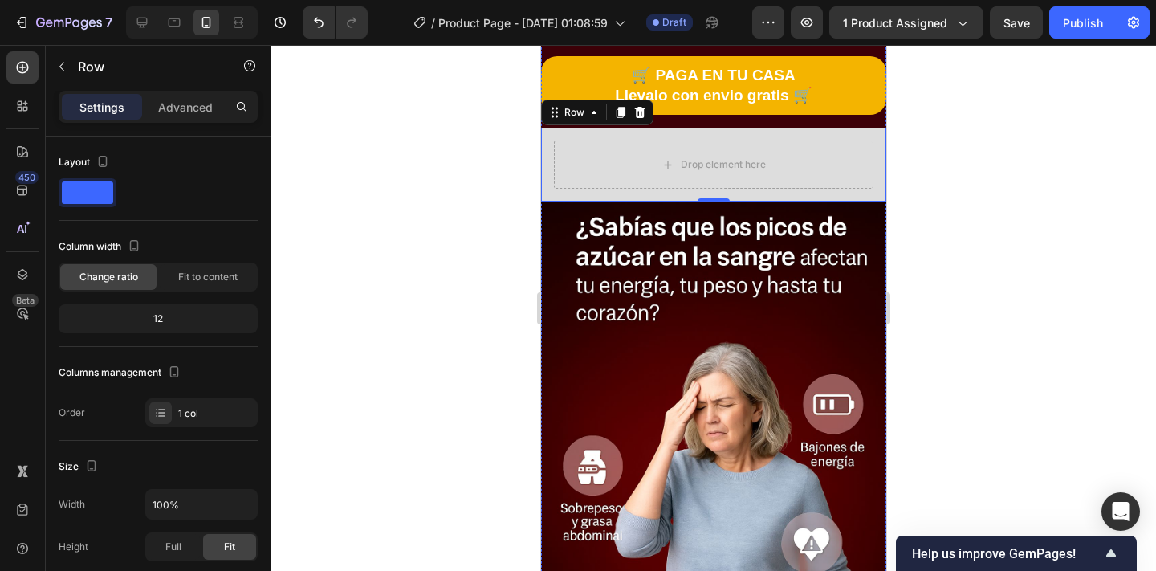
scroll to position [944, 0]
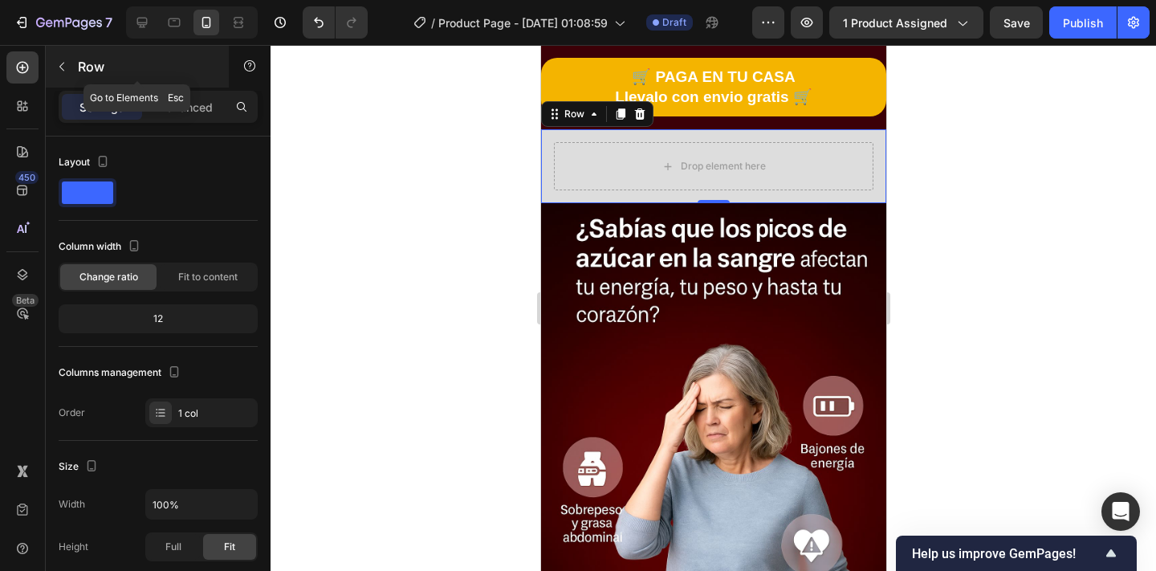
click at [66, 65] on icon "button" at bounding box center [61, 66] width 13 height 13
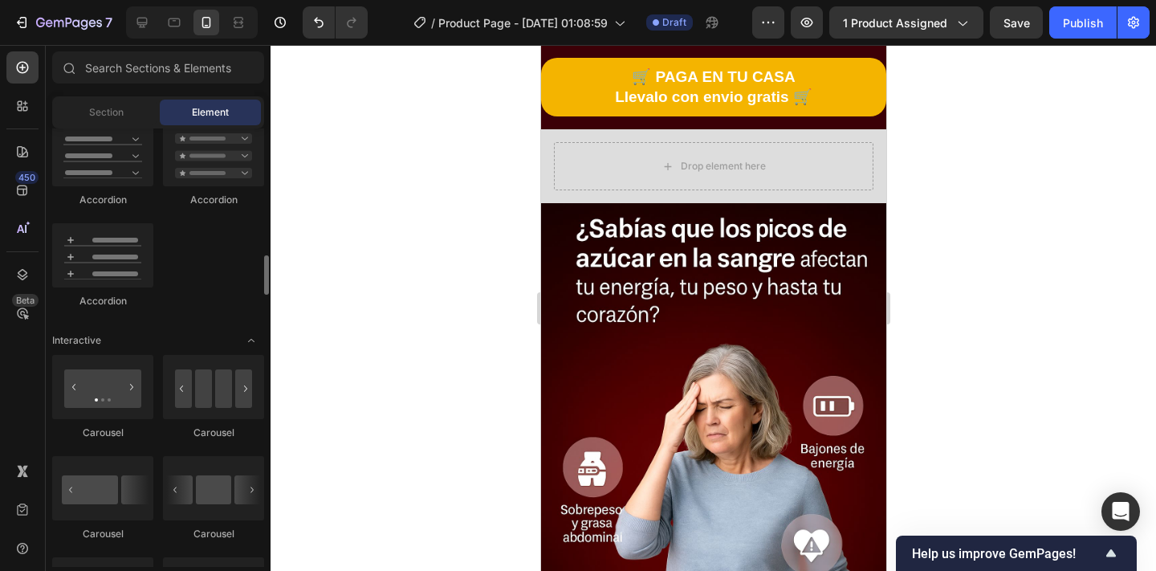
scroll to position [1430, 0]
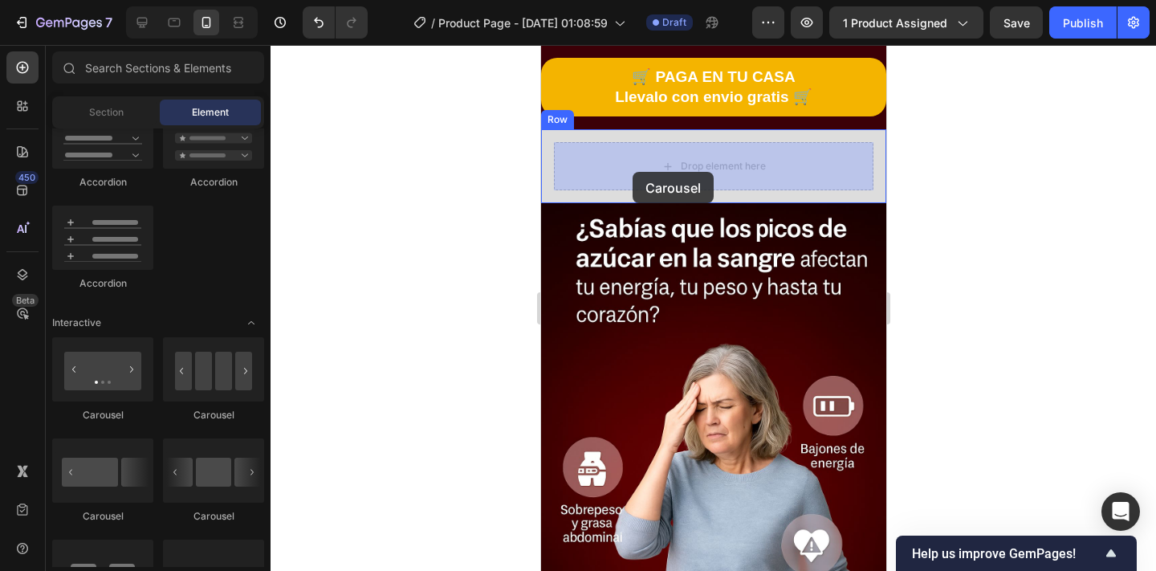
drag, startPoint x: 741, startPoint y: 426, endPoint x: 632, endPoint y: 172, distance: 277.1
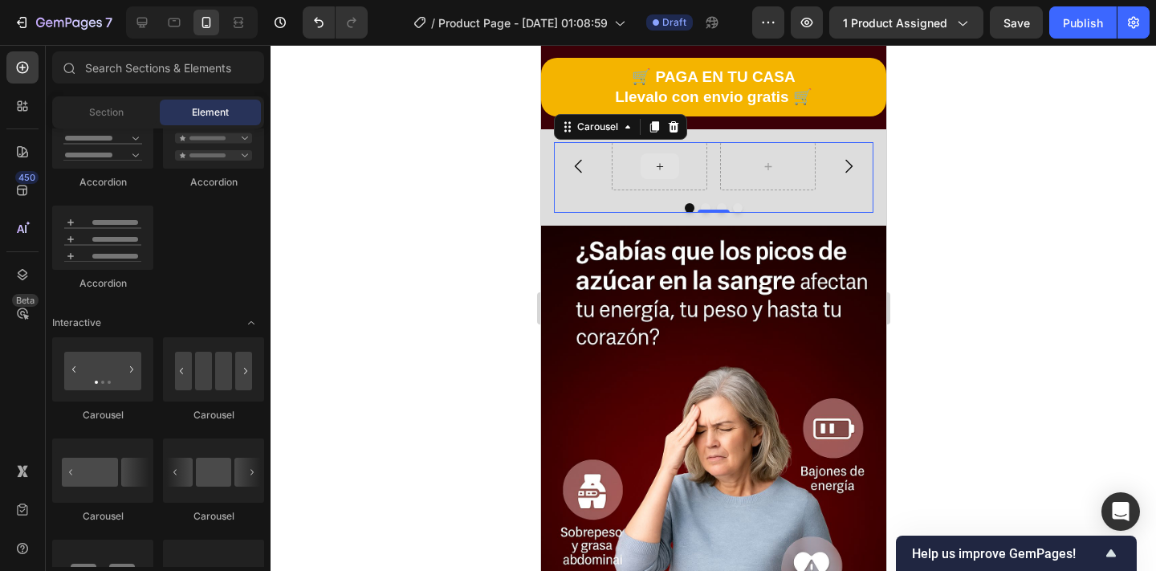
click at [656, 168] on icon at bounding box center [658, 167] width 13 height 14
click at [626, 201] on div "Carousel" at bounding box center [712, 177] width 319 height 71
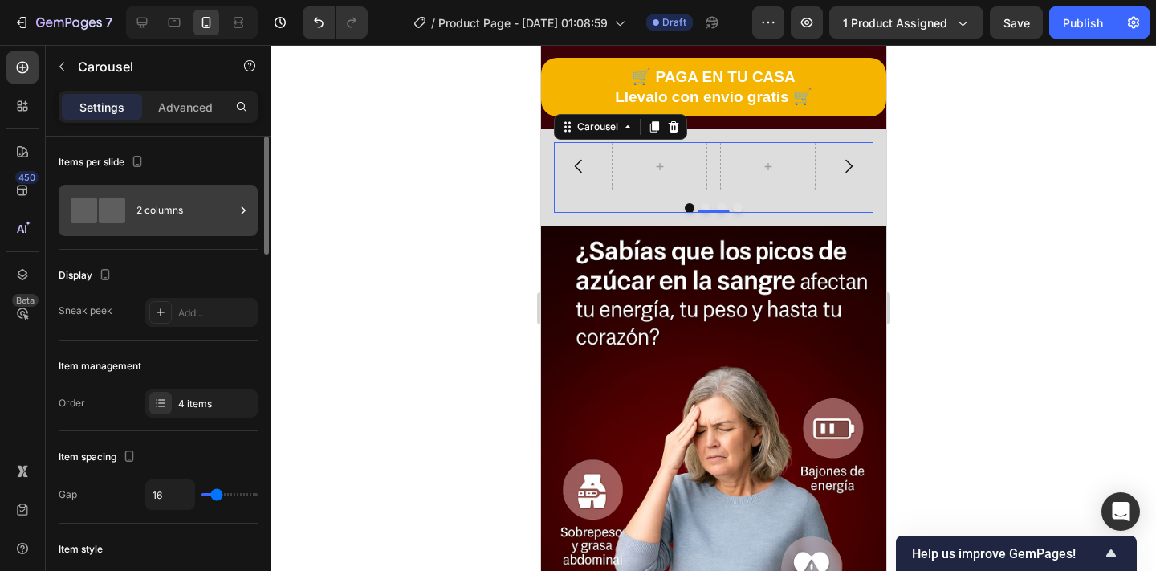
click at [204, 224] on div "2 columns" at bounding box center [185, 210] width 98 height 37
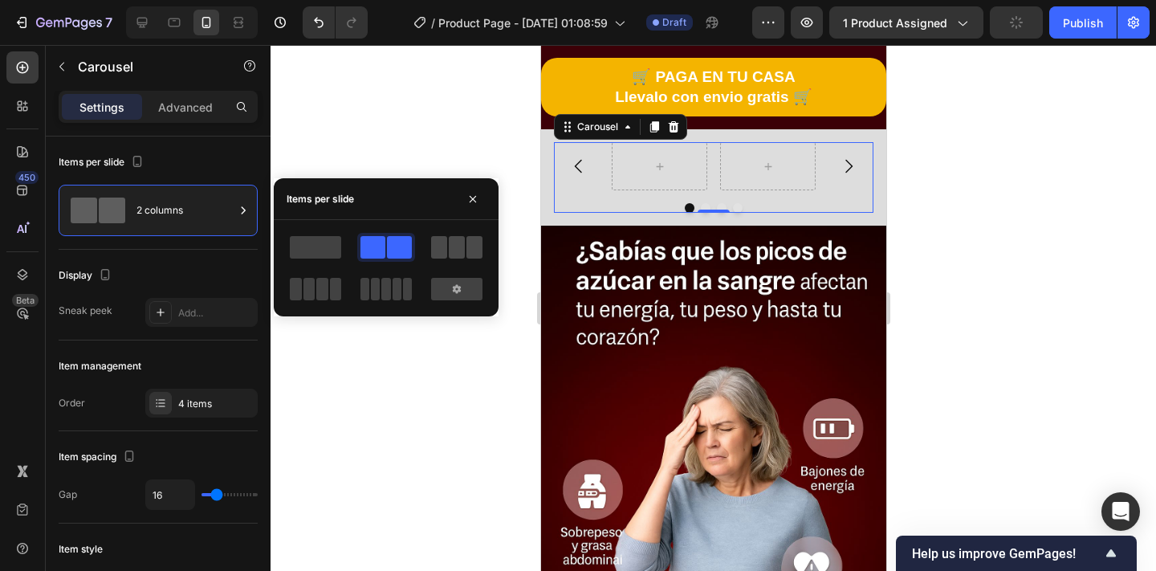
click at [443, 245] on span at bounding box center [439, 247] width 16 height 22
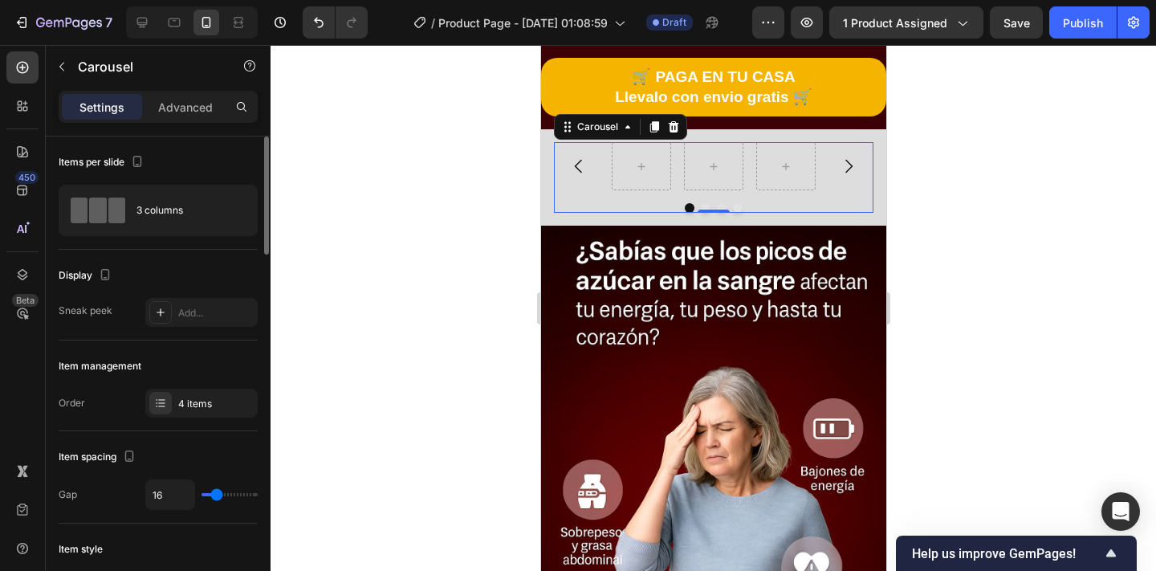
click at [254, 160] on div "Items per slide" at bounding box center [158, 162] width 199 height 26
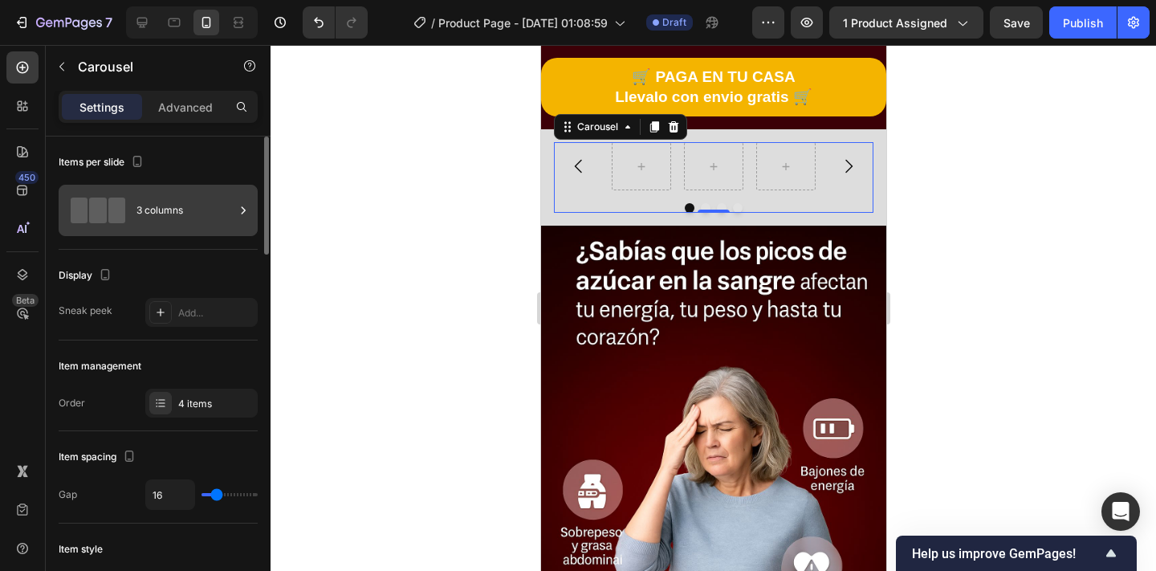
click at [215, 230] on div "3 columns" at bounding box center [158, 210] width 199 height 51
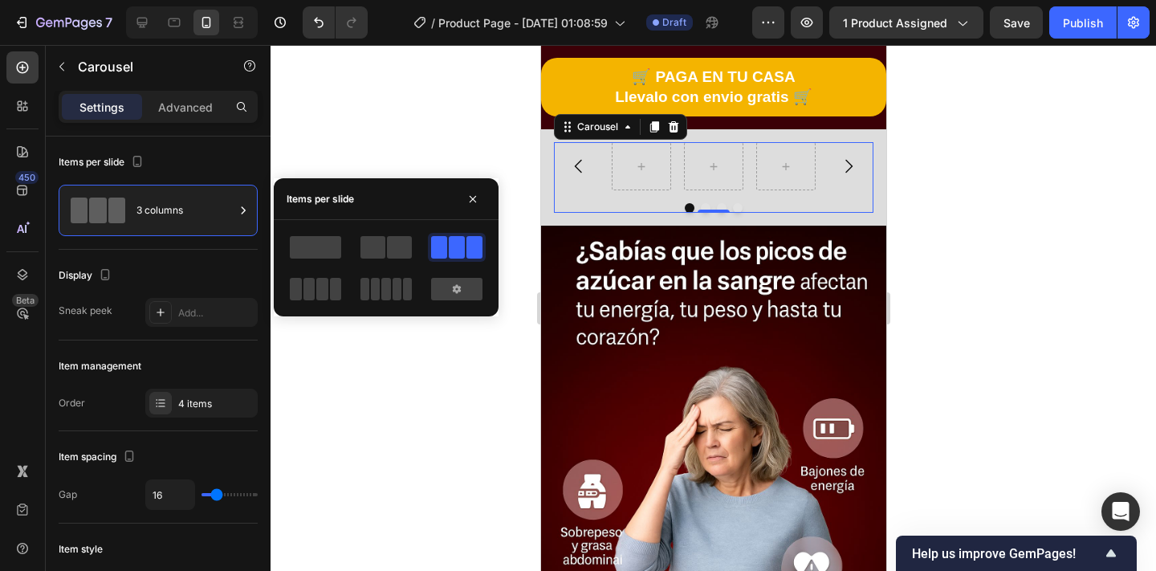
click at [418, 130] on div at bounding box center [712, 308] width 885 height 526
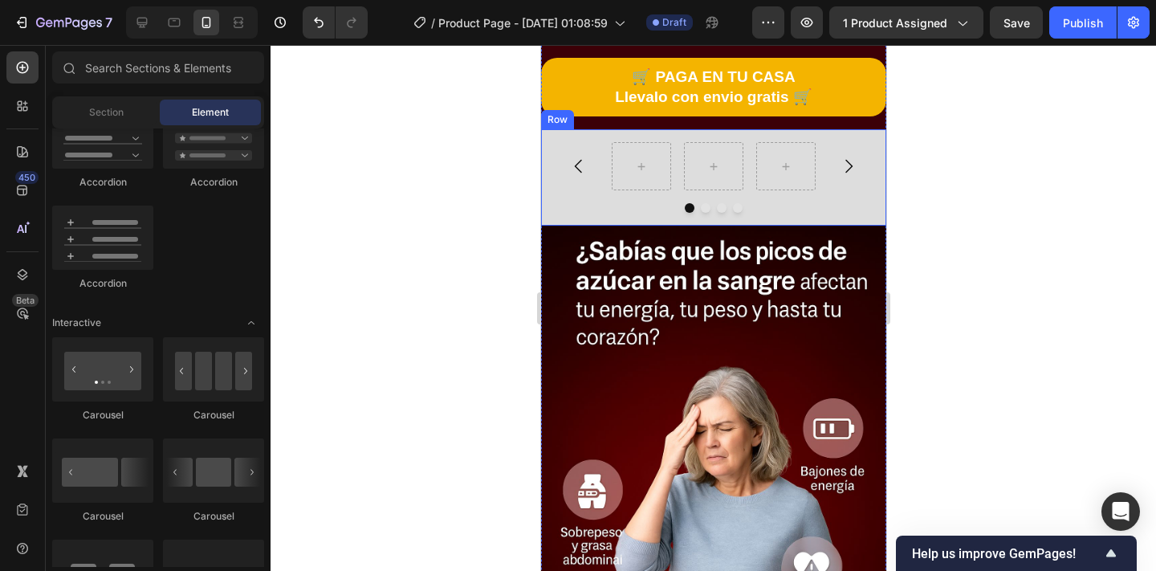
click at [544, 189] on div "Carousel Row" at bounding box center [712, 177] width 345 height 96
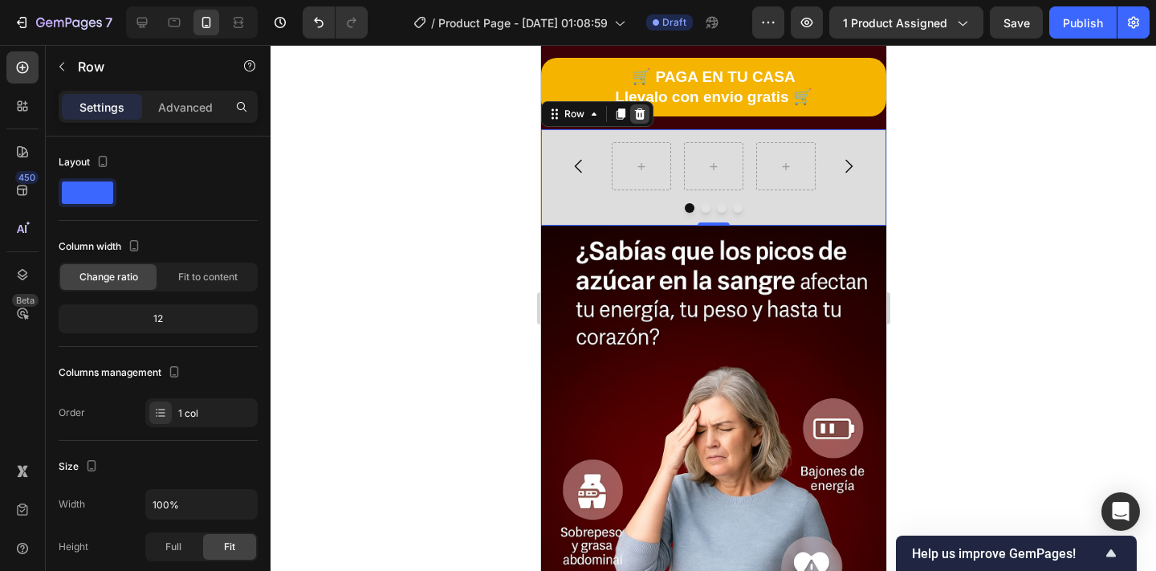
click at [640, 106] on div at bounding box center [638, 113] width 19 height 19
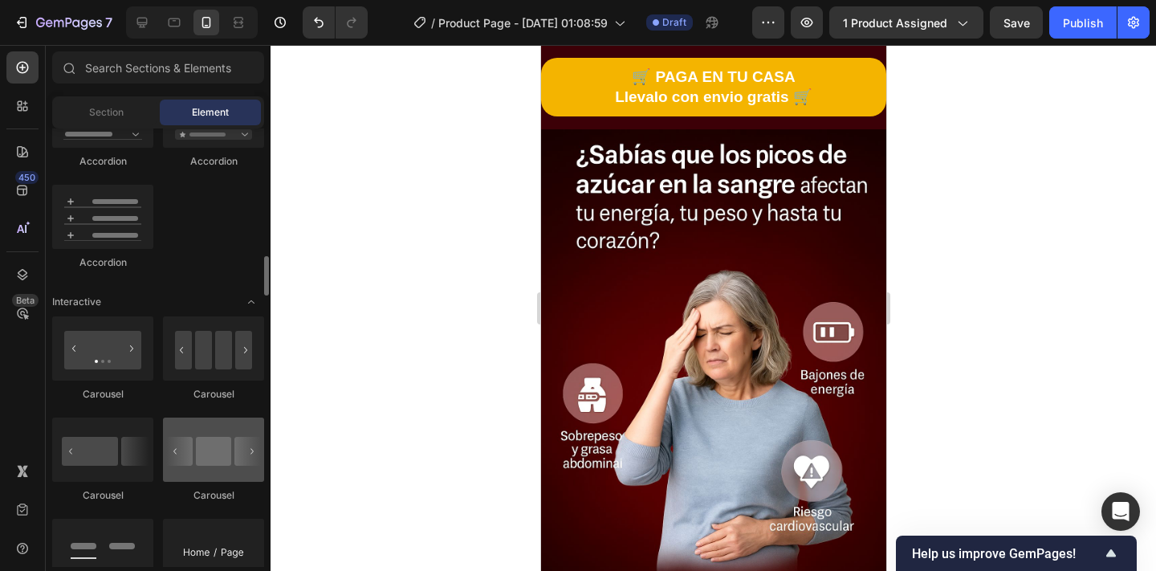
scroll to position [1452, 0]
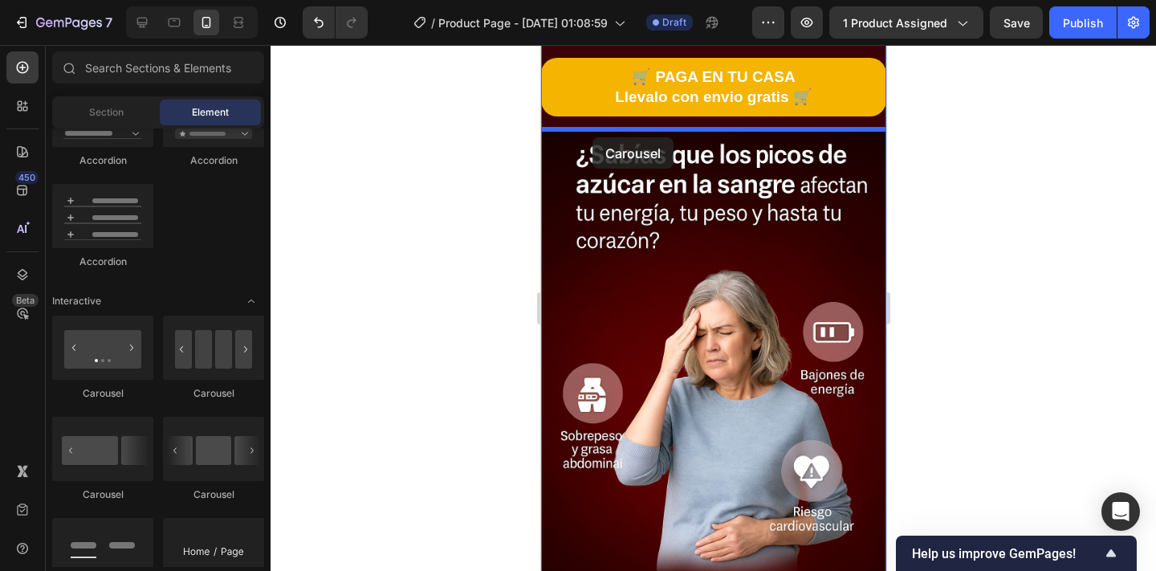
drag, startPoint x: 754, startPoint y: 494, endPoint x: 587, endPoint y: 137, distance: 393.1
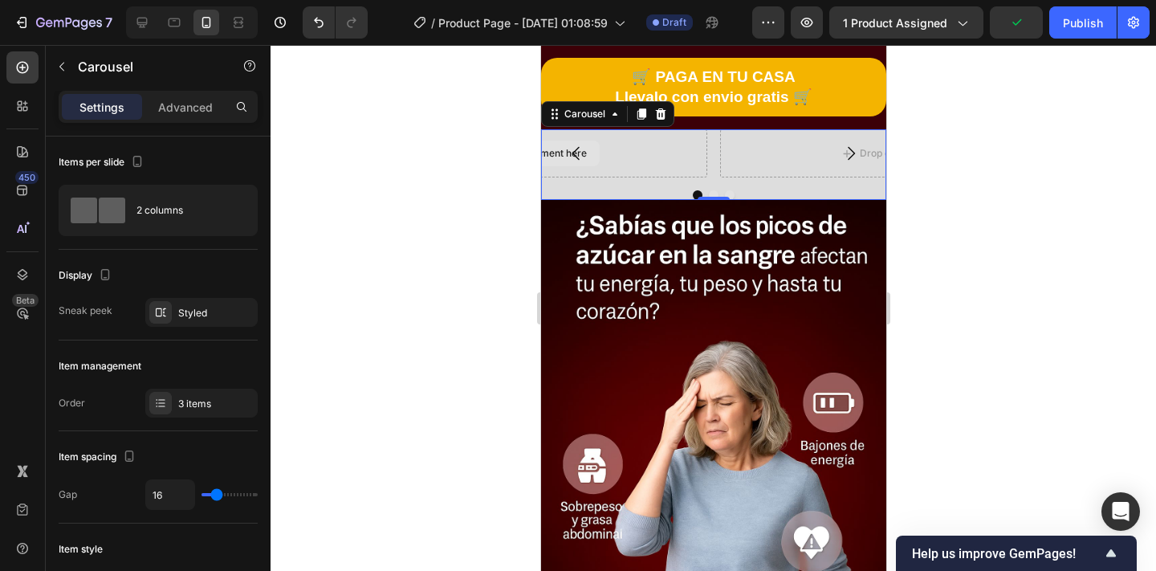
click at [615, 160] on div "Drop element here" at bounding box center [533, 153] width 345 height 48
click at [615, 152] on div "Drop element here" at bounding box center [533, 153] width 345 height 48
click at [814, 147] on div "Drop element here" at bounding box center [891, 153] width 345 height 48
click at [848, 149] on icon "Carousel Next Arrow" at bounding box center [849, 153] width 19 height 19
click at [457, 178] on div at bounding box center [712, 308] width 885 height 526
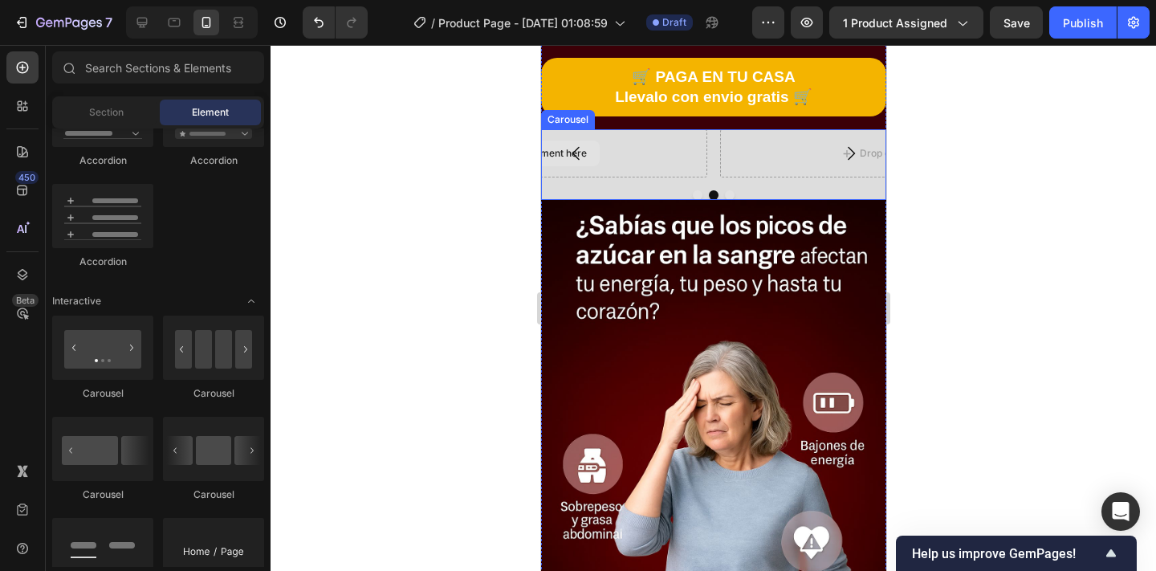
click at [620, 155] on div "Drop element here" at bounding box center [533, 153] width 345 height 48
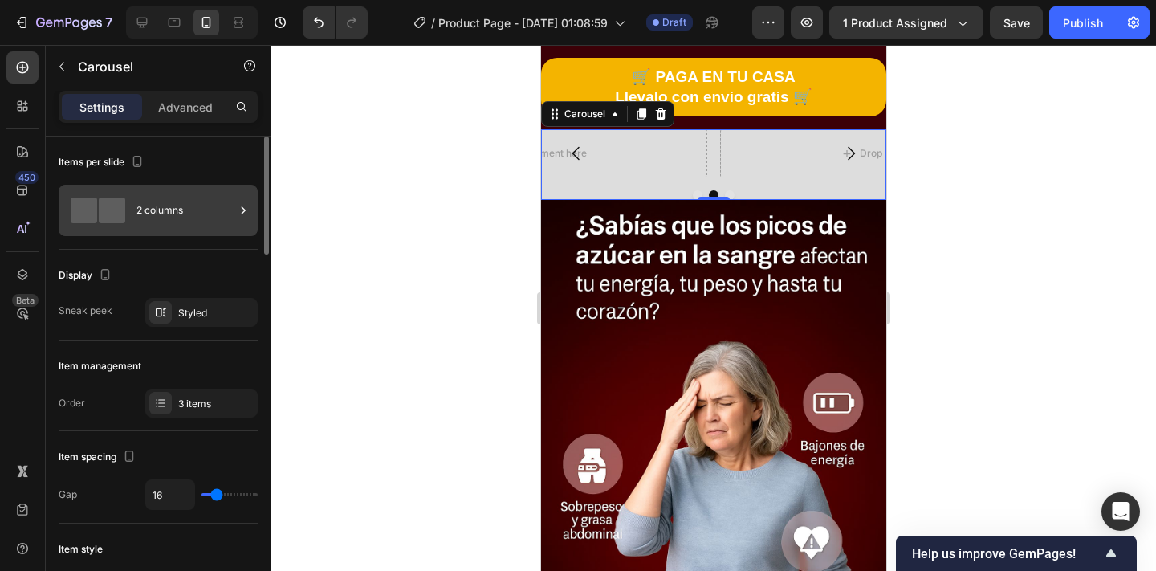
click at [187, 202] on div "2 columns" at bounding box center [185, 210] width 98 height 37
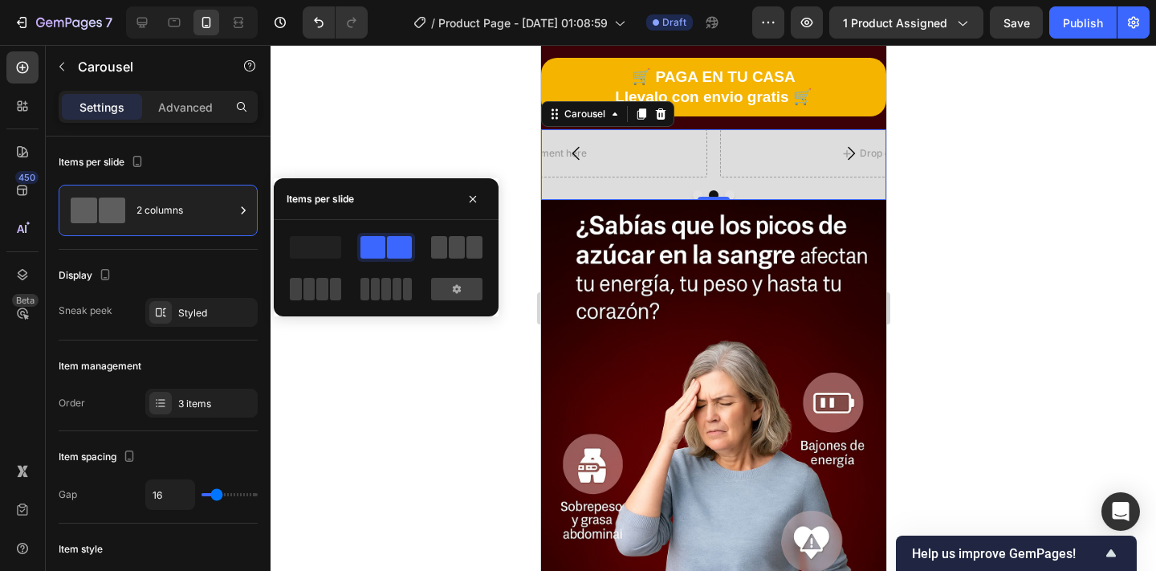
click at [443, 249] on span at bounding box center [439, 247] width 16 height 22
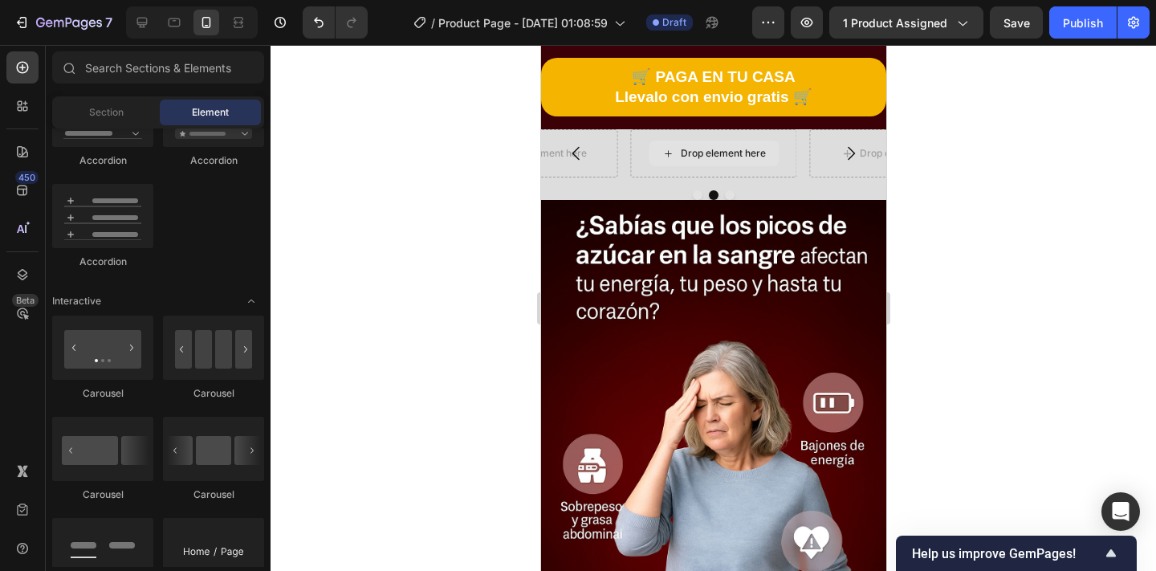
click at [729, 161] on div "Drop element here" at bounding box center [713, 153] width 130 height 26
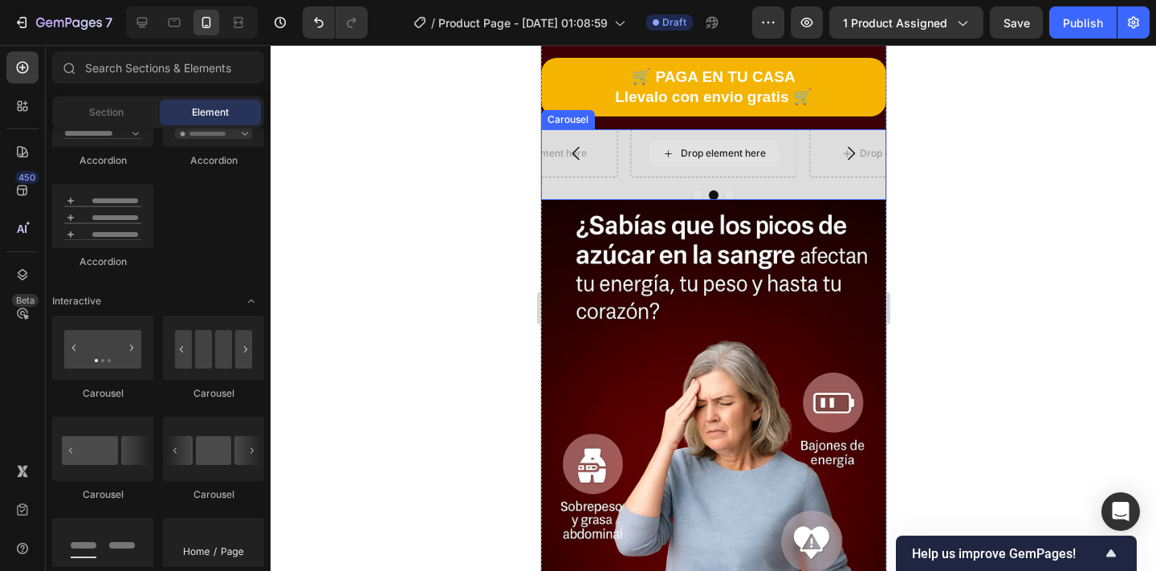
click at [709, 160] on div "Drop element here" at bounding box center [713, 153] width 130 height 26
click at [702, 158] on div "Drop element here" at bounding box center [722, 153] width 85 height 13
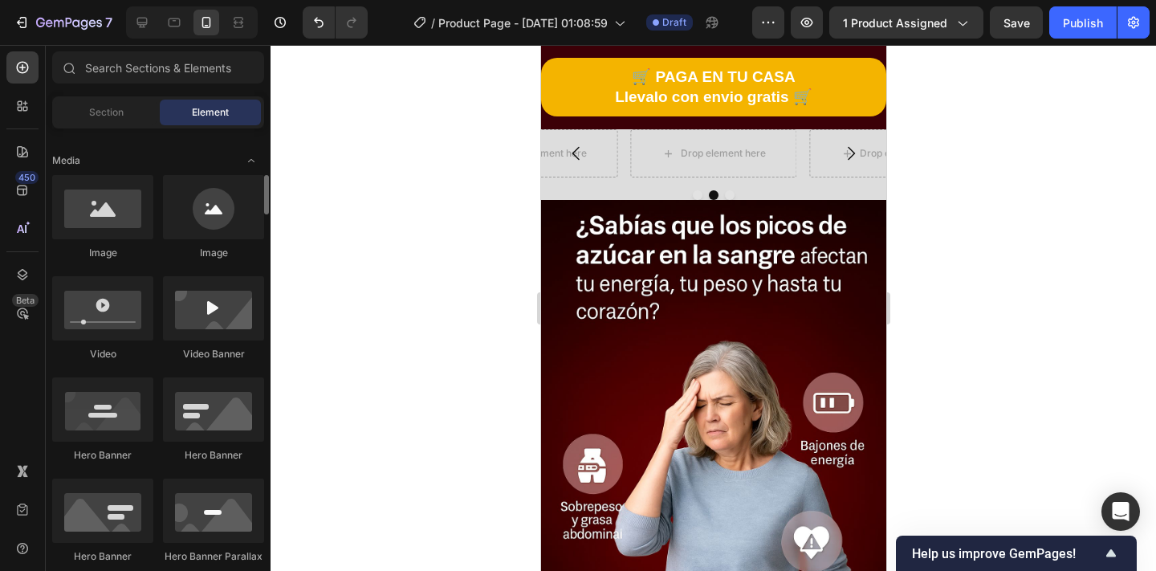
scroll to position [489, 0]
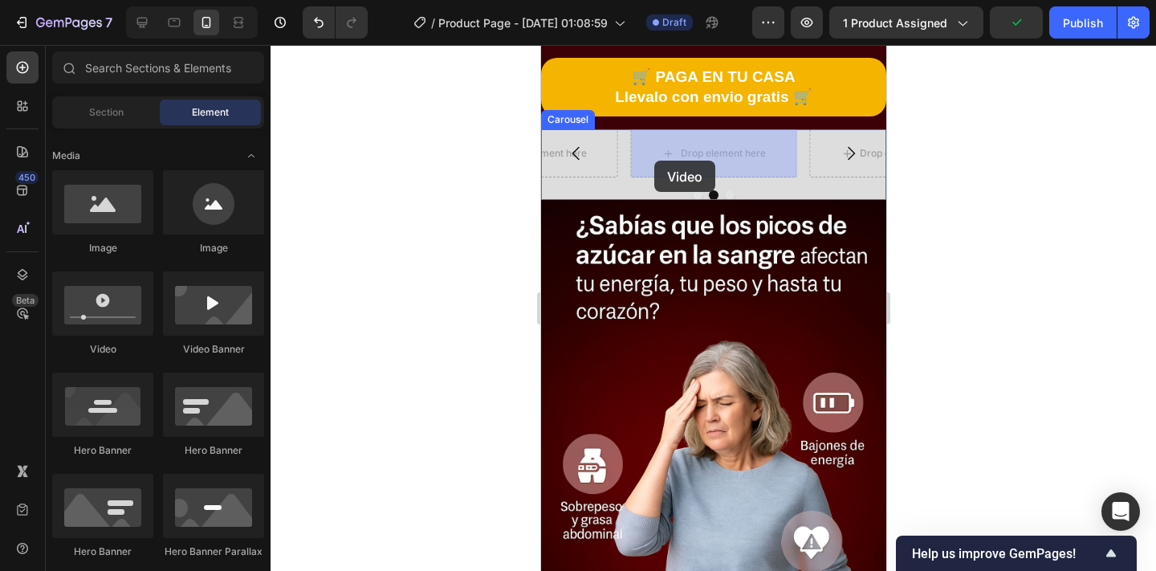
drag, startPoint x: 636, startPoint y: 359, endPoint x: 649, endPoint y: 158, distance: 201.1
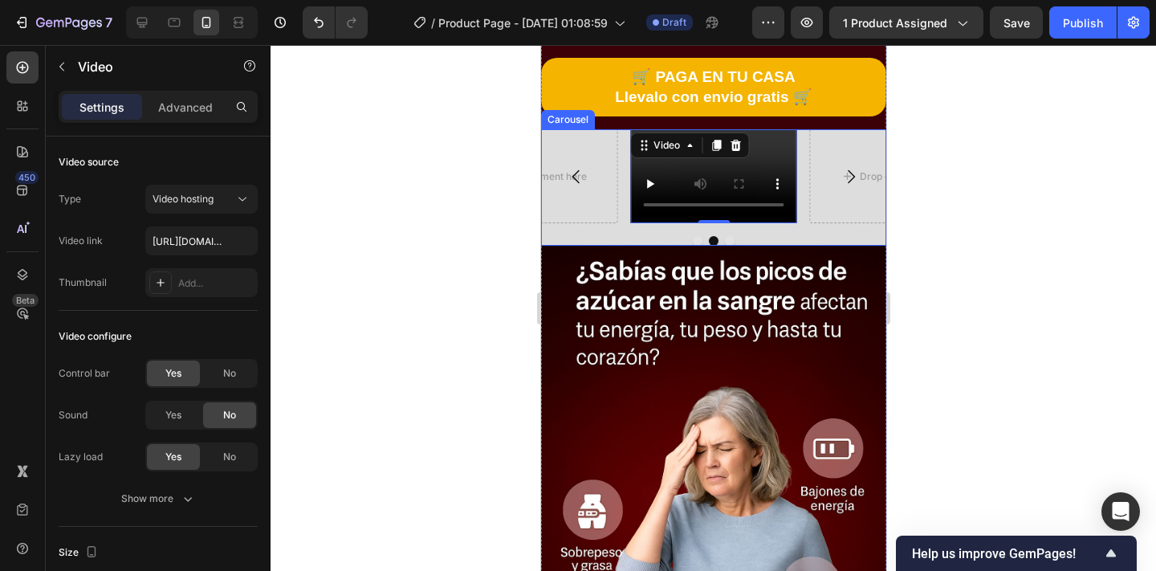
click at [850, 168] on icon "Carousel Next Arrow" at bounding box center [849, 176] width 19 height 19
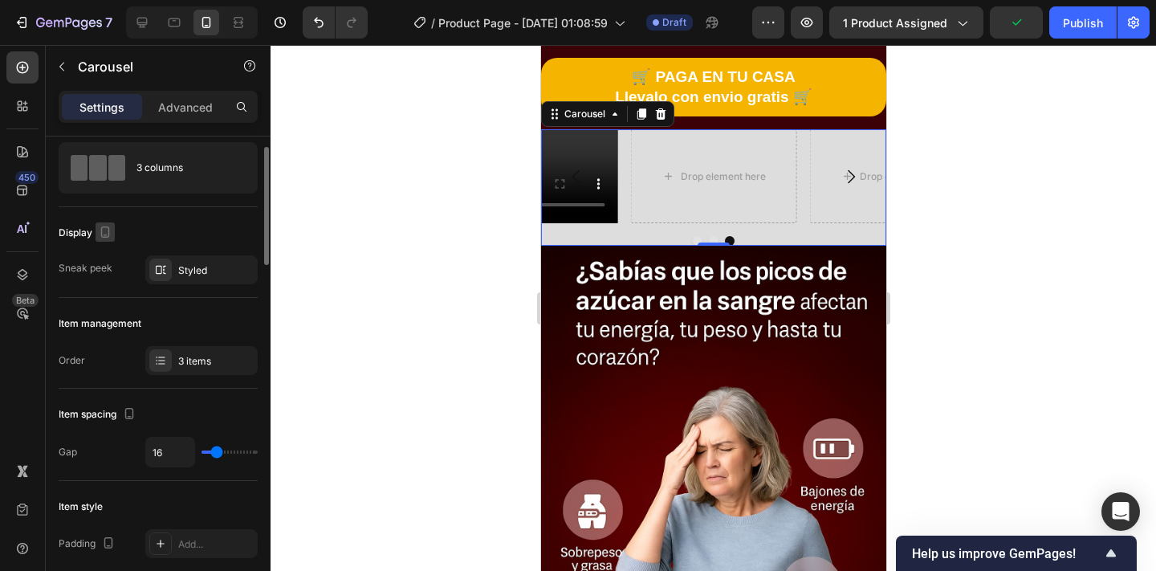
scroll to position [0, 0]
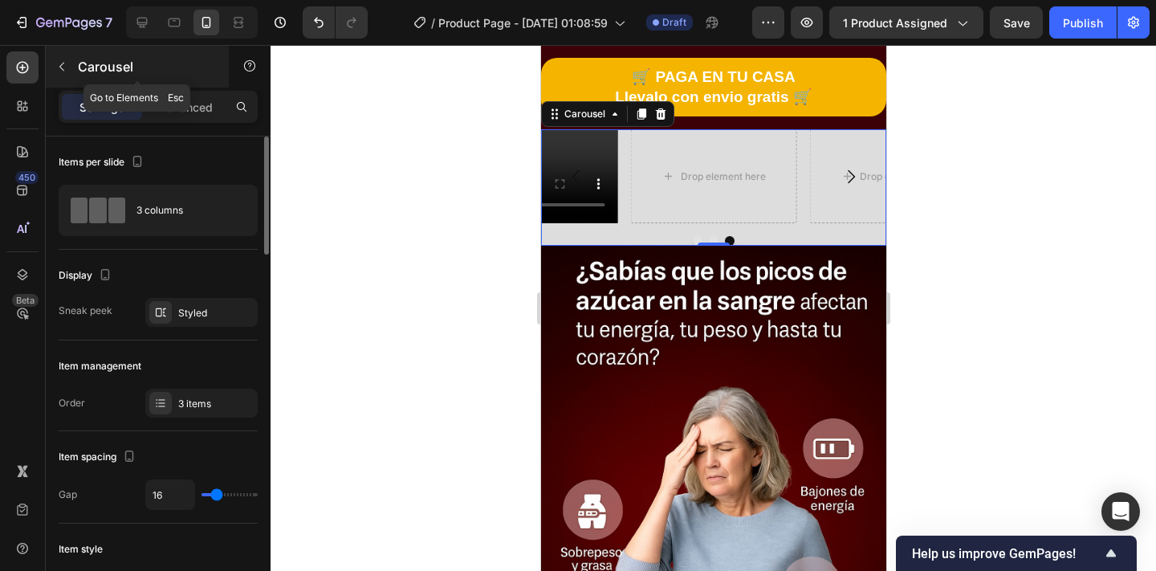
click at [87, 61] on p "Carousel" at bounding box center [146, 66] width 136 height 19
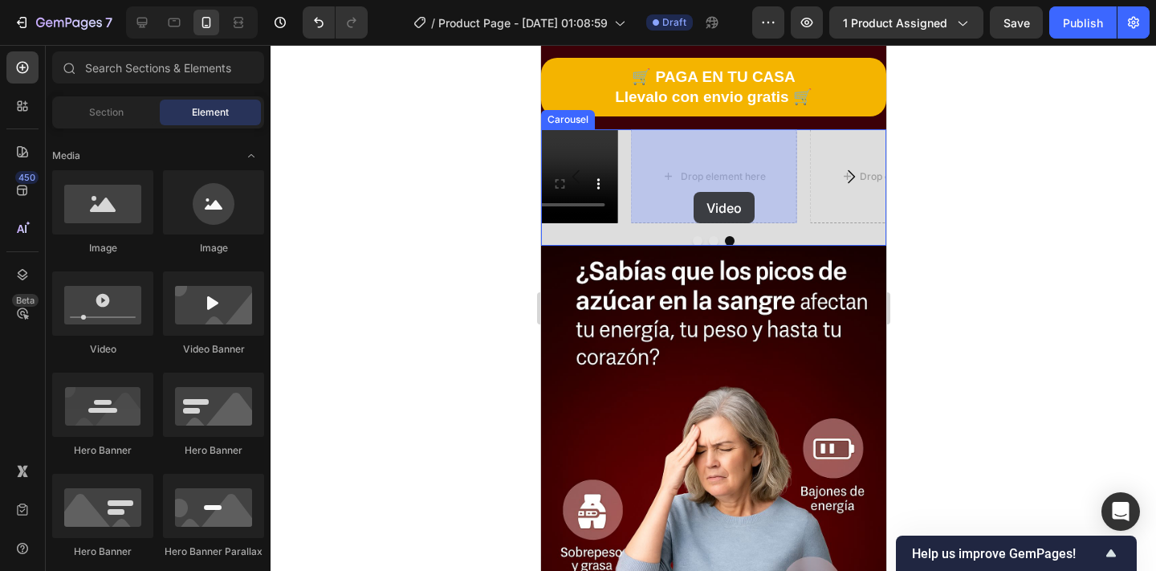
drag, startPoint x: 648, startPoint y: 347, endPoint x: 693, endPoint y: 192, distance: 161.0
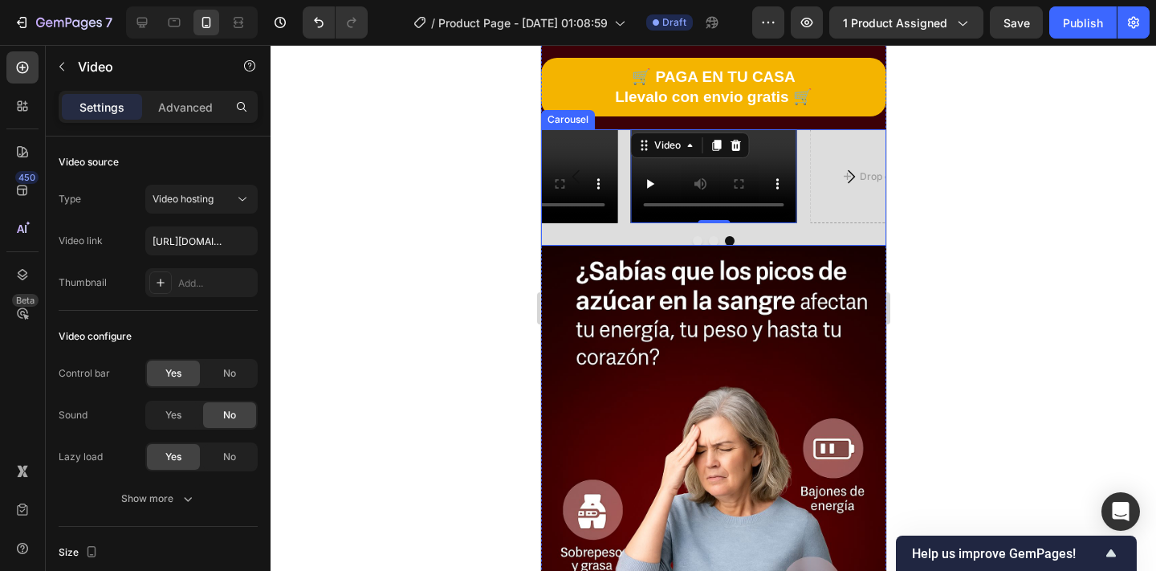
click at [855, 174] on icon "Carousel Next Arrow" at bounding box center [849, 176] width 19 height 19
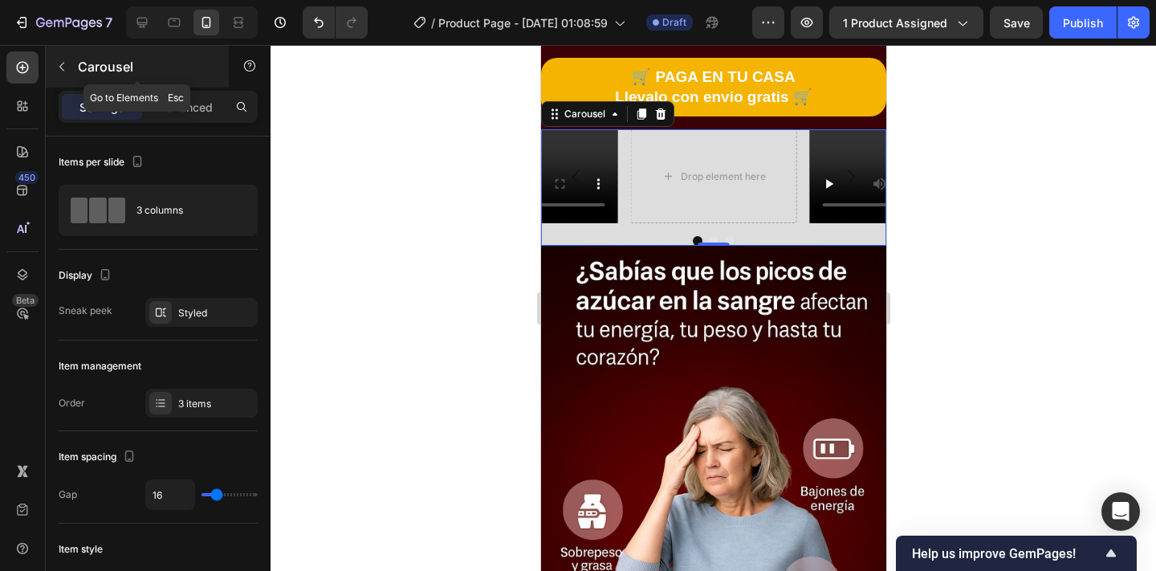
click at [75, 65] on div "Carousel" at bounding box center [137, 67] width 183 height 42
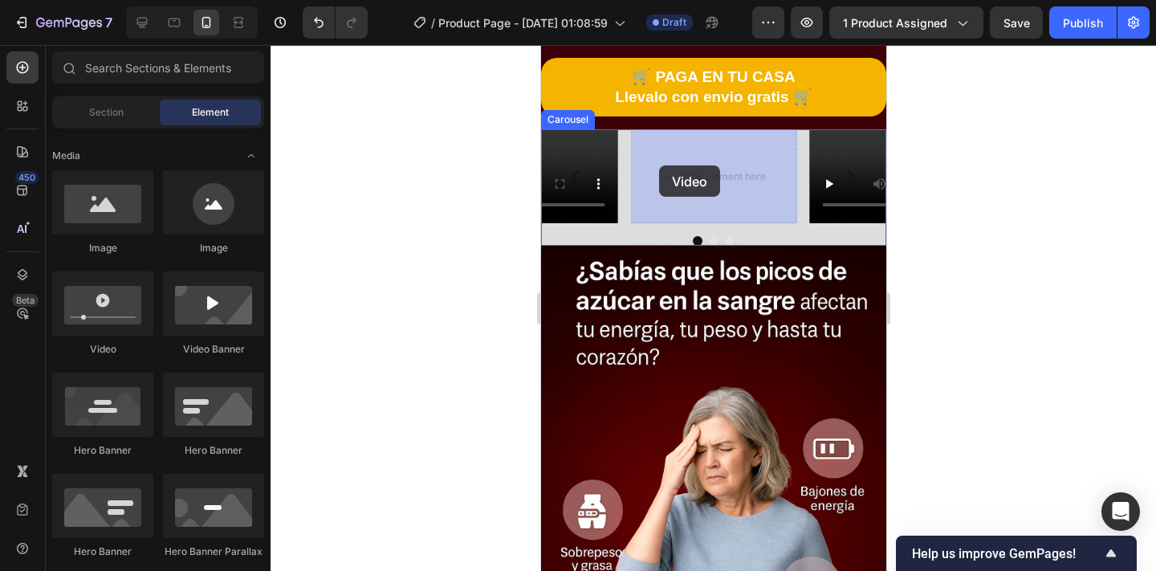
drag, startPoint x: 654, startPoint y: 361, endPoint x: 658, endPoint y: 165, distance: 195.8
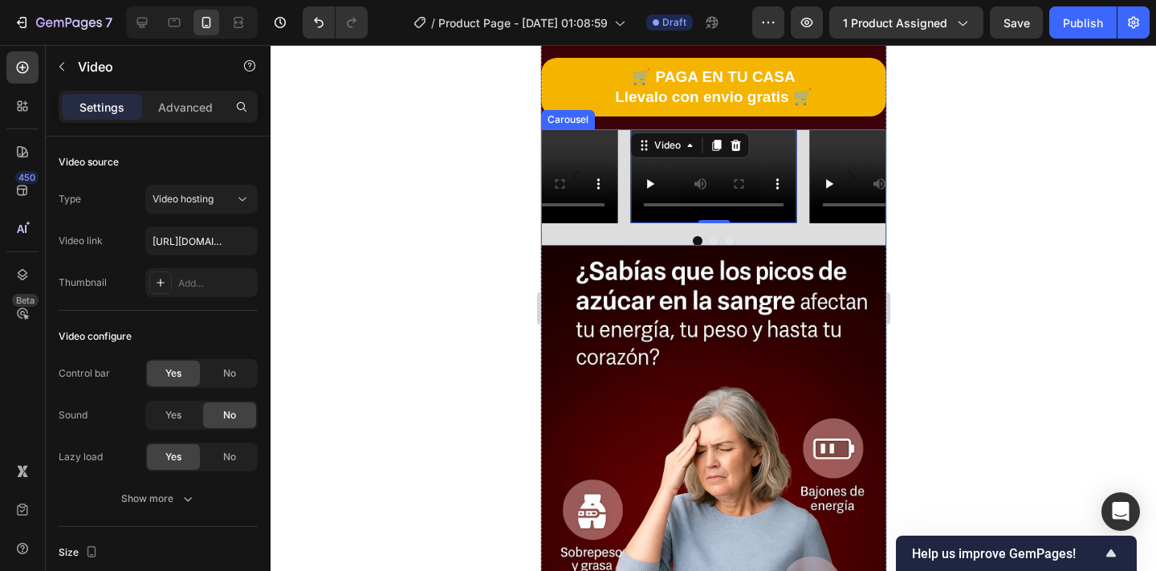
click at [827, 182] on button "Carousel Next Arrow" at bounding box center [849, 176] width 45 height 45
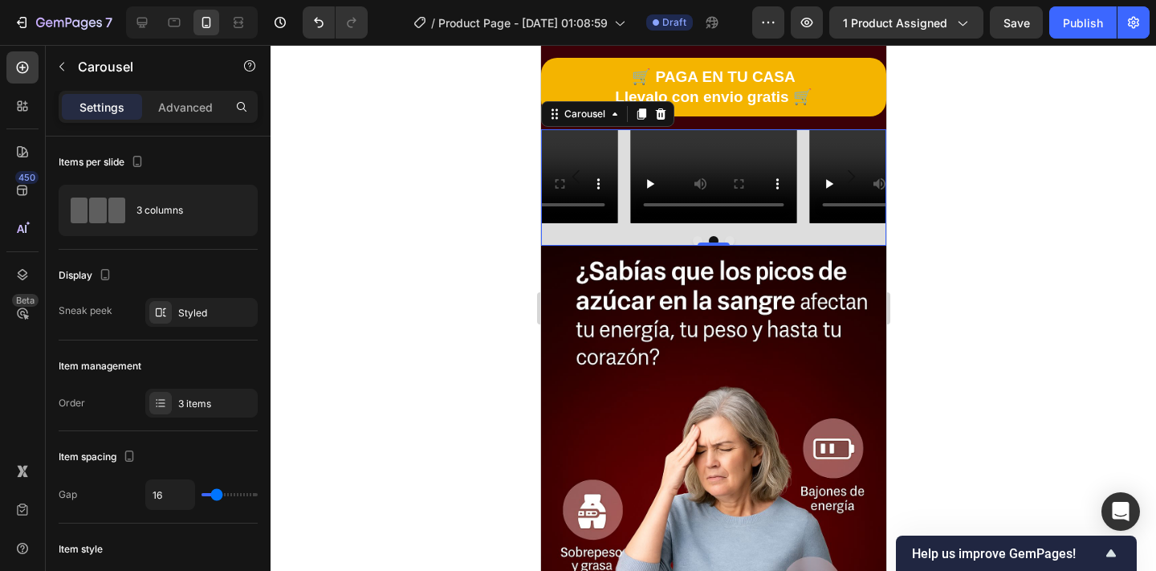
click at [827, 182] on button "Carousel Next Arrow" at bounding box center [849, 176] width 45 height 45
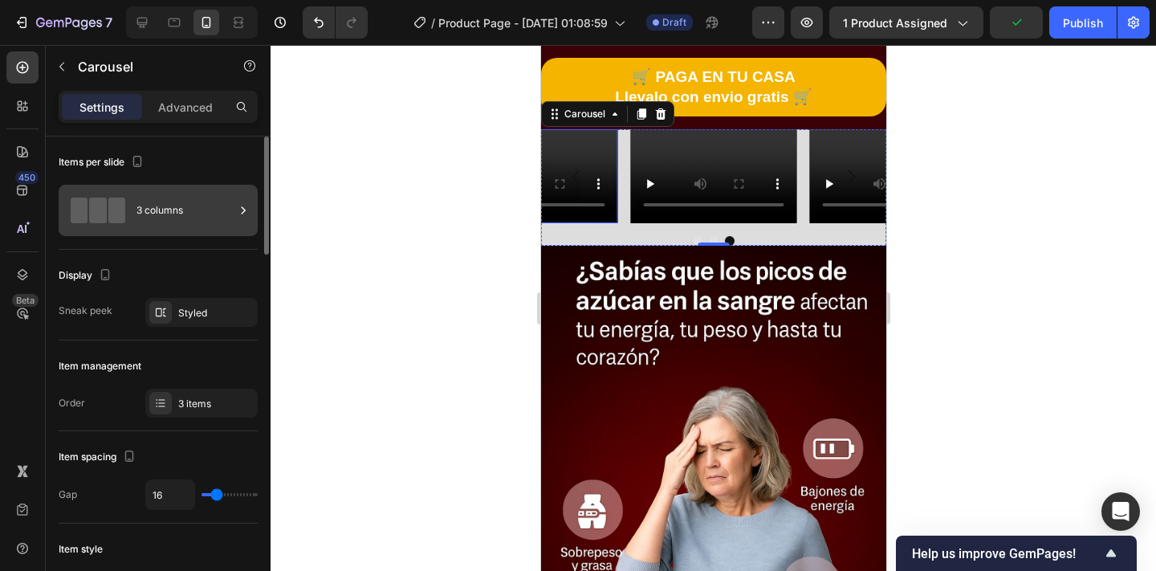
click at [223, 205] on div "3 columns" at bounding box center [185, 210] width 98 height 37
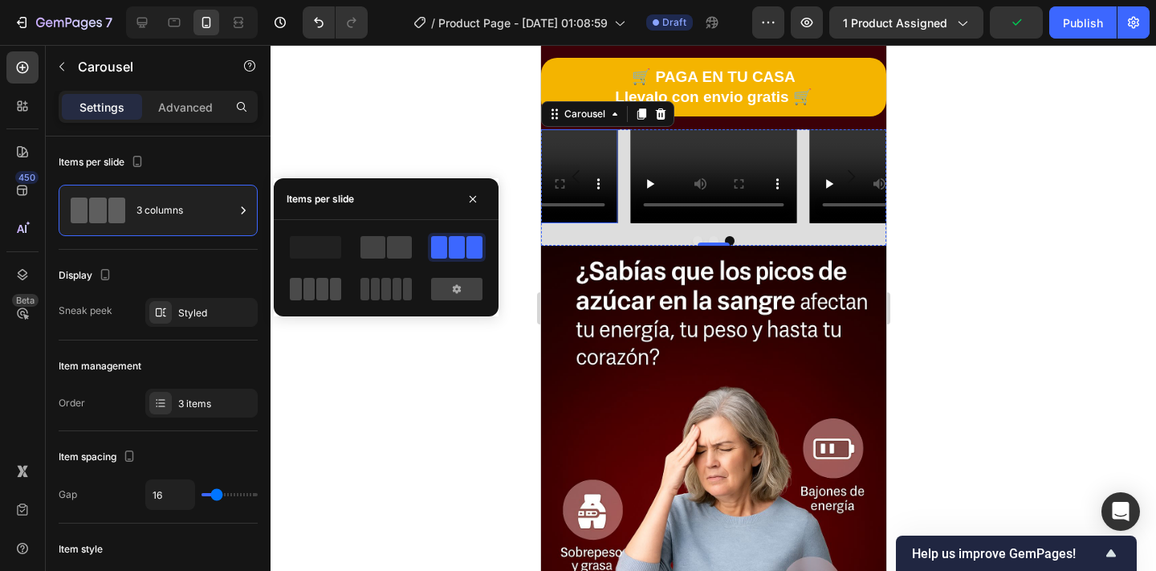
click at [323, 280] on span at bounding box center [322, 289] width 12 height 22
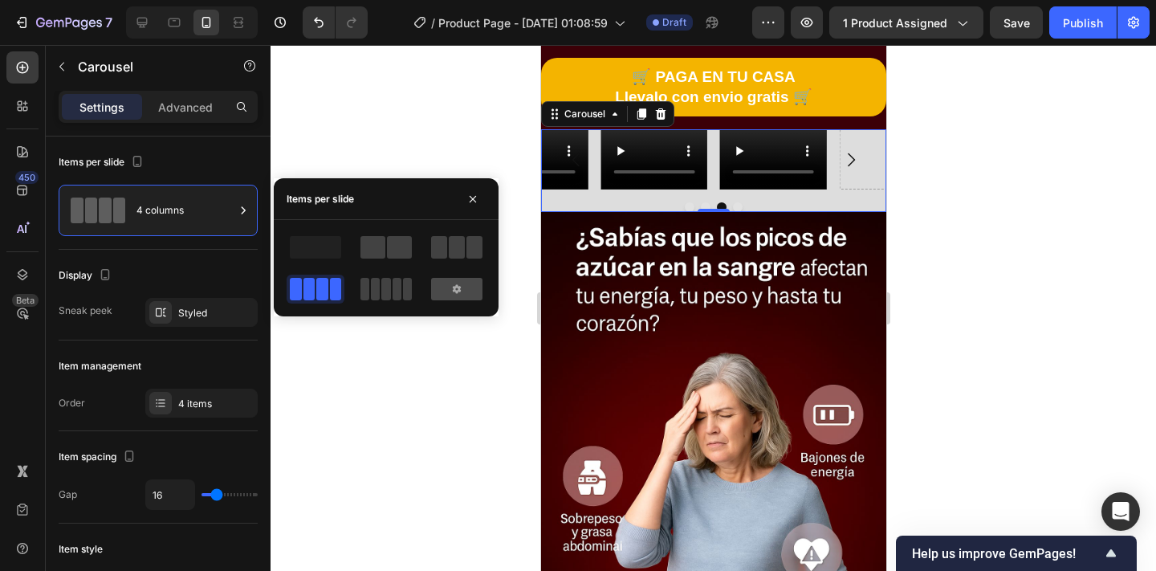
click at [464, 280] on div at bounding box center [456, 289] width 51 height 22
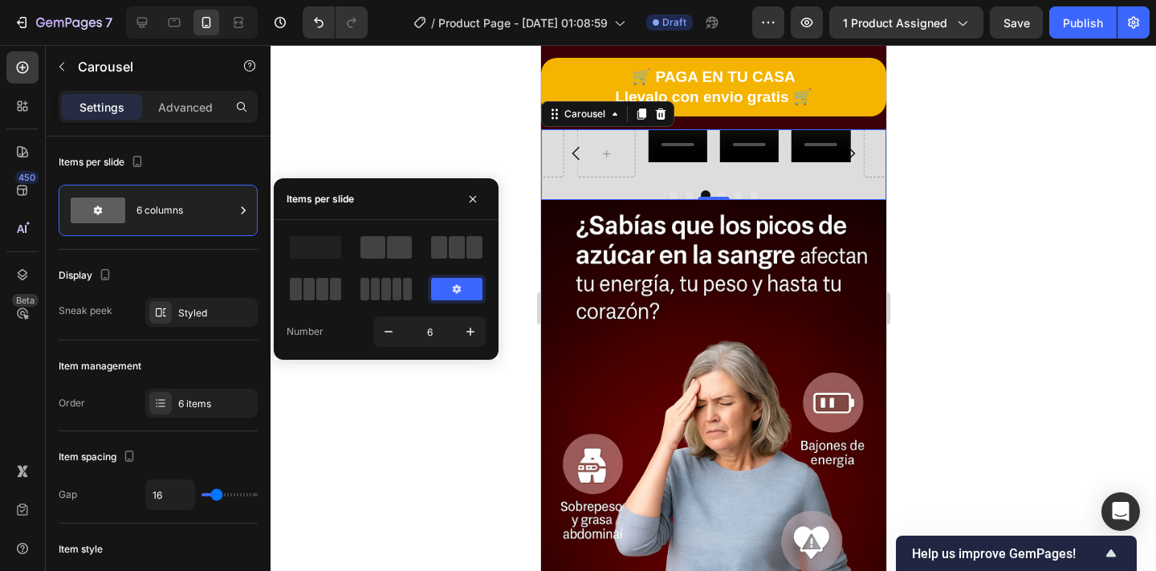
click at [310, 274] on div at bounding box center [315, 288] width 58 height 29
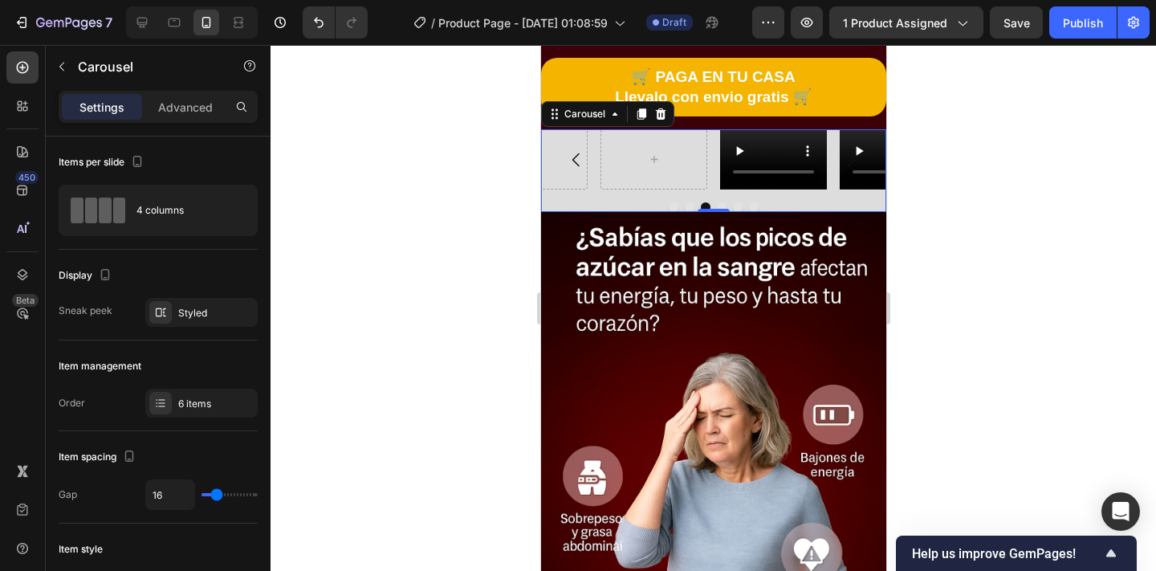
click at [398, 129] on div at bounding box center [712, 308] width 885 height 526
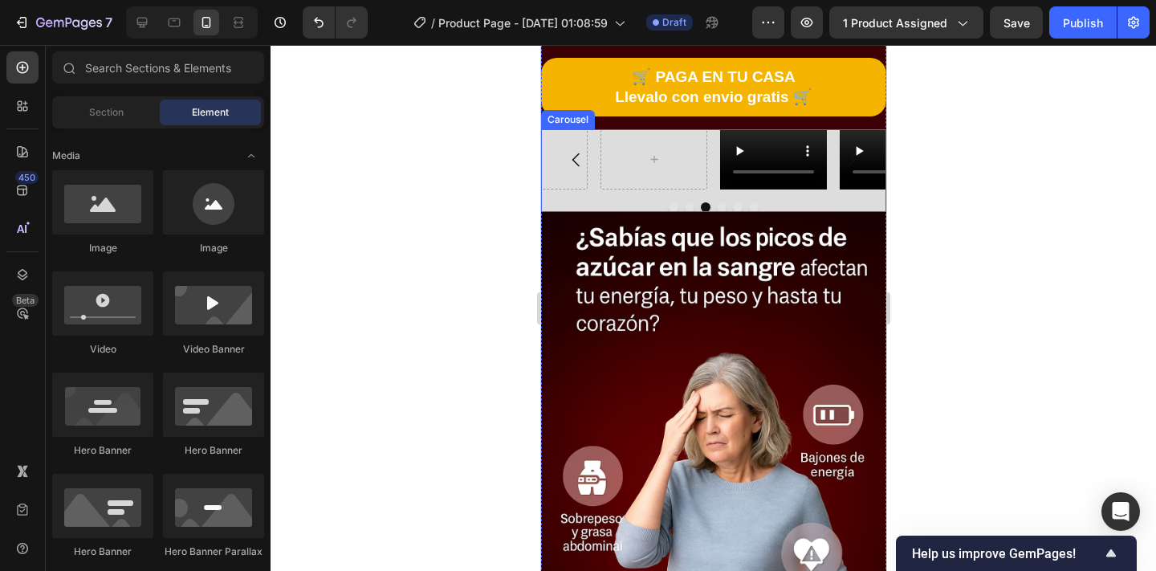
click at [575, 167] on icon "Carousel Back Arrow" at bounding box center [575, 159] width 19 height 19
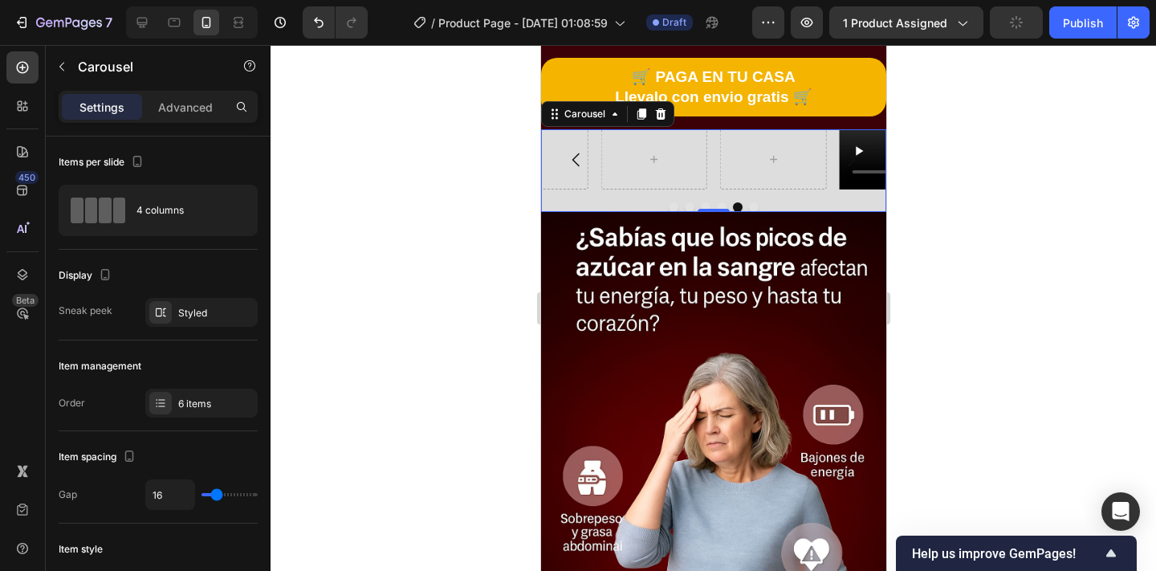
click at [576, 160] on icon "Carousel Back Arrow" at bounding box center [575, 159] width 19 height 19
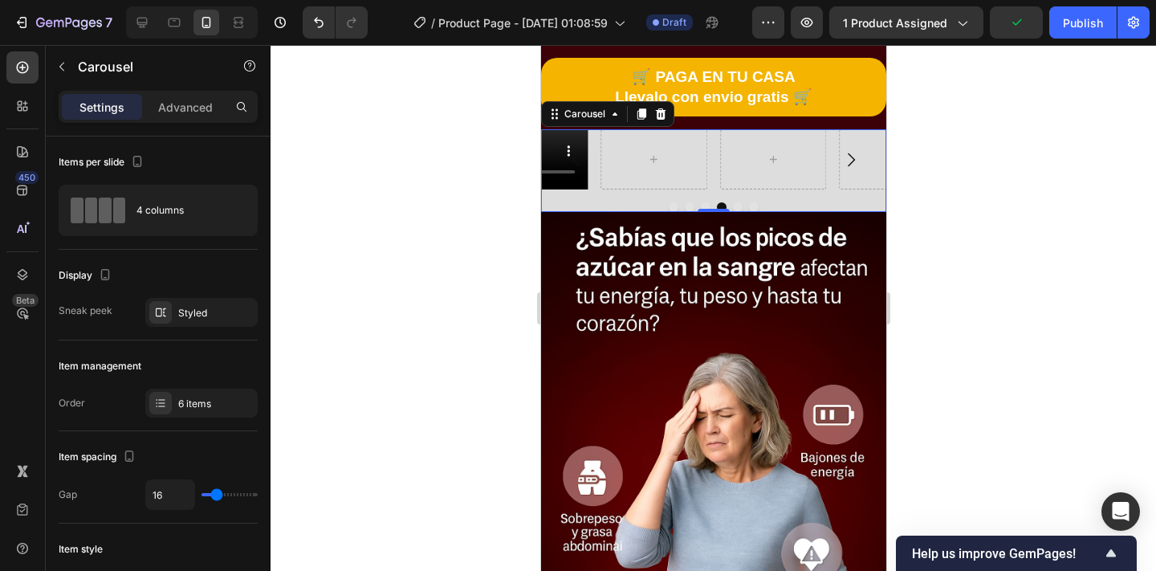
click at [576, 160] on icon "Carousel Back Arrow" at bounding box center [575, 159] width 19 height 19
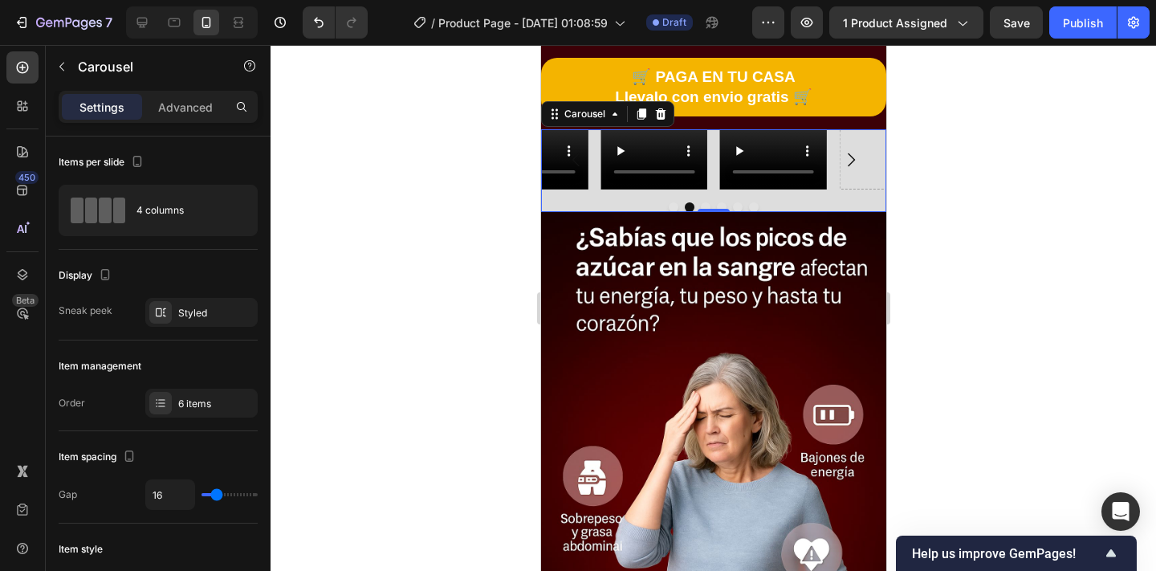
click at [576, 160] on icon "Carousel Back Arrow" at bounding box center [575, 159] width 19 height 19
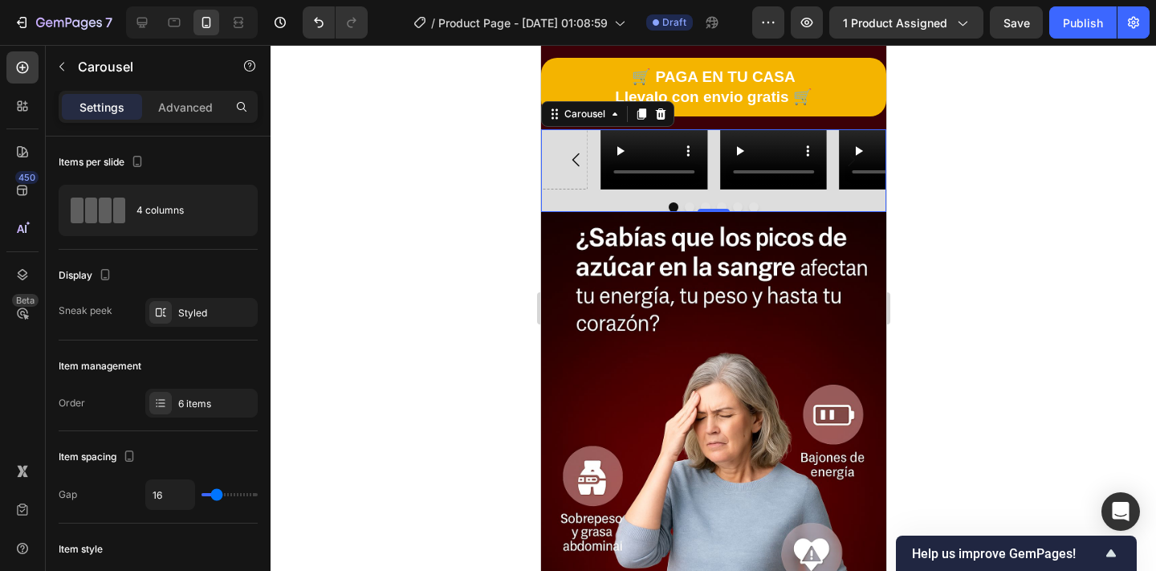
click at [572, 156] on icon "Carousel Back Arrow" at bounding box center [575, 159] width 19 height 19
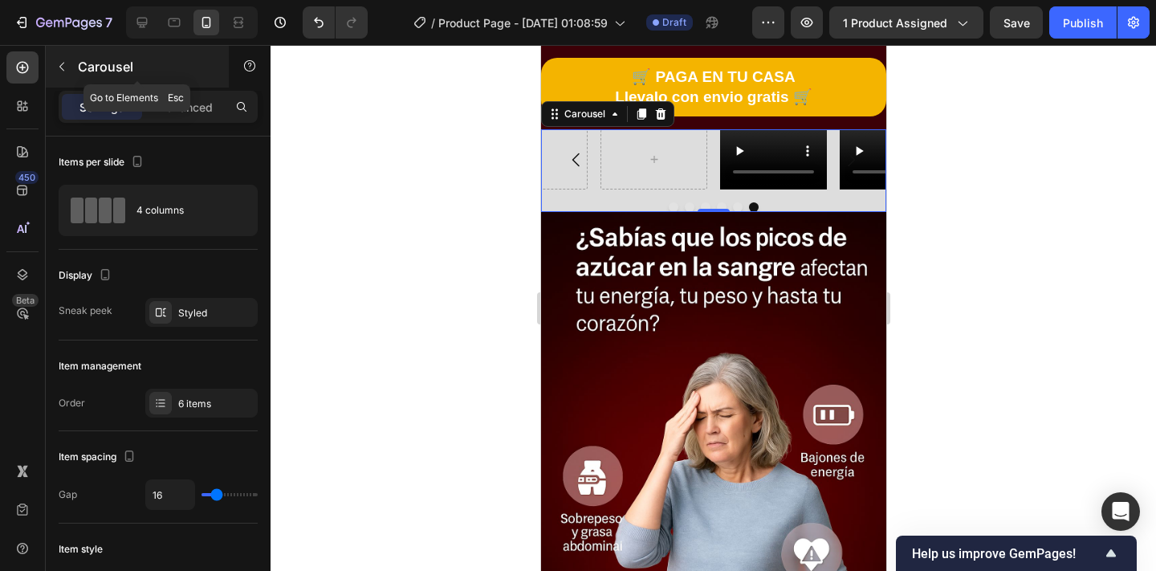
click at [88, 71] on p "Carousel" at bounding box center [146, 66] width 136 height 19
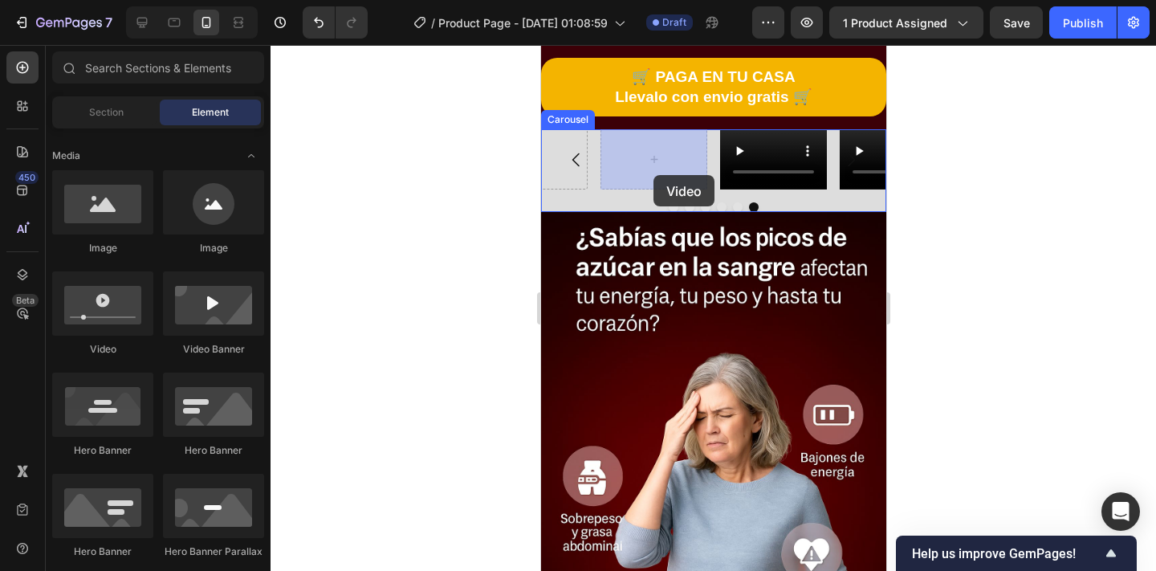
drag, startPoint x: 656, startPoint y: 357, endPoint x: 653, endPoint y: 175, distance: 182.2
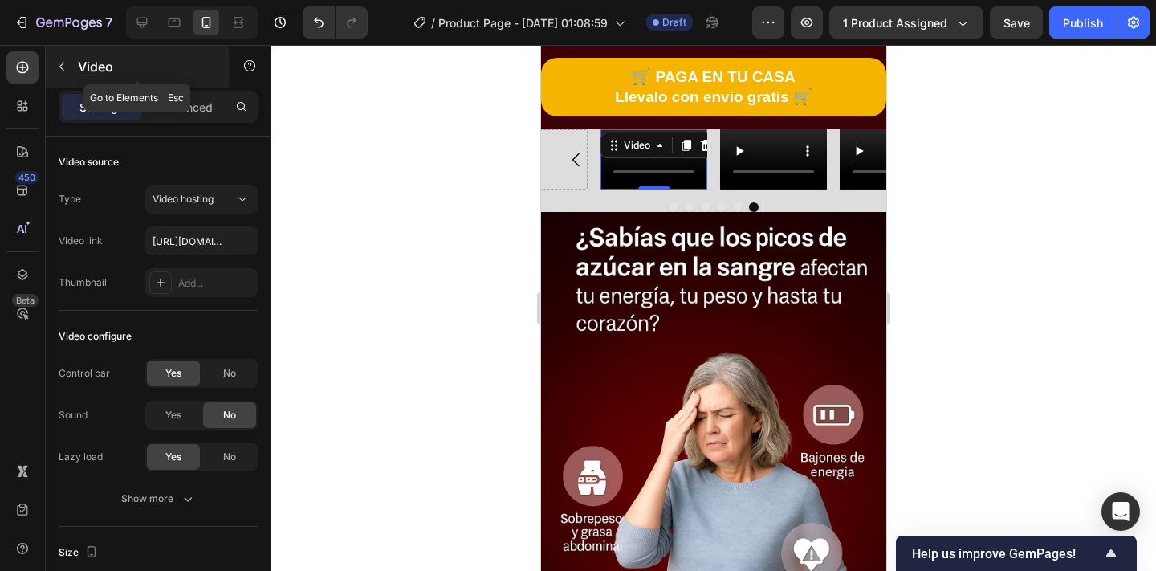
click at [100, 71] on p "Video" at bounding box center [146, 66] width 136 height 19
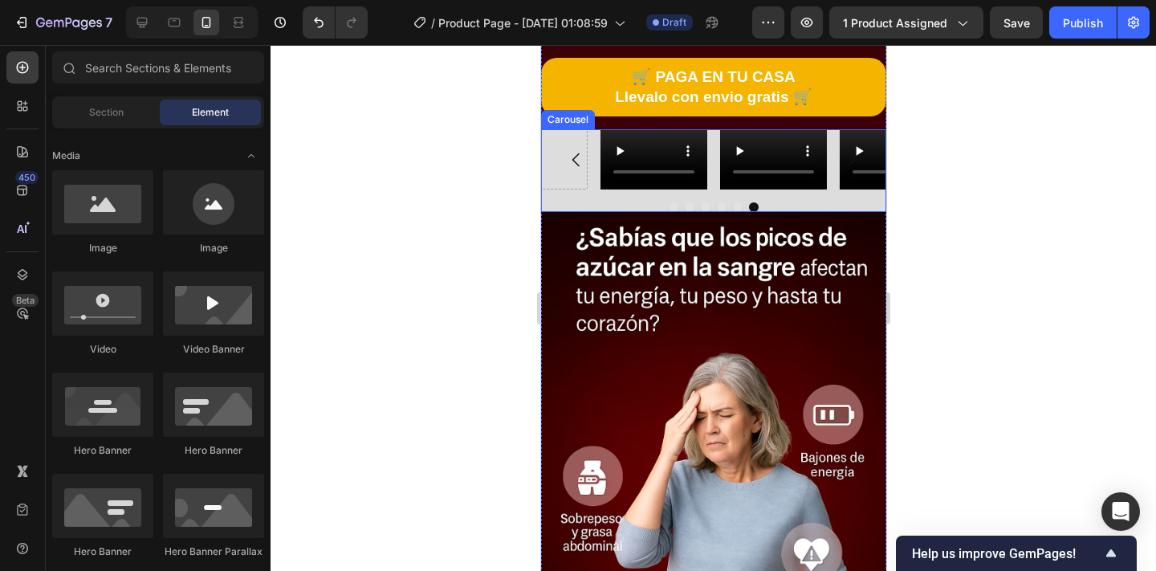
click at [572, 157] on icon "Carousel Back Arrow" at bounding box center [575, 159] width 19 height 19
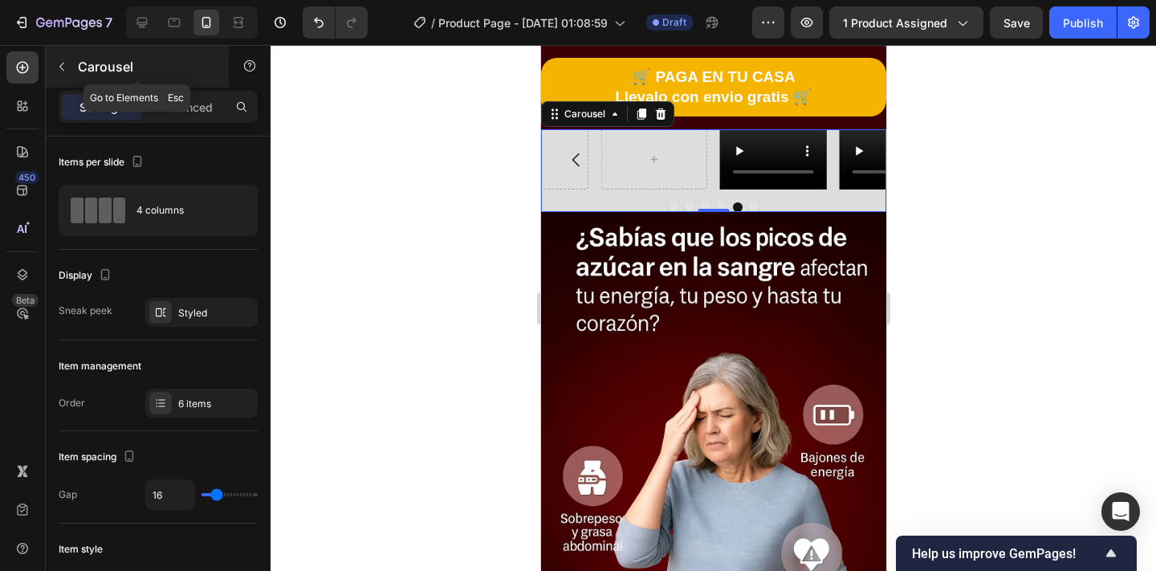
click at [107, 69] on p "Carousel" at bounding box center [146, 66] width 136 height 19
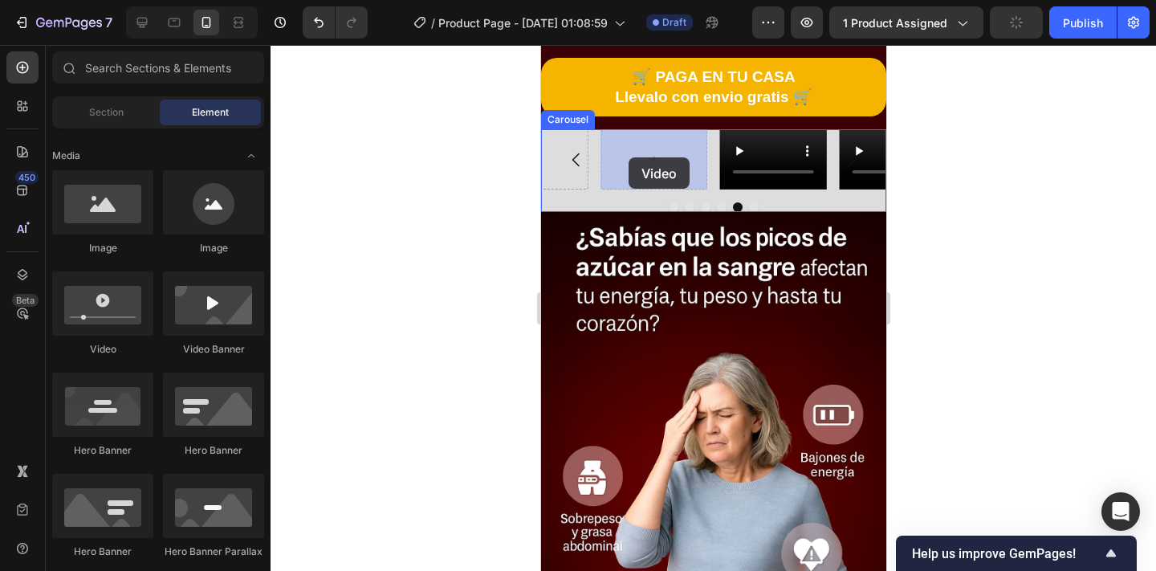
drag, startPoint x: 660, startPoint y: 342, endPoint x: 632, endPoint y: 153, distance: 190.7
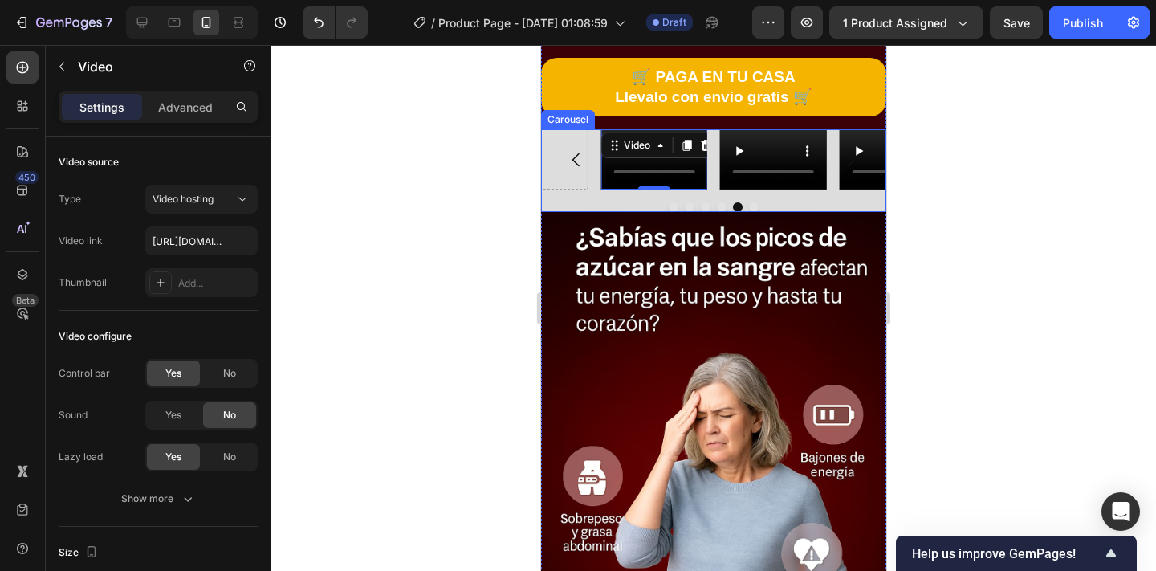
click at [856, 153] on icon "Carousel Next Arrow" at bounding box center [849, 159] width 19 height 19
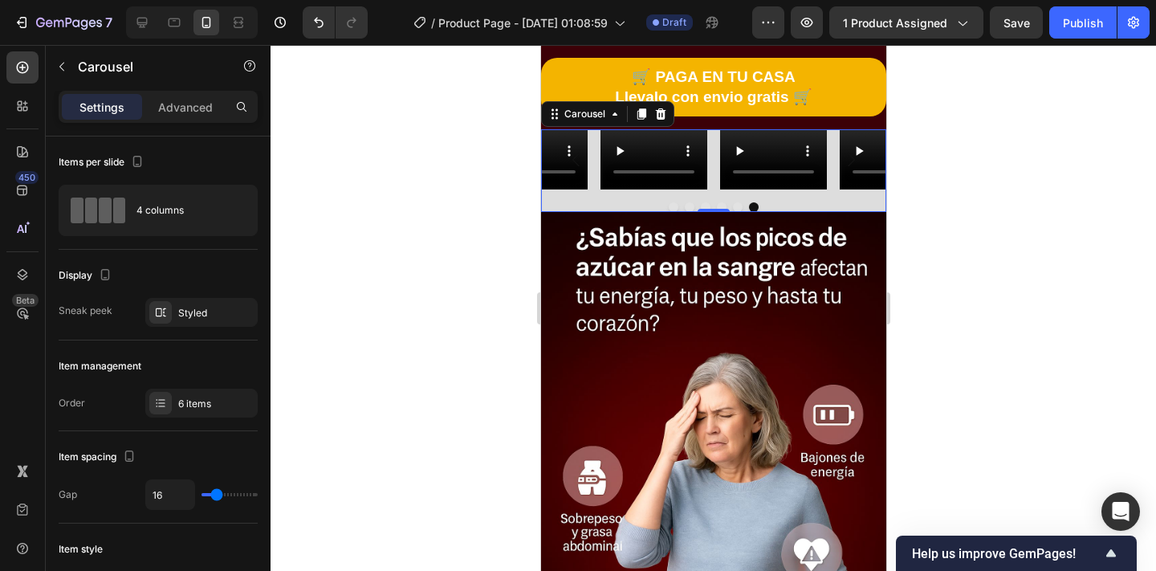
click at [856, 153] on icon "Carousel Next Arrow" at bounding box center [849, 159] width 19 height 19
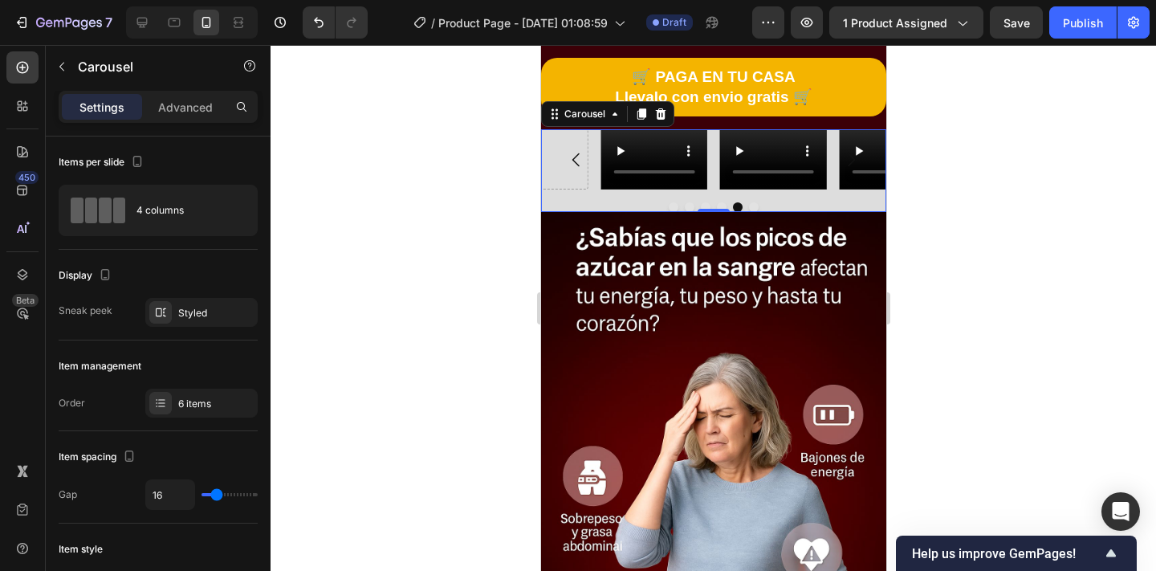
click at [856, 153] on icon "Carousel Next Arrow" at bounding box center [849, 159] width 19 height 19
click at [855, 153] on icon "Carousel Next Arrow" at bounding box center [849, 159] width 19 height 19
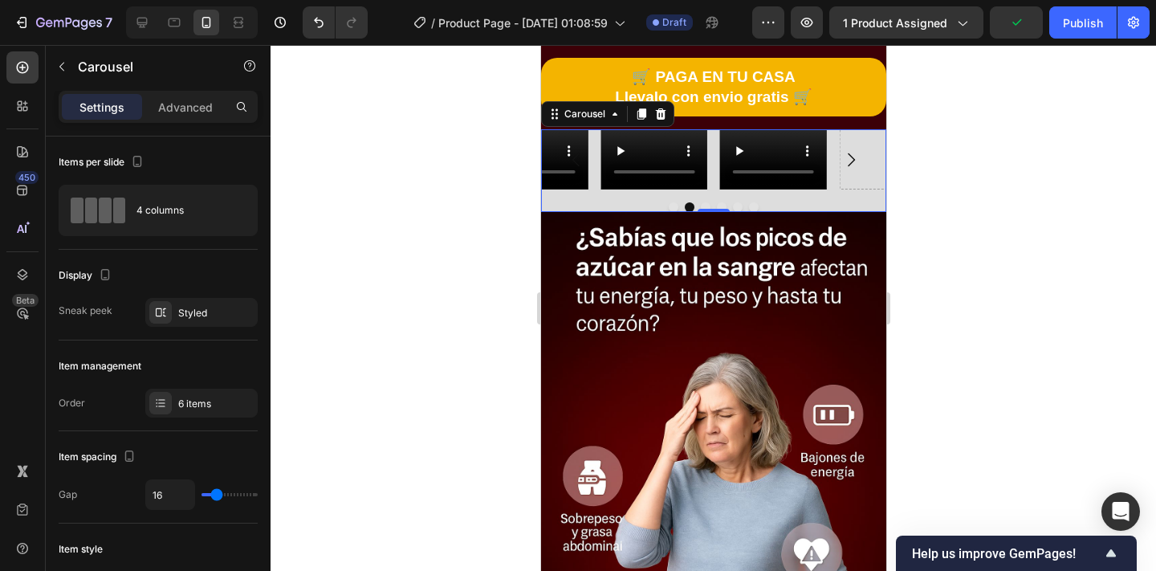
click at [855, 153] on icon "Carousel Next Arrow" at bounding box center [849, 159] width 19 height 19
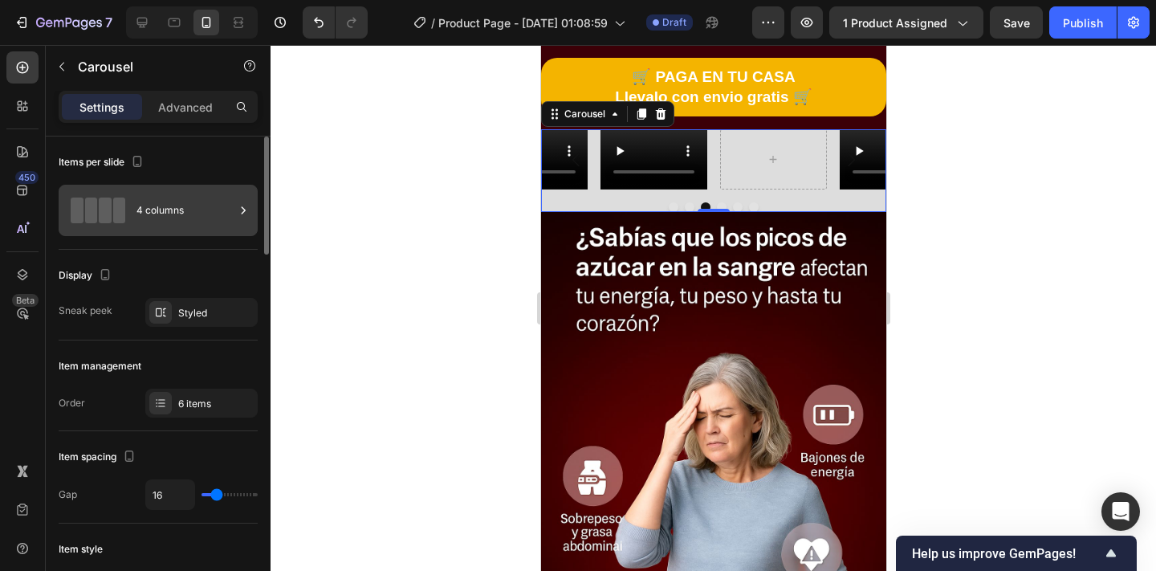
click at [219, 213] on div "4 columns" at bounding box center [185, 210] width 98 height 37
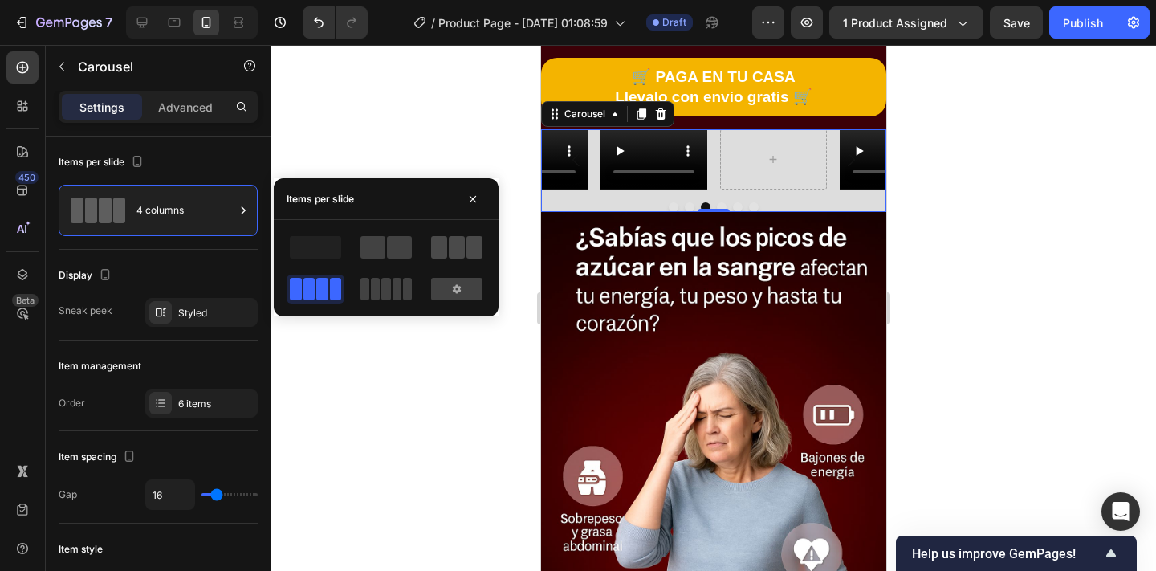
click at [449, 250] on span at bounding box center [457, 247] width 16 height 22
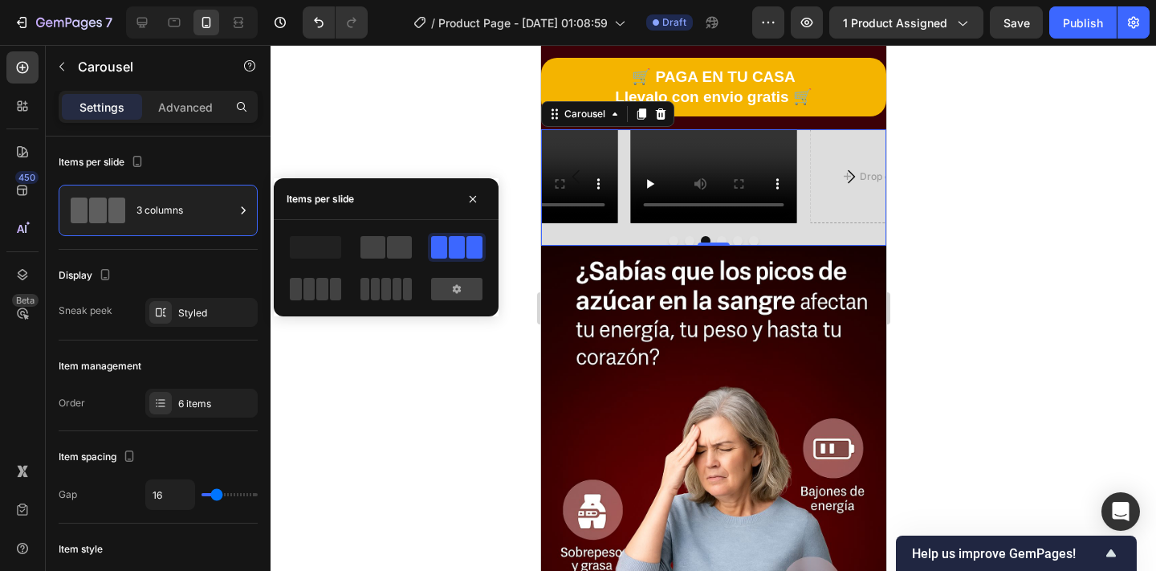
click at [433, 376] on div at bounding box center [712, 308] width 885 height 526
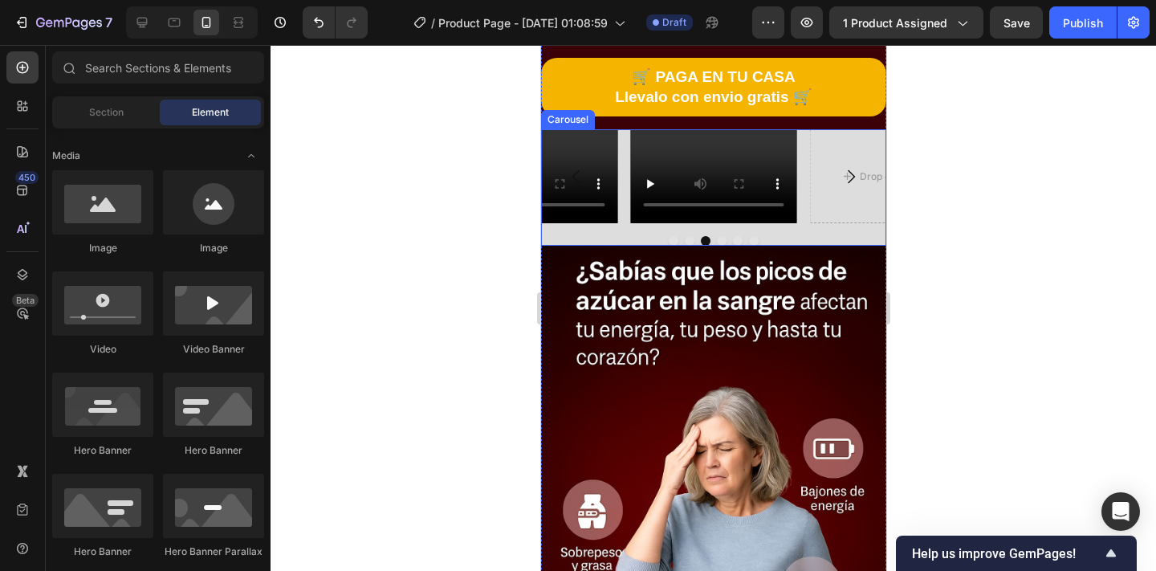
click at [851, 176] on icon "Carousel Next Arrow" at bounding box center [849, 176] width 19 height 19
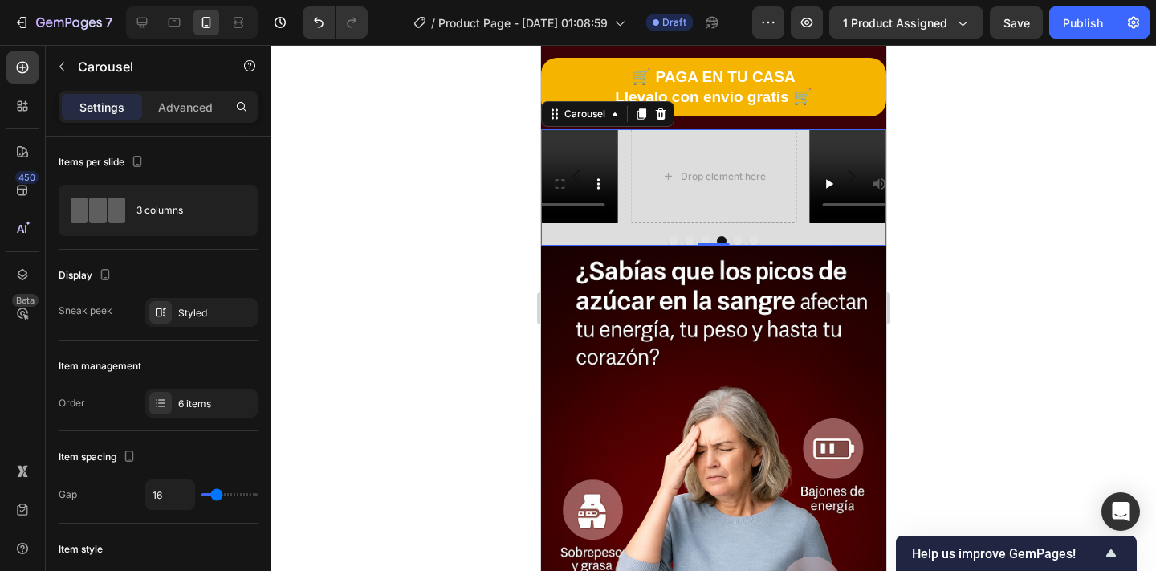
click at [850, 176] on icon "Carousel Next Arrow" at bounding box center [849, 176] width 19 height 19
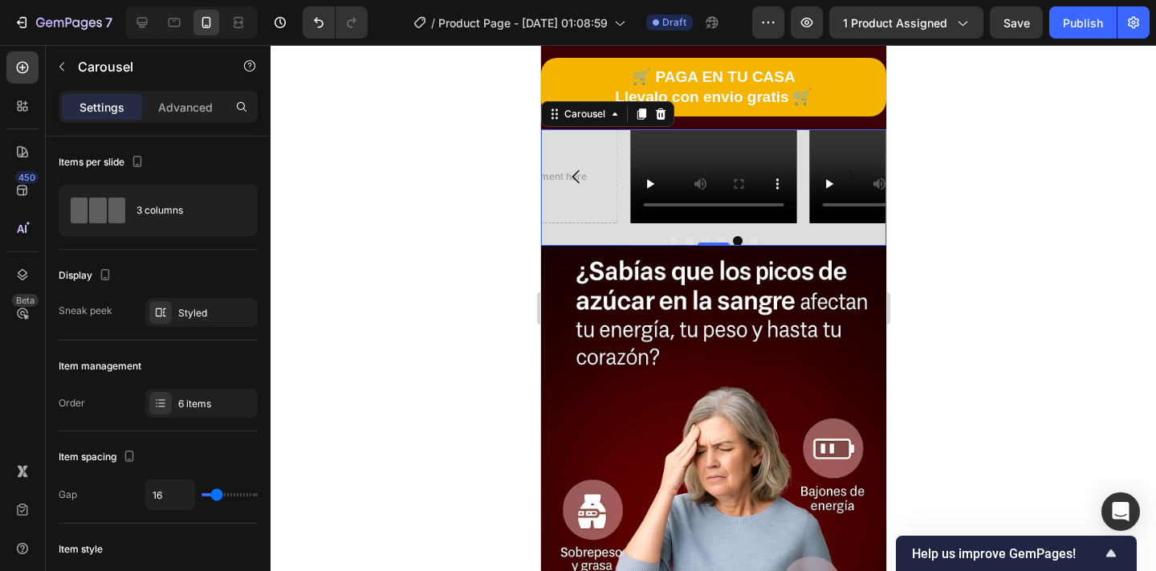
click at [568, 170] on icon "Carousel Back Arrow" at bounding box center [575, 176] width 19 height 19
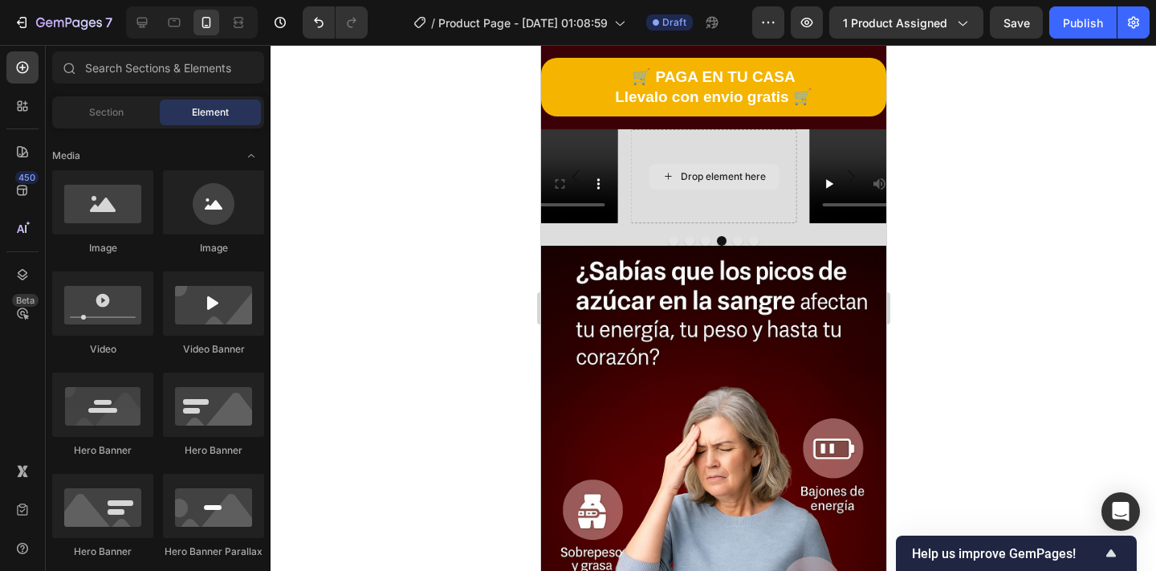
click at [688, 177] on div "Drop element here" at bounding box center [722, 176] width 85 height 13
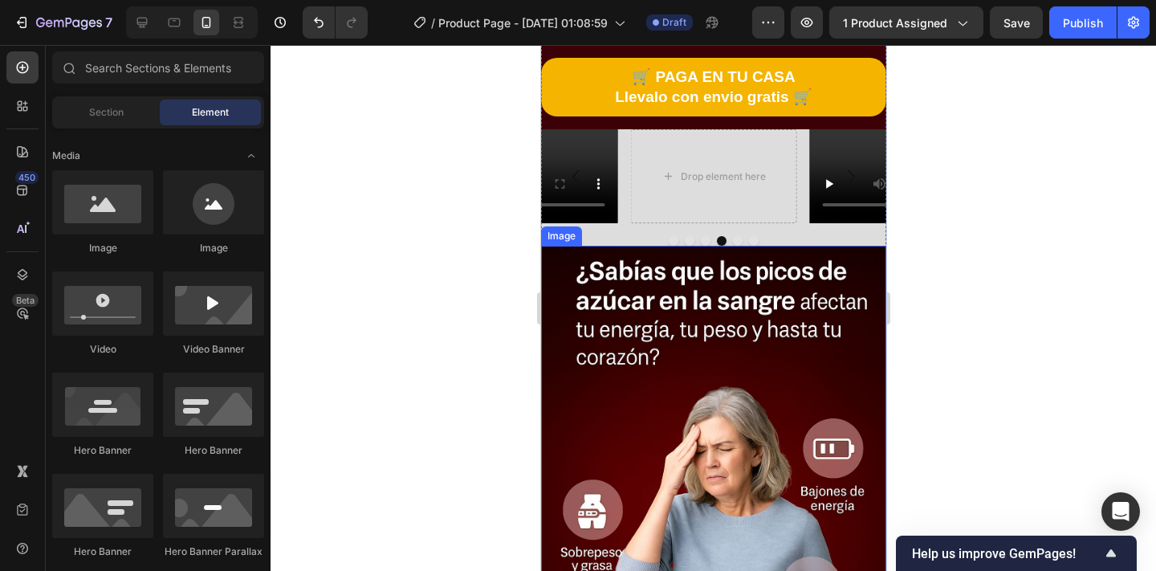
click at [640, 246] on img at bounding box center [712, 505] width 345 height 518
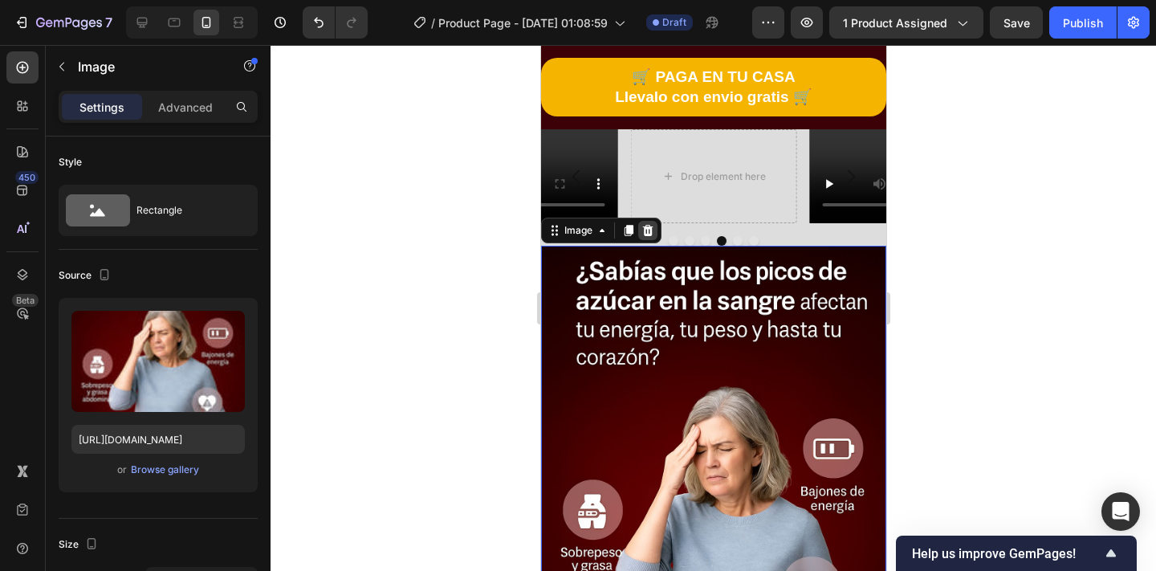
click at [648, 229] on icon at bounding box center [646, 230] width 13 height 13
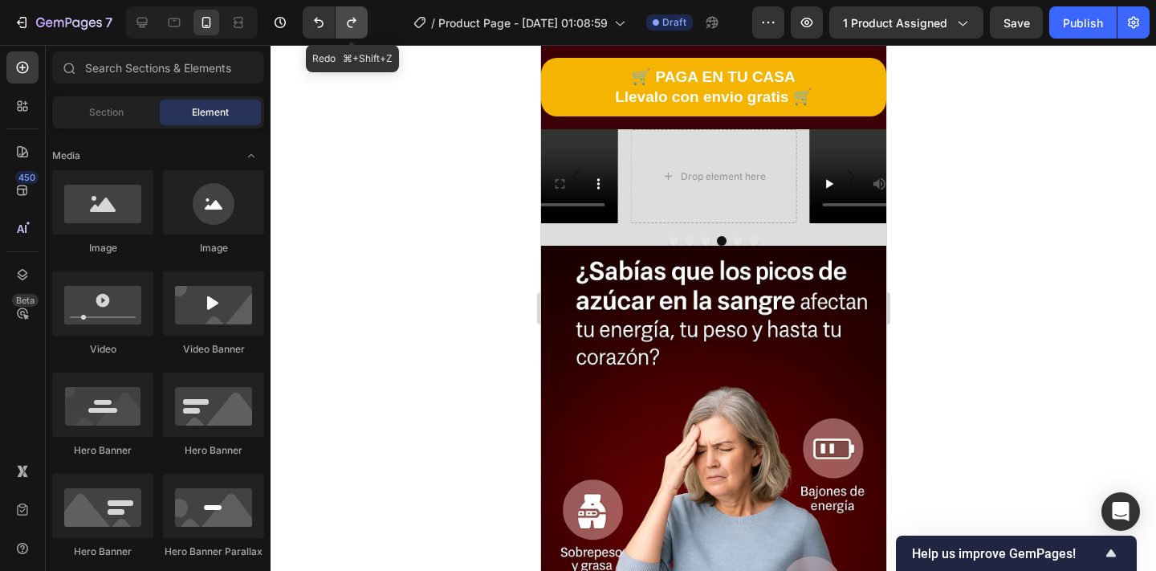
click at [343, 24] on button "Undo/Redo" at bounding box center [351, 22] width 32 height 32
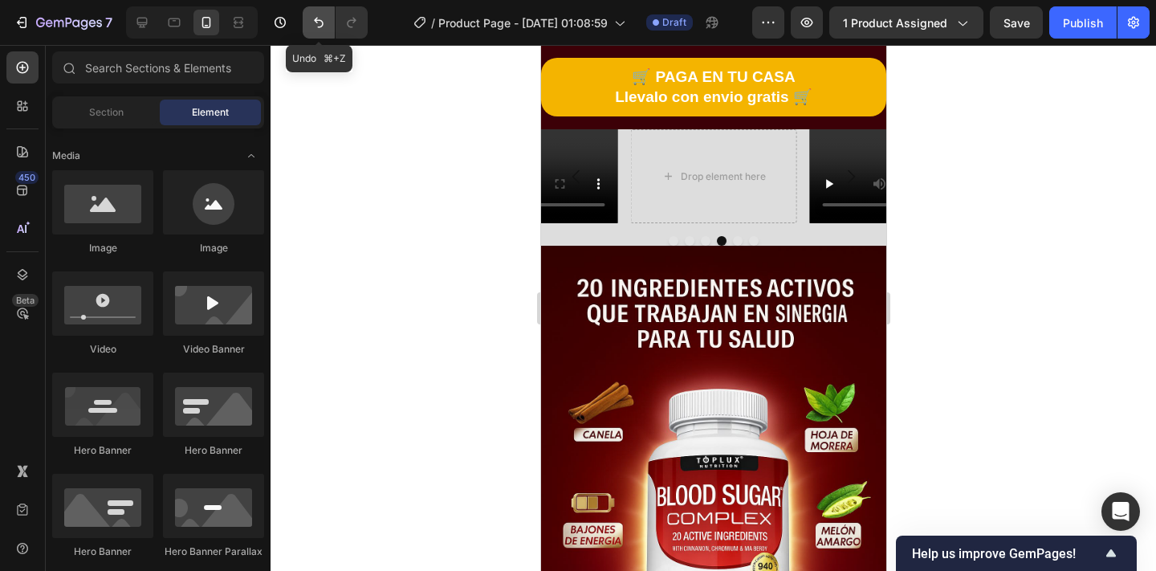
click at [310, 22] on button "Undo/Redo" at bounding box center [319, 22] width 32 height 32
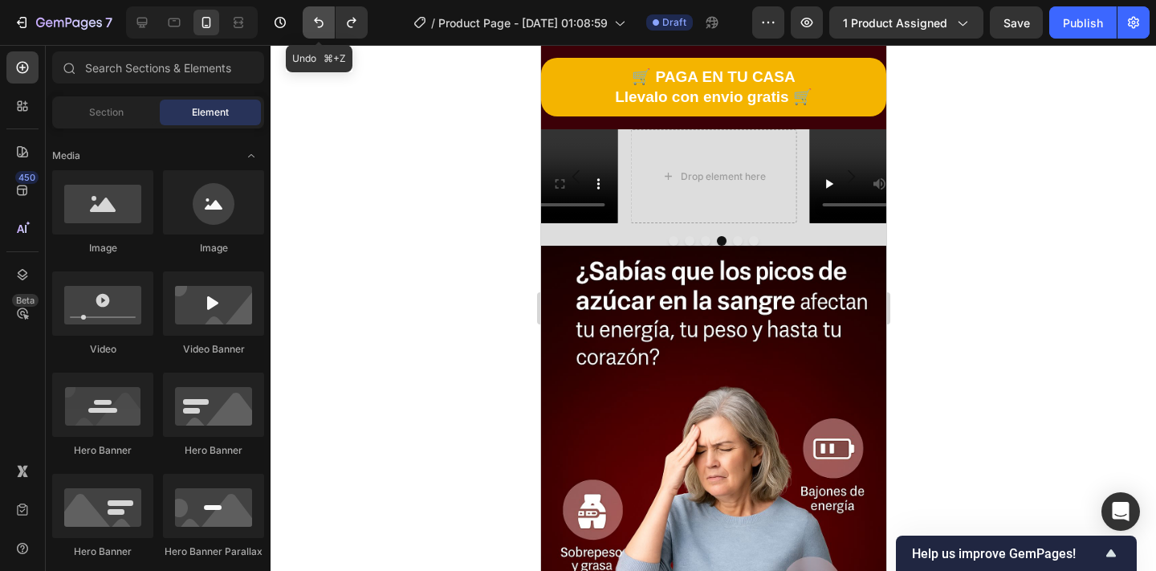
click at [311, 22] on icon "Undo/Redo" at bounding box center [319, 22] width 16 height 16
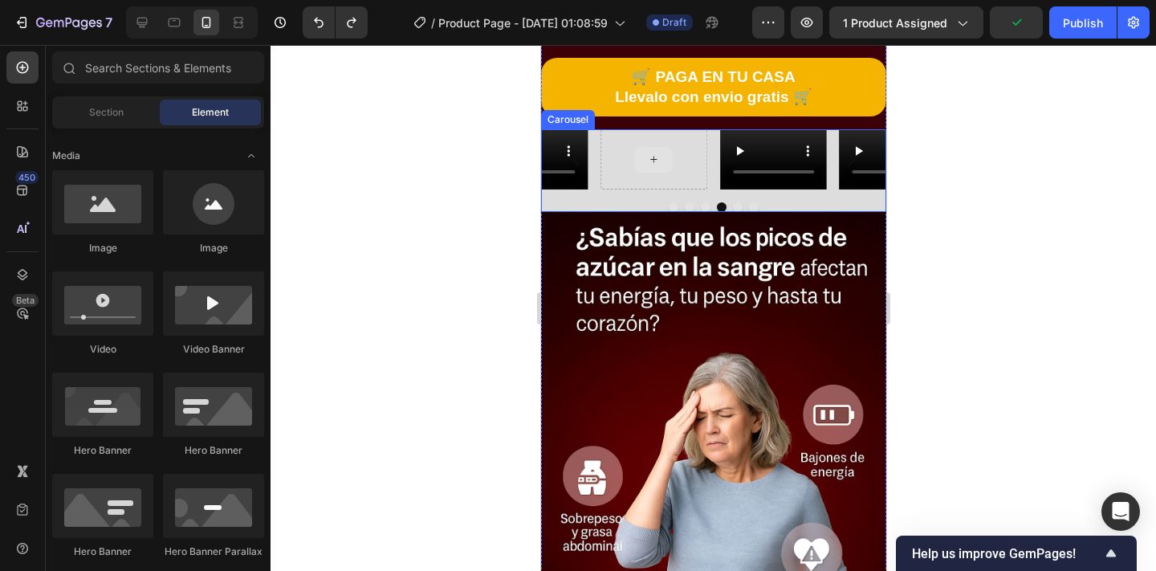
click at [637, 170] on div at bounding box center [653, 160] width 39 height 26
click at [781, 200] on div "Video Video Video Video Video Carousel" at bounding box center [712, 170] width 345 height 83
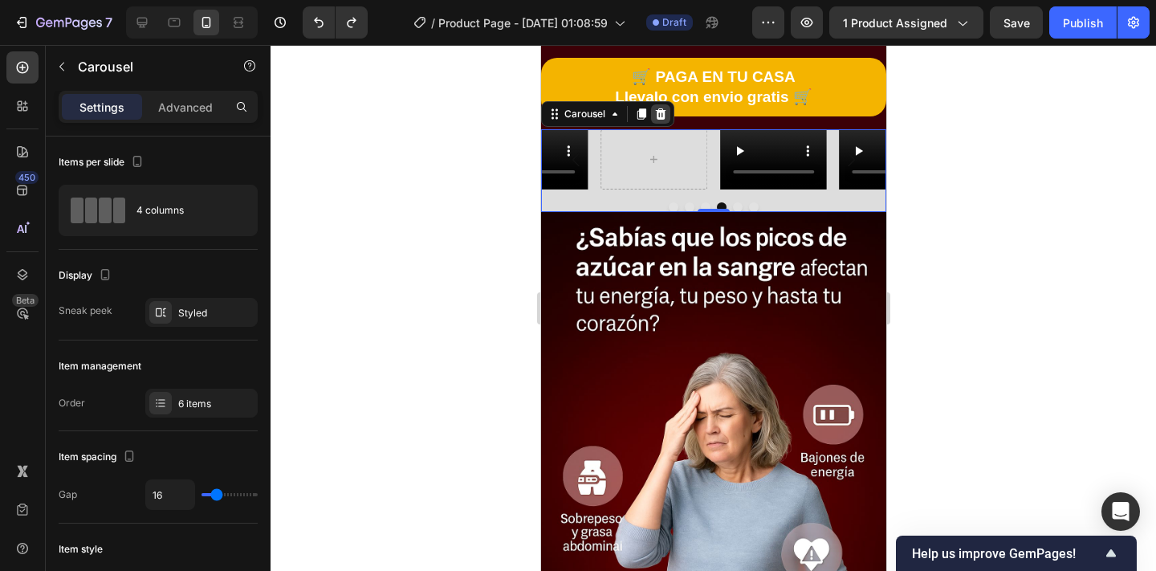
click at [663, 115] on icon at bounding box center [660, 113] width 10 height 11
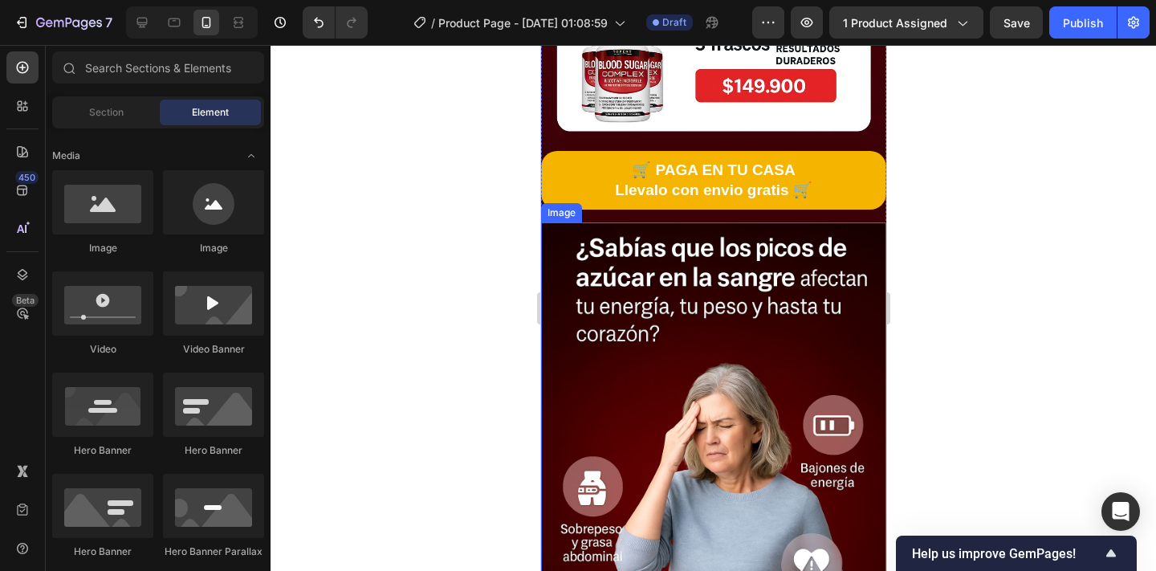
scroll to position [849, 0]
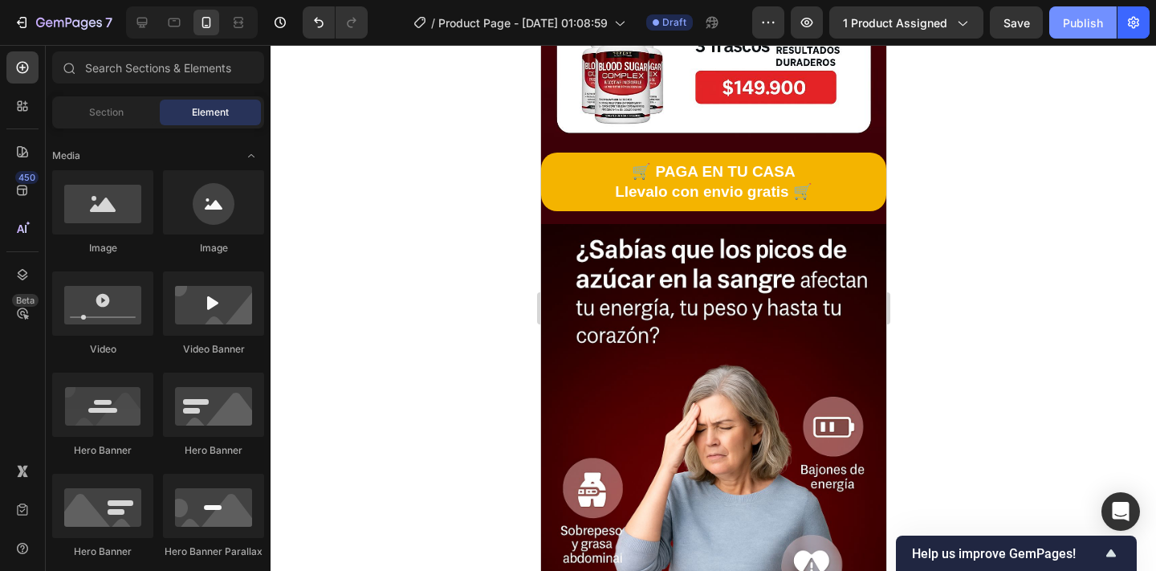
click at [1070, 15] on div "Publish" at bounding box center [1082, 22] width 40 height 17
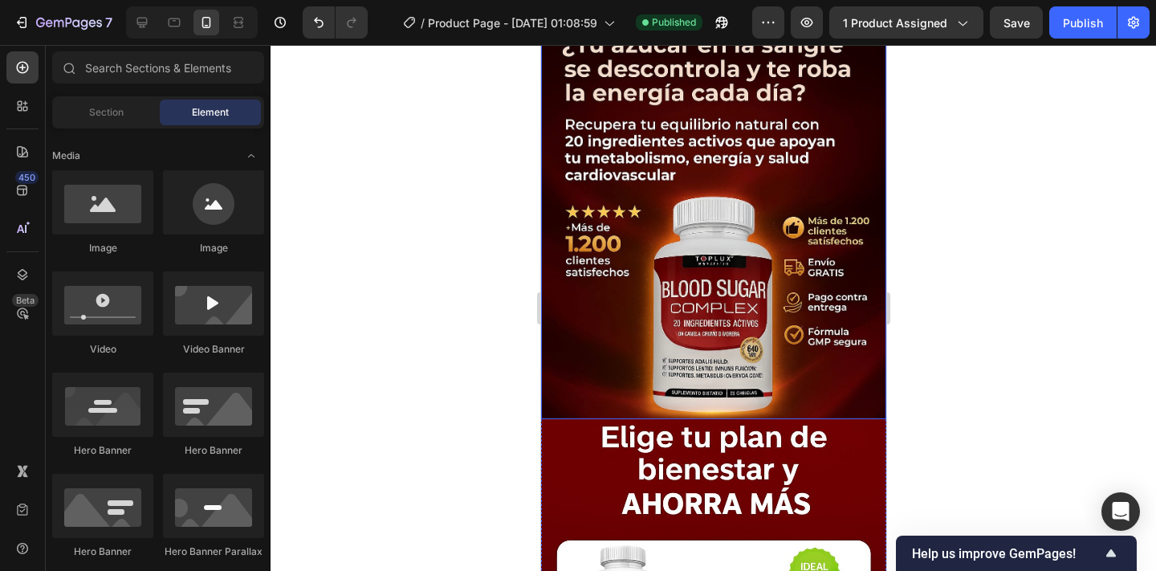
scroll to position [55, 0]
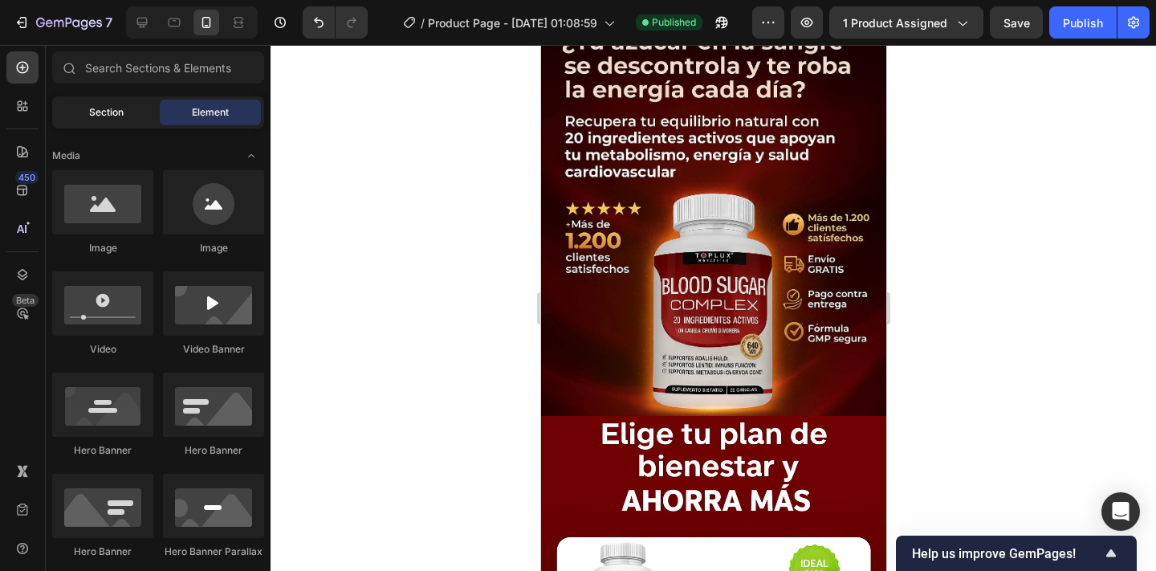
click at [112, 112] on span "Section" at bounding box center [106, 112] width 35 height 14
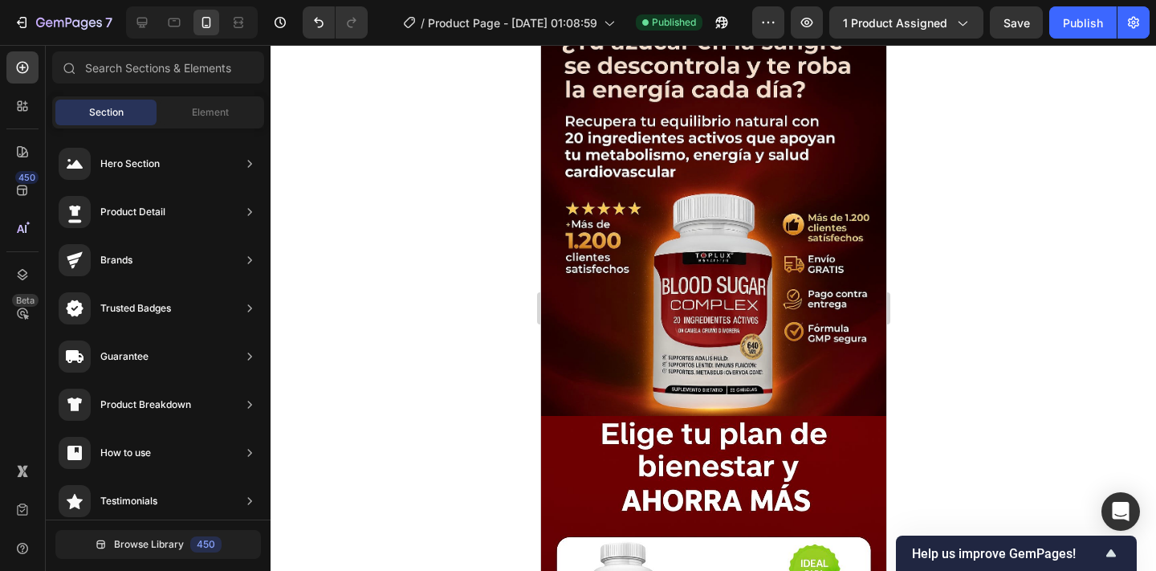
click at [184, 96] on div "Section Element" at bounding box center [158, 112] width 212 height 32
click at [186, 116] on div "Element" at bounding box center [210, 113] width 101 height 26
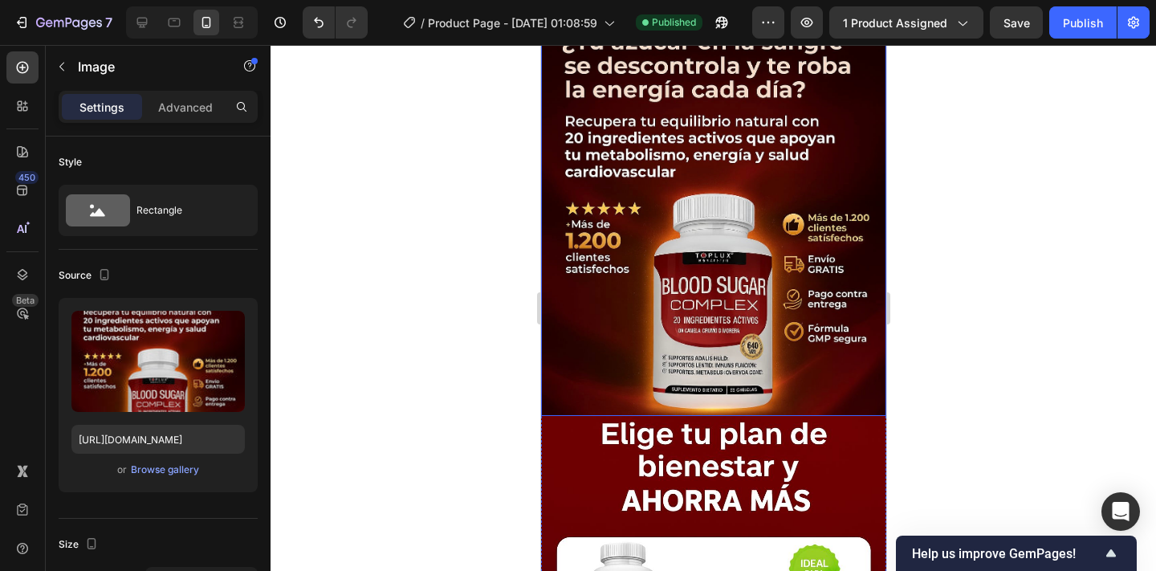
click at [660, 273] on img at bounding box center [712, 218] width 345 height 393
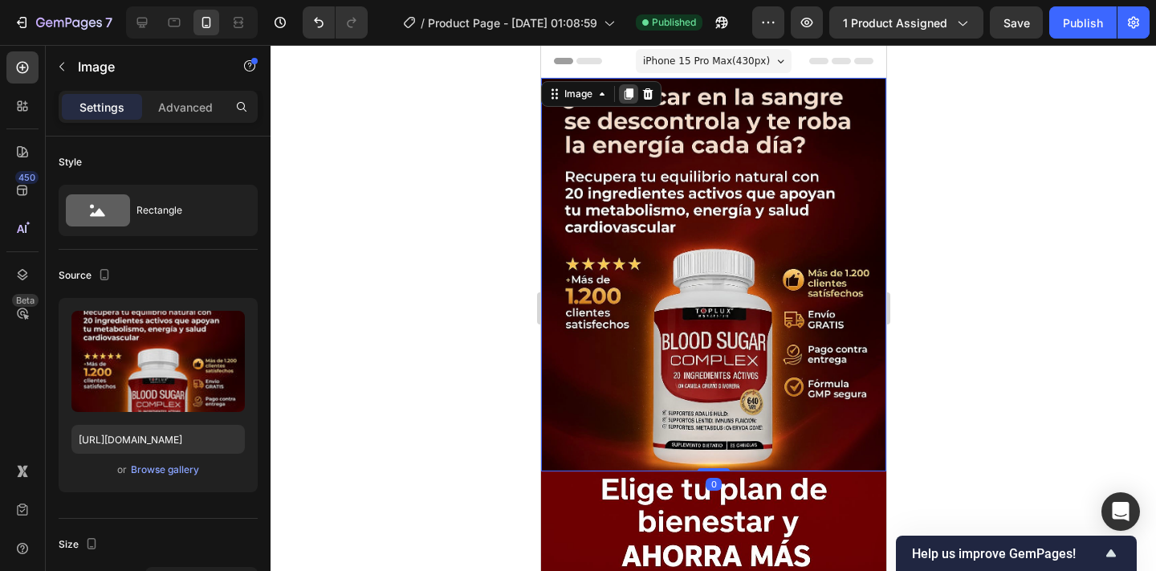
click at [629, 94] on icon at bounding box center [628, 93] width 9 height 11
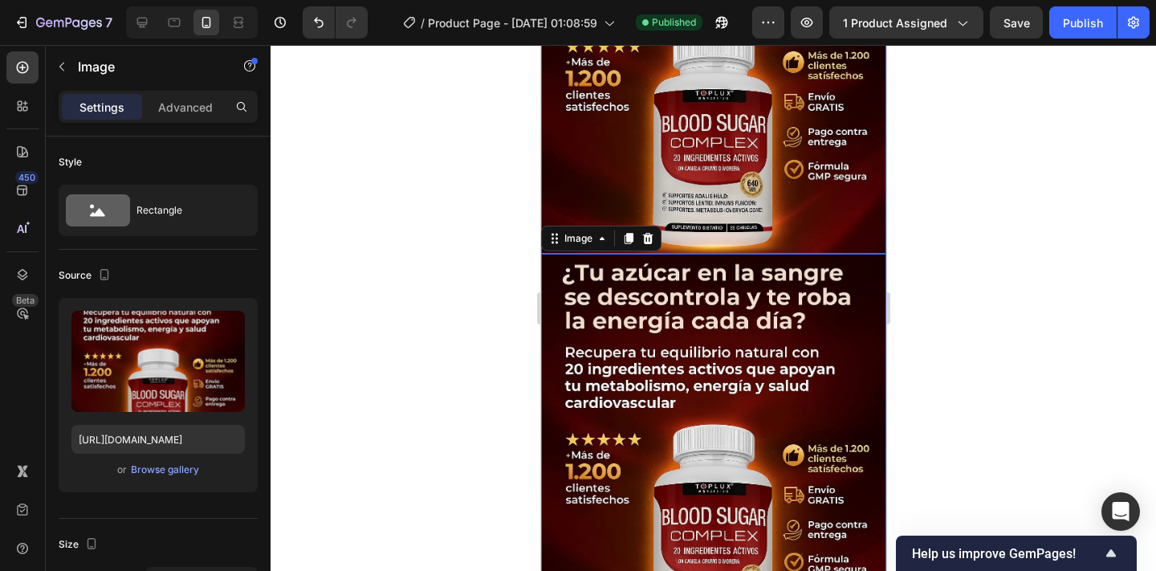
scroll to position [239, 0]
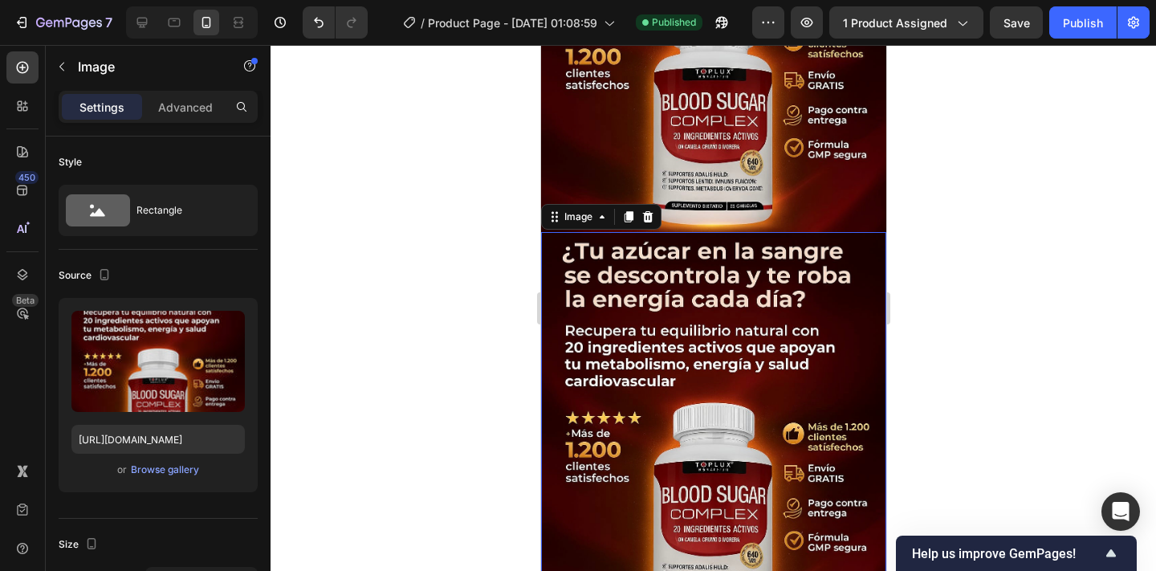
click at [665, 323] on img at bounding box center [712, 428] width 345 height 393
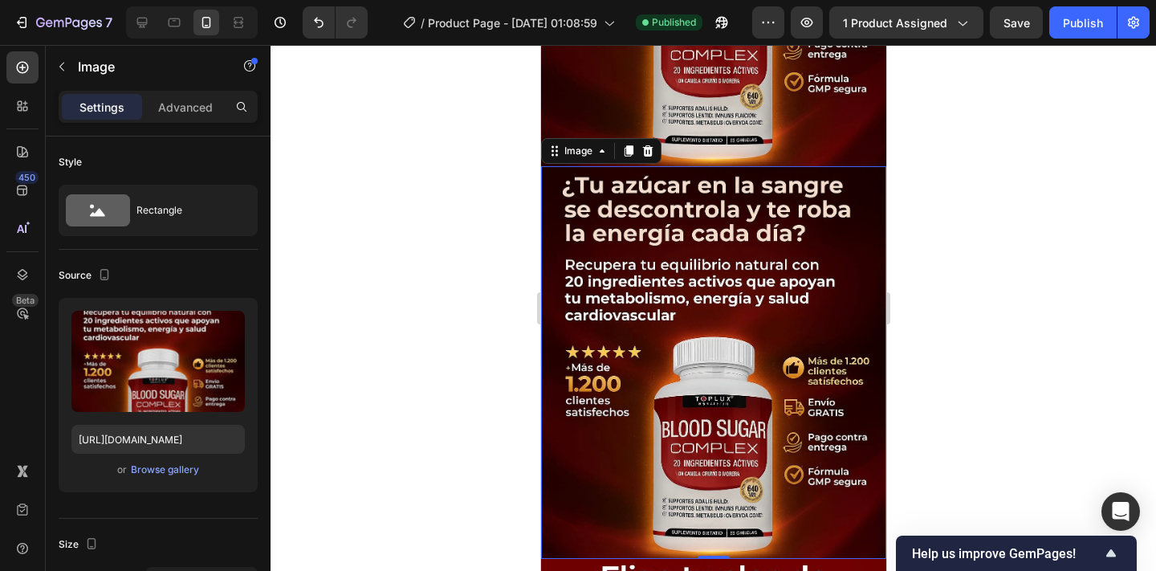
scroll to position [299, 0]
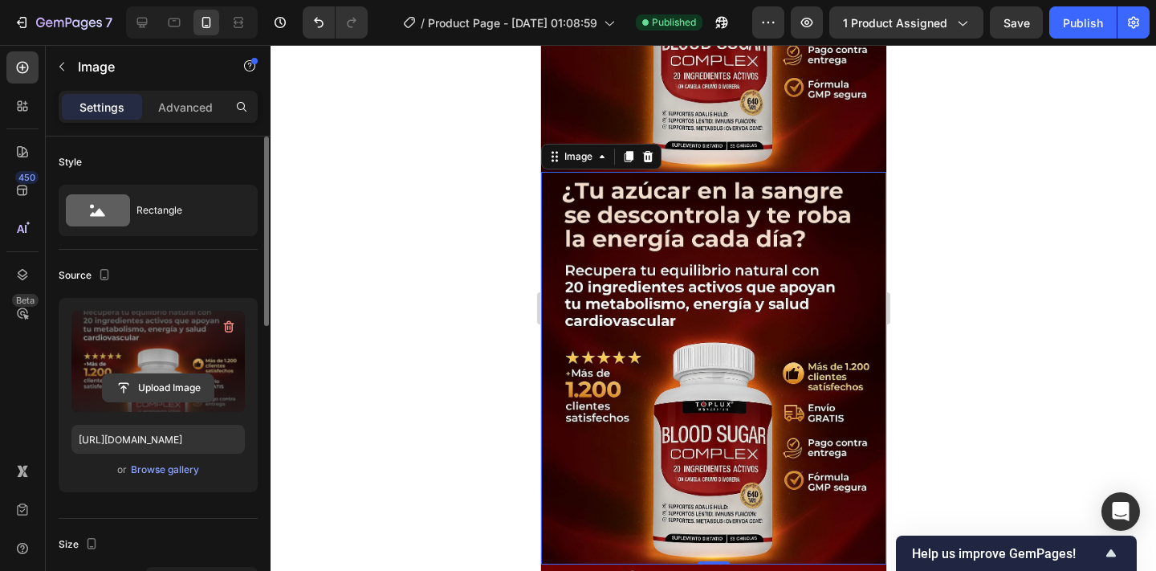
click at [177, 385] on input "file" at bounding box center [158, 387] width 111 height 27
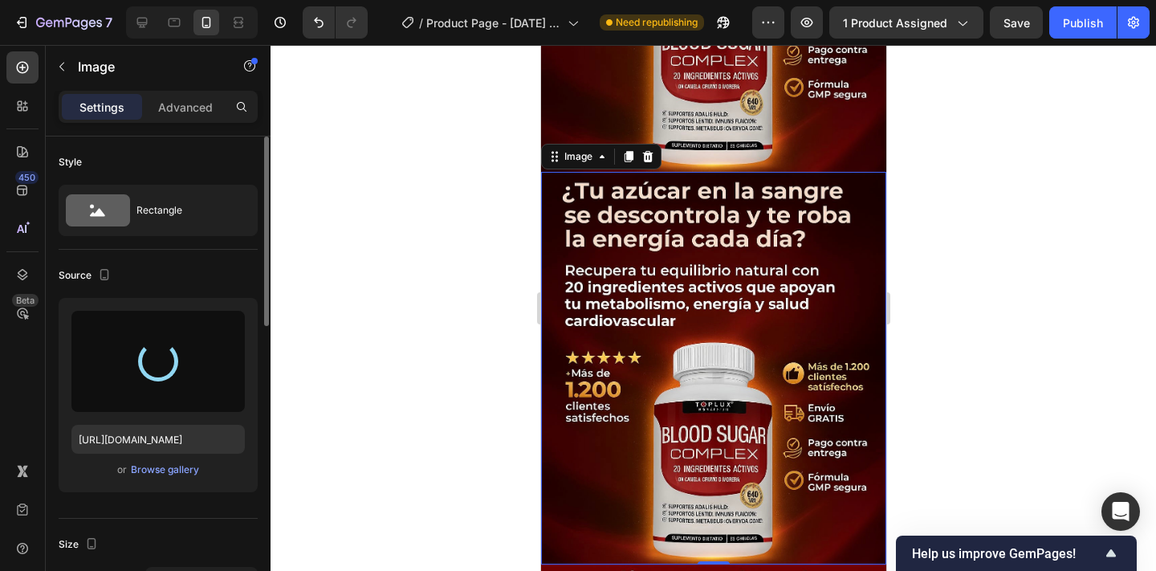
type input "[URL][DOMAIN_NAME]"
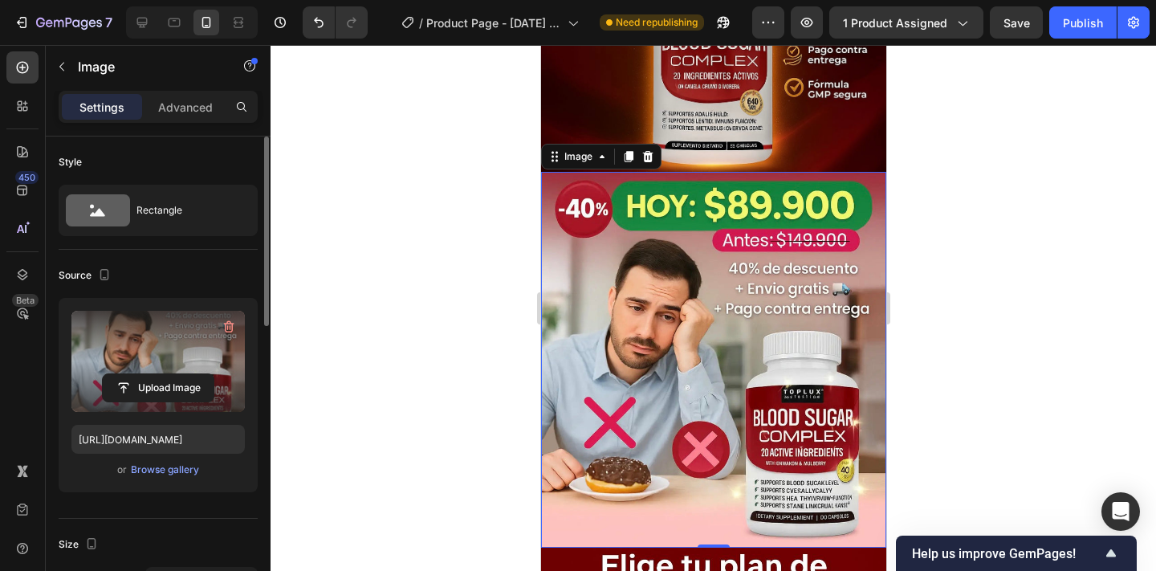
click at [955, 243] on div at bounding box center [712, 308] width 885 height 526
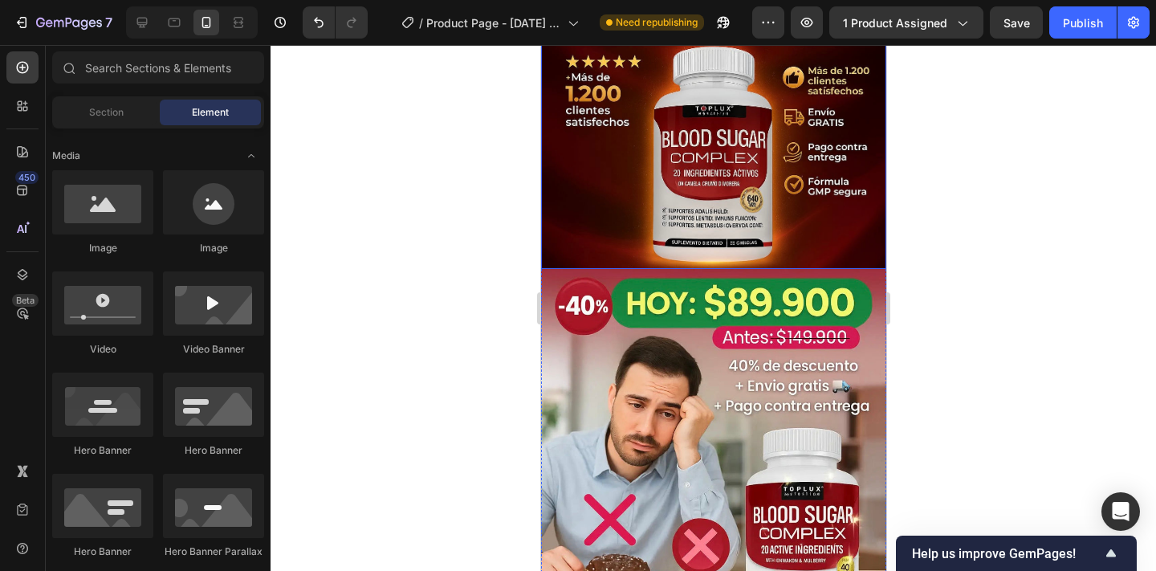
scroll to position [200, 0]
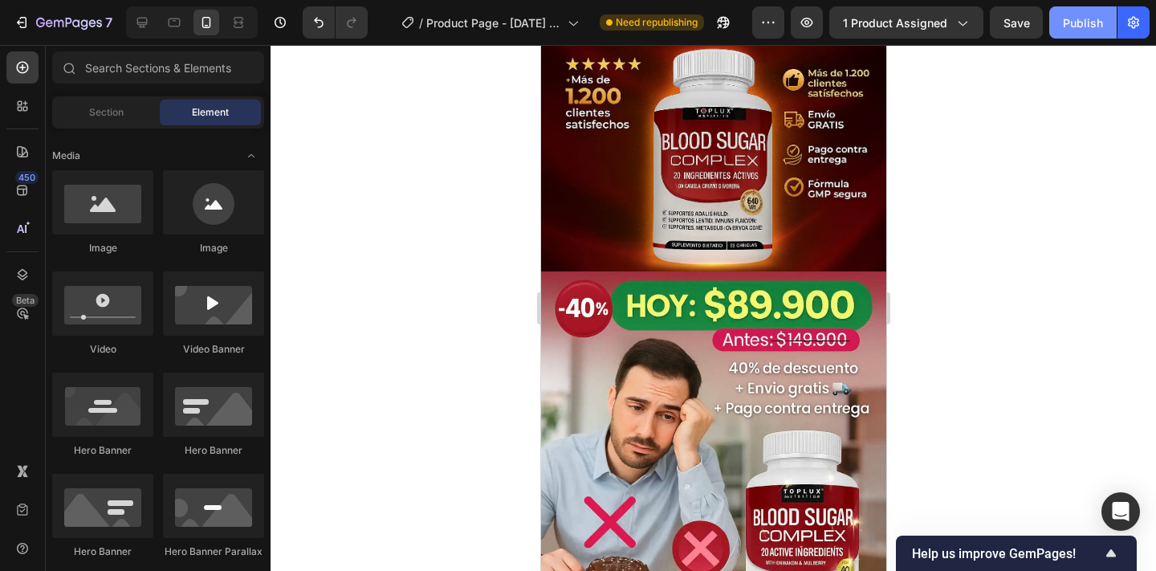
click at [1066, 30] on div "Publish" at bounding box center [1082, 22] width 40 height 17
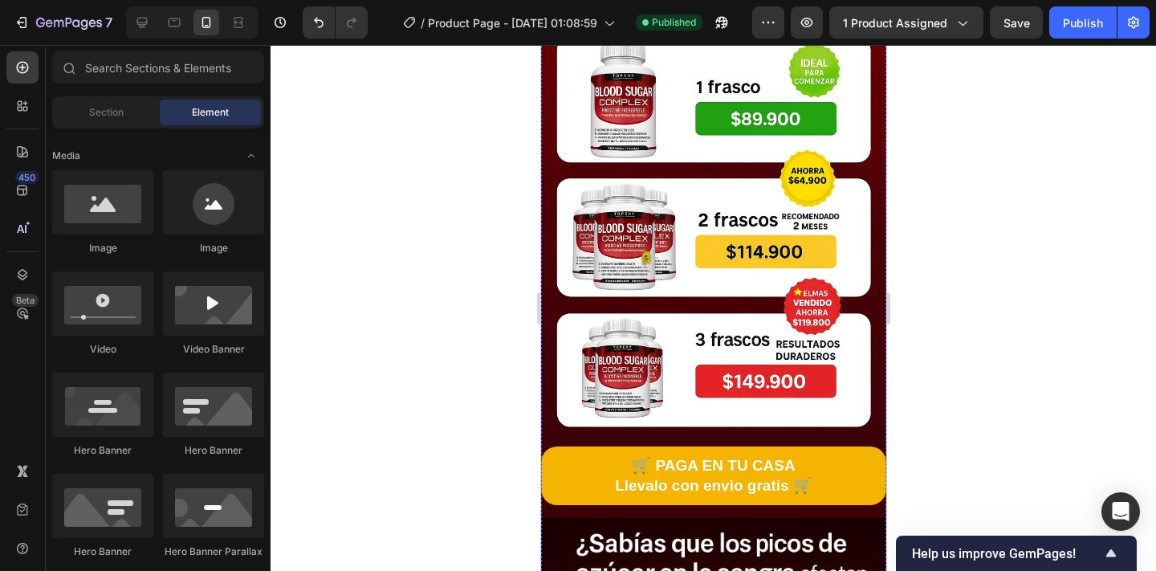
scroll to position [936, 0]
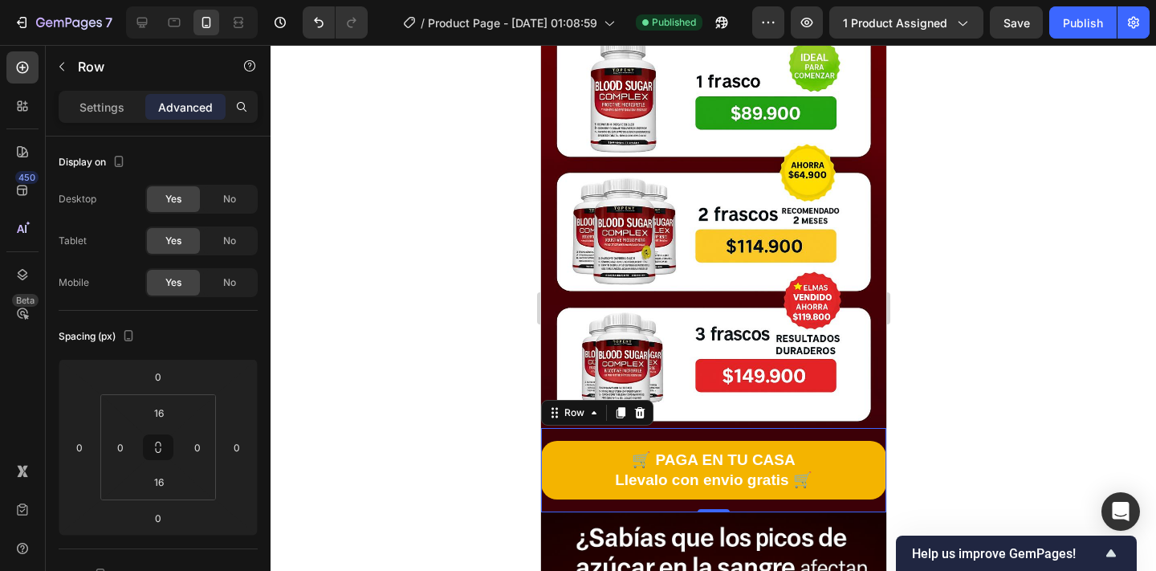
click at [794, 432] on div "🛒 PAGA EN TU CASA Llevalo con envio gratis 🛒 Button Row 0" at bounding box center [712, 470] width 345 height 84
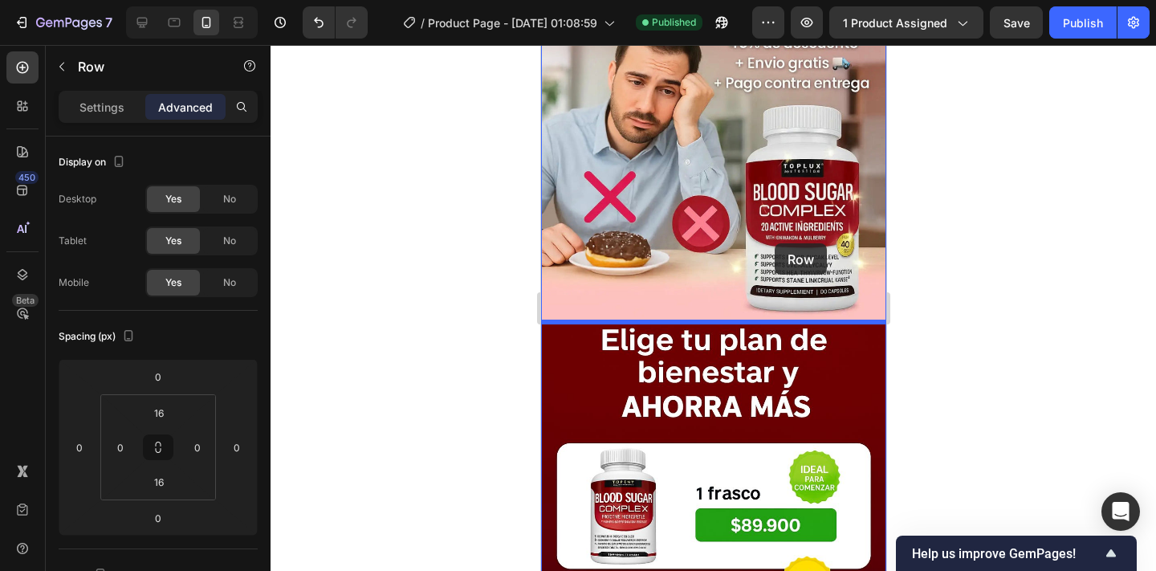
scroll to position [502, 0]
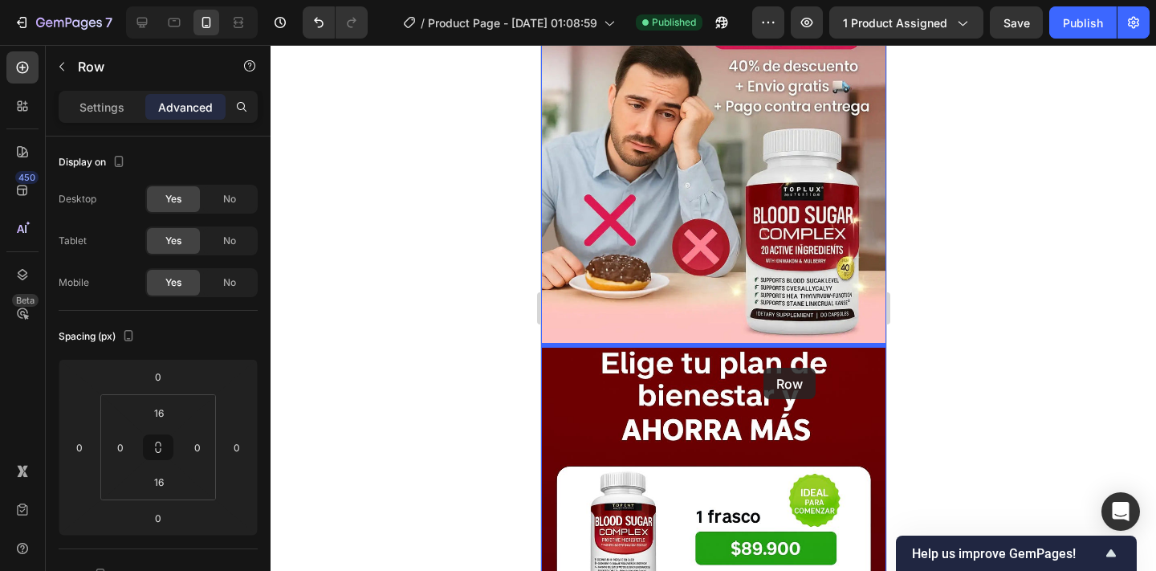
drag, startPoint x: 794, startPoint y: 432, endPoint x: 765, endPoint y: 358, distance: 79.3
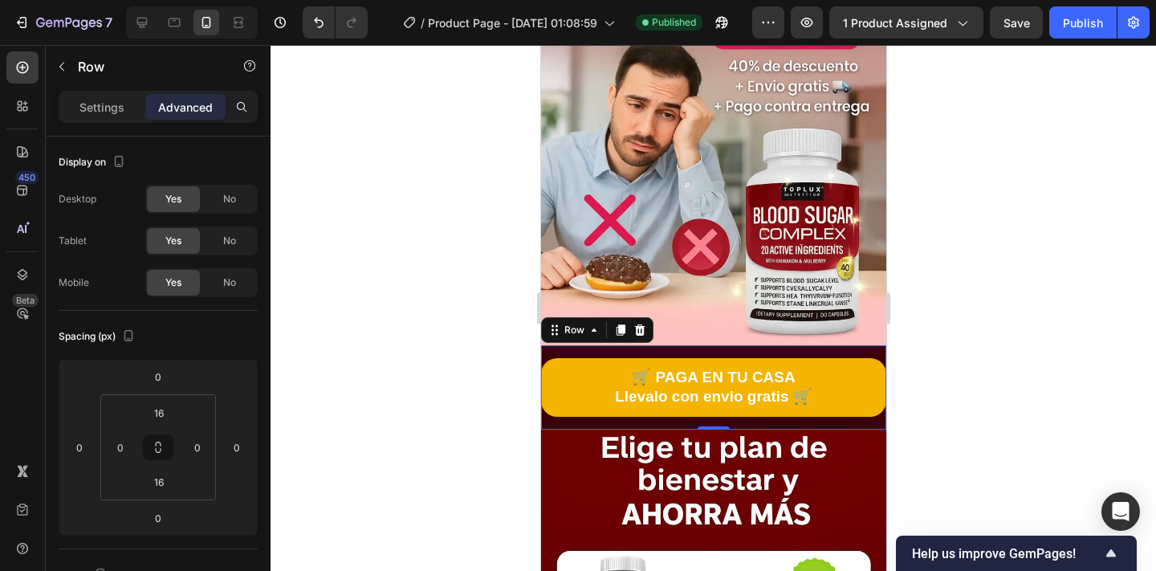
click at [472, 352] on div at bounding box center [712, 308] width 885 height 526
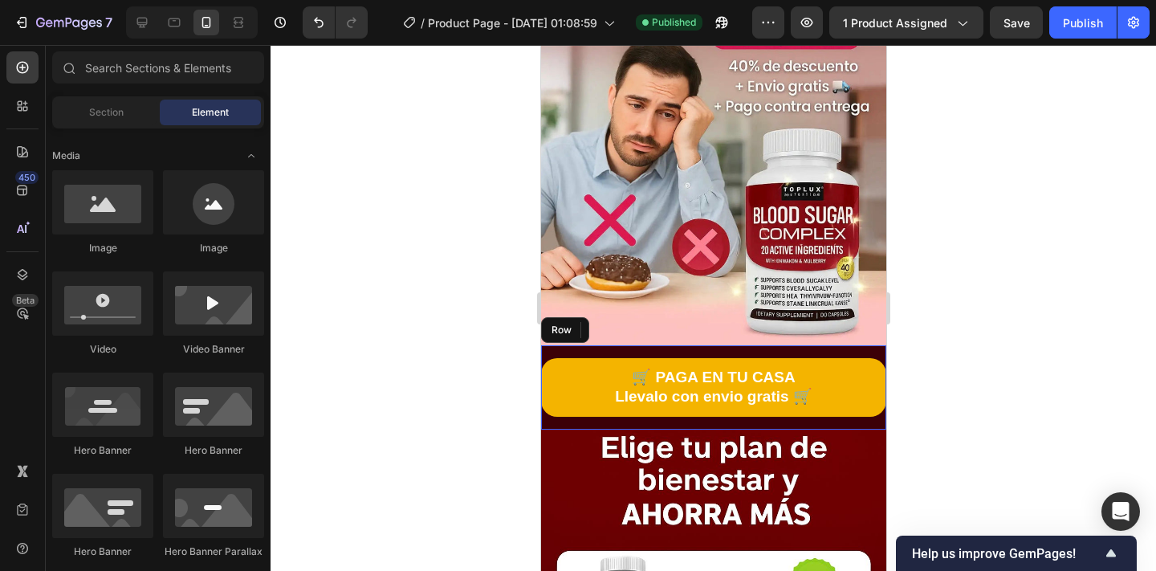
click at [460, 283] on div at bounding box center [712, 308] width 885 height 526
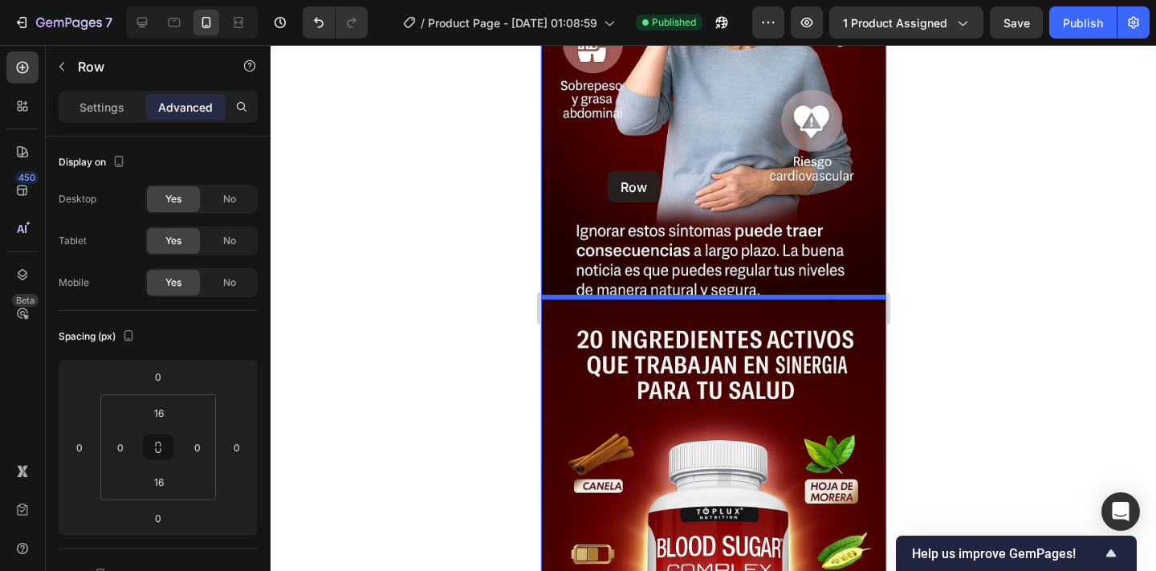
scroll to position [1659, 0]
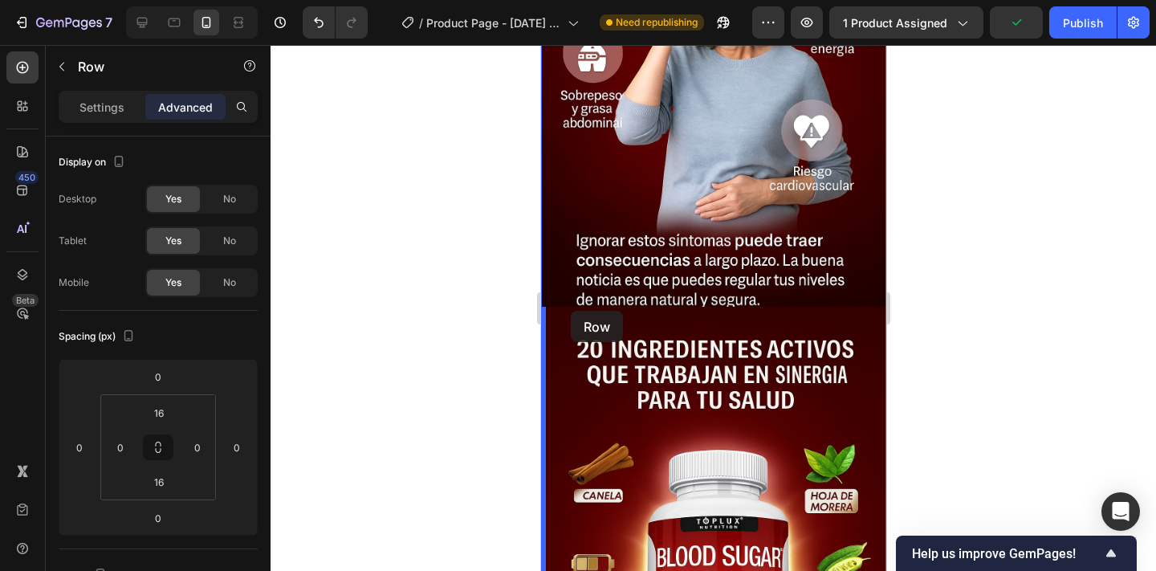
drag, startPoint x: 567, startPoint y: 512, endPoint x: 570, endPoint y: 311, distance: 201.4
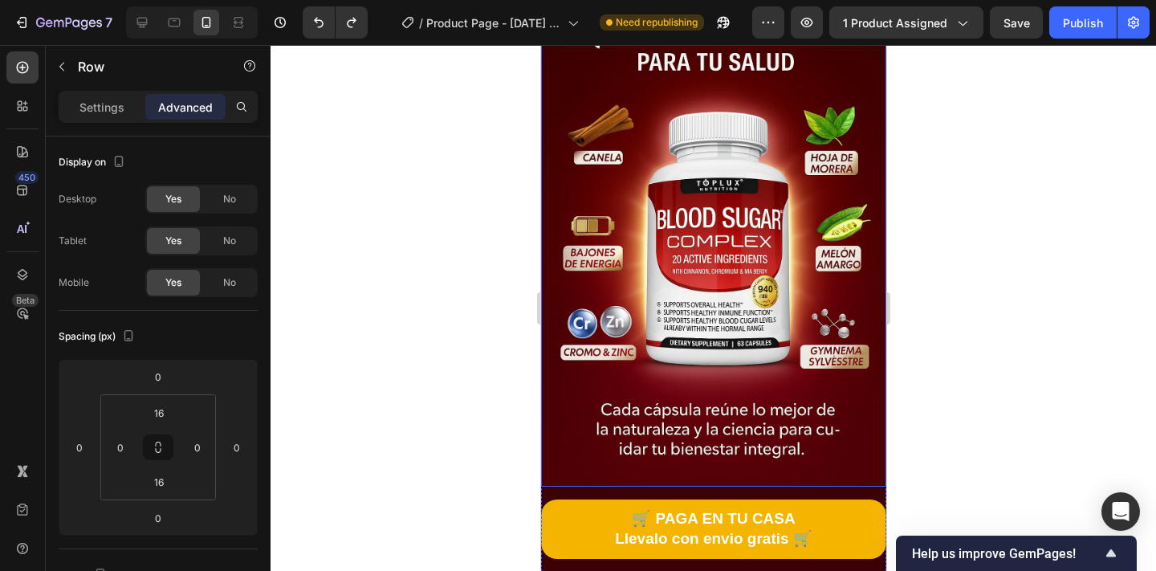
click at [643, 486] on div "🛒 PAGA EN TU CASA Llevalo con envio gratis 🛒 Button Row" at bounding box center [712, 528] width 345 height 84
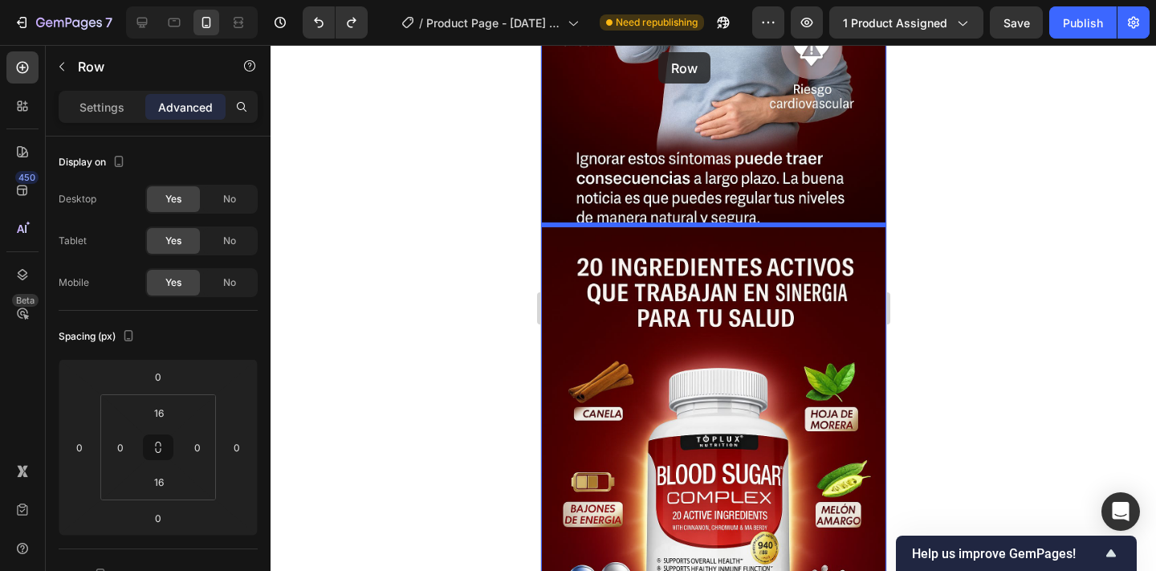
scroll to position [1658, 0]
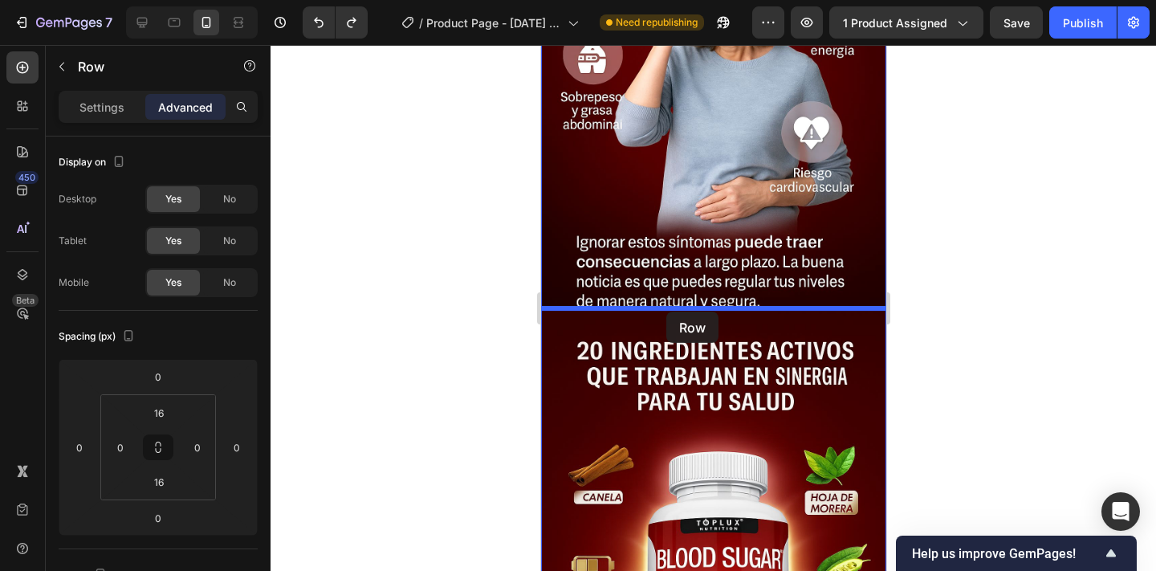
drag, startPoint x: 635, startPoint y: 563, endPoint x: 665, endPoint y: 311, distance: 253.0
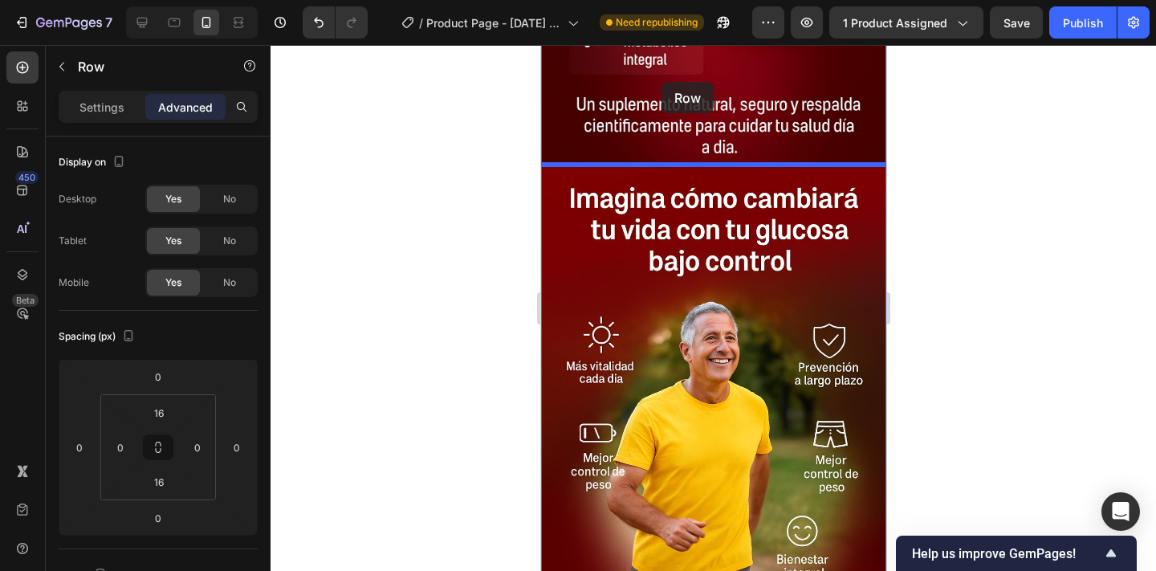
scroll to position [2914, 0]
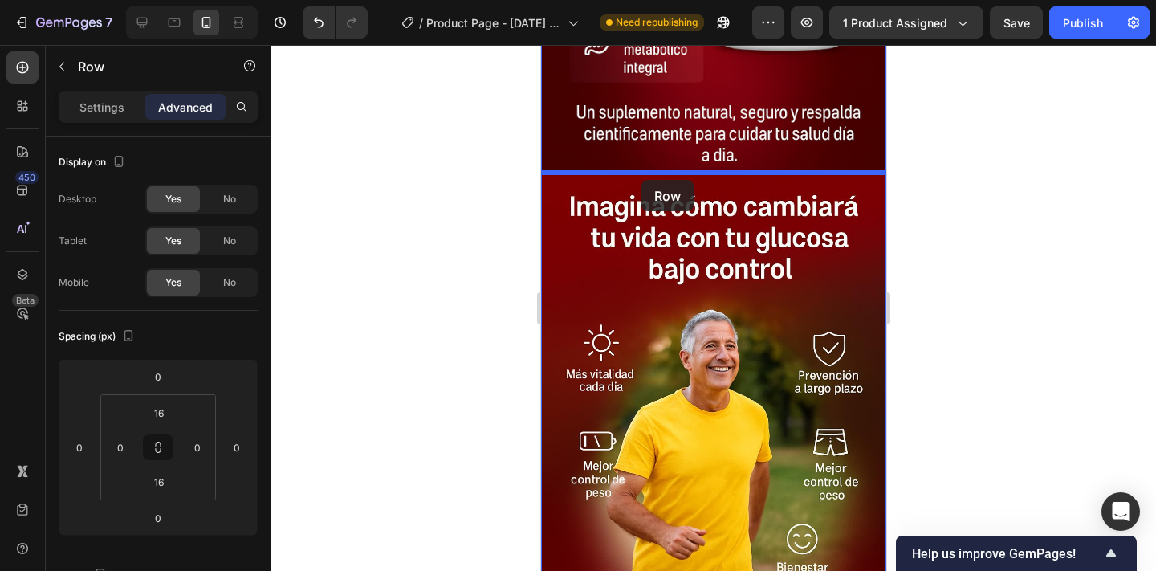
drag, startPoint x: 649, startPoint y: 555, endPoint x: 640, endPoint y: 179, distance: 376.5
click at [640, 179] on div "iPhone 15 Pro Max ( 430 px) iPhone 13 Mini iPhone 13 Pro iPhone 11 Pro Max iPho…" at bounding box center [712, 171] width 345 height 6081
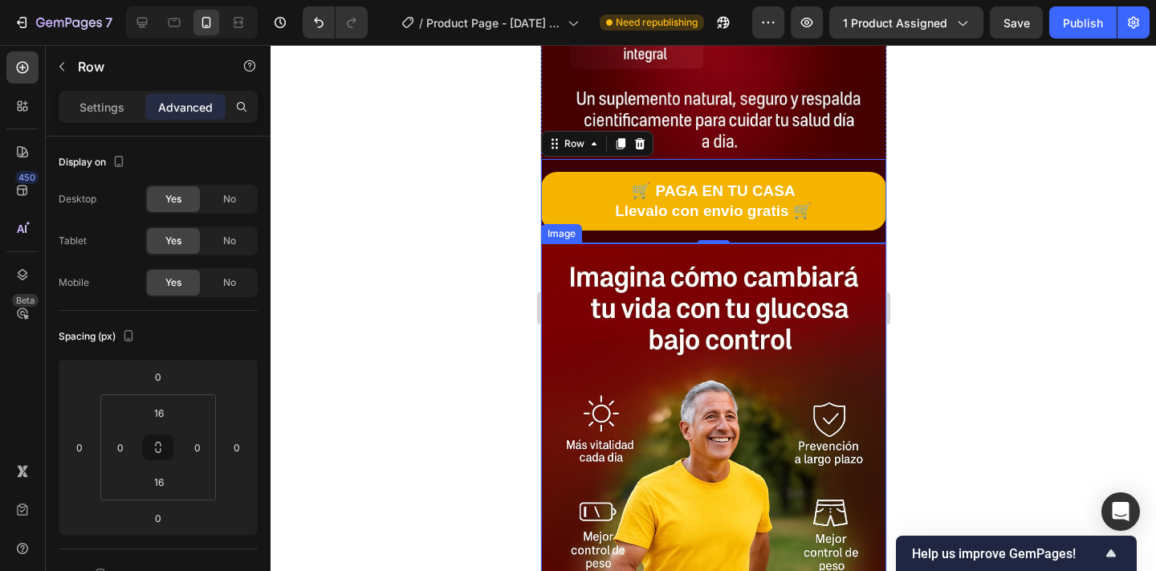
scroll to position [2904, 0]
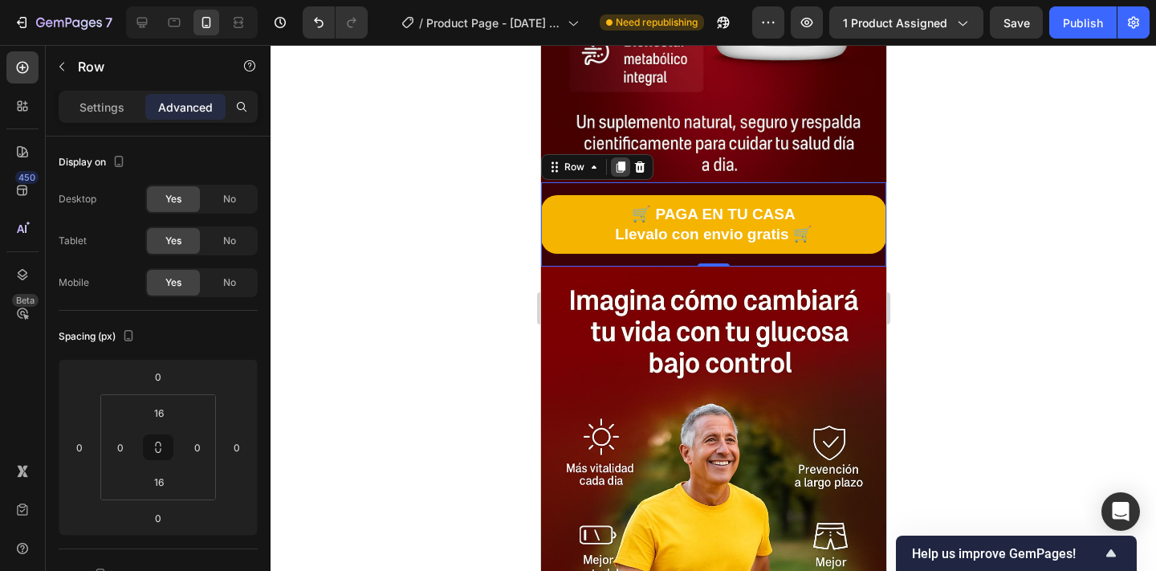
click at [619, 160] on icon at bounding box center [619, 166] width 13 height 13
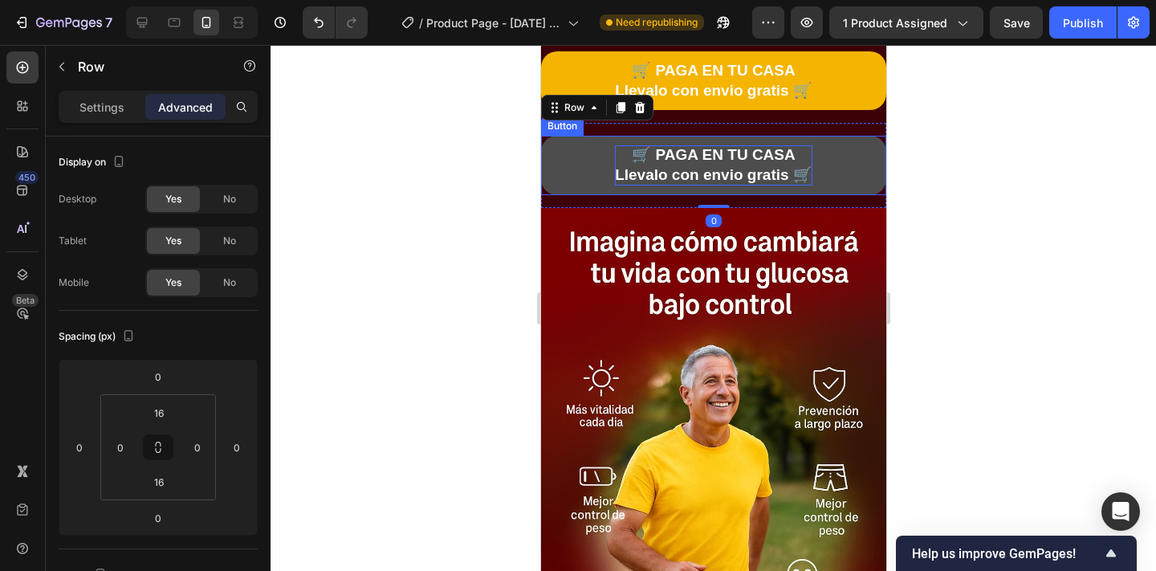
scroll to position [3118, 0]
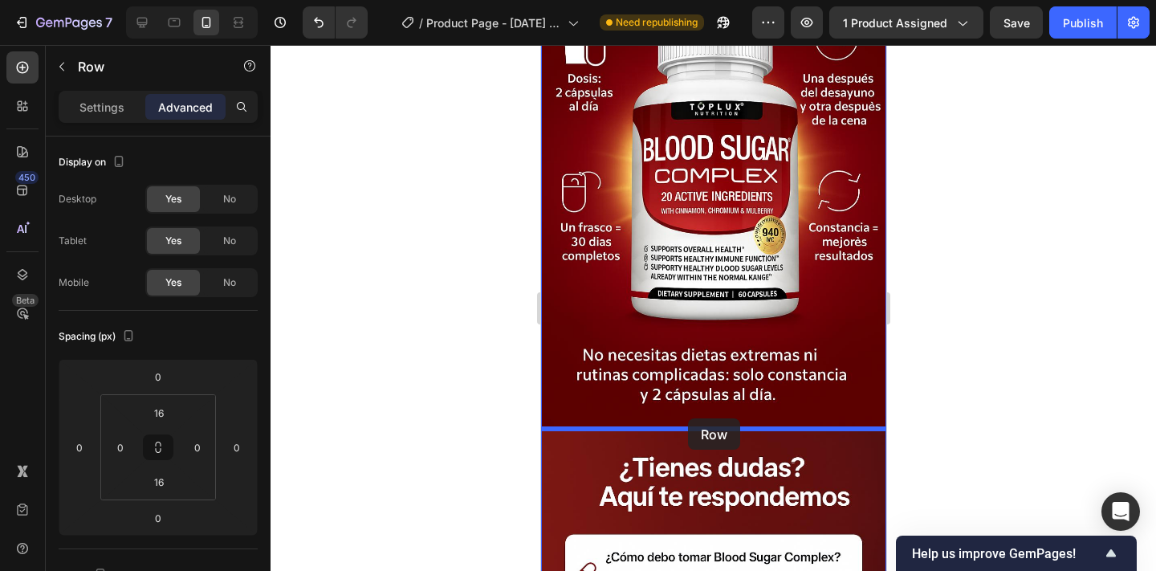
drag, startPoint x: 631, startPoint y: 131, endPoint x: 687, endPoint y: 418, distance: 292.7
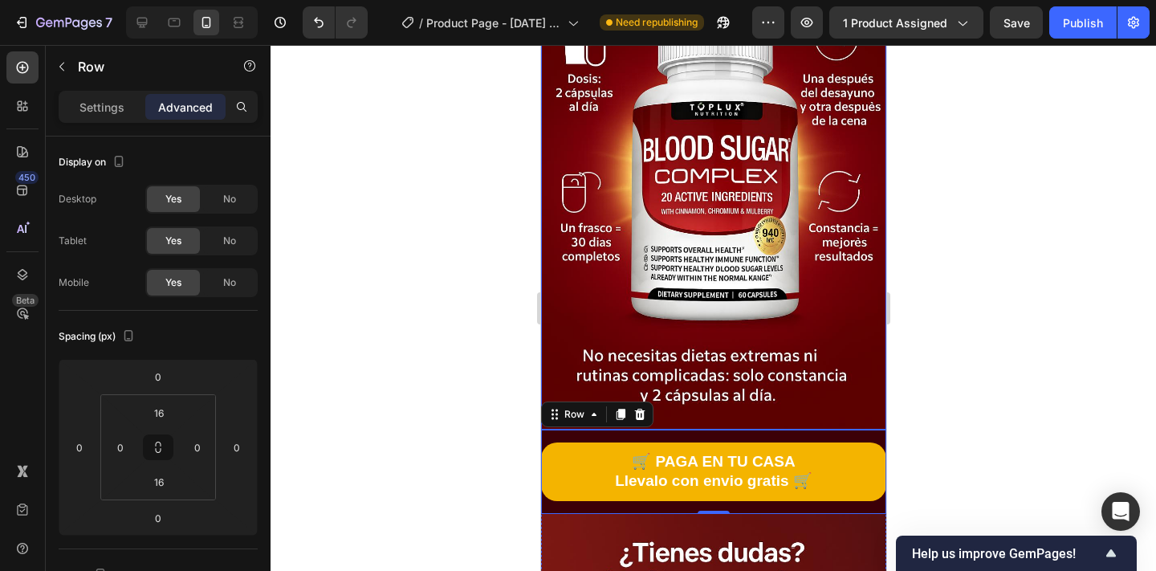
click at [958, 364] on div at bounding box center [712, 308] width 885 height 526
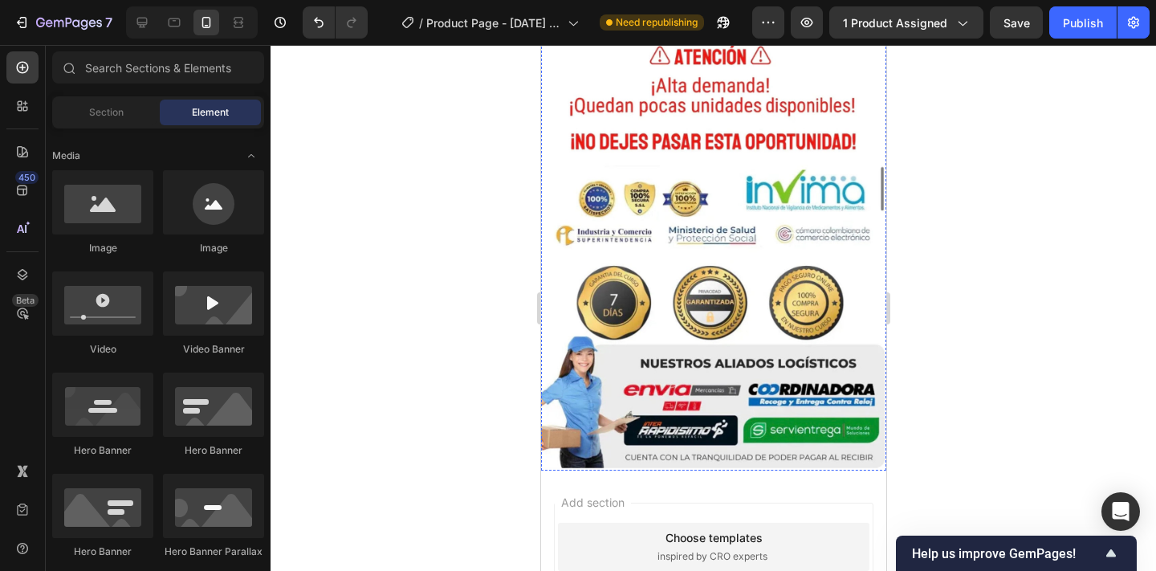
scroll to position [5404, 0]
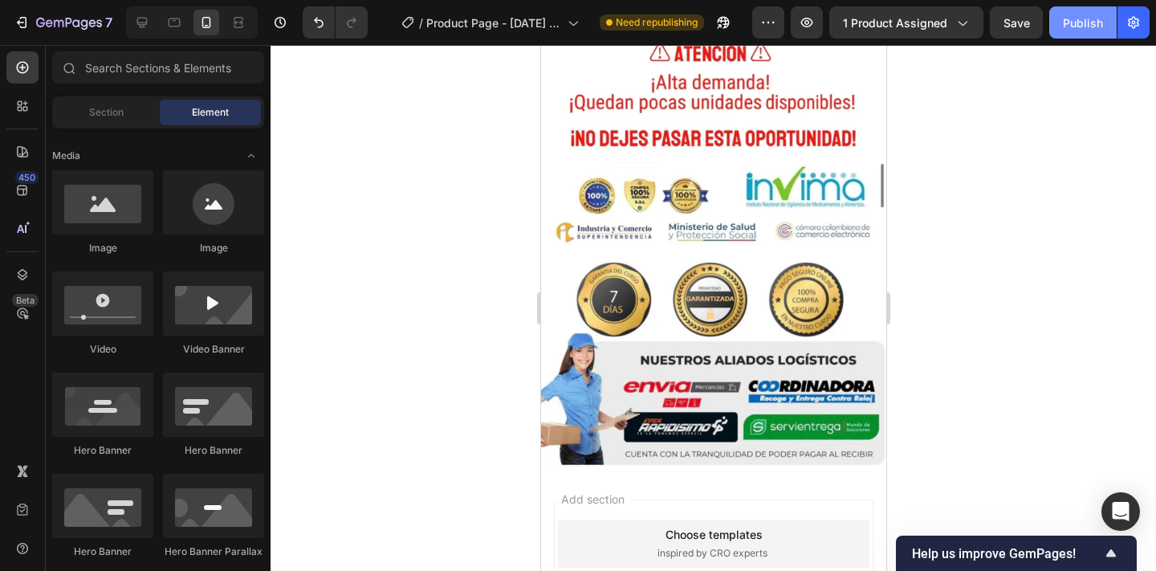
click at [1067, 34] on button "Publish" at bounding box center [1082, 22] width 67 height 32
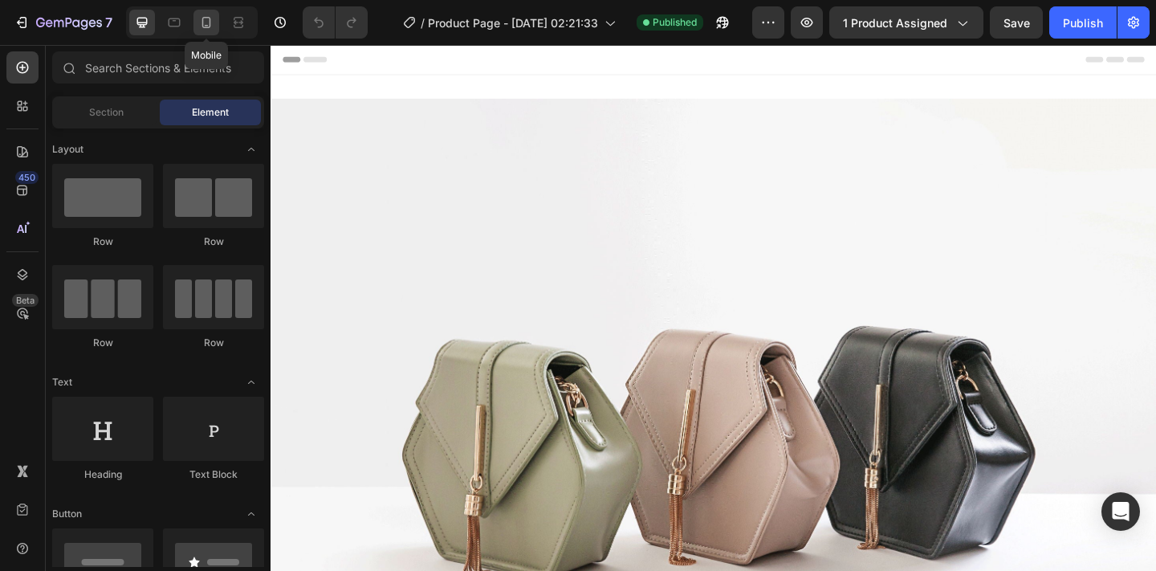
click at [205, 18] on icon at bounding box center [206, 22] width 16 height 16
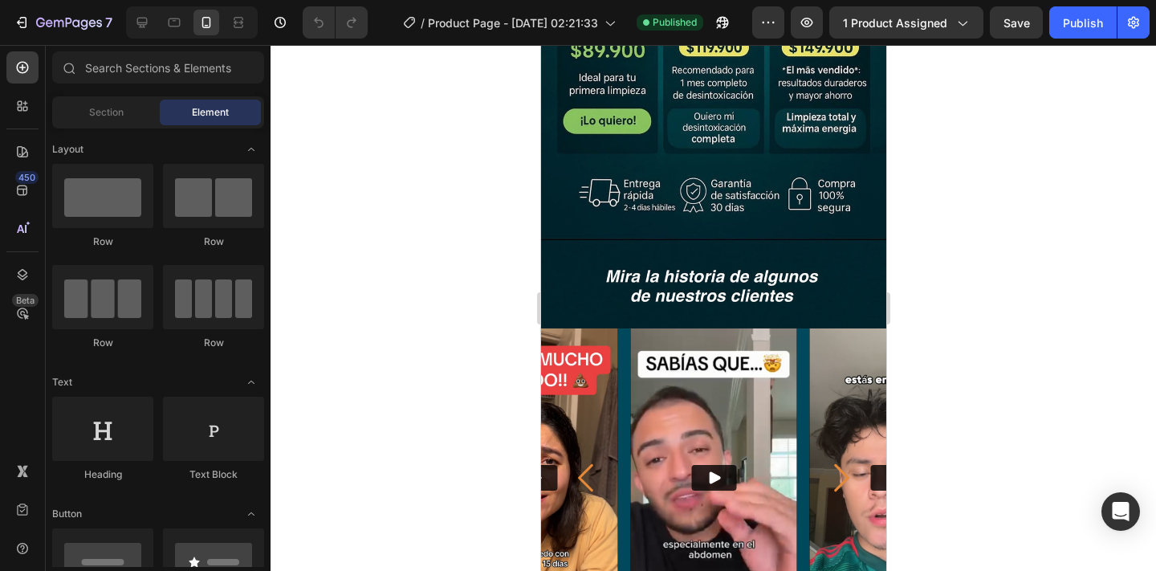
scroll to position [945, 0]
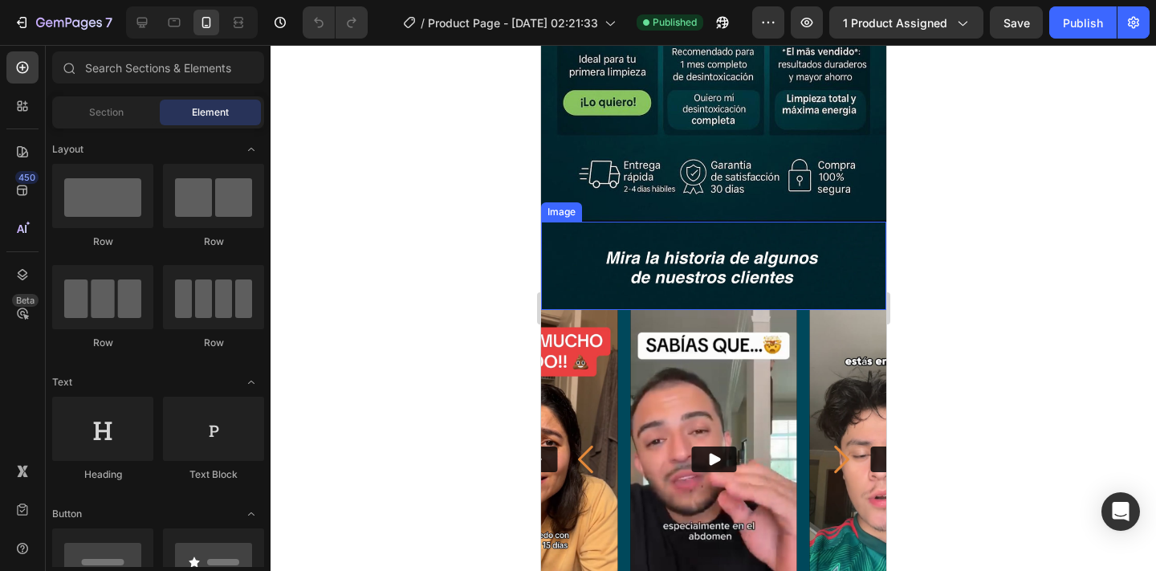
click at [604, 272] on img at bounding box center [712, 265] width 345 height 88
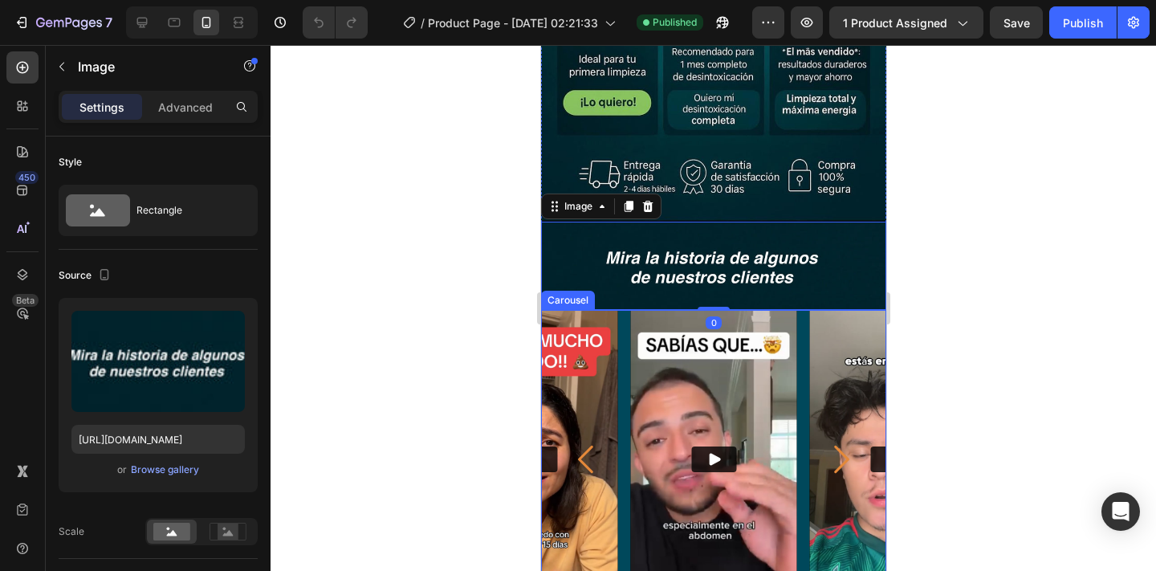
click at [627, 338] on div "Video Video Video Video" at bounding box center [712, 459] width 345 height 299
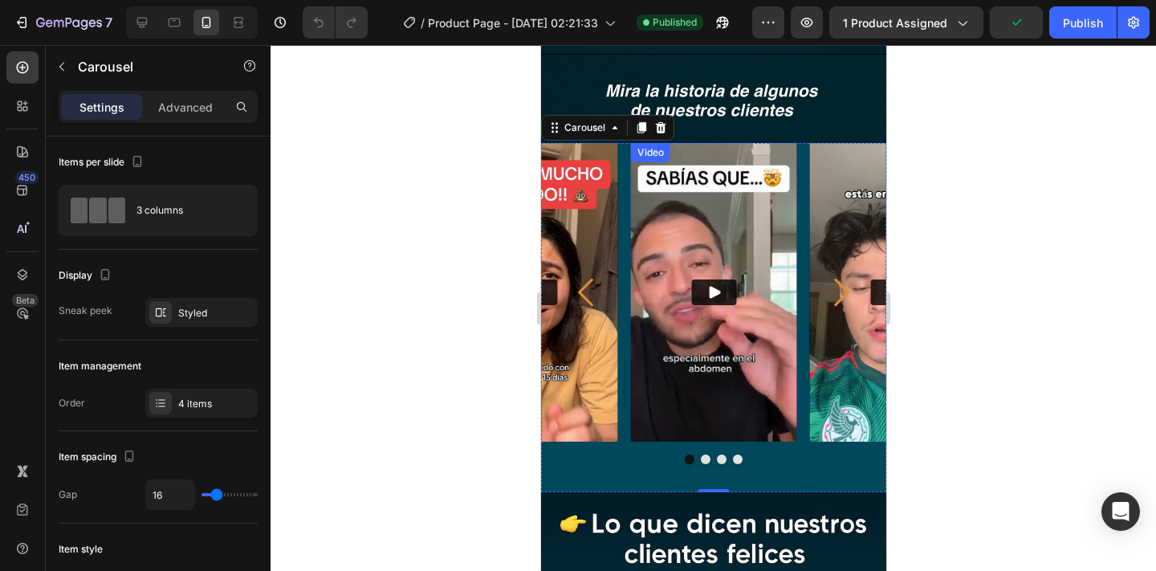
scroll to position [1116, 0]
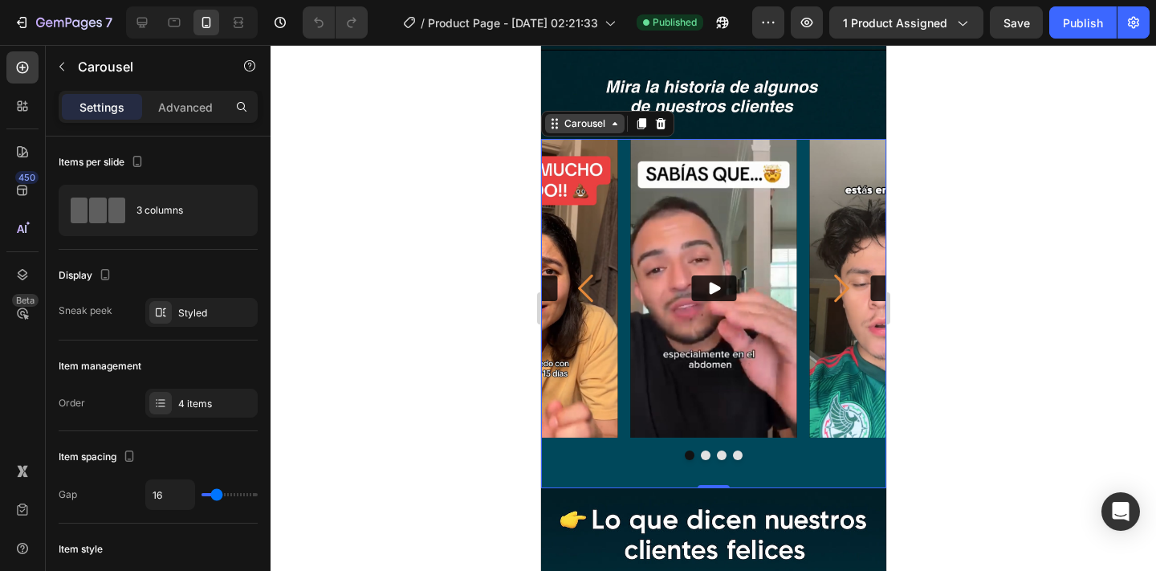
click at [599, 123] on div "Carousel" at bounding box center [583, 123] width 47 height 14
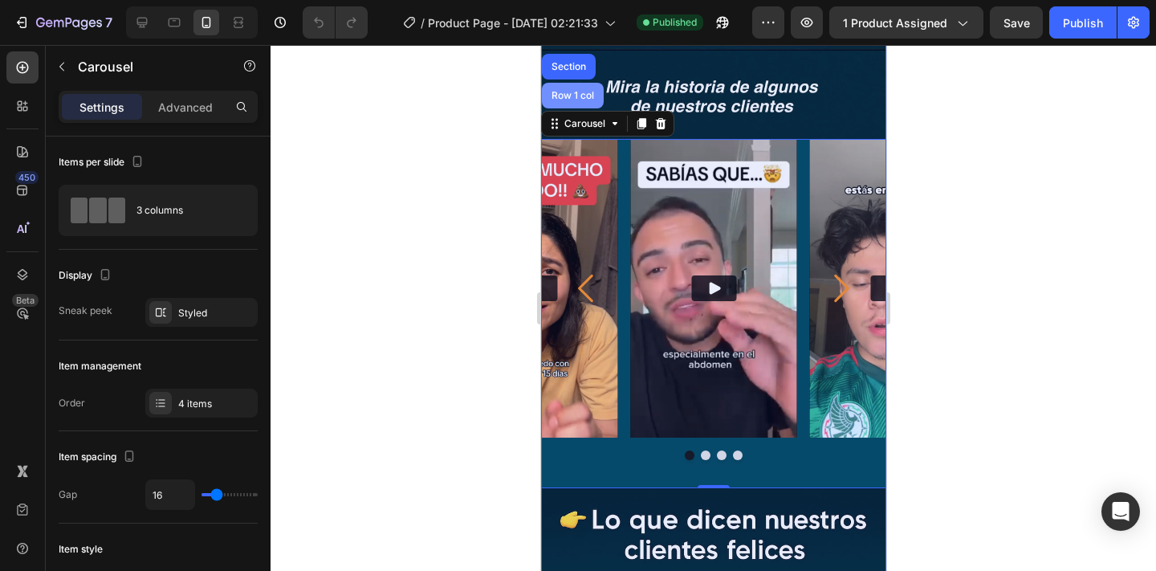
click at [567, 94] on div "Row 1 col" at bounding box center [571, 96] width 49 height 10
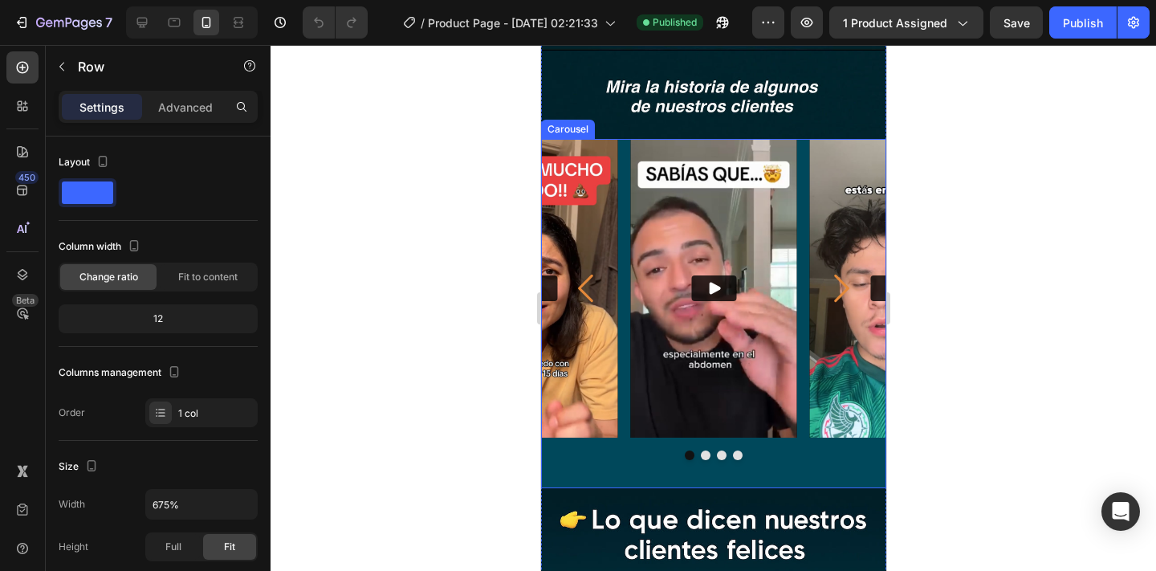
click at [650, 465] on div "Video Video Video Video Carousel" at bounding box center [712, 313] width 345 height 349
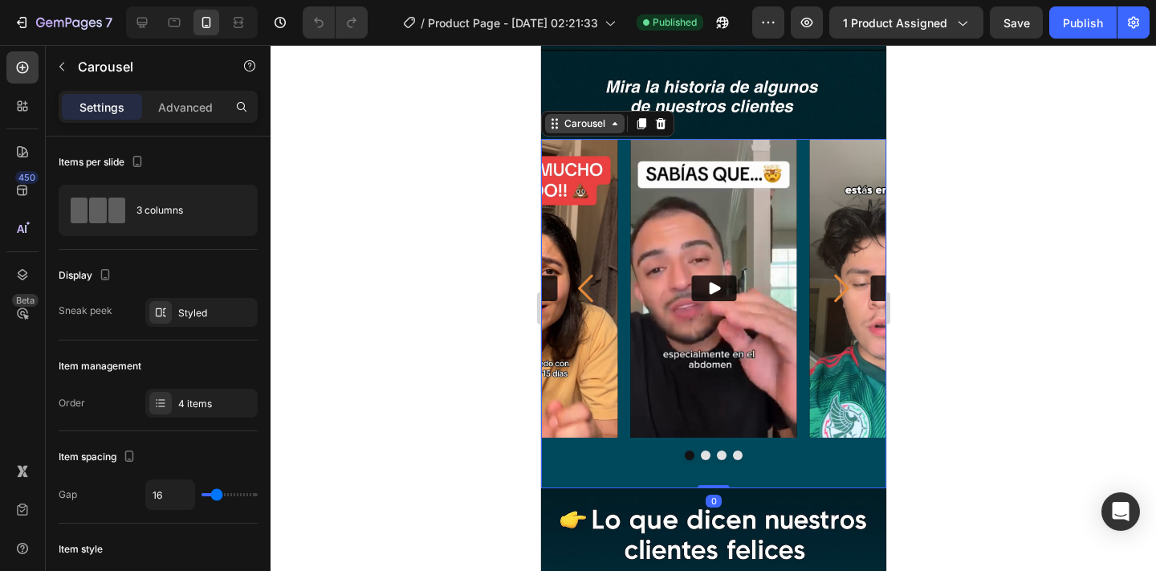
click at [604, 130] on div "Carousel" at bounding box center [583, 123] width 47 height 14
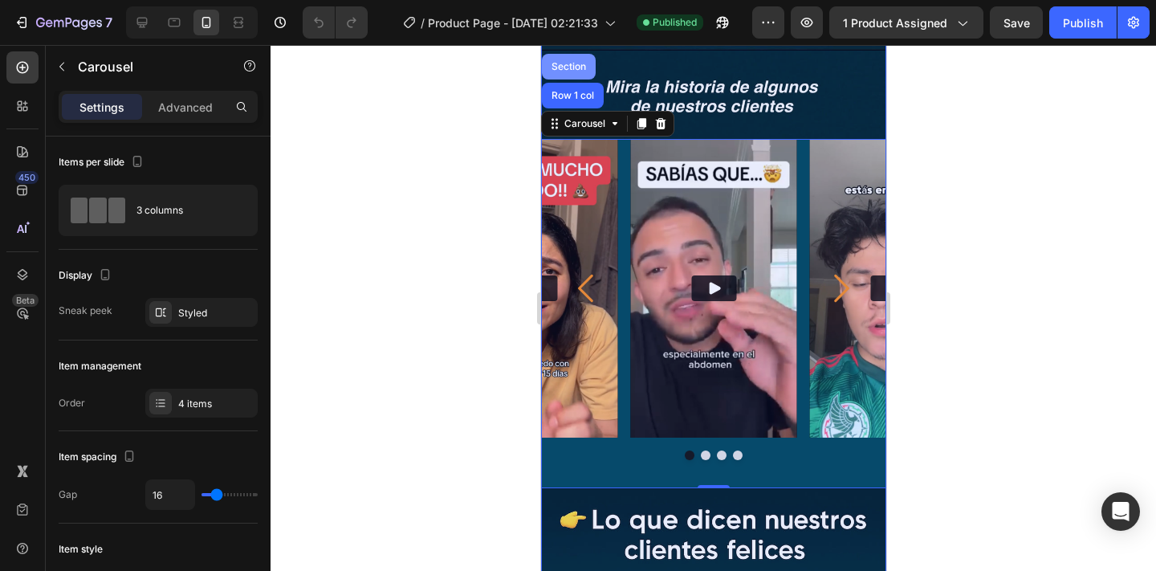
click at [575, 69] on div "Section" at bounding box center [567, 67] width 41 height 10
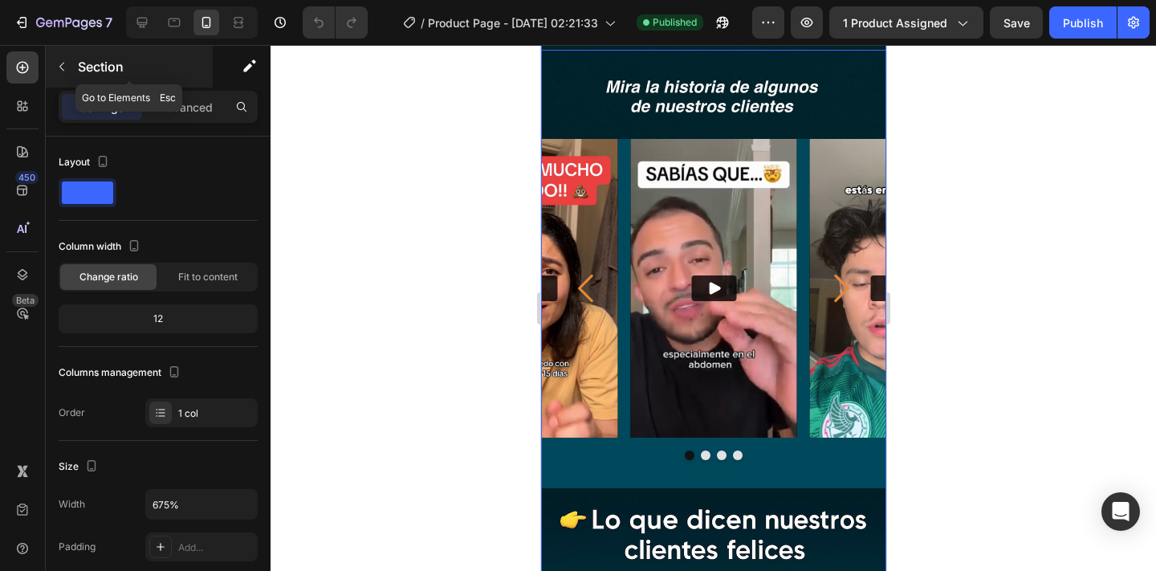
click at [65, 60] on icon "button" at bounding box center [61, 66] width 13 height 13
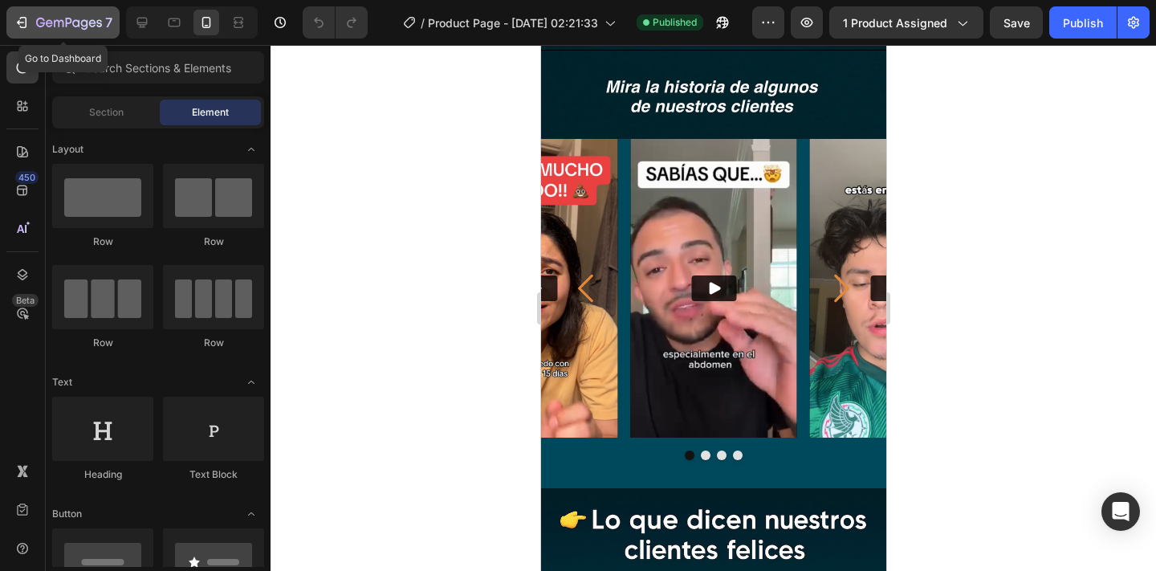
click at [64, 29] on icon "button" at bounding box center [69, 24] width 66 height 14
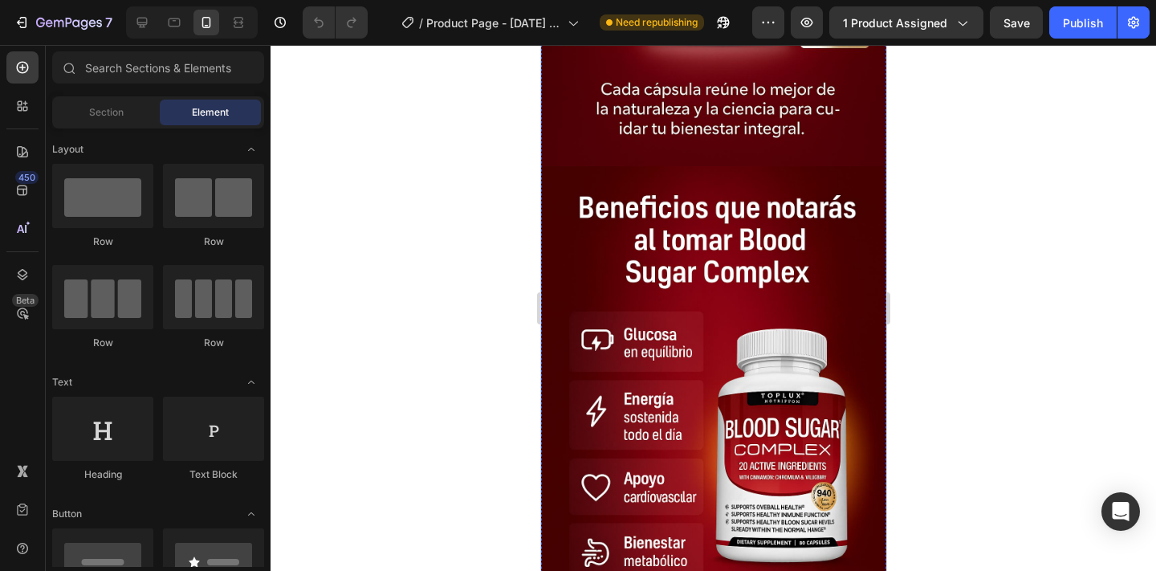
scroll to position [600, 0]
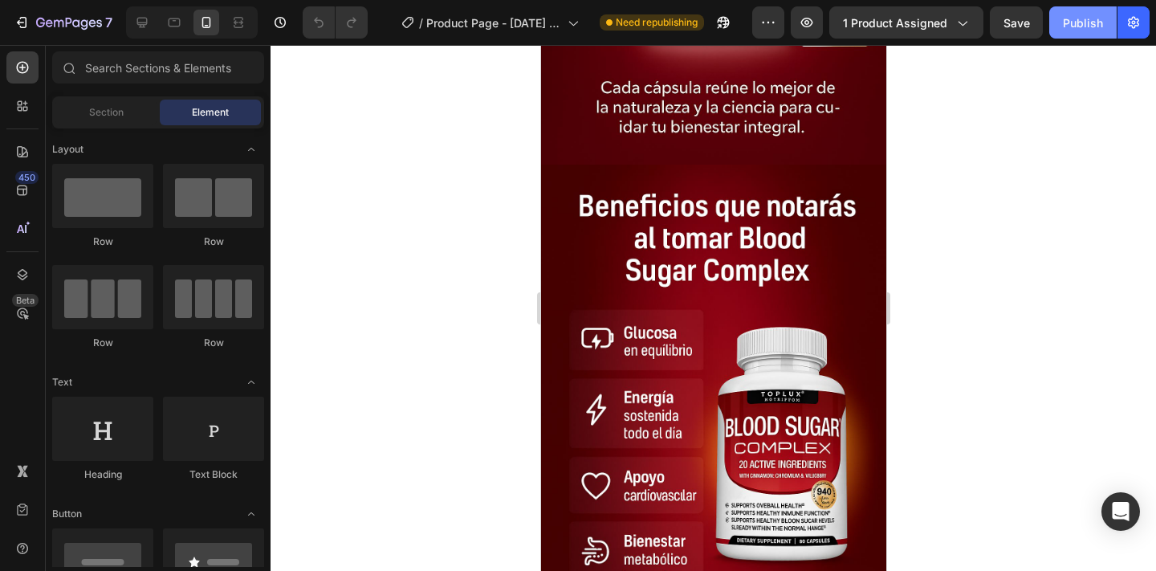
click at [1079, 18] on div "Publish" at bounding box center [1082, 22] width 40 height 17
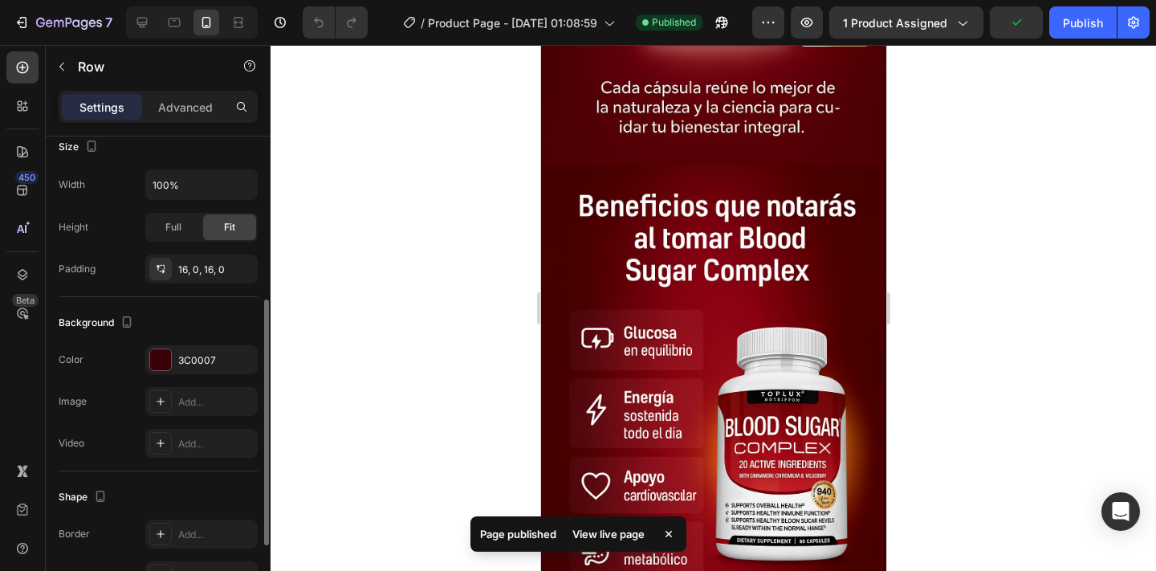
scroll to position [329, 0]
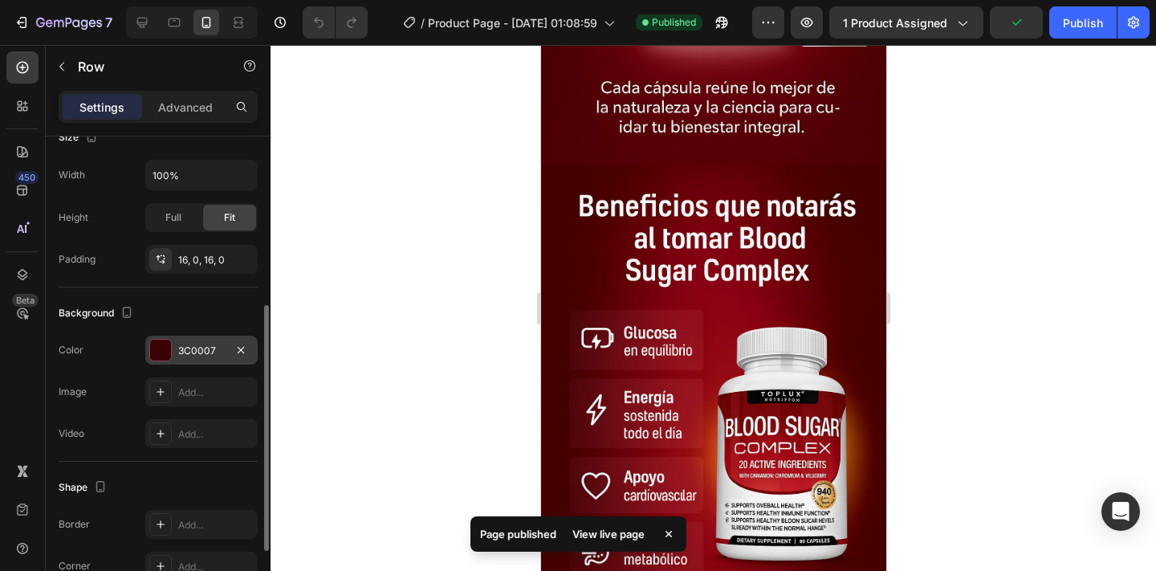
click at [169, 346] on div at bounding box center [160, 349] width 21 height 21
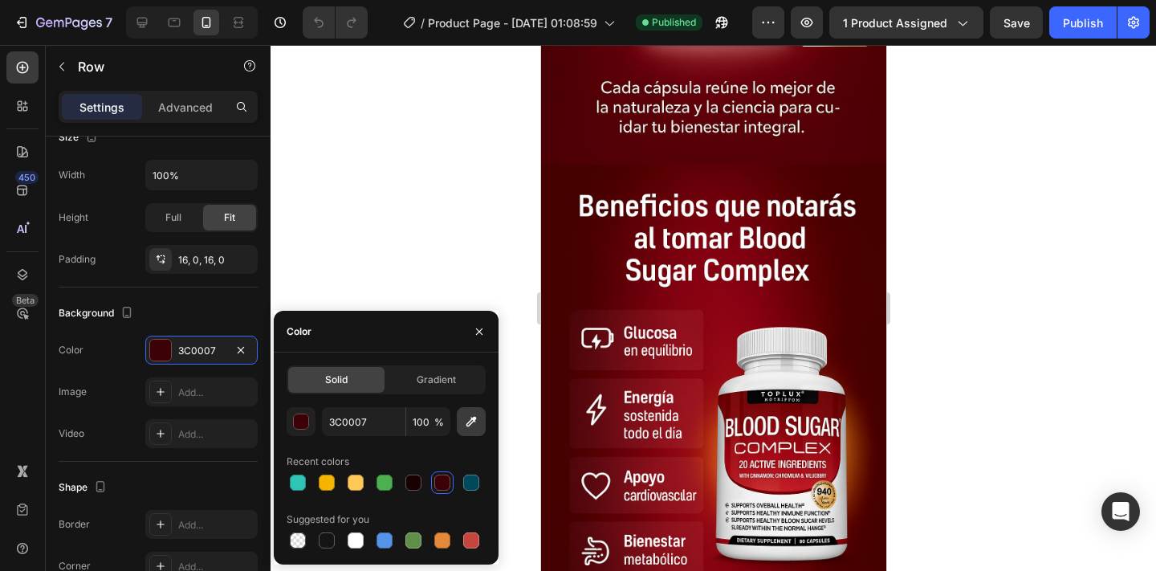
click at [473, 424] on icon "button" at bounding box center [471, 421] width 16 height 16
type input "6D0000"
click at [299, 195] on div at bounding box center [712, 308] width 885 height 526
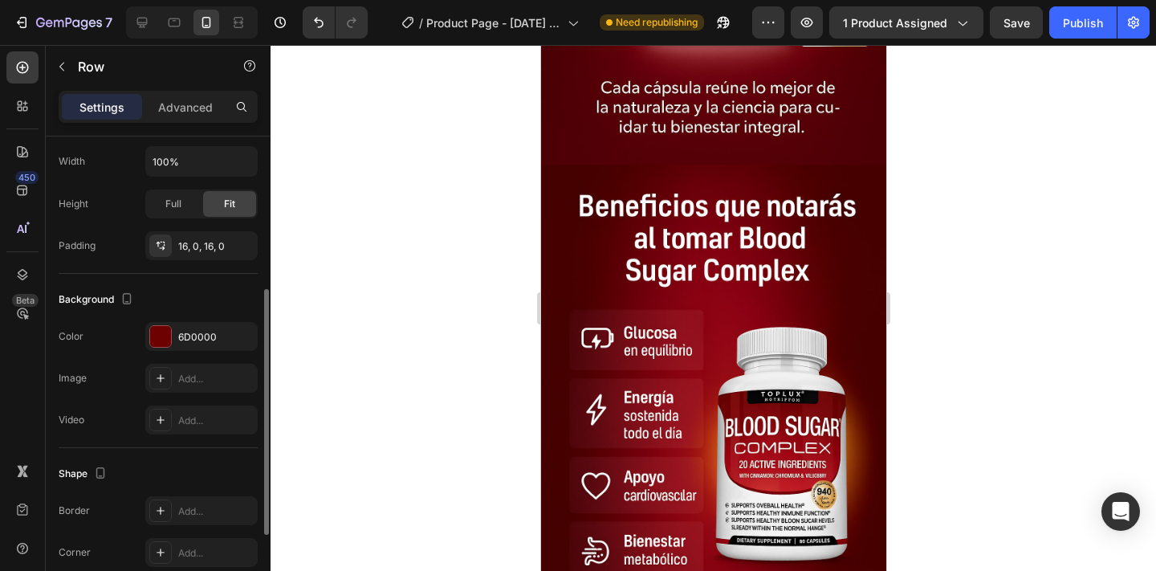
scroll to position [343, 0]
click at [160, 330] on div at bounding box center [160, 335] width 21 height 21
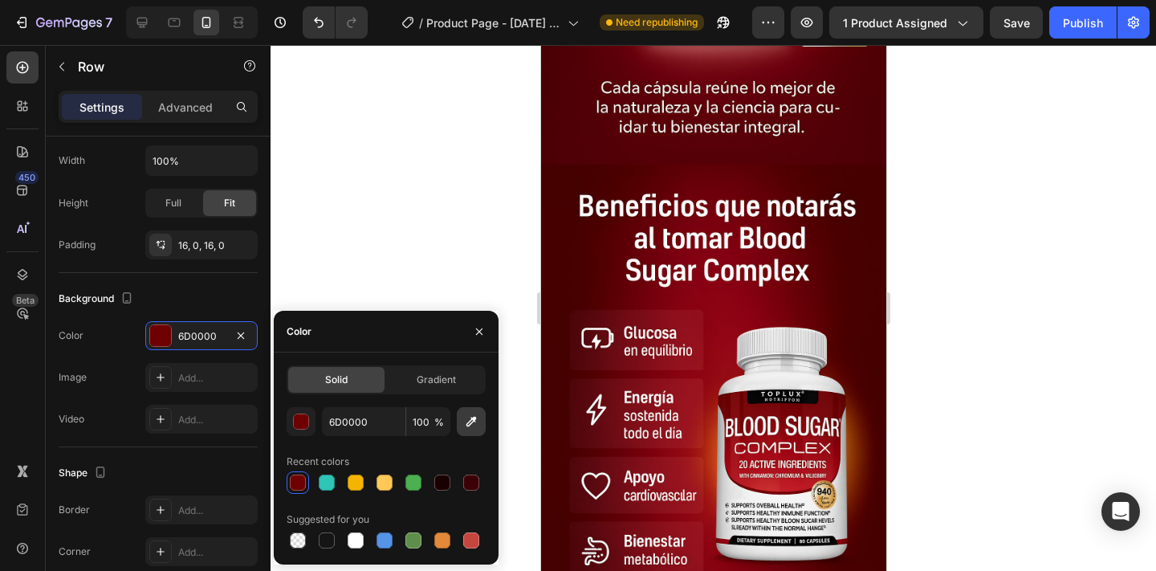
click at [473, 418] on icon "button" at bounding box center [471, 421] width 10 height 10
type input "FFC2BE"
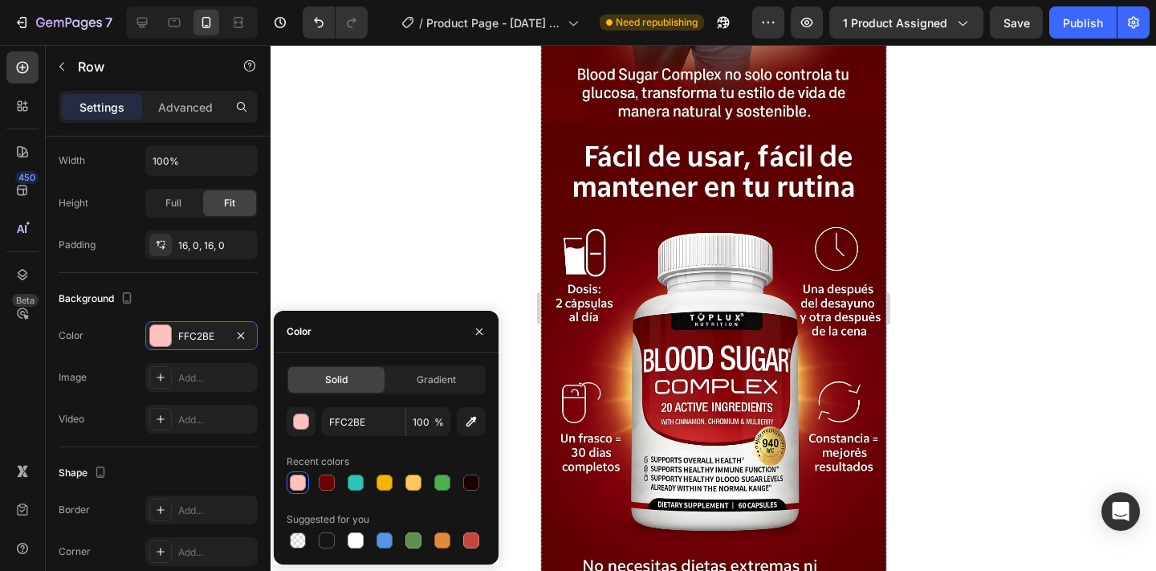
scroll to position [1746, 0]
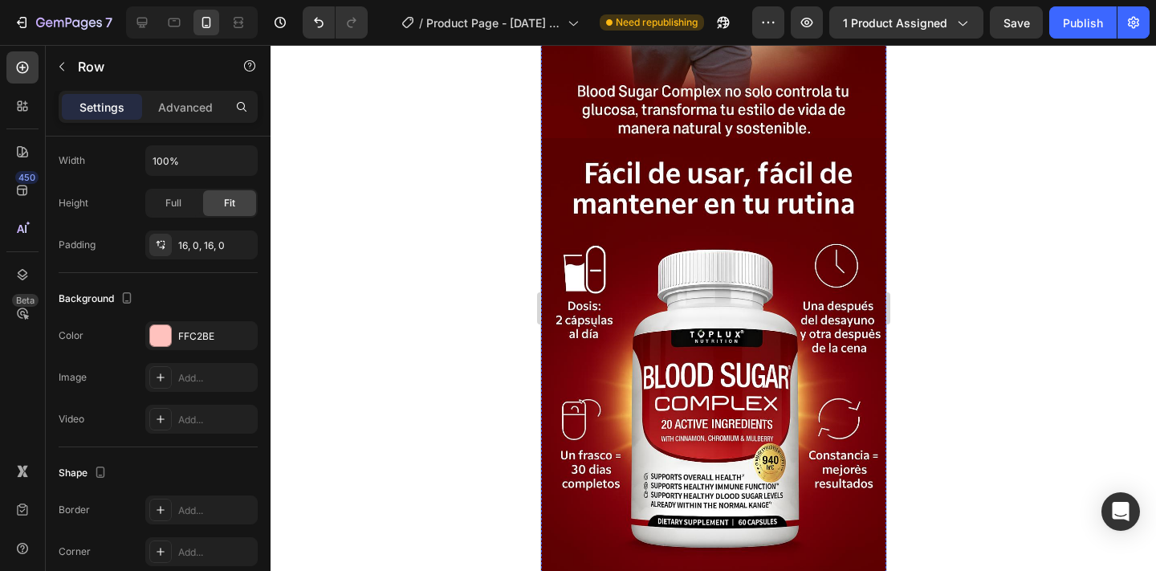
click at [492, 291] on div at bounding box center [712, 308] width 885 height 526
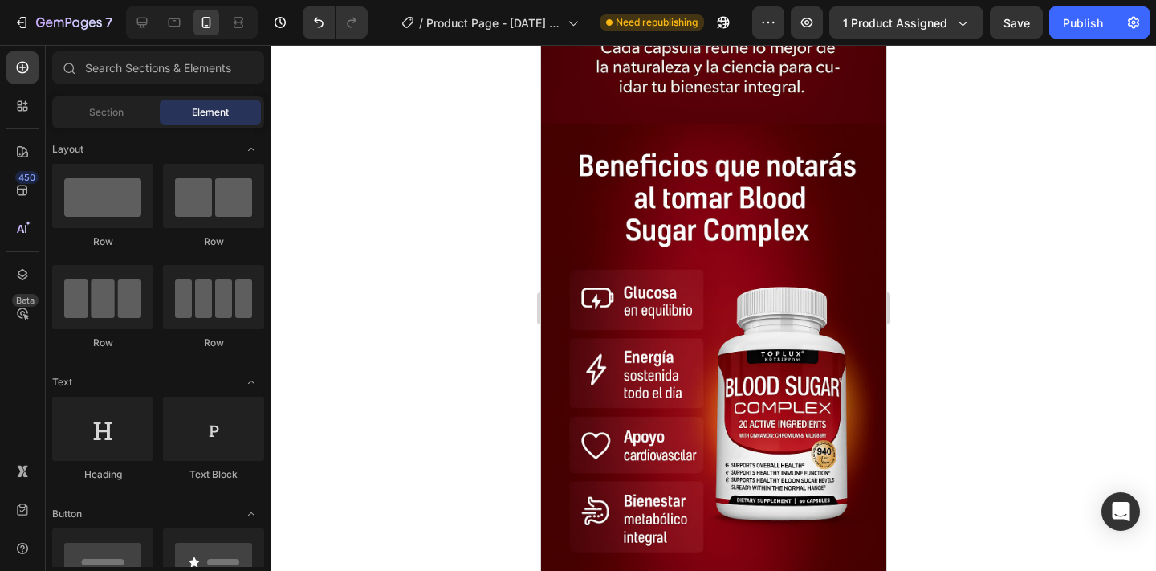
scroll to position [637, 0]
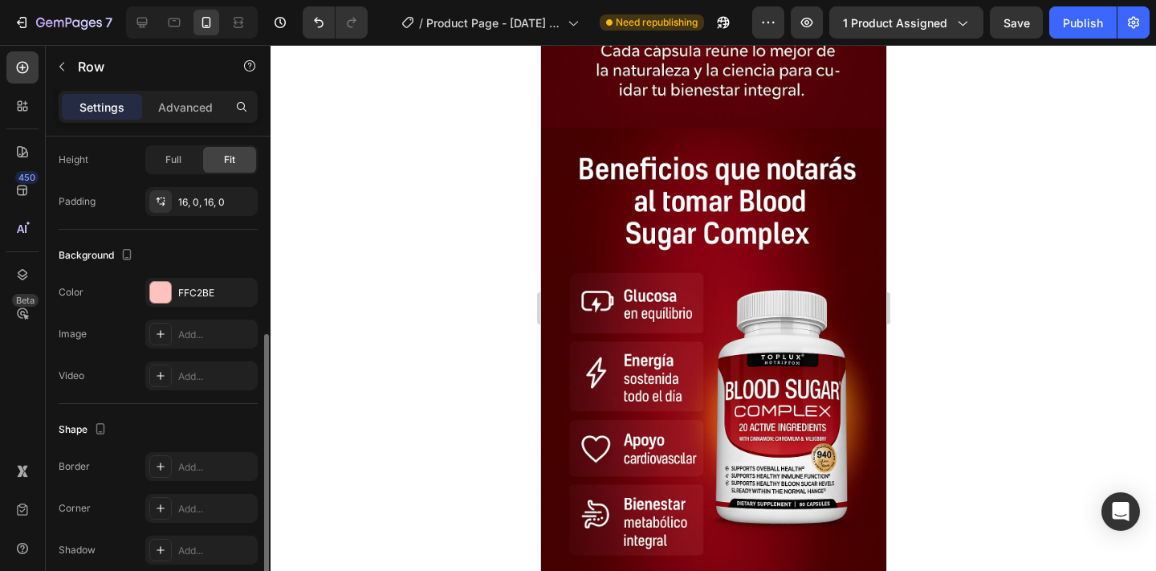
scroll to position [395, 0]
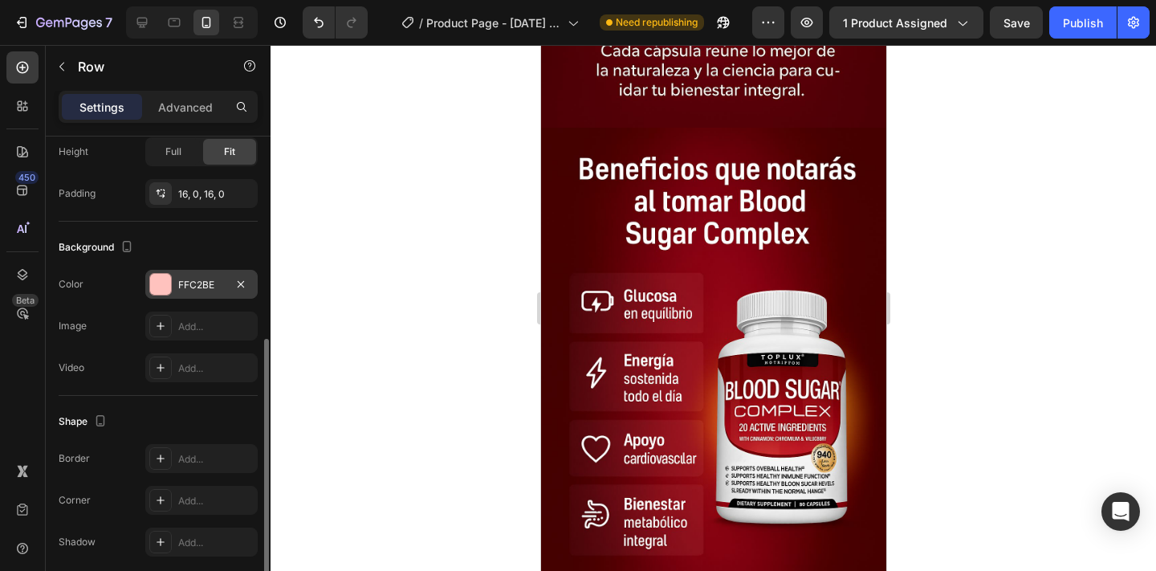
click at [161, 278] on div at bounding box center [160, 284] width 21 height 21
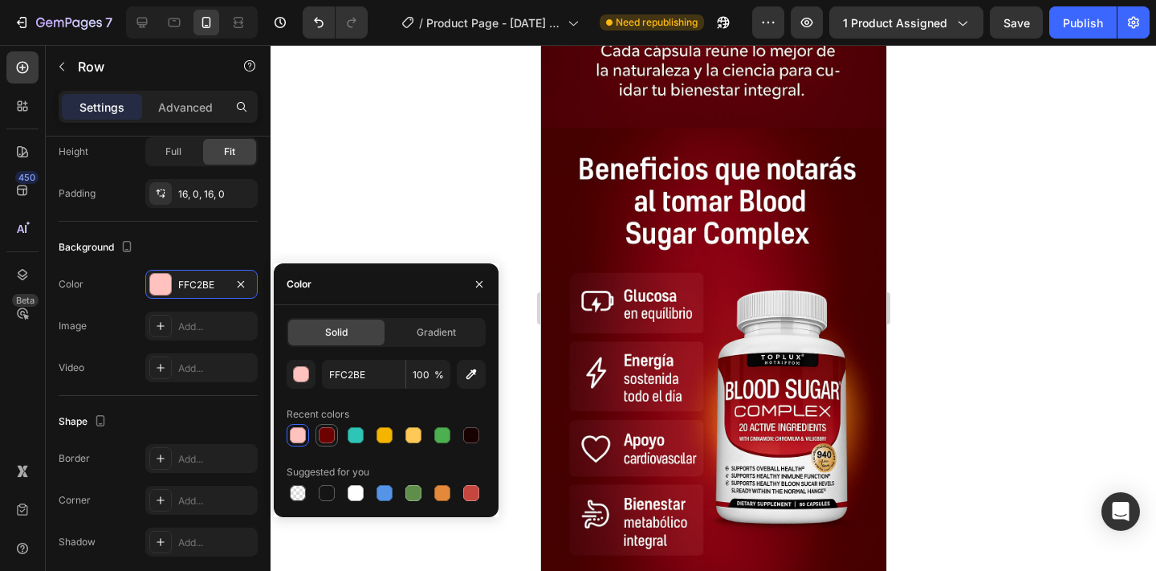
click at [330, 428] on div at bounding box center [327, 435] width 16 height 16
type input "6D0000"
click at [518, 376] on div at bounding box center [712, 308] width 885 height 526
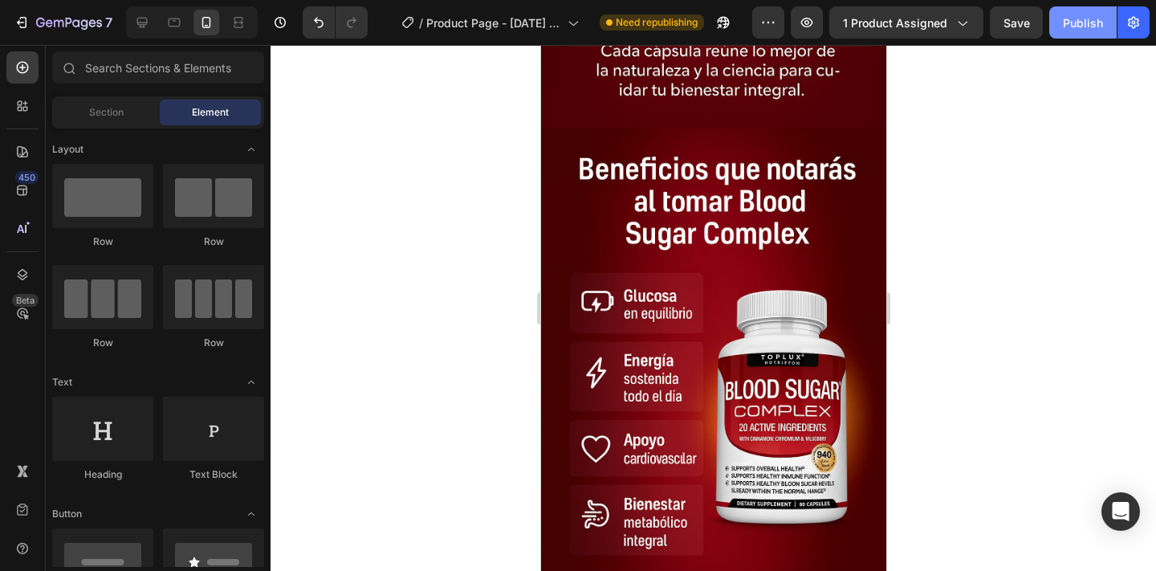
click at [1087, 32] on button "Publish" at bounding box center [1082, 22] width 67 height 32
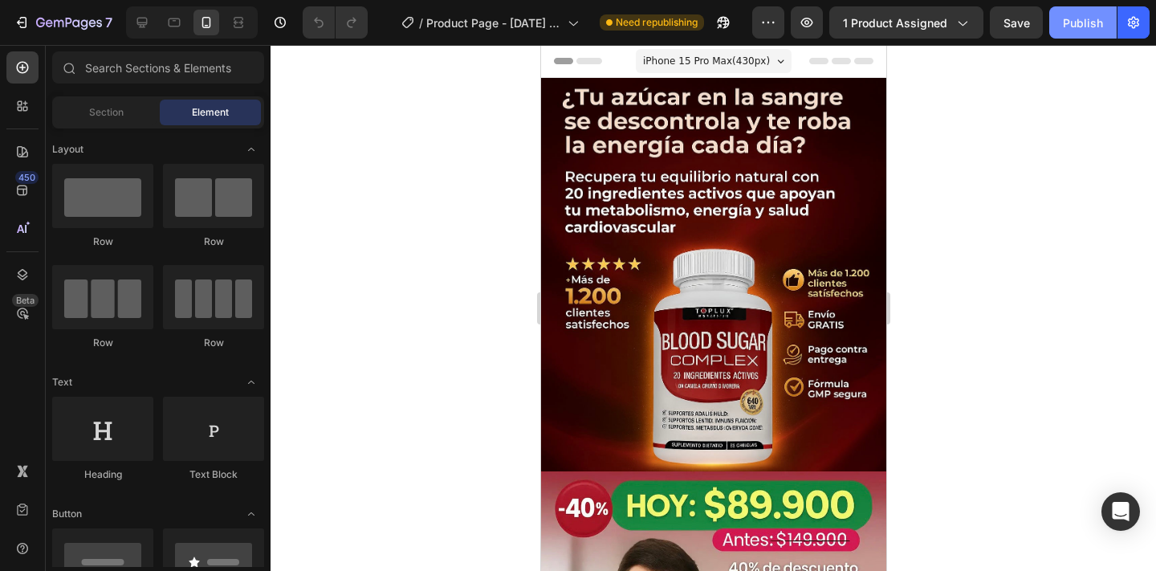
click at [1074, 27] on div "Publish" at bounding box center [1082, 22] width 40 height 17
click at [501, 293] on div at bounding box center [712, 308] width 885 height 526
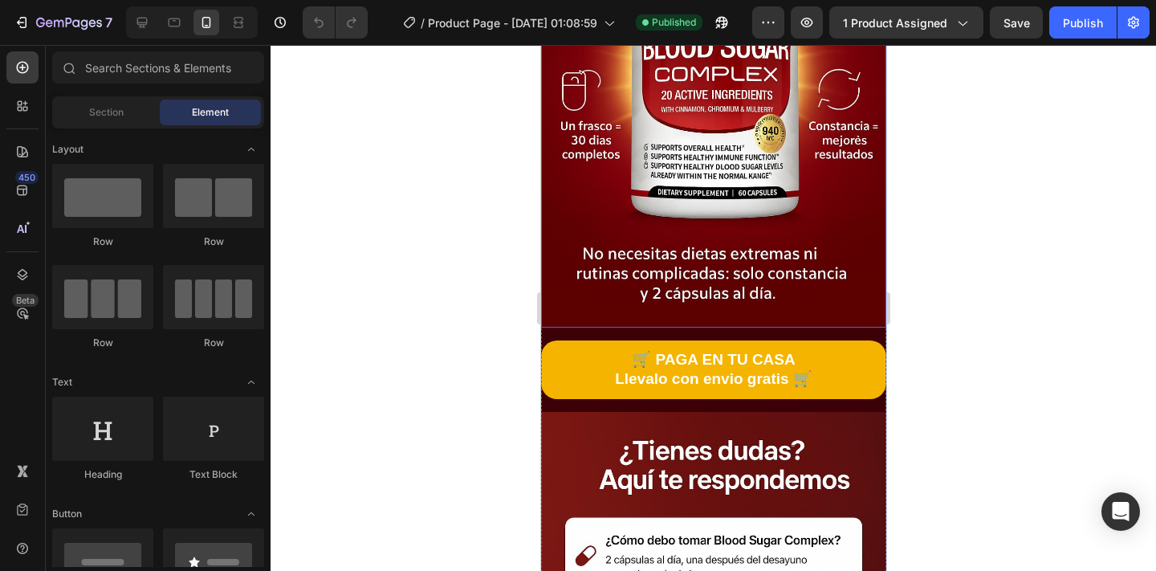
scroll to position [3882, 0]
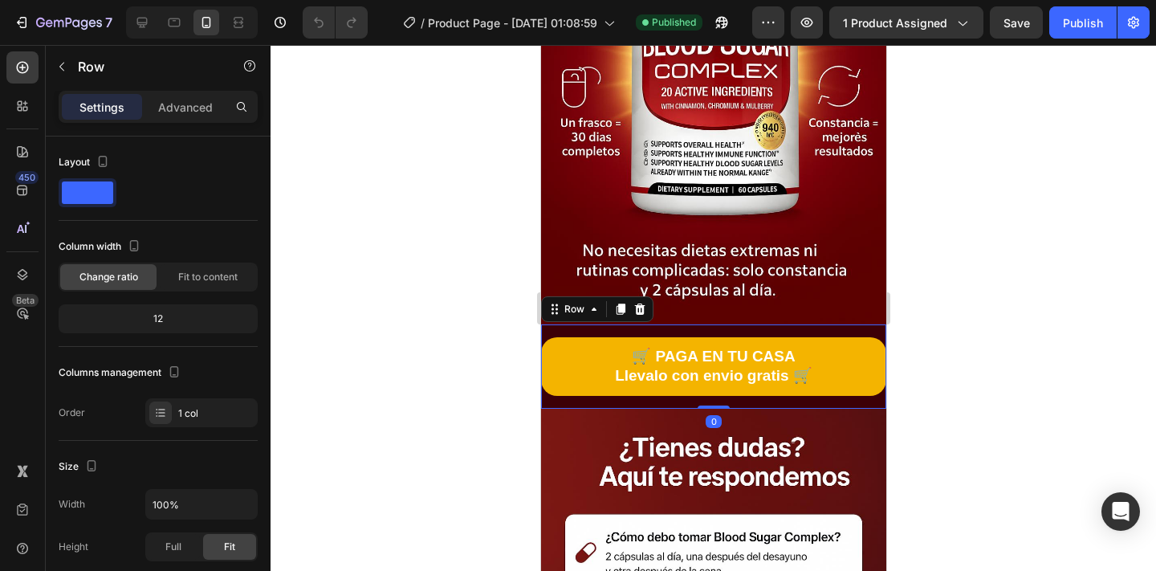
click at [663, 331] on div "🛒 PAGA EN TU CASA Llevalo con envio gratis 🛒 Button Row 0" at bounding box center [712, 366] width 345 height 84
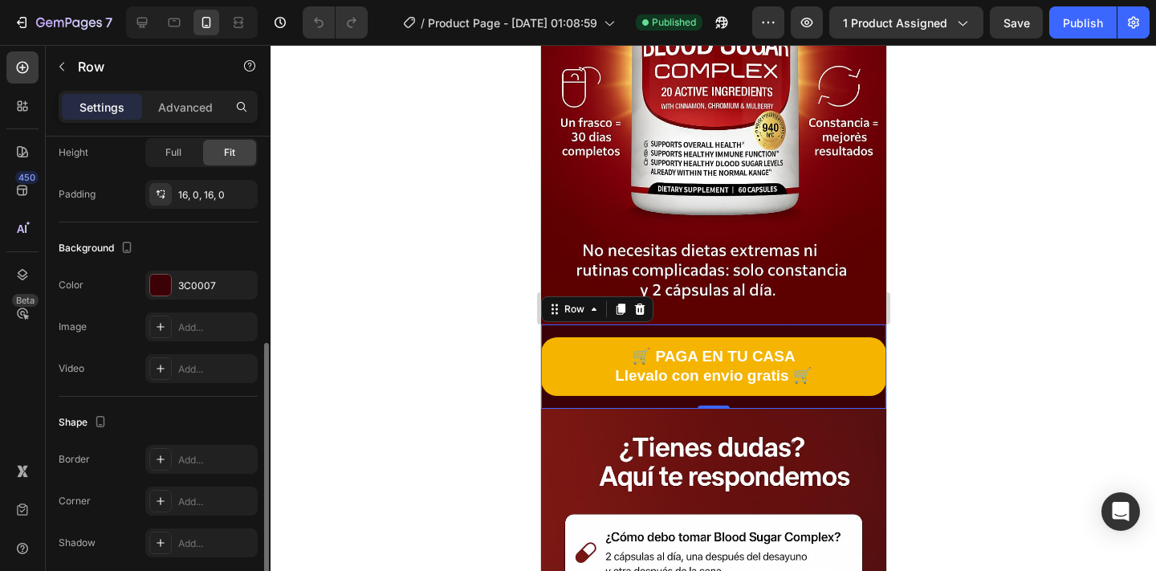
scroll to position [397, 0]
click at [160, 279] on div at bounding box center [160, 281] width 21 height 21
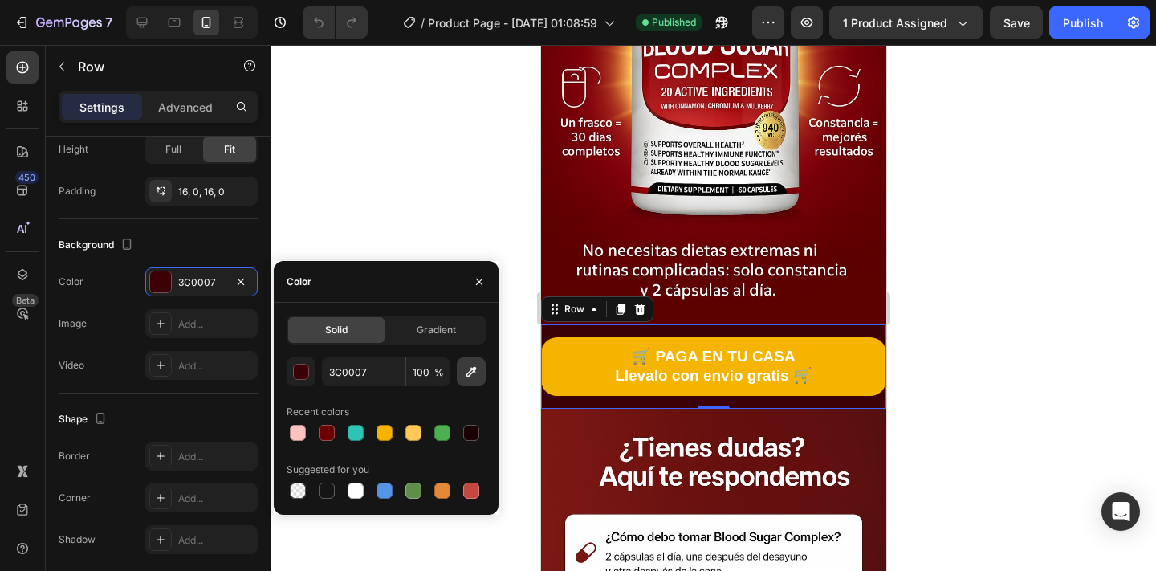
click at [468, 375] on icon "button" at bounding box center [471, 372] width 16 height 16
type input "791713"
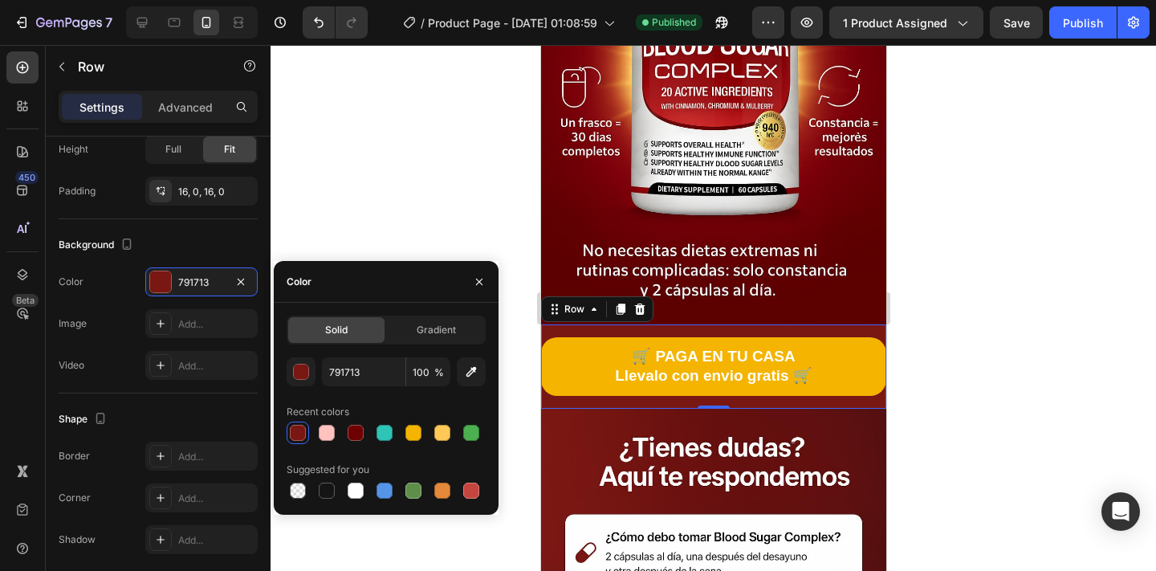
click at [502, 186] on div at bounding box center [712, 308] width 885 height 526
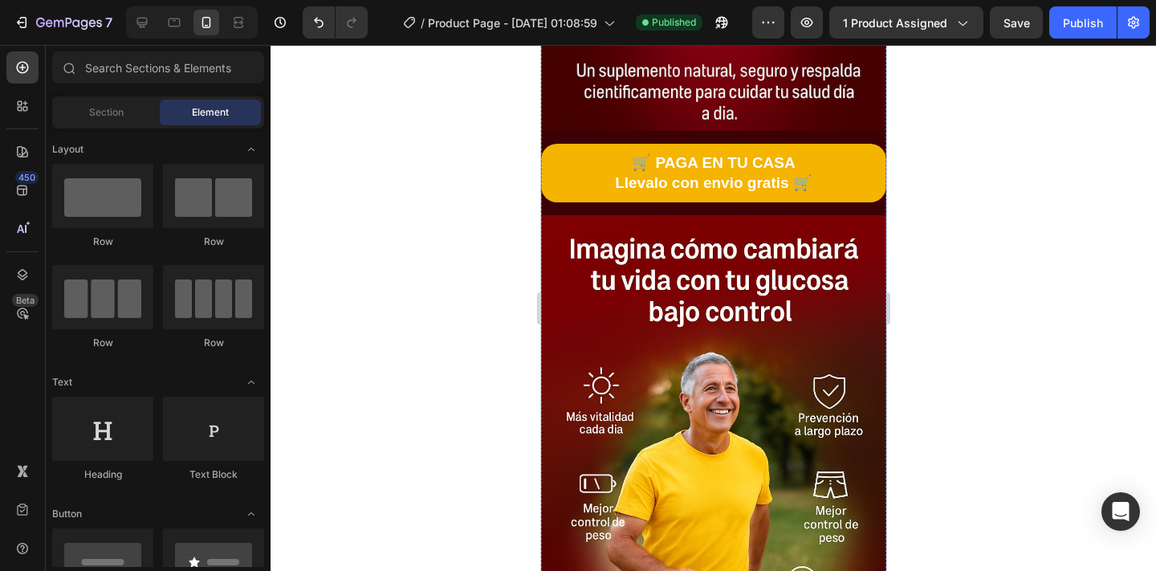
scroll to position [2894, 0]
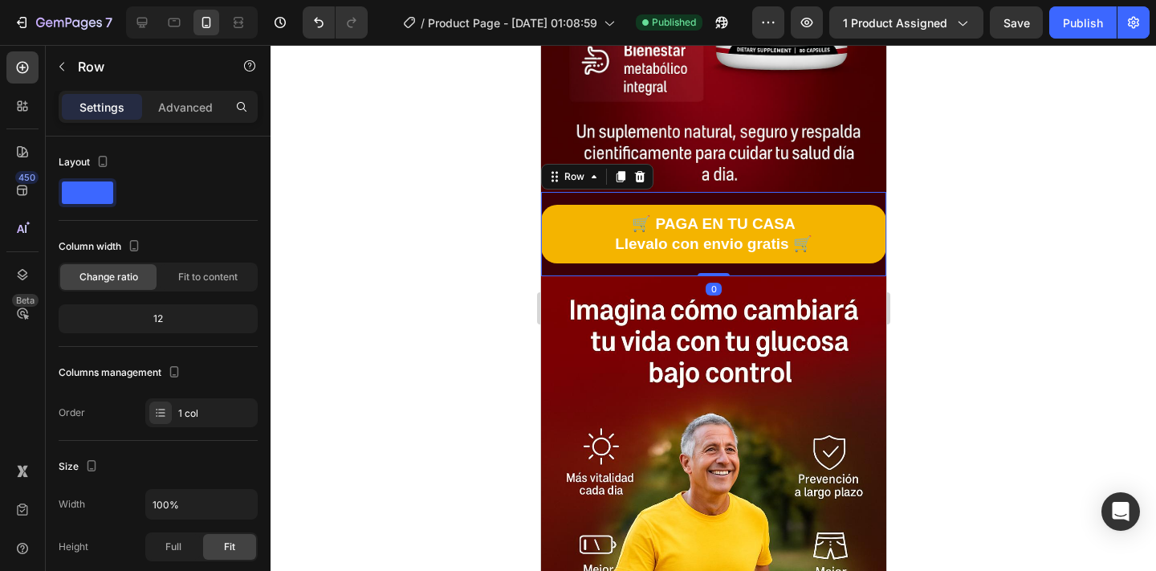
click at [560, 270] on div "🛒 PAGA EN TU CASA Llevalo con envio gratis 🛒 Button Row 0" at bounding box center [712, 234] width 345 height 84
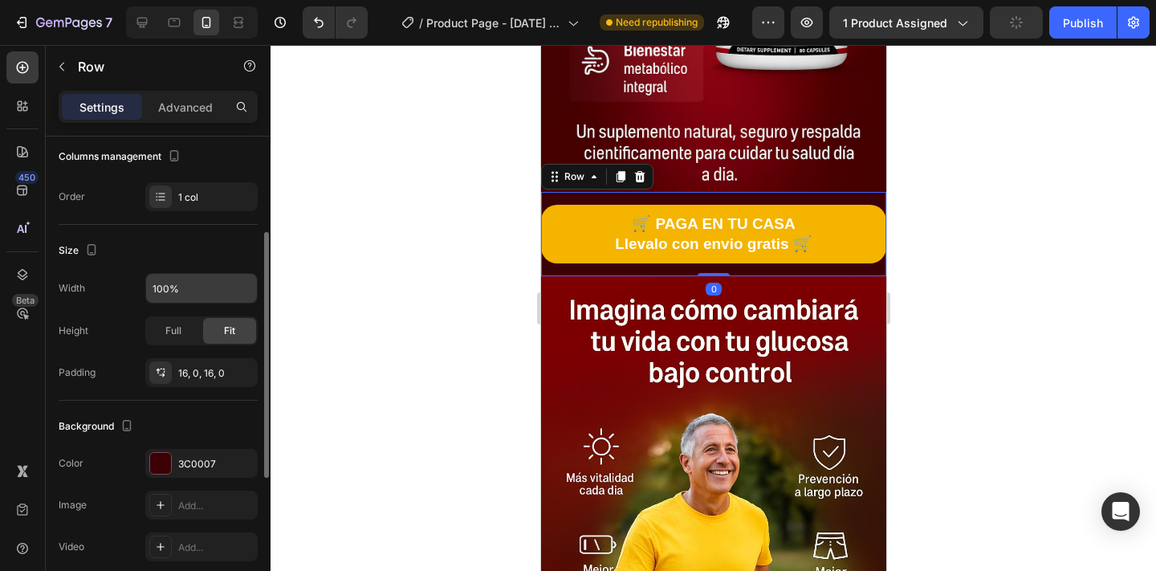
scroll to position [230, 0]
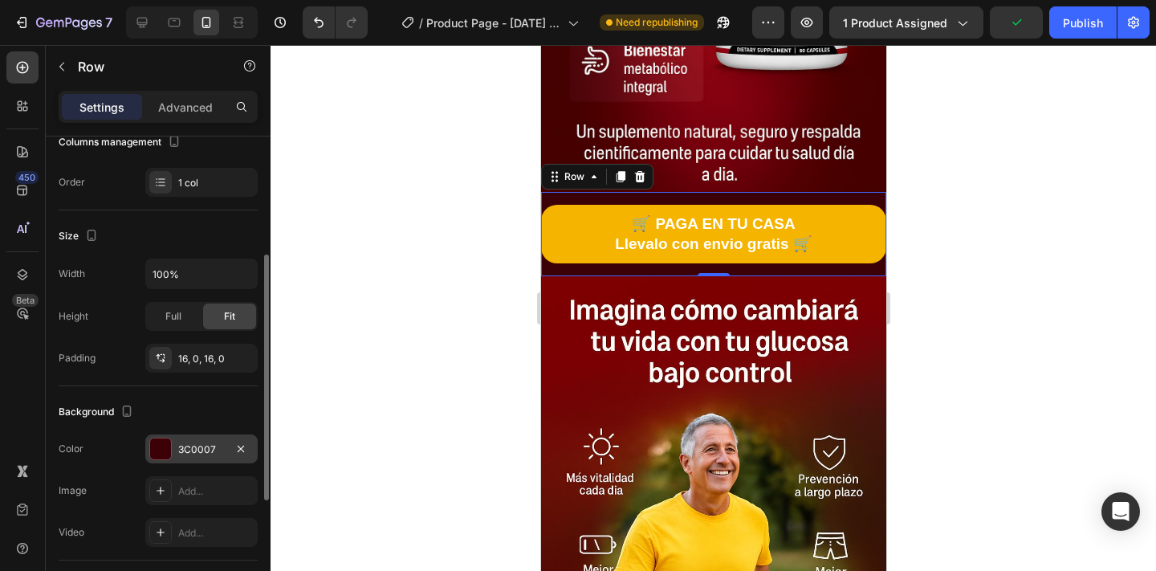
click at [184, 449] on div "3C0007" at bounding box center [201, 449] width 47 height 14
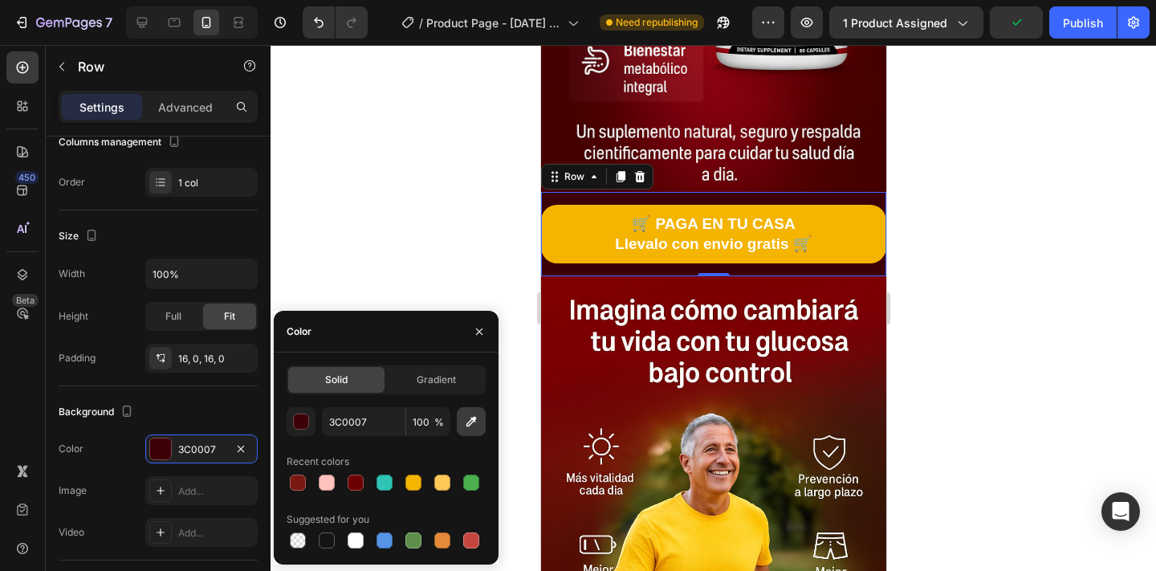
click at [466, 426] on icon "button" at bounding box center [471, 421] width 16 height 16
type input "7D0001"
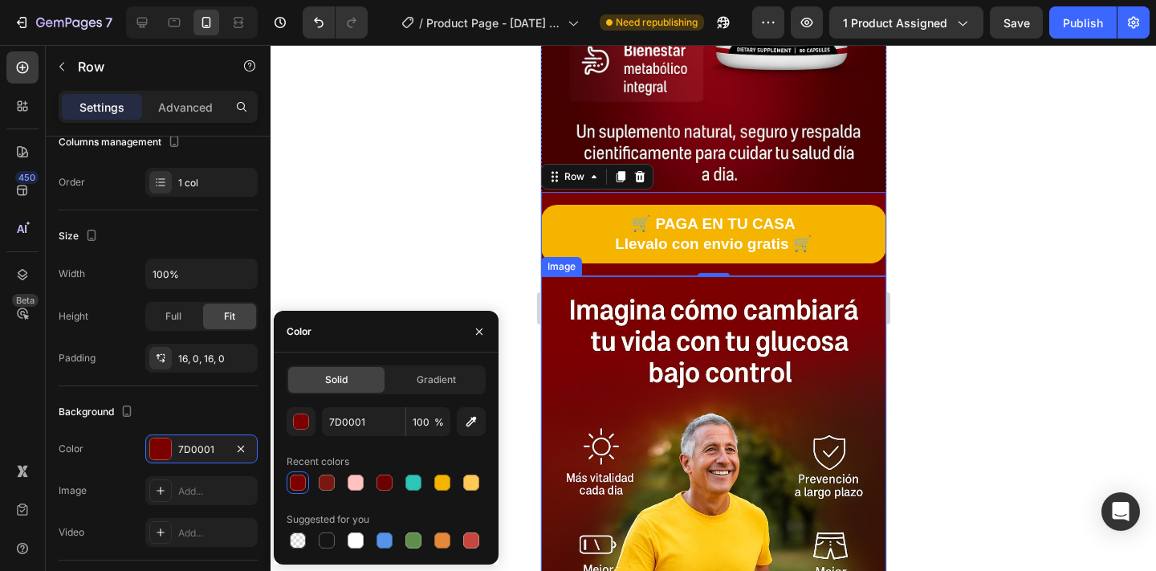
click at [474, 210] on div at bounding box center [712, 308] width 885 height 526
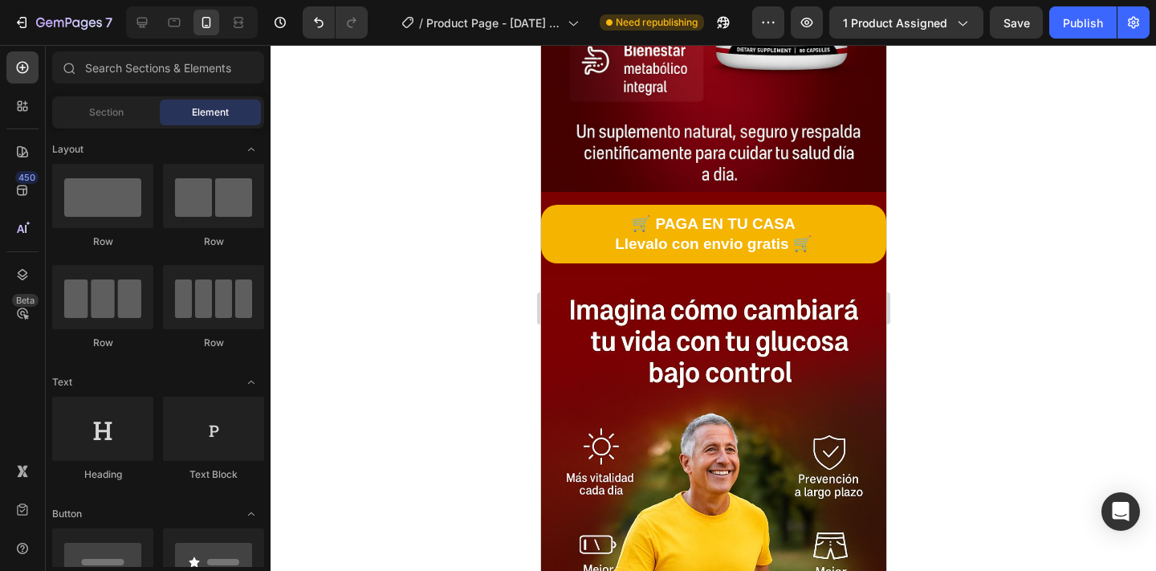
click at [983, 217] on div at bounding box center [712, 308] width 885 height 526
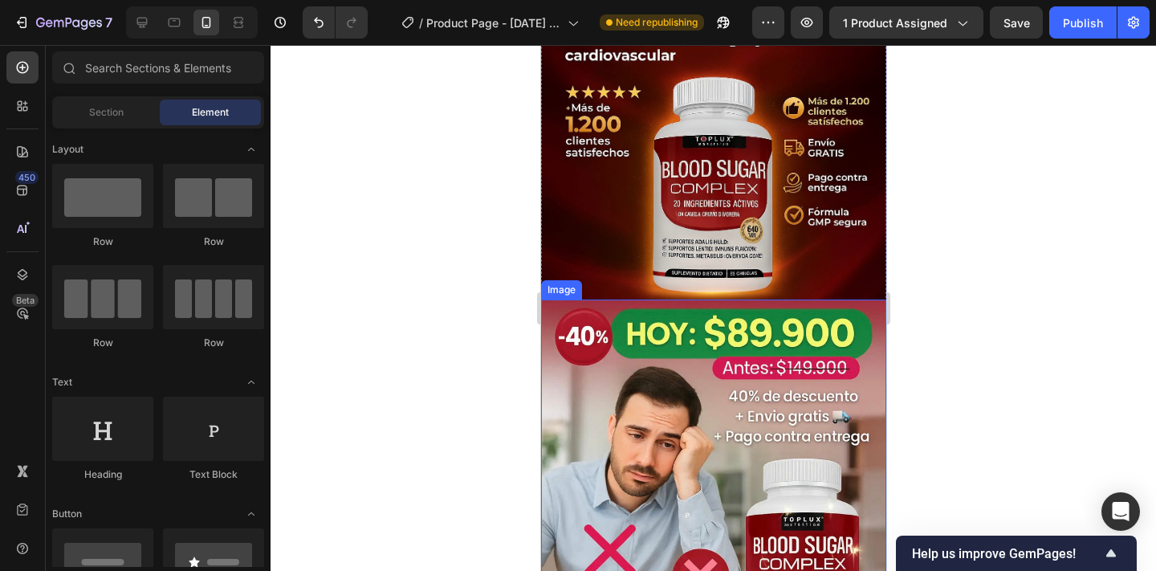
scroll to position [173, 0]
click at [698, 367] on img at bounding box center [712, 487] width 345 height 376
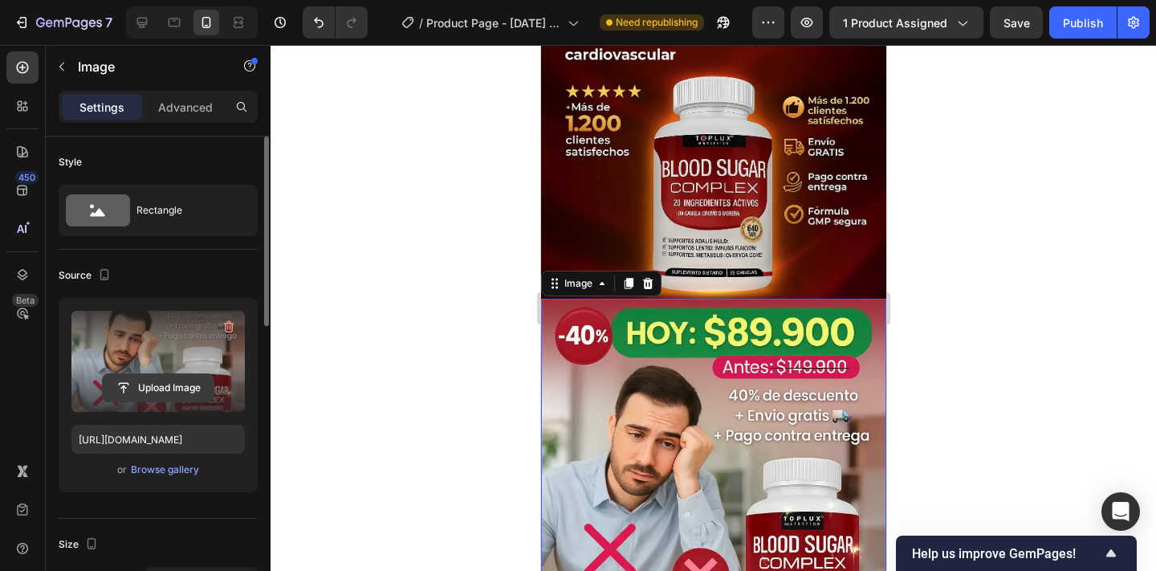
click at [158, 389] on input "file" at bounding box center [158, 387] width 111 height 27
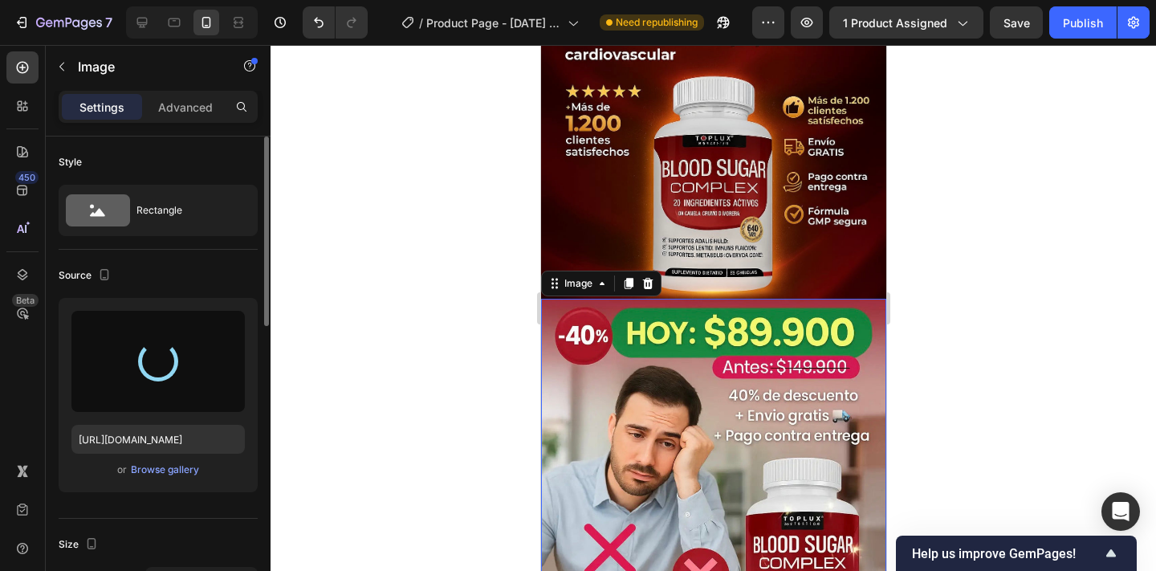
type input "[URL][DOMAIN_NAME]"
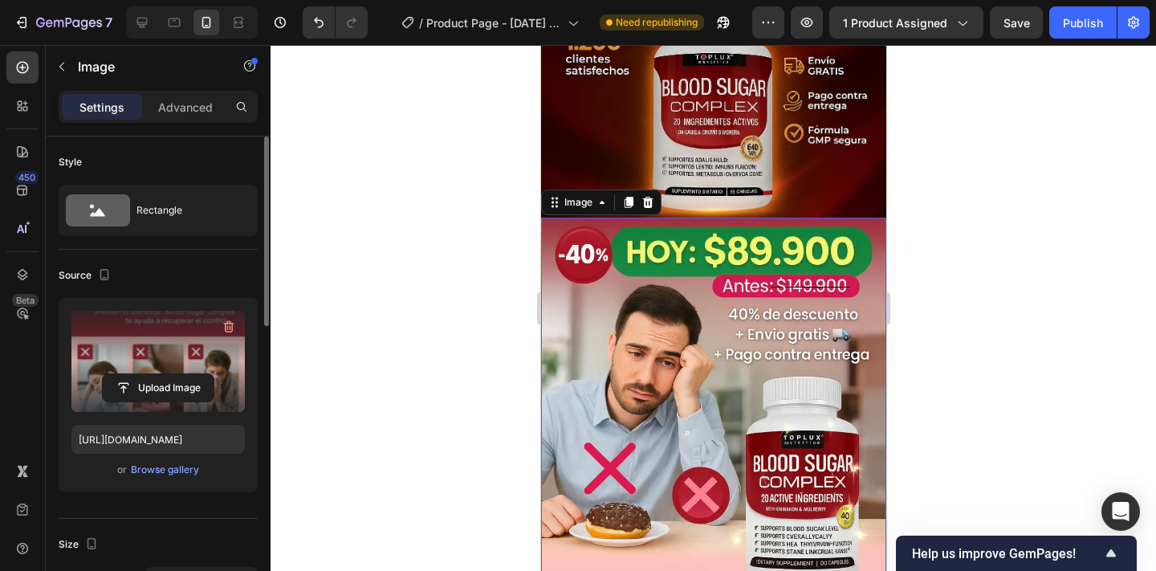
scroll to position [255, 0]
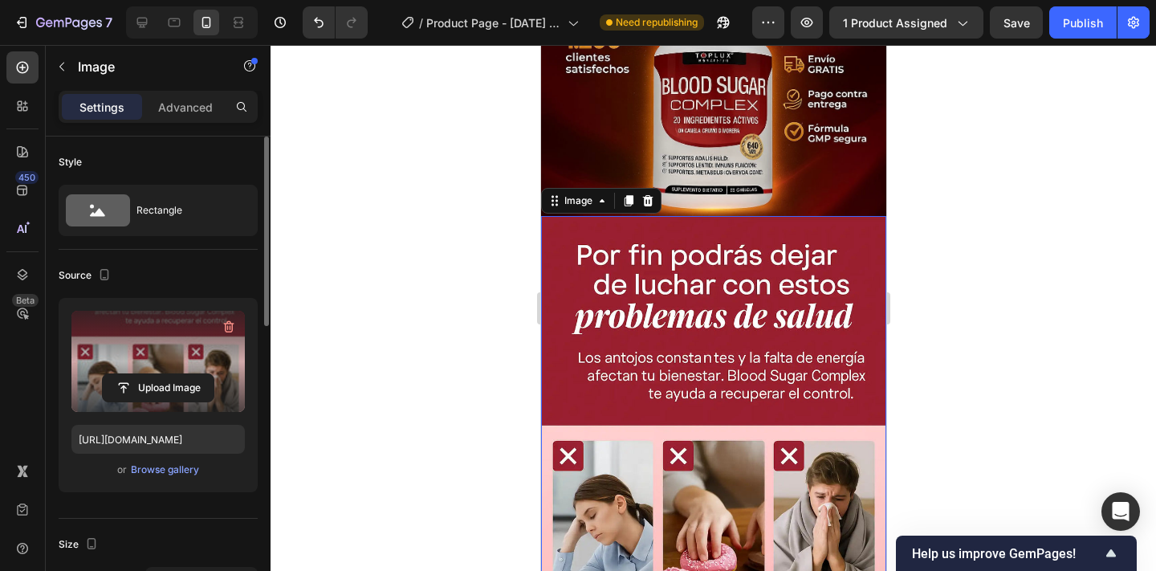
click at [463, 323] on div at bounding box center [712, 308] width 885 height 526
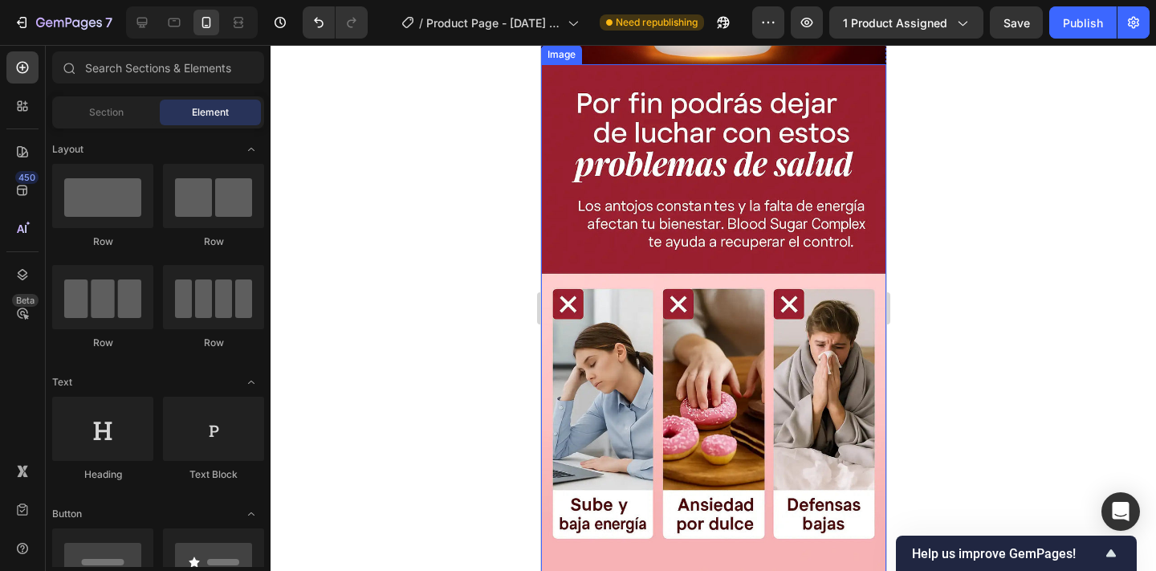
scroll to position [402, 0]
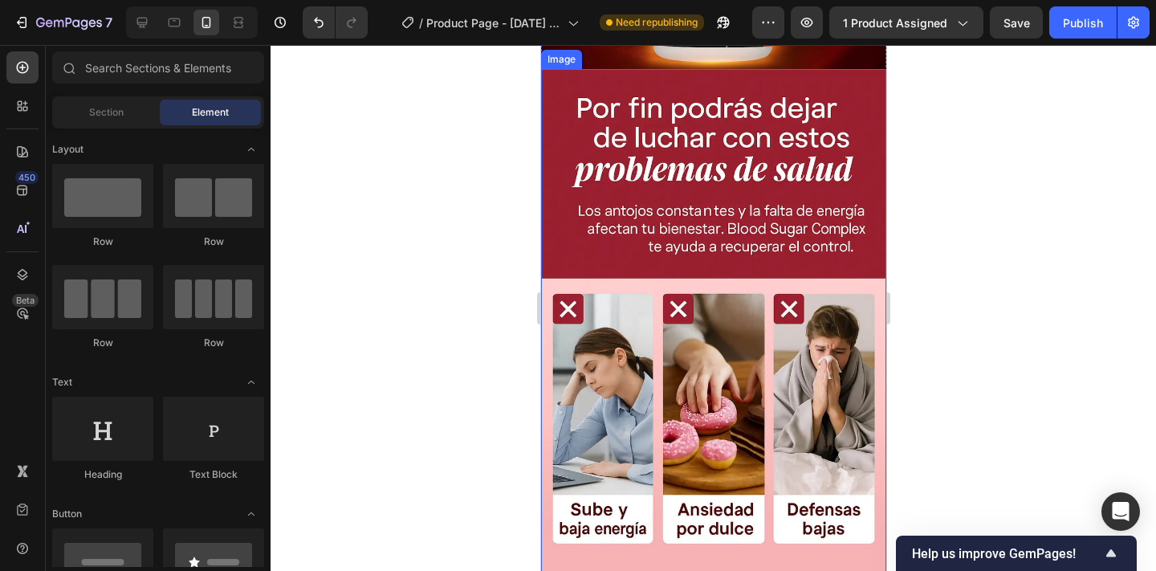
click at [752, 246] on img at bounding box center [712, 328] width 345 height 518
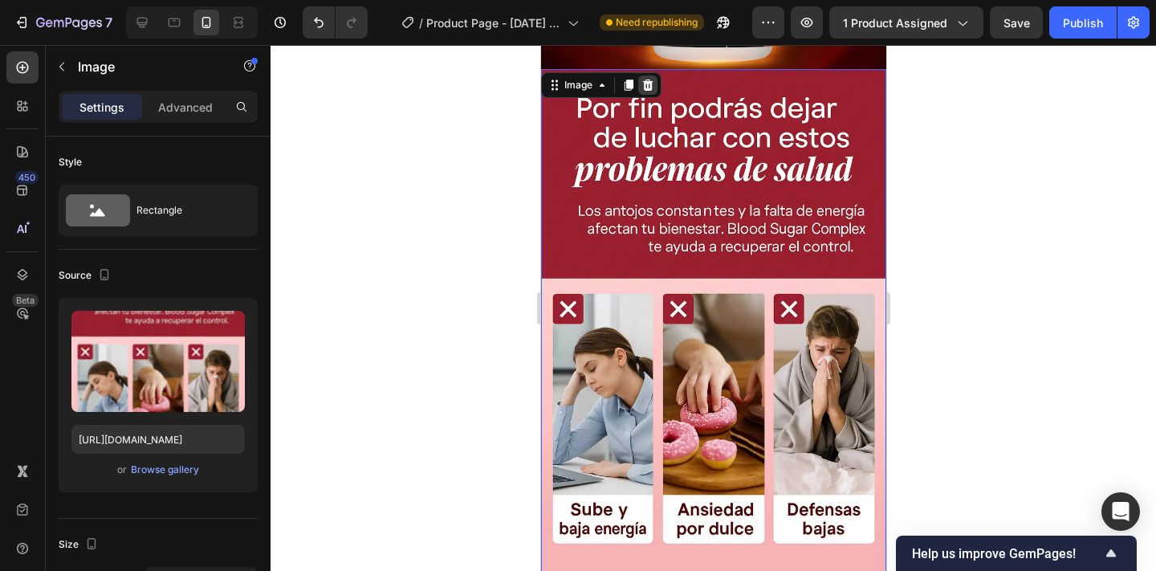
click at [645, 91] on div at bounding box center [646, 84] width 19 height 19
click at [697, 189] on img at bounding box center [712, 328] width 345 height 518
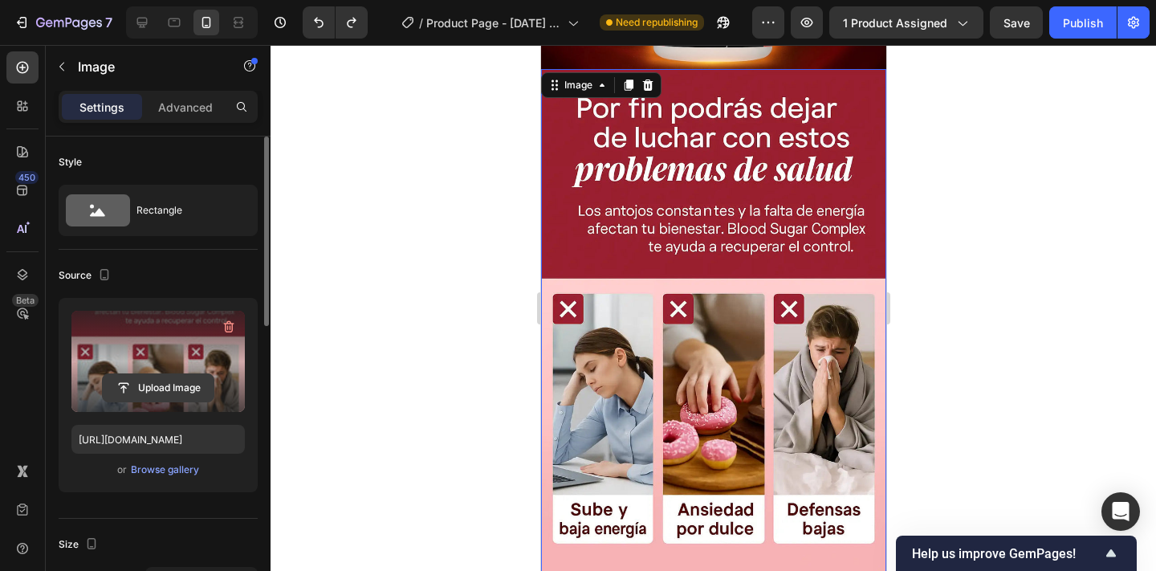
click at [165, 399] on input "file" at bounding box center [158, 387] width 111 height 27
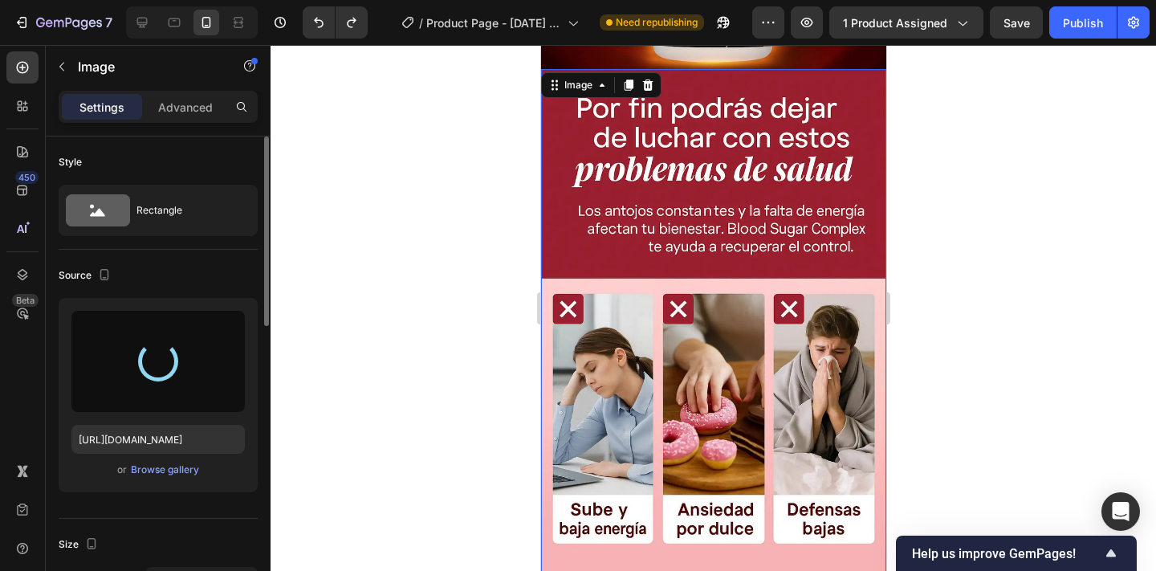
type input "[URL][DOMAIN_NAME]"
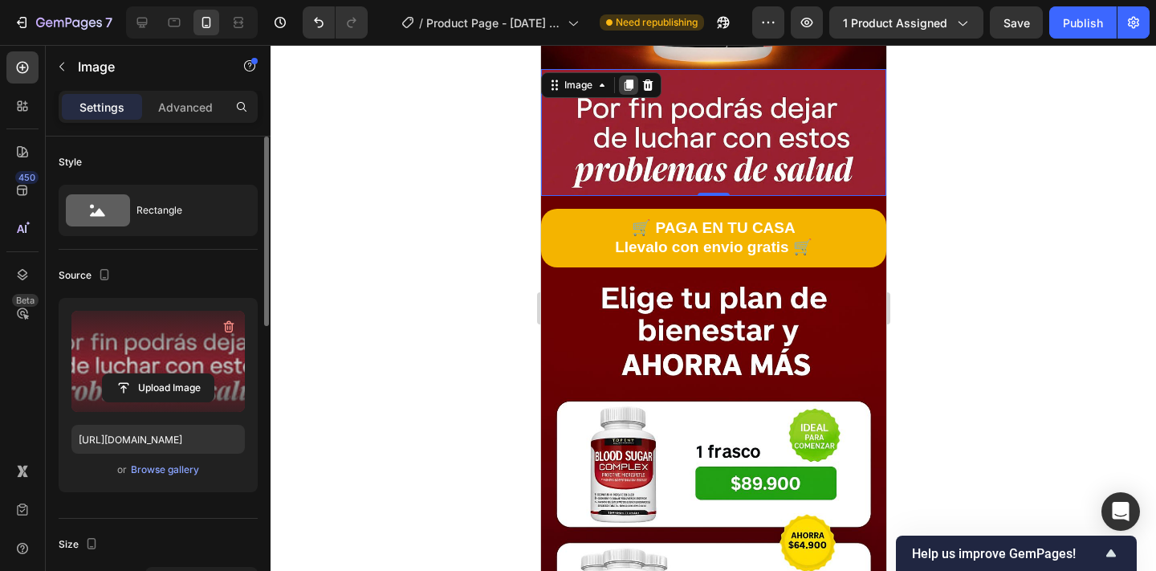
click at [624, 84] on icon at bounding box center [628, 84] width 9 height 11
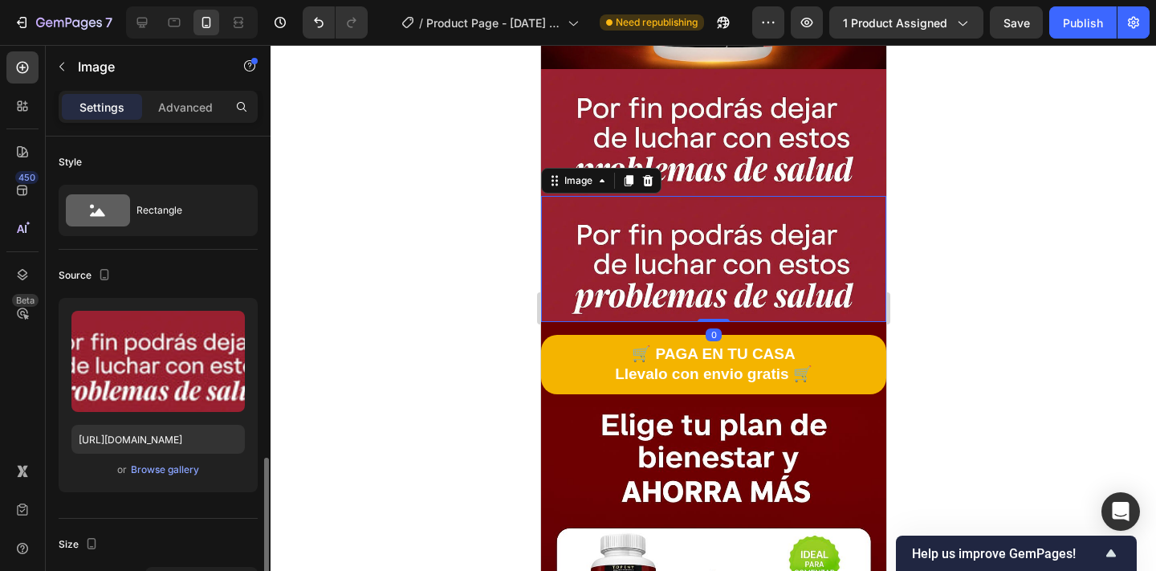
scroll to position [230, 0]
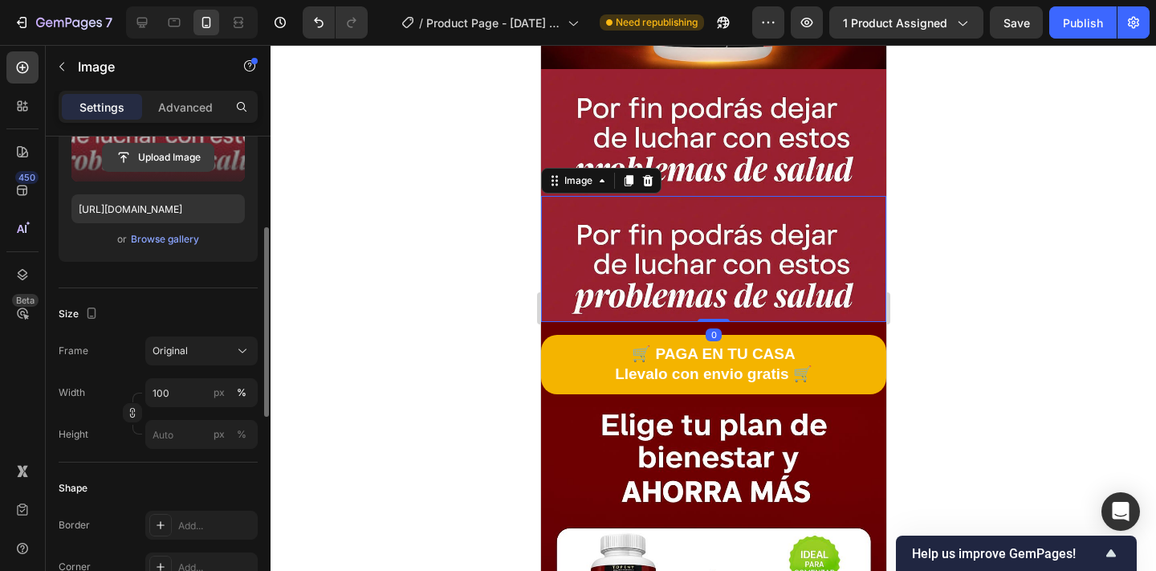
click at [142, 160] on input "file" at bounding box center [158, 157] width 111 height 27
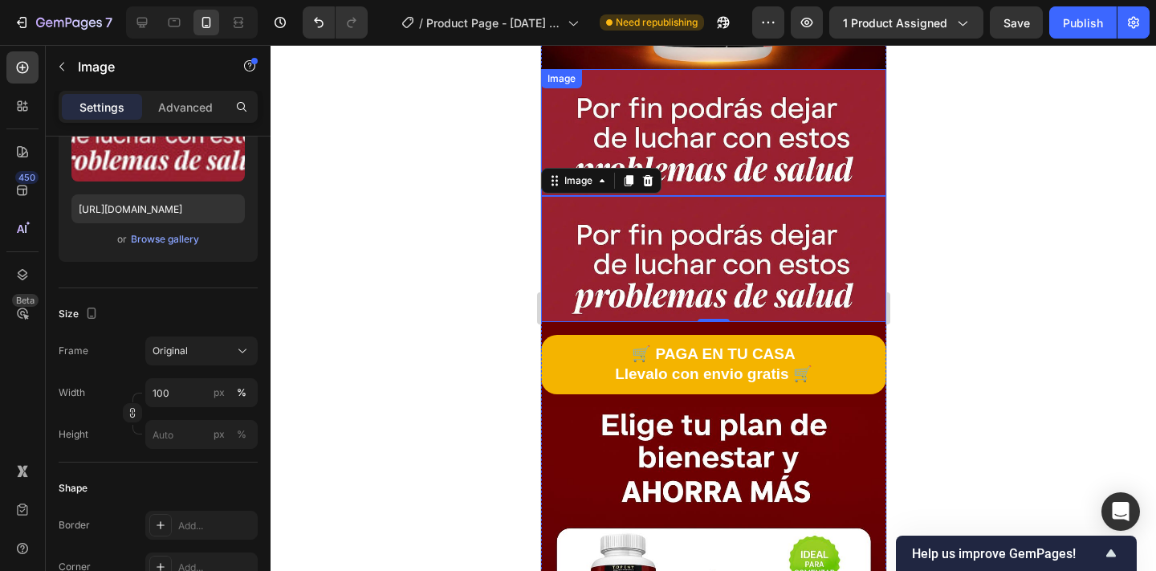
click at [669, 136] on img at bounding box center [712, 132] width 345 height 127
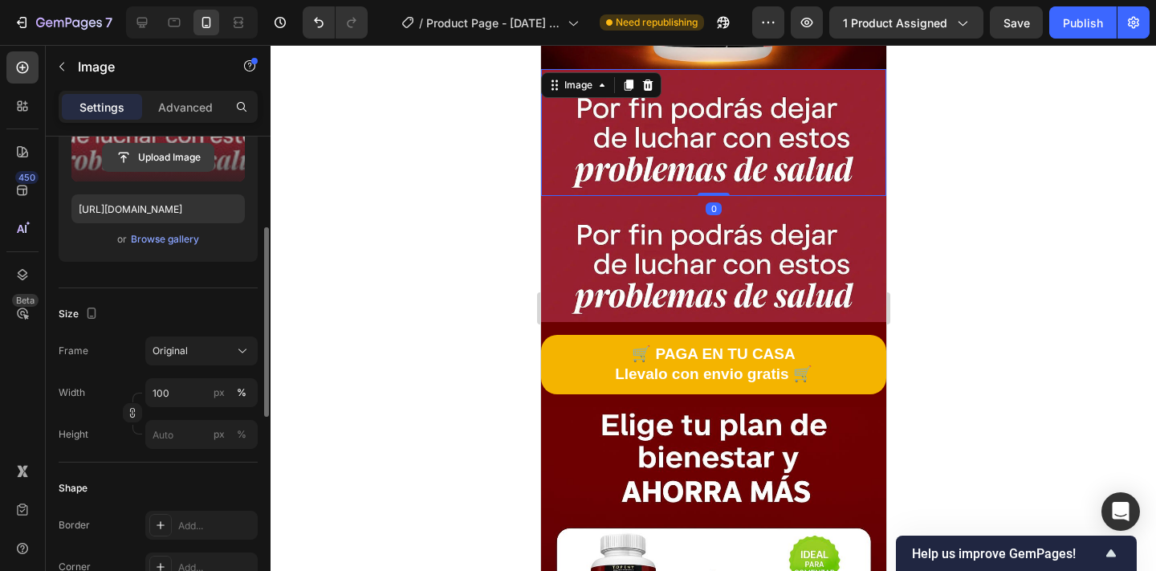
click at [162, 159] on input "file" at bounding box center [158, 157] width 111 height 27
click at [161, 169] on input "file" at bounding box center [158, 157] width 111 height 27
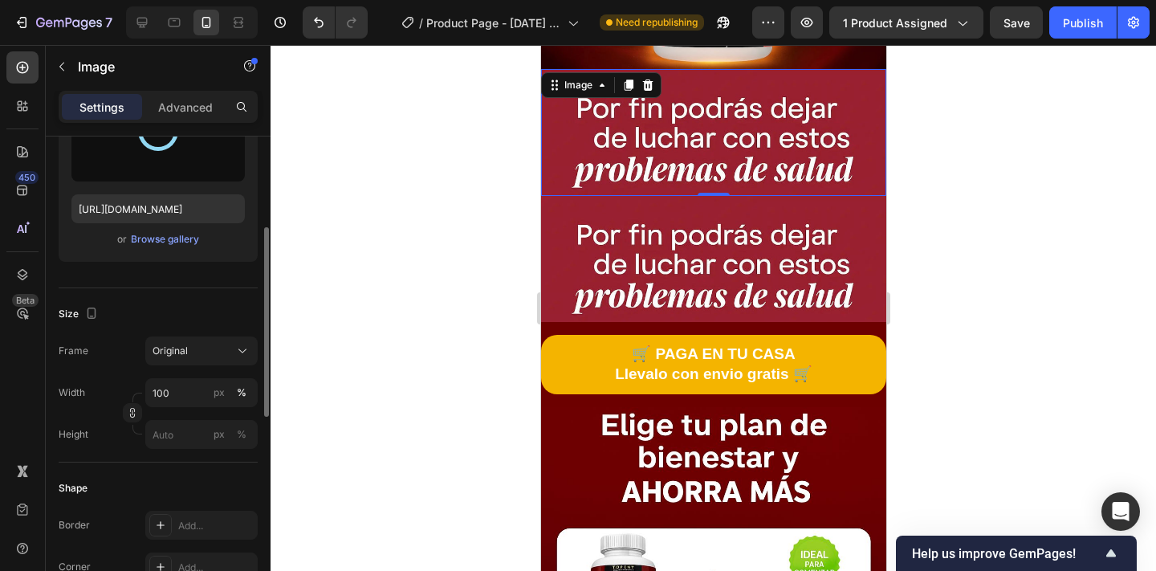
type input "[URL][DOMAIN_NAME]"
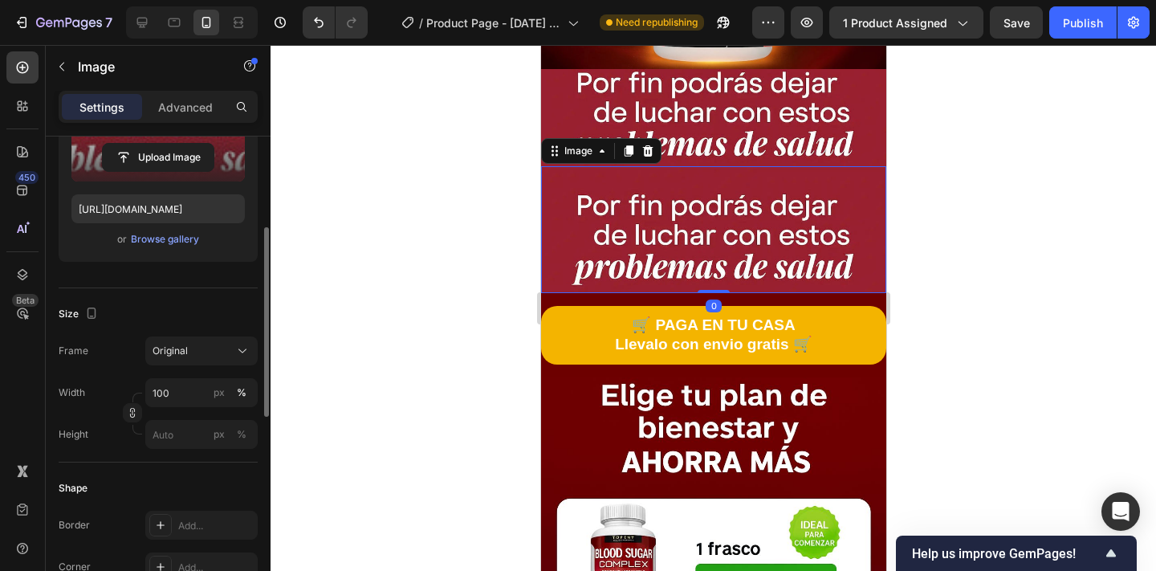
click at [682, 245] on img at bounding box center [712, 229] width 345 height 127
click at [166, 156] on input "file" at bounding box center [158, 157] width 111 height 27
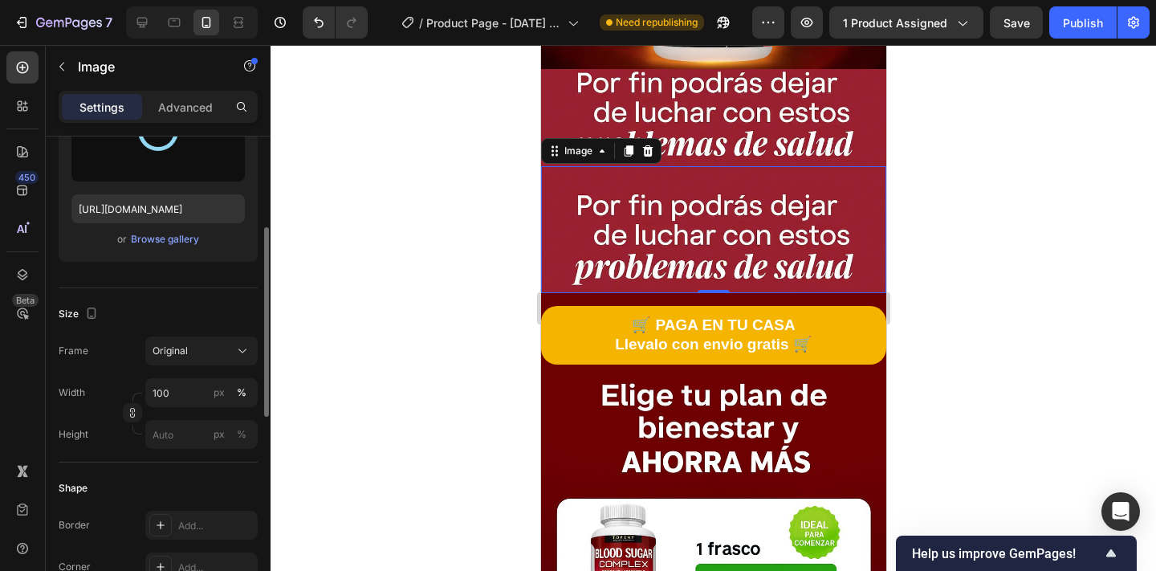
type input "[URL][DOMAIN_NAME]"
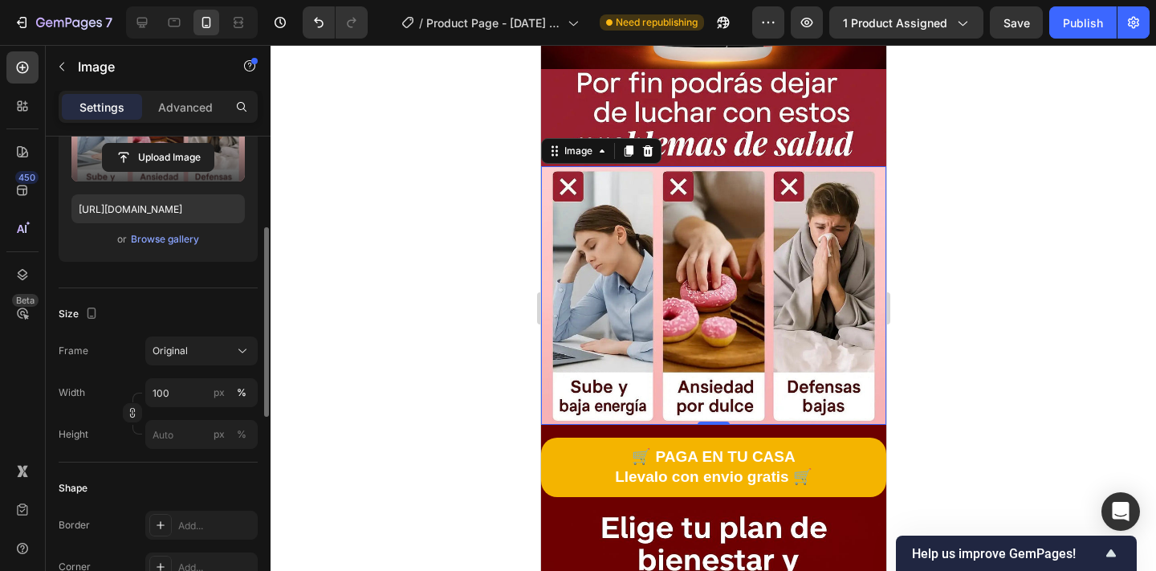
click at [1066, 217] on div at bounding box center [712, 308] width 885 height 526
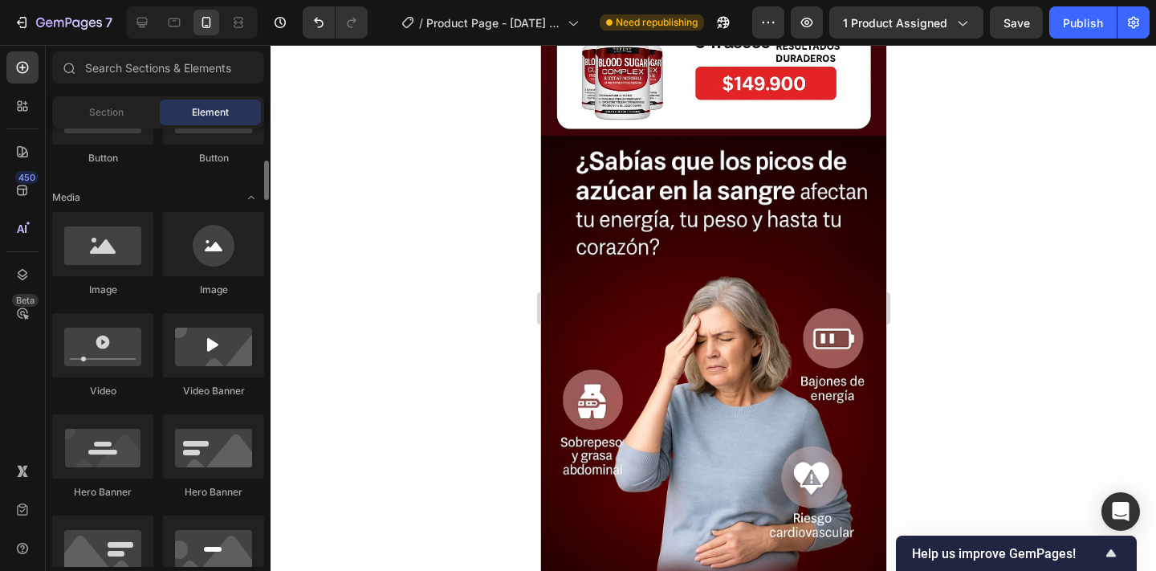
scroll to position [0, 0]
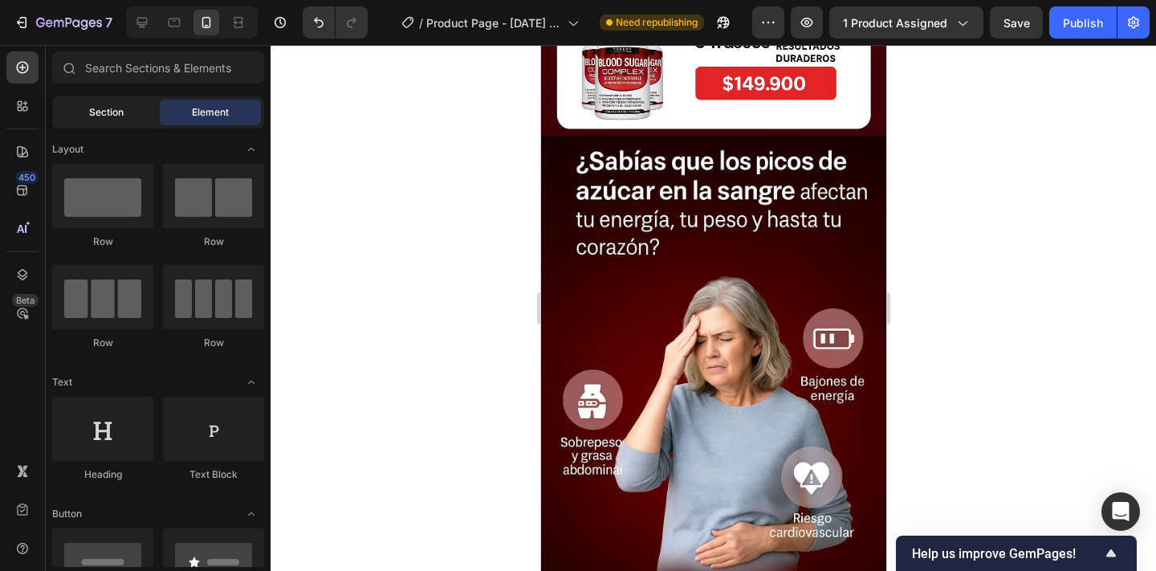
click at [101, 104] on div "Section" at bounding box center [105, 113] width 101 height 26
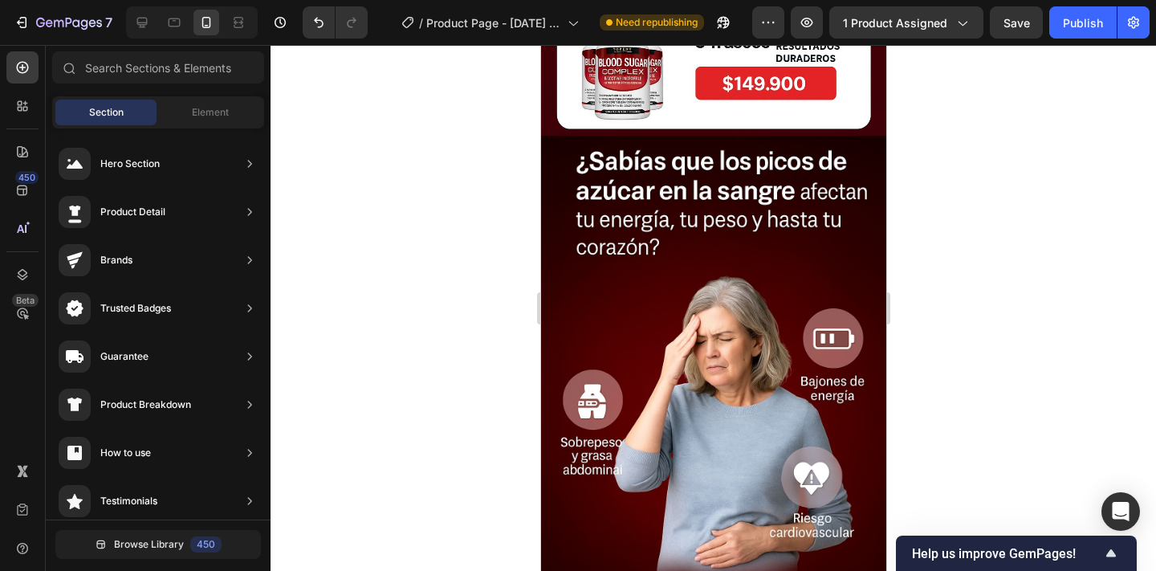
click at [185, 126] on div "Section Element" at bounding box center [158, 112] width 212 height 32
click at [192, 110] on span "Element" at bounding box center [210, 112] width 37 height 14
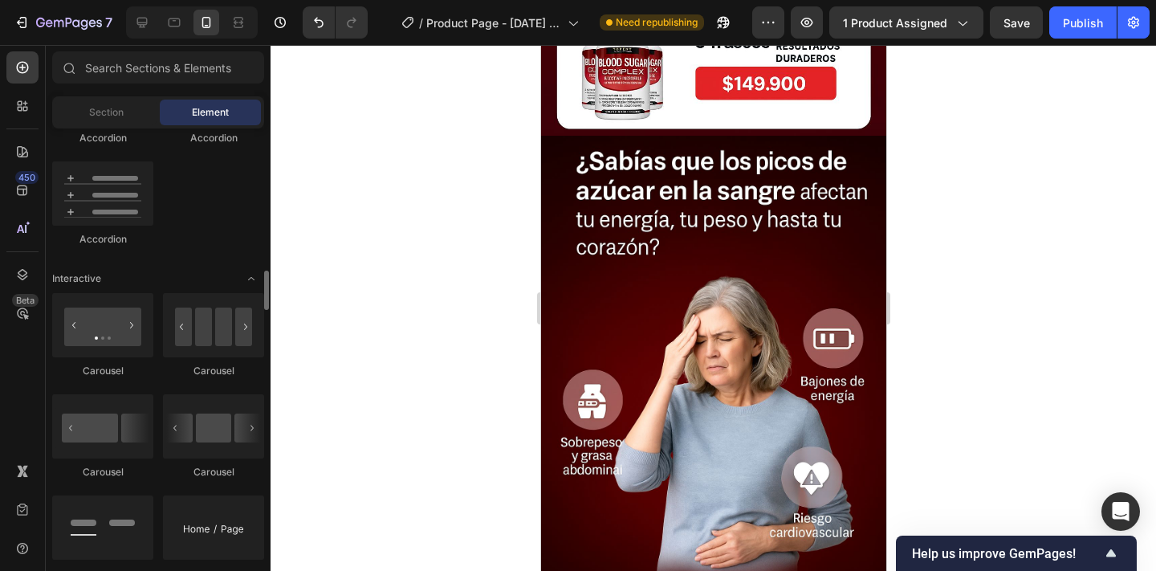
scroll to position [1484, 0]
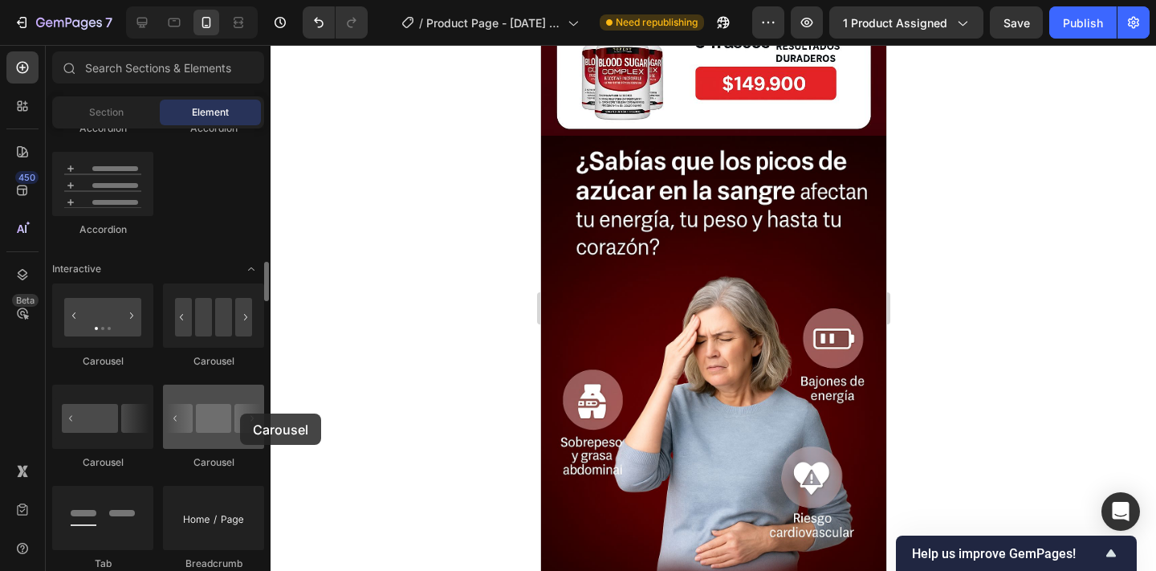
drag, startPoint x: 223, startPoint y: 412, endPoint x: 240, endPoint y: 413, distance: 16.9
click at [240, 413] on div at bounding box center [213, 416] width 101 height 64
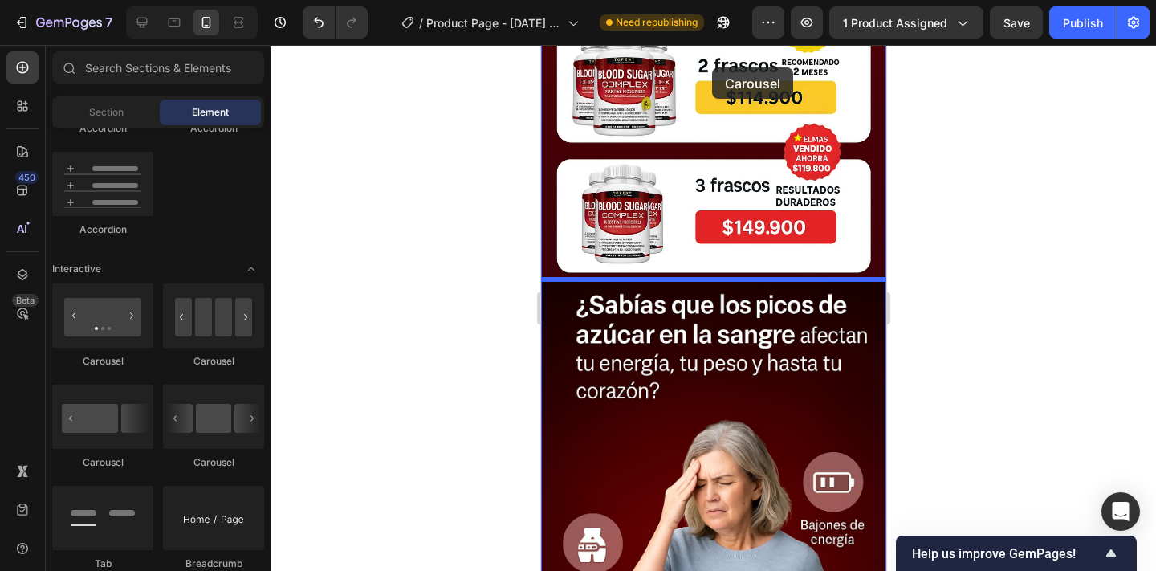
scroll to position [1141, 0]
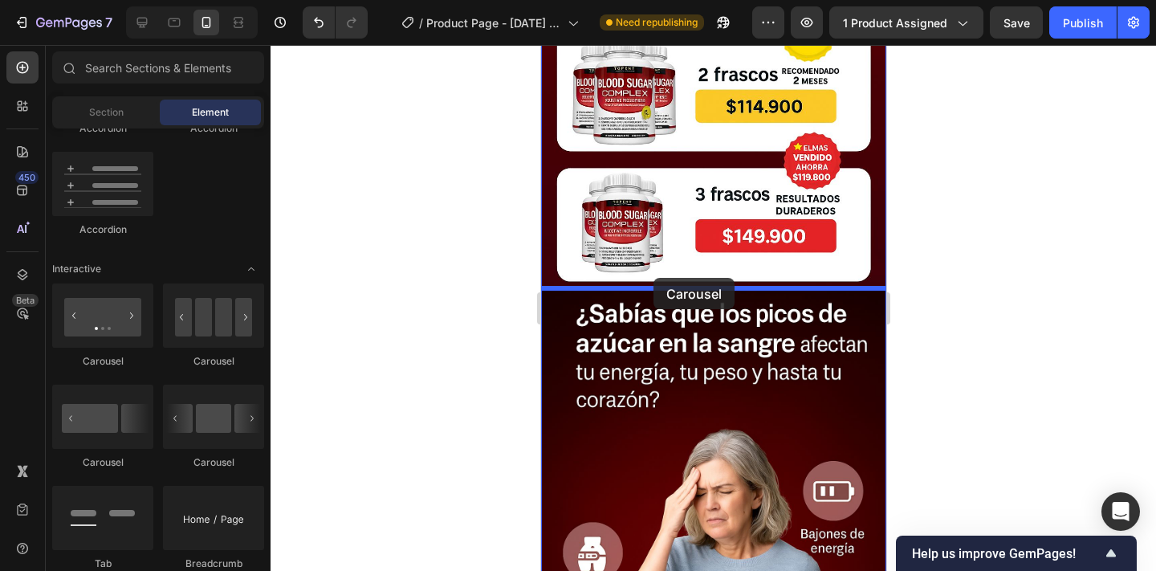
drag, startPoint x: 752, startPoint y: 452, endPoint x: 652, endPoint y: 278, distance: 199.9
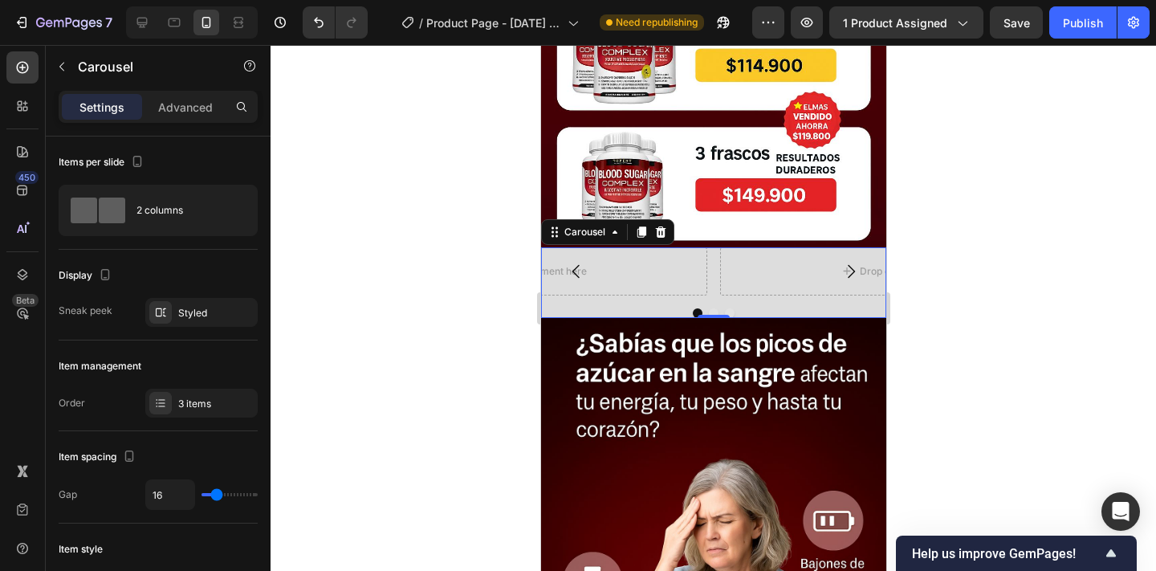
scroll to position [1185, 0]
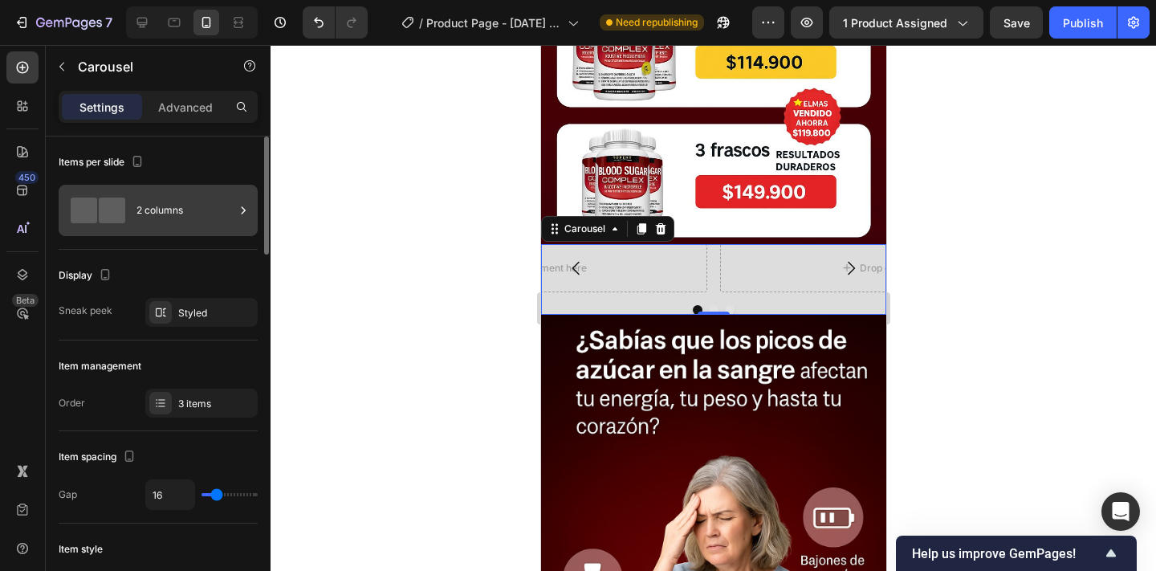
click at [207, 209] on div "2 columns" at bounding box center [185, 210] width 98 height 37
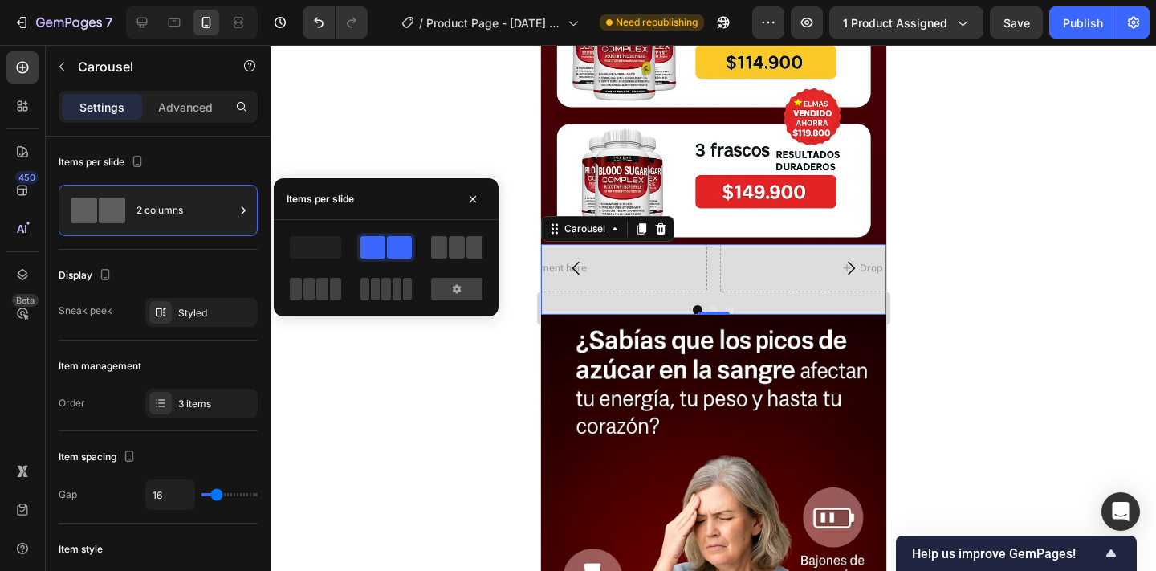
click at [446, 250] on span at bounding box center [439, 247] width 16 height 22
click at [365, 409] on div at bounding box center [712, 308] width 885 height 526
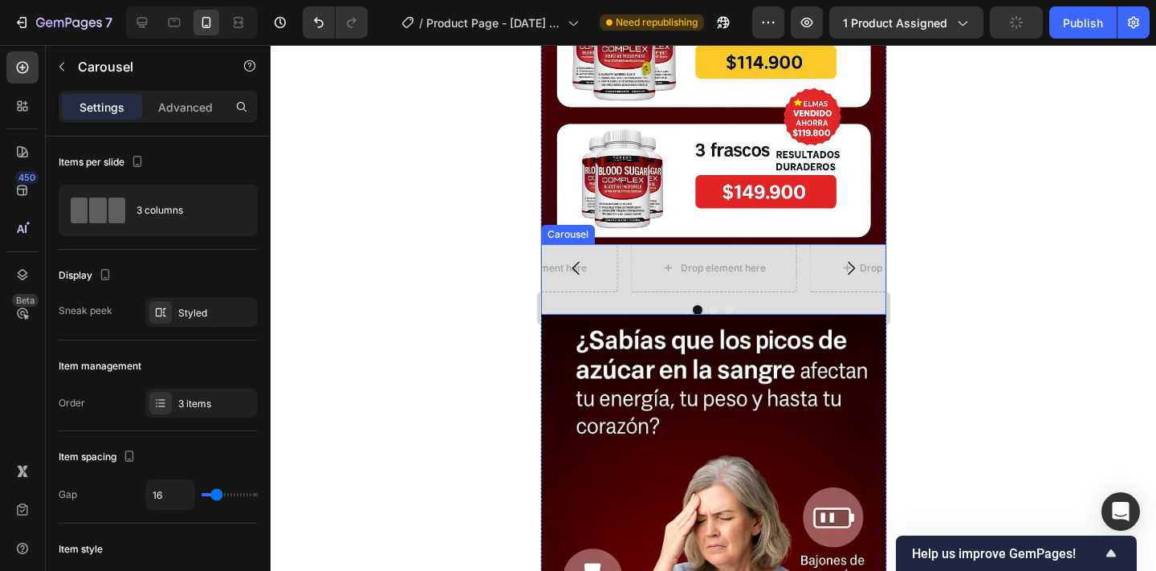
click at [576, 266] on icon "Carousel Back Arrow" at bounding box center [575, 267] width 19 height 19
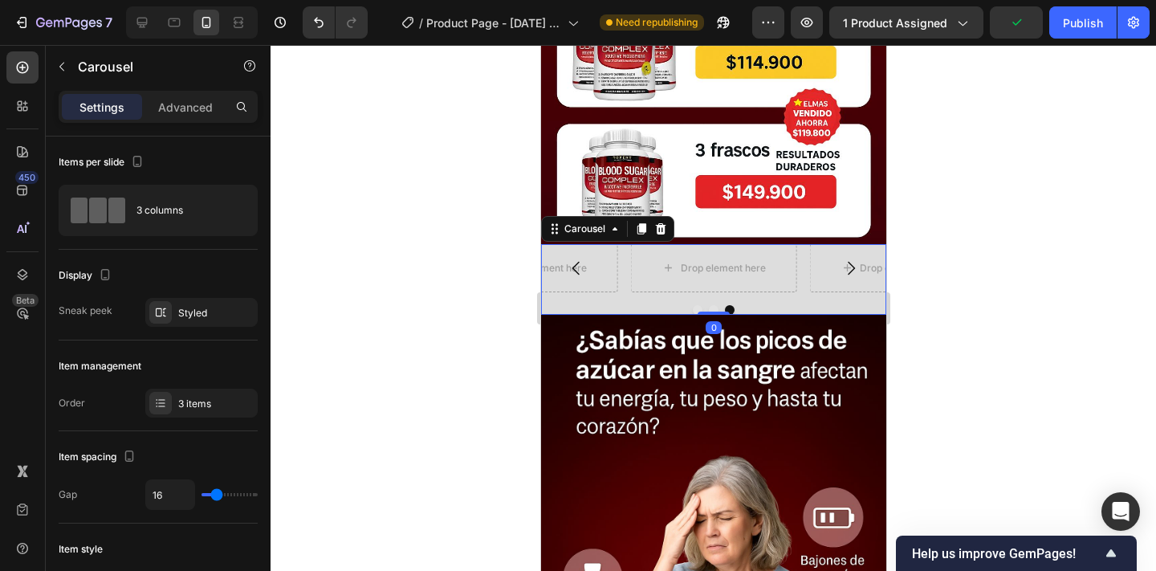
click at [576, 266] on icon "Carousel Back Arrow" at bounding box center [575, 267] width 19 height 19
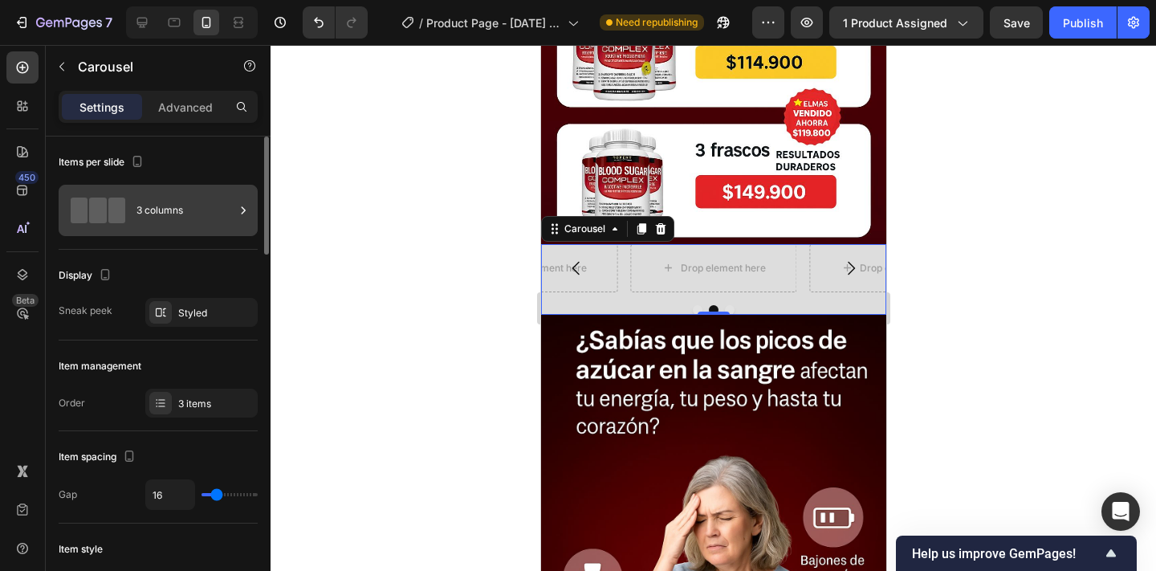
click at [196, 211] on div "3 columns" at bounding box center [185, 210] width 98 height 37
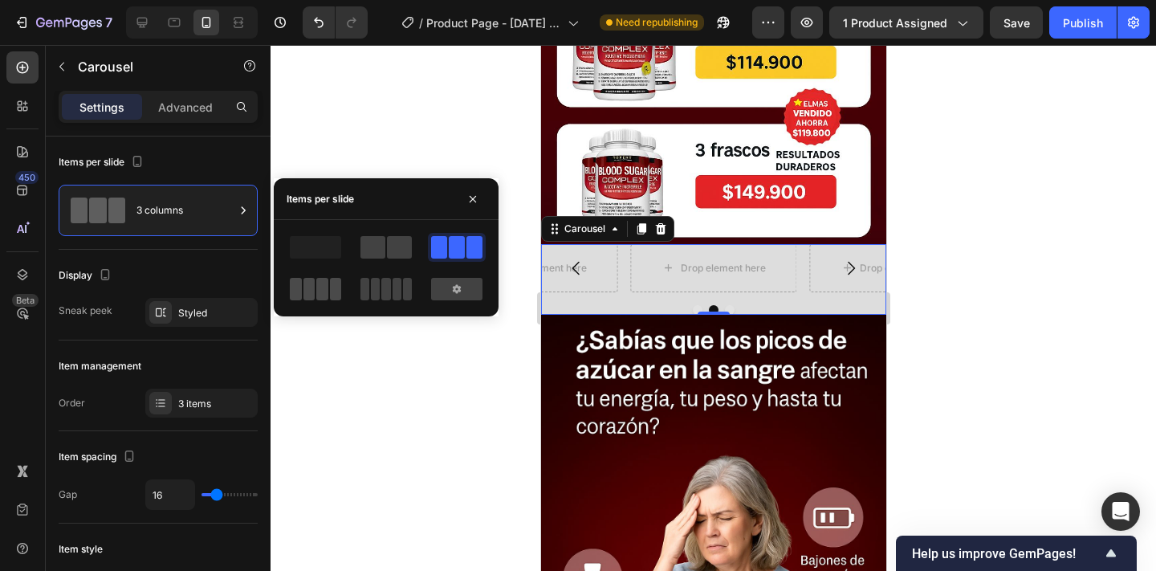
click at [325, 286] on span at bounding box center [322, 289] width 12 height 22
click at [475, 193] on icon "button" at bounding box center [472, 199] width 13 height 13
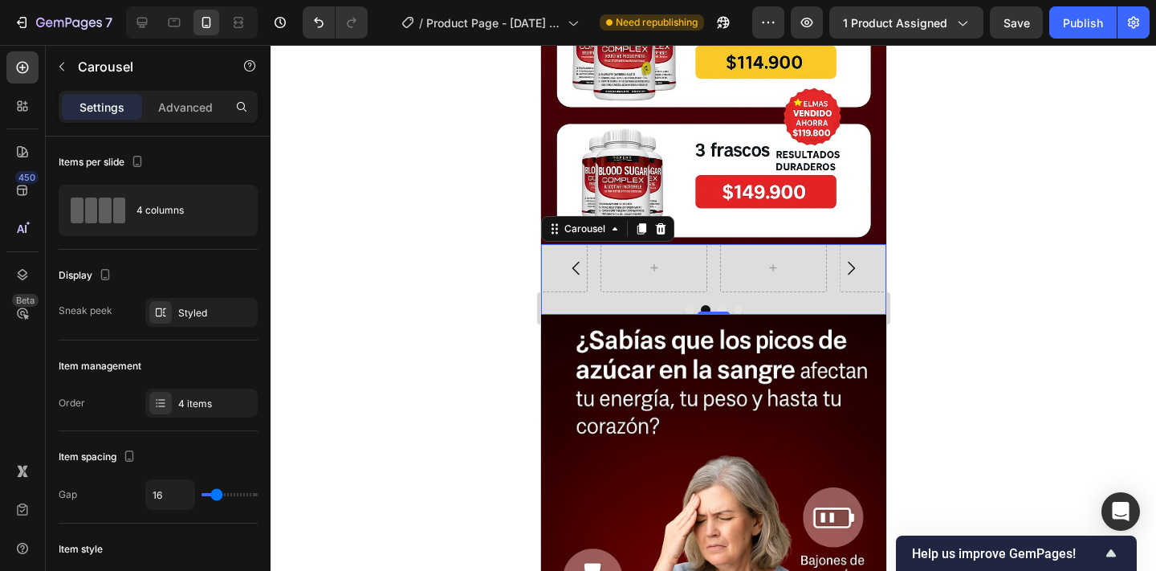
click at [570, 262] on icon "Carousel Back Arrow" at bounding box center [575, 267] width 19 height 19
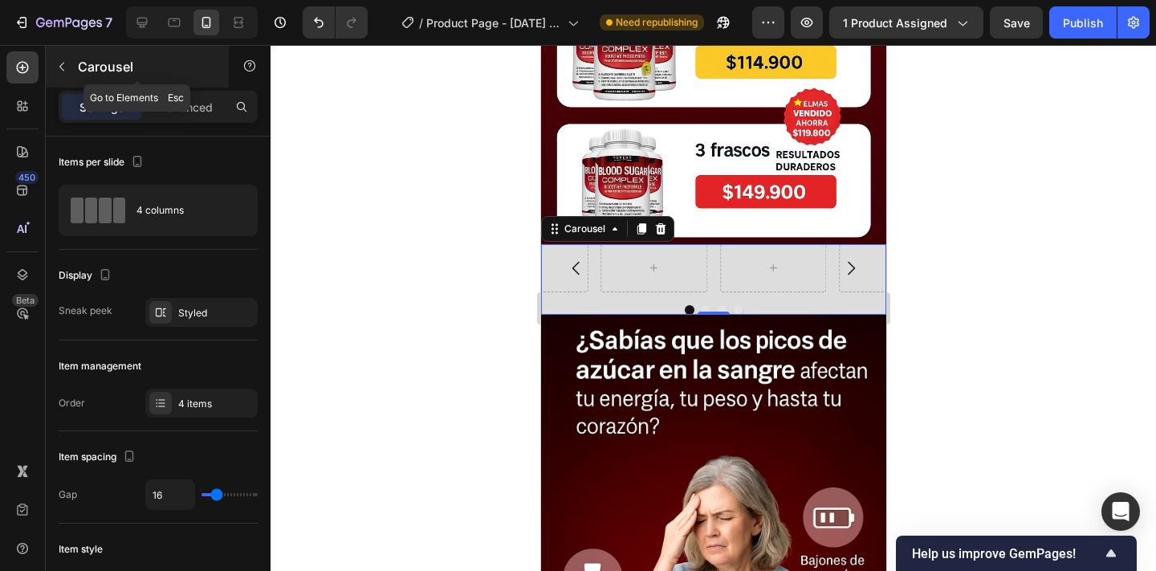
click at [92, 57] on p "Carousel" at bounding box center [146, 66] width 136 height 19
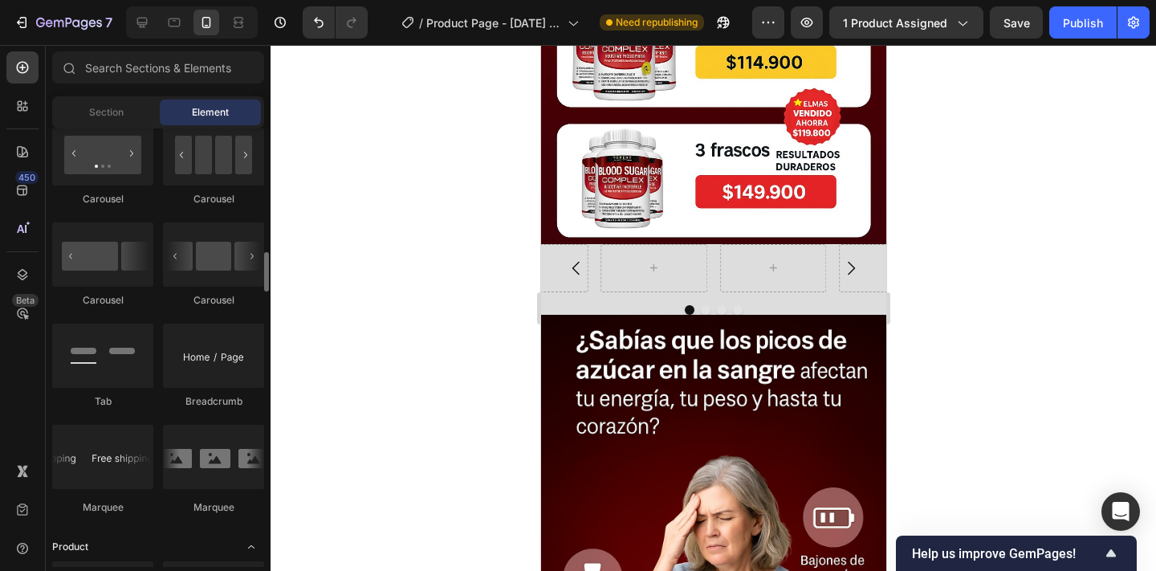
scroll to position [1676, 0]
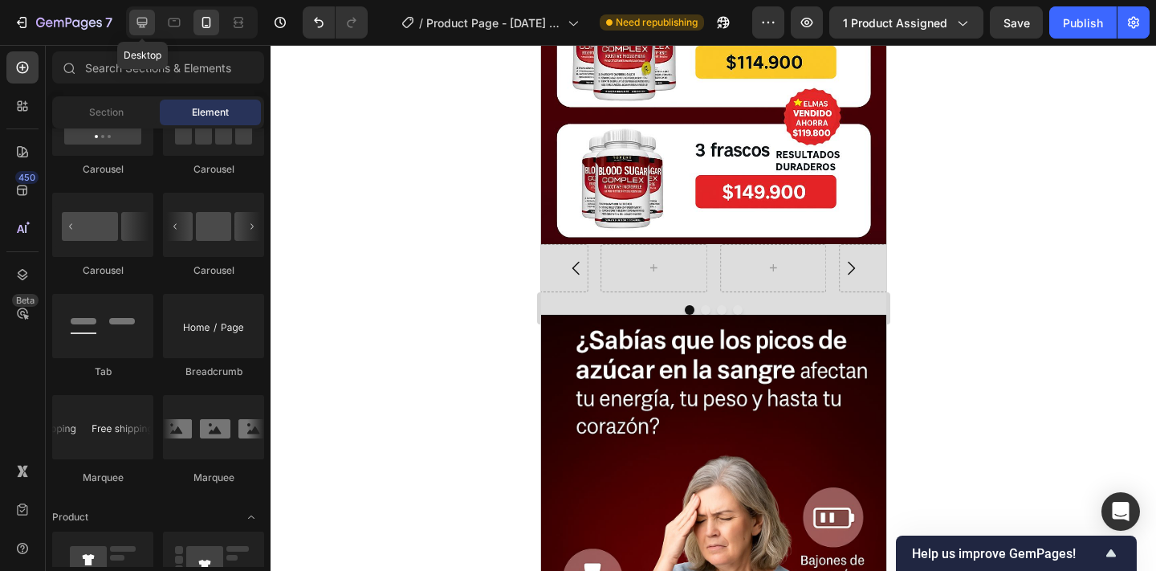
click at [140, 35] on div at bounding box center [142, 23] width 26 height 26
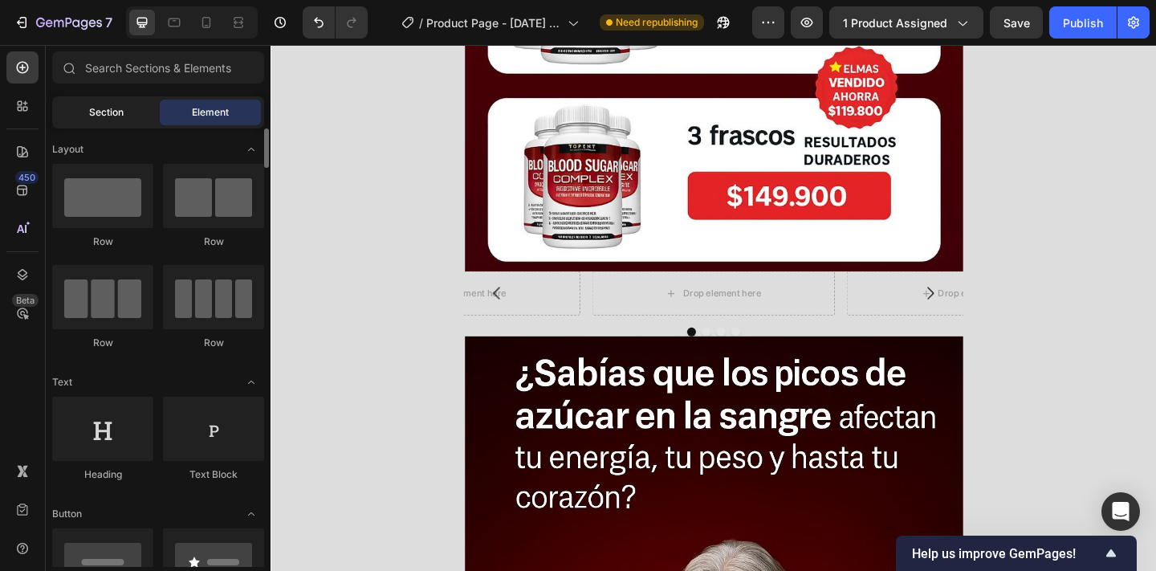
click at [124, 108] on div "Section" at bounding box center [105, 113] width 101 height 26
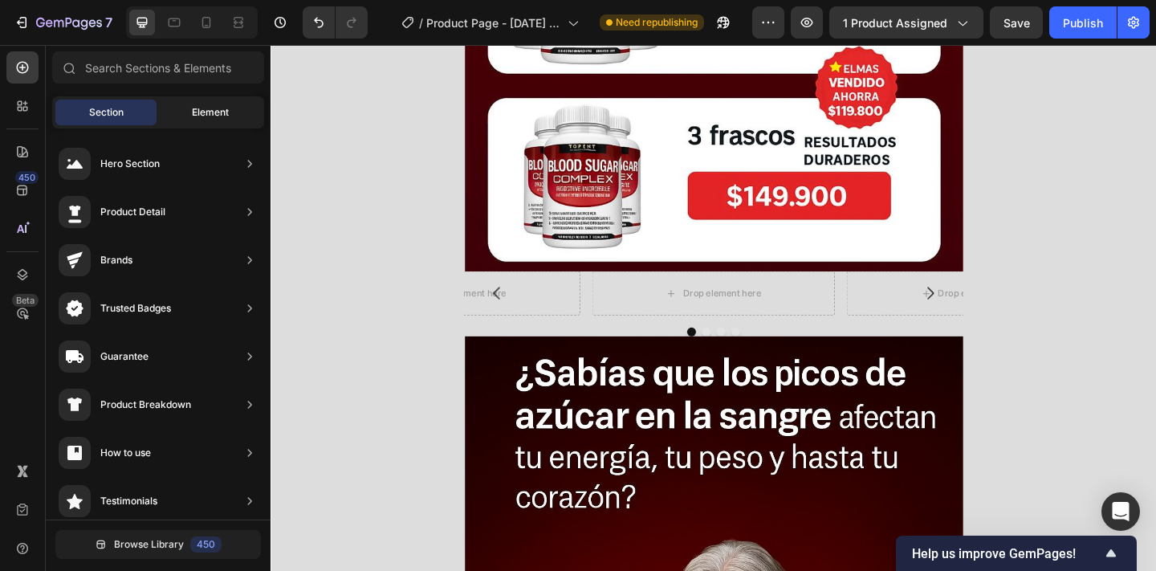
click at [198, 105] on span "Element" at bounding box center [210, 112] width 37 height 14
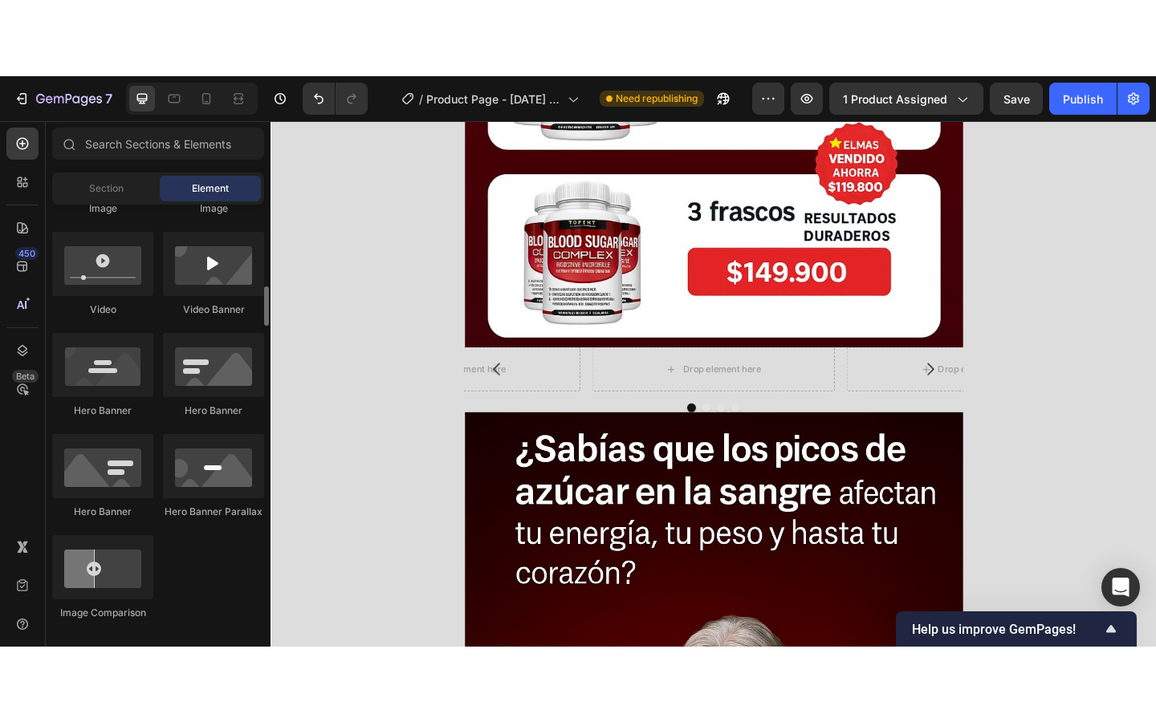
scroll to position [604, 0]
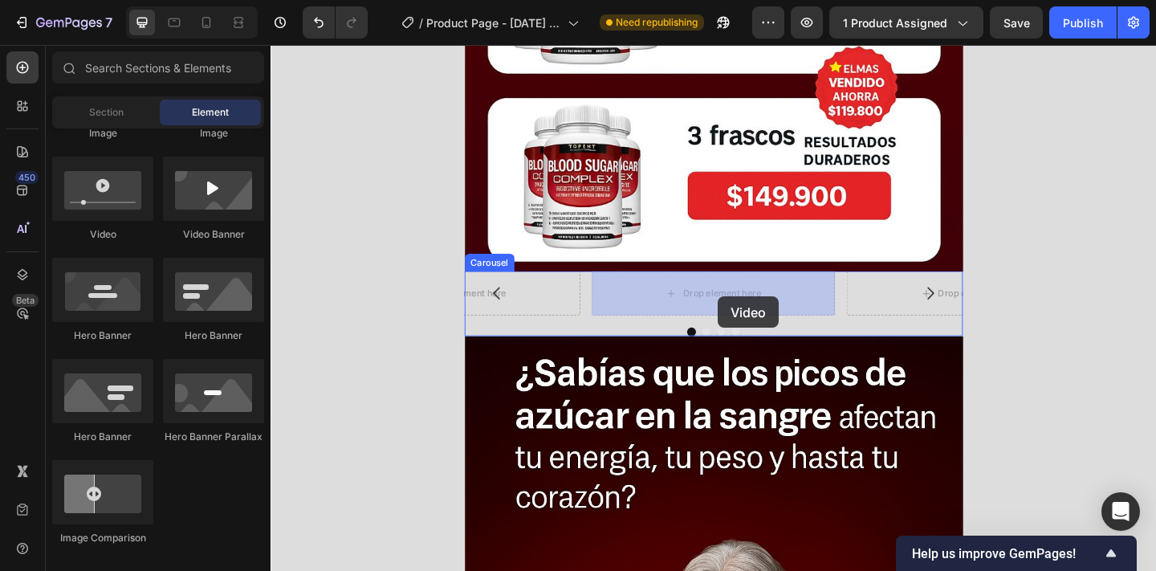
drag, startPoint x: 381, startPoint y: 243, endPoint x: 757, endPoint y: 319, distance: 383.0
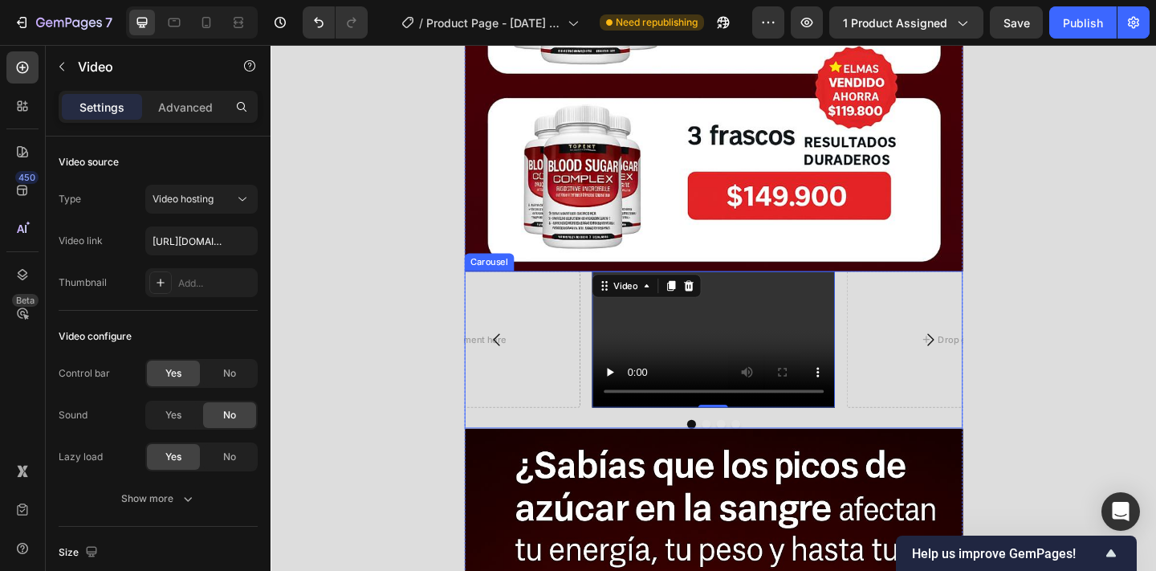
click at [991, 365] on icon "Carousel Next Arrow" at bounding box center [988, 366] width 7 height 14
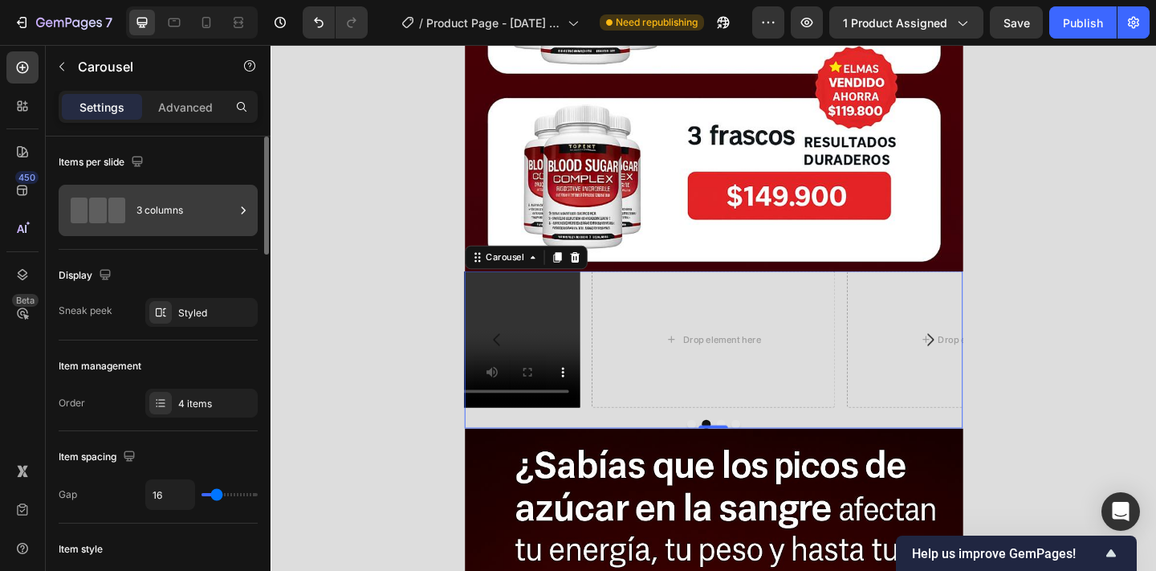
click at [209, 205] on div "3 columns" at bounding box center [185, 210] width 98 height 37
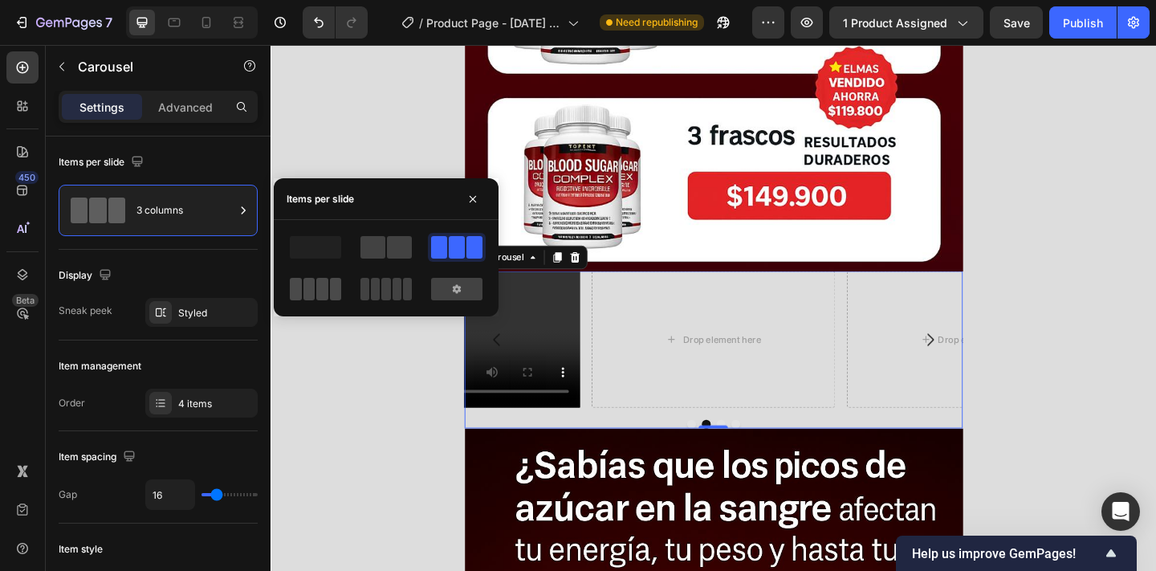
click at [328, 286] on div at bounding box center [315, 289] width 51 height 22
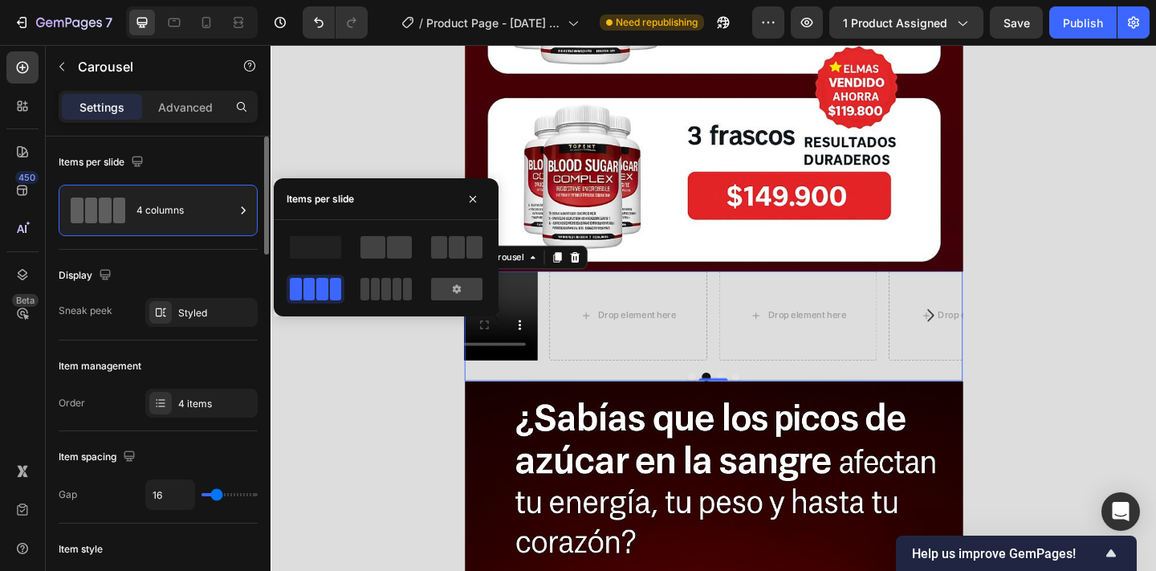
click at [223, 262] on div "Display" at bounding box center [158, 275] width 199 height 26
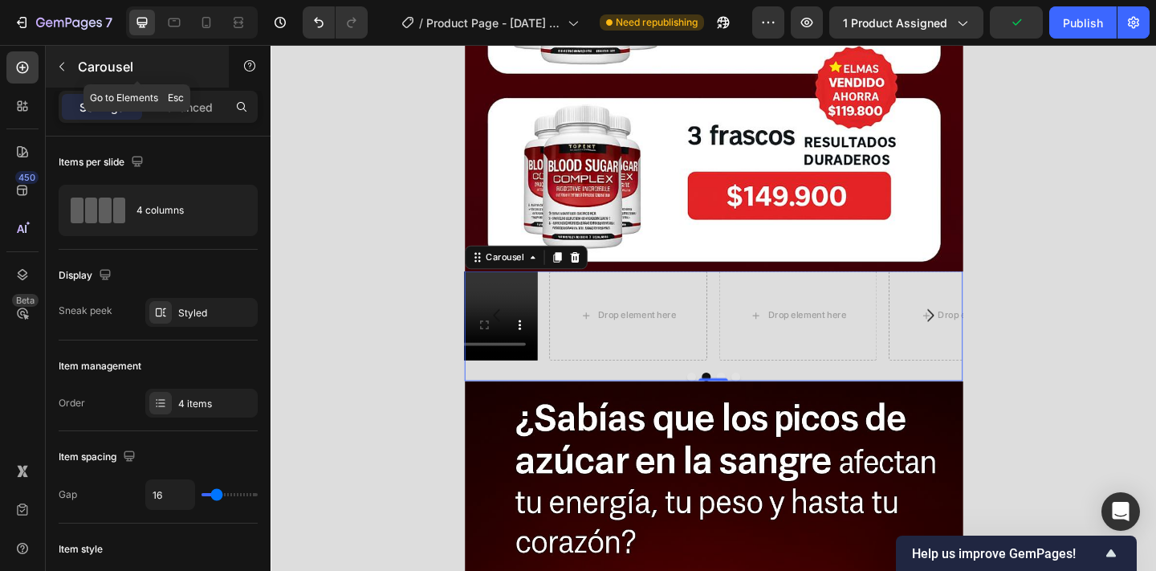
click at [86, 61] on p "Carousel" at bounding box center [146, 66] width 136 height 19
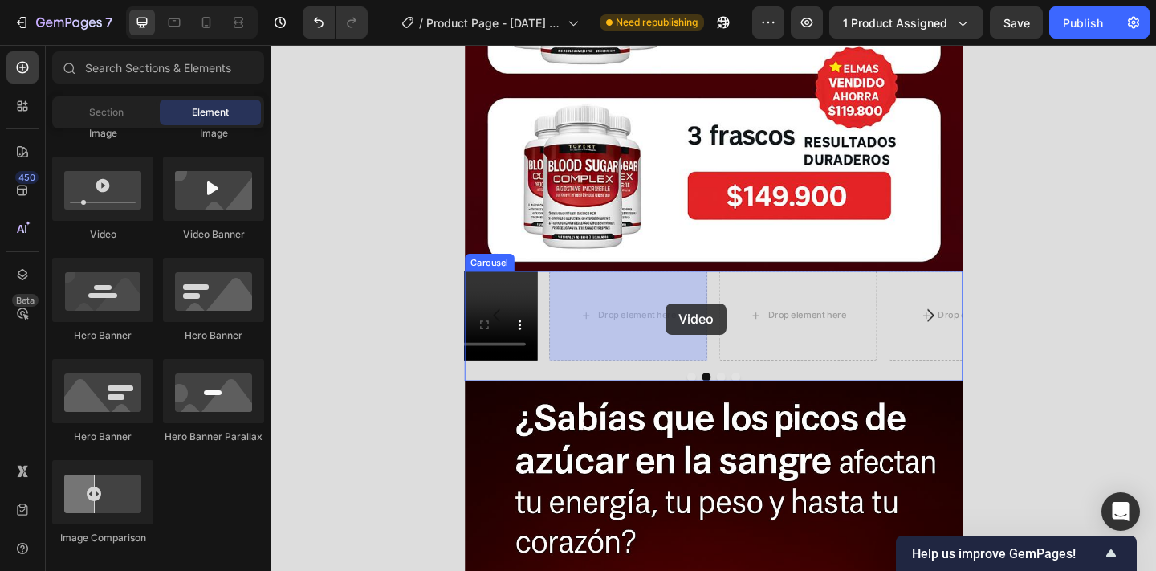
drag, startPoint x: 394, startPoint y: 232, endPoint x: 700, endPoint y: 326, distance: 319.8
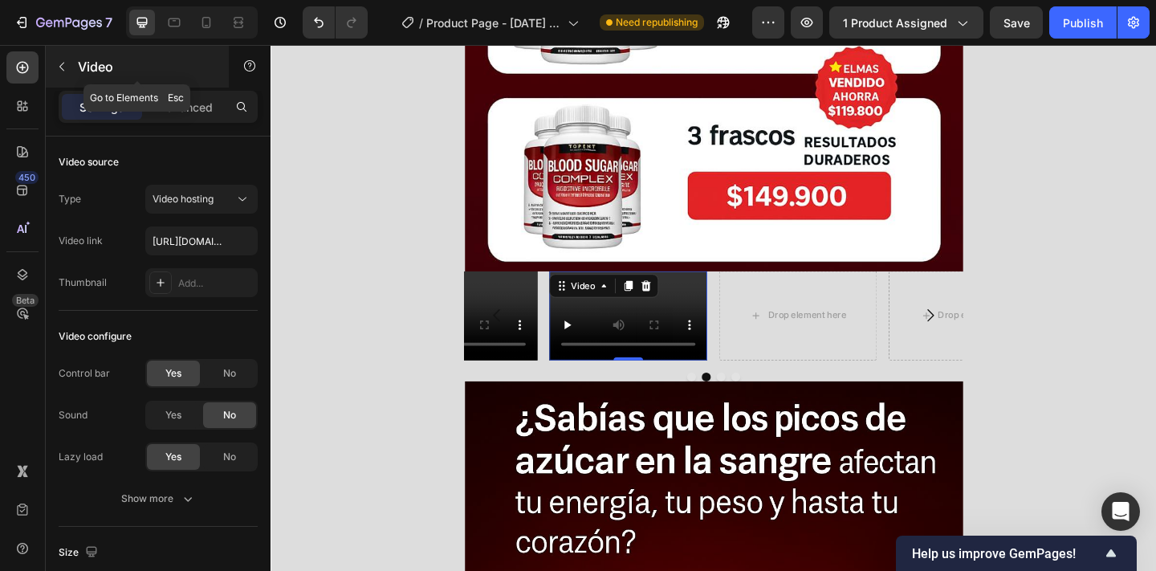
click at [62, 66] on icon "button" at bounding box center [61, 66] width 13 height 13
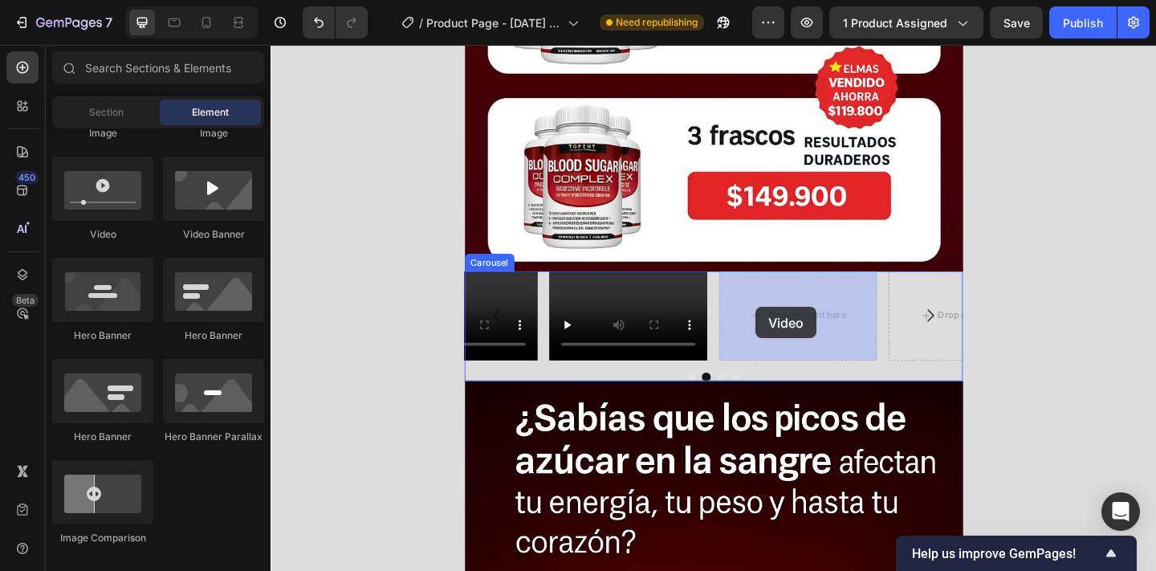
drag, startPoint x: 376, startPoint y: 244, endPoint x: 810, endPoint y: 343, distance: 444.4
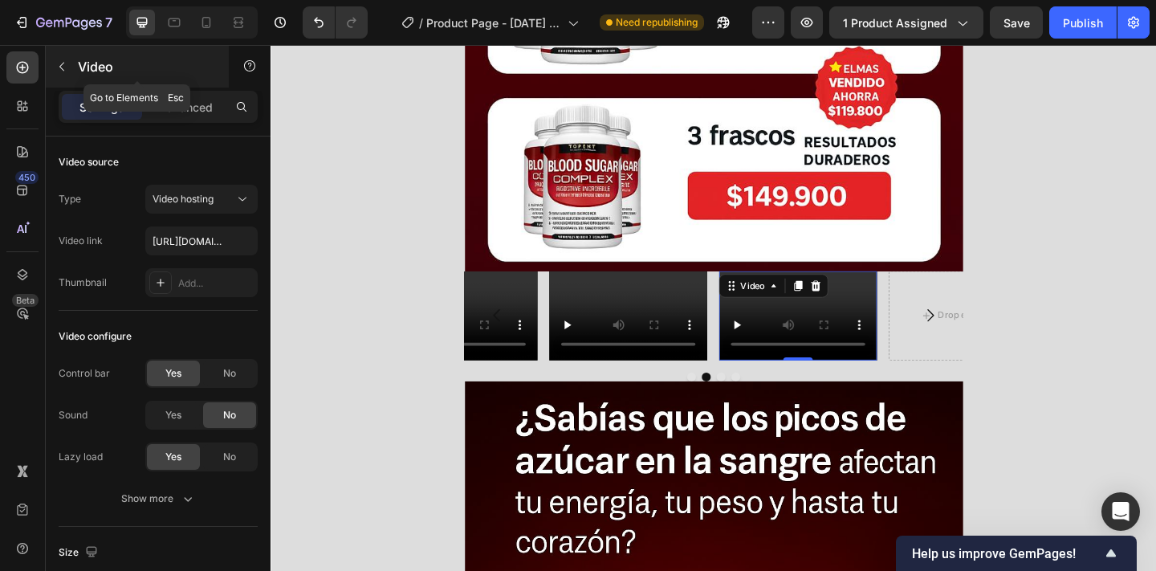
click at [104, 70] on p "Video" at bounding box center [146, 66] width 136 height 19
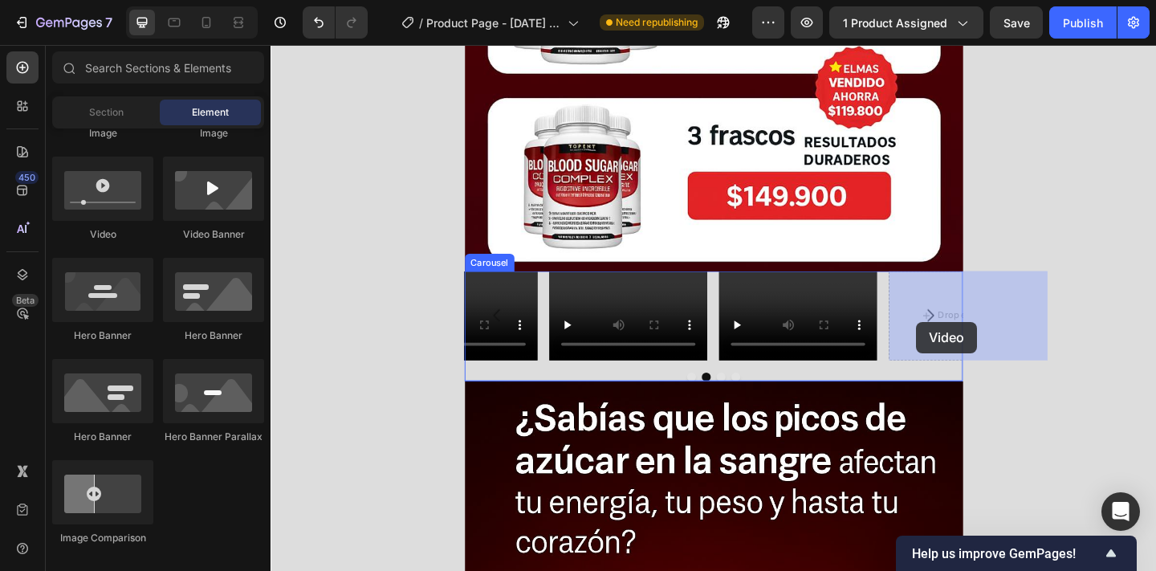
drag, startPoint x: 372, startPoint y: 256, endPoint x: 966, endPoint y: 343, distance: 601.0
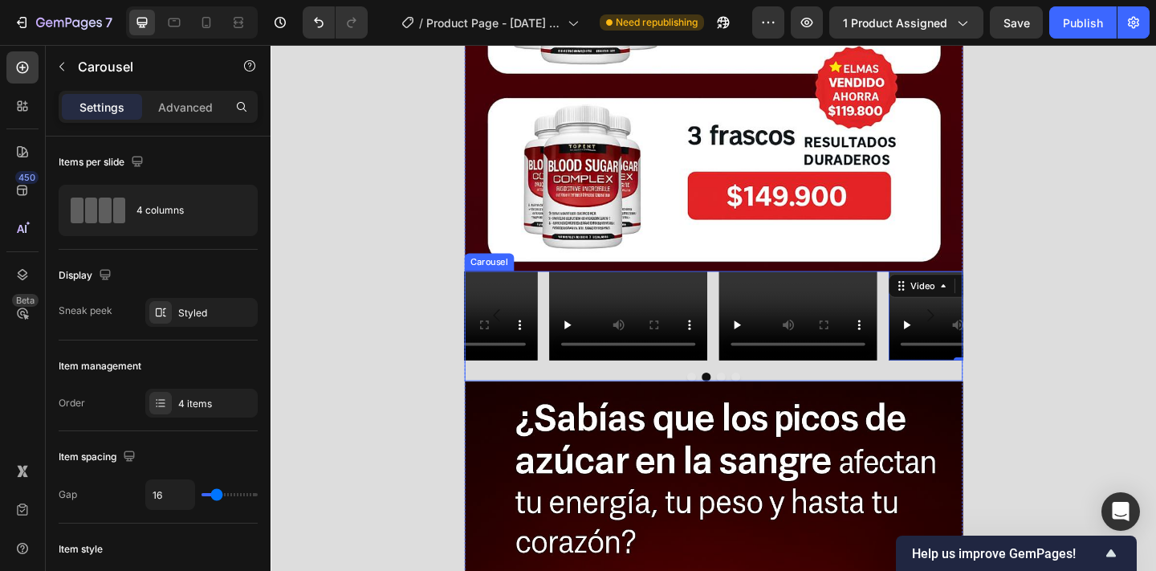
click at [999, 336] on button "Carousel Next Arrow" at bounding box center [987, 339] width 45 height 45
click at [981, 340] on icon "Carousel Next Arrow" at bounding box center [987, 339] width 19 height 19
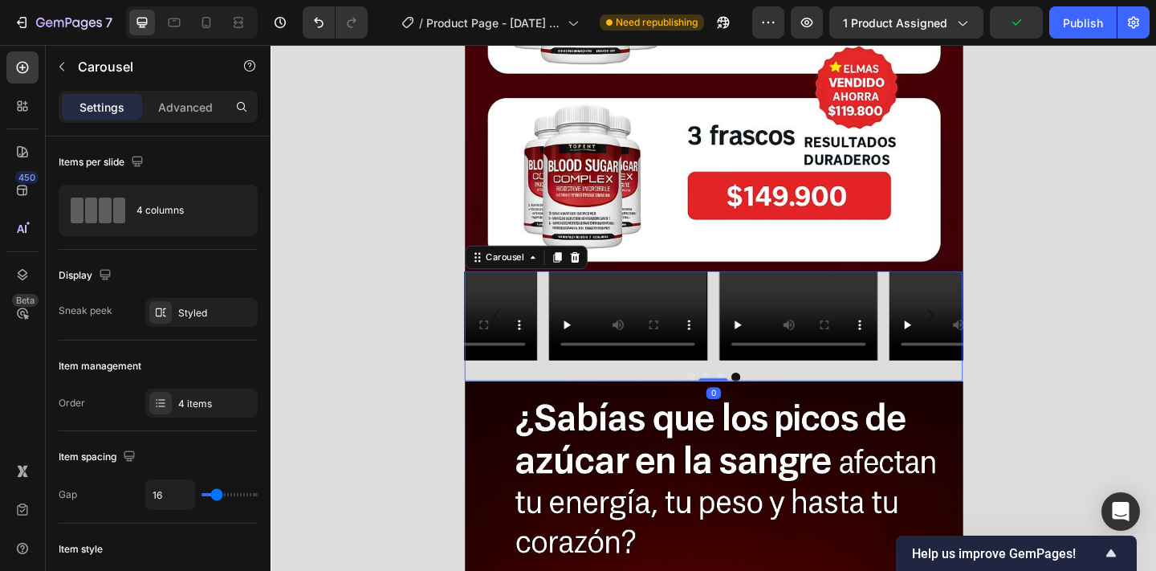
click at [981, 340] on icon "Carousel Next Arrow" at bounding box center [987, 339] width 19 height 19
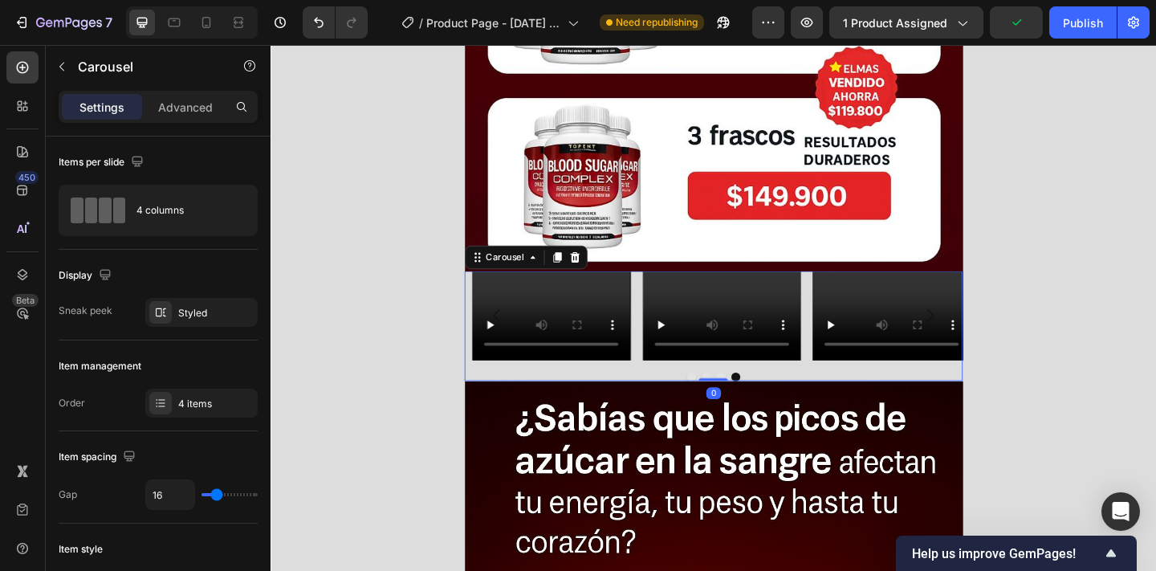
click at [981, 340] on icon "Carousel Next Arrow" at bounding box center [987, 339] width 19 height 19
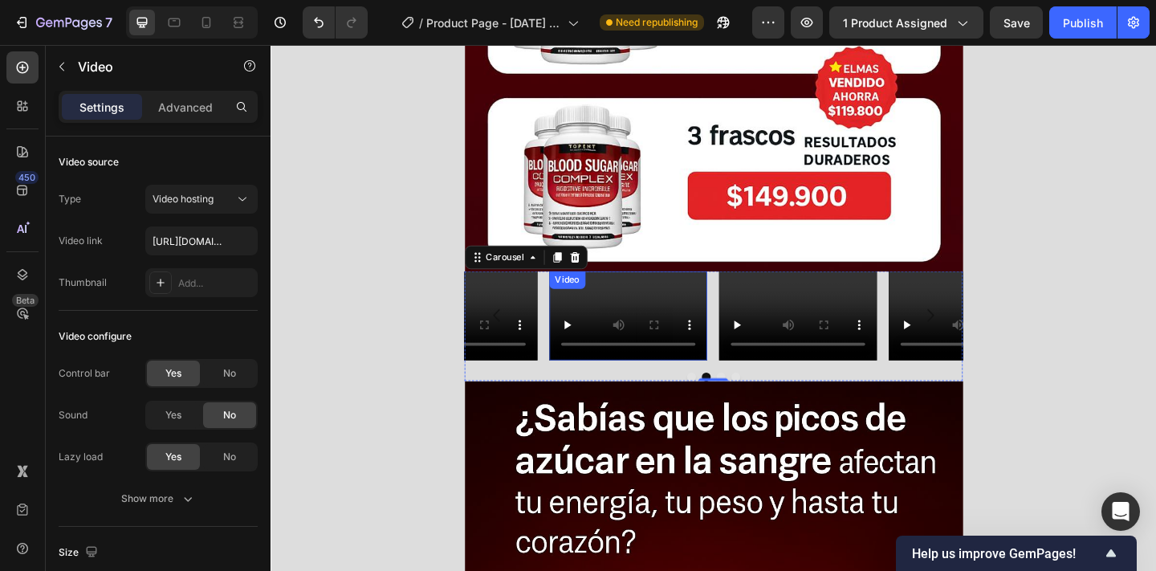
click at [662, 328] on video at bounding box center [660, 339] width 172 height 97
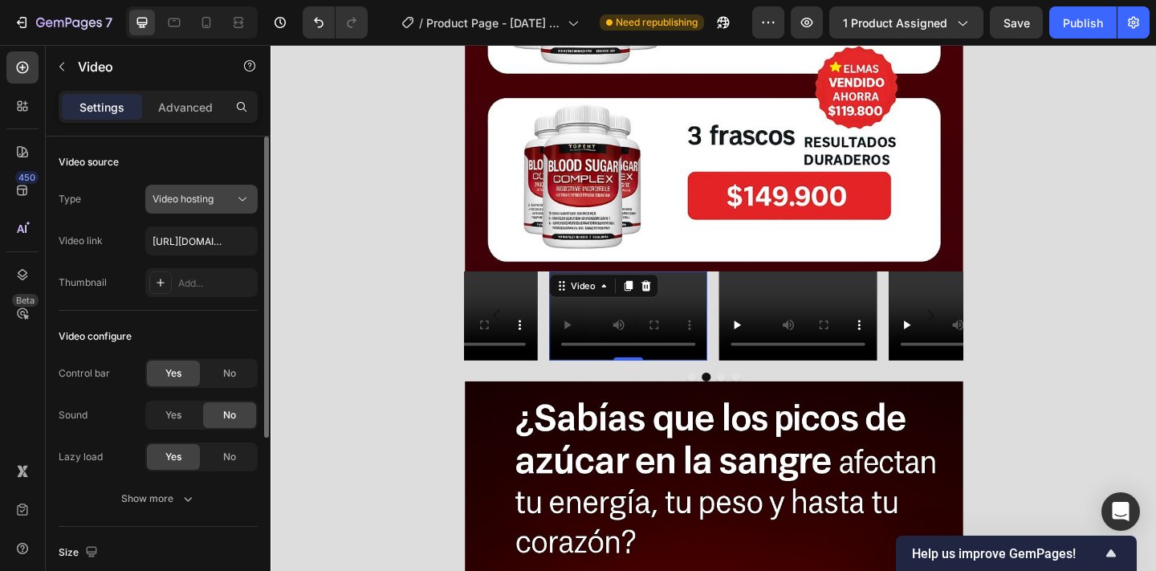
click at [225, 201] on div "Video hosting" at bounding box center [193, 199] width 82 height 14
click at [198, 195] on span "Video hosting" at bounding box center [182, 199] width 61 height 12
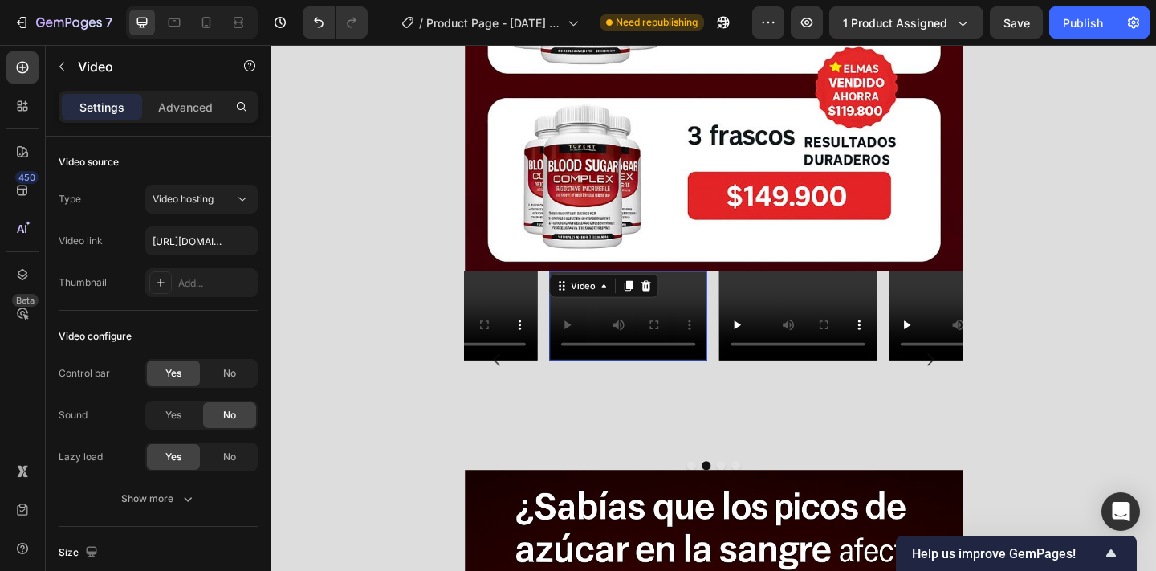
drag, startPoint x: 658, startPoint y: 386, endPoint x: 651, endPoint y: 482, distance: 96.6
click at [651, 482] on div "Video 120" at bounding box center [660, 387] width 172 height 193
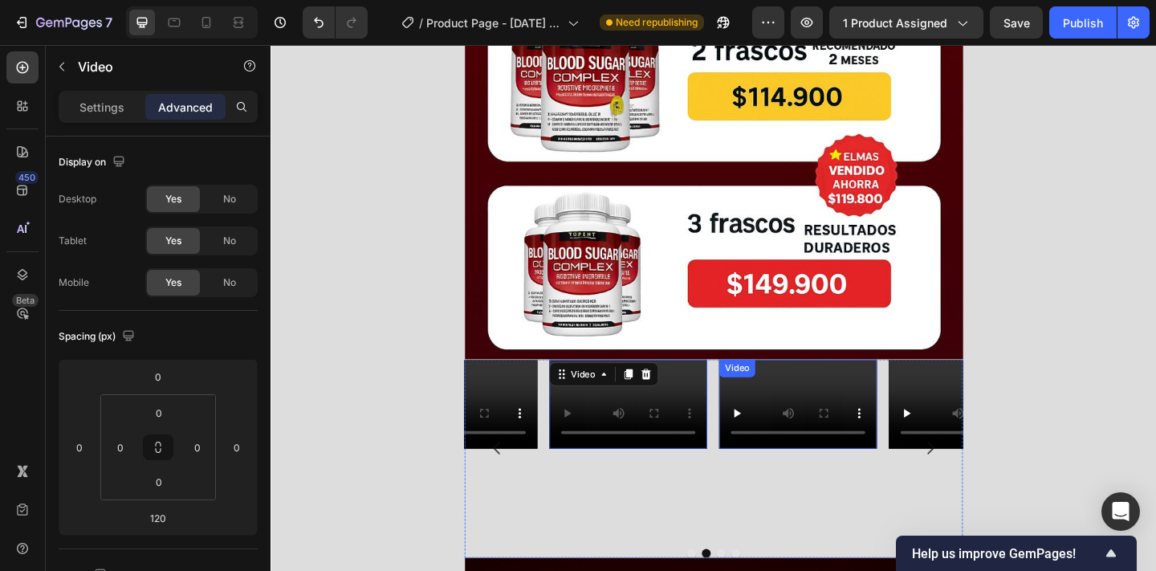
scroll to position [2586, 0]
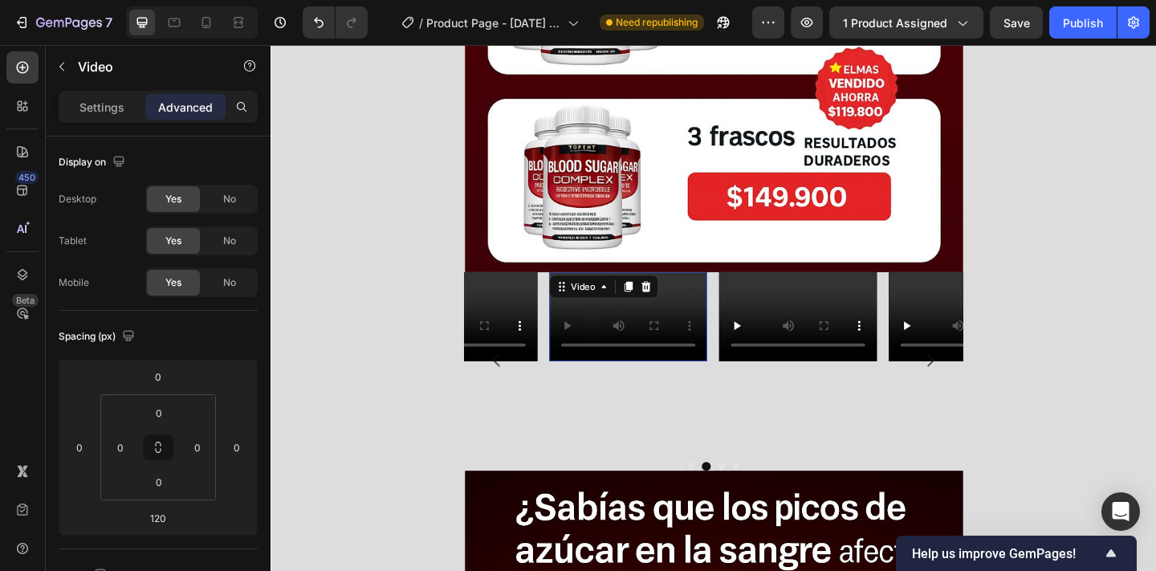
click at [718, 327] on video at bounding box center [660, 340] width 172 height 97
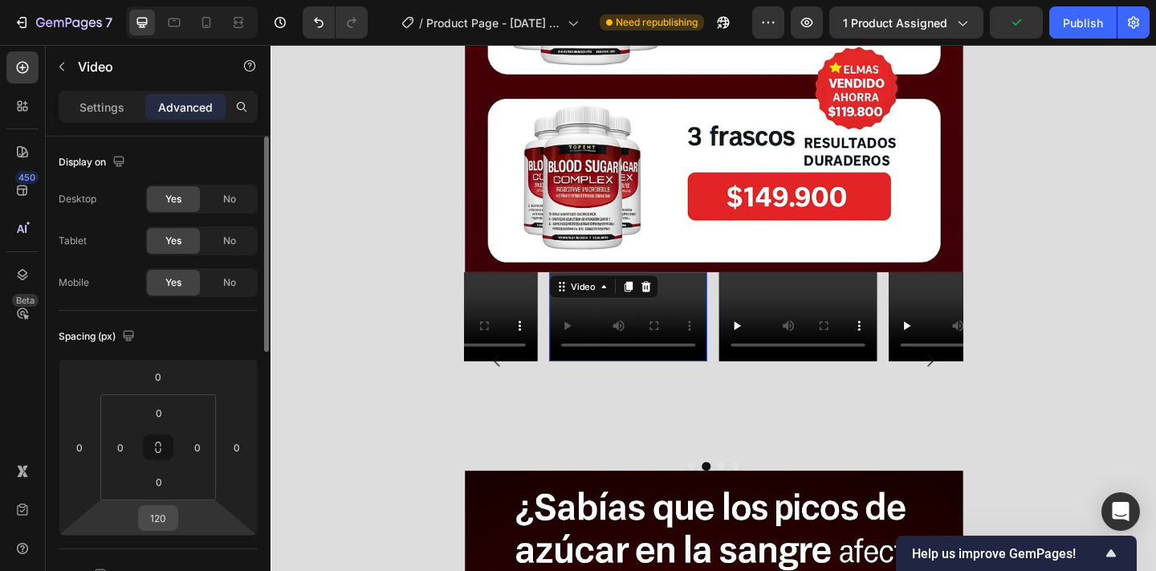
click at [161, 514] on input "120" at bounding box center [158, 518] width 32 height 24
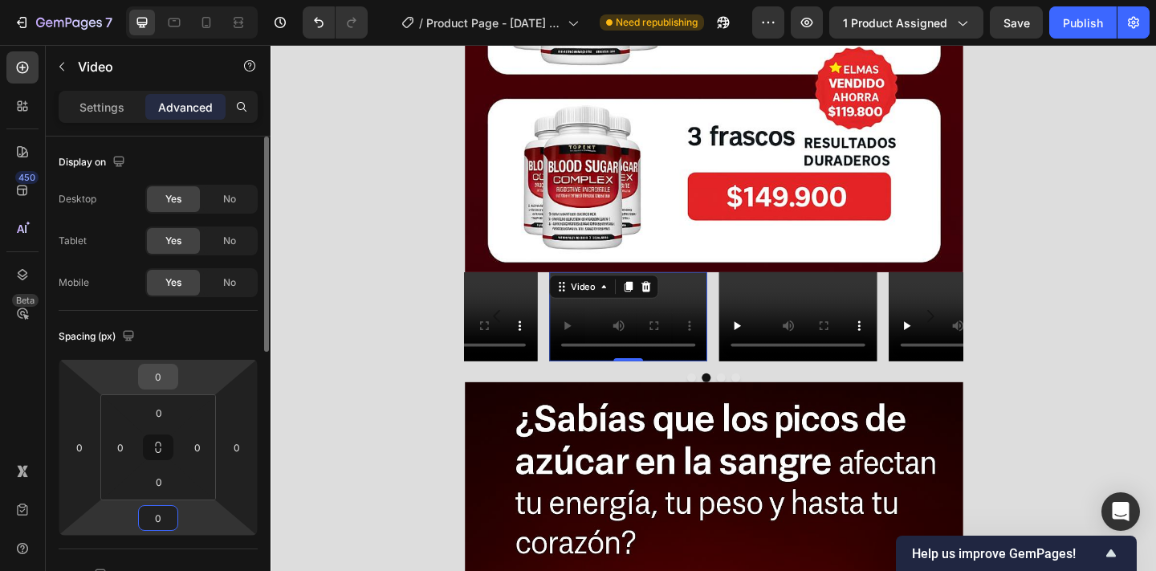
type input "0"
click at [163, 380] on input "0" at bounding box center [158, 376] width 32 height 24
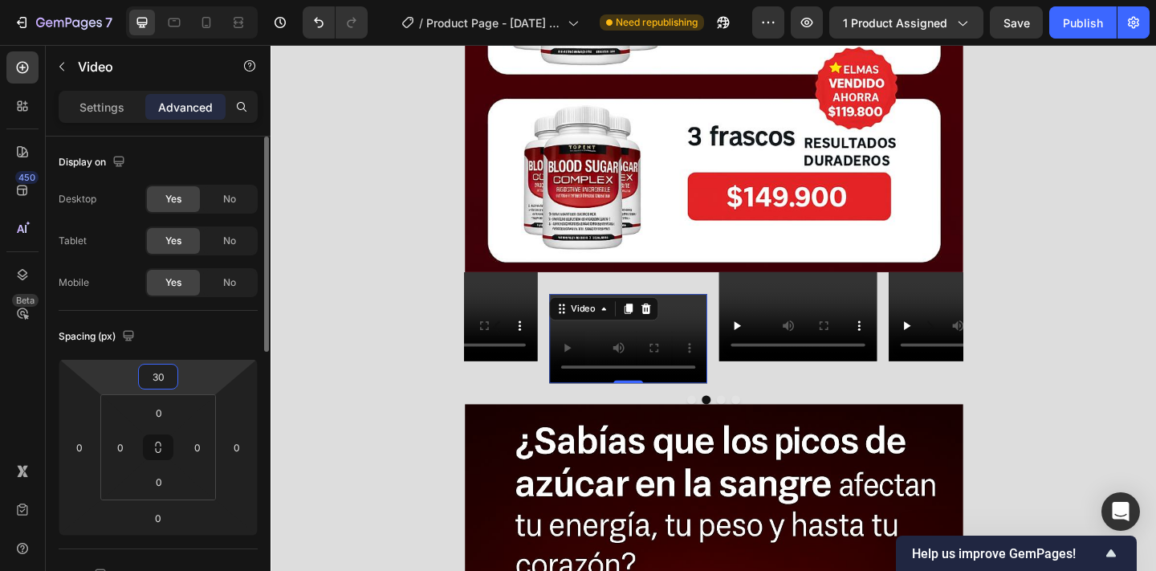
type input "3"
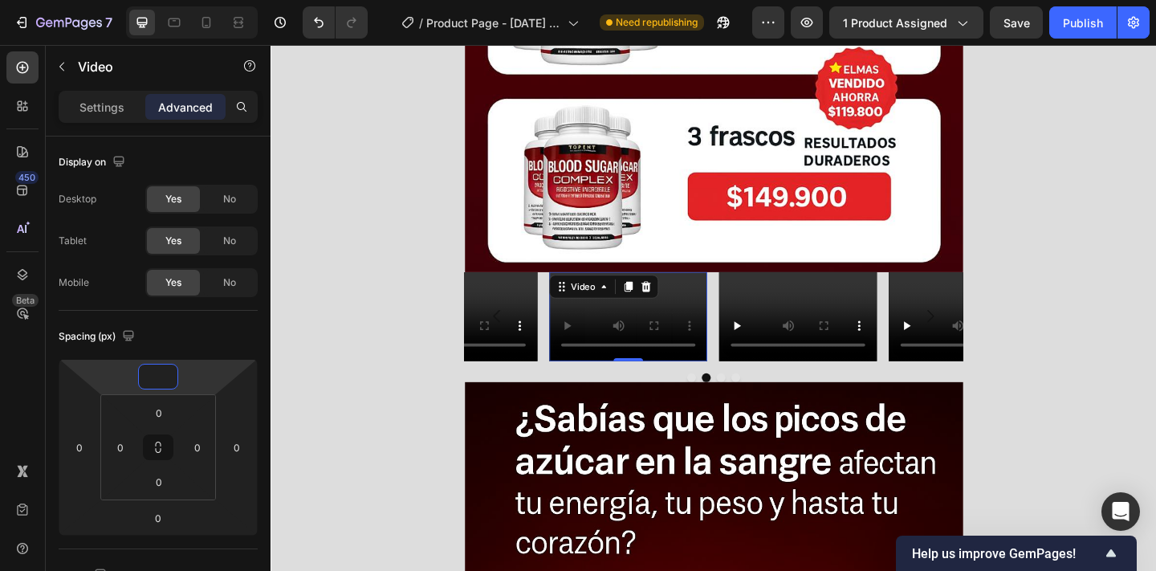
type input "0"
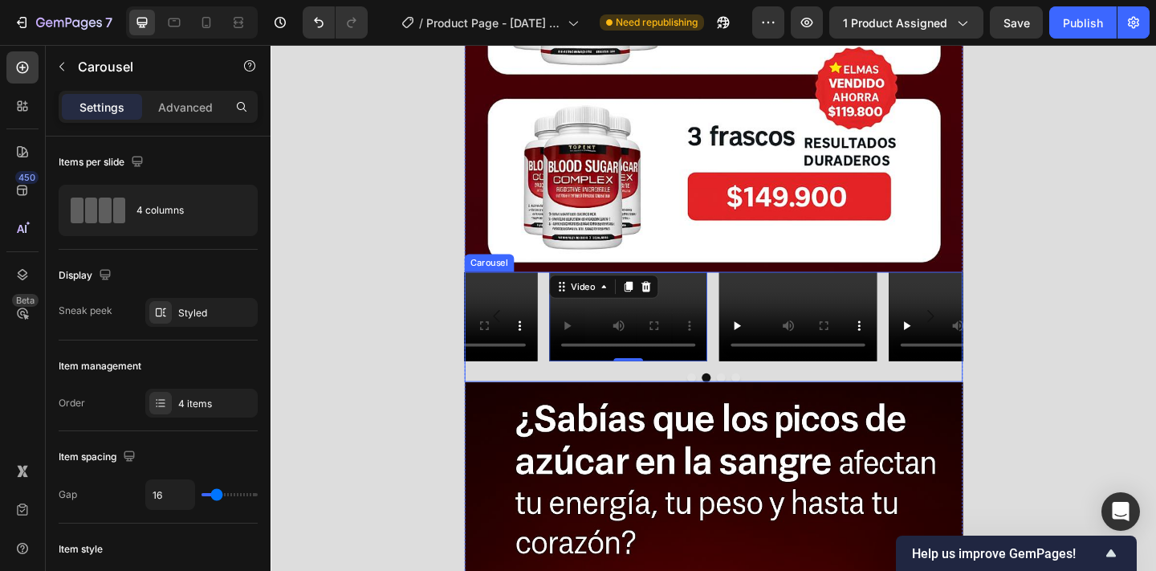
click at [749, 342] on div "Video Video 0 Video Video" at bounding box center [752, 340] width 542 height 97
click at [751, 345] on div "Video Video Video Video" at bounding box center [752, 340] width 542 height 97
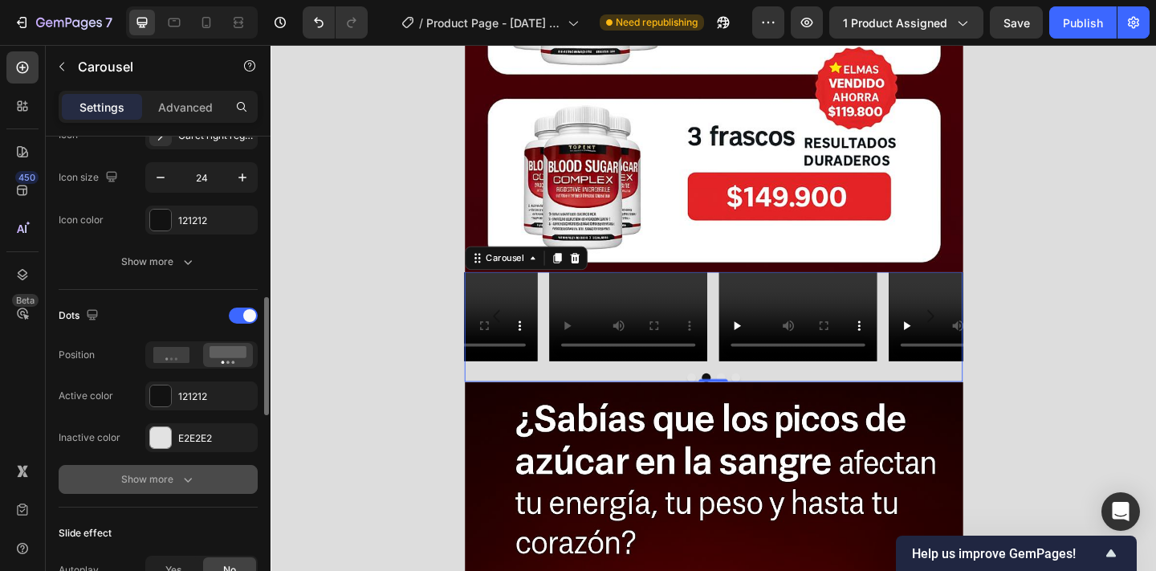
scroll to position [675, 0]
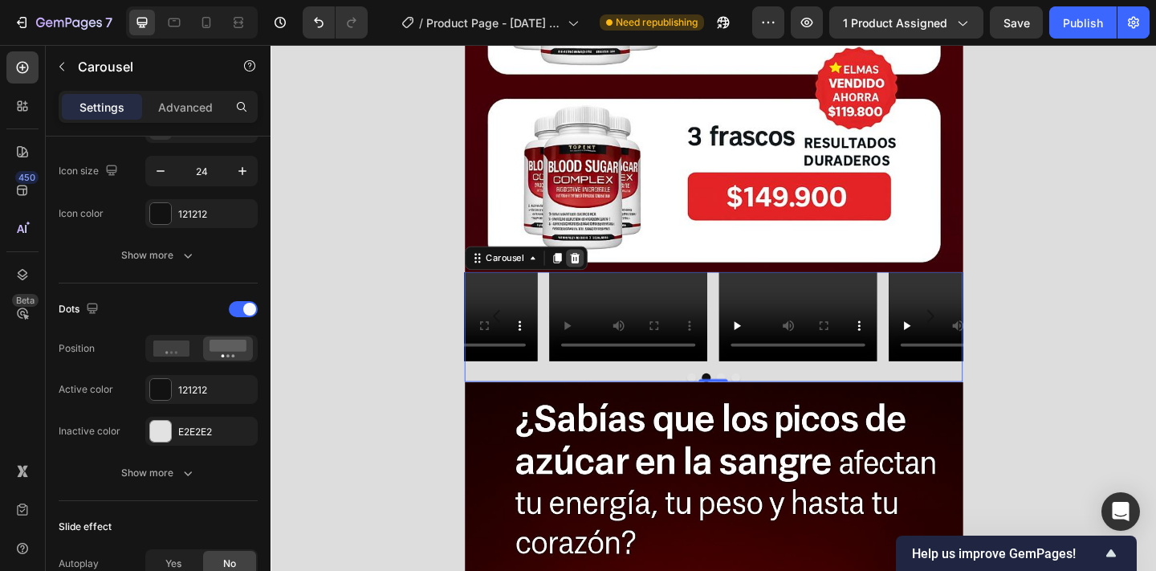
click at [601, 278] on icon at bounding box center [601, 276] width 13 height 13
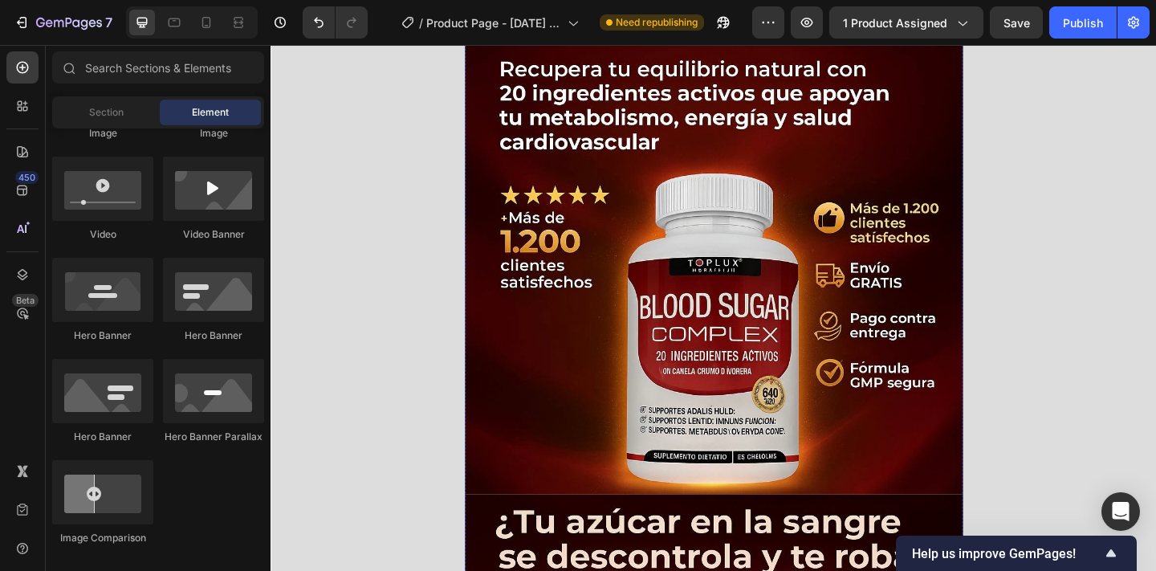
scroll to position [0, 0]
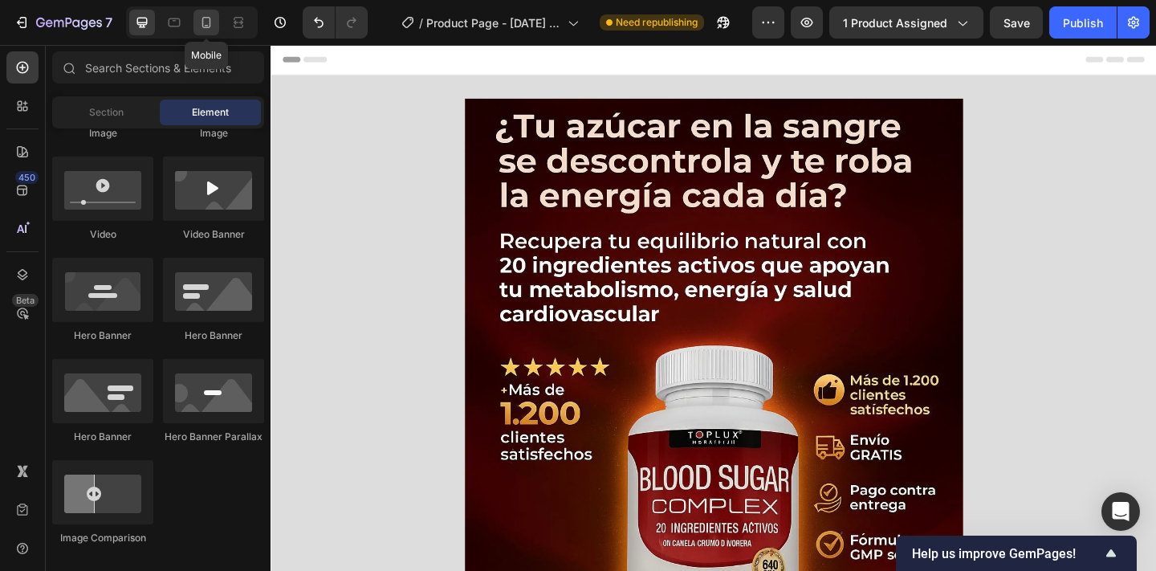
click at [207, 14] on icon at bounding box center [206, 22] width 16 height 16
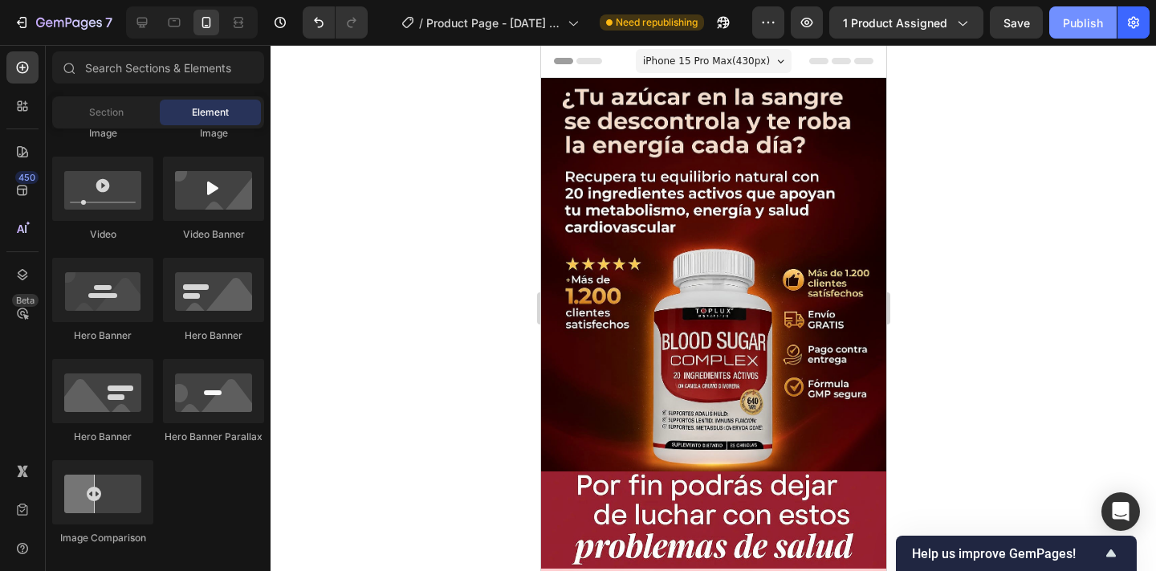
click at [1081, 27] on div "Publish" at bounding box center [1082, 22] width 40 height 17
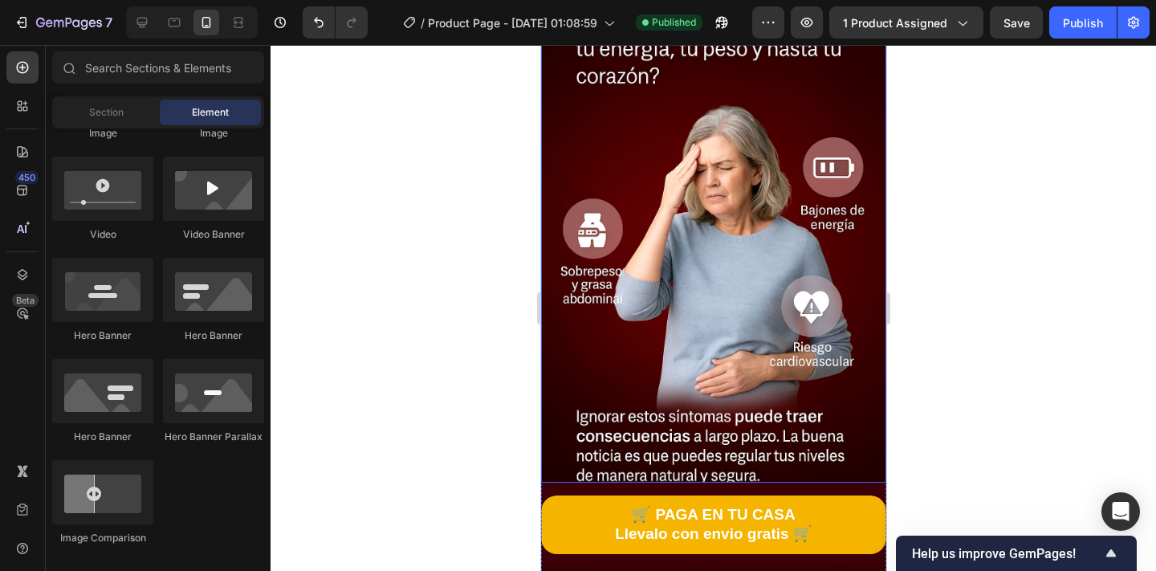
scroll to position [1474, 0]
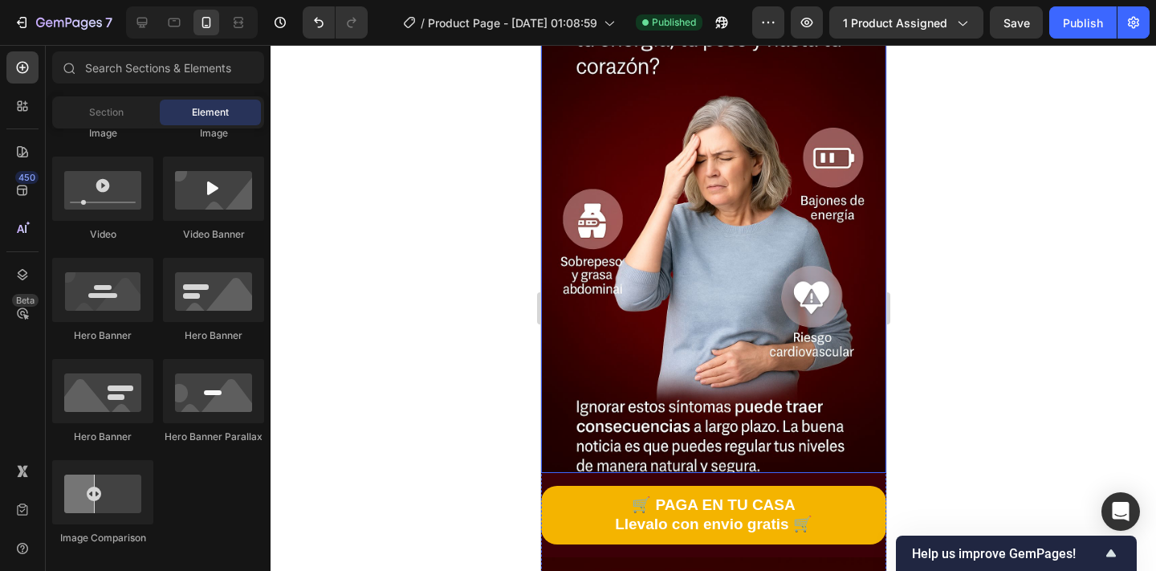
click at [467, 364] on div at bounding box center [712, 308] width 885 height 526
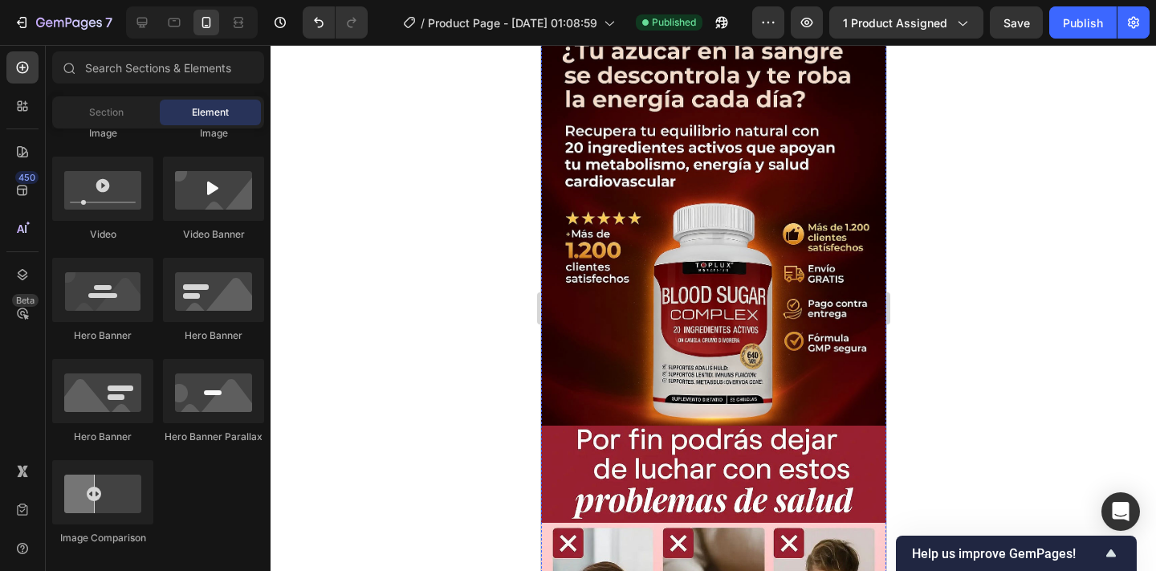
scroll to position [0, 0]
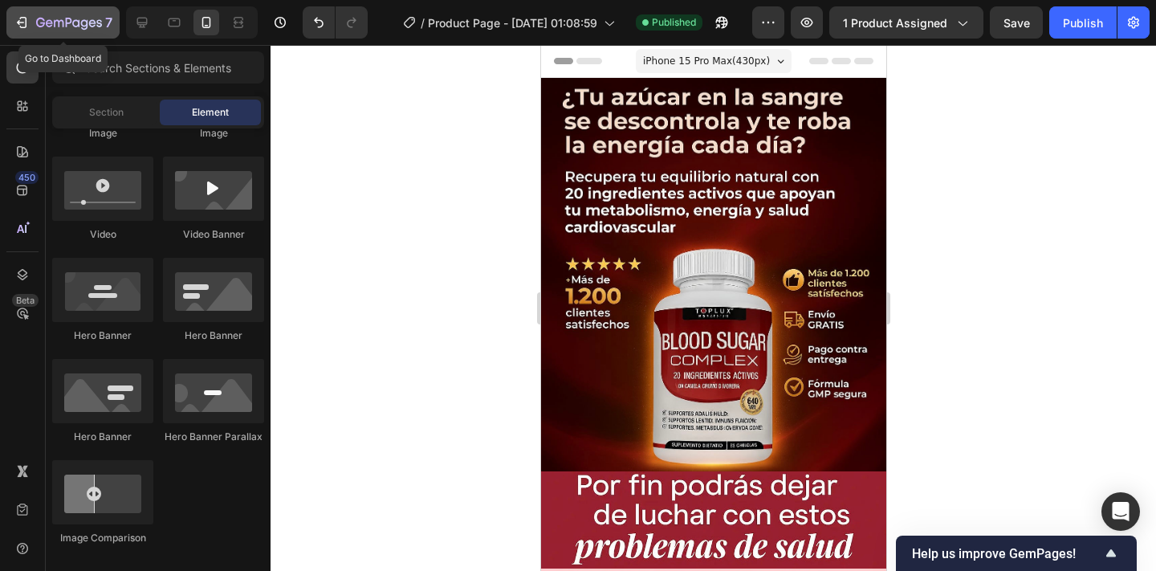
click at [80, 31] on div "7" at bounding box center [74, 22] width 76 height 19
